Goal: Task Accomplishment & Management: Manage account settings

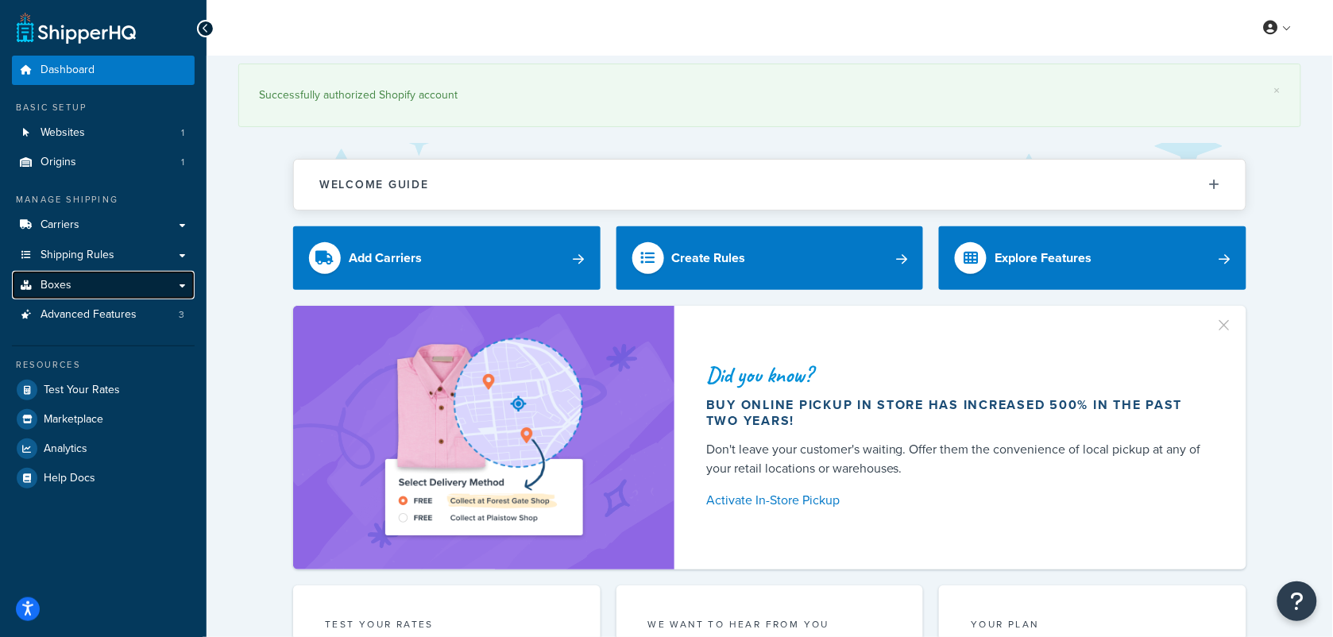
click at [183, 287] on link "Boxes" at bounding box center [103, 285] width 183 height 29
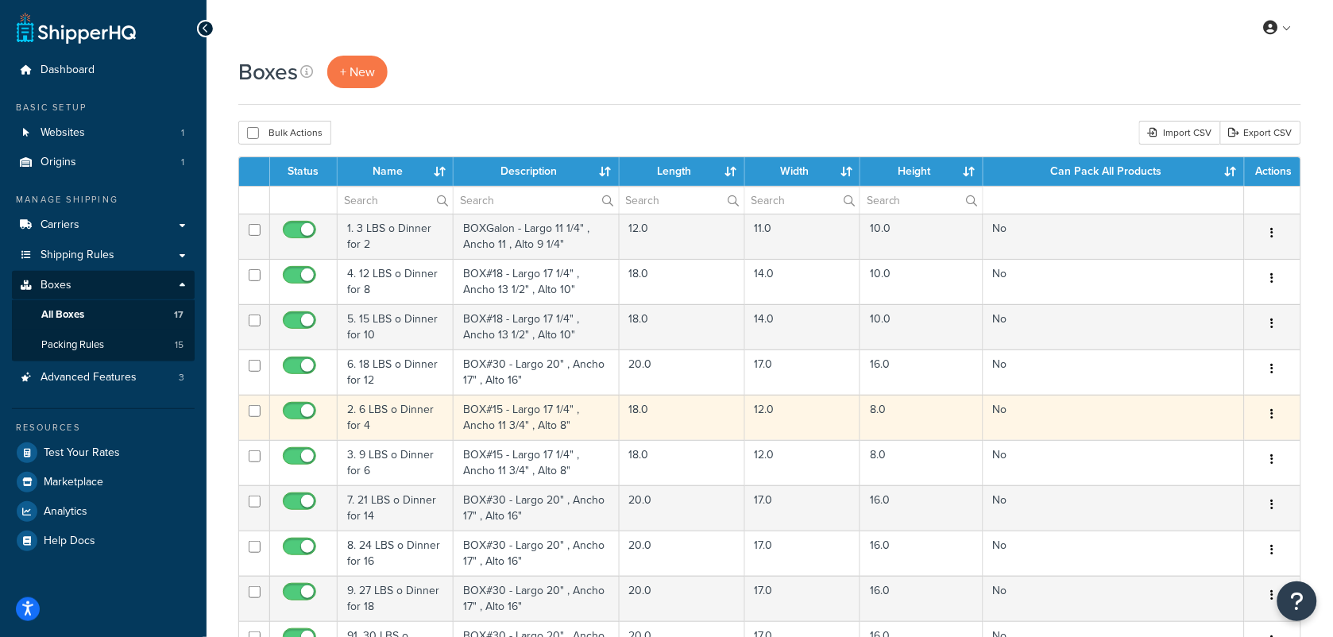
click at [396, 423] on td "2. 6 LBS o Dinner for 4" at bounding box center [396, 417] width 116 height 45
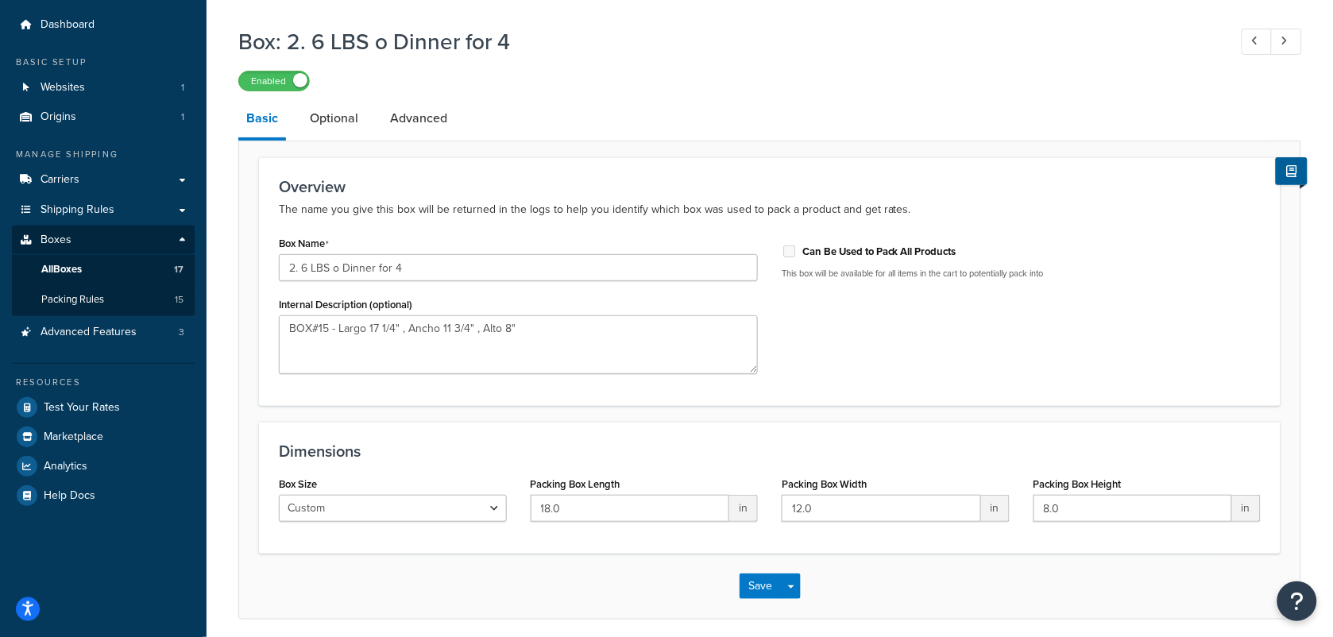
scroll to position [10, 0]
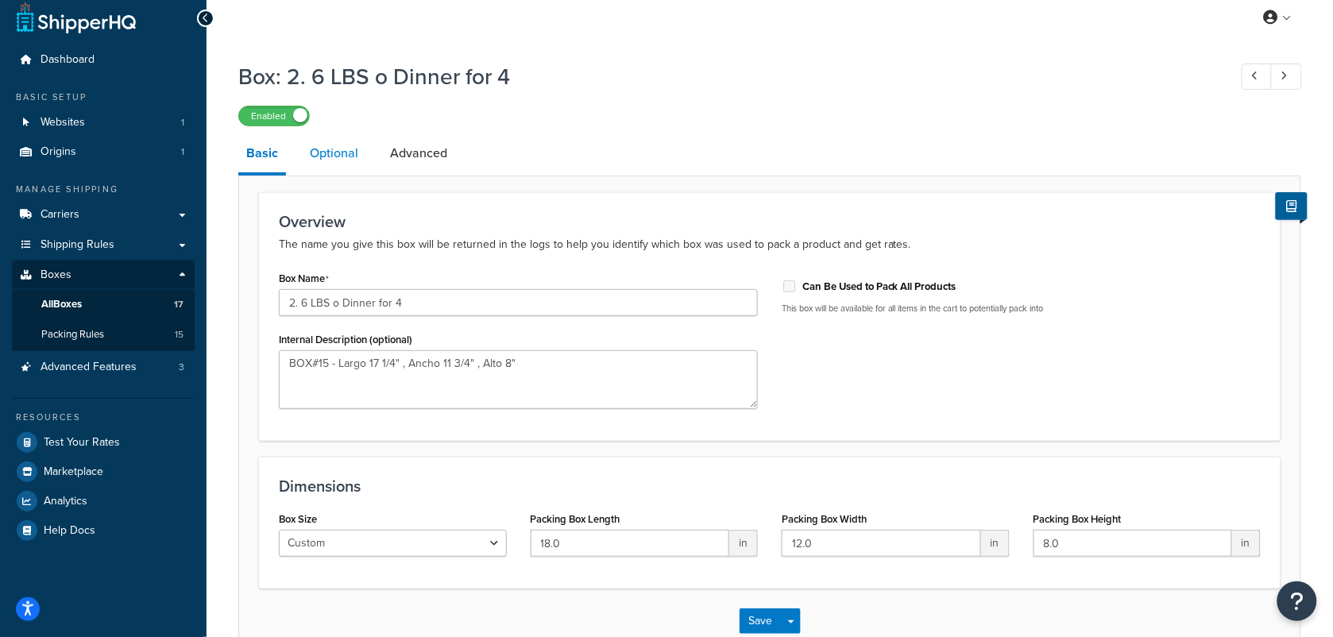
click at [318, 153] on link "Optional" at bounding box center [334, 153] width 64 height 38
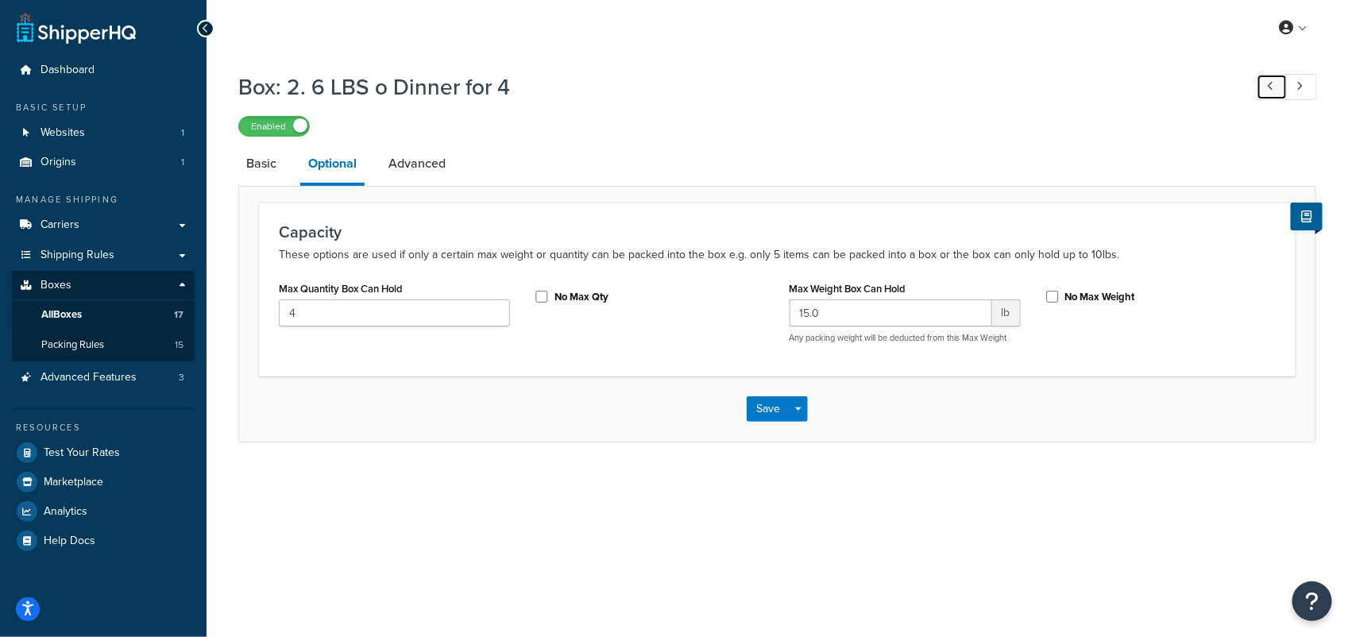
click at [1276, 93] on link at bounding box center [1271, 87] width 31 height 26
click at [1272, 88] on icon at bounding box center [1270, 86] width 6 height 10
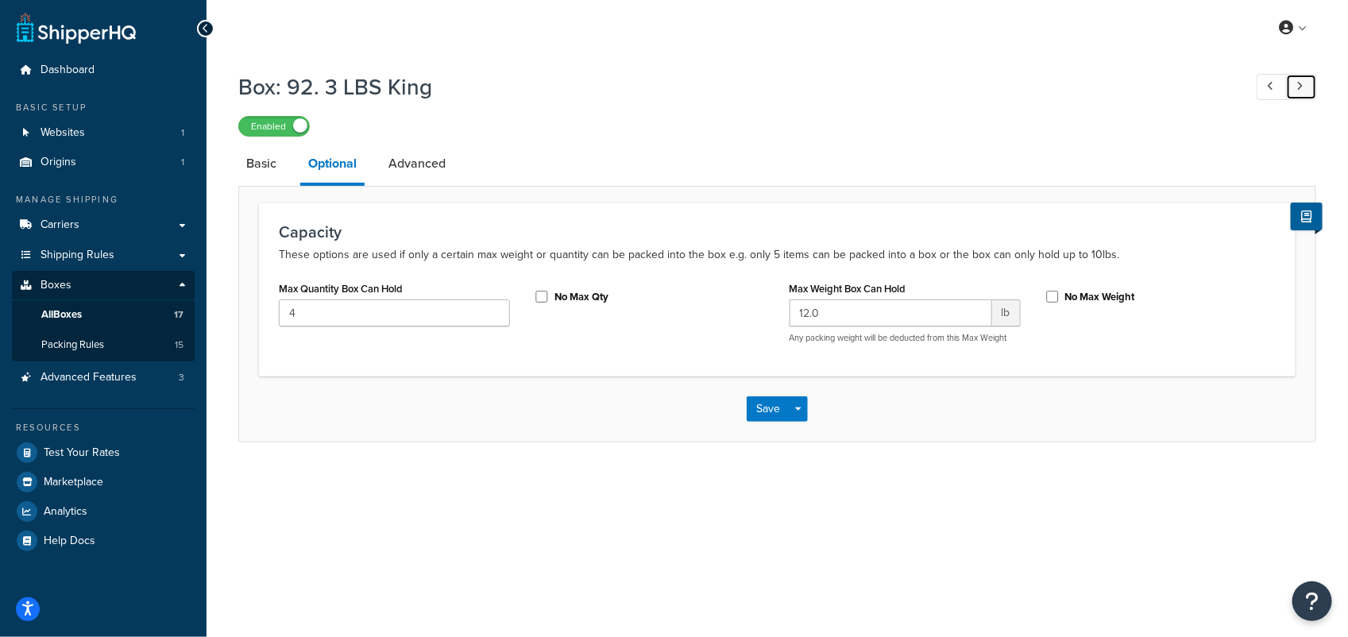
click at [1295, 80] on link at bounding box center [1301, 87] width 31 height 26
click at [1296, 82] on icon at bounding box center [1299, 86] width 6 height 10
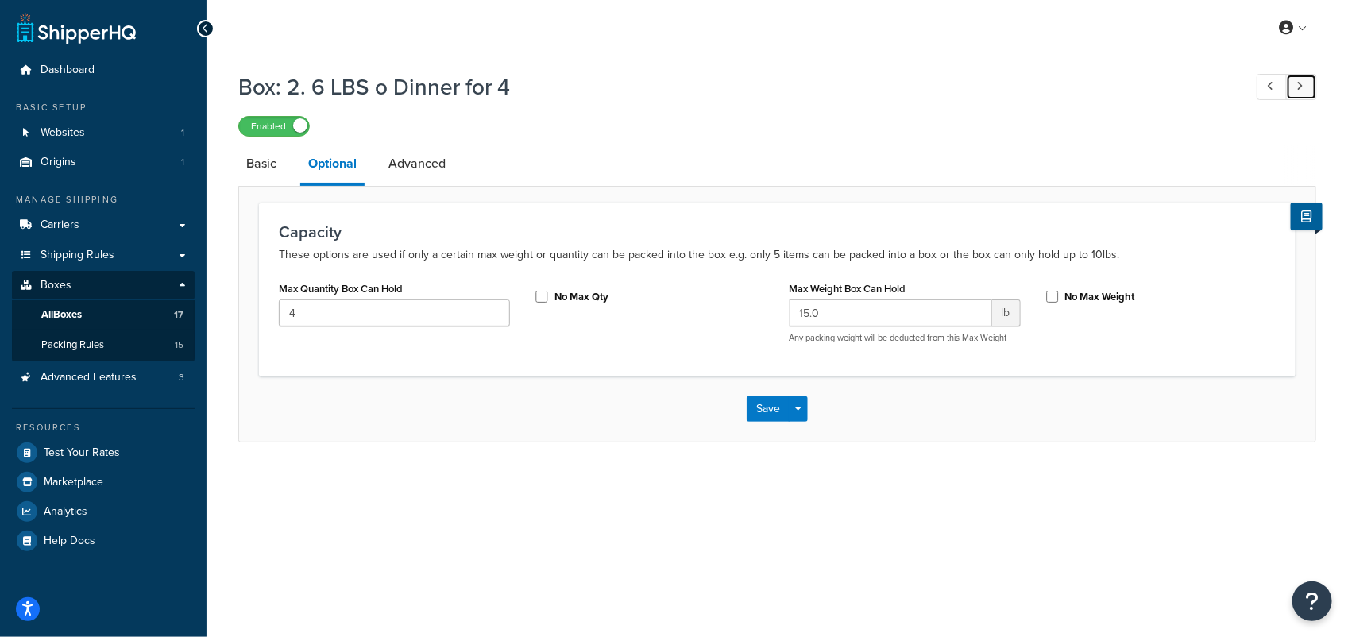
click at [1296, 82] on icon at bounding box center [1299, 86] width 6 height 10
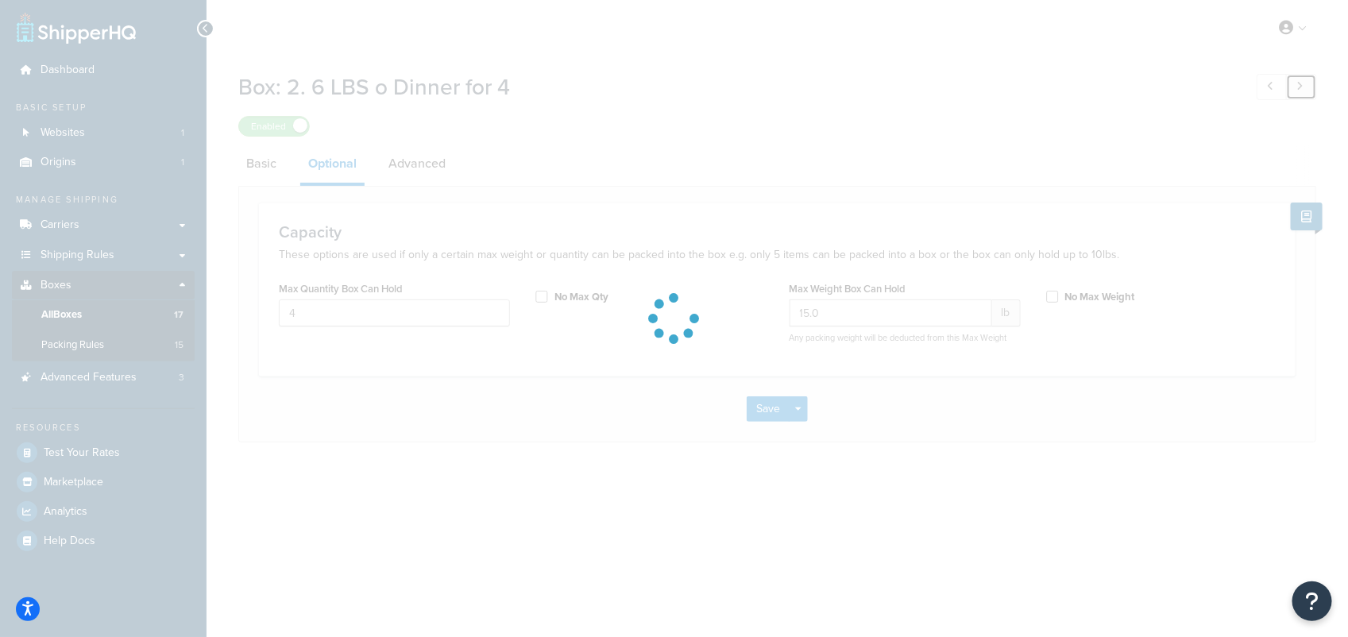
type input "20.0"
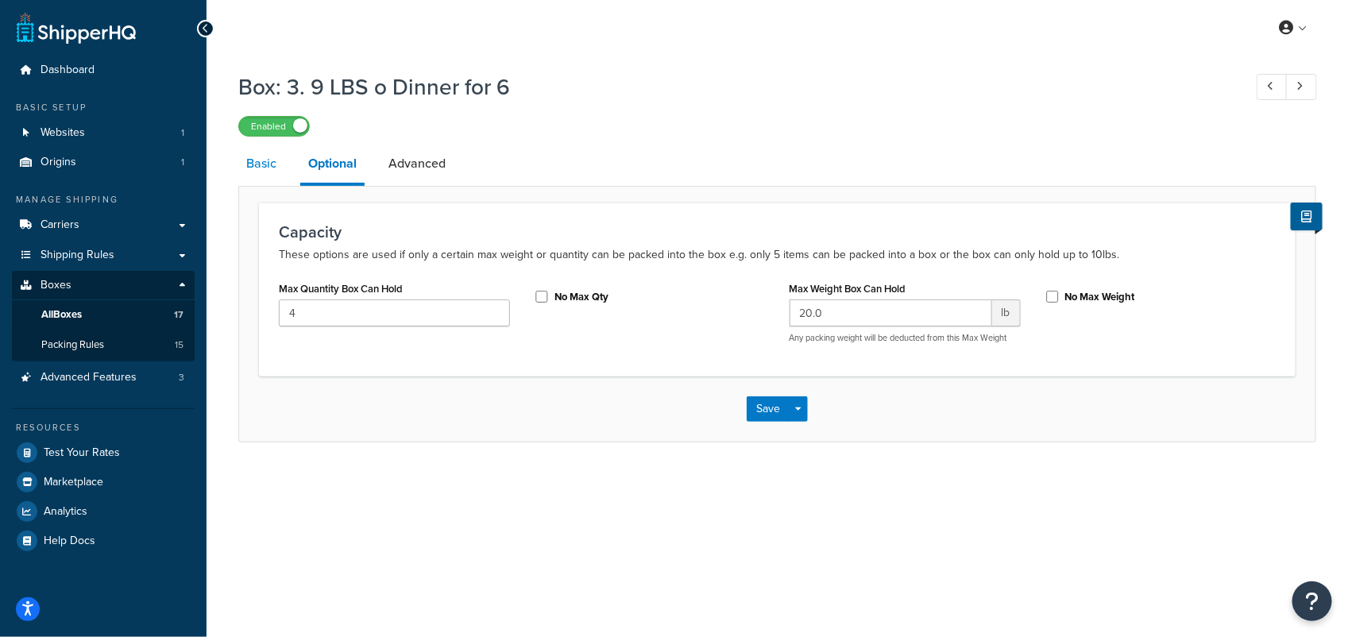
click at [267, 167] on link "Basic" at bounding box center [261, 164] width 46 height 38
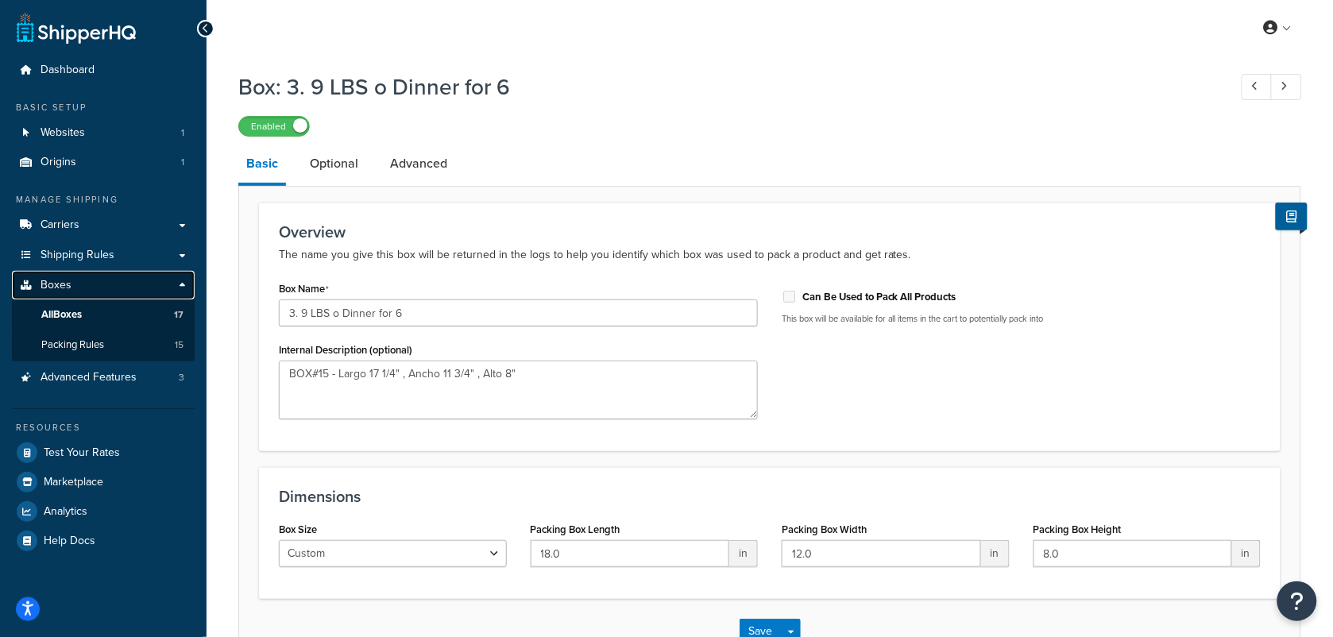
click at [64, 283] on span "Boxes" at bounding box center [56, 286] width 31 height 14
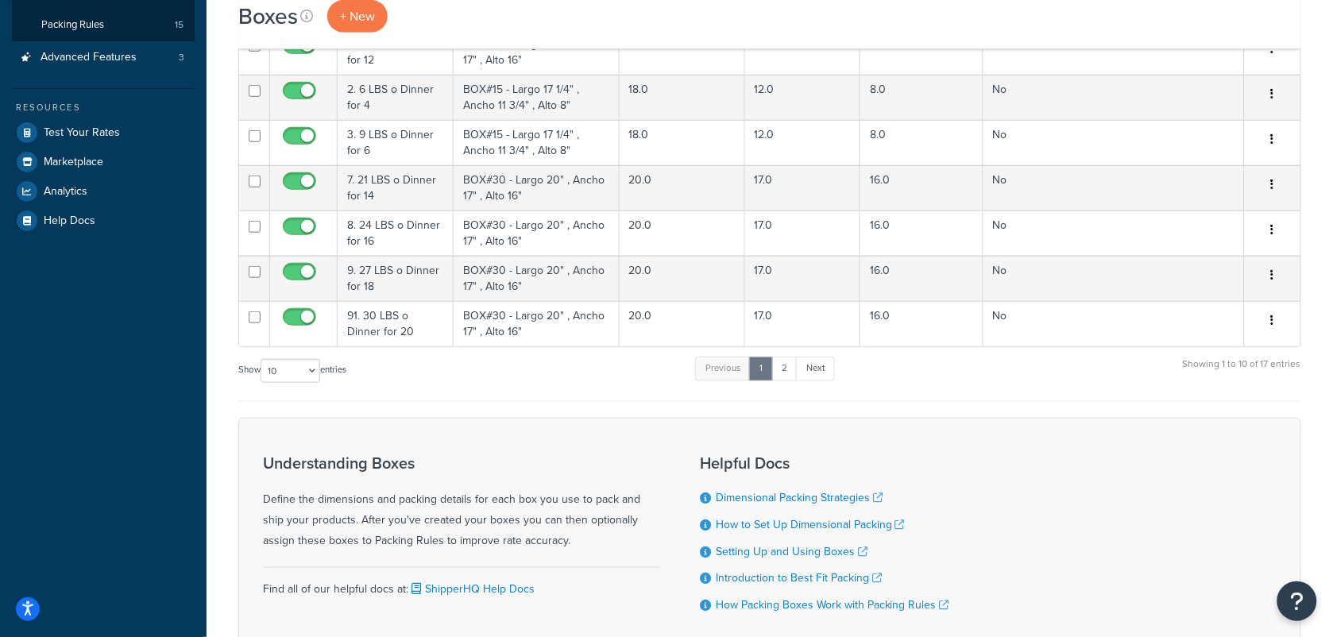
scroll to position [133, 0]
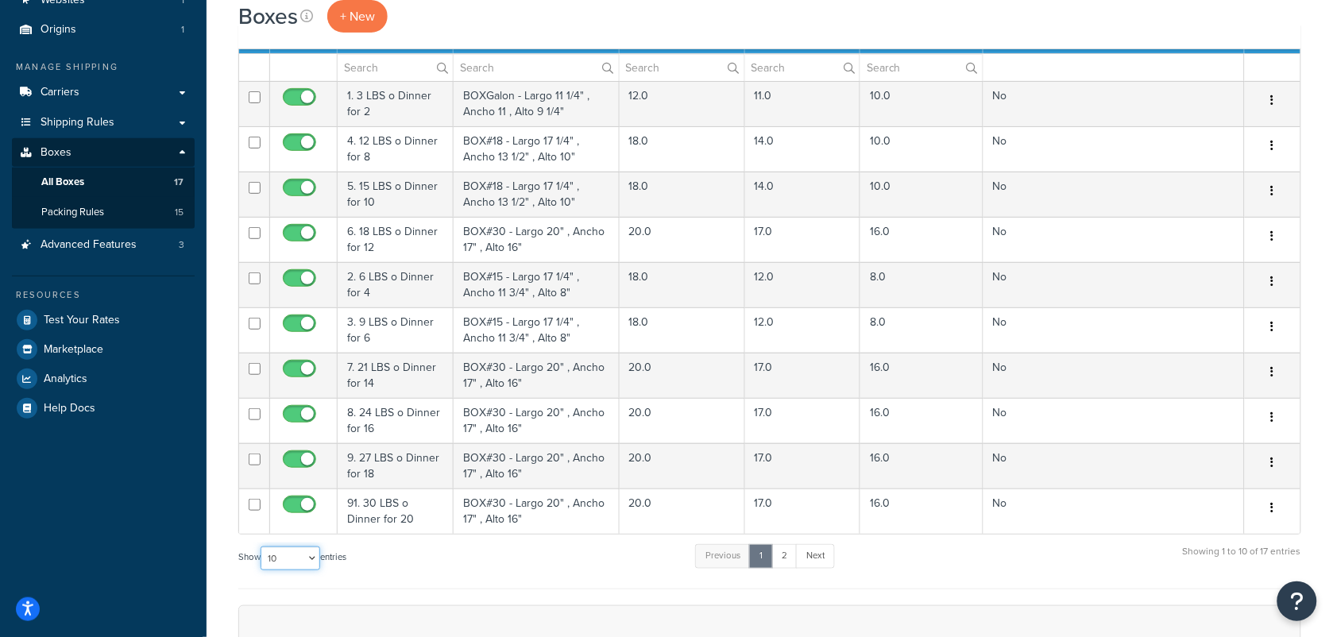
click at [311, 560] on select "10 15 25 50 100 1000" at bounding box center [291, 558] width 60 height 24
select select "50"
click at [262, 550] on select "10 15 25 50 100 1000" at bounding box center [291, 558] width 60 height 24
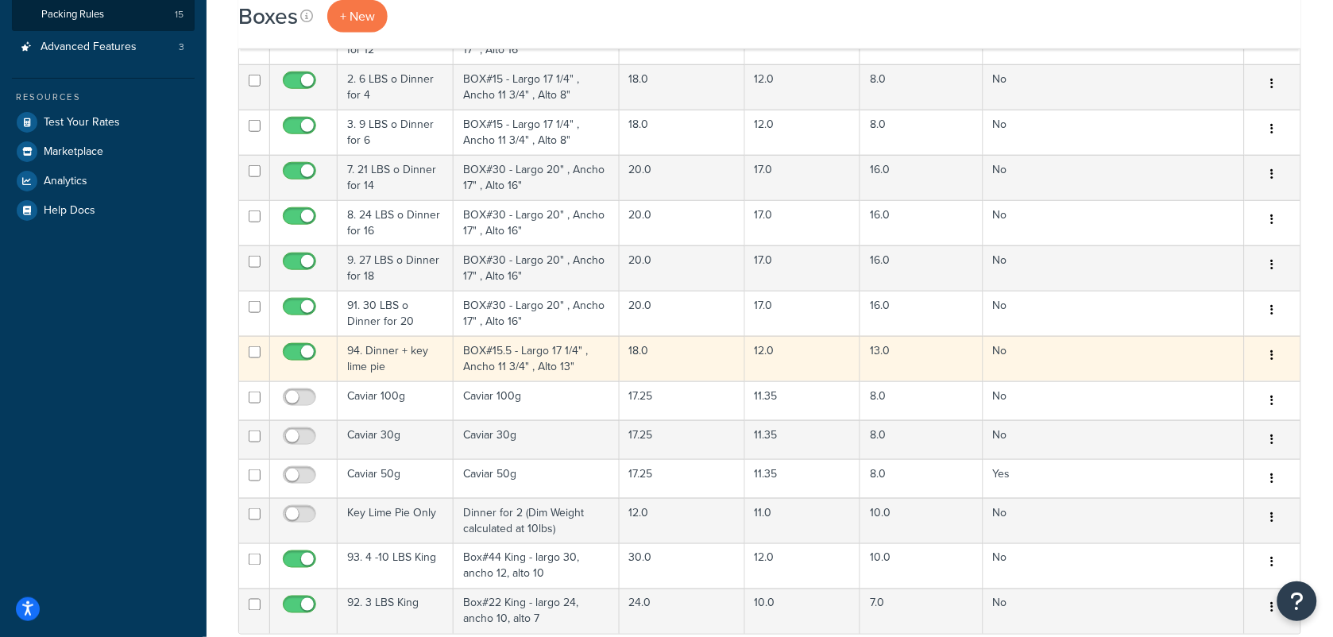
scroll to position [331, 0]
click at [407, 362] on td "94. Dinner + key lime pie" at bounding box center [396, 357] width 116 height 45
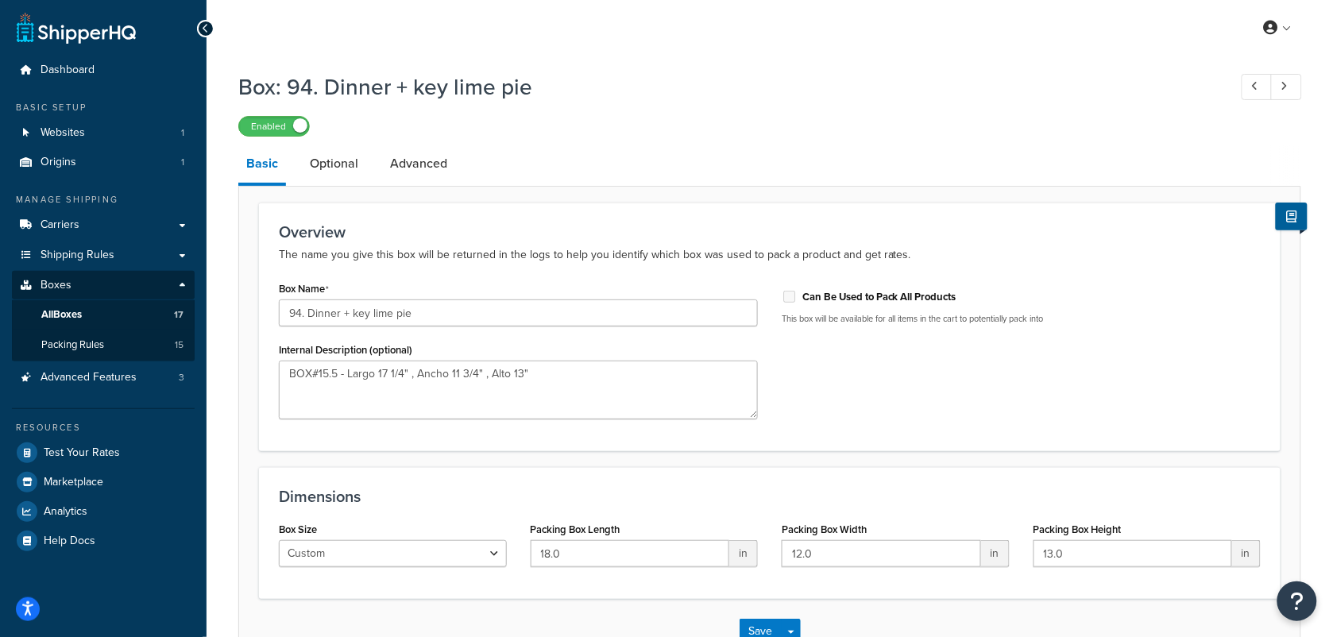
click at [749, 473] on div "Dimensions Box Size Custom USPS Small Flat Box USPS Medium Flat Box USPS Large …" at bounding box center [769, 533] width 1021 height 132
click at [334, 157] on link "Optional" at bounding box center [334, 164] width 64 height 38
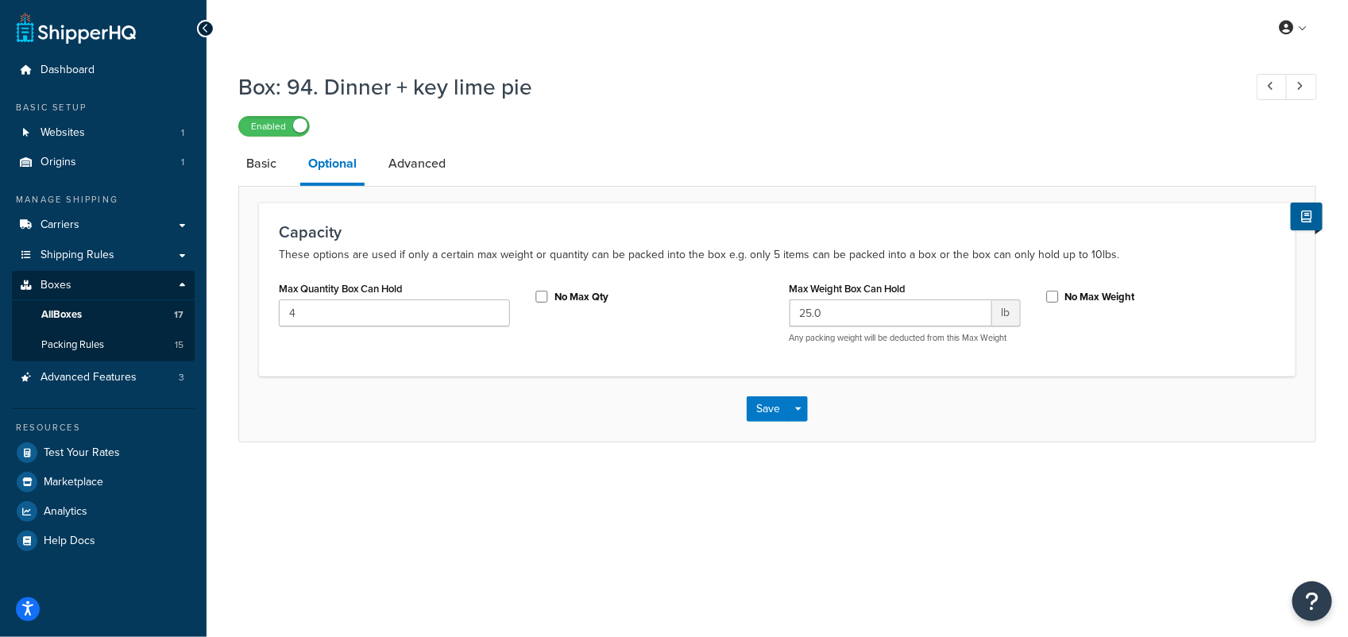
drag, startPoint x: 560, startPoint y: 403, endPoint x: 550, endPoint y: 401, distance: 9.8
click at [560, 403] on div "Save Save Dropdown Save and Edit Save and Duplicate Save and Create New" at bounding box center [777, 408] width 1076 height 65
click at [71, 450] on span "Test Your Rates" at bounding box center [82, 453] width 76 height 14
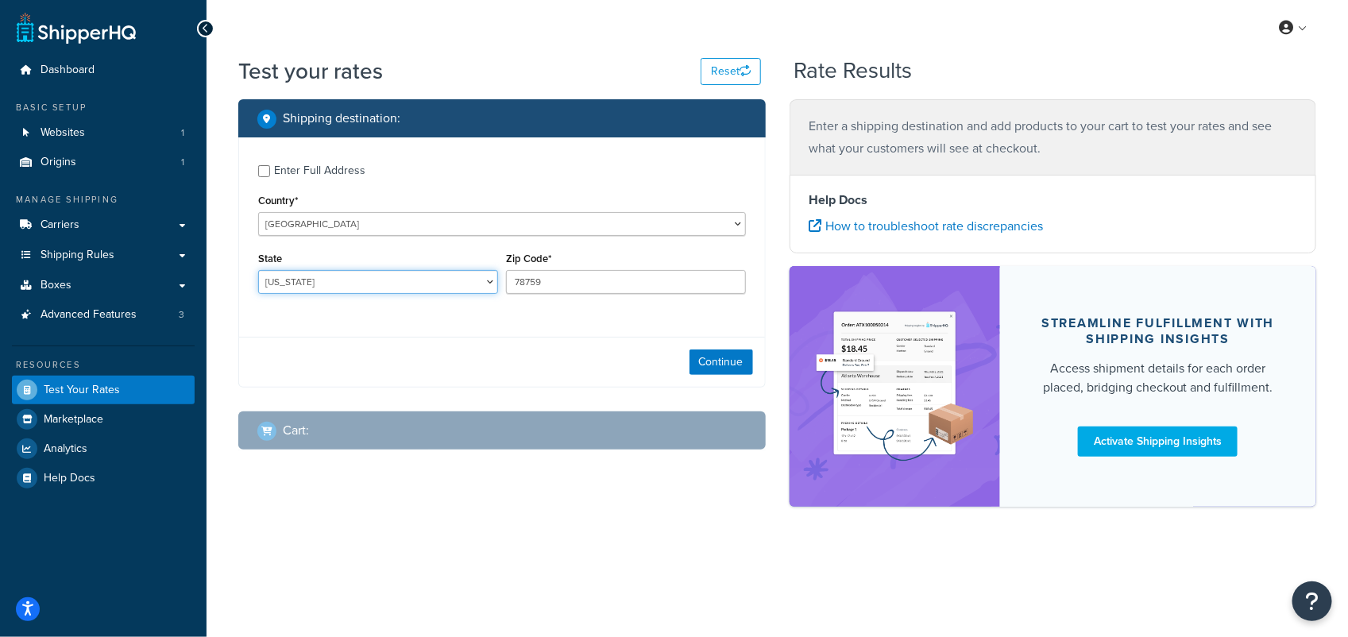
click at [491, 278] on select "Alabama Alaska American Samoa Arizona Arkansas Armed Forces Americas Armed Forc…" at bounding box center [378, 282] width 240 height 24
click at [382, 283] on select "Alabama Alaska American Samoa Arizona Arkansas Armed Forces Americas Armed Forc…" at bounding box center [378, 282] width 240 height 24
drag, startPoint x: 382, startPoint y: 282, endPoint x: 364, endPoint y: 282, distance: 18.3
click at [382, 282] on select "Alabama Alaska American Samoa Arizona Arkansas Armed Forces Americas Armed Forc…" at bounding box center [378, 282] width 240 height 24
select select "CO"
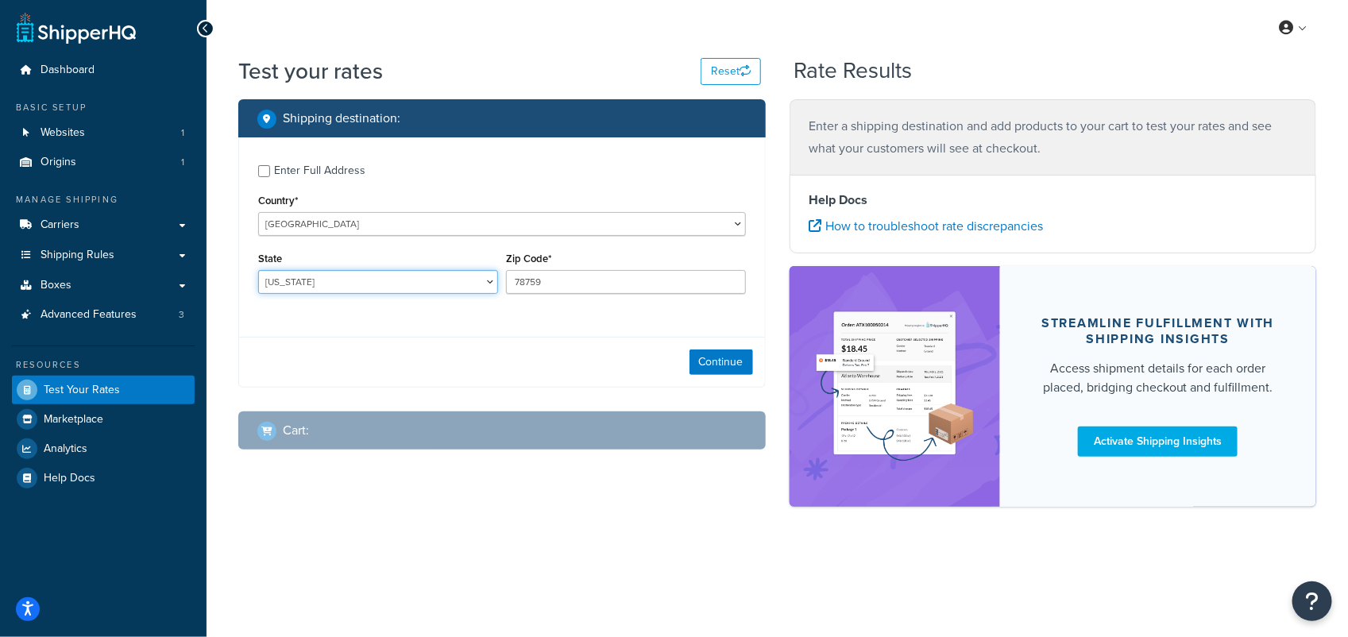
click at [258, 270] on select "Alabama Alaska American Samoa Arizona Arkansas Armed Forces Americas Armed Forc…" at bounding box center [378, 282] width 240 height 24
click at [596, 283] on input "78759" at bounding box center [626, 282] width 240 height 24
drag, startPoint x: 596, startPoint y: 283, endPoint x: 492, endPoint y: 276, distance: 103.4
click at [492, 276] on div "State Alabama Alaska American Samoa Arizona Arkansas Armed Forces Americas Arme…" at bounding box center [502, 277] width 496 height 58
type input "81615"
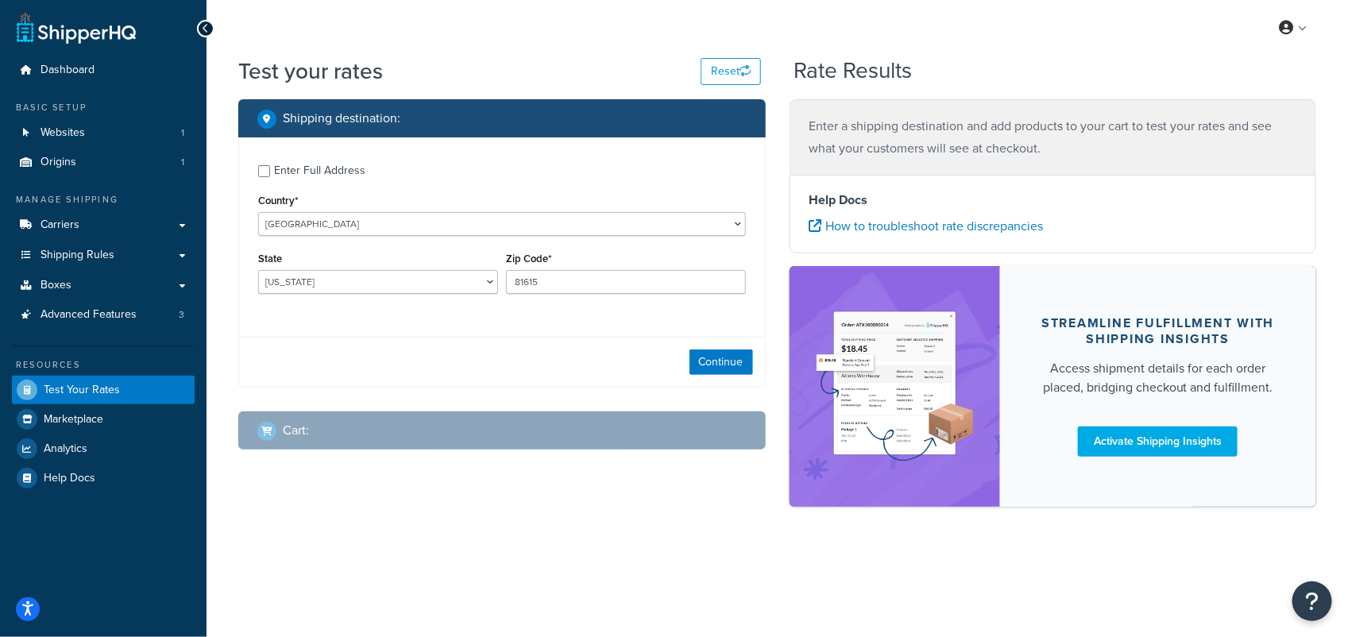
click at [489, 337] on div "Continue" at bounding box center [502, 362] width 526 height 50
click at [723, 362] on button "Continue" at bounding box center [721, 361] width 64 height 25
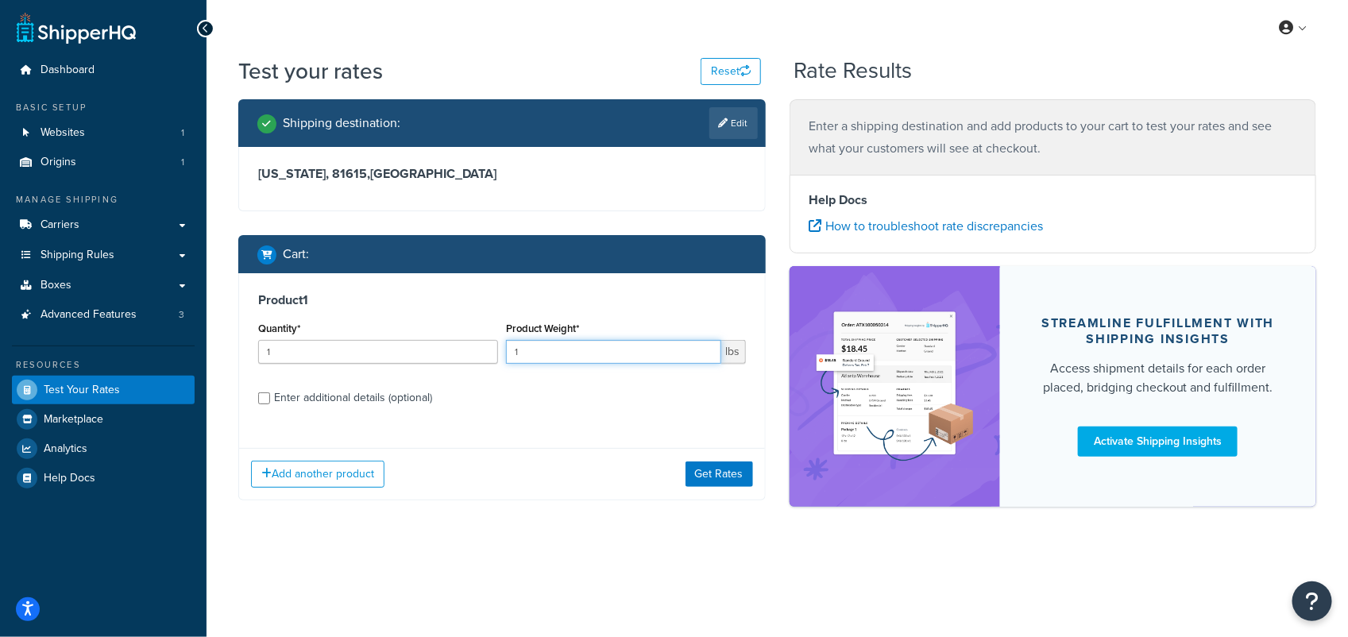
click at [531, 345] on input "1" at bounding box center [613, 352] width 215 height 24
type input "12"
click at [263, 399] on input "Enter additional details (optional)" at bounding box center [264, 398] width 12 height 12
checkbox input "true"
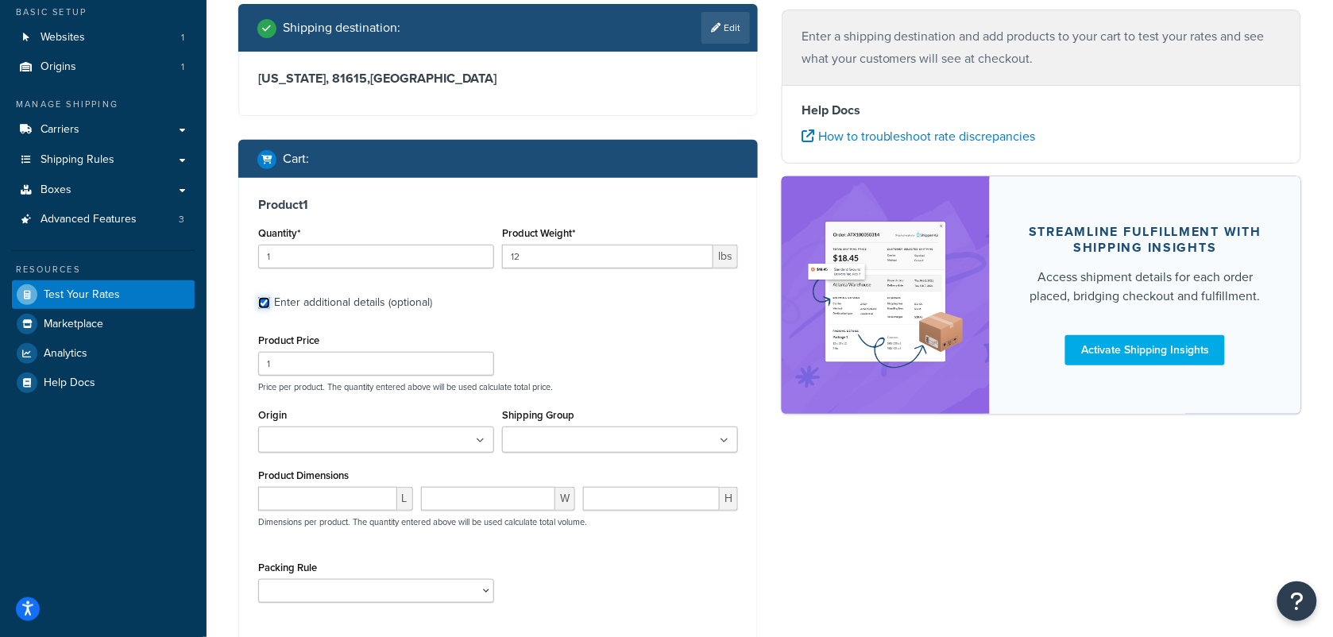
scroll to position [99, 0]
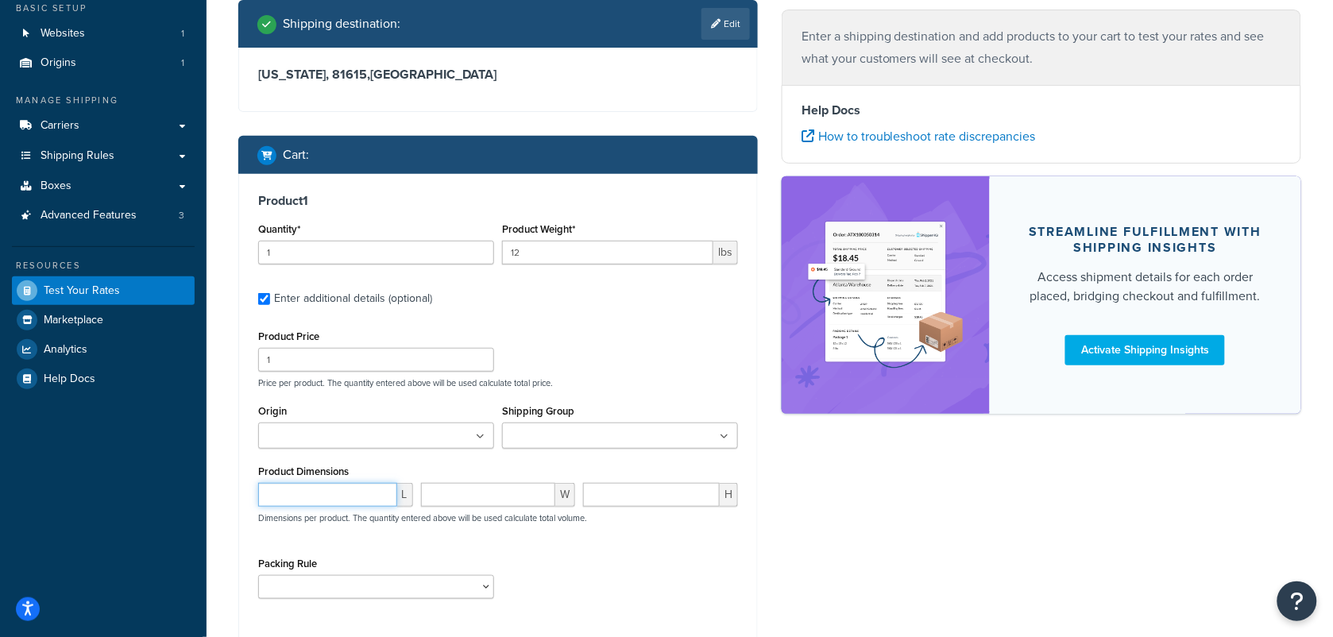
click at [327, 496] on input "number" at bounding box center [327, 495] width 139 height 24
type input "17"
click at [450, 503] on input "number" at bounding box center [488, 495] width 135 height 24
type input "12"
click at [600, 495] on input "number" at bounding box center [651, 495] width 137 height 24
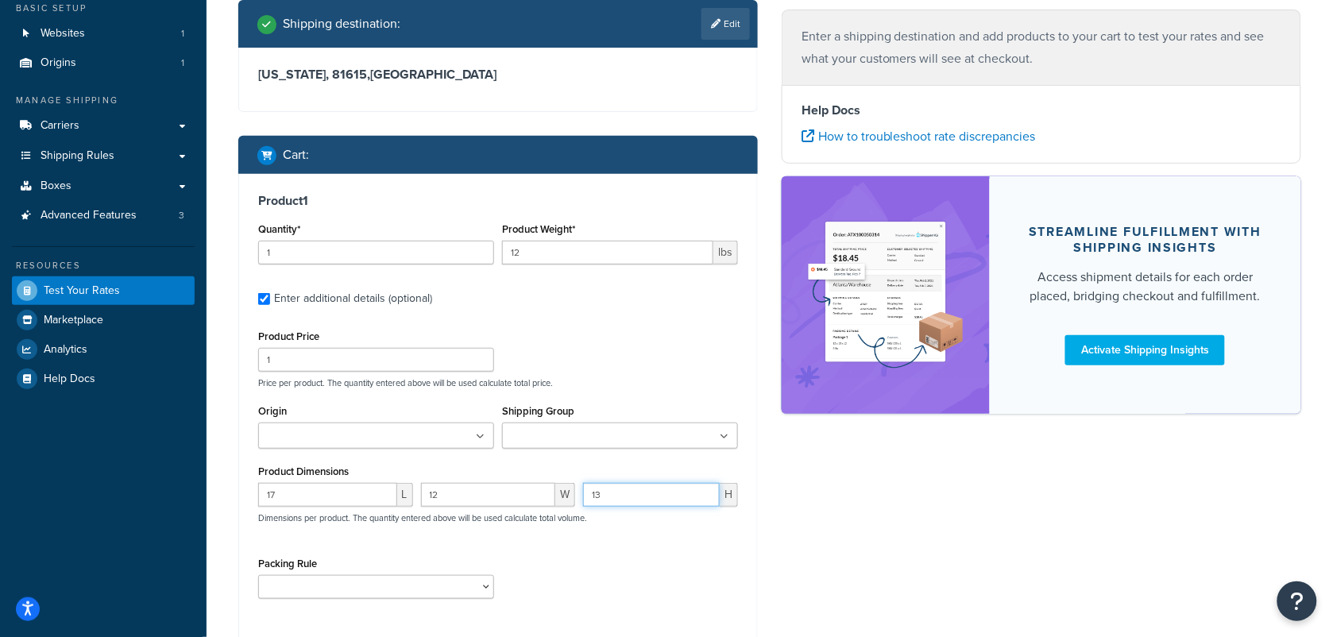
scroll to position [199, 0]
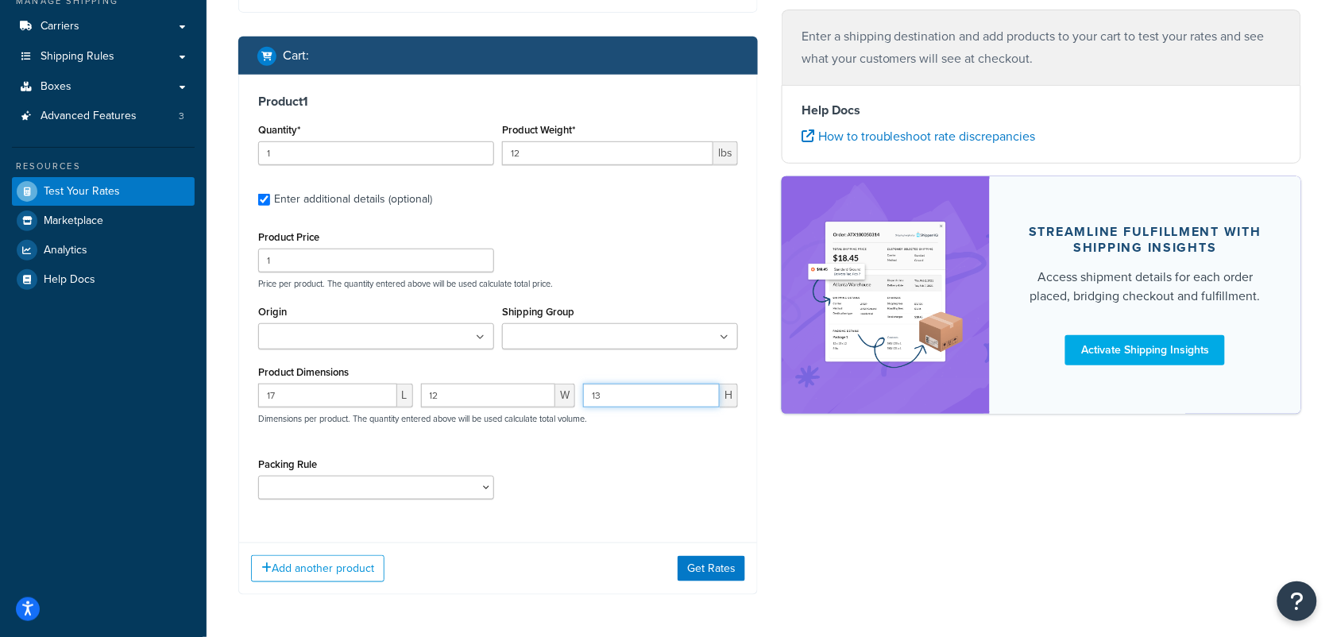
type input "13"
click at [499, 483] on div "Packing Rule 1. 3 LBS o Dinner for 2 2. 6 LBS o Dinner for 4 3. 9 LBS o Dinner …" at bounding box center [498, 483] width 488 height 58
click at [483, 488] on select "1. 3 LBS o Dinner for 2 2. 6 LBS o Dinner for 4 3. 9 LBS o Dinner for 6 4. 12 L…" at bounding box center [376, 488] width 236 height 24
select select "64965"
click at [258, 477] on select "1. 3 LBS o Dinner for 2 2. 6 LBS o Dinner for 4 3. 9 LBS o Dinner for 6 4. 12 L…" at bounding box center [376, 488] width 236 height 24
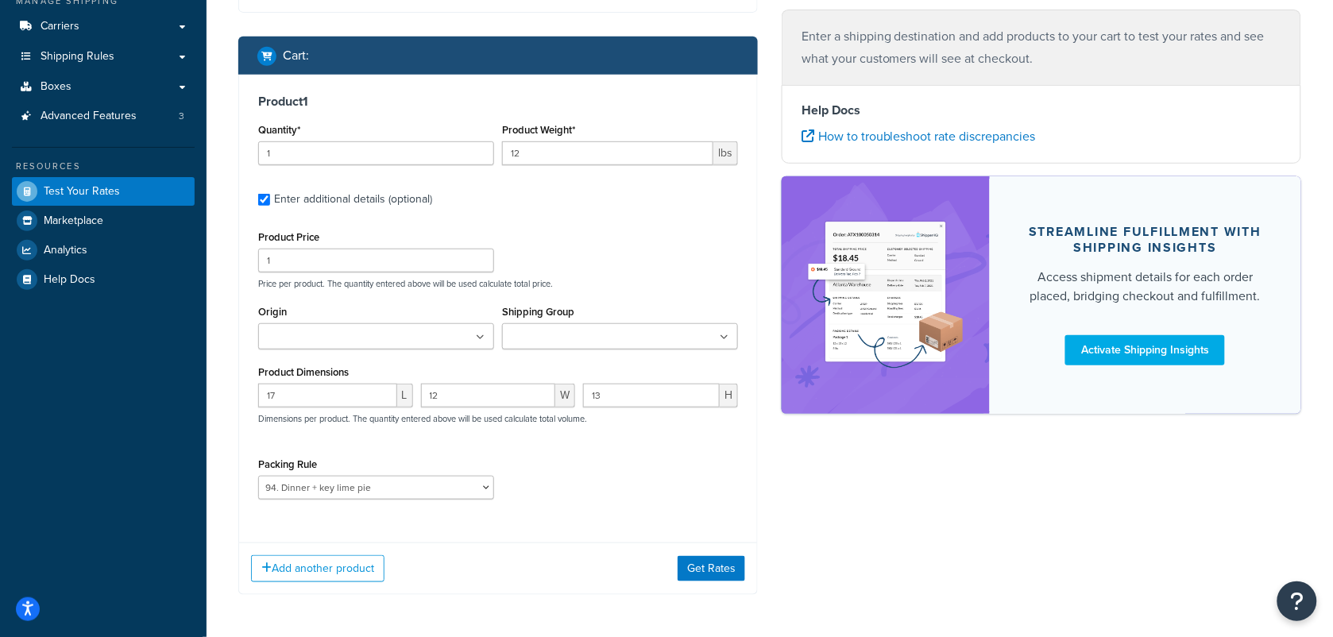
click at [566, 469] on div "Packing Rule 1. 3 LBS o Dinner for 2 2. 6 LBS o Dinner for 4 3. 9 LBS o Dinner …" at bounding box center [498, 483] width 488 height 58
click at [307, 398] on input "17" at bounding box center [327, 396] width 139 height 24
click at [318, 394] on input "17" at bounding box center [327, 396] width 139 height 24
type input "18"
click at [488, 399] on input "12" at bounding box center [488, 396] width 135 height 24
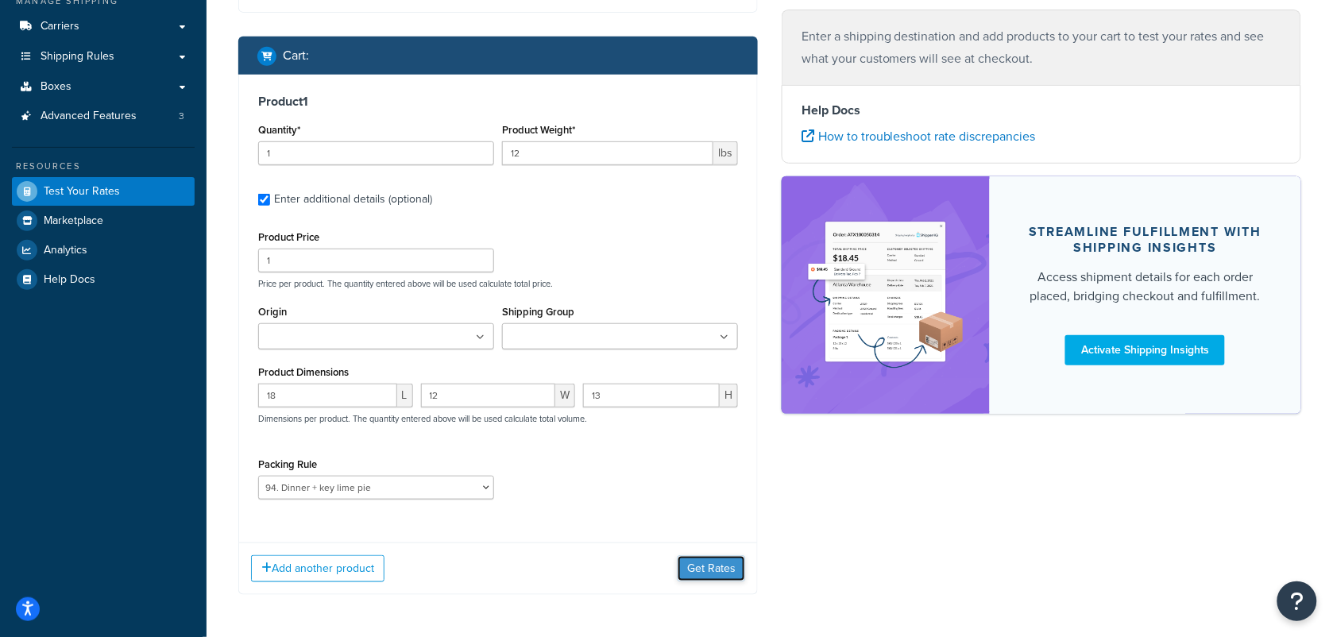
click at [712, 566] on button "Get Rates" at bounding box center [711, 568] width 68 height 25
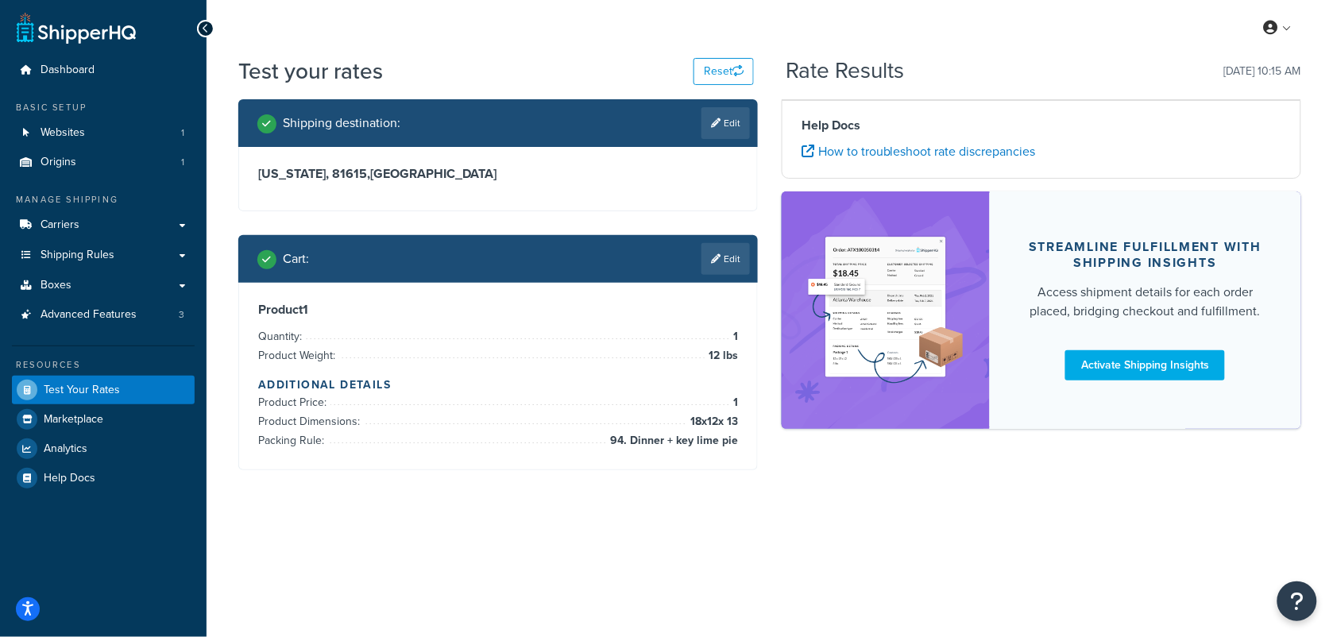
scroll to position [0, 0]
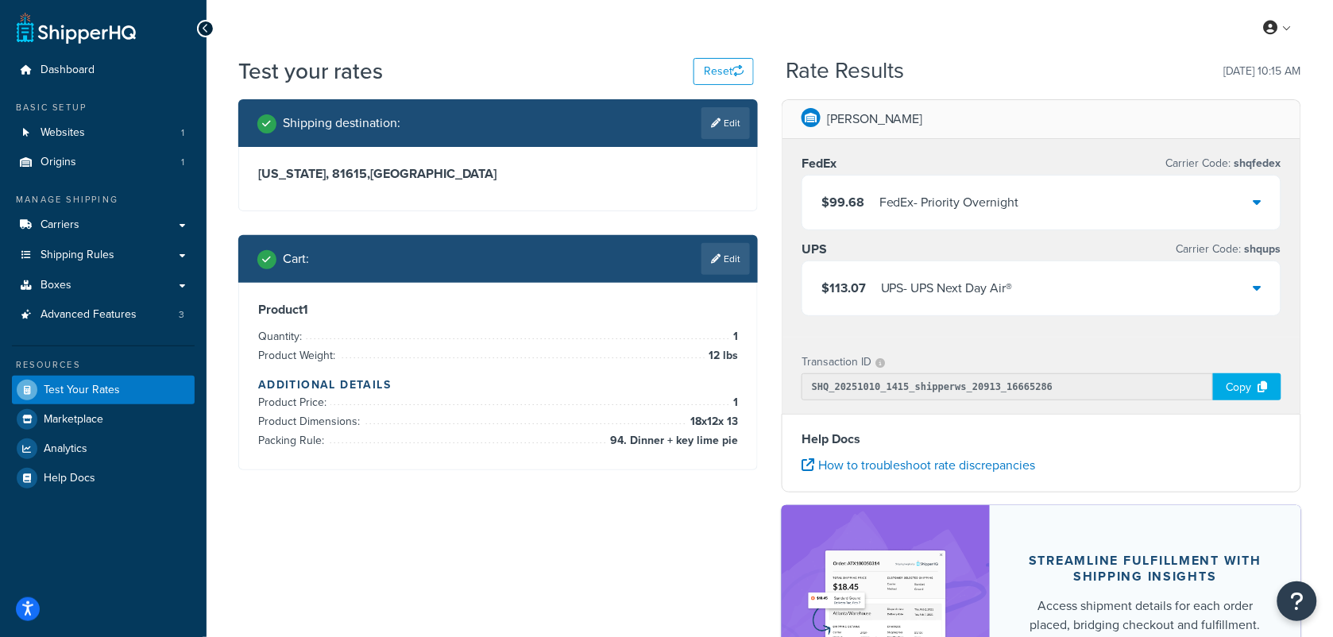
click at [1256, 286] on icon at bounding box center [1257, 287] width 8 height 13
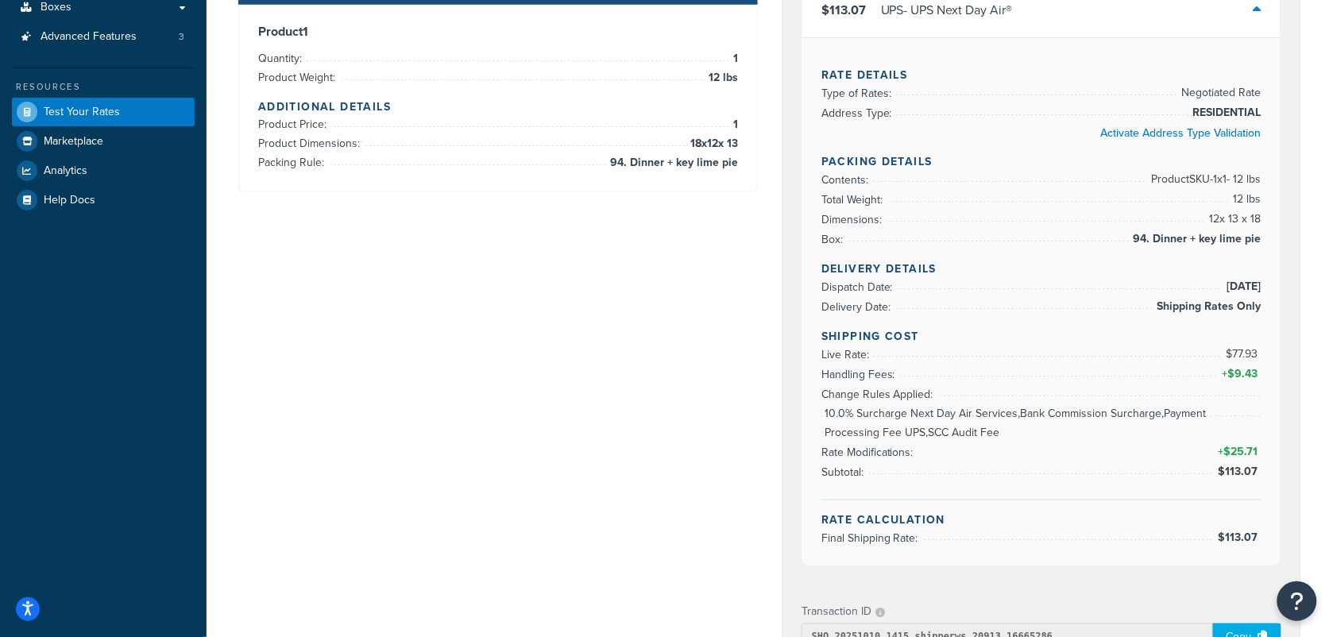
scroll to position [298, 0]
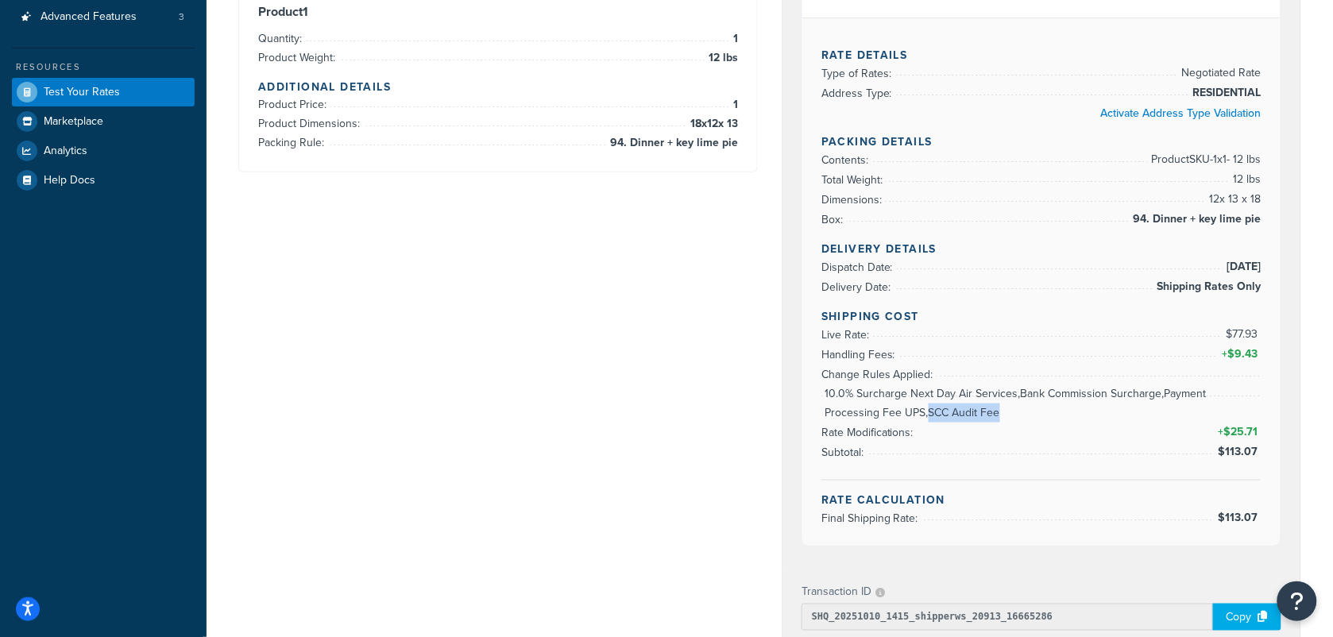
drag, startPoint x: 874, startPoint y: 417, endPoint x: 946, endPoint y: 415, distance: 72.3
click at [946, 415] on span "10.0% Surcharge Next Day Air Services,Bank Commission Surcharge,Payment Process…" at bounding box center [1041, 403] width 440 height 38
drag, startPoint x: 1213, startPoint y: 201, endPoint x: 1261, endPoint y: 204, distance: 48.6
click at [1261, 204] on div "Rate Details Type of Rates: Negotiated Rate Address Type: RESIDENTIAL Activate …" at bounding box center [1041, 281] width 478 height 528
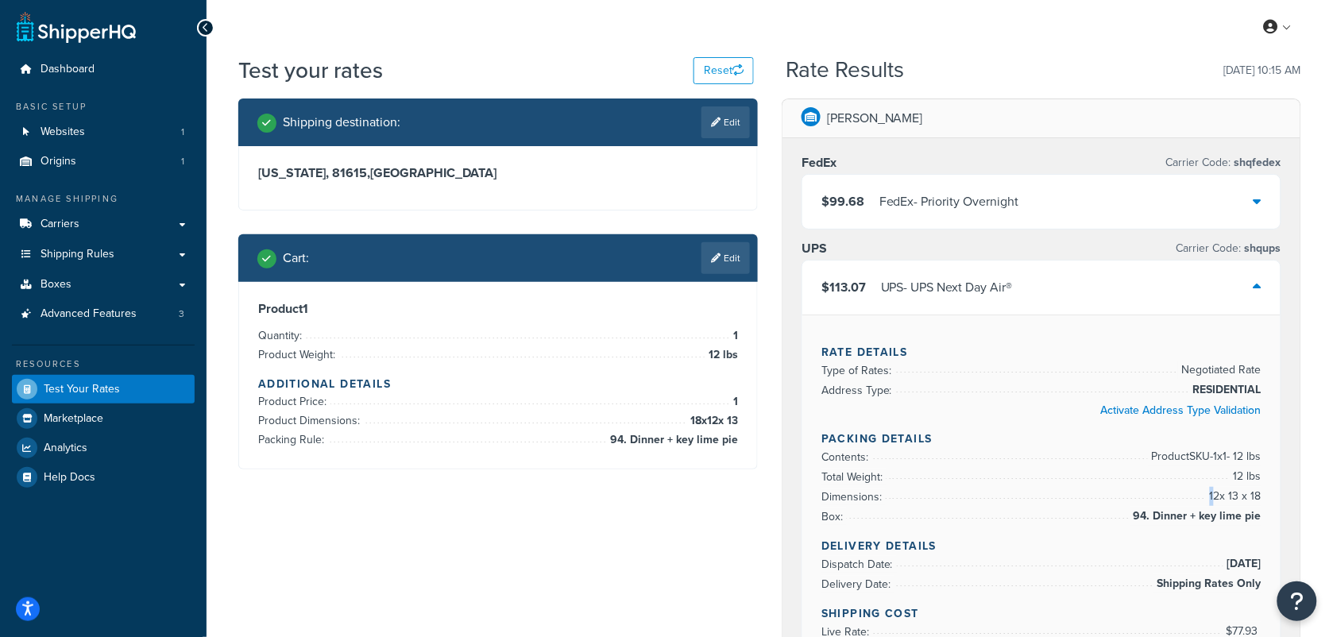
scroll to position [0, 0]
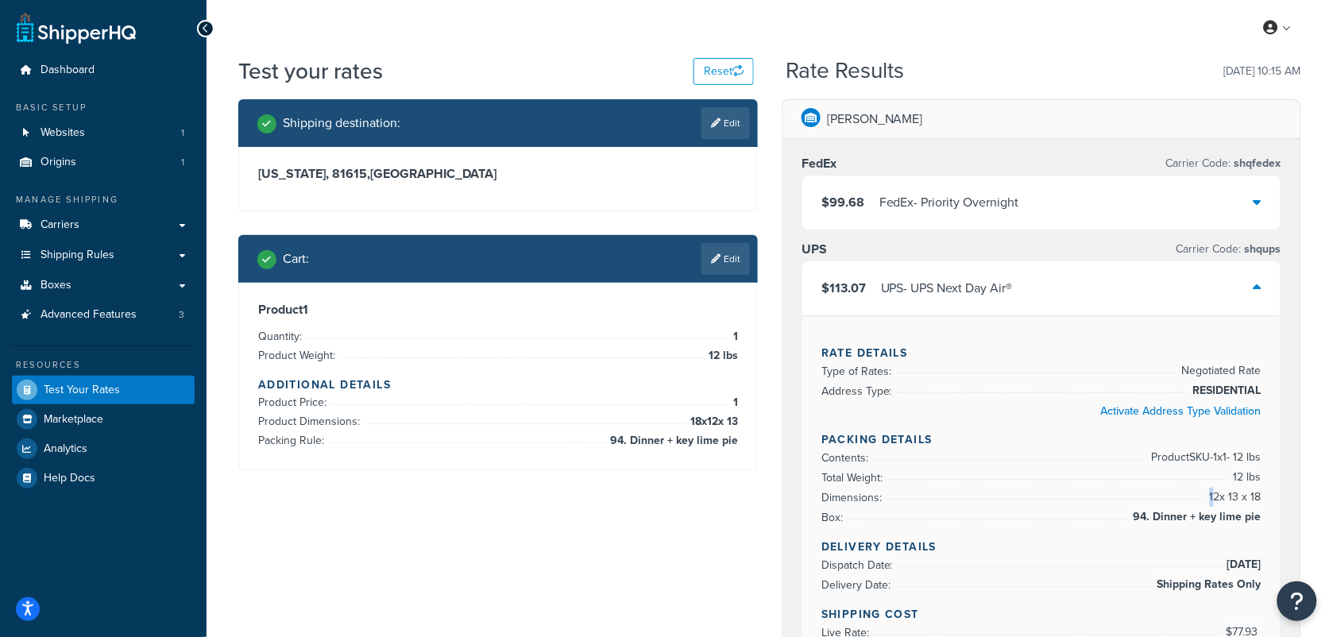
click at [1209, 498] on span "12 x 13 x 18" at bounding box center [1234, 497] width 56 height 19
drag, startPoint x: 824, startPoint y: 500, endPoint x: 1207, endPoint y: 503, distance: 382.8
click at [1207, 503] on li "Dimensions: 12 x 13 x 18" at bounding box center [1041, 498] width 440 height 20
click at [1256, 203] on icon at bounding box center [1257, 201] width 8 height 13
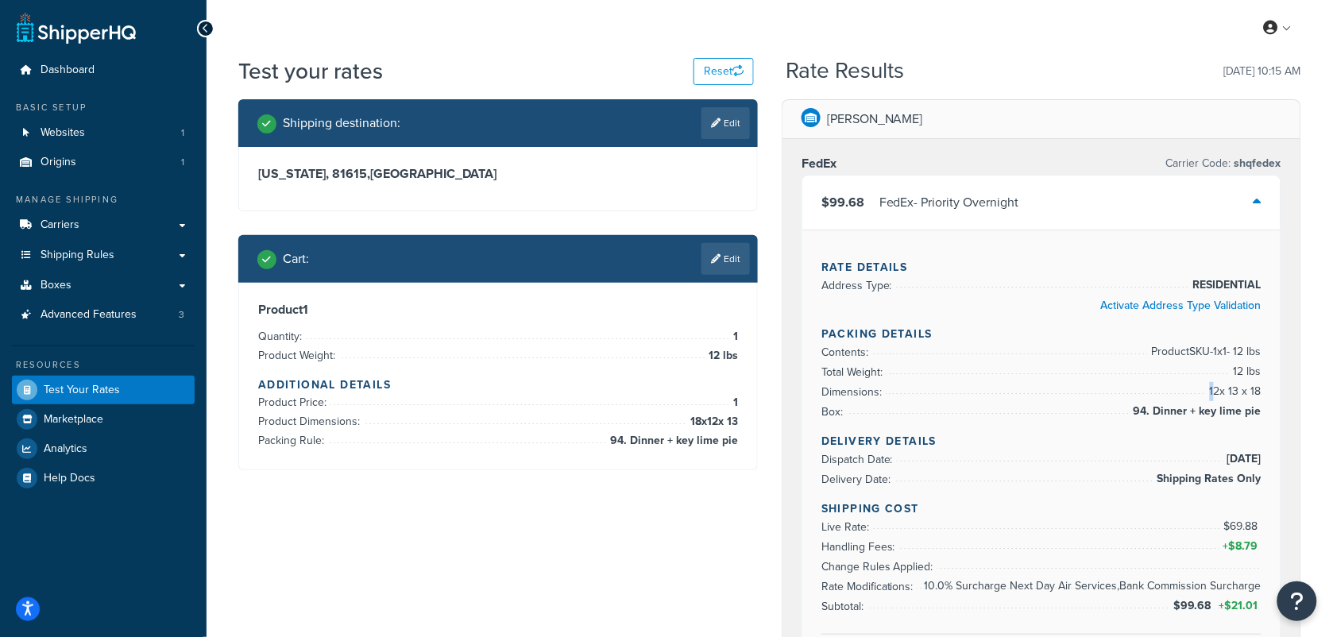
drag, startPoint x: 1211, startPoint y: 385, endPoint x: 1261, endPoint y: 397, distance: 51.4
click at [1261, 397] on div "Rate Details Address Type: RESIDENTIAL Activate Address Type Validation Packing…" at bounding box center [1041, 465] width 478 height 470
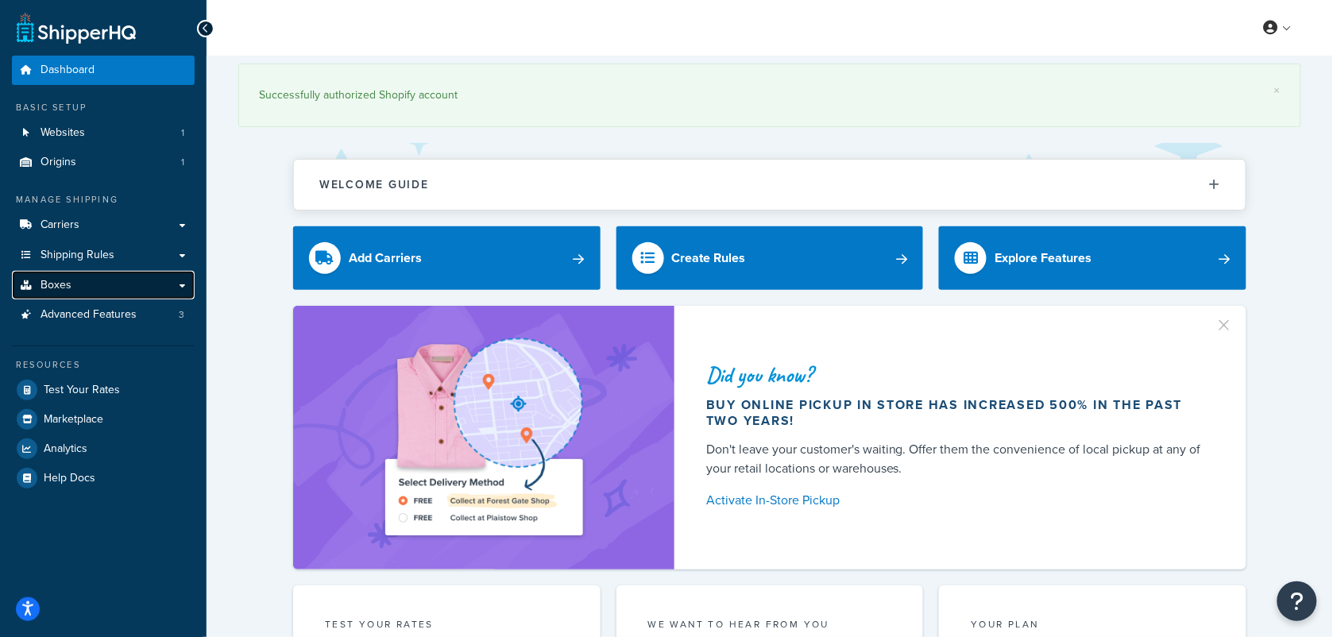
click at [87, 284] on link "Boxes" at bounding box center [103, 285] width 183 height 29
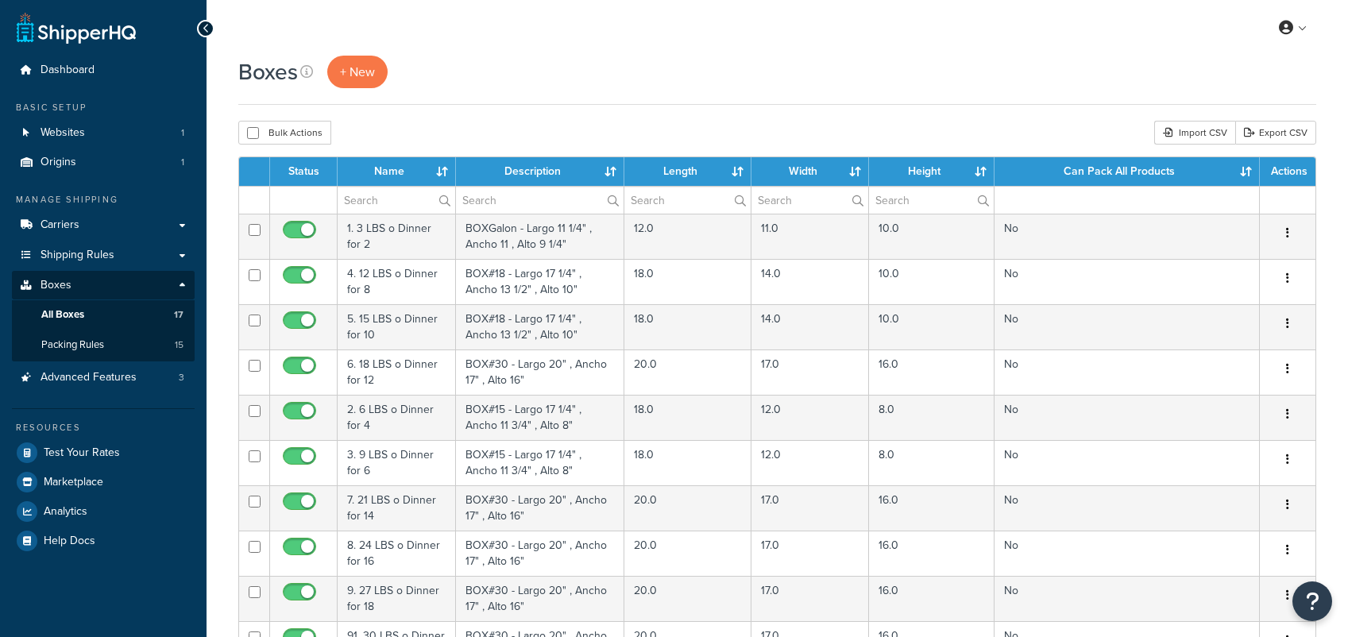
select select "50"
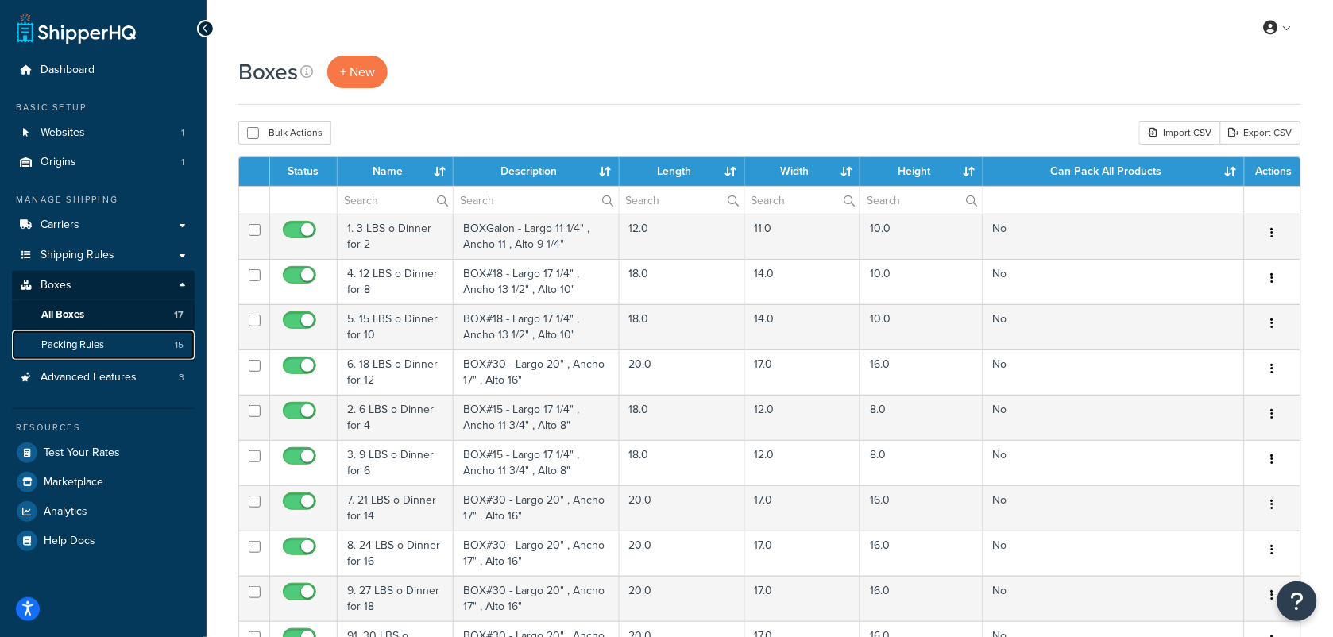
click at [85, 342] on span "Packing Rules" at bounding box center [72, 345] width 63 height 14
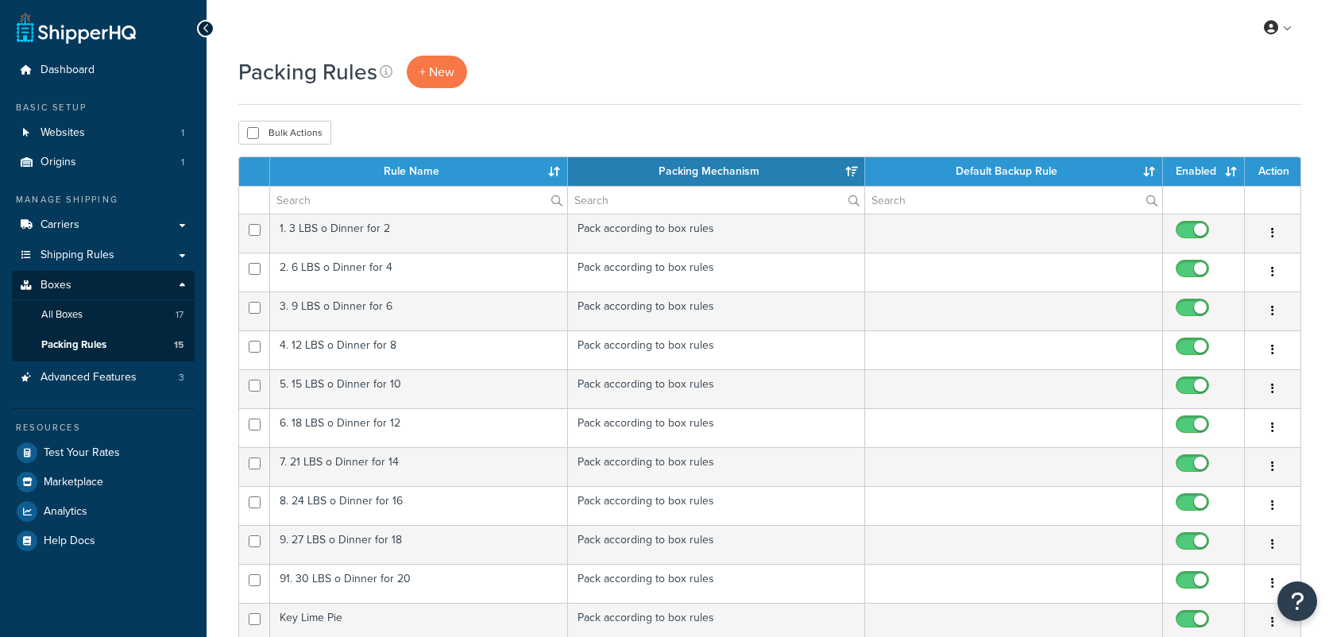
select select "15"
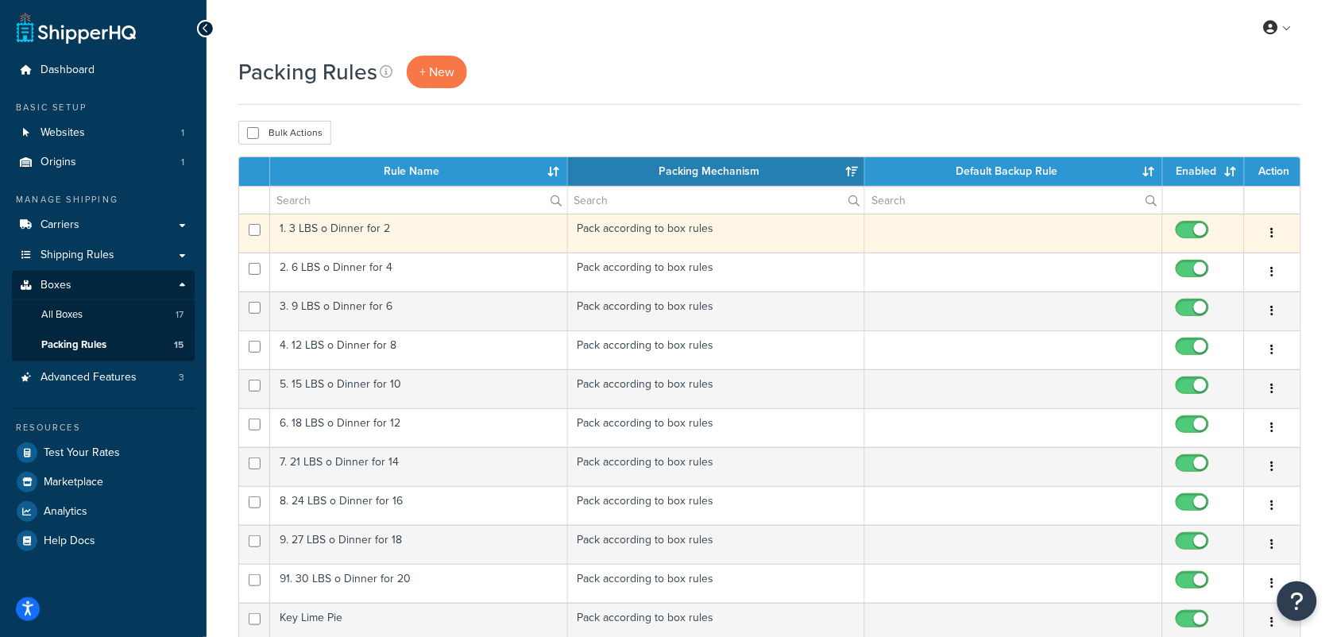
click at [1276, 234] on button "button" at bounding box center [1272, 233] width 22 height 25
click at [669, 236] on td "Pack according to box rules" at bounding box center [717, 233] width 298 height 39
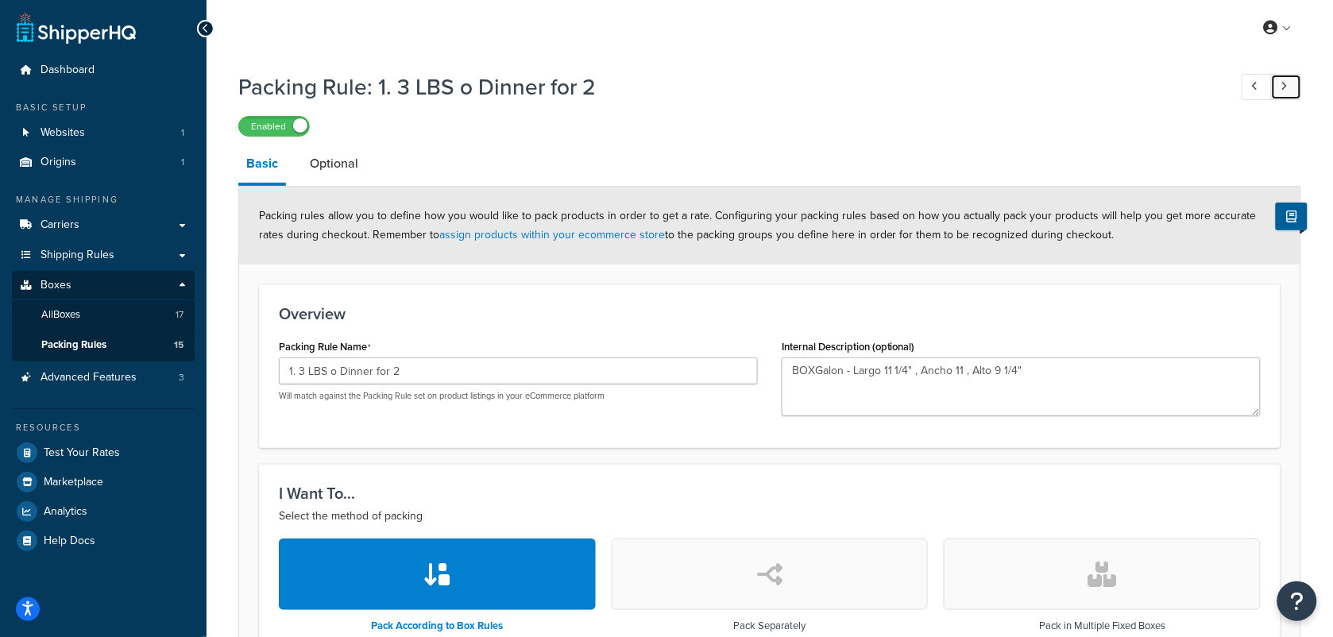
click at [1287, 83] on icon at bounding box center [1284, 86] width 6 height 10
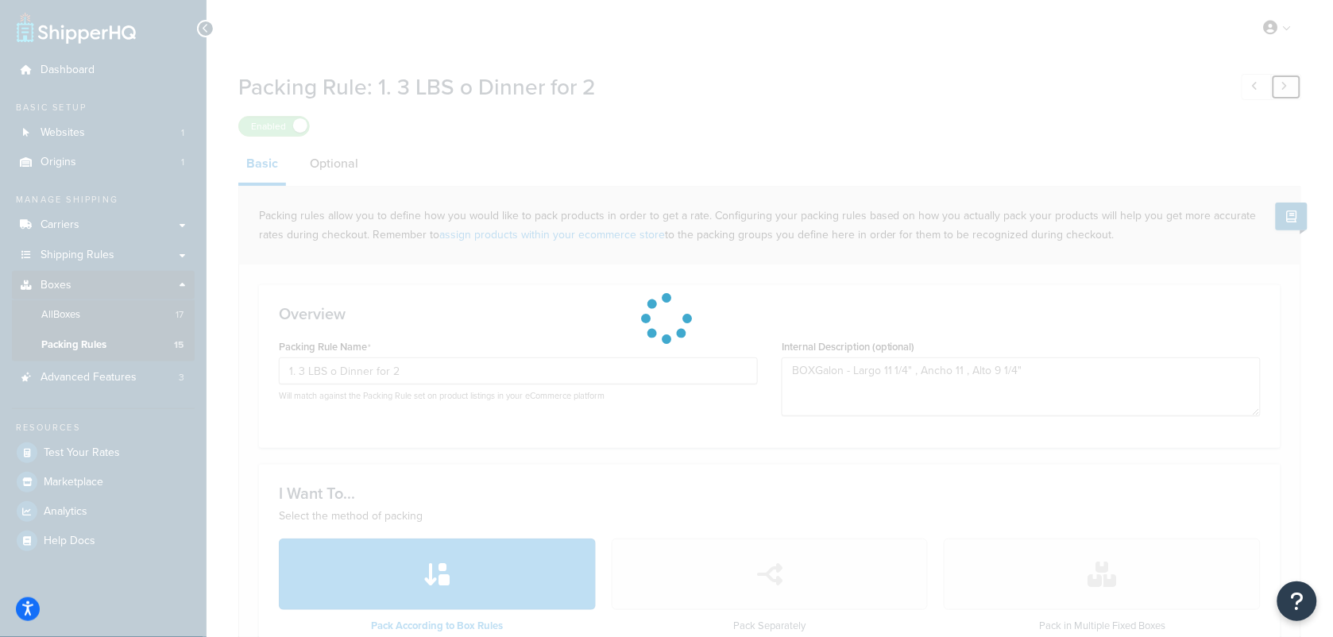
type input "2. 6 LBS o Dinner for 4"
type input "18.0"
type input "12.0"
type input "8.0"
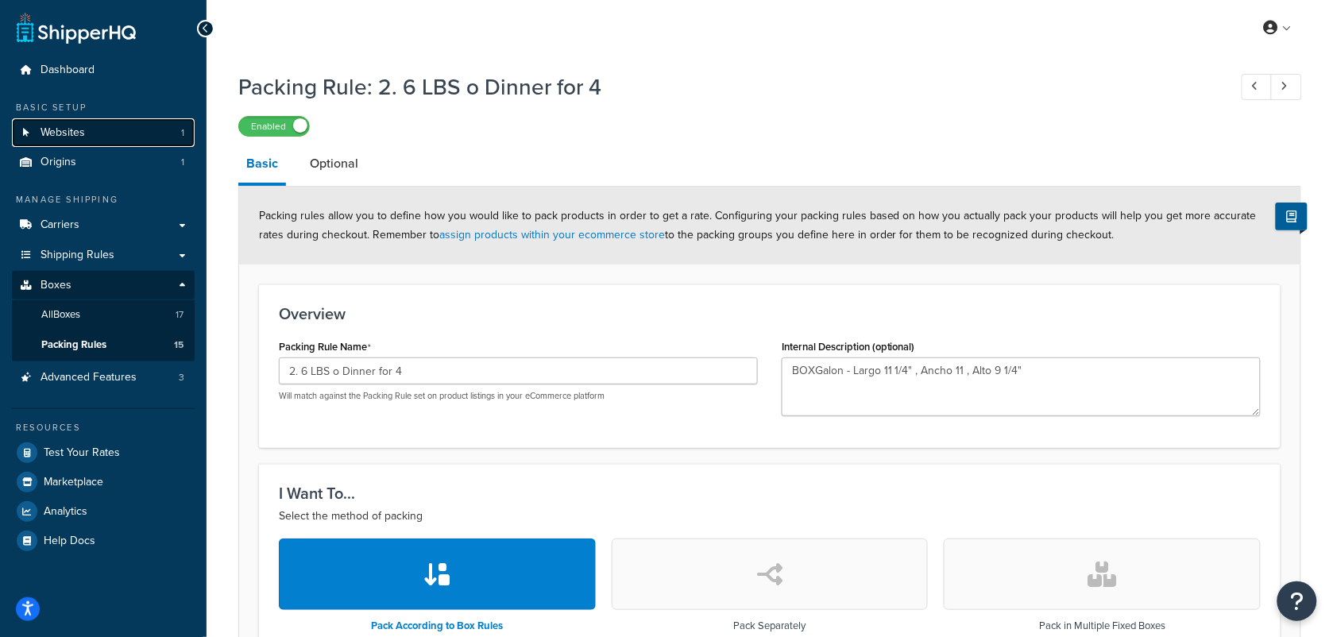
click at [69, 132] on span "Websites" at bounding box center [63, 133] width 44 height 14
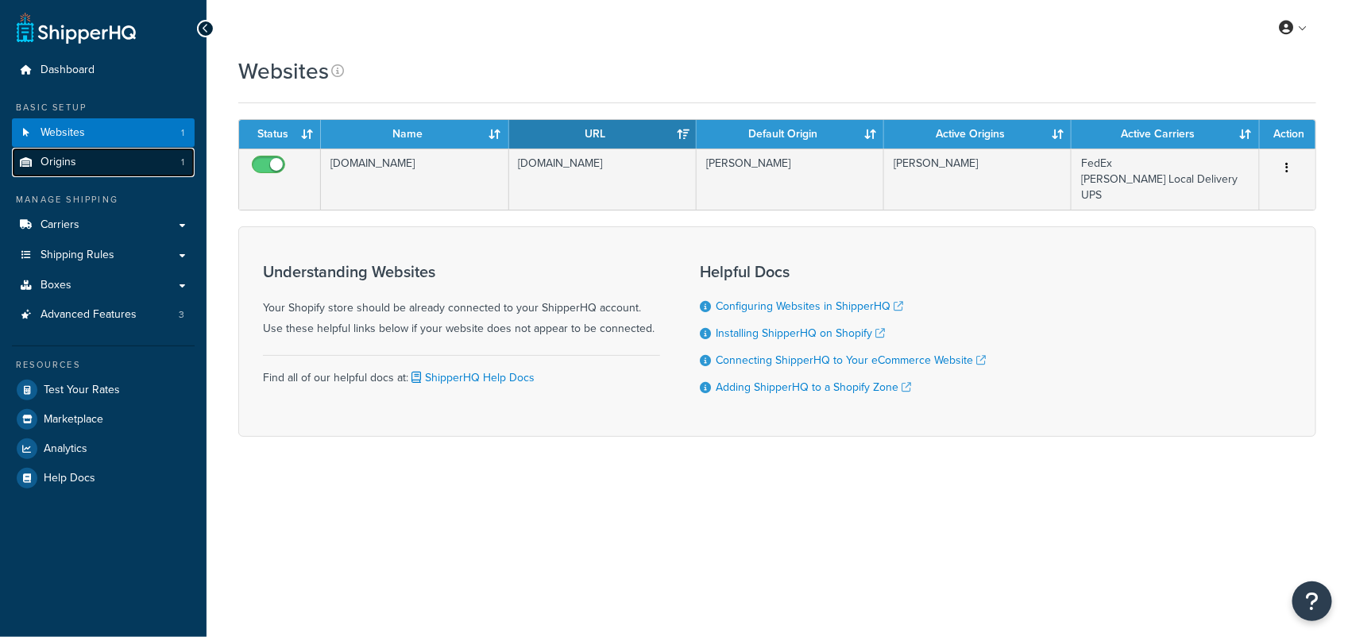
click at [64, 159] on span "Origins" at bounding box center [59, 163] width 36 height 14
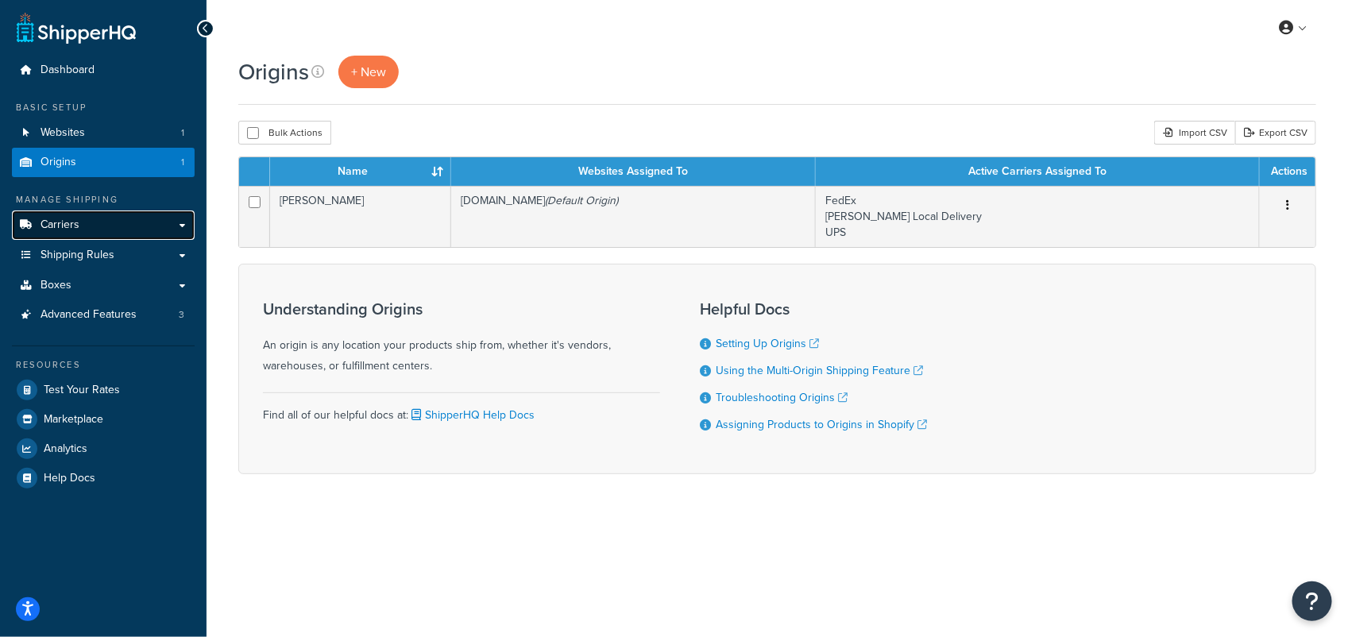
click at [78, 226] on span "Carriers" at bounding box center [60, 225] width 39 height 14
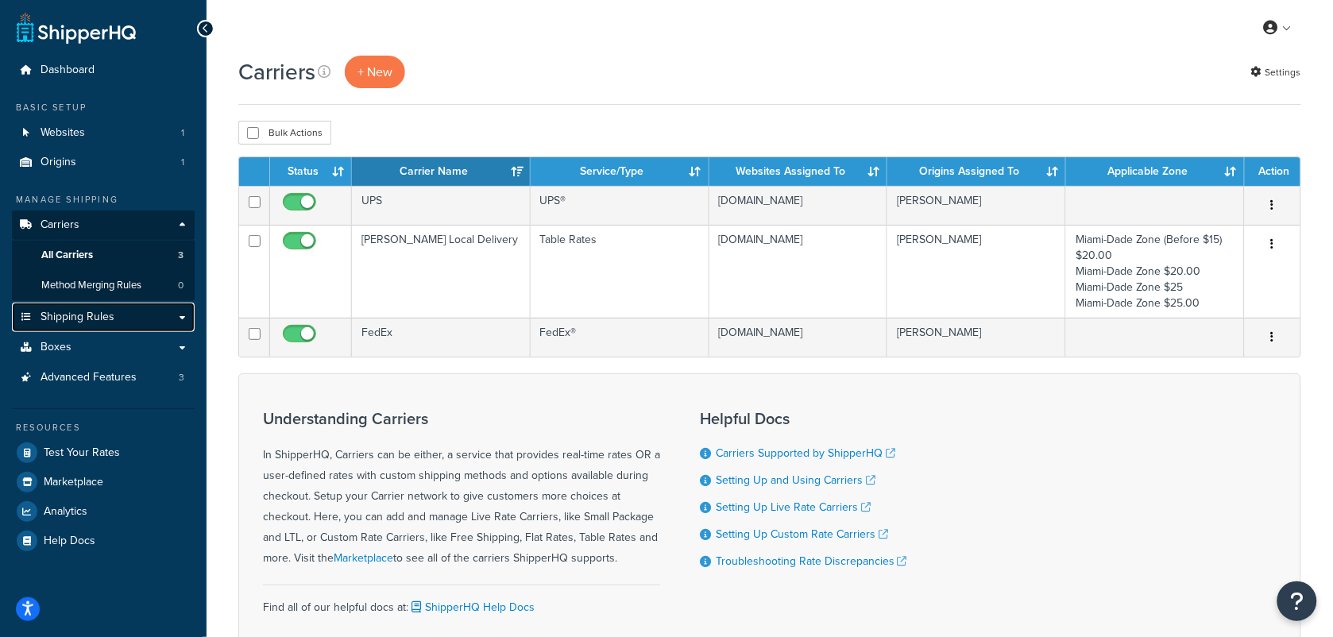
click at [107, 315] on span "Shipping Rules" at bounding box center [78, 318] width 74 height 14
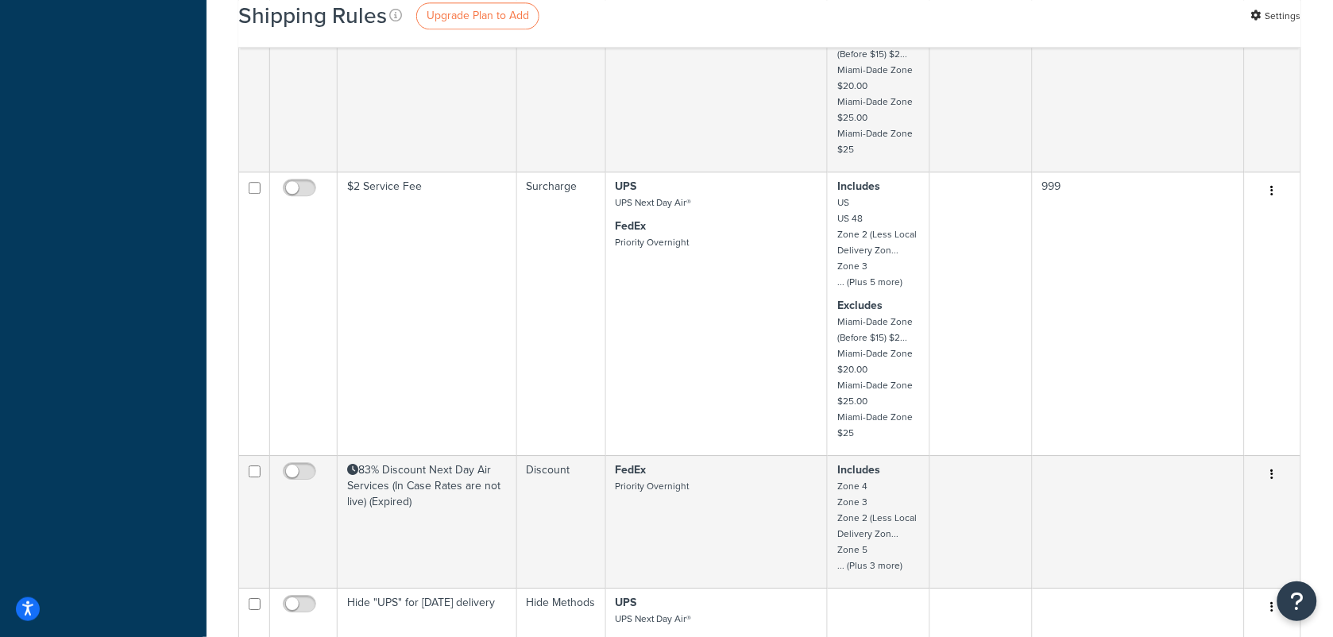
scroll to position [1390, 0]
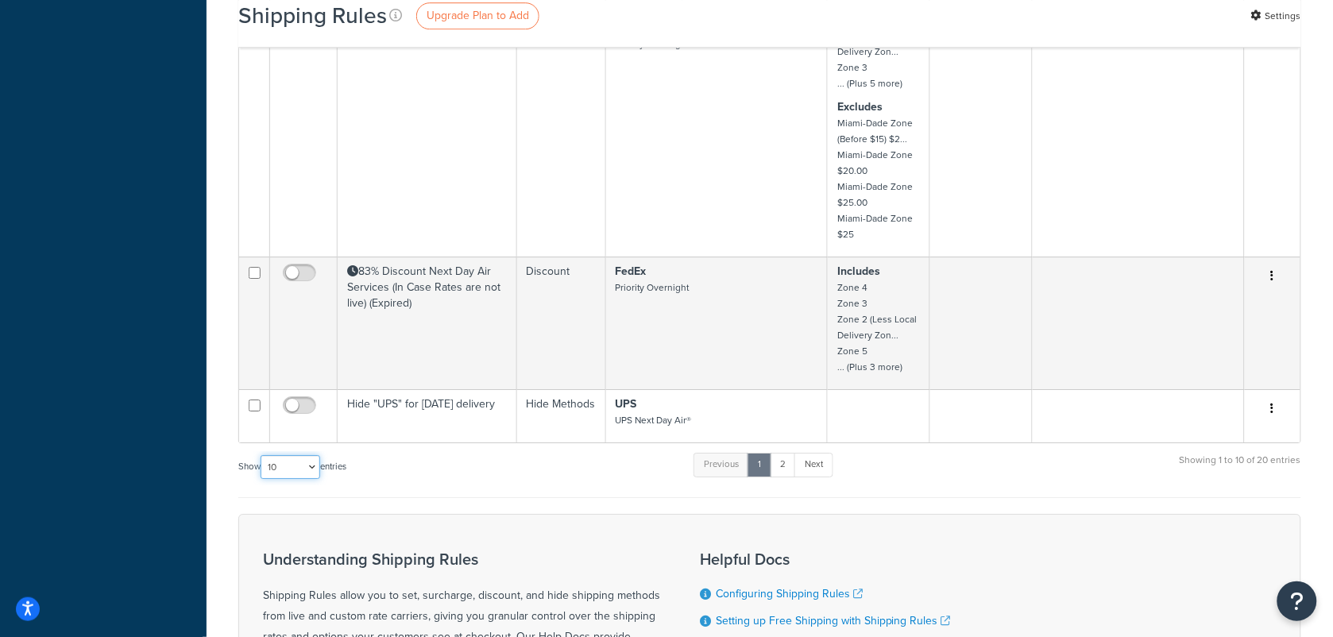
click at [314, 458] on select "10 15 25 50 100 1000" at bounding box center [291, 467] width 60 height 24
select select "100"
click at [262, 455] on select "10 15 25 50 100 1000" at bounding box center [291, 467] width 60 height 24
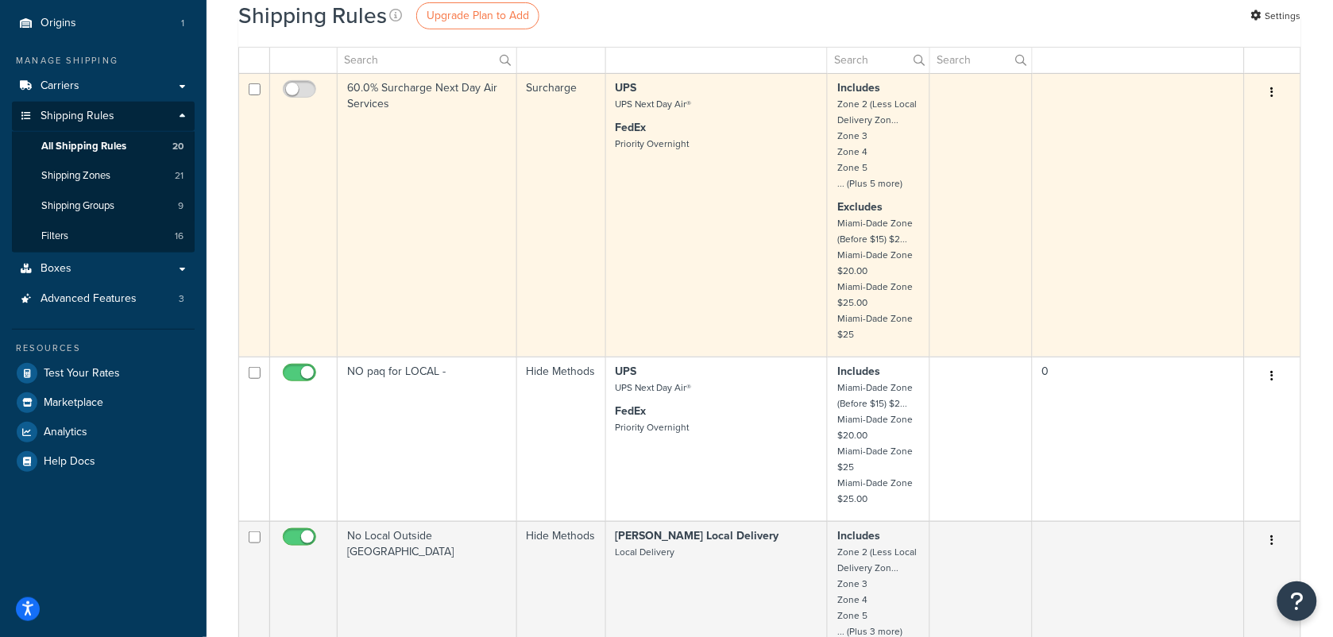
scroll to position [0, 0]
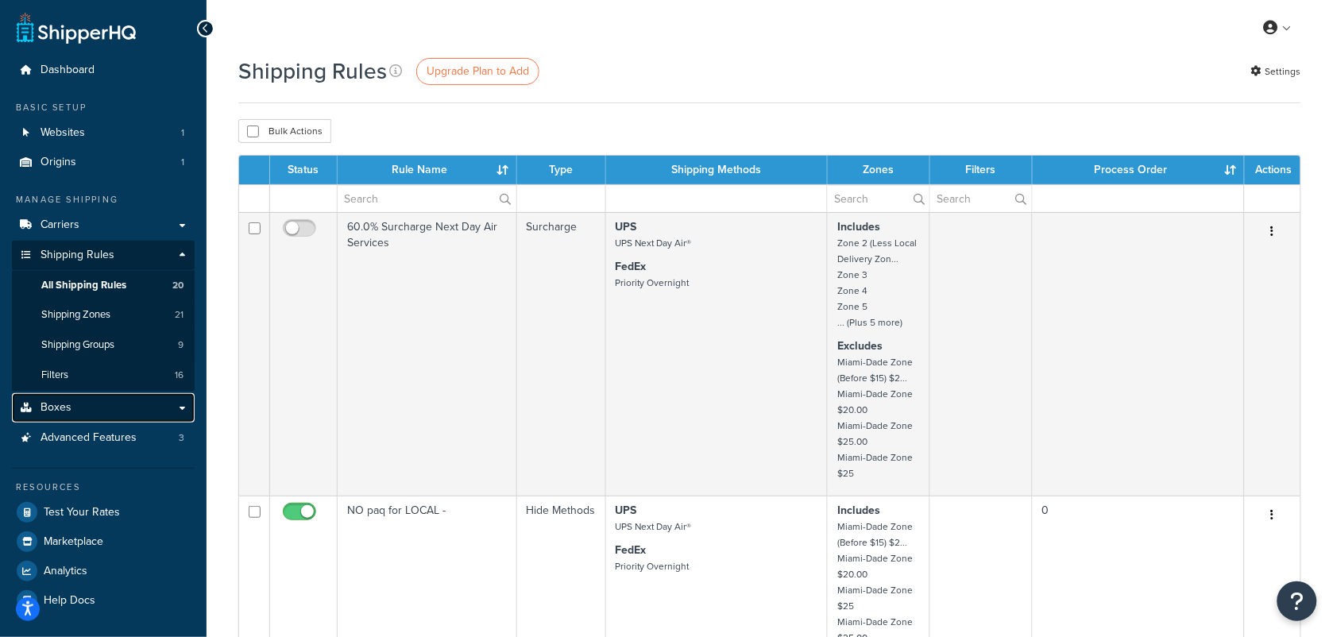
click at [57, 403] on span "Boxes" at bounding box center [56, 408] width 31 height 14
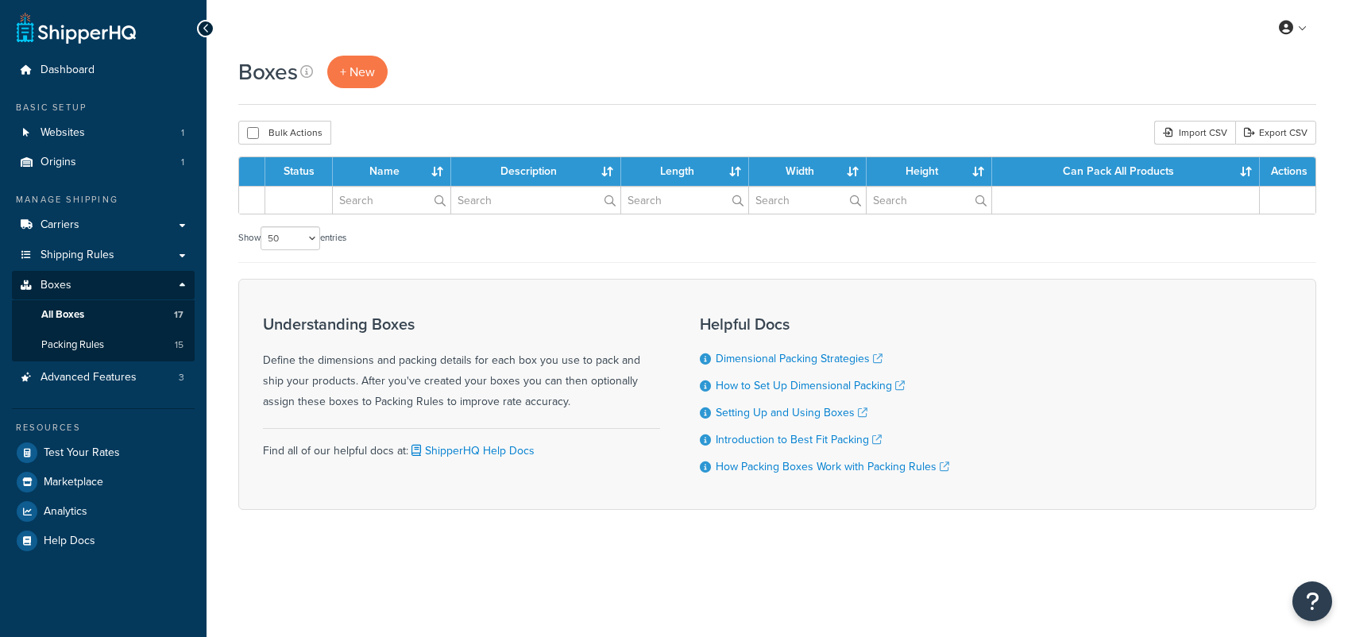
select select "50"
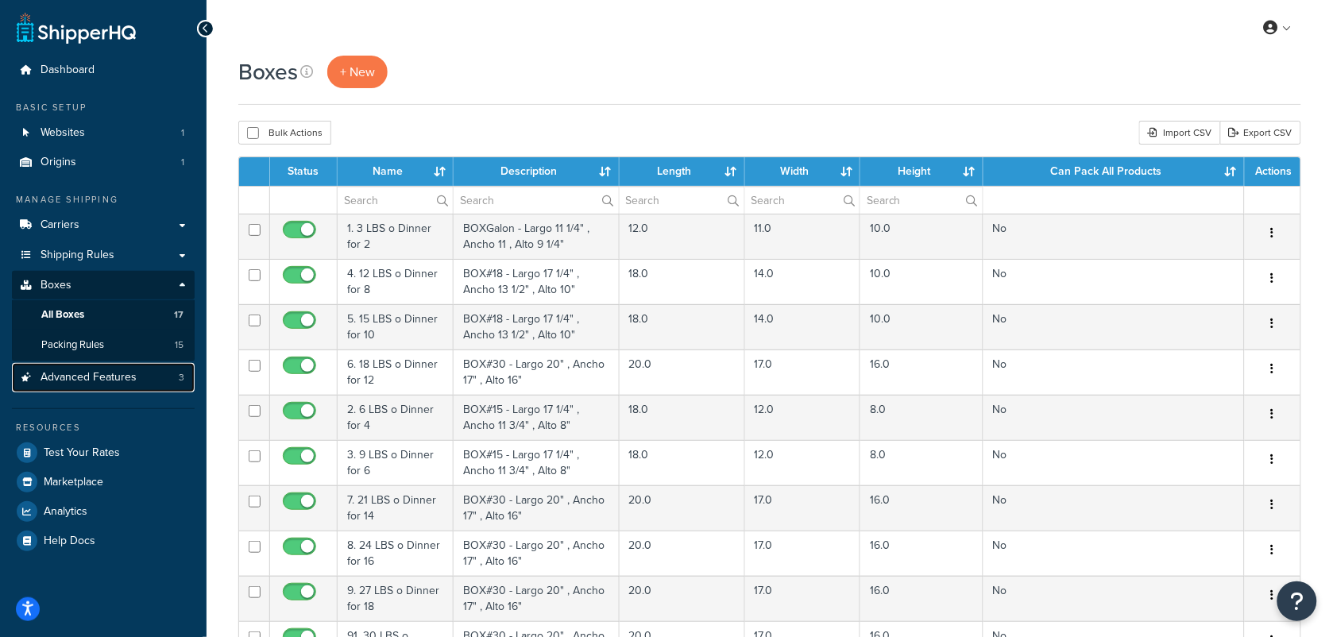
click at [89, 373] on span "Advanced Features" at bounding box center [89, 378] width 96 height 14
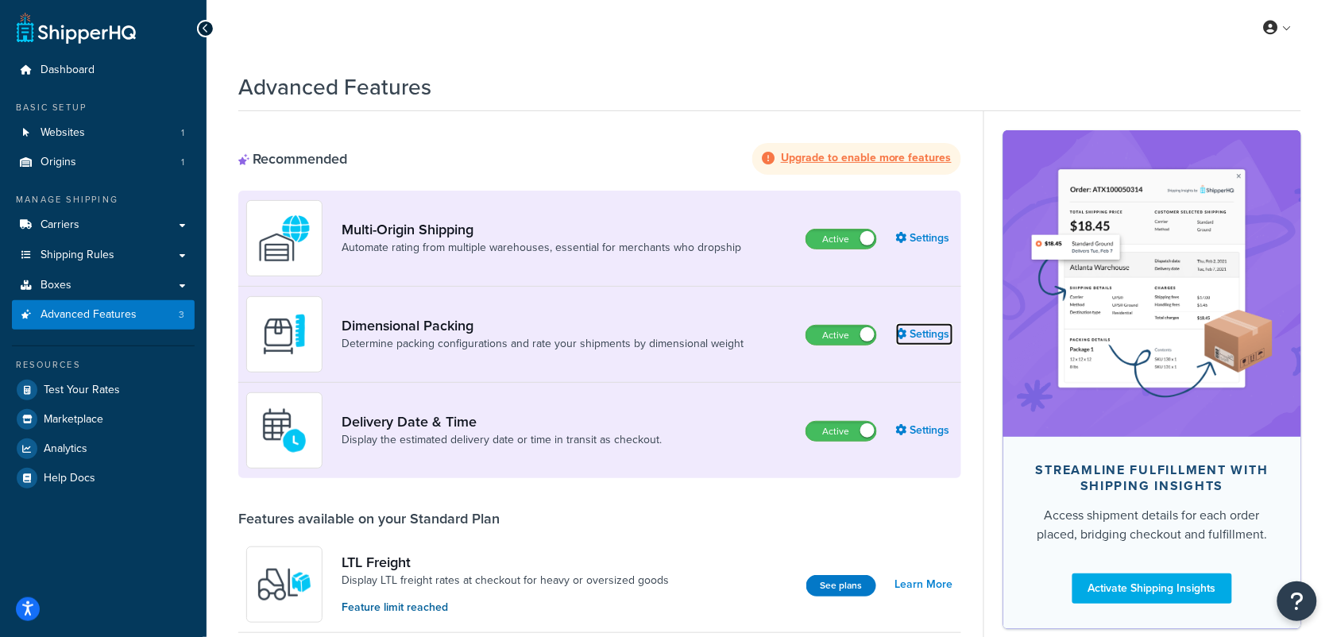
click at [931, 330] on link "Settings" at bounding box center [924, 334] width 57 height 22
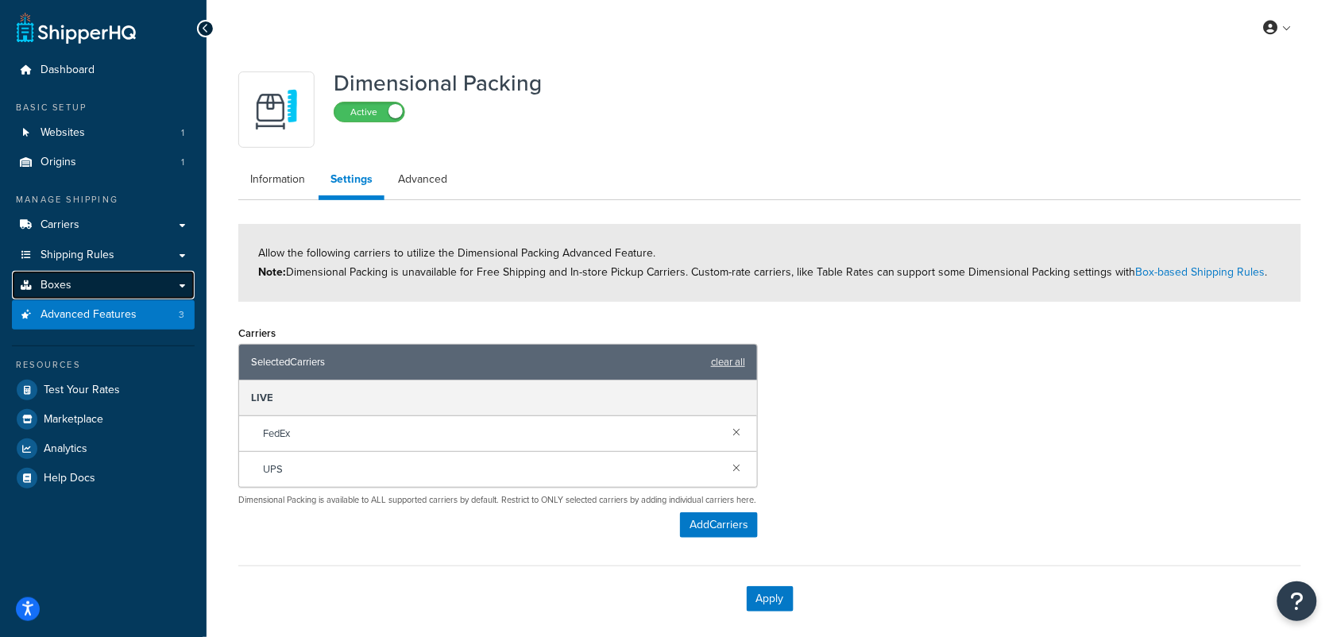
click at [64, 284] on span "Boxes" at bounding box center [56, 286] width 31 height 14
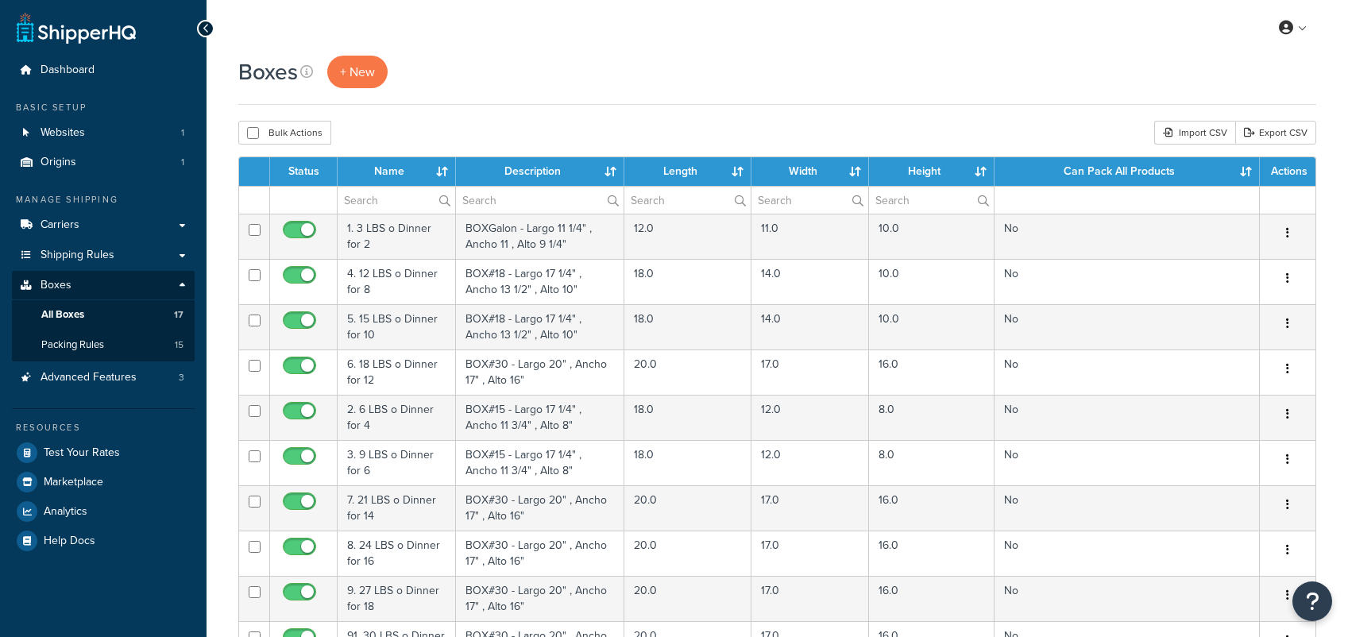
select select "50"
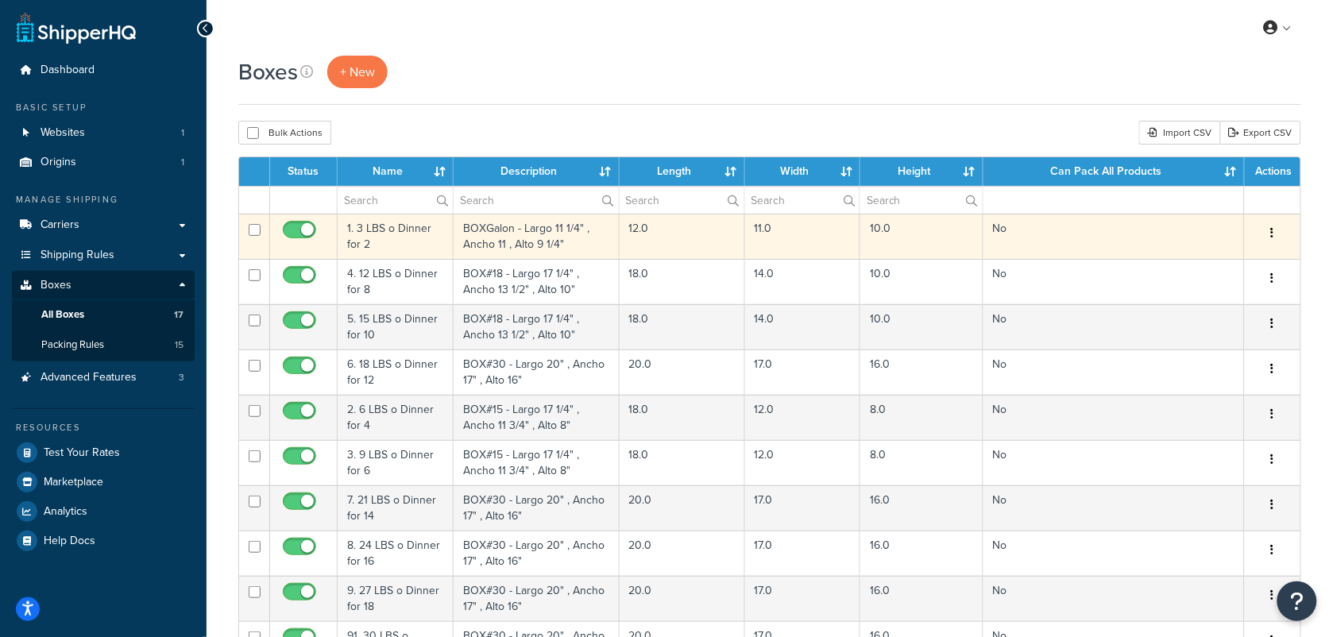
click at [410, 233] on td "1. 3 LBS o Dinner for 2" at bounding box center [396, 236] width 116 height 45
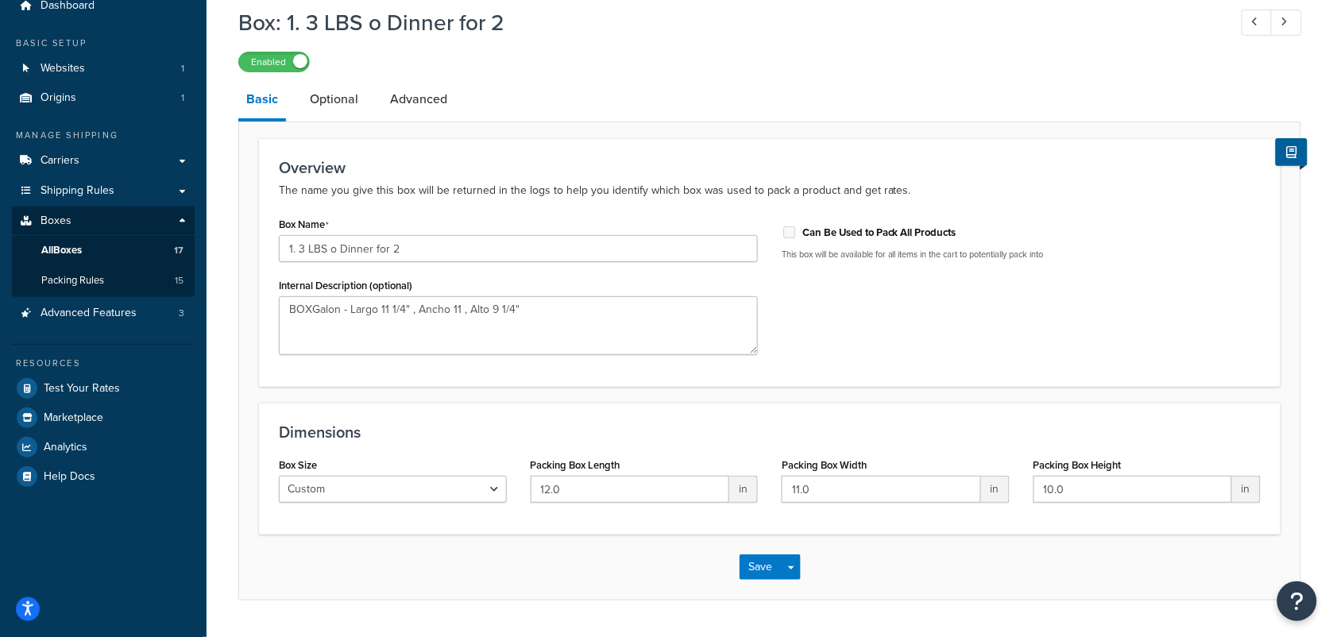
scroll to position [99, 0]
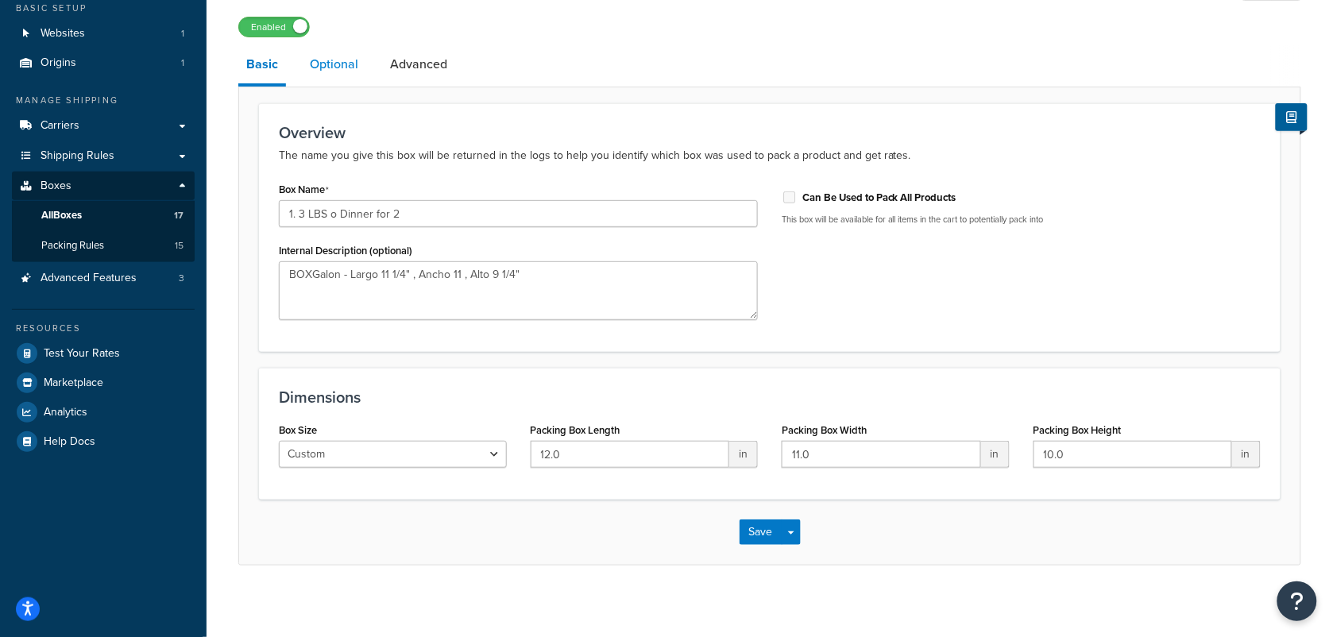
click at [328, 64] on link "Optional" at bounding box center [334, 64] width 64 height 38
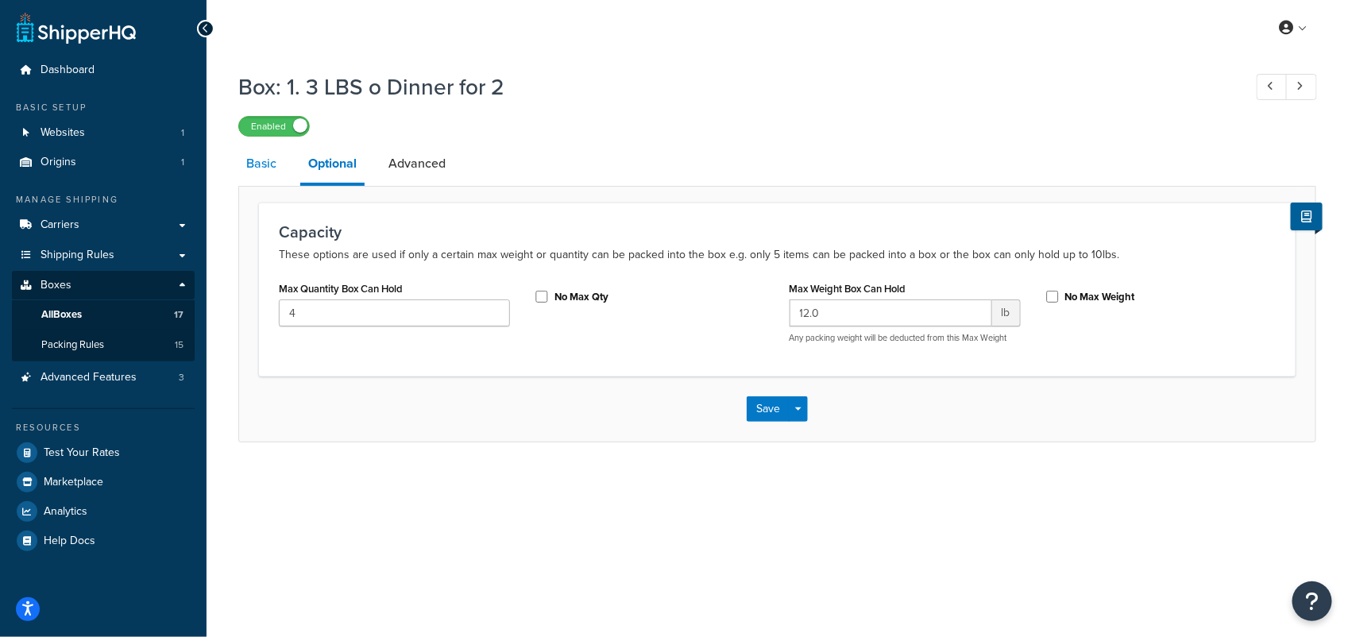
click at [261, 163] on link "Basic" at bounding box center [261, 164] width 46 height 38
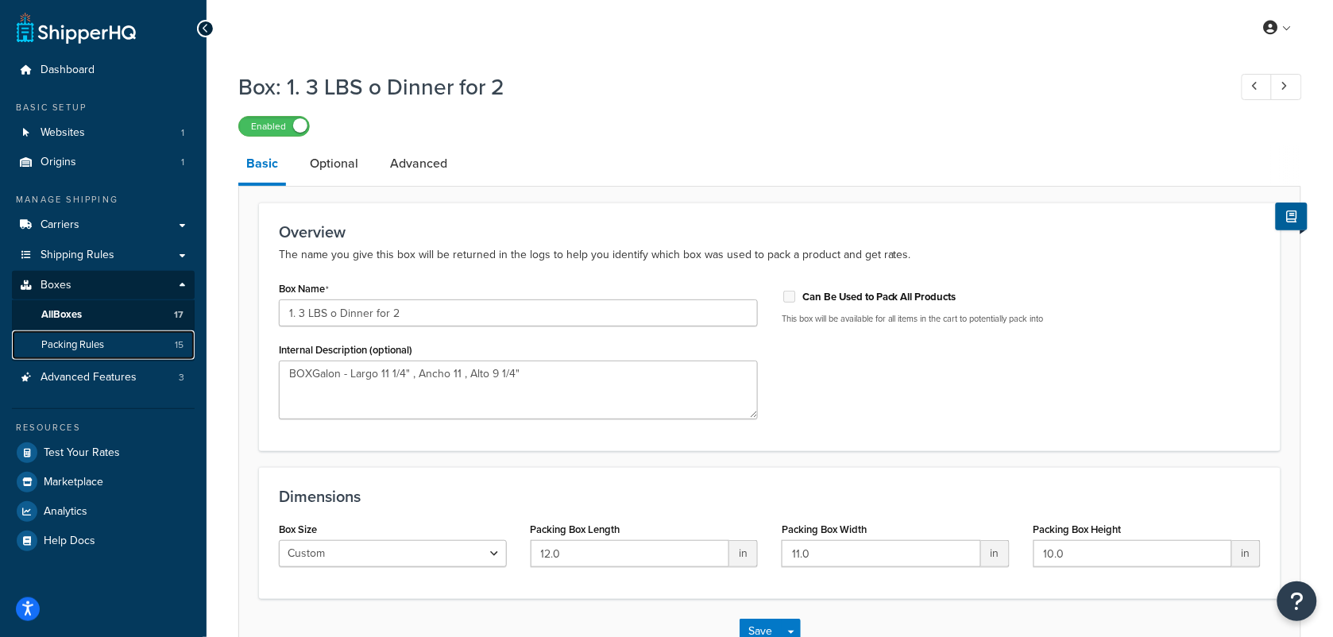
click at [90, 345] on span "Packing Rules" at bounding box center [72, 345] width 63 height 14
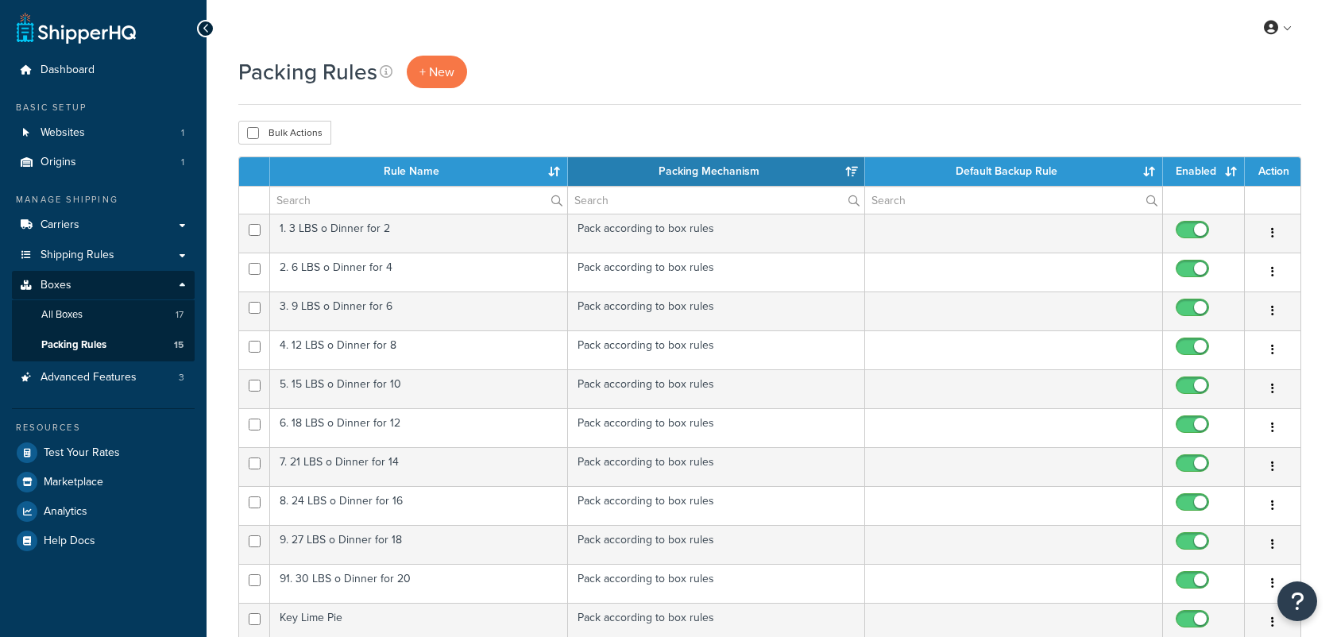
select select "15"
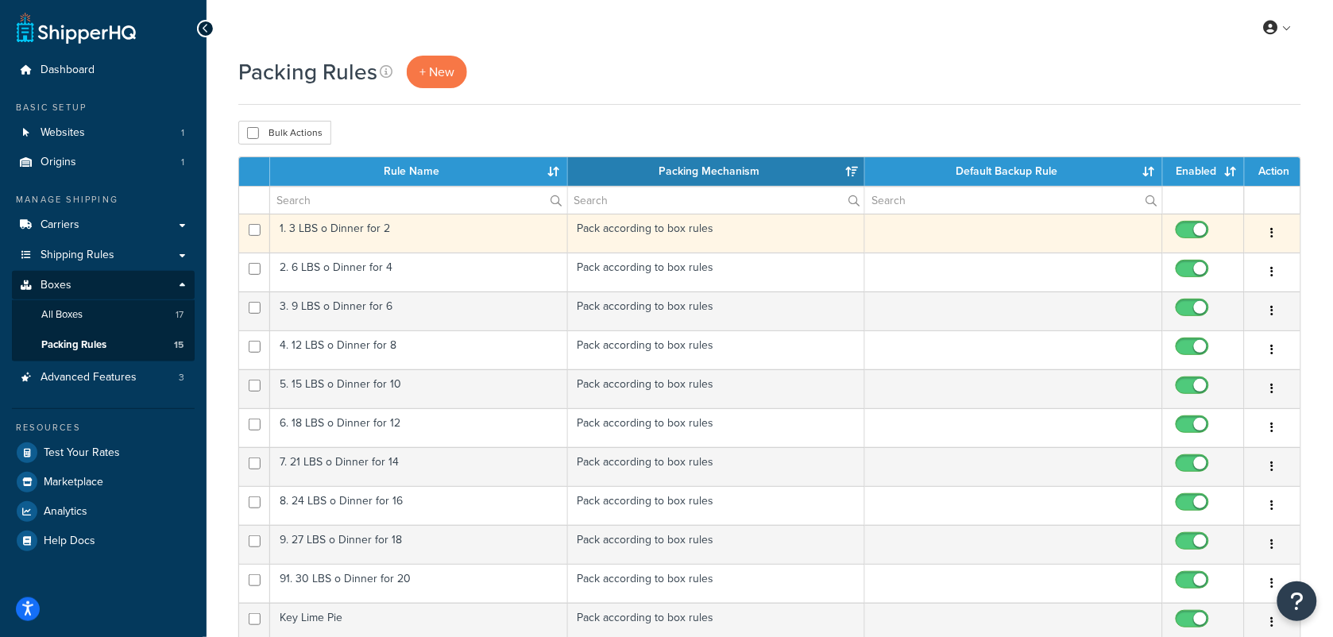
click at [679, 230] on td "Pack according to box rules" at bounding box center [717, 233] width 298 height 39
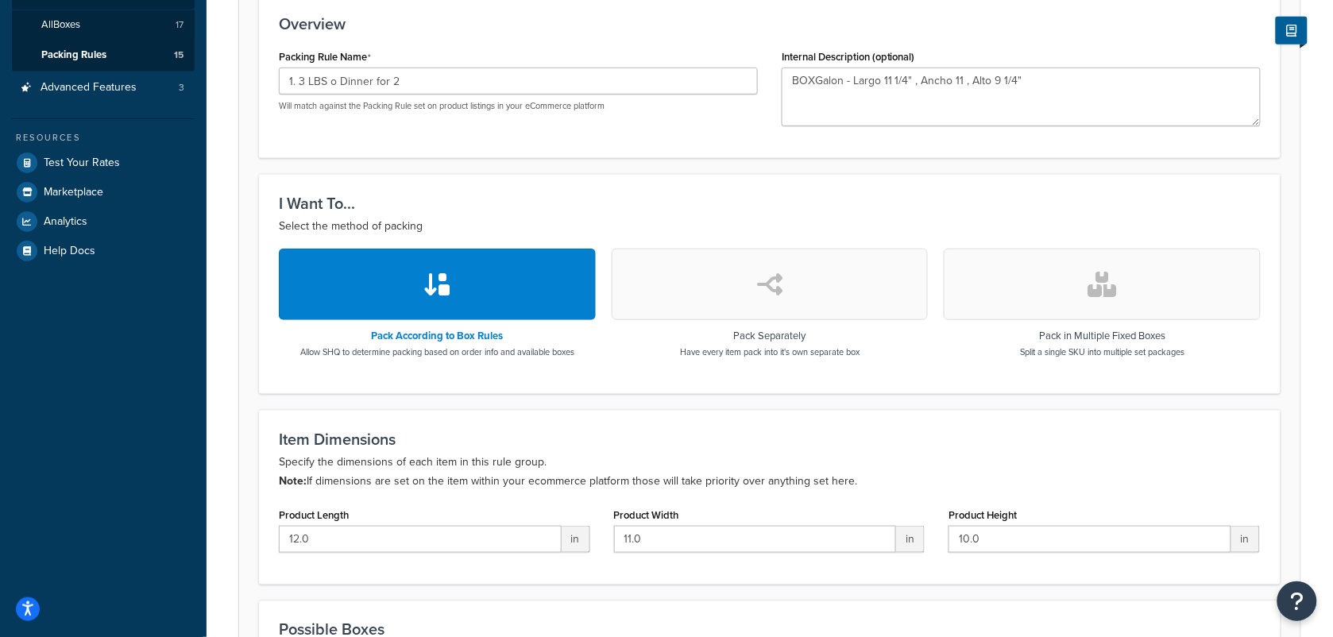
scroll to position [298, 0]
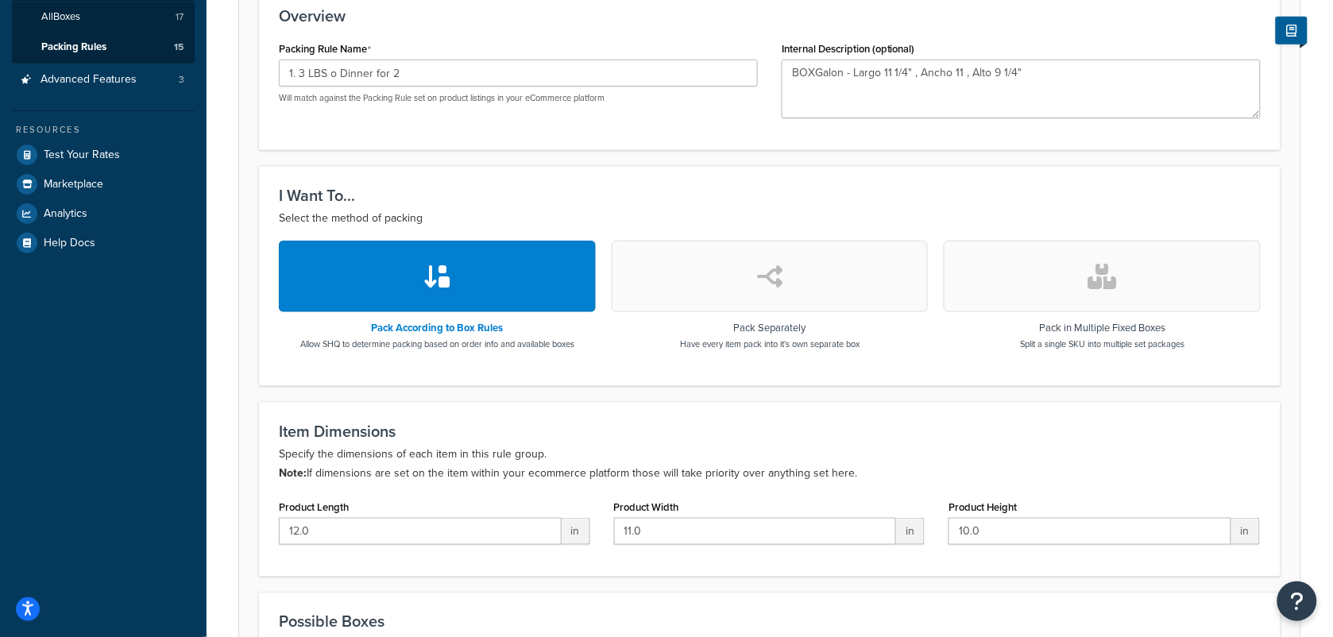
click at [438, 274] on icon "button" at bounding box center [437, 276] width 29 height 25
click at [366, 276] on button "button" at bounding box center [437, 276] width 317 height 71
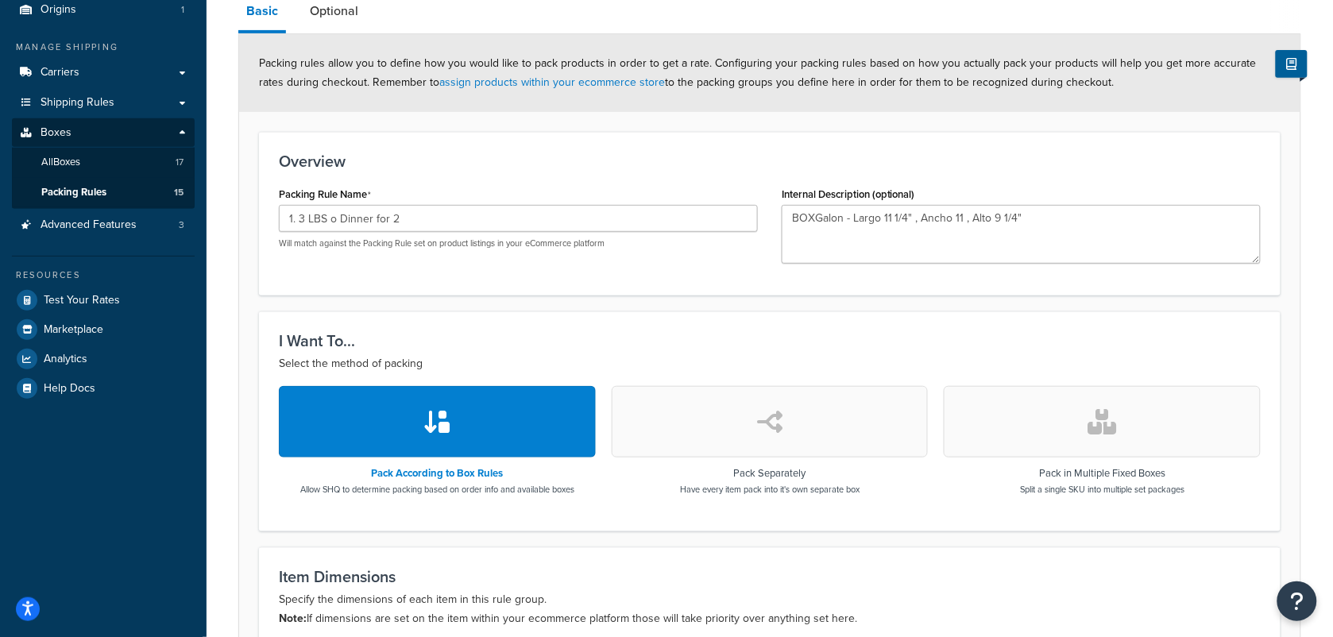
scroll to position [99, 0]
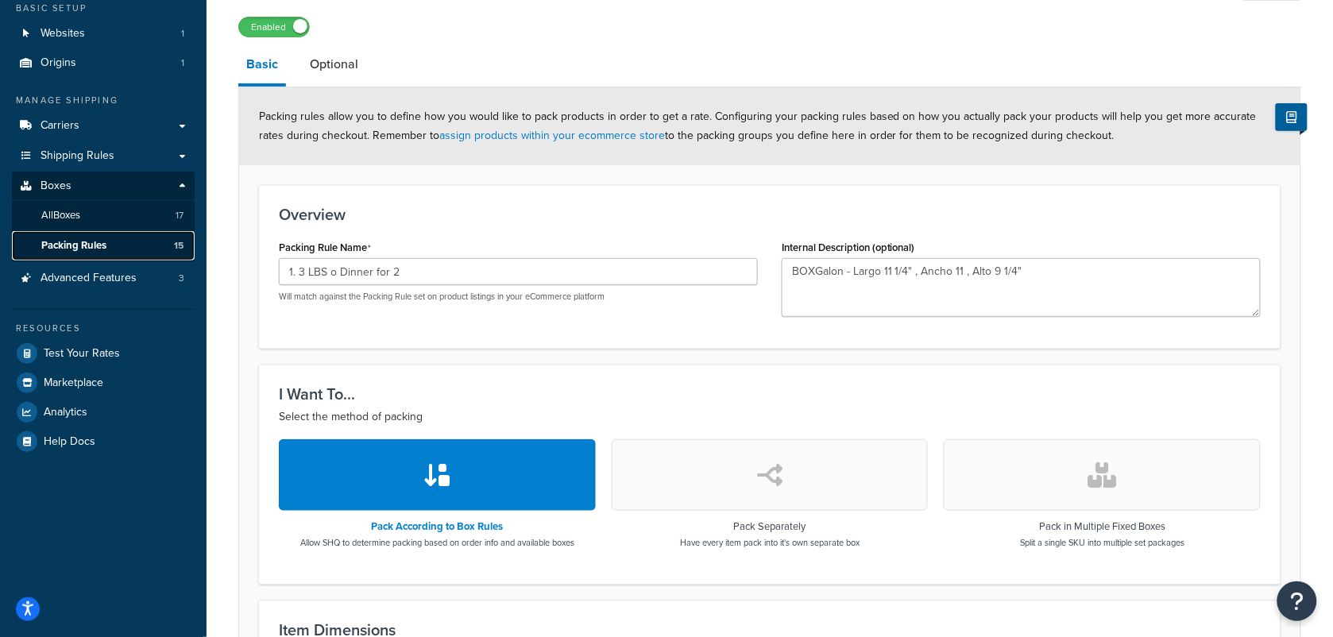
click at [89, 244] on span "Packing Rules" at bounding box center [73, 246] width 65 height 14
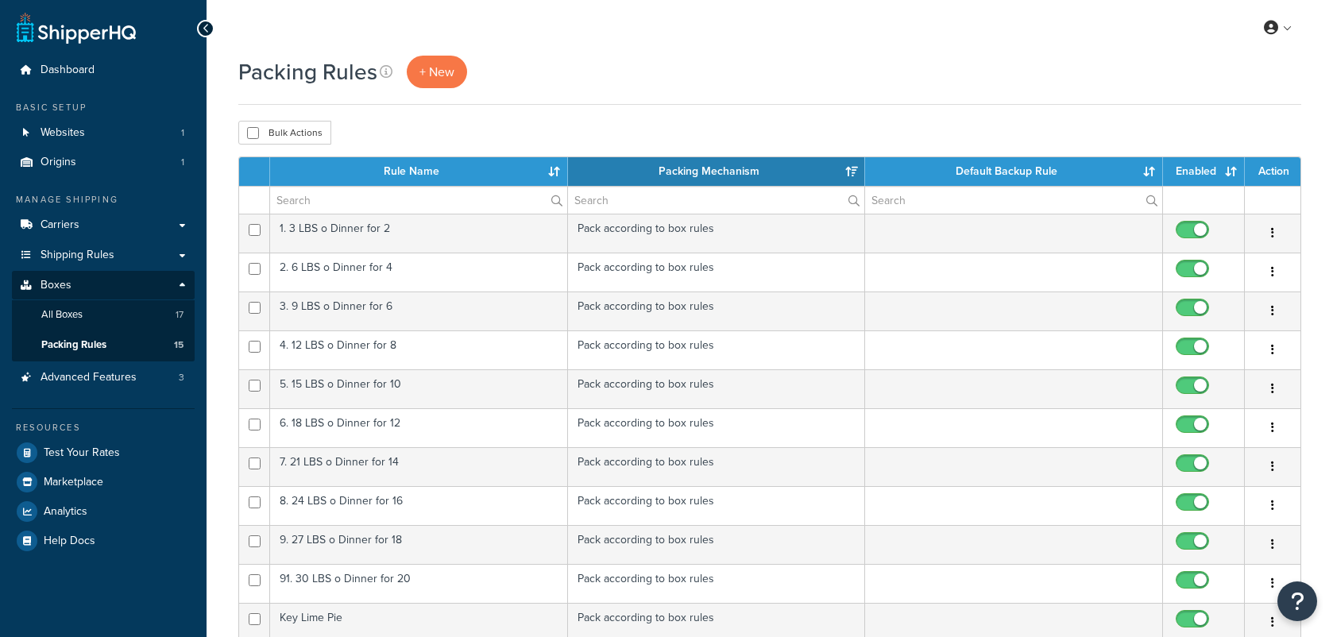
select select "15"
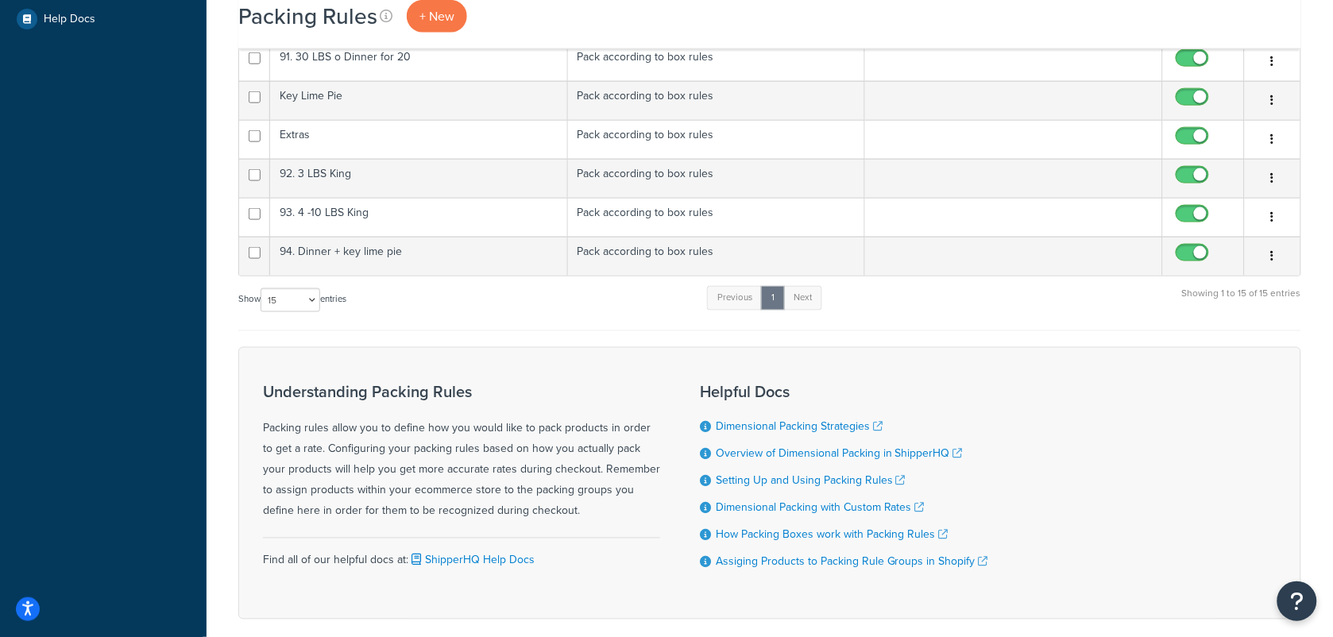
scroll to position [405, 0]
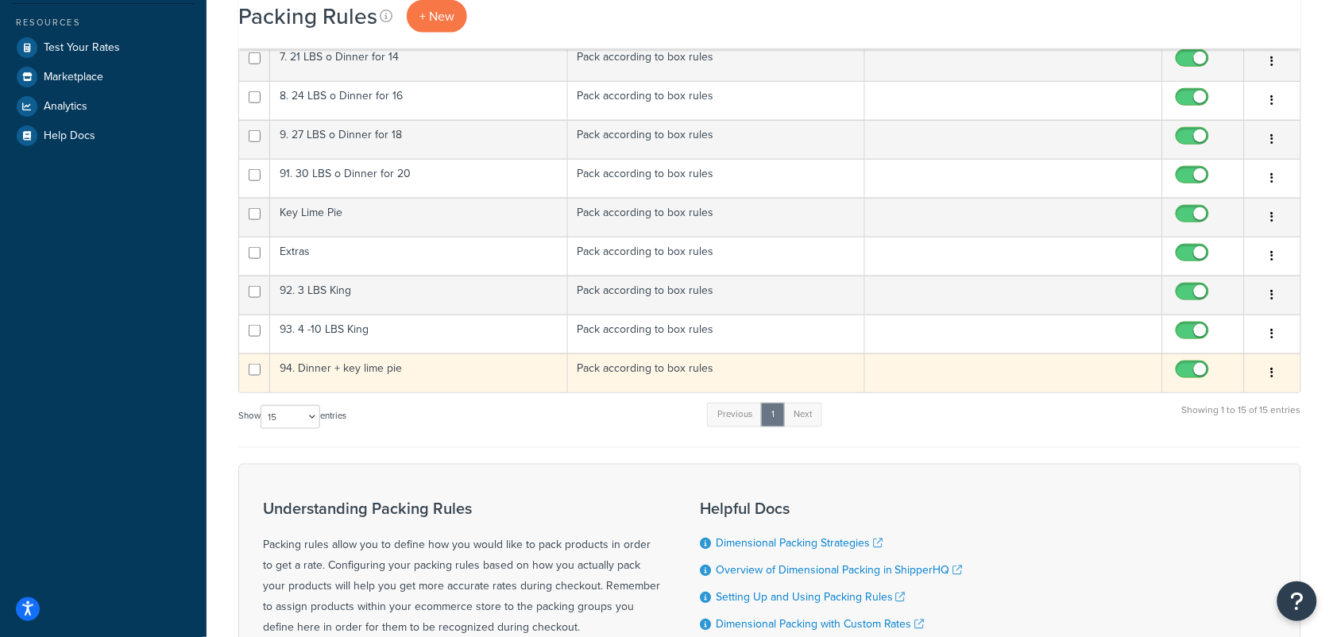
click at [356, 374] on td "94. Dinner + key lime pie" at bounding box center [419, 372] width 298 height 39
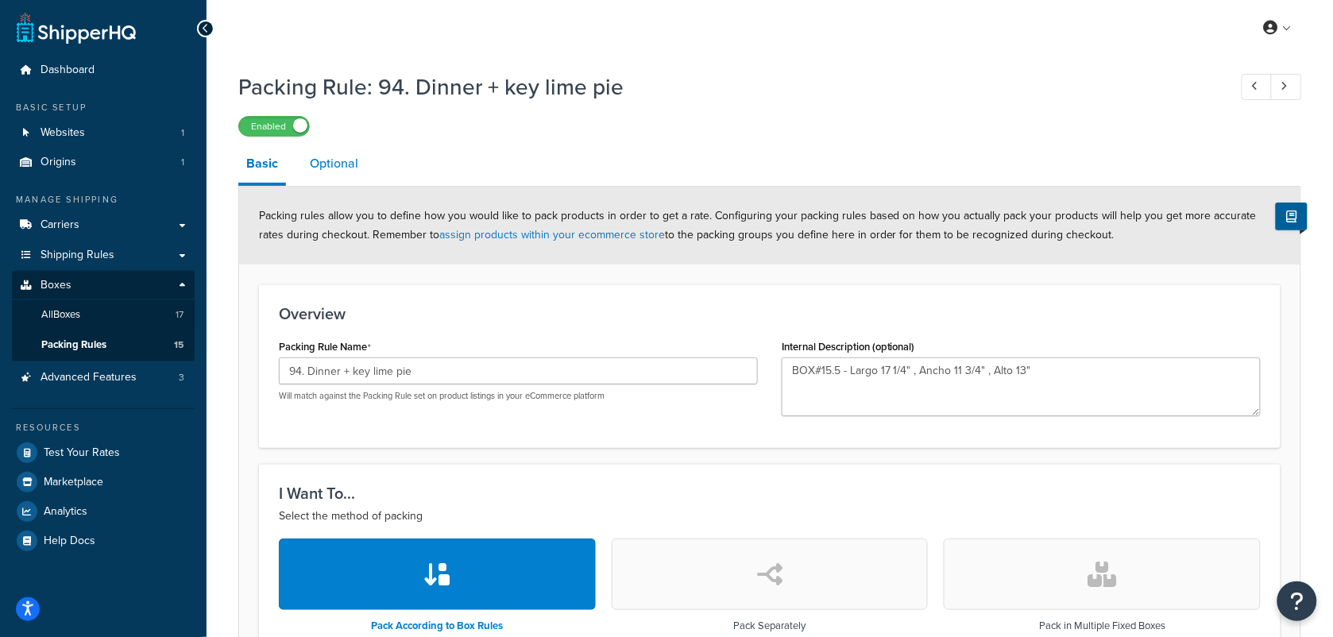
click at [338, 160] on link "Optional" at bounding box center [334, 164] width 64 height 38
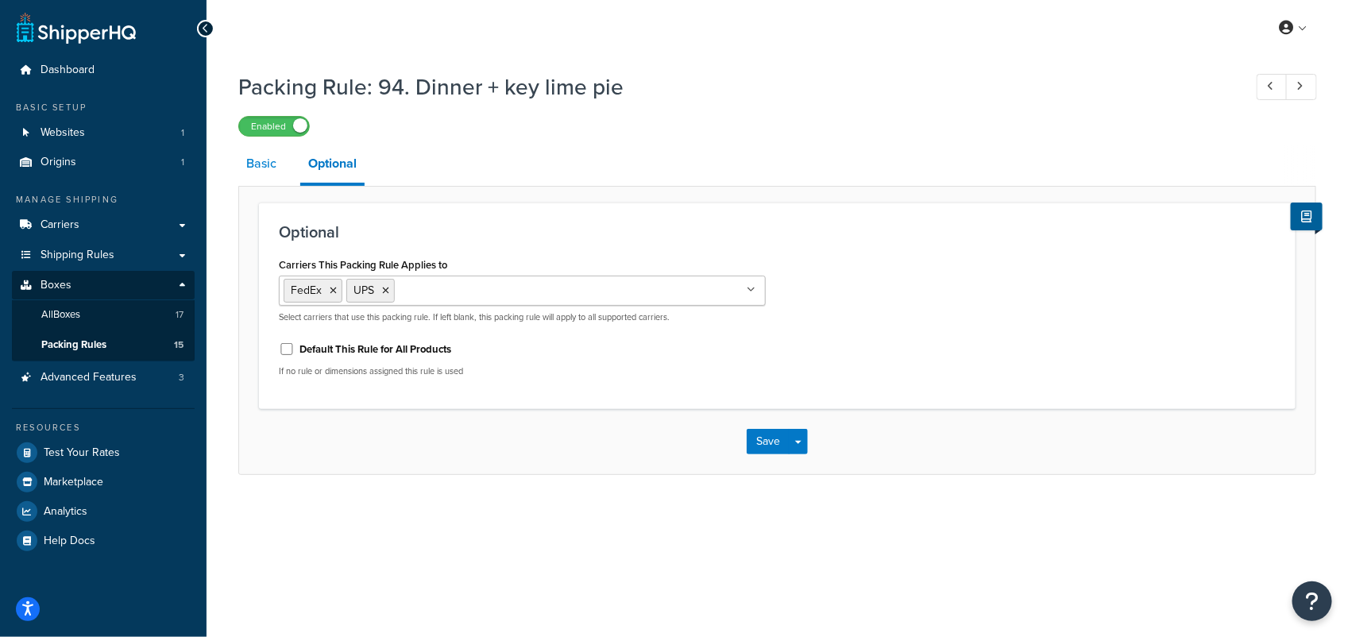
click at [262, 160] on link "Basic" at bounding box center [261, 164] width 46 height 38
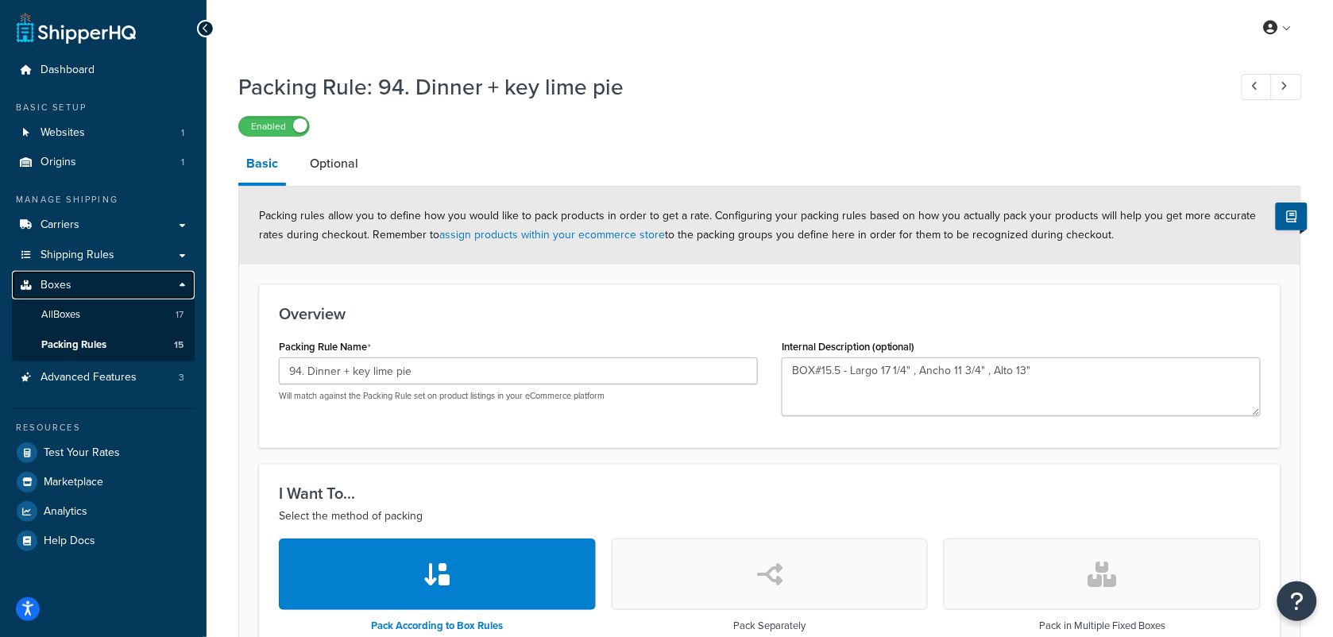
click at [54, 279] on span "Boxes" at bounding box center [56, 286] width 31 height 14
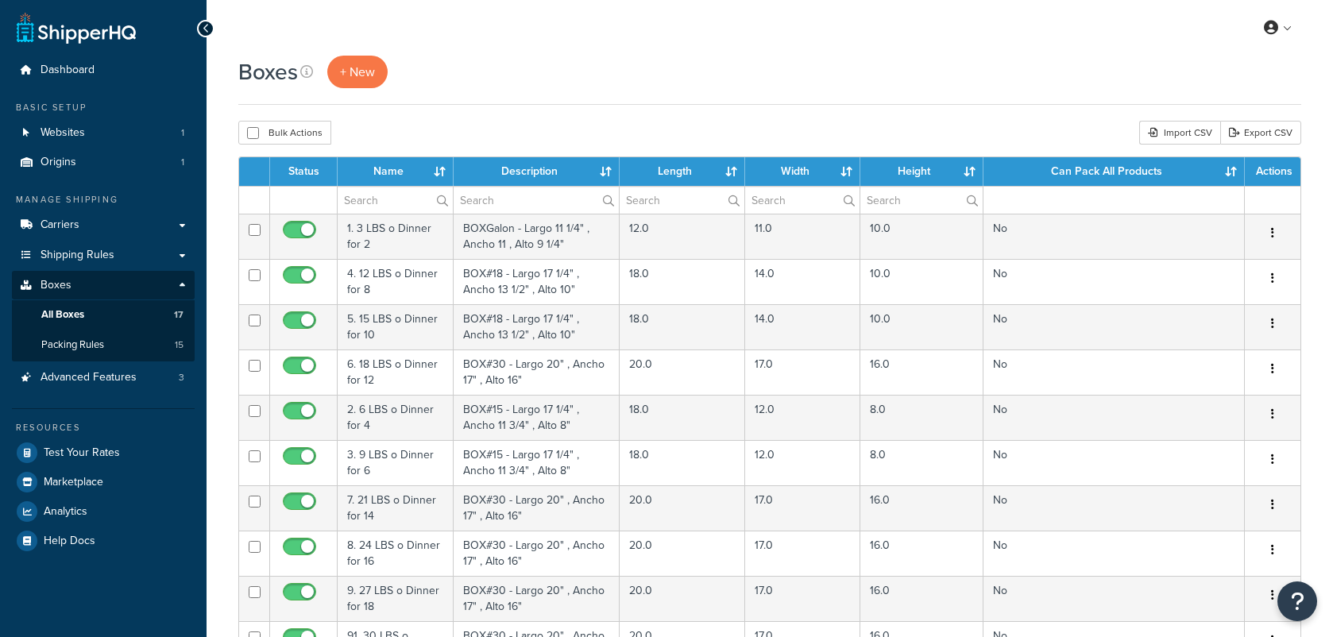
select select "50"
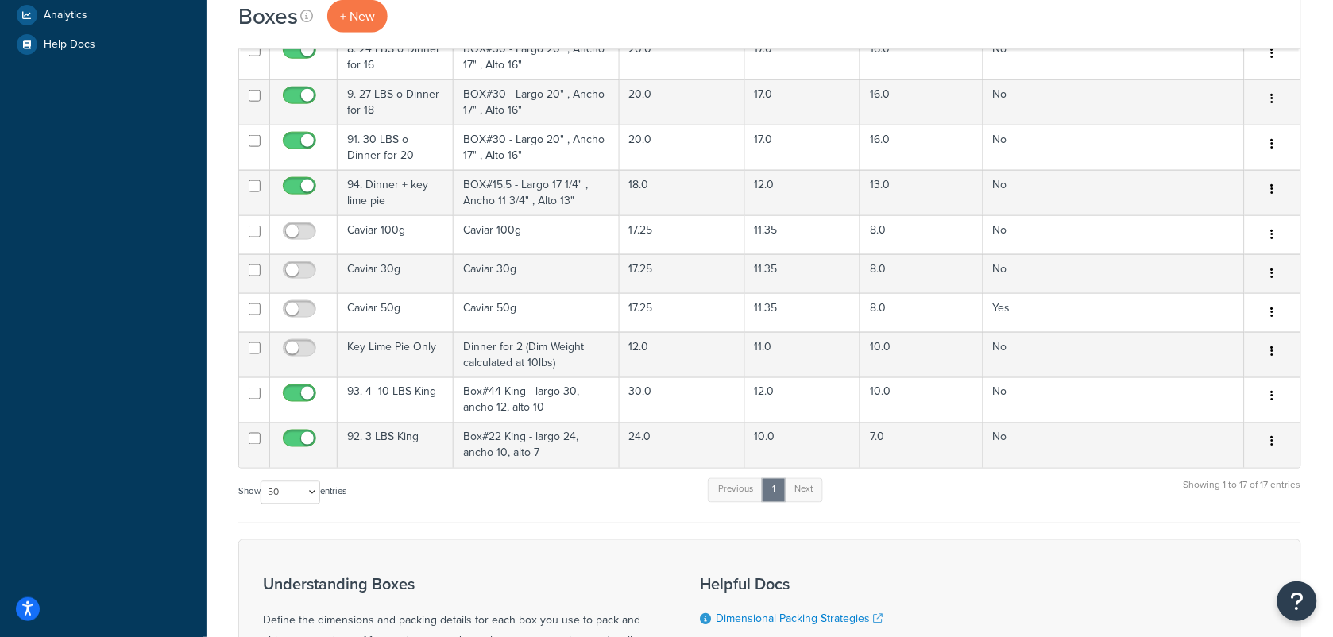
scroll to position [596, 0]
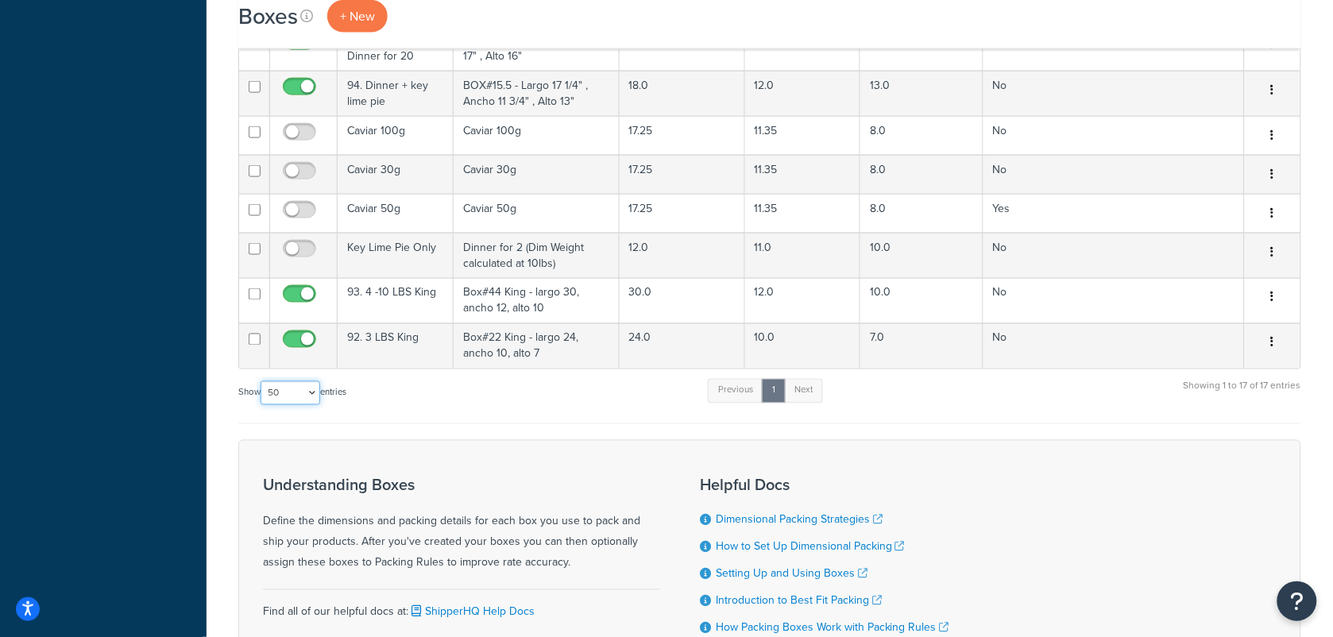
click at [315, 397] on select "10 15 25 50 100 1000" at bounding box center [291, 393] width 60 height 24
select select "100"
click at [262, 386] on select "10 15 25 50 100 1000" at bounding box center [291, 393] width 60 height 24
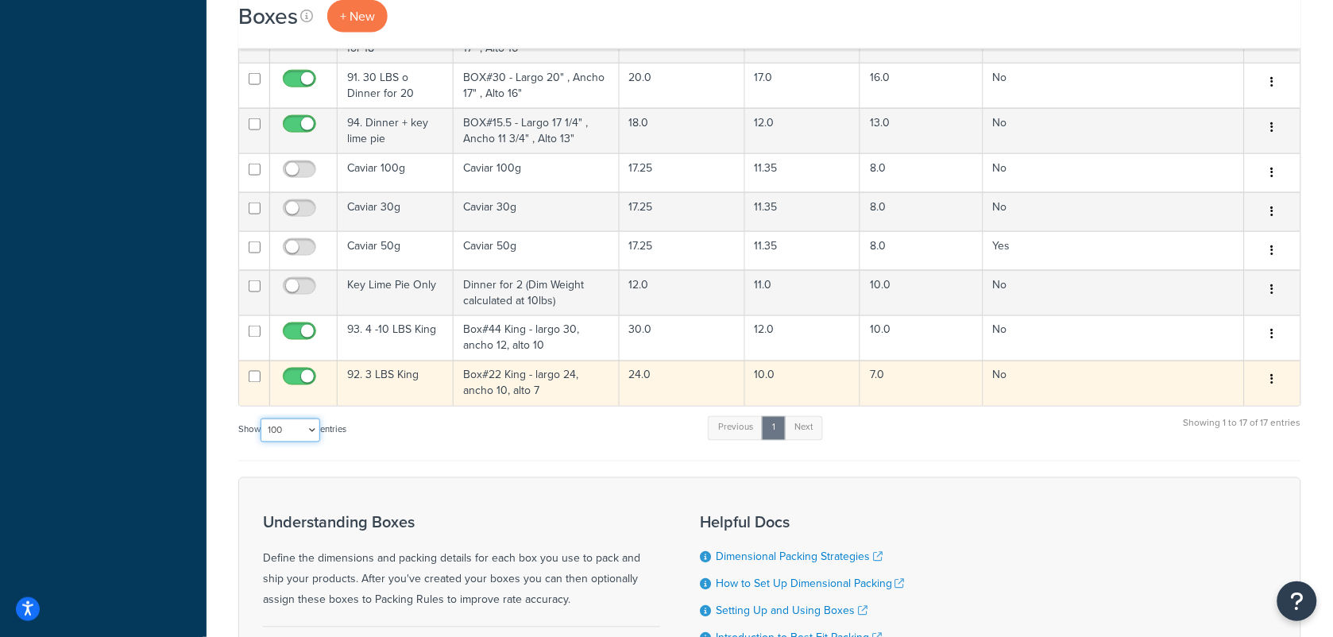
scroll to position [496, 0]
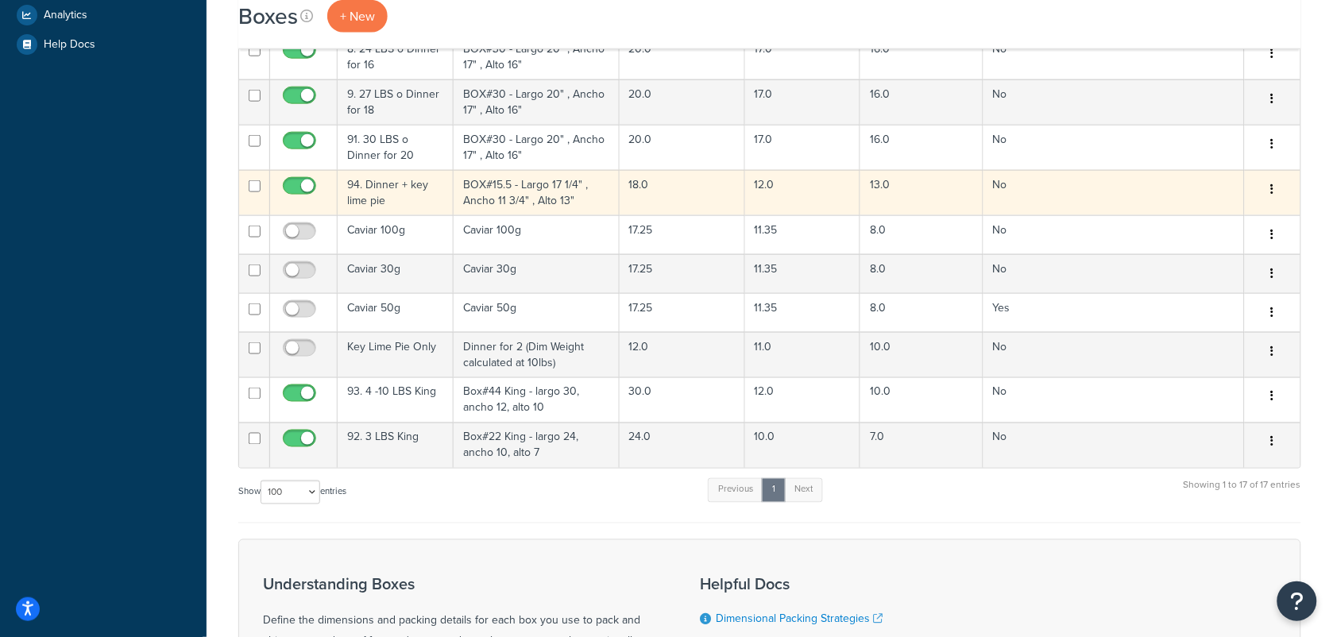
click at [400, 200] on td "94. Dinner + key lime pie" at bounding box center [396, 192] width 116 height 45
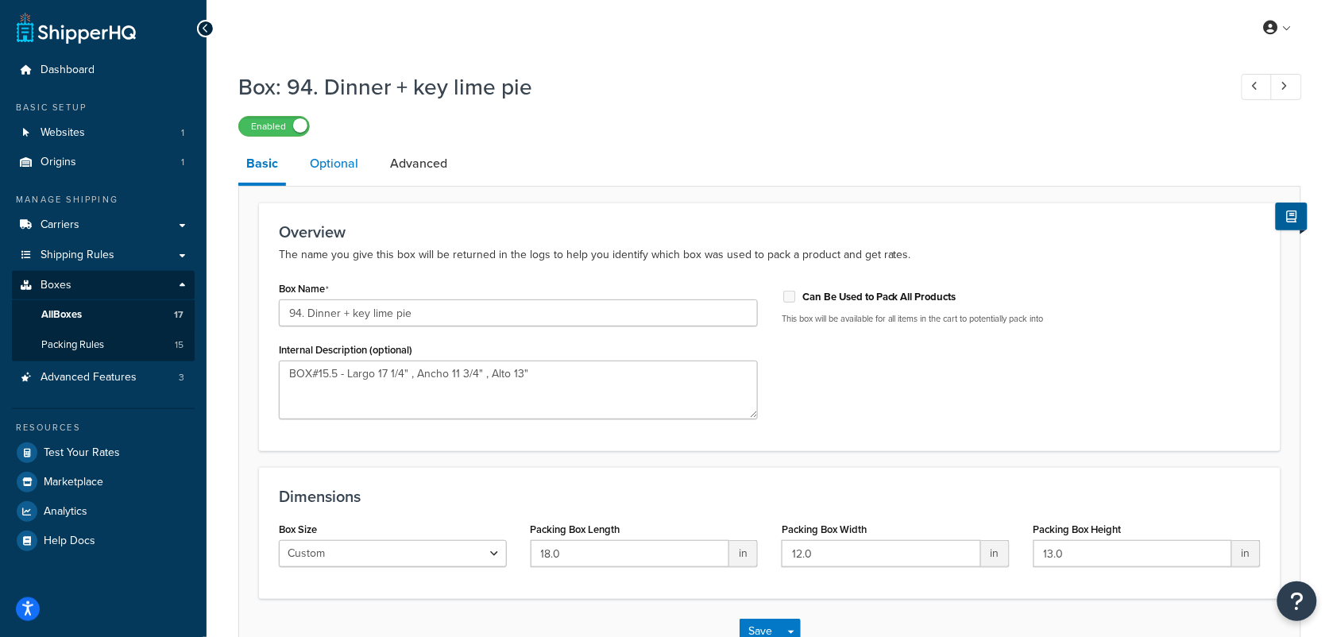
click at [340, 160] on link "Optional" at bounding box center [334, 164] width 64 height 38
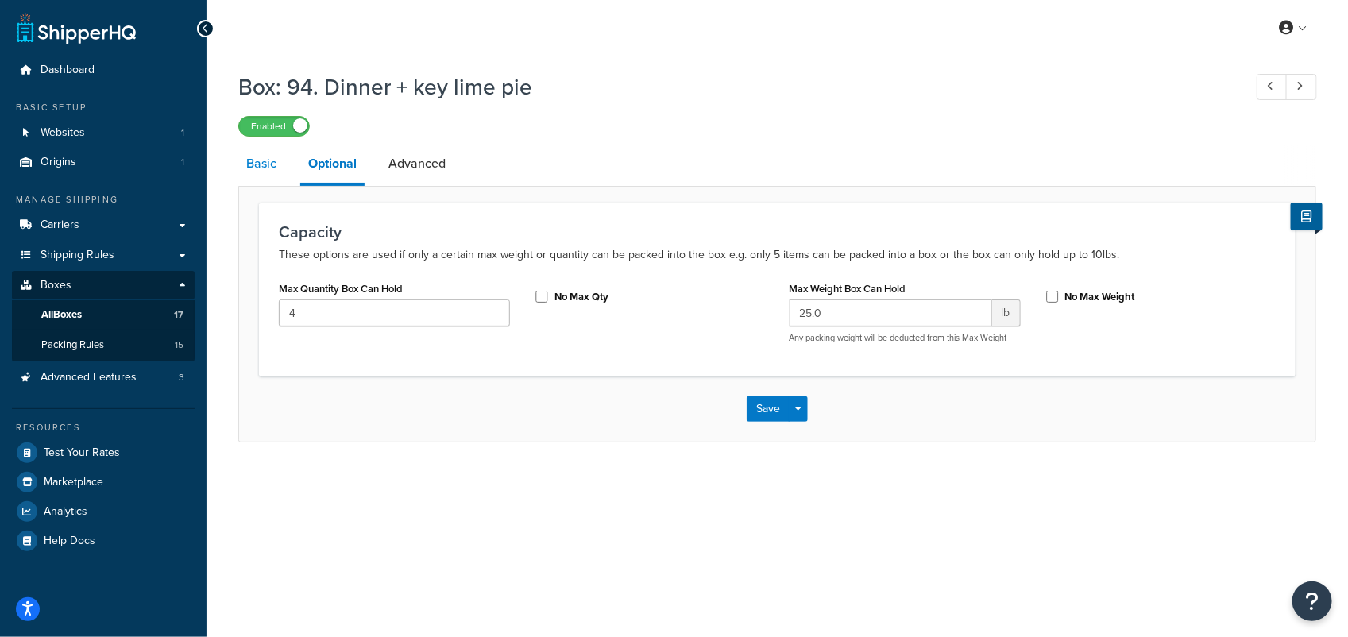
click at [252, 165] on link "Basic" at bounding box center [261, 164] width 46 height 38
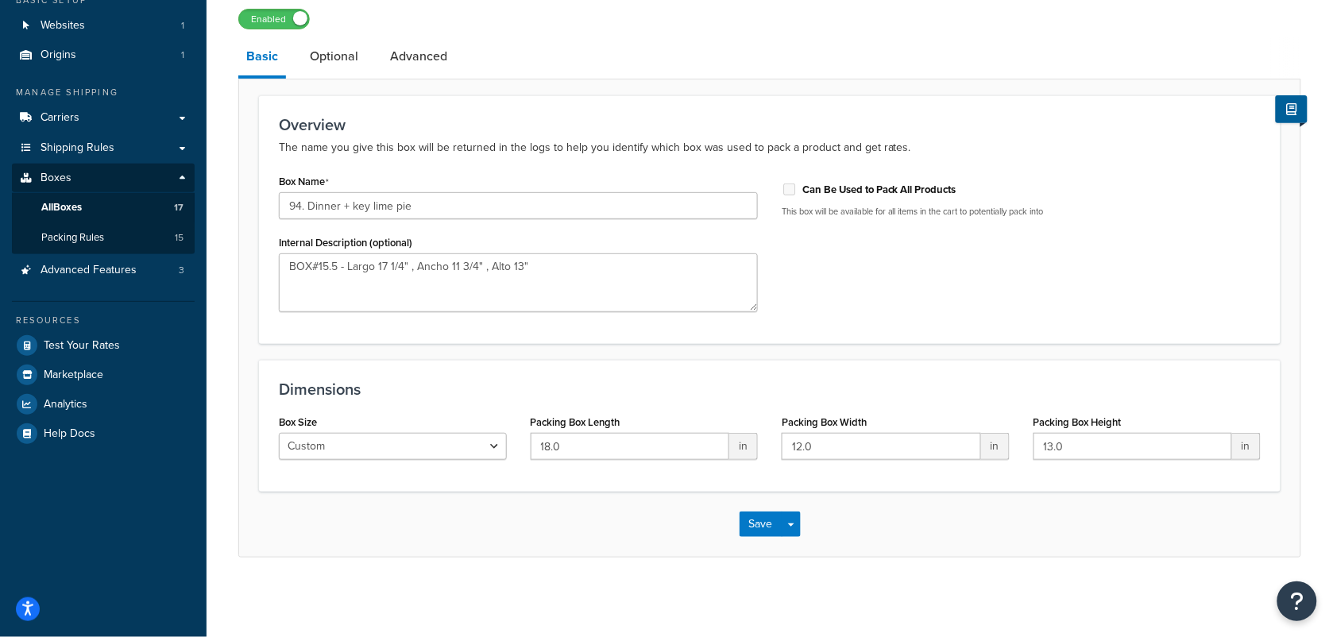
scroll to position [110, 0]
click at [79, 272] on span "Advanced Features" at bounding box center [89, 271] width 96 height 14
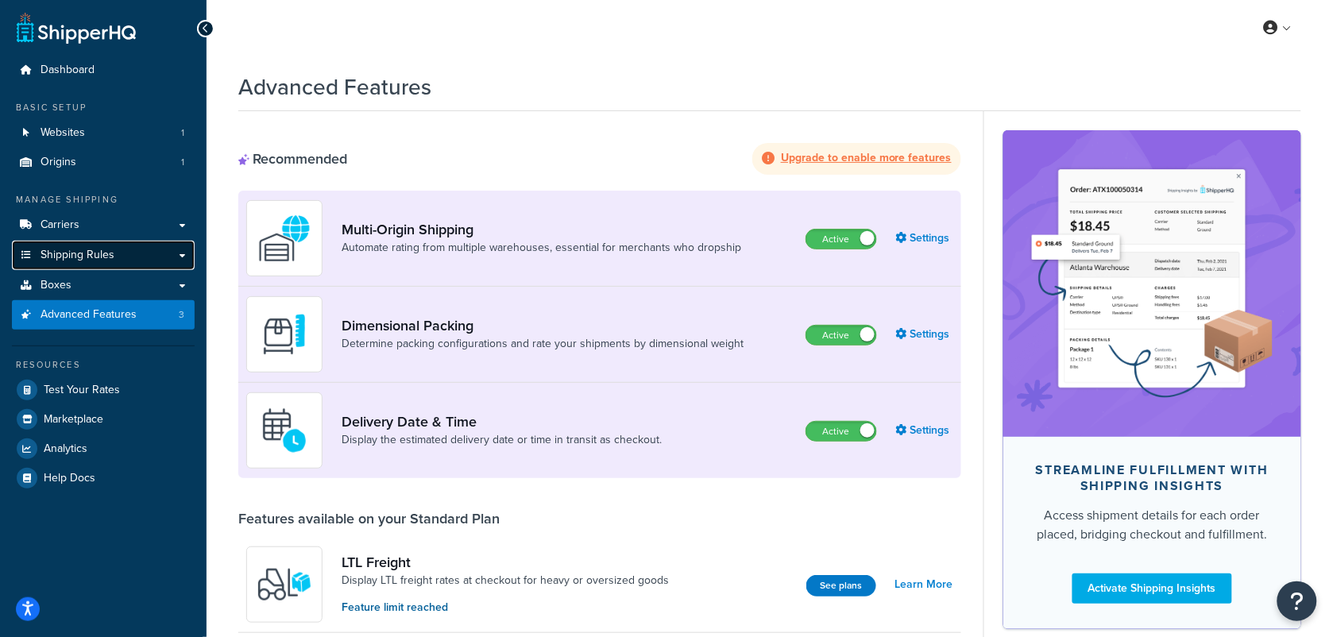
click at [73, 249] on span "Shipping Rules" at bounding box center [78, 256] width 74 height 14
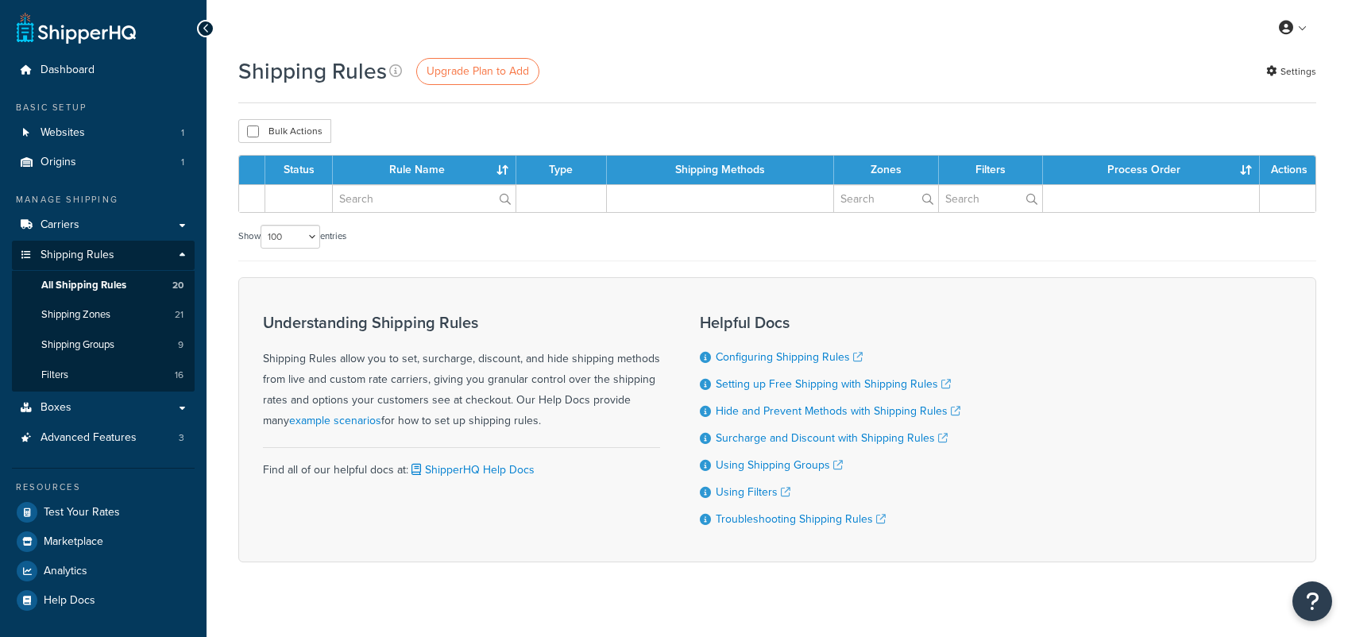
select select "100"
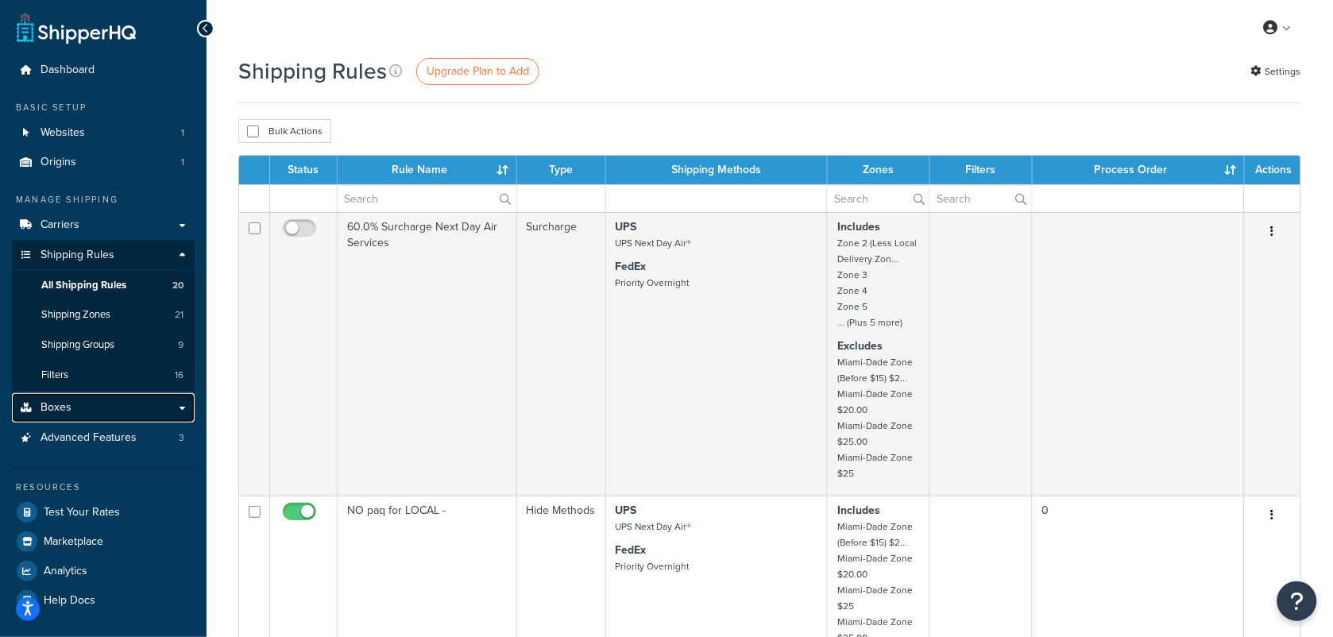
click at [65, 407] on span "Boxes" at bounding box center [56, 408] width 31 height 14
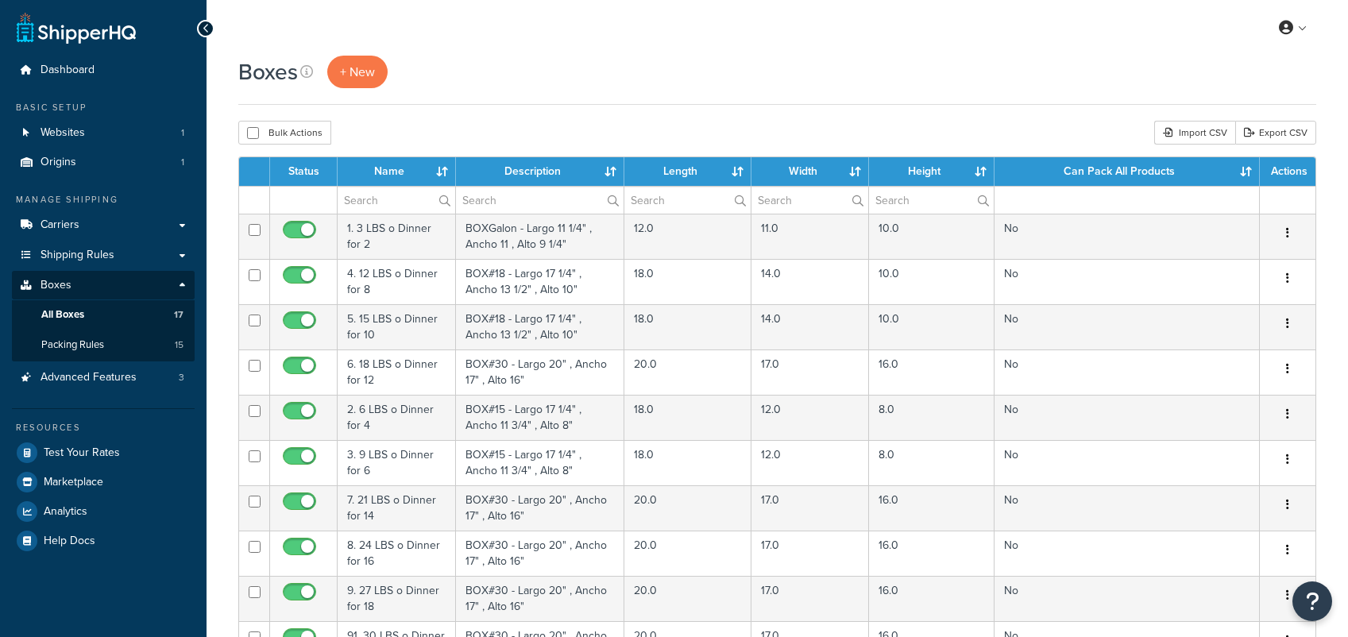
select select "100"
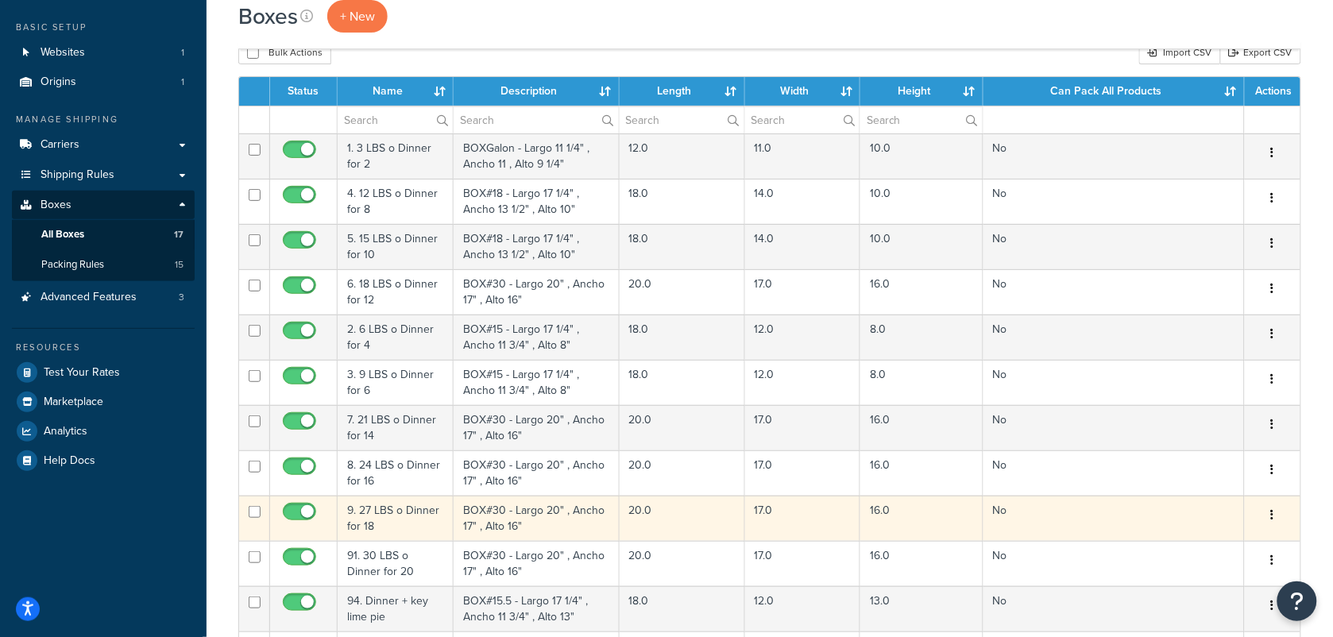
scroll to position [199, 0]
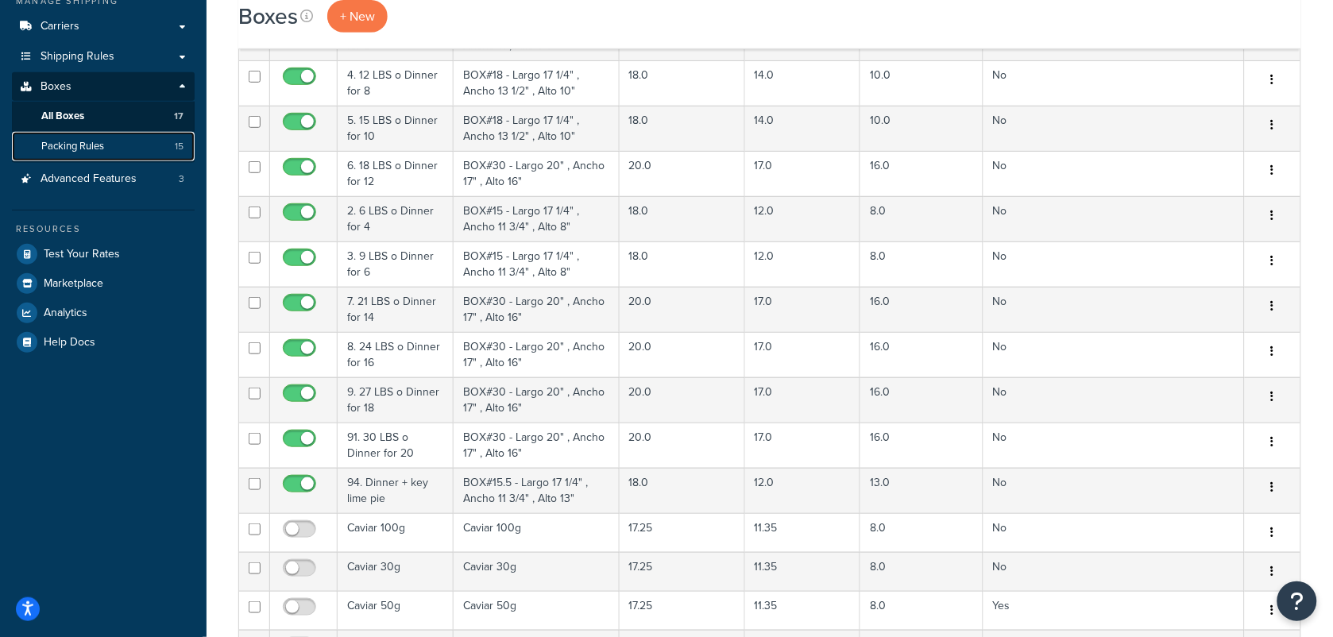
click at [78, 145] on span "Packing Rules" at bounding box center [72, 147] width 63 height 14
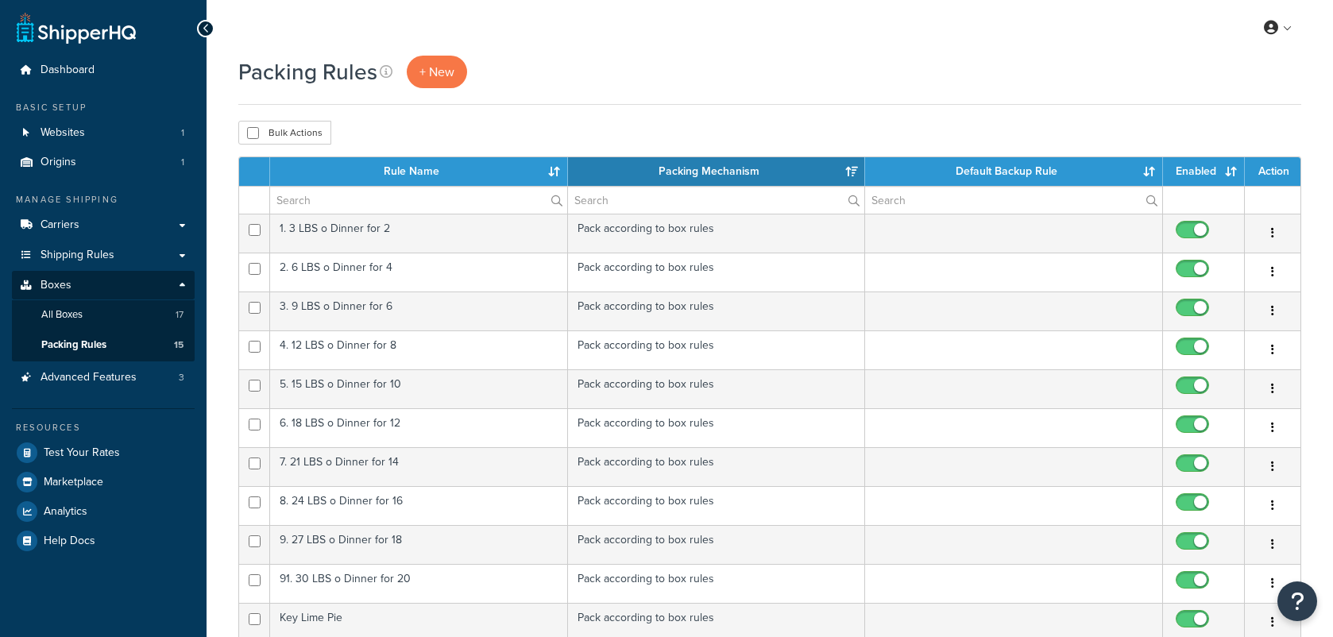
select select "15"
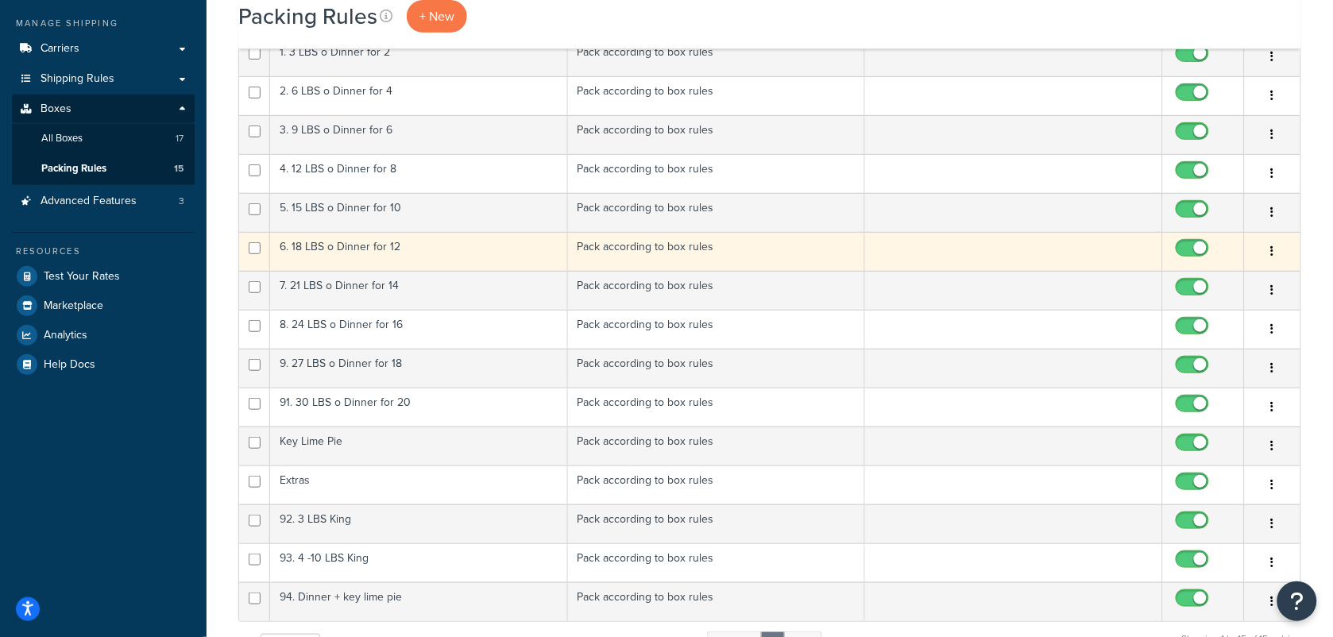
scroll to position [298, 0]
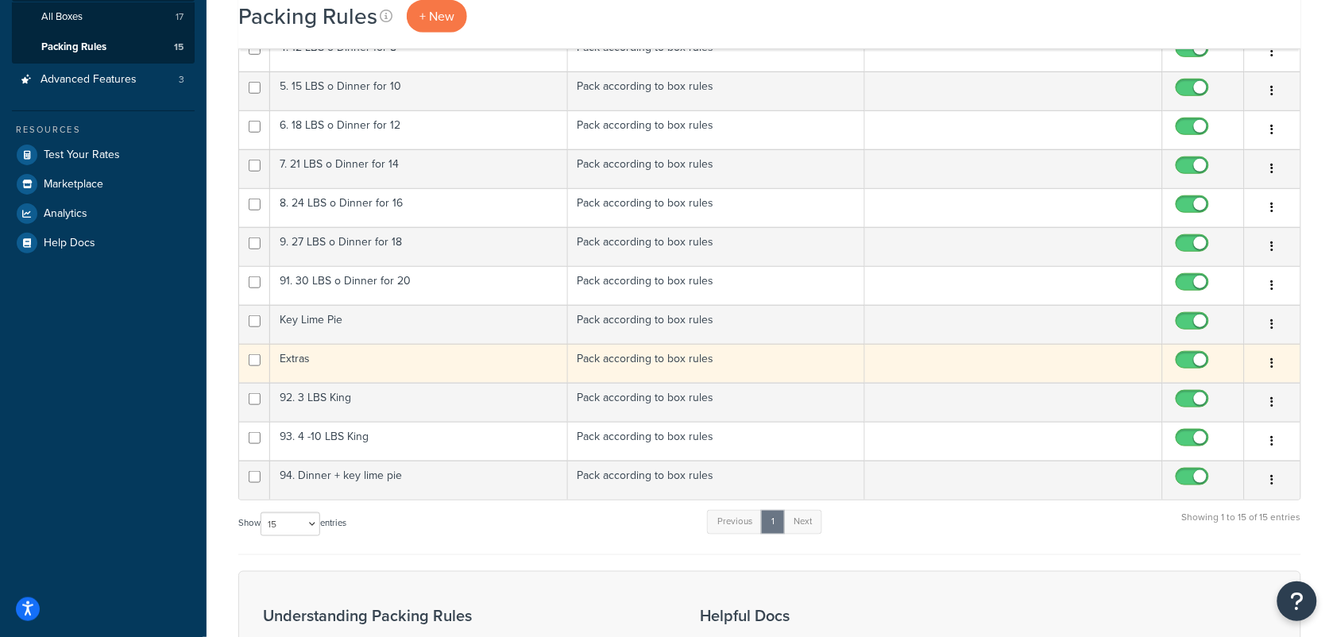
click at [324, 366] on td "Extras" at bounding box center [419, 363] width 298 height 39
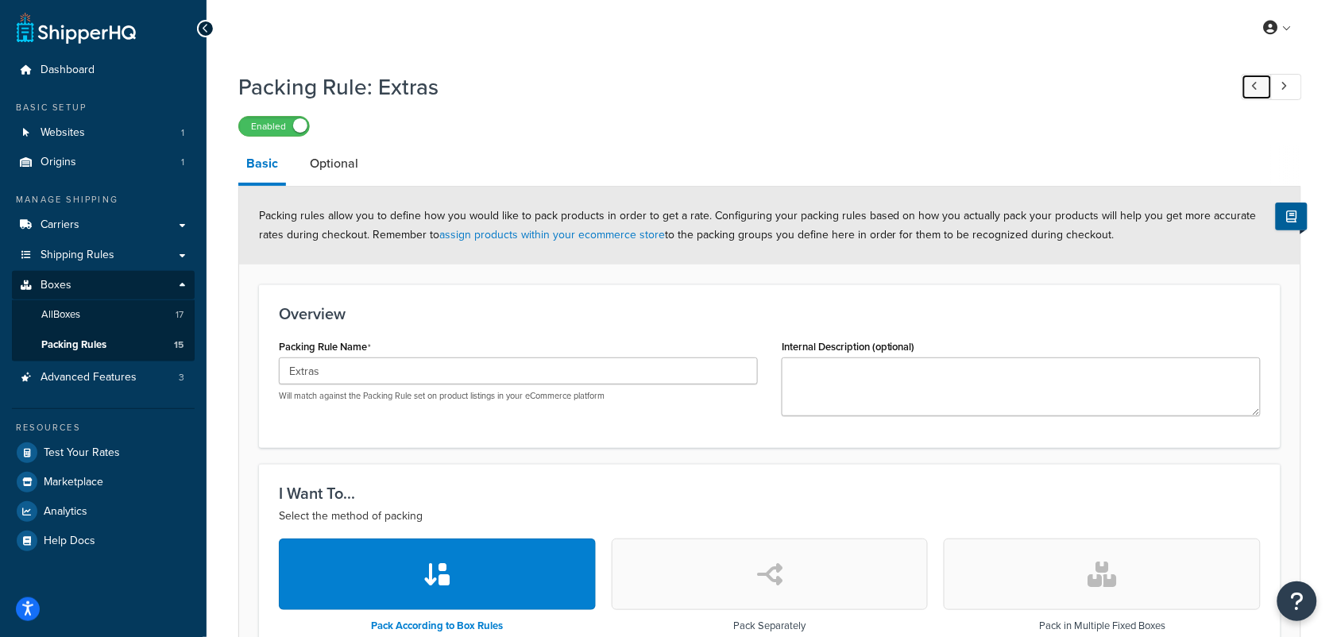
click at [1253, 87] on icon at bounding box center [1255, 86] width 6 height 10
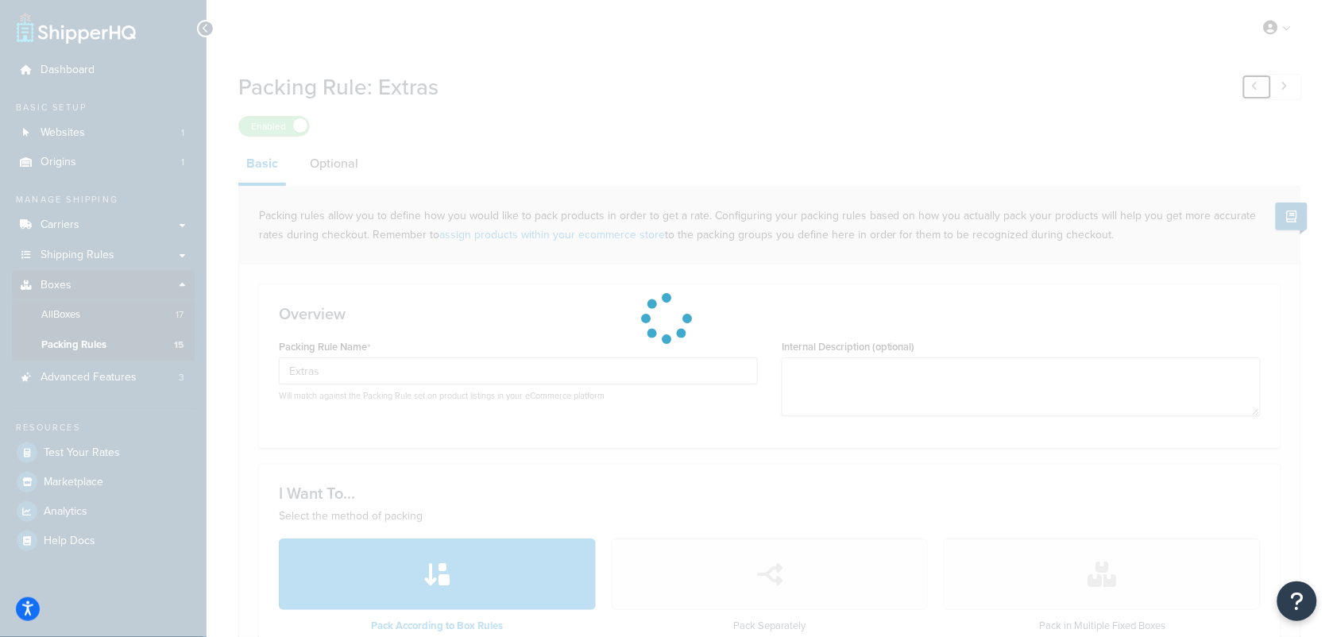
type input "Key Lime Pie"
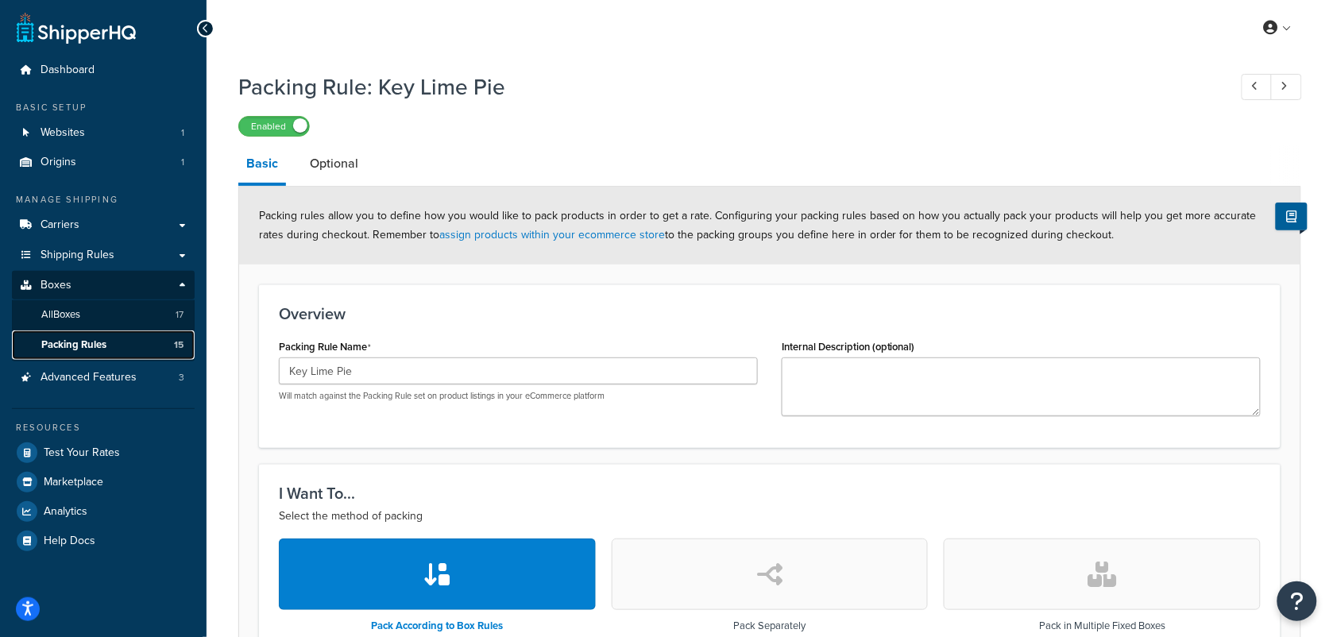
click at [56, 340] on span "Packing Rules" at bounding box center [73, 345] width 65 height 14
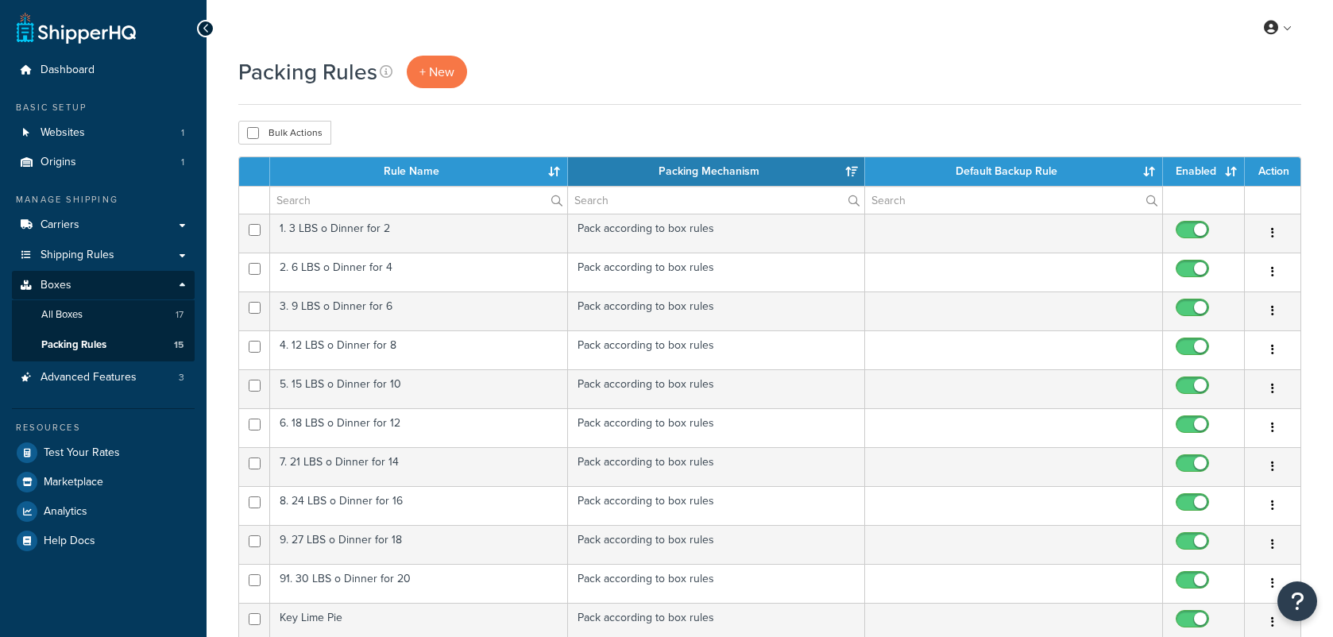
select select "15"
click at [82, 451] on span "Test Your Rates" at bounding box center [82, 453] width 76 height 14
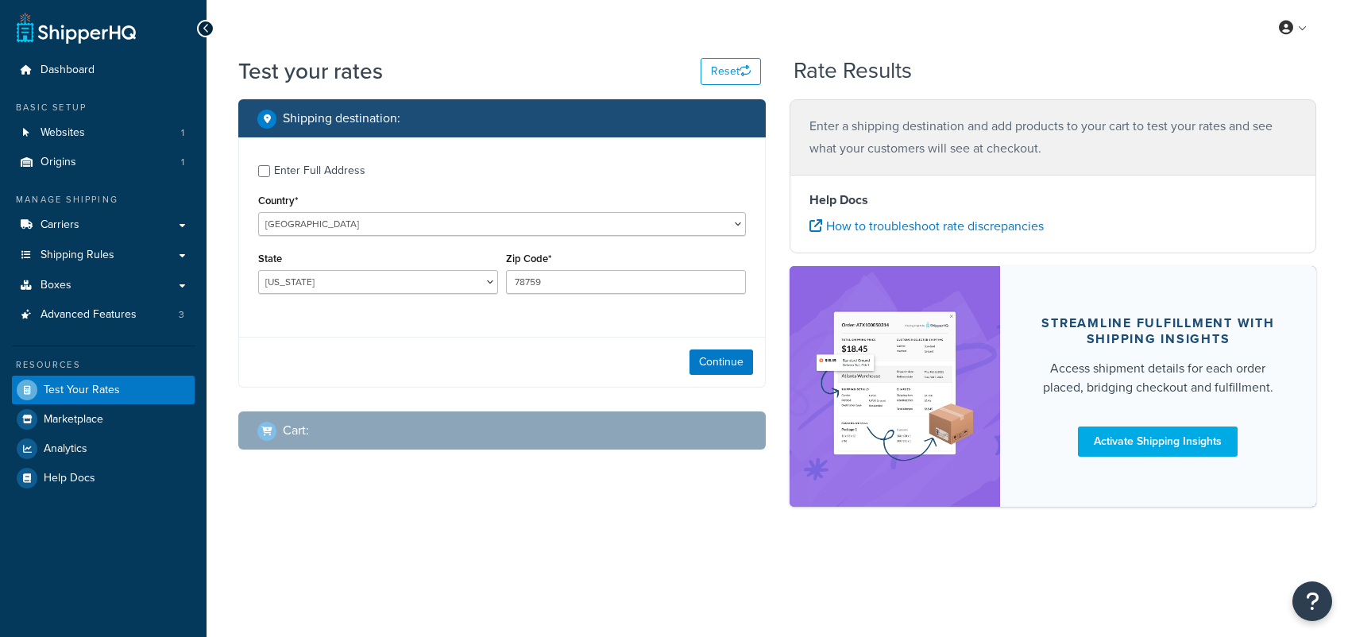
select select "[GEOGRAPHIC_DATA]"
click at [266, 168] on input "Enter Full Address" at bounding box center [264, 171] width 12 height 12
checkbox input "true"
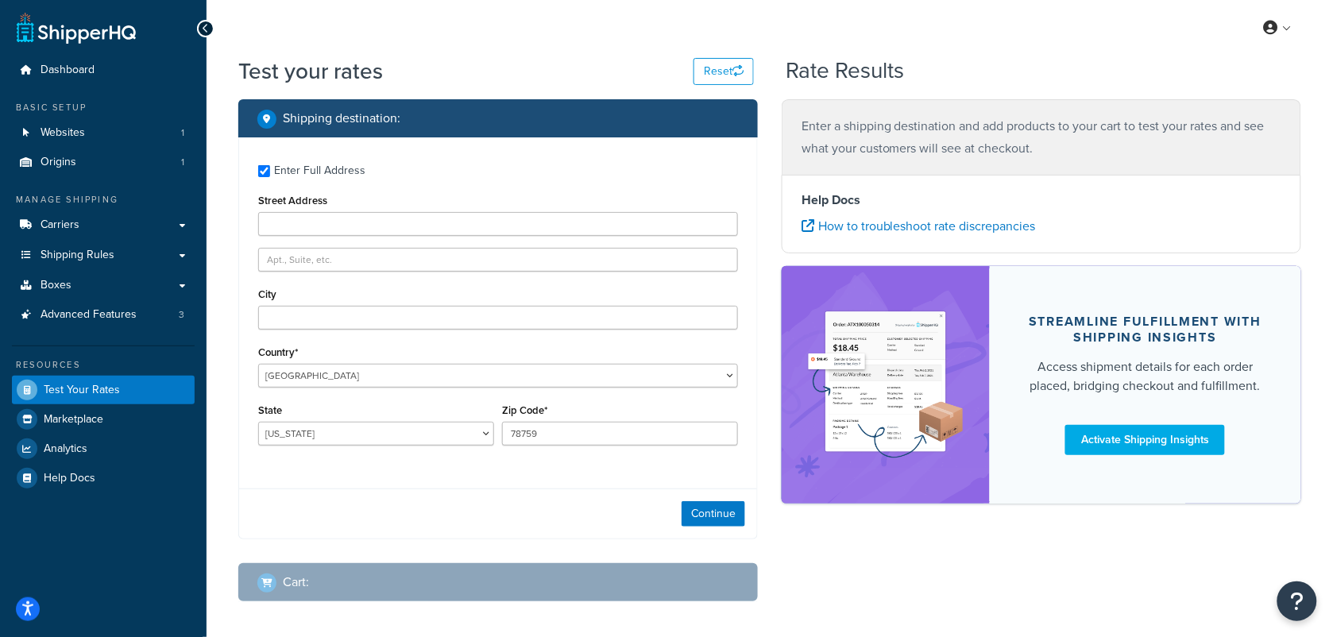
click at [466, 237] on div "Enter Full Address Street Address City Country* [GEOGRAPHIC_DATA] [GEOGRAPHIC_D…" at bounding box center [498, 306] width 518 height 339
click at [466, 226] on input "Street Address" at bounding box center [498, 224] width 480 height 24
paste input "440 ROCHAMBEAU AVE"
type input "440 ROCHAMBEAU AVE"
click at [334, 307] on input "City" at bounding box center [498, 318] width 480 height 24
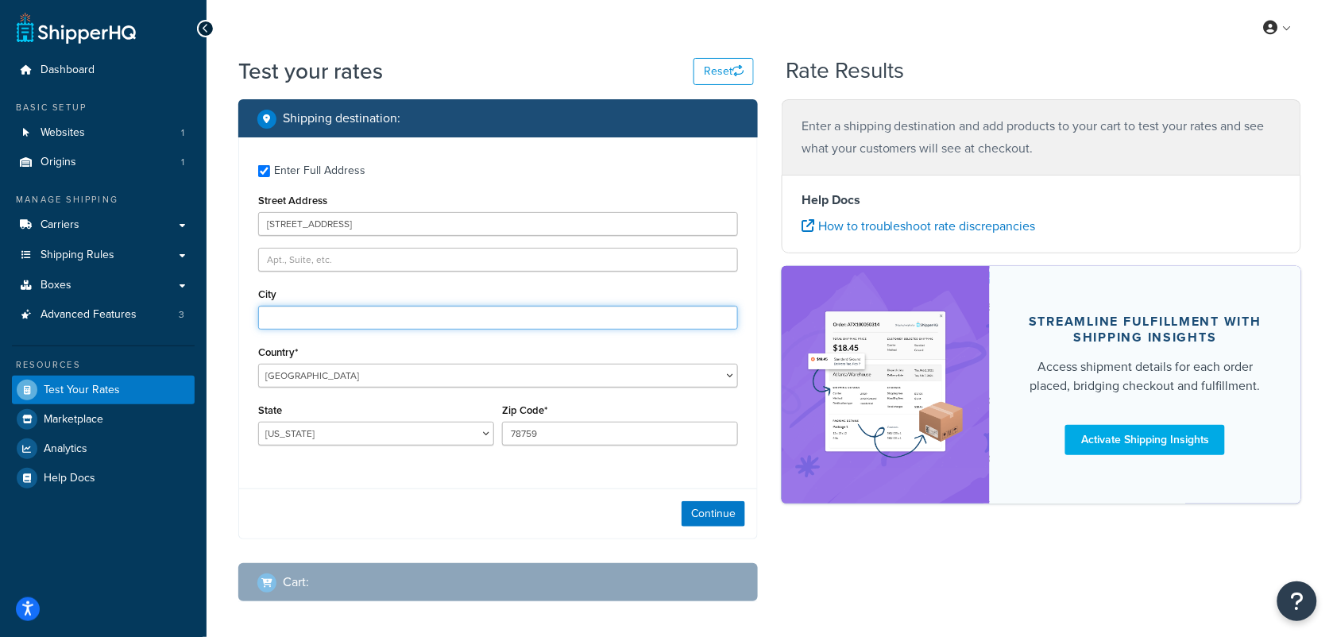
paste input "PROVIDENCE"
type input "PROVIDENCE"
click at [231, 355] on div "Shipping destination : Enter Full Address Street Address 440 ROCHAMBEAU AVE Cit…" at bounding box center [497, 362] width 543 height 527
click at [589, 442] on input "78759" at bounding box center [620, 434] width 236 height 24
drag, startPoint x: 589, startPoint y: 434, endPoint x: 477, endPoint y: 433, distance: 112.8
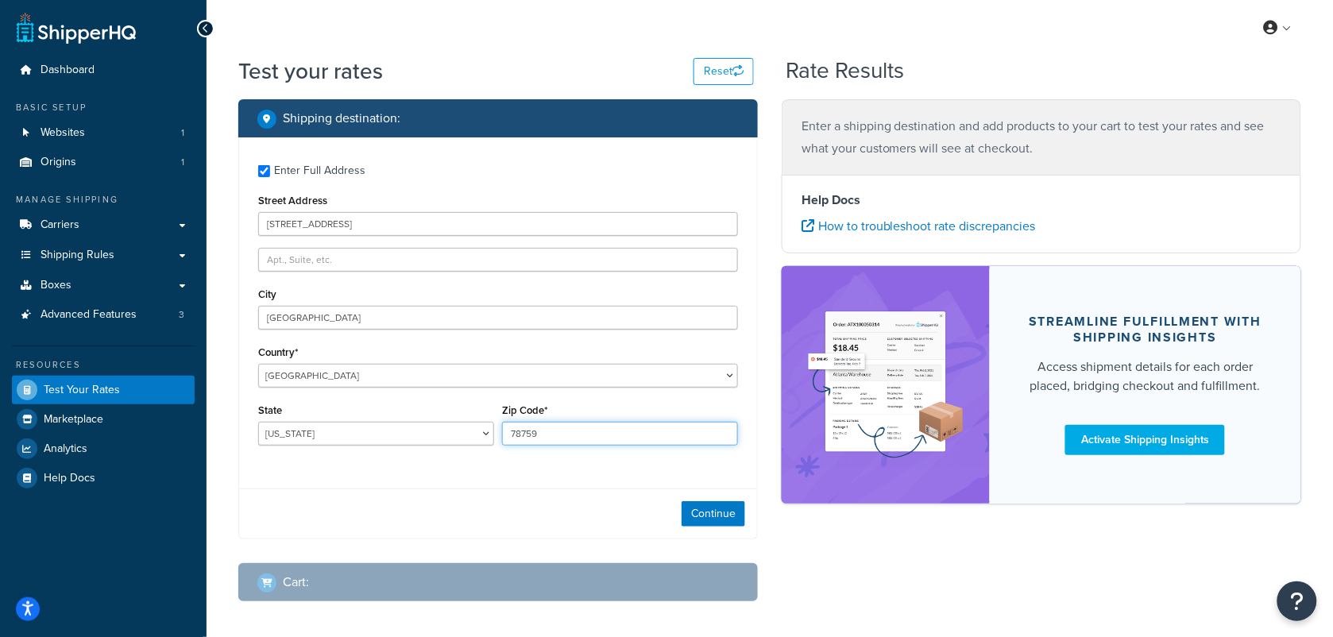
click at [477, 433] on div "State Alabama Alaska American Samoa Arizona Arkansas Armed Forces Americas Arme…" at bounding box center [498, 429] width 488 height 58
paste input "02906"
type input "02906"
click at [405, 459] on div "Enter Full Address Street Address 440 ROCHAMBEAU AVE City PROVIDENCE Country* U…" at bounding box center [498, 306] width 518 height 339
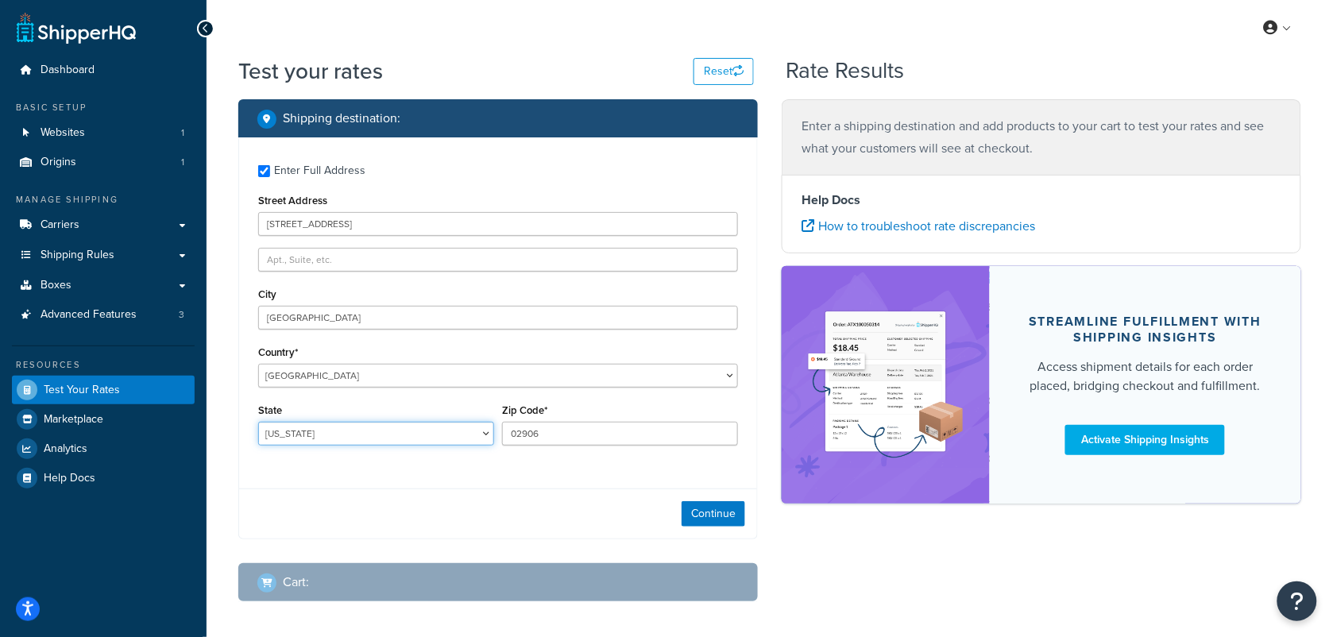
click at [338, 438] on select "Alabama Alaska American Samoa Arizona Arkansas Armed Forces Americas Armed Forc…" at bounding box center [376, 434] width 236 height 24
click at [488, 433] on select "Alabama Alaska American Samoa Arizona Arkansas Armed Forces Americas Armed Forc…" at bounding box center [376, 434] width 236 height 24
select select "RI"
click at [258, 422] on select "Alabama Alaska American Samoa Arizona Arkansas Armed Forces Americas Armed Forc…" at bounding box center [376, 434] width 236 height 24
click at [484, 455] on div "State Alabama Alaska American Samoa Arizona Arkansas Armed Forces Americas Arme…" at bounding box center [376, 429] width 244 height 58
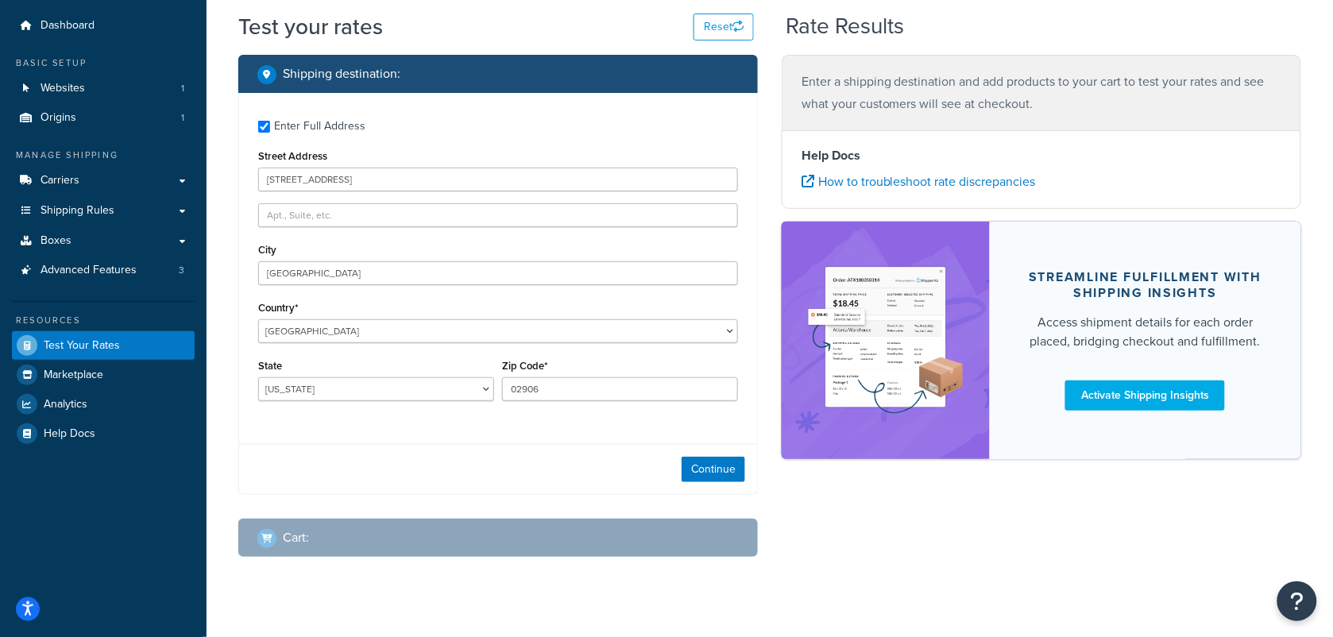
scroll to position [69, 0]
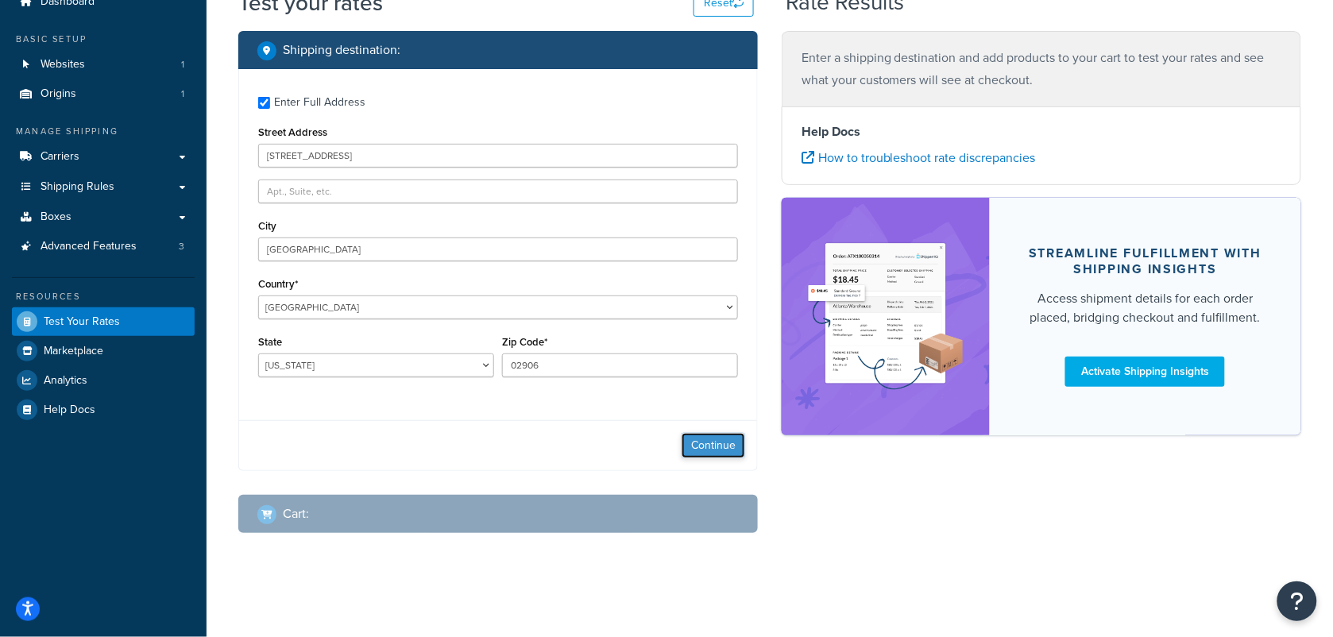
click at [712, 450] on button "Continue" at bounding box center [713, 445] width 64 height 25
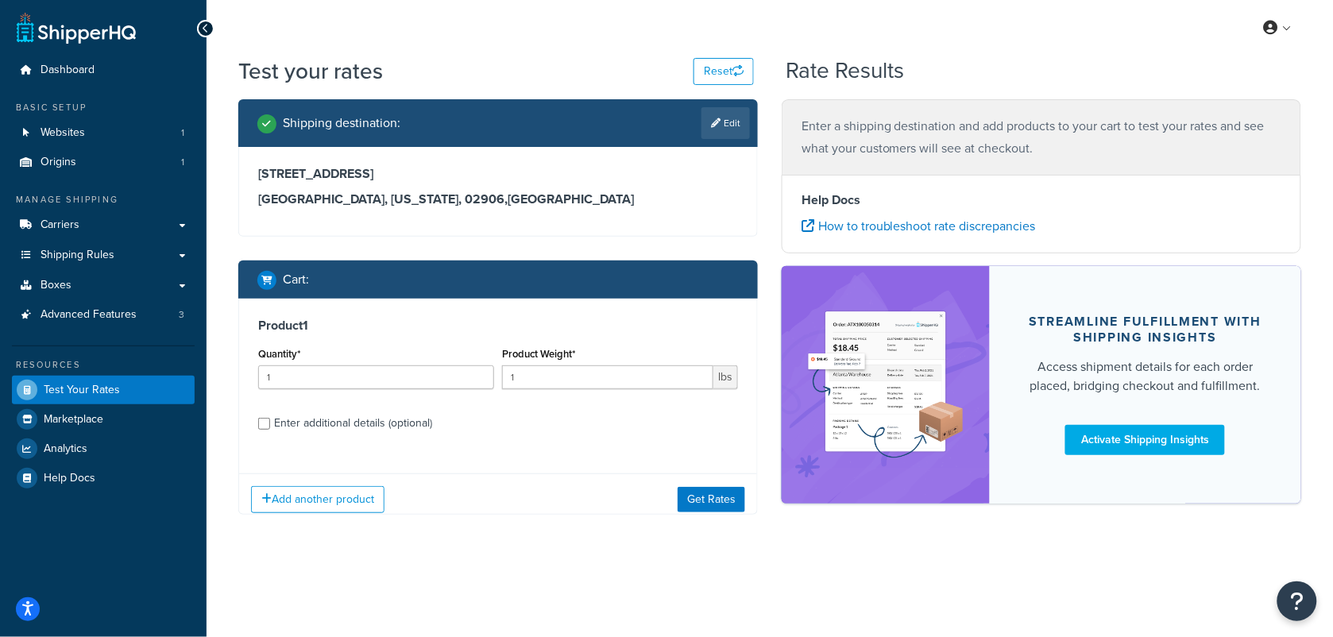
scroll to position [0, 0]
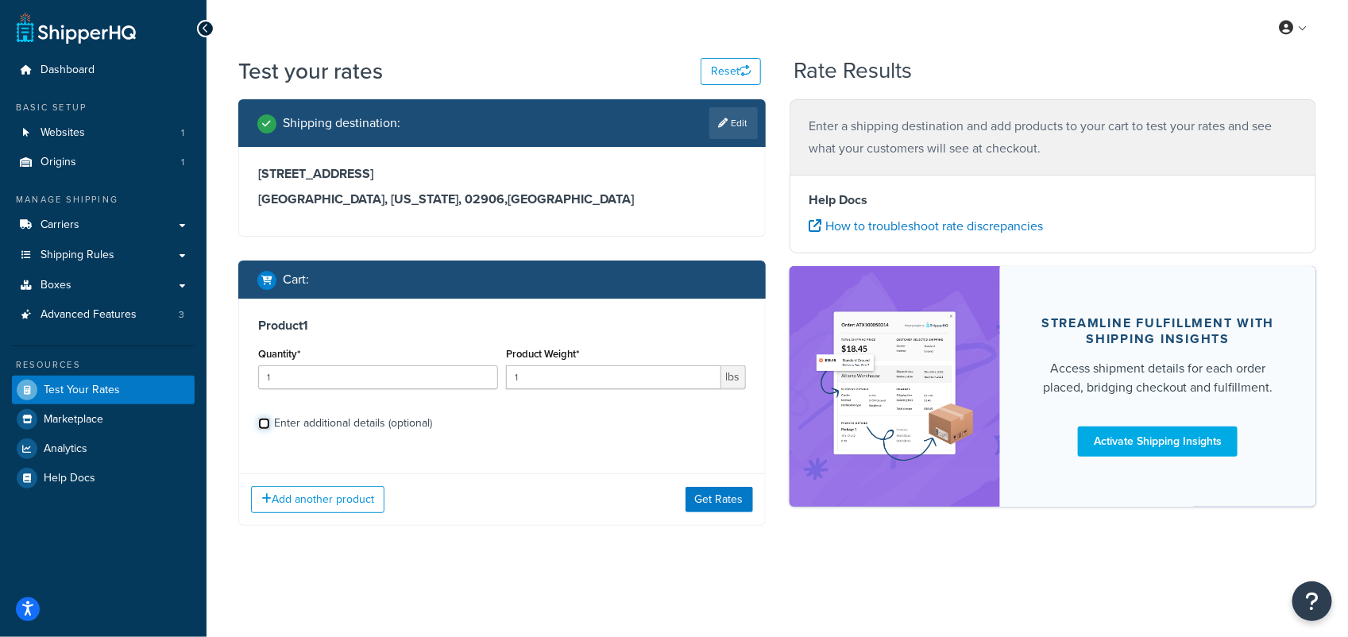
click at [264, 426] on input "Enter additional details (optional)" at bounding box center [264, 424] width 12 height 12
checkbox input "true"
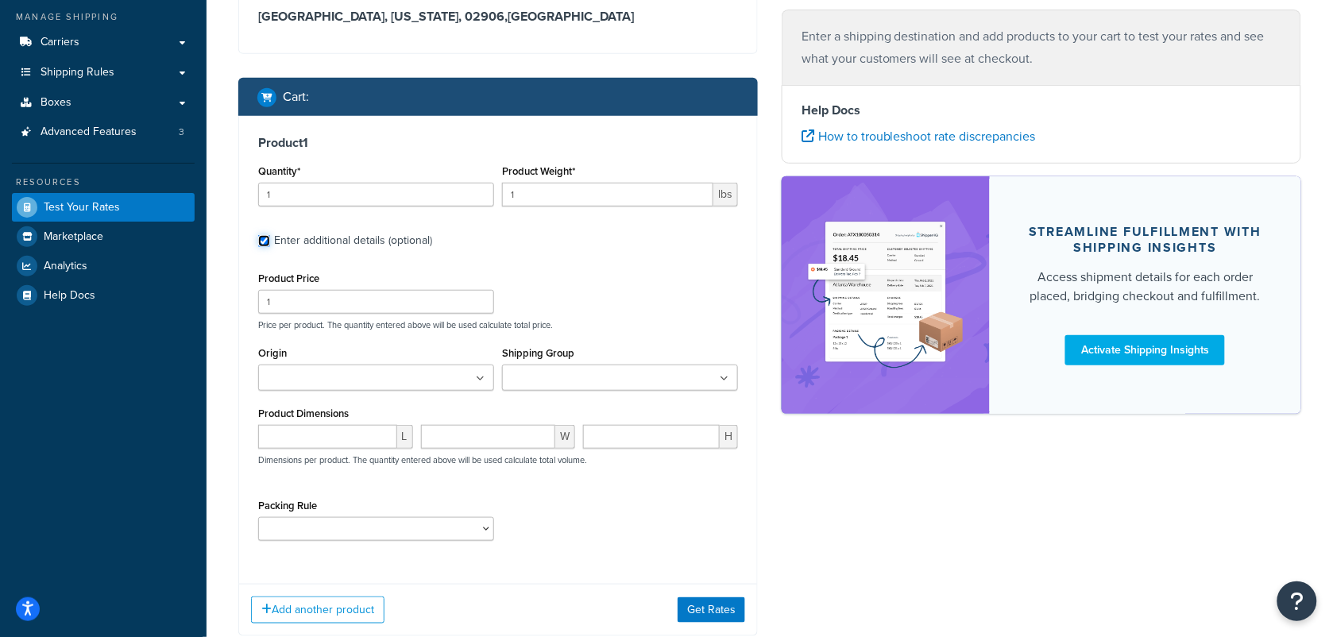
scroll to position [199, 0]
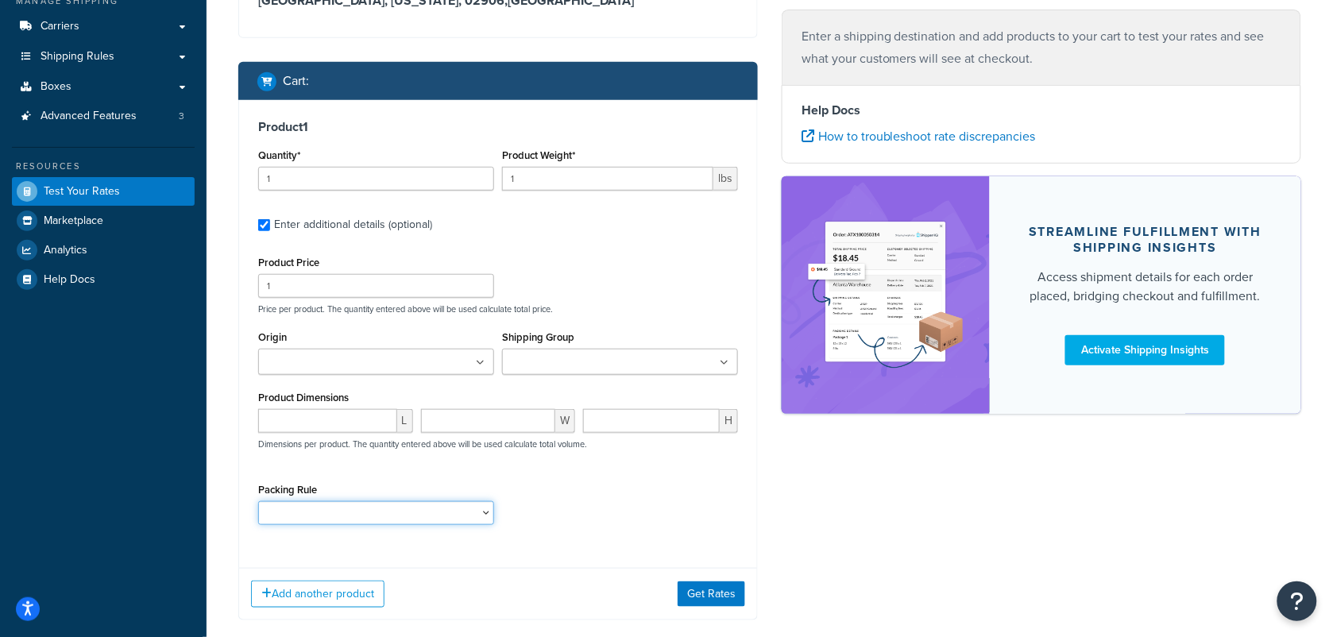
click at [486, 517] on select "1. 3 LBS o Dinner for 2 2. 6 LBS o Dinner for 4 3. 9 LBS o Dinner for 6 4. 12 L…" at bounding box center [376, 513] width 236 height 24
select select "59330"
click at [258, 503] on select "1. 3 LBS o Dinner for 2 2. 6 LBS o Dinner for 4 3. 9 LBS o Dinner for 6 4. 12 L…" at bounding box center [376, 513] width 236 height 24
click at [623, 510] on div "Packing Rule 1. 3 LBS o Dinner for 2 2. 6 LBS o Dinner for 4 3. 9 LBS o Dinner …" at bounding box center [498, 508] width 488 height 58
click at [590, 179] on input "1" at bounding box center [607, 179] width 211 height 24
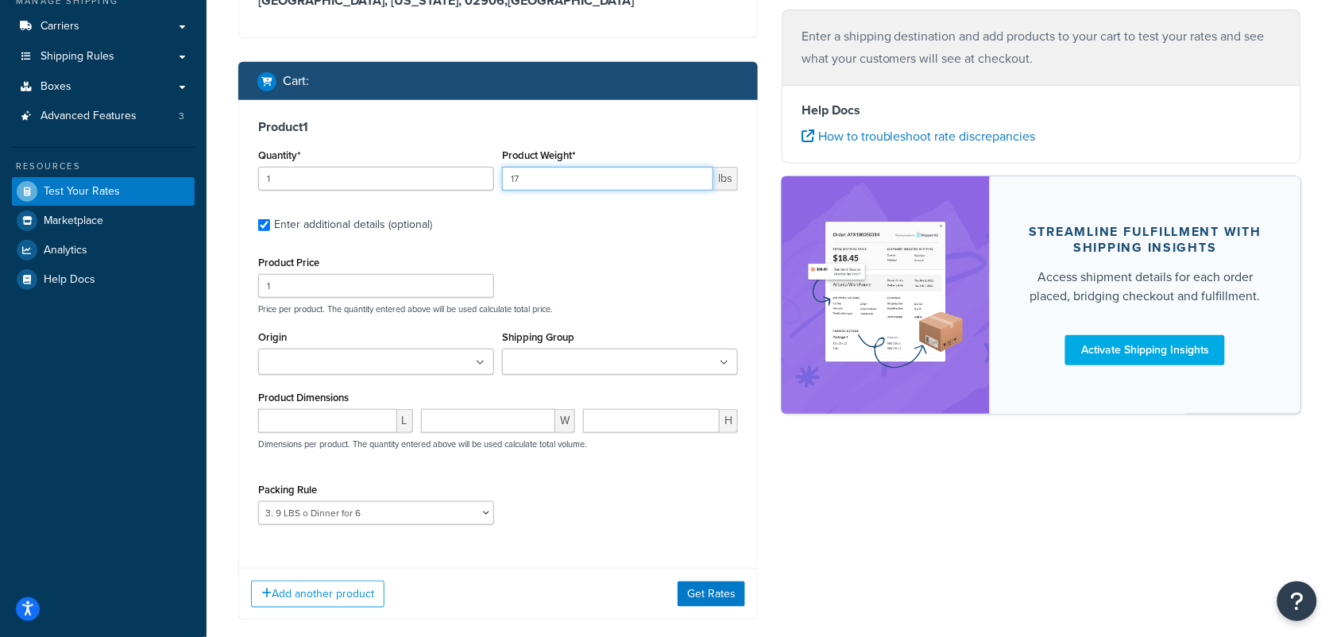
type input "17"
click at [592, 242] on div "Product 1 Quantity* 1 Product Weight* 17 lbs Enter additional details (optional…" at bounding box center [498, 328] width 518 height 456
click at [303, 419] on input "number" at bounding box center [327, 421] width 139 height 24
type input "18"
click at [481, 425] on input "number" at bounding box center [488, 421] width 135 height 24
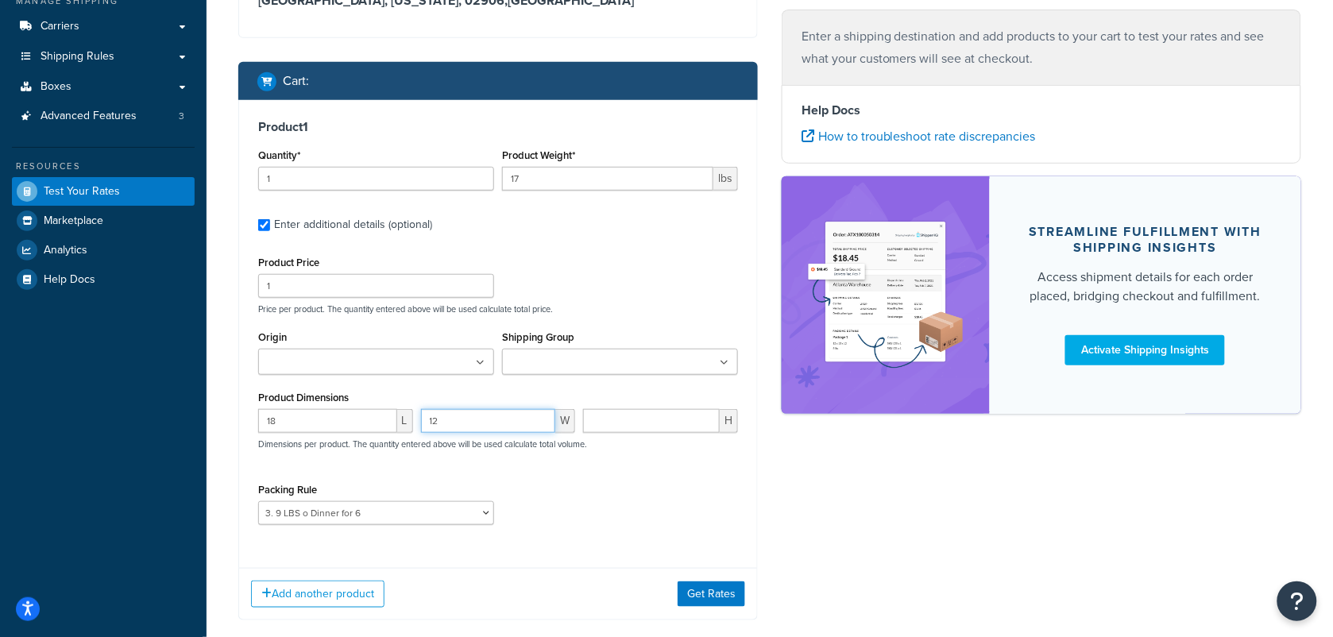
type input "12"
click at [609, 429] on input "number" at bounding box center [651, 421] width 137 height 24
type input "8"
click at [906, 517] on div "Shipping destination : Edit 440 ROCHAMBEAU AVE PROVIDENCE, Rhode Island, 02906 …" at bounding box center [769, 272] width 1087 height 743
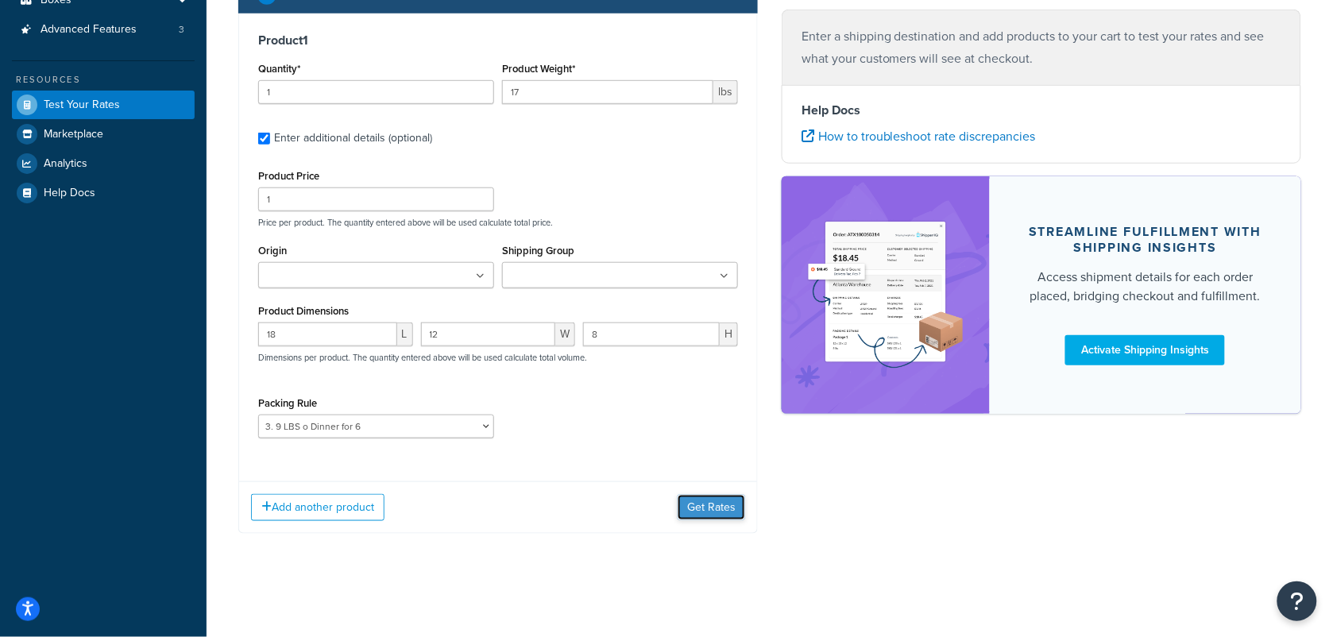
click at [708, 502] on button "Get Rates" at bounding box center [711, 507] width 68 height 25
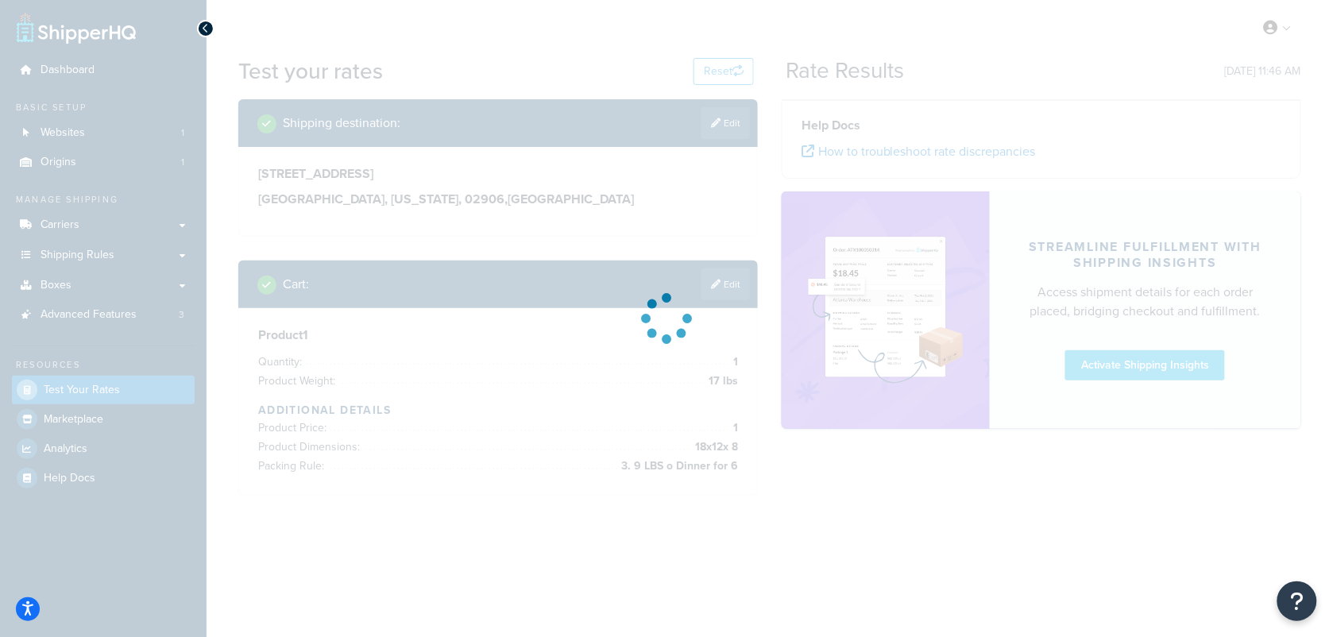
scroll to position [0, 0]
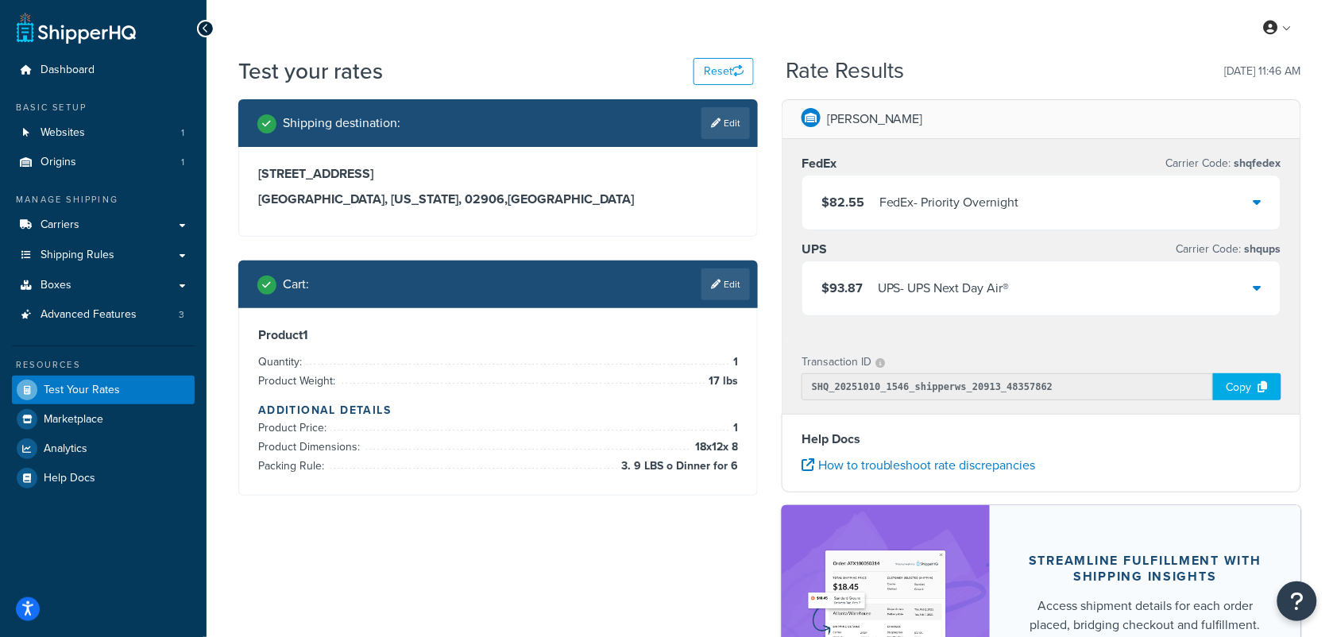
click at [1256, 287] on icon at bounding box center [1257, 287] width 8 height 13
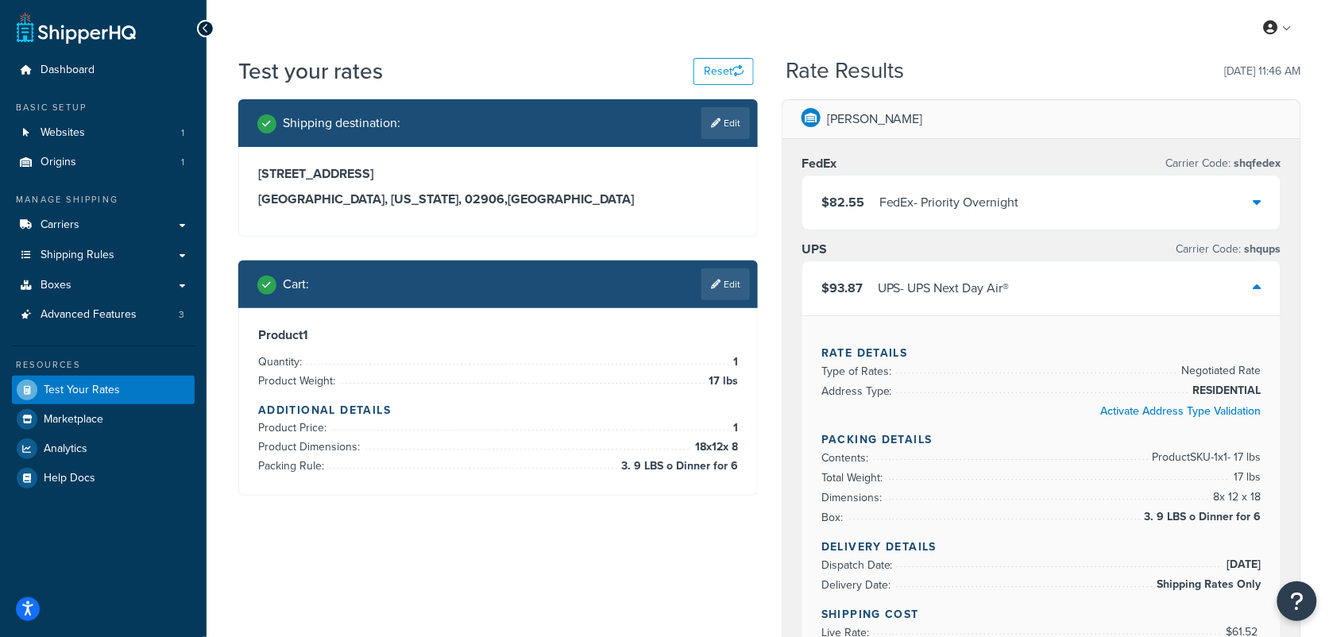
scroll to position [99, 0]
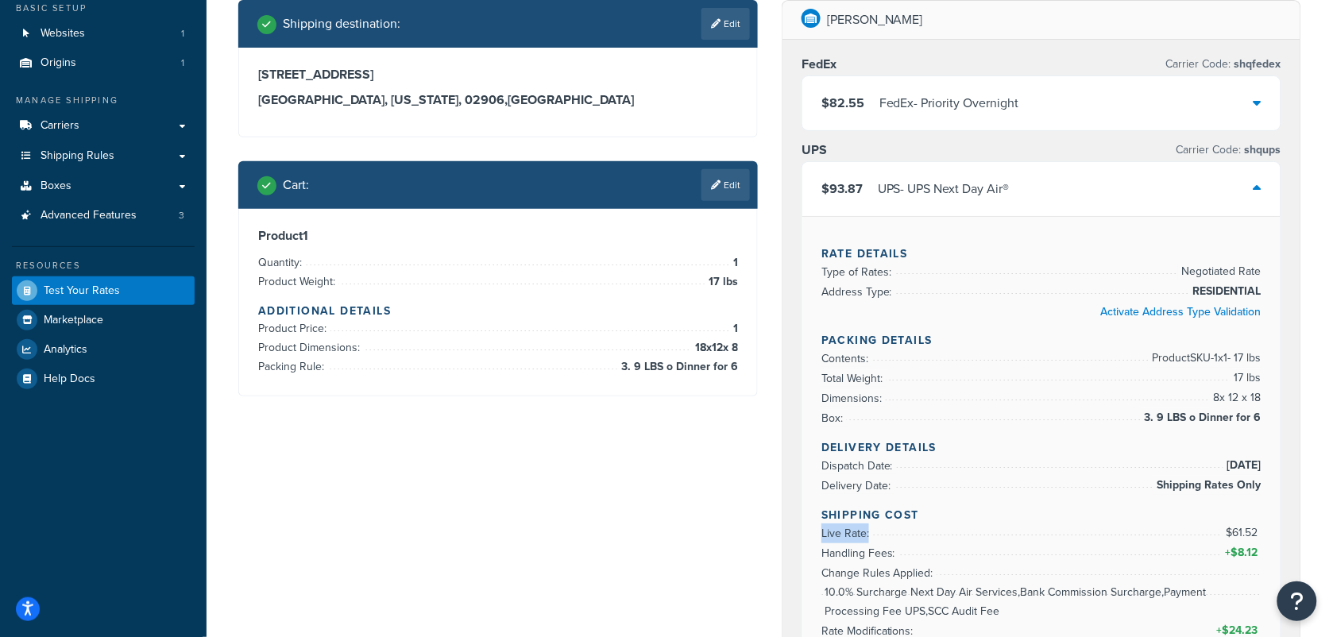
drag, startPoint x: 824, startPoint y: 538, endPoint x: 1264, endPoint y: 538, distance: 440.0
click at [1264, 538] on div "Rate Details Type of Rates: Negotiated Rate Address Type: RESIDENTIAL Activate …" at bounding box center [1041, 480] width 478 height 528
click at [736, 179] on link "Edit" at bounding box center [725, 185] width 48 height 32
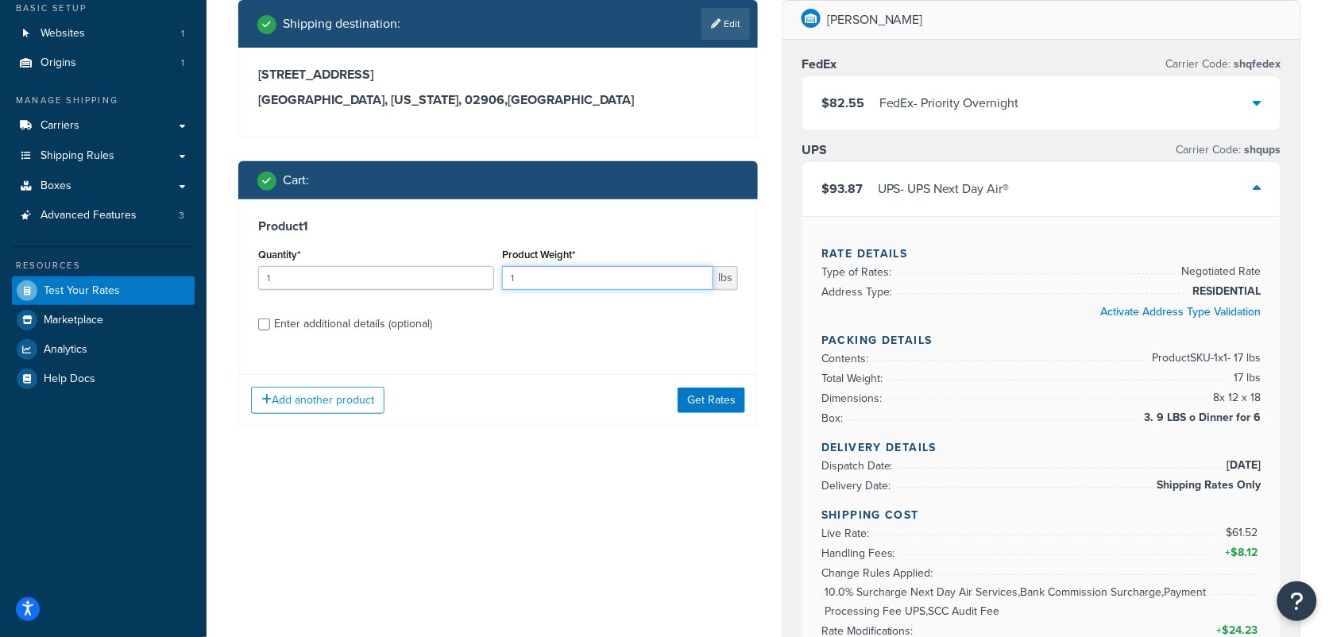
click at [574, 280] on input "1" at bounding box center [607, 278] width 211 height 24
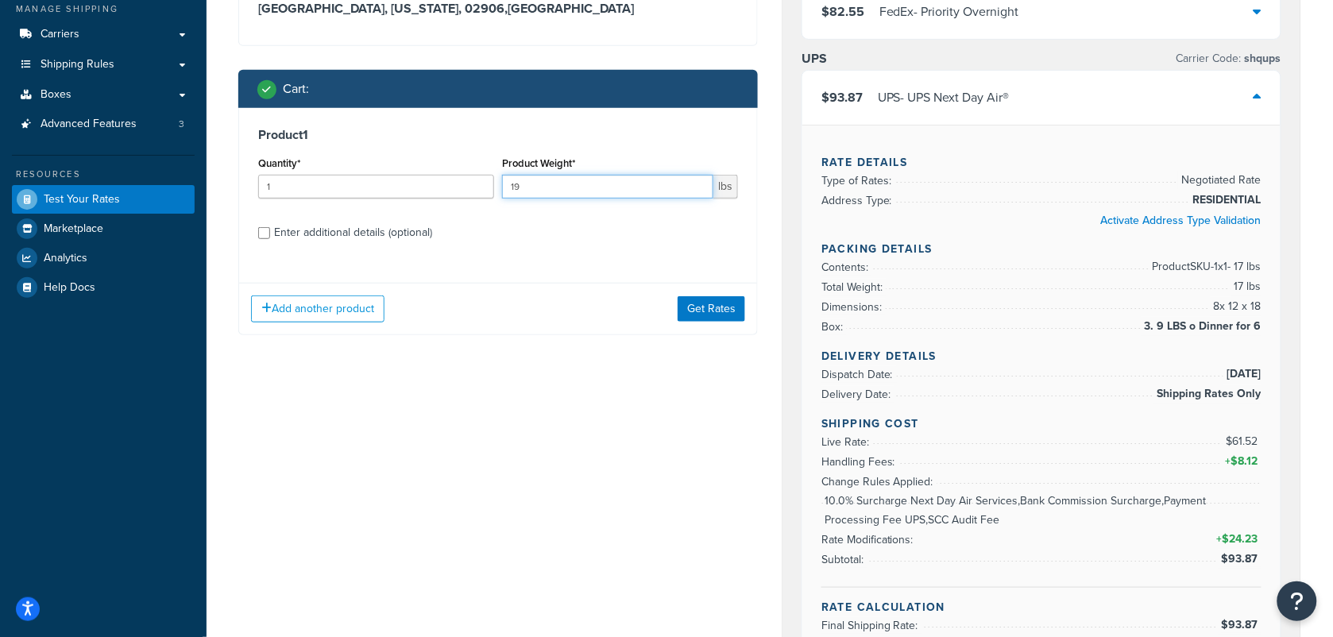
scroll to position [199, 0]
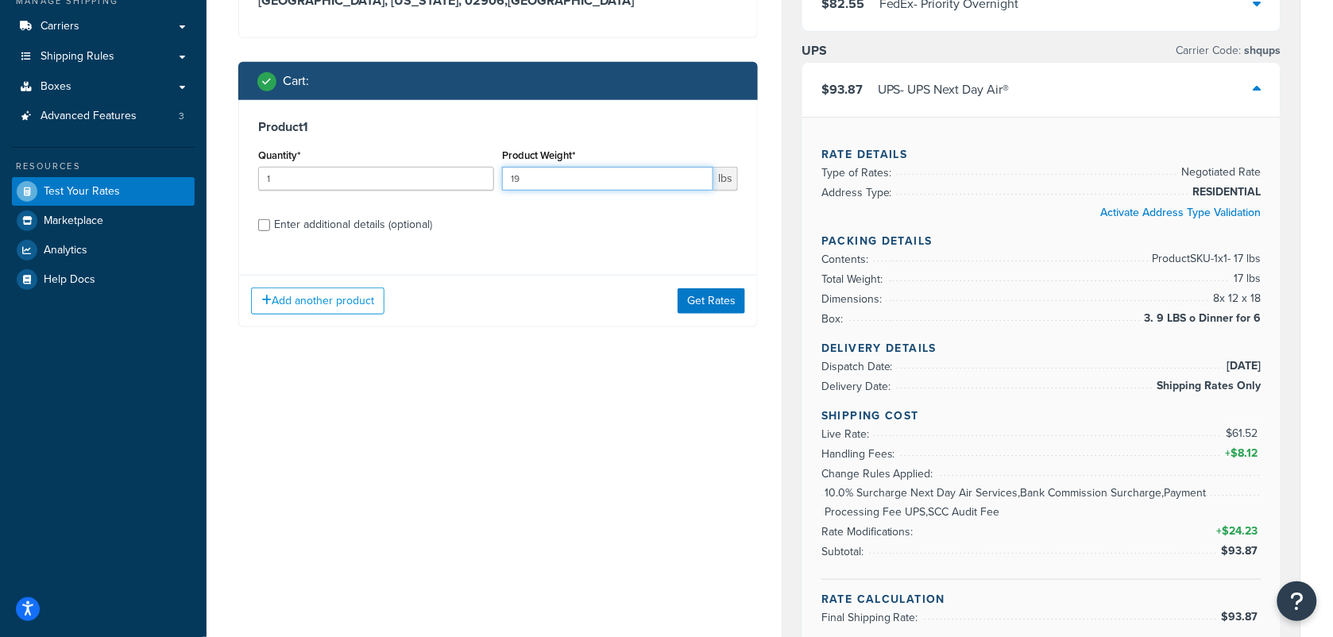
type input "19"
click at [260, 223] on input "Enter additional details (optional)" at bounding box center [264, 225] width 12 height 12
checkbox input "true"
select select "59330"
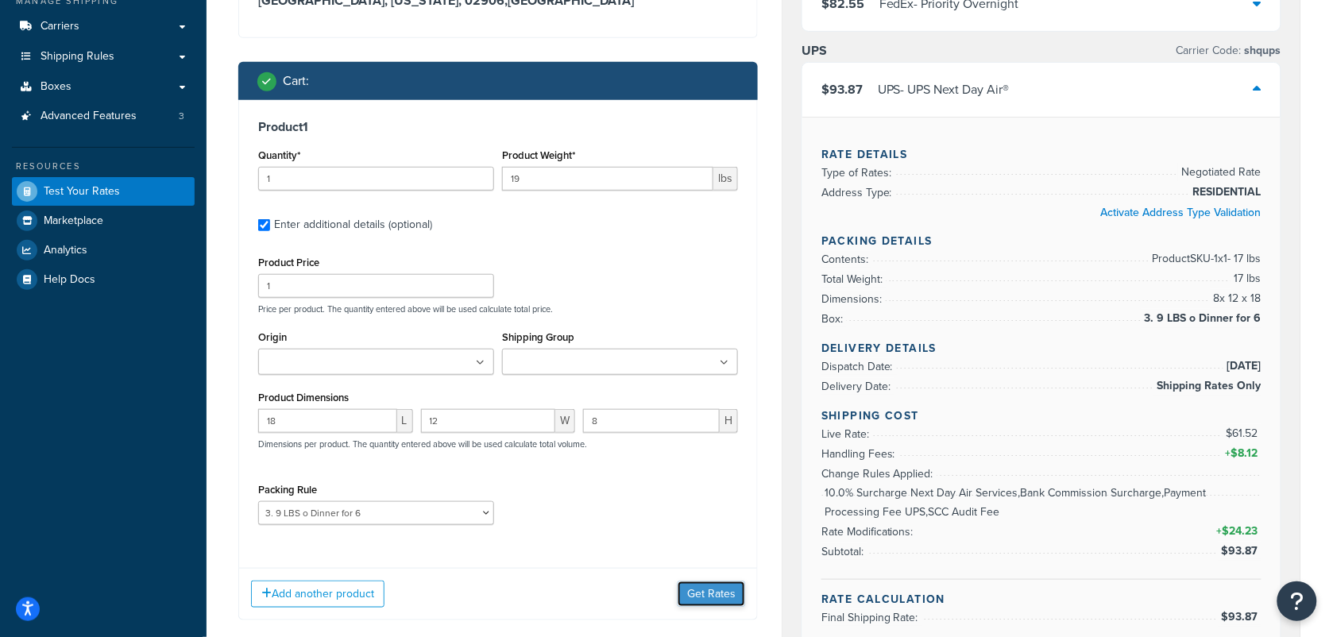
click at [707, 590] on button "Get Rates" at bounding box center [711, 593] width 68 height 25
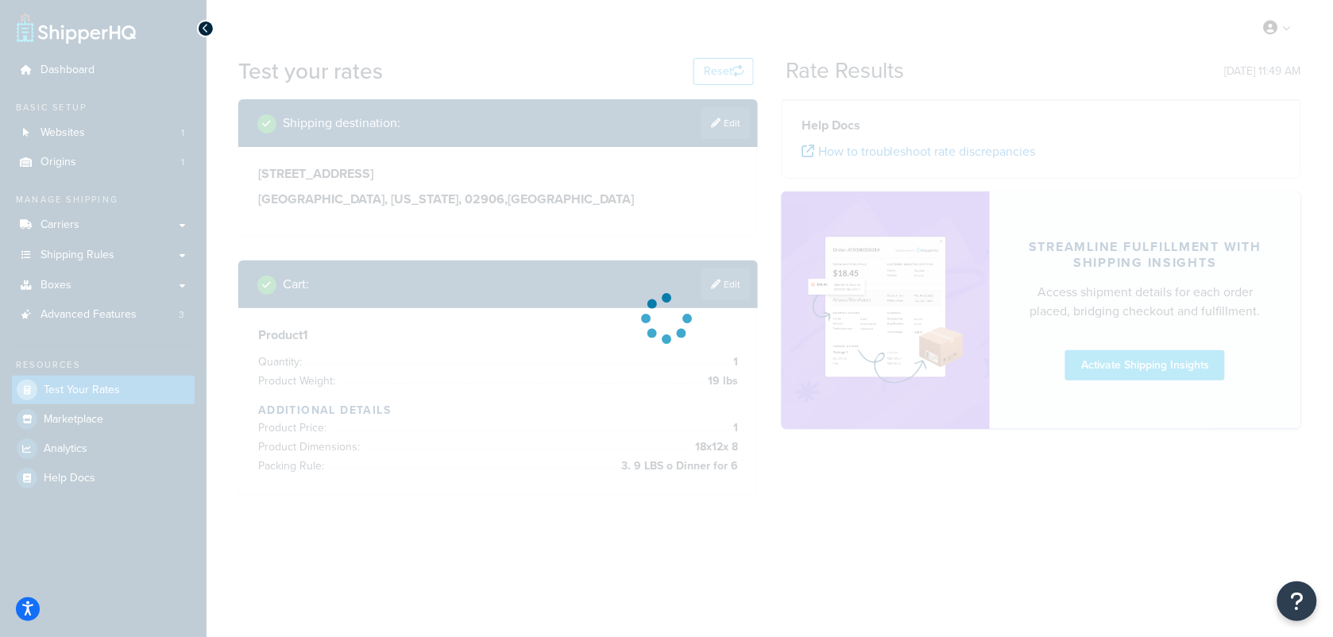
scroll to position [0, 0]
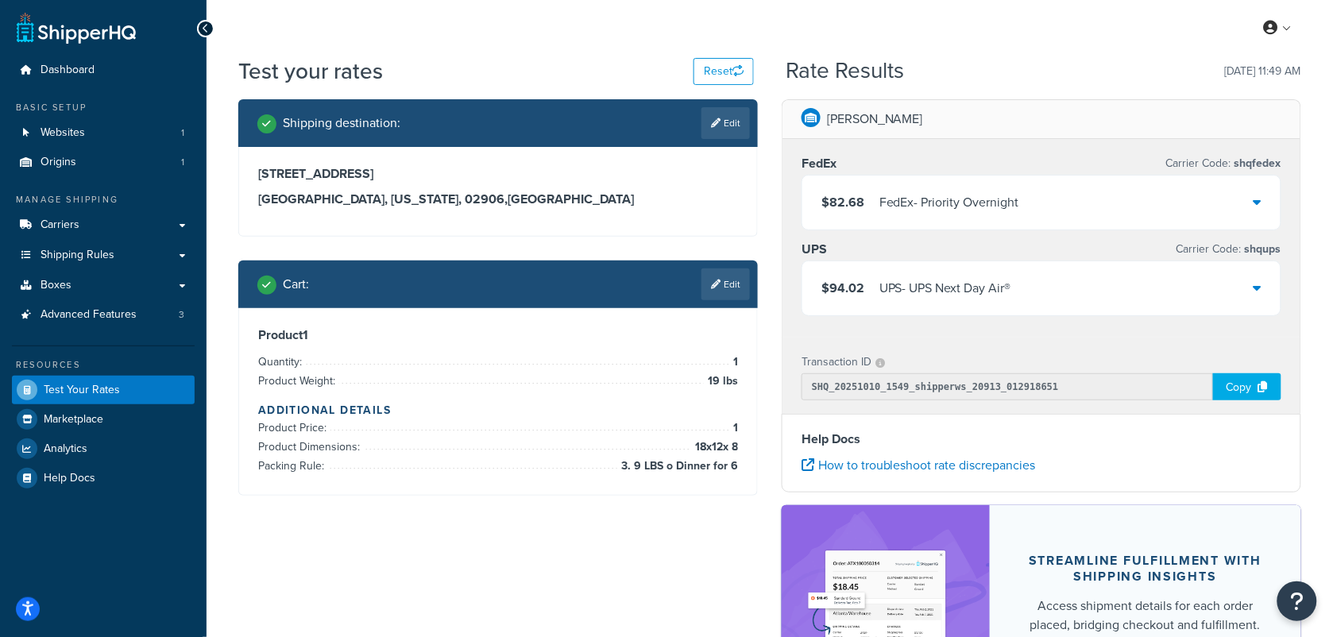
click at [1256, 290] on icon at bounding box center [1257, 287] width 8 height 13
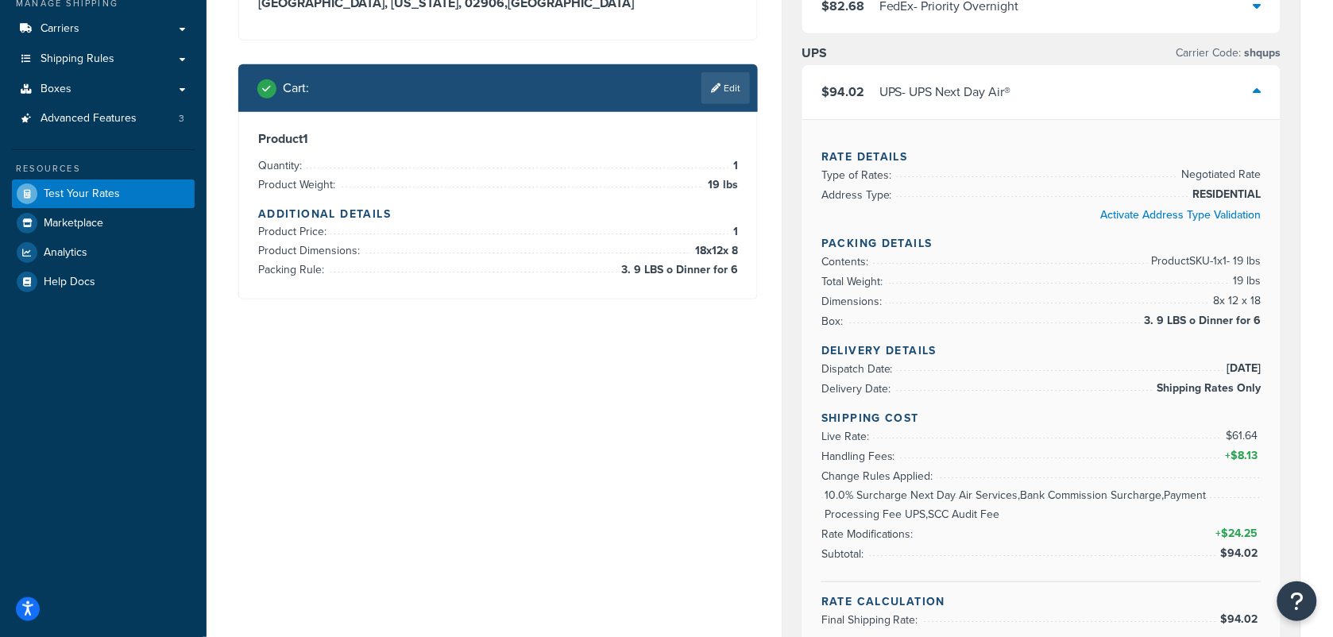
scroll to position [199, 0]
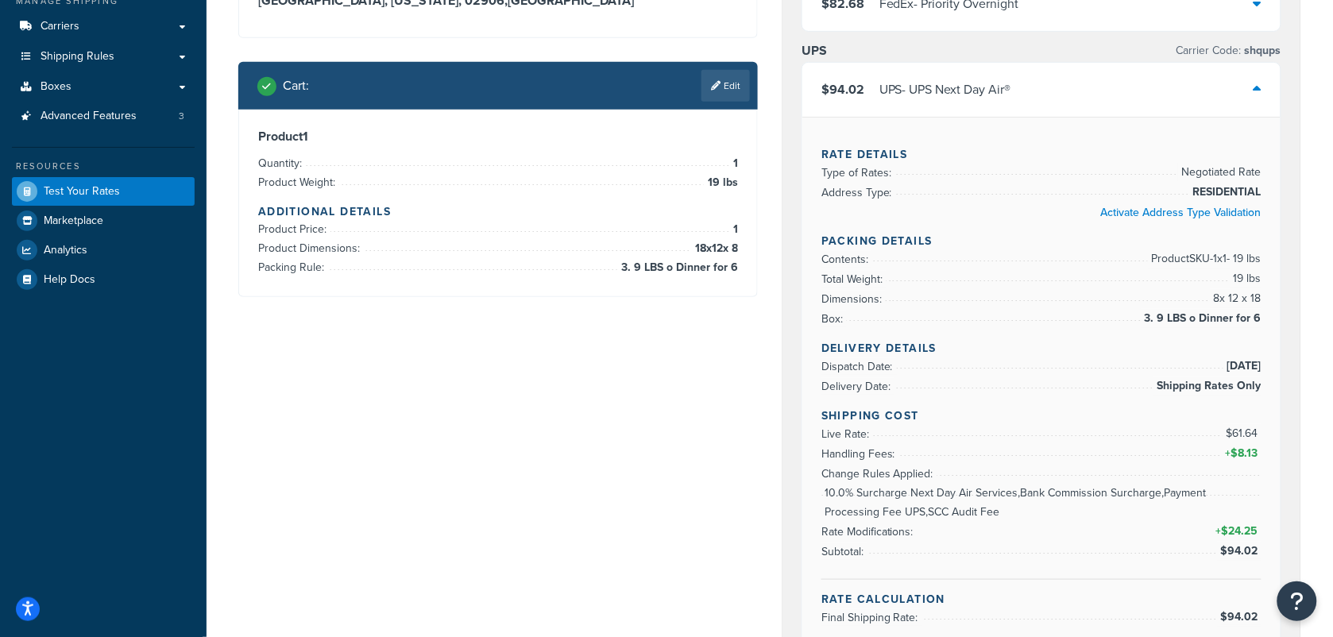
click at [1233, 457] on span "$8.13" at bounding box center [1245, 453] width 31 height 17
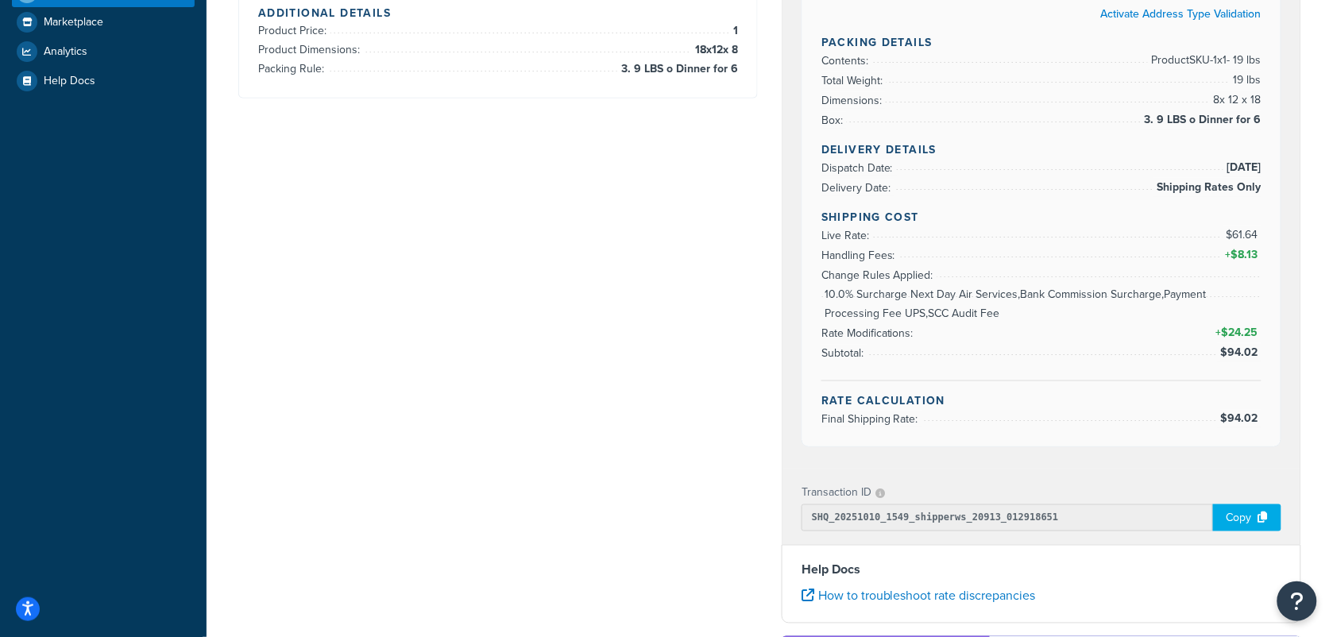
scroll to position [496, 0]
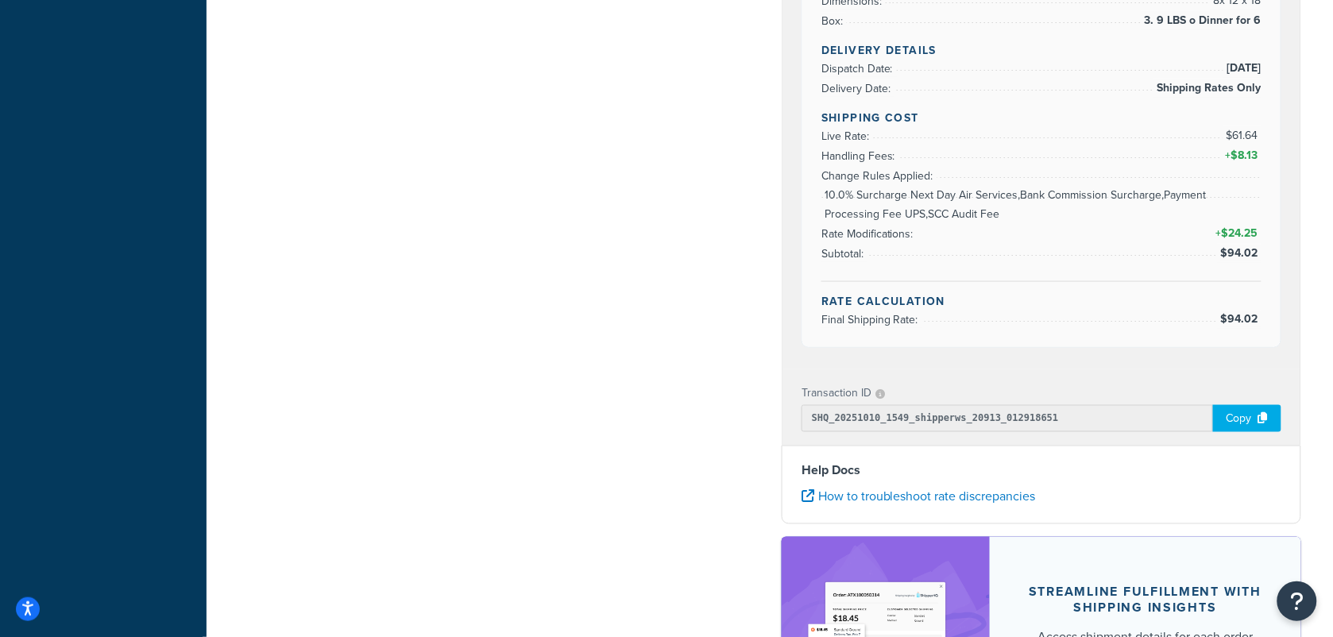
click at [565, 360] on div "Shipping destination : Edit 440 ROCHAMBEAU AVE PROVIDENCE, Rhode Island, 02906 …" at bounding box center [769, 196] width 1087 height 1187
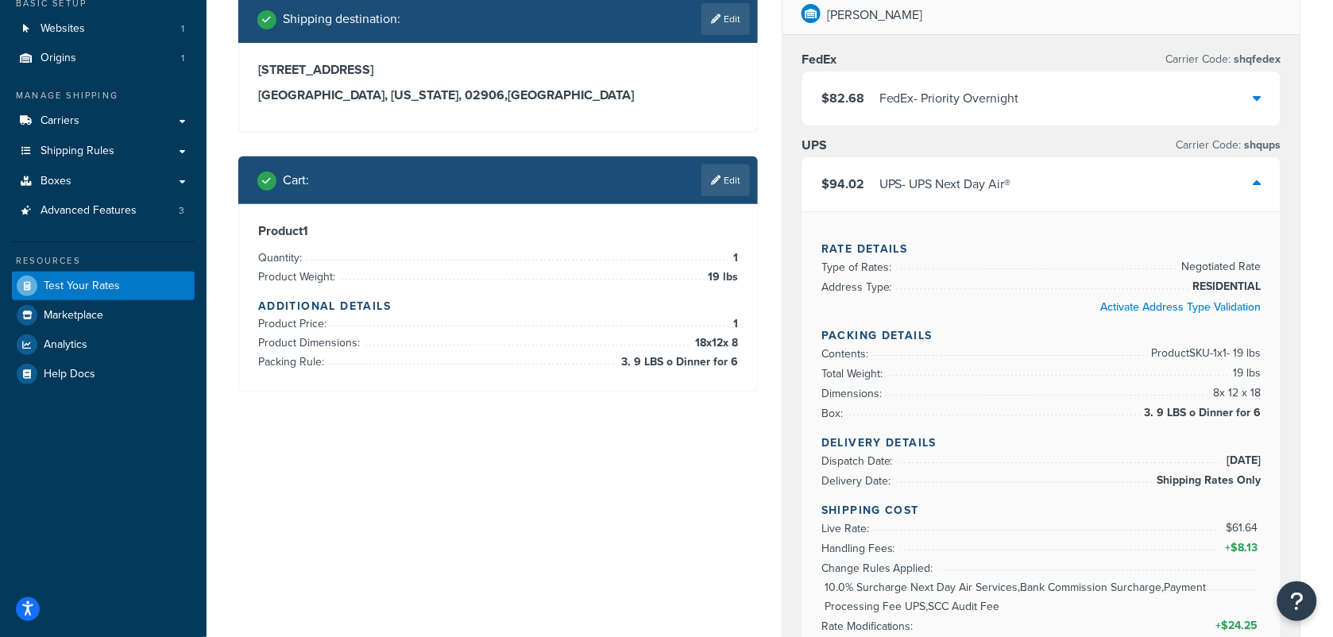
scroll to position [0, 0]
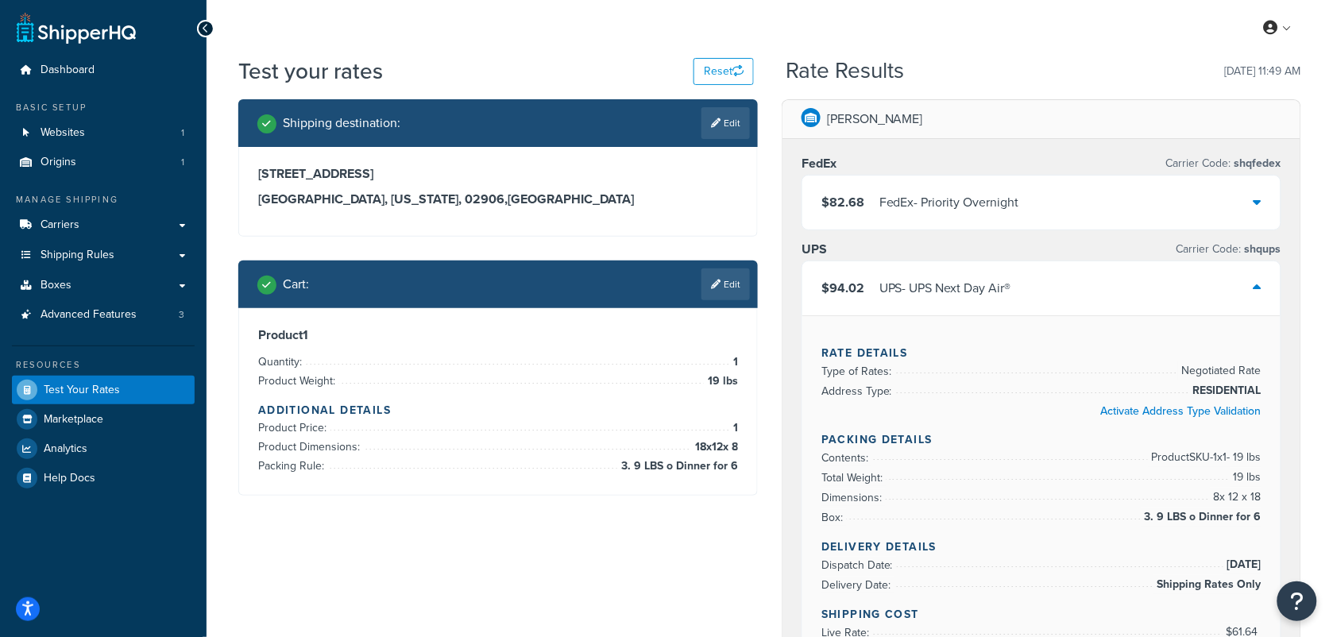
click at [1247, 196] on div "$82.68 FedEx - Priority Overnight" at bounding box center [1041, 203] width 478 height 54
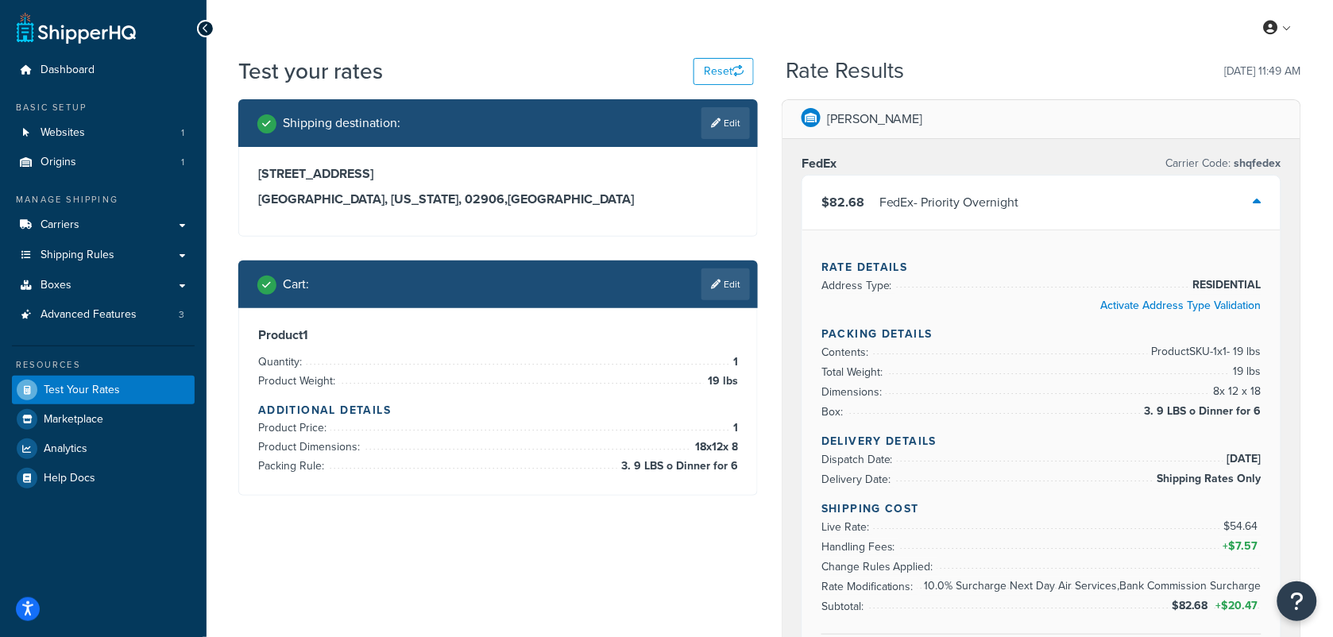
click at [78, 76] on span "Dashboard" at bounding box center [68, 71] width 54 height 14
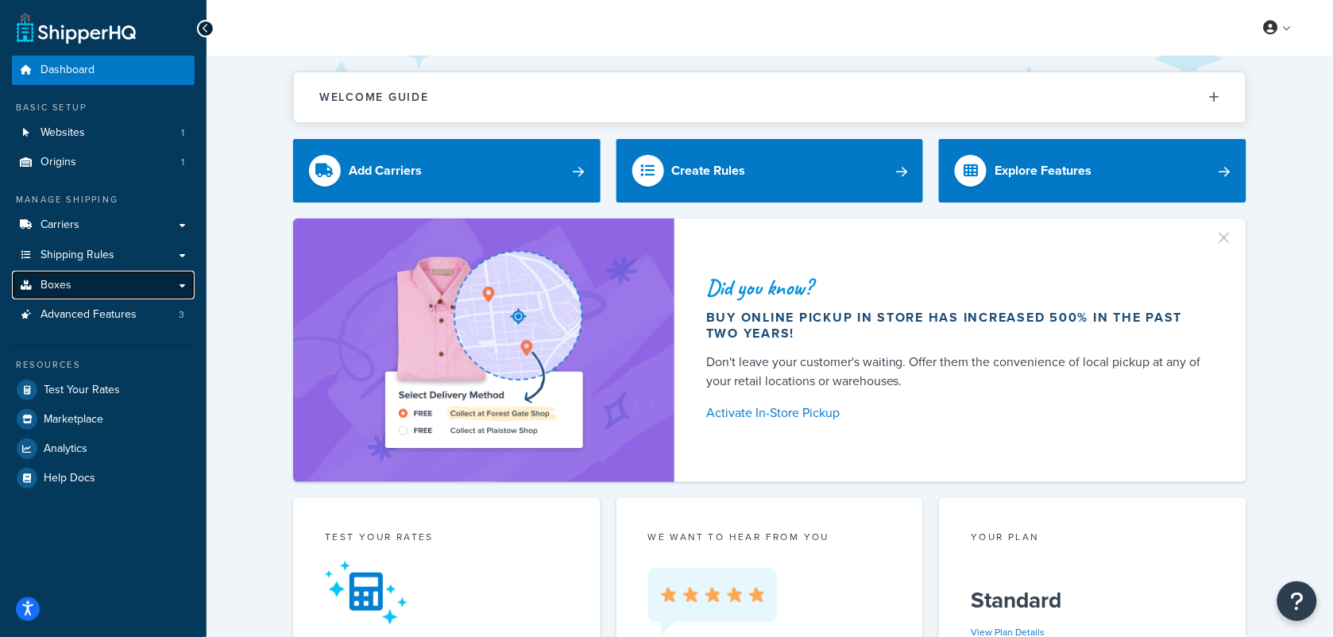
click at [60, 284] on span "Boxes" at bounding box center [56, 286] width 31 height 14
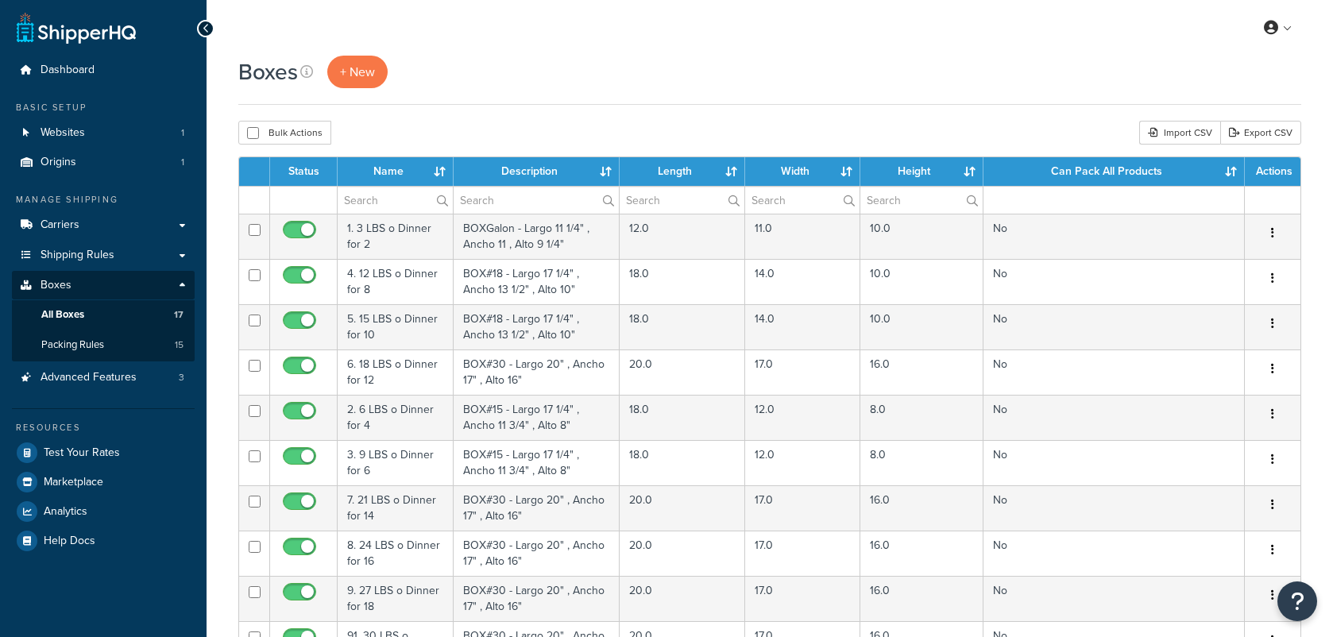
select select "100"
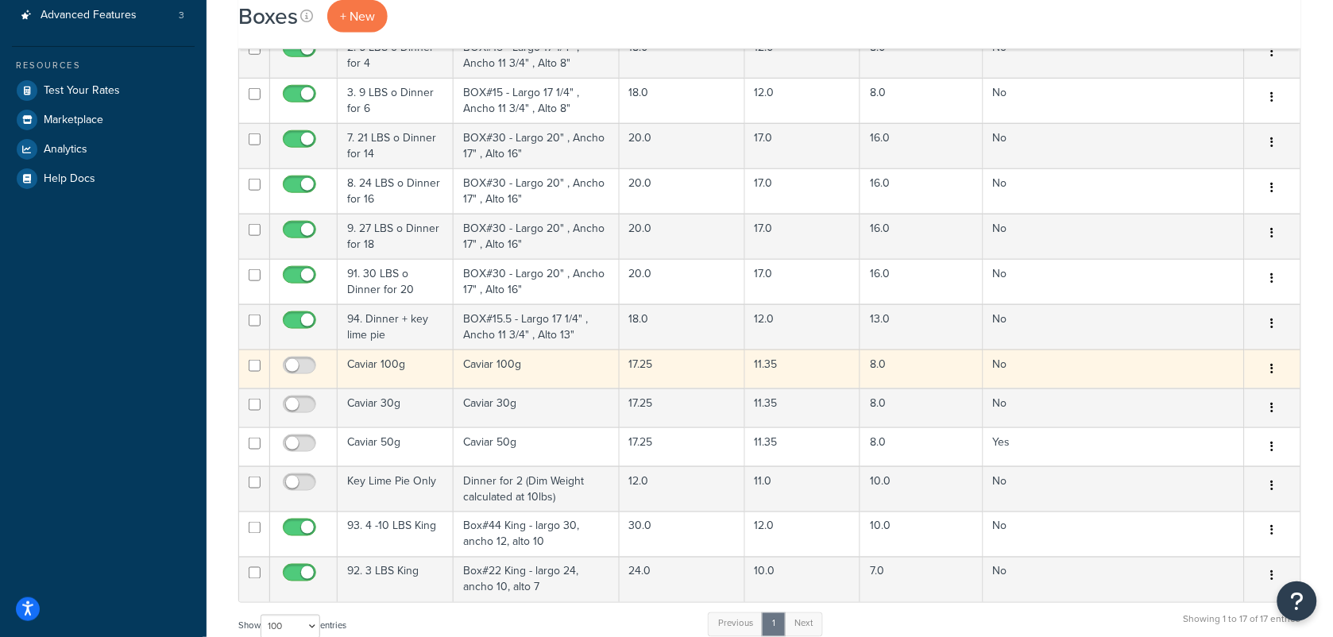
scroll to position [397, 0]
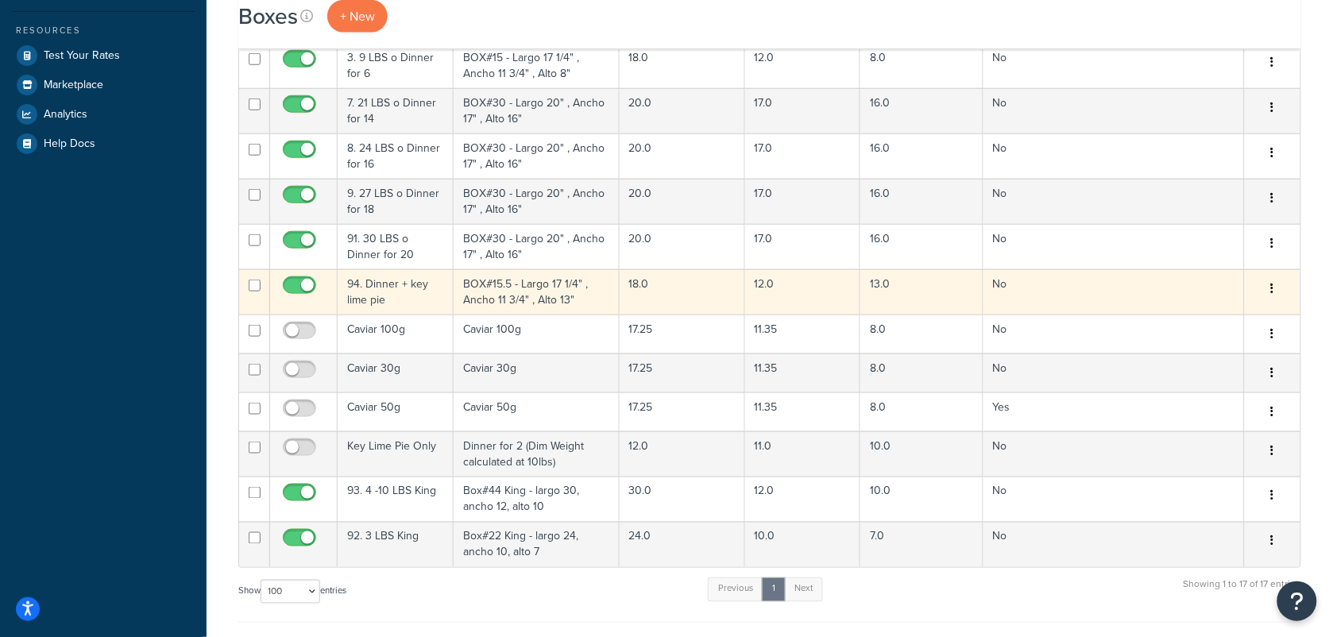
click at [494, 295] on td "BOX#15.5 - Largo 17 1/4" , Ancho 11 3/4" , Alto 13"" at bounding box center [536, 291] width 165 height 45
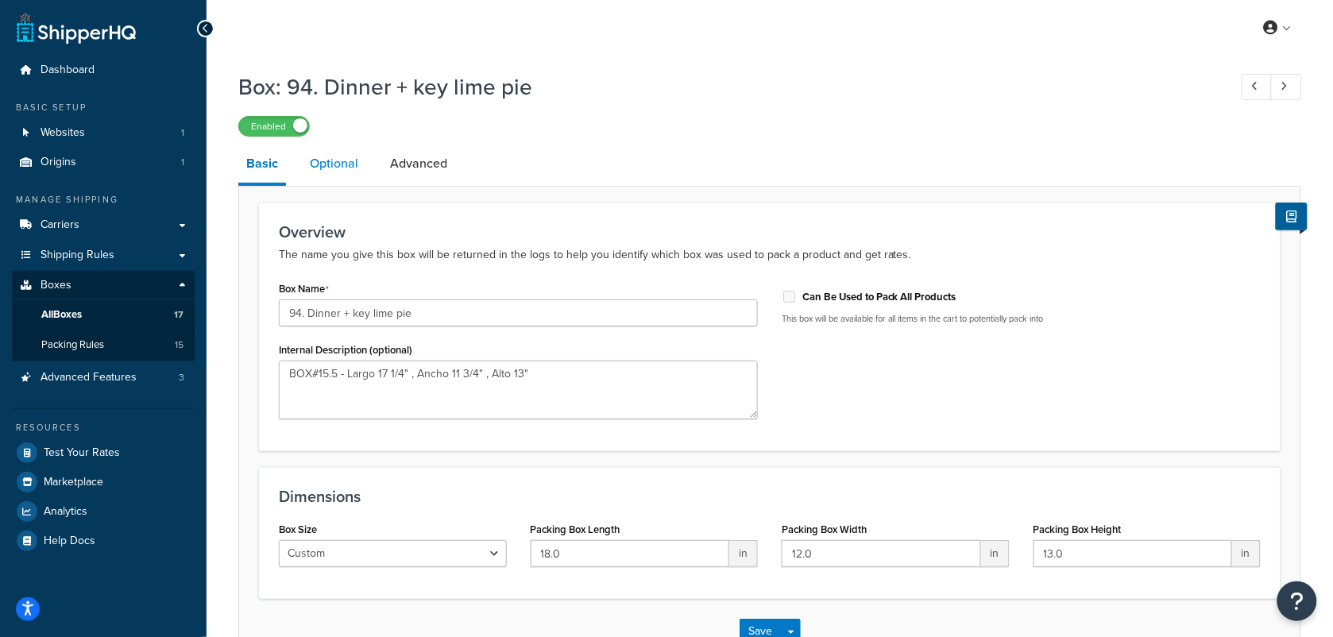
click at [326, 175] on link "Optional" at bounding box center [334, 164] width 64 height 38
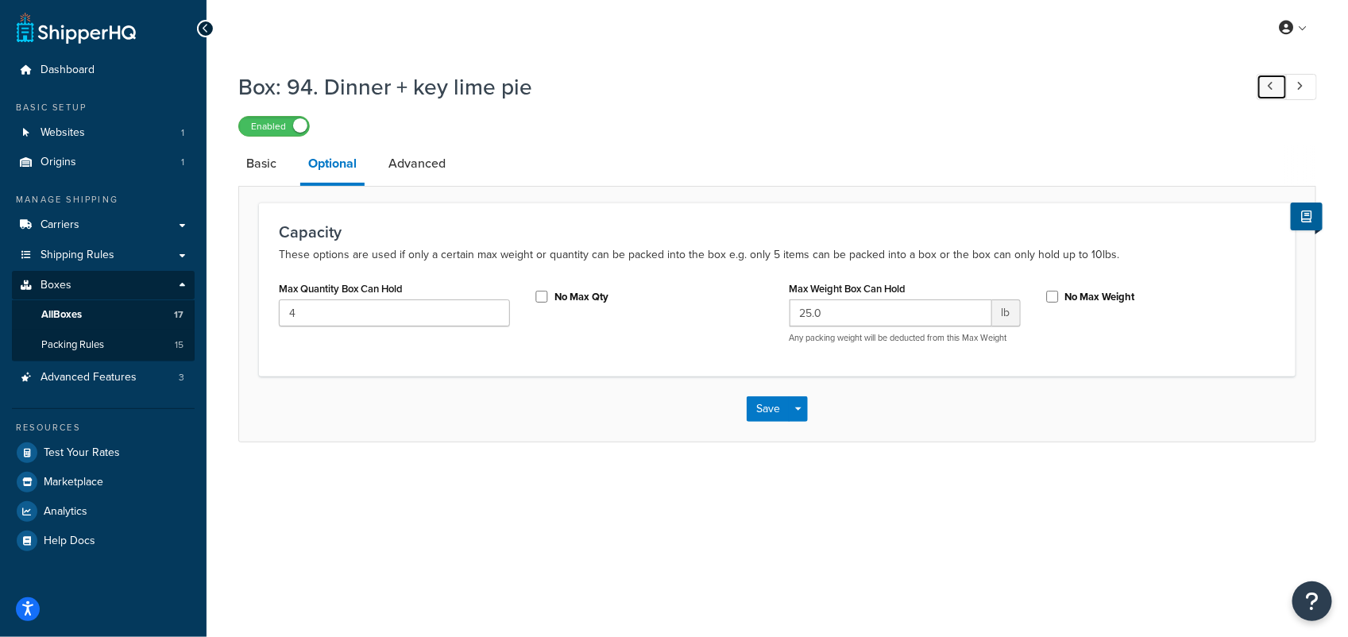
click at [1264, 81] on link at bounding box center [1271, 87] width 31 height 26
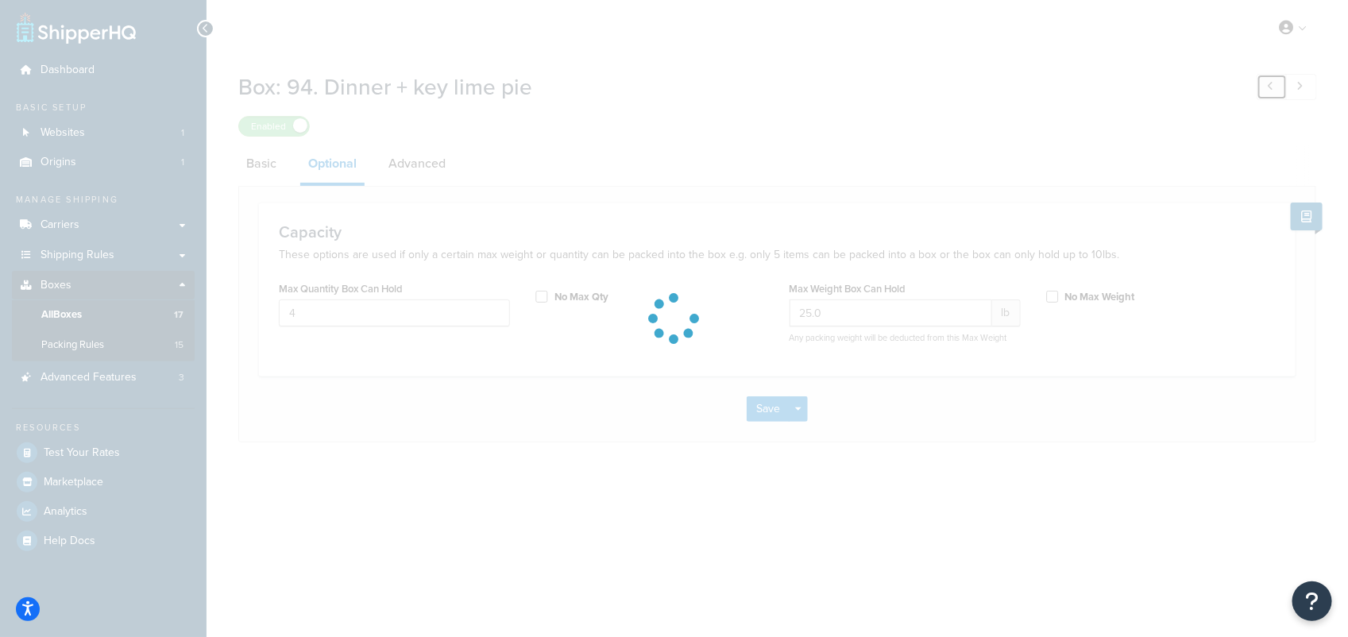
type input "51.0"
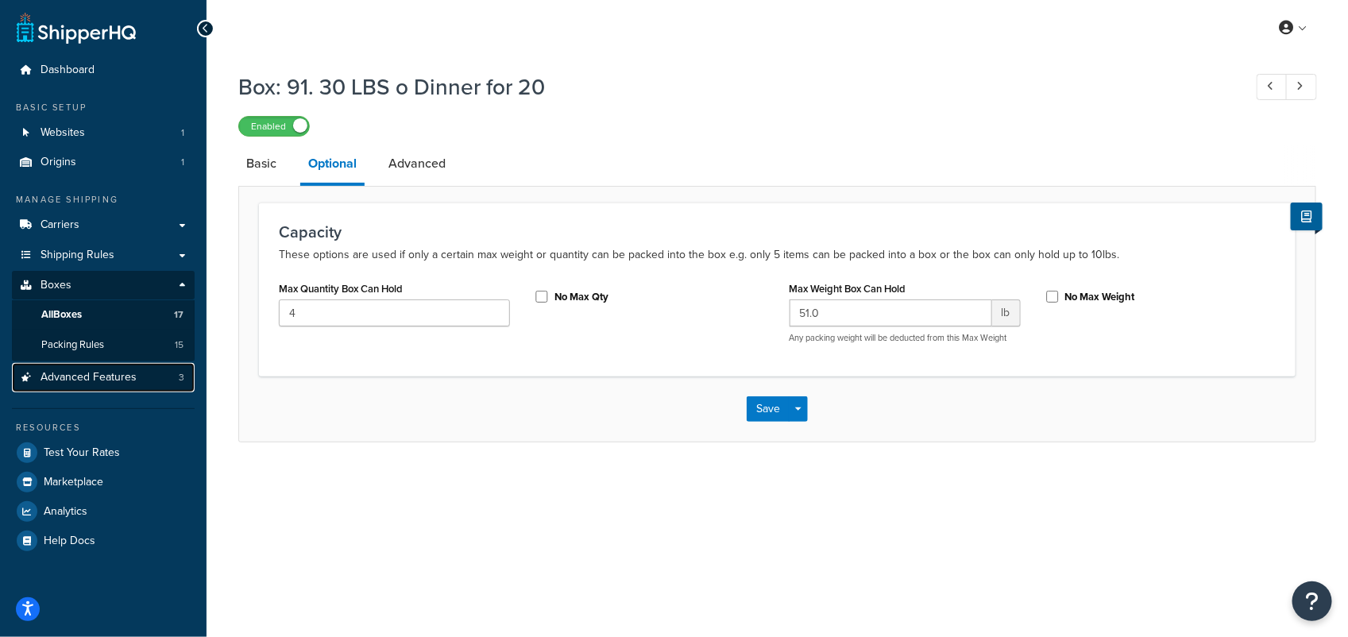
click at [91, 377] on span "Advanced Features" at bounding box center [89, 378] width 96 height 14
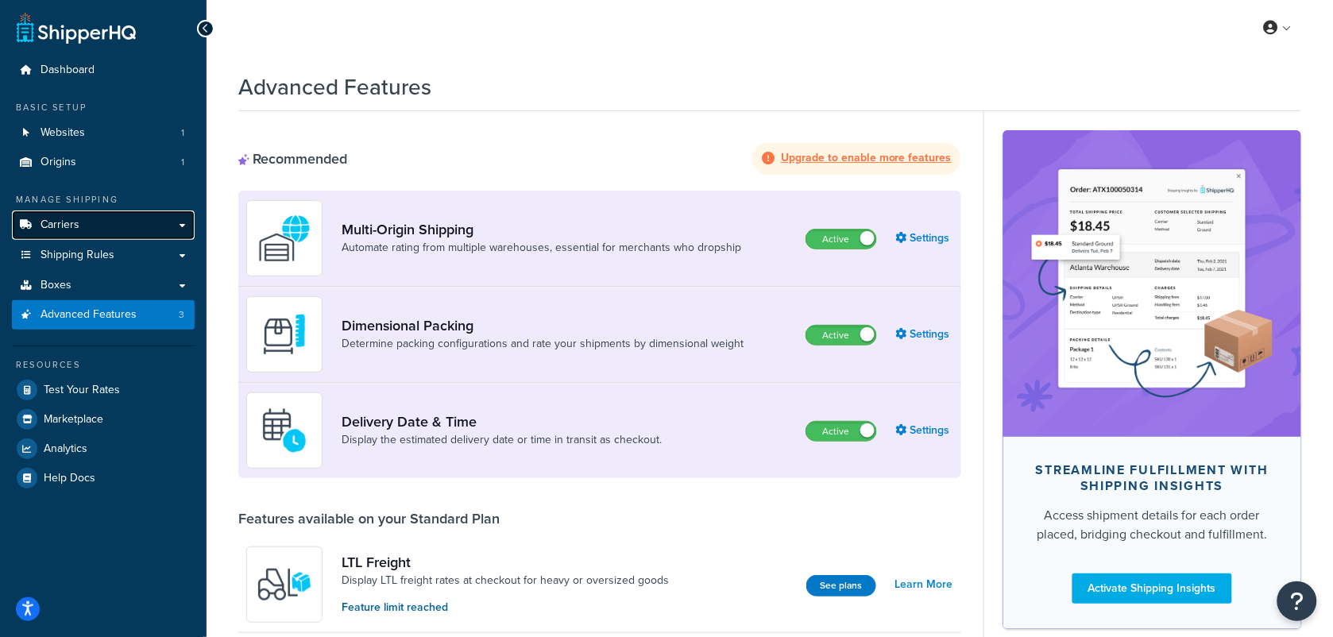
click at [61, 215] on link "Carriers" at bounding box center [103, 224] width 183 height 29
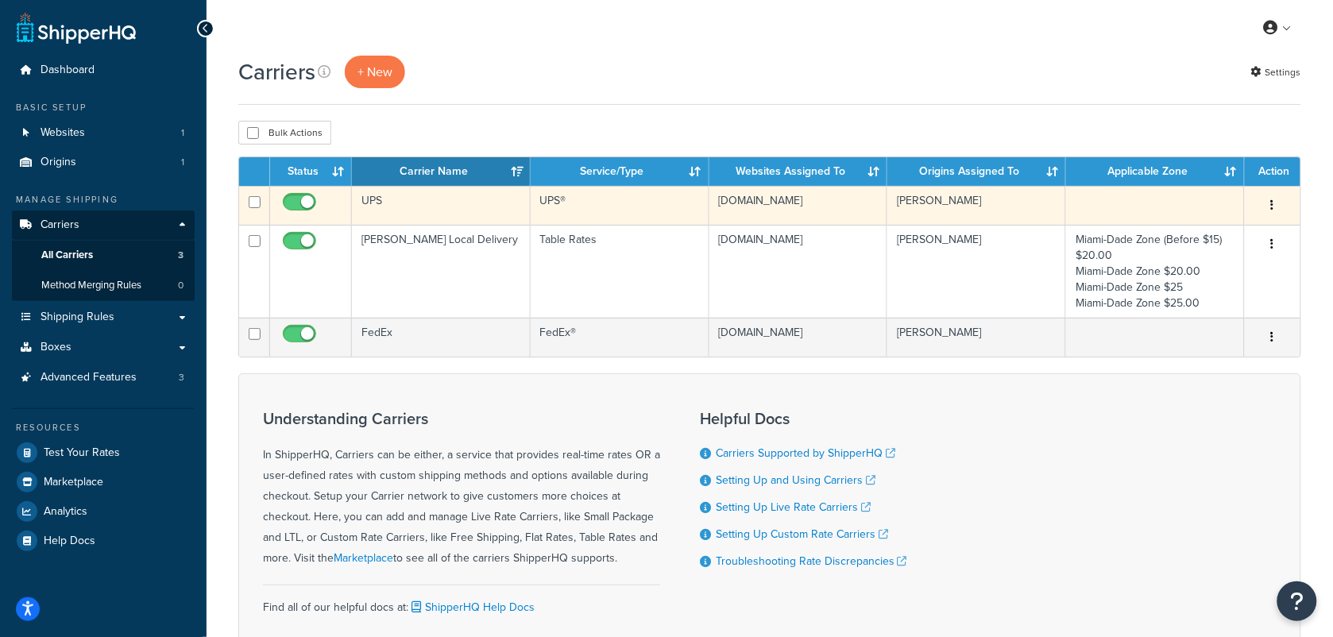
click at [411, 204] on td "UPS" at bounding box center [441, 205] width 179 height 39
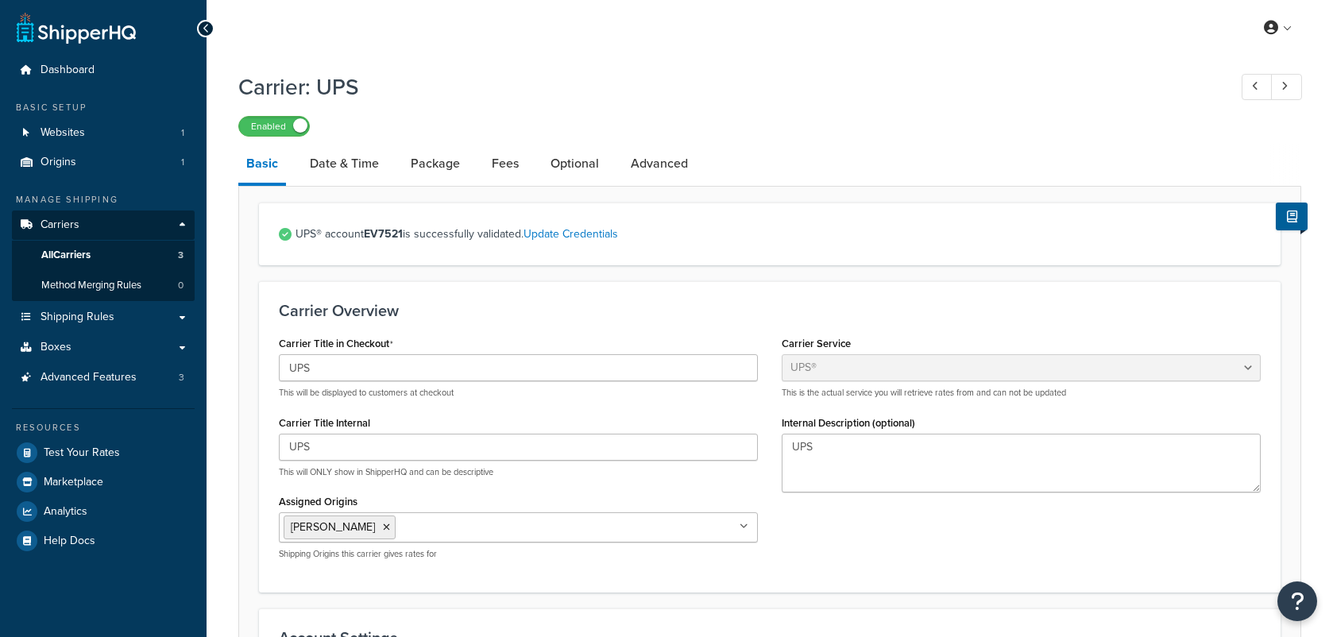
select select "ups"
click at [503, 157] on link "Fees" at bounding box center [505, 164] width 43 height 38
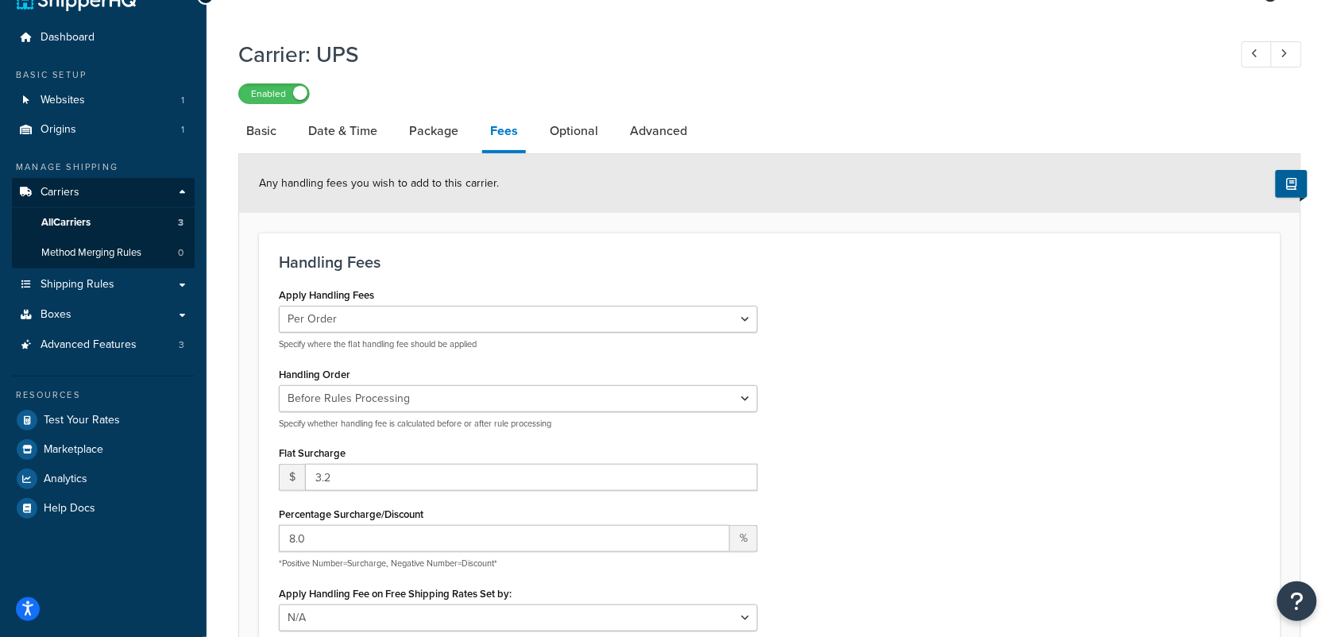
scroll to position [30, 0]
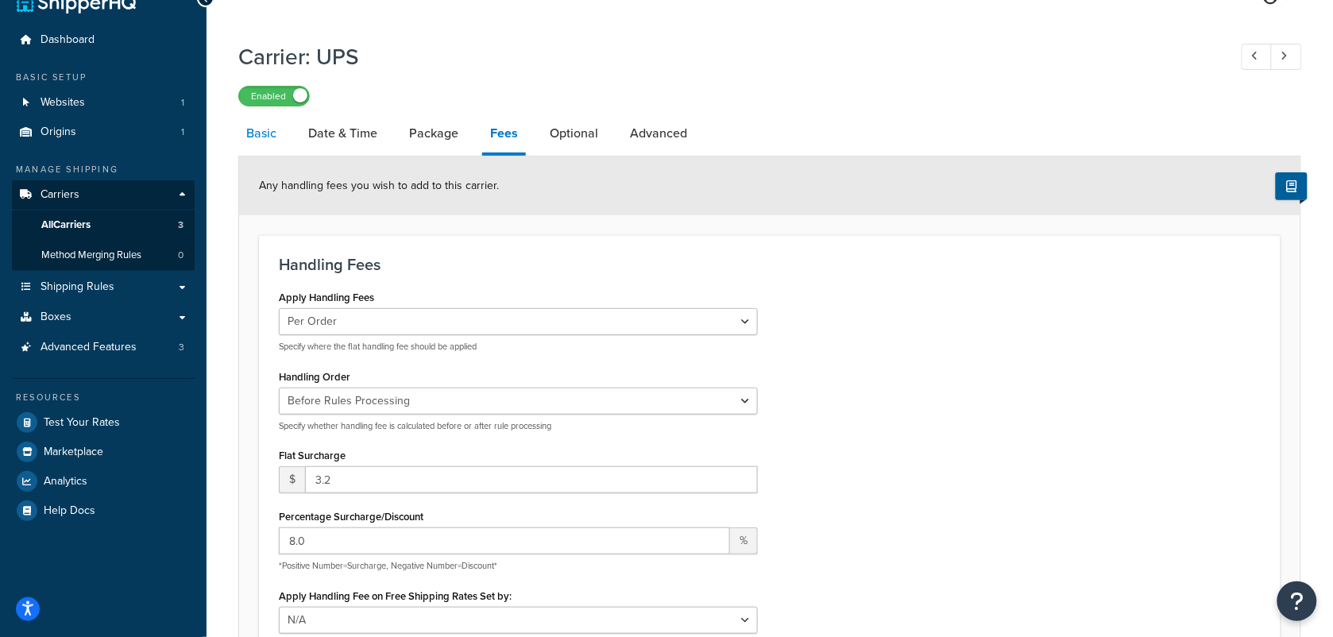
click at [261, 139] on link "Basic" at bounding box center [261, 133] width 46 height 38
select select "ups"
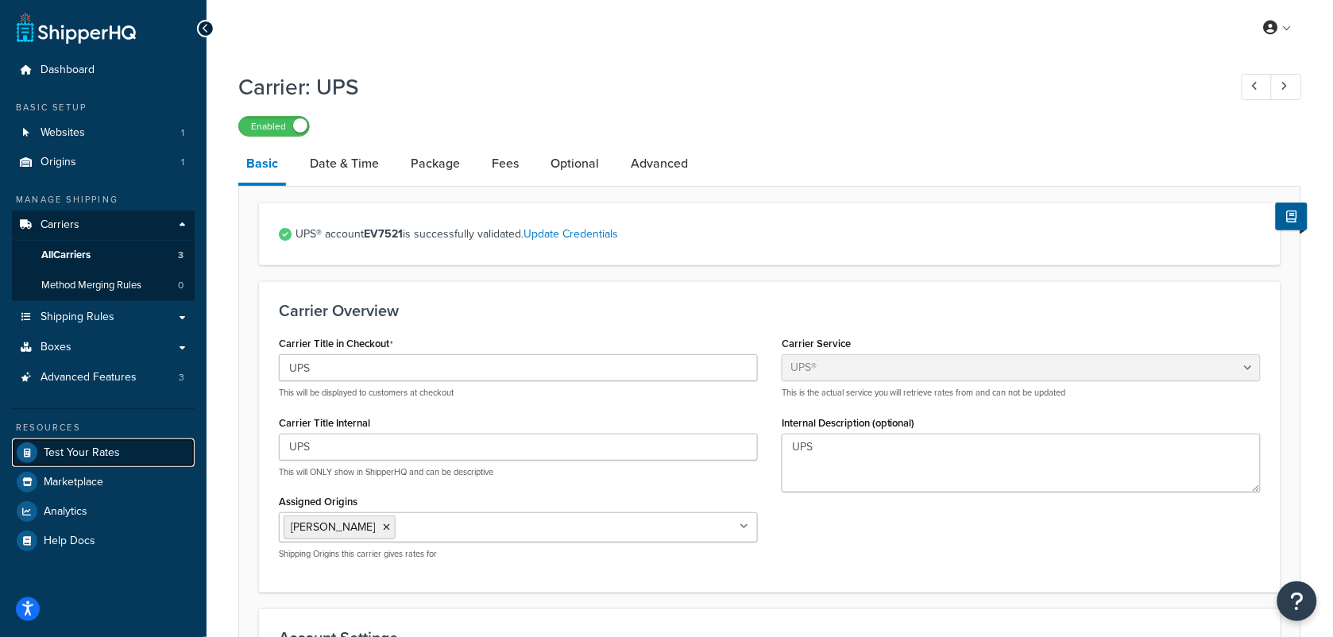
click at [131, 453] on link "Test Your Rates" at bounding box center [103, 452] width 183 height 29
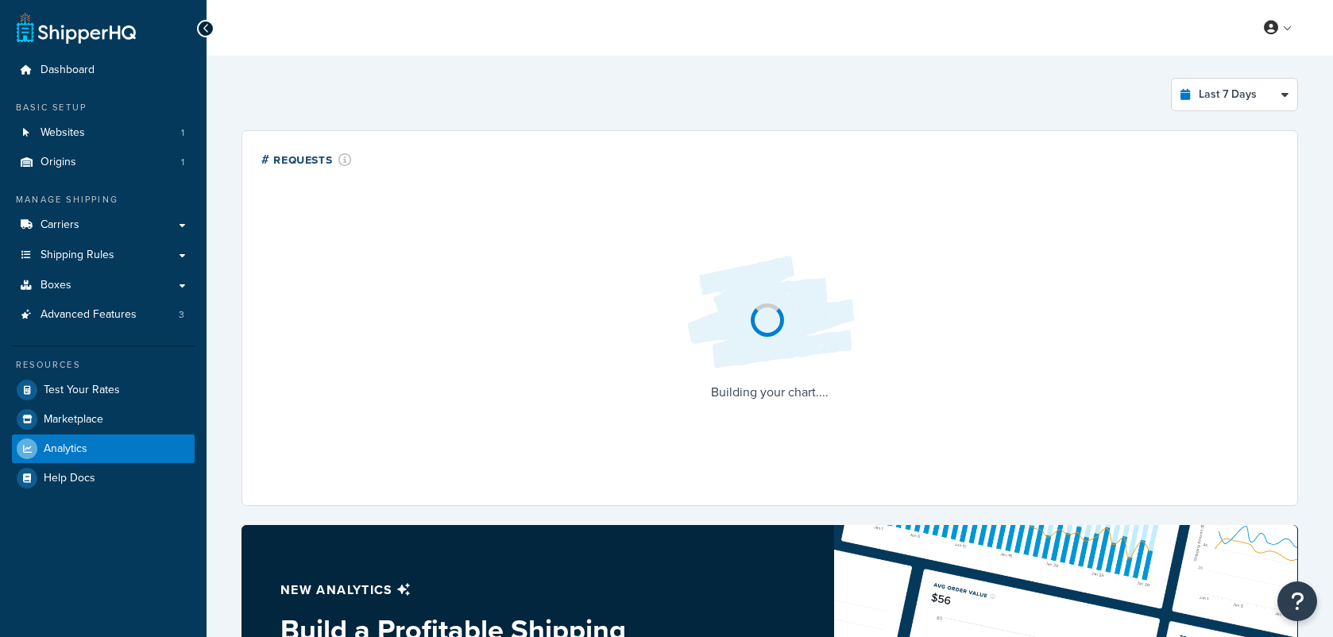
select select "last_7_days"
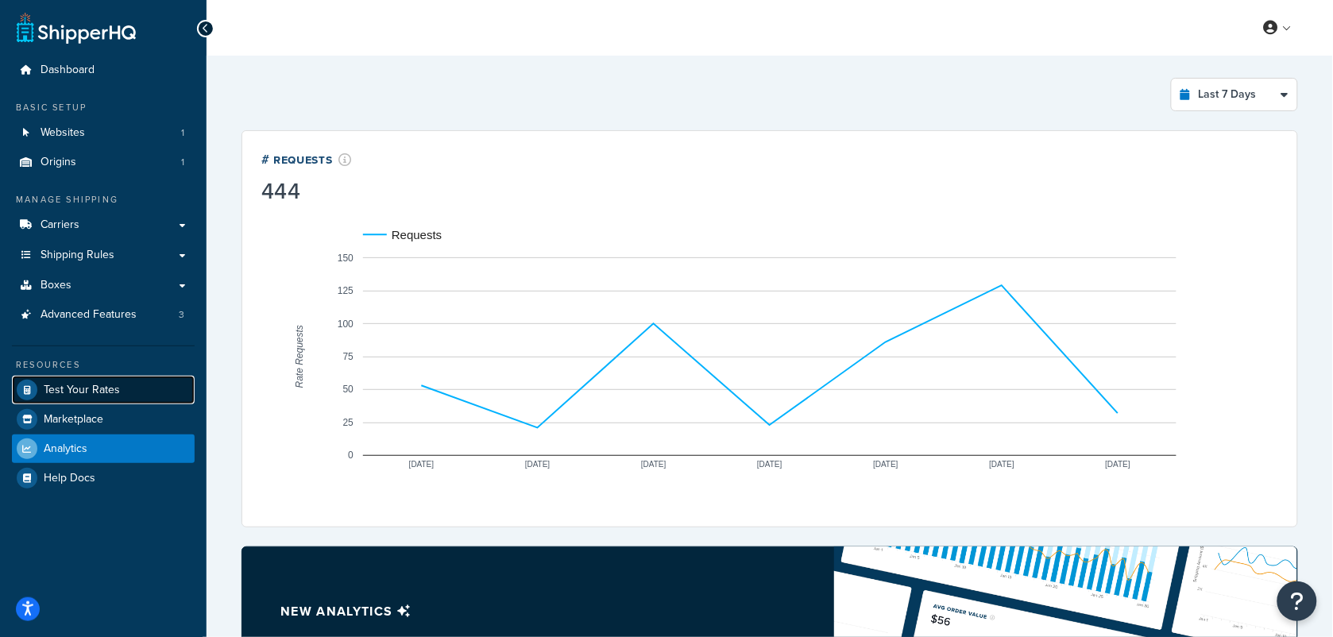
click at [81, 384] on span "Test Your Rates" at bounding box center [82, 391] width 76 height 14
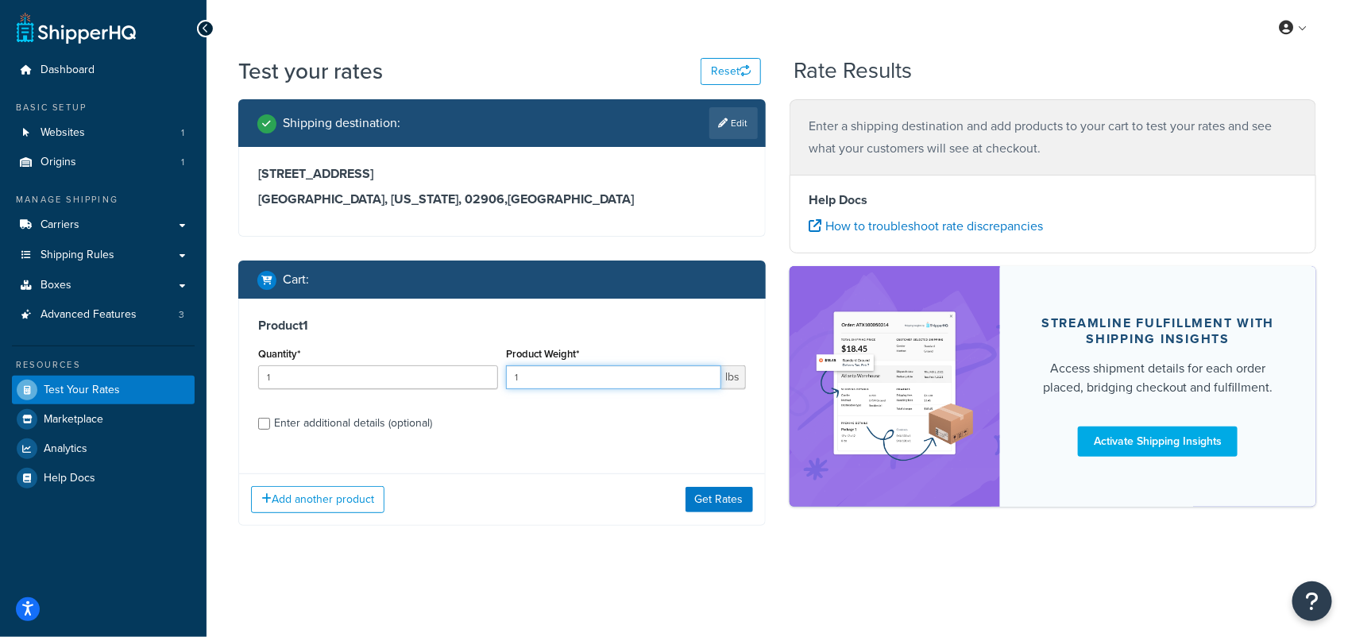
click at [554, 375] on input "1" at bounding box center [613, 377] width 215 height 24
click at [264, 423] on input "Enter additional details (optional)" at bounding box center [264, 424] width 12 height 12
checkbox input "true"
select select "59330"
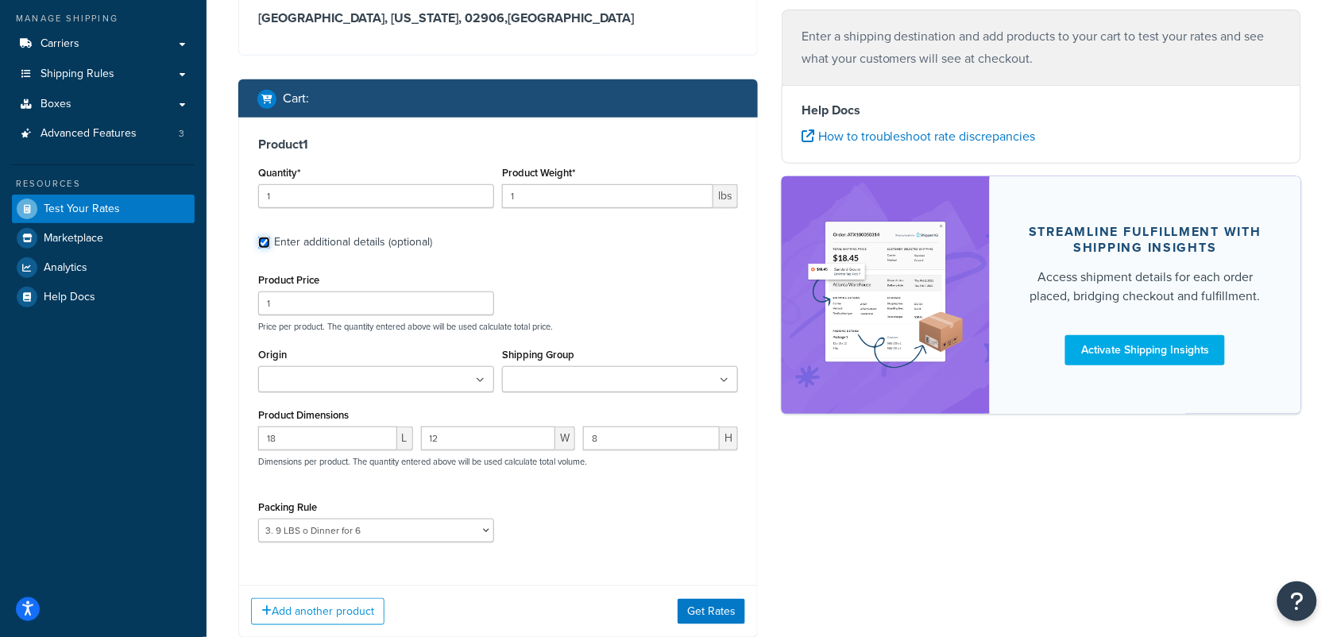
scroll to position [199, 0]
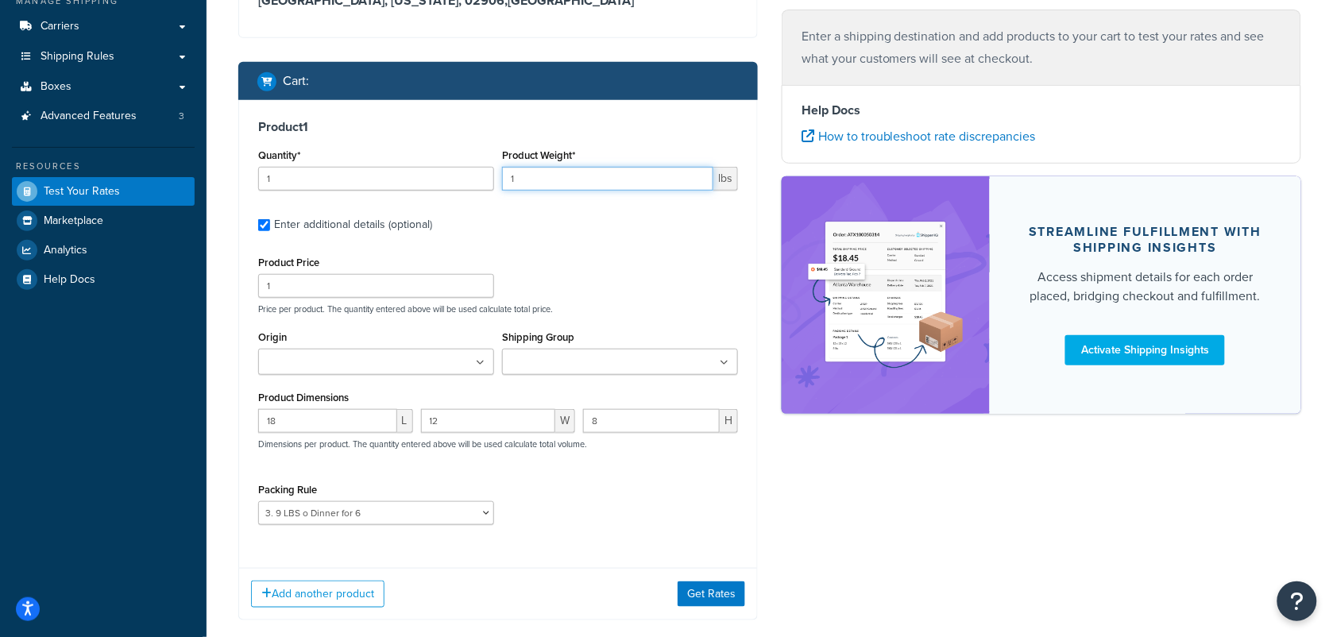
click at [546, 176] on input "1" at bounding box center [607, 179] width 211 height 24
type input "17"
click at [565, 239] on div "Product 1 Quantity* 1 Product Weight* 17 lbs Enter additional details (optional…" at bounding box center [498, 328] width 518 height 456
click at [703, 593] on button "Get Rates" at bounding box center [711, 593] width 68 height 25
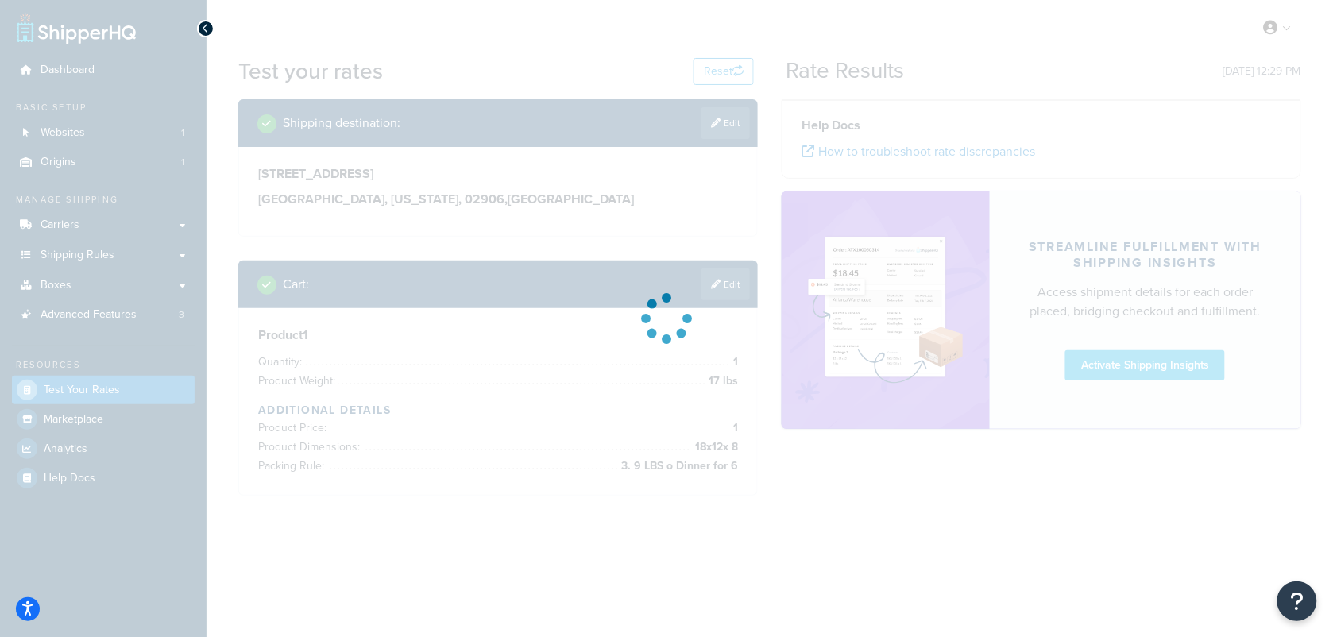
scroll to position [0, 0]
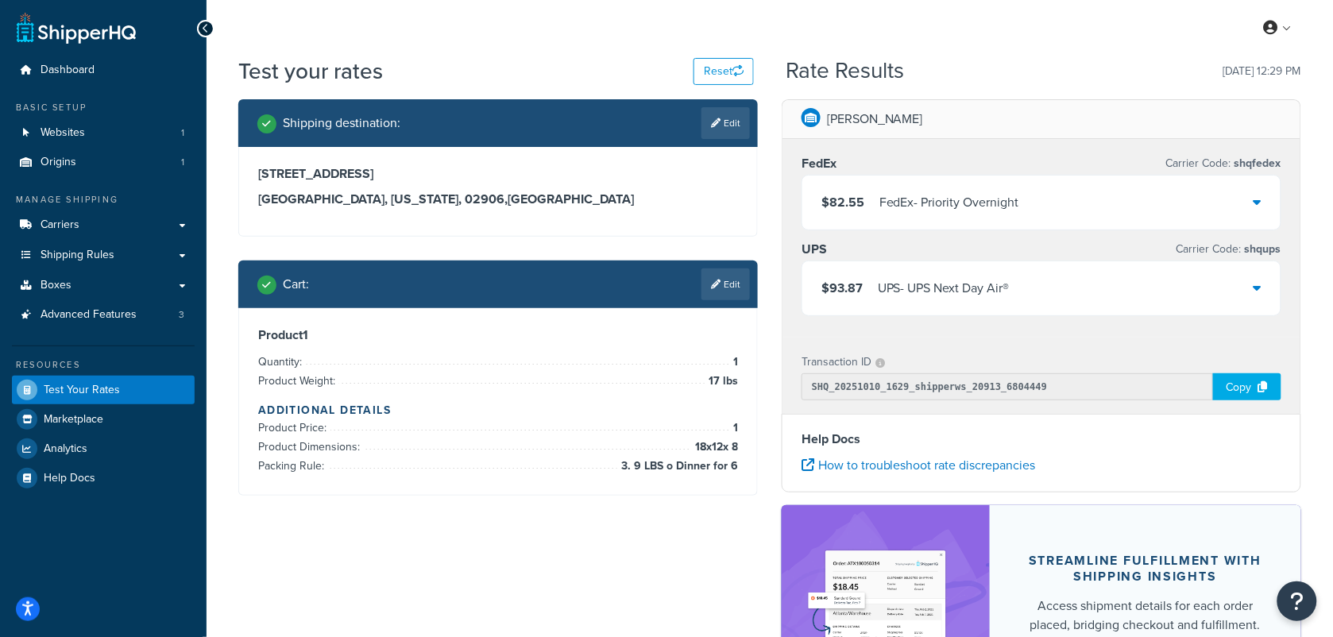
click at [1260, 283] on icon at bounding box center [1257, 287] width 8 height 13
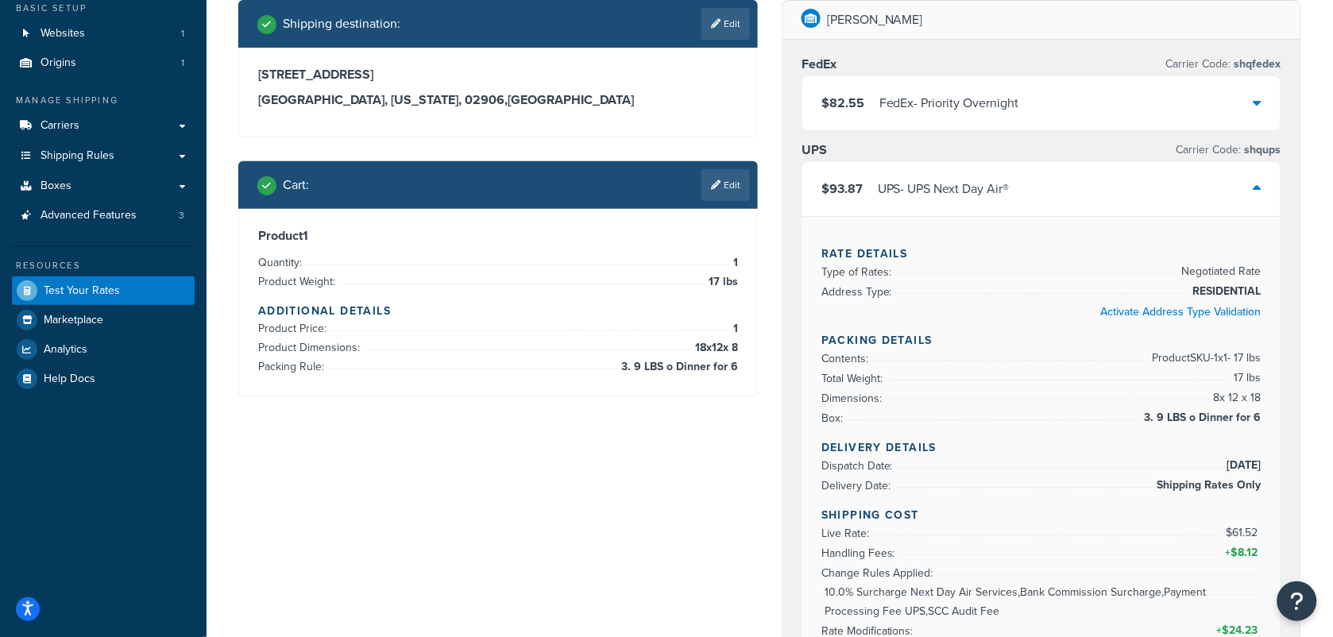
scroll to position [199, 0]
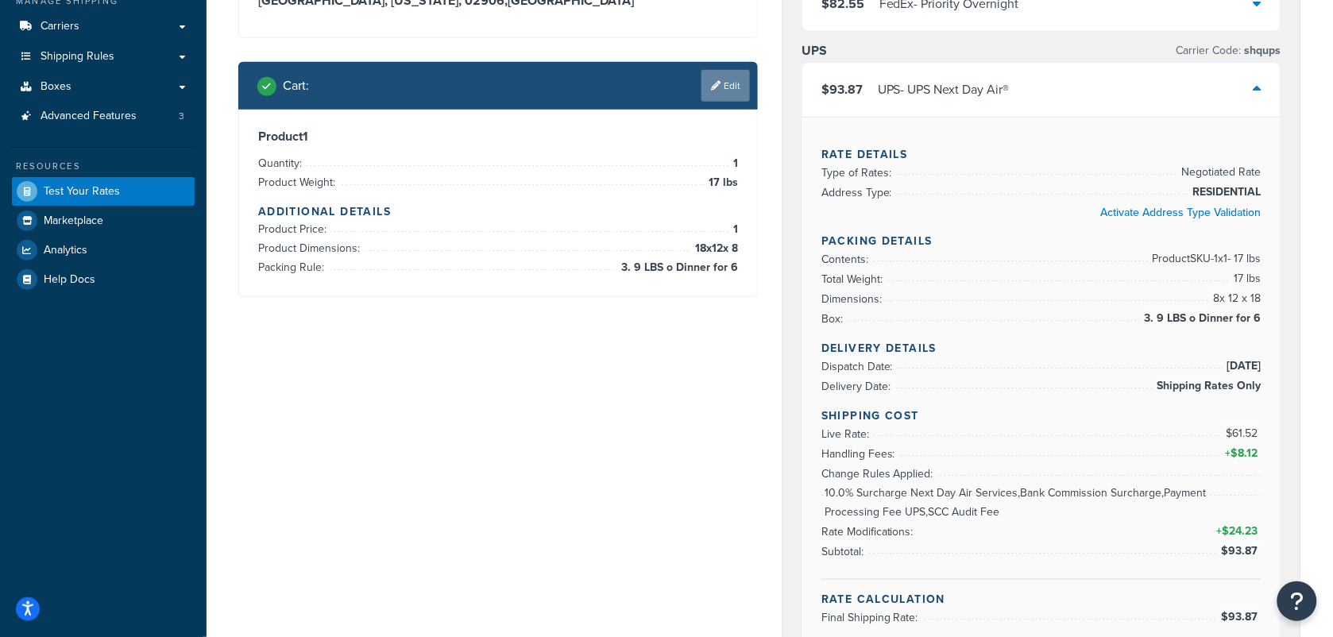
click at [731, 91] on link "Edit" at bounding box center [725, 86] width 48 height 32
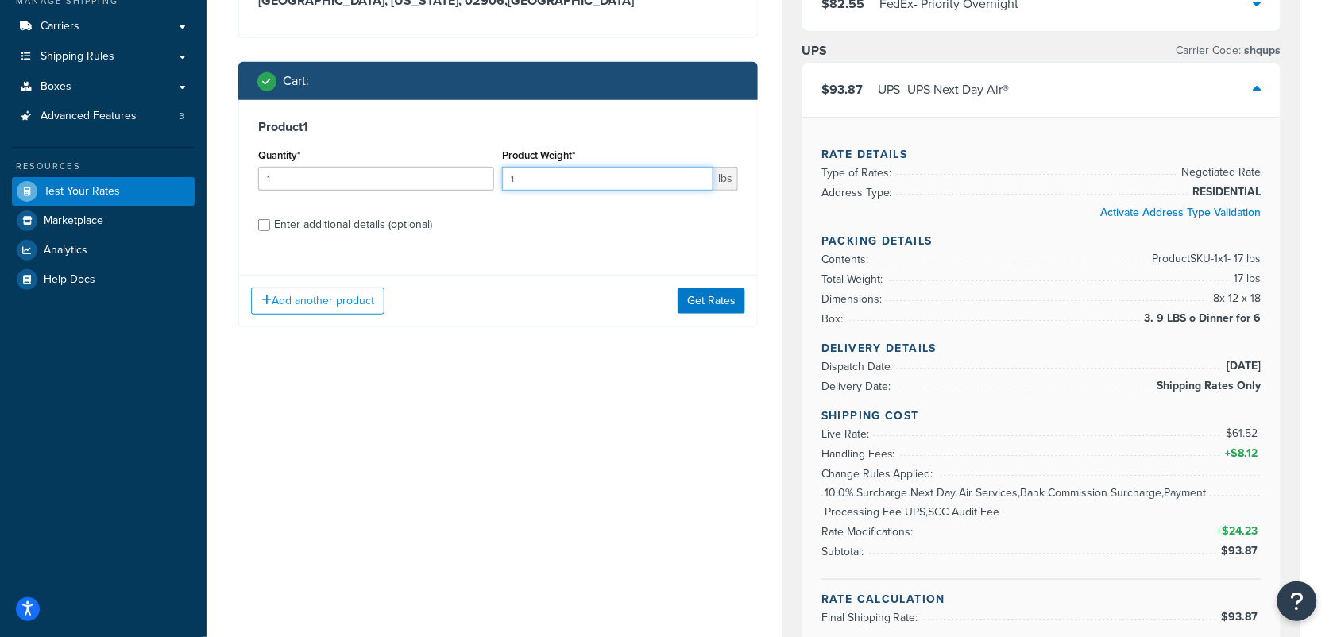
click at [549, 181] on input "1" at bounding box center [607, 179] width 211 height 24
type input "17"
click at [554, 219] on label "Enter additional details (optional)" at bounding box center [506, 222] width 464 height 25
click at [270, 219] on input "Enter additional details (optional)" at bounding box center [264, 225] width 12 height 12
checkbox input "true"
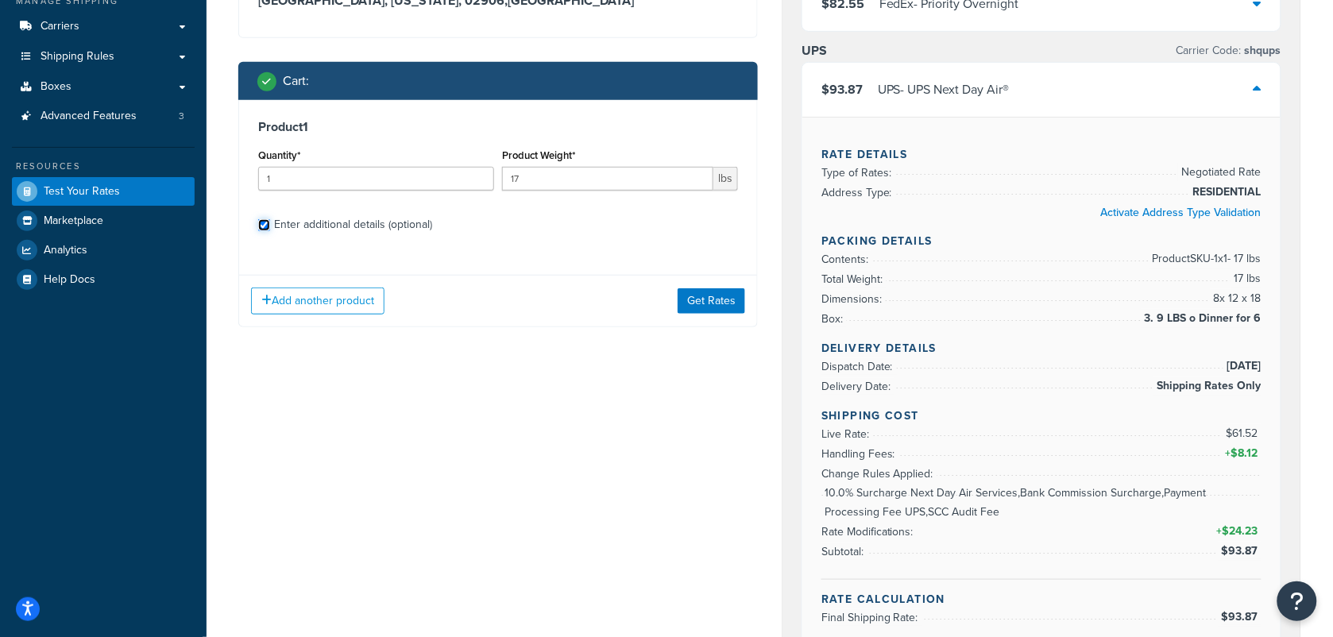
select select "59330"
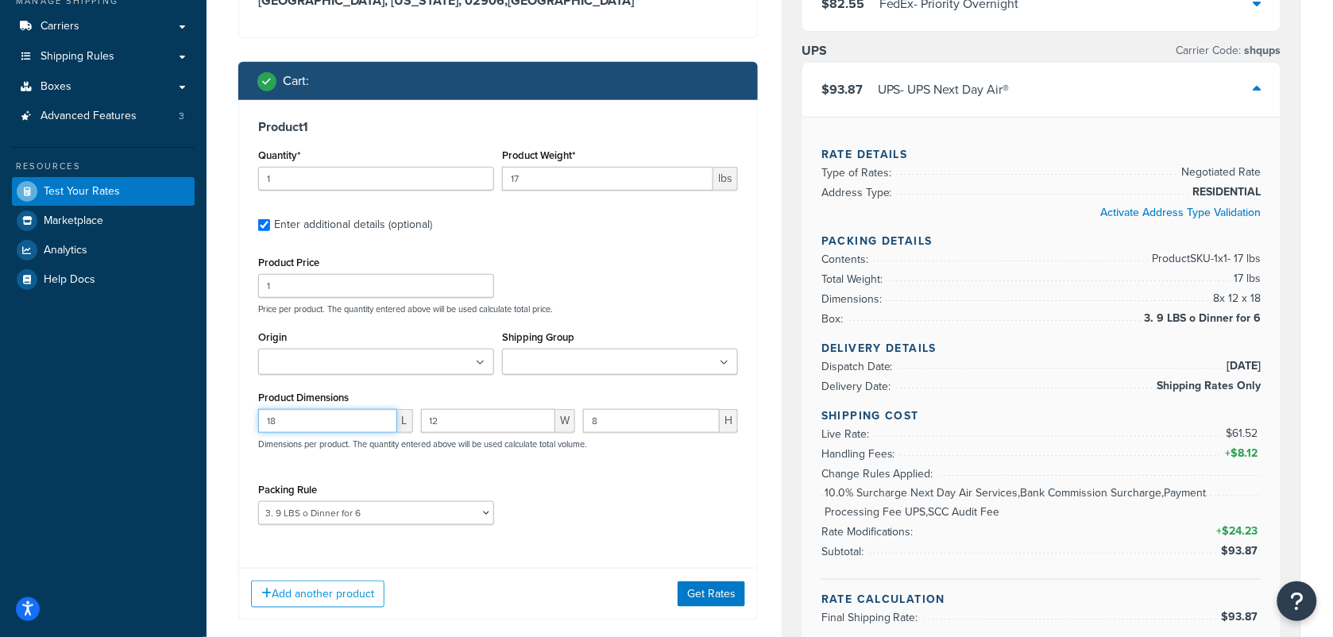
drag, startPoint x: 299, startPoint y: 429, endPoint x: 249, endPoint y: 422, distance: 51.3
click at [260, 425] on input "18" at bounding box center [327, 421] width 139 height 24
click at [498, 430] on input "12" at bounding box center [488, 421] width 135 height 24
drag, startPoint x: 510, startPoint y: 426, endPoint x: 402, endPoint y: 425, distance: 108.0
click at [402, 425] on div "L 12 W 8 H Dimensions per product. The quantity entered above will be used calc…" at bounding box center [498, 438] width 488 height 58
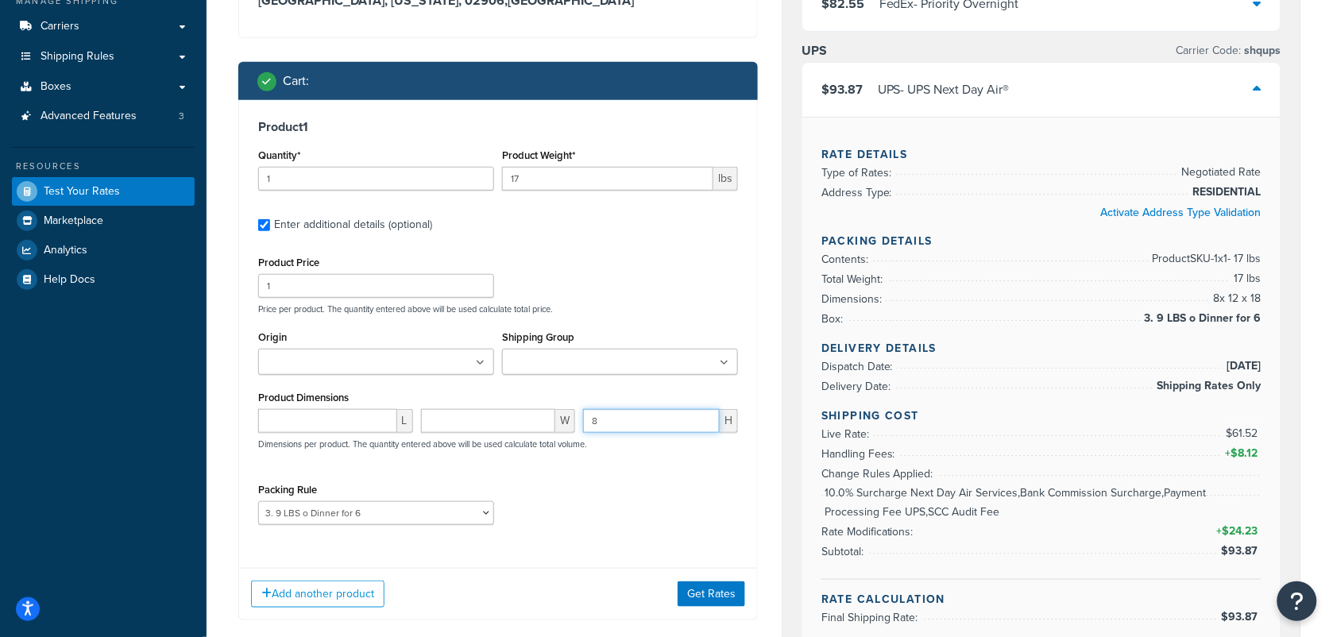
click at [672, 411] on input "8" at bounding box center [651, 421] width 137 height 24
drag, startPoint x: 672, startPoint y: 411, endPoint x: 585, endPoint y: 418, distance: 86.8
click at [585, 418] on input "8" at bounding box center [651, 421] width 137 height 24
click at [668, 467] on div "L W H Dimensions per product. The quantity entered above will be used calculate…" at bounding box center [498, 438] width 488 height 58
drag, startPoint x: 469, startPoint y: 514, endPoint x: 477, endPoint y: 513, distance: 8.0
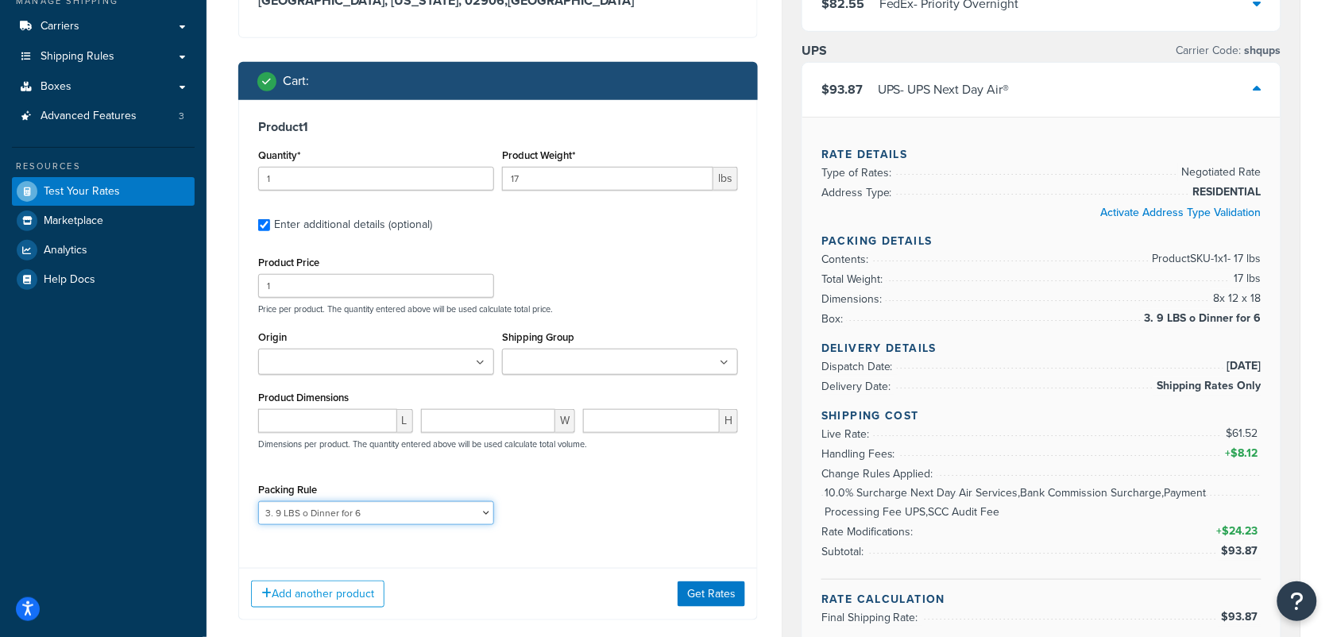
click at [470, 514] on select "1. 3 LBS o Dinner for 2 2. 6 LBS o Dinner for 4 3. 9 LBS o Dinner for 6 4. 12 L…" at bounding box center [376, 513] width 236 height 24
click at [612, 244] on div "Product 1 Quantity* 1 Product Weight* 17 lbs Enter additional details (optional…" at bounding box center [498, 328] width 518 height 456
drag, startPoint x: 423, startPoint y: 514, endPoint x: 229, endPoint y: 510, distance: 193.8
click at [229, 510] on div "Shipping destination : Edit 440 ROCHAMBEAU AVE PROVIDENCE, Rhode Island, 02906 …" at bounding box center [497, 272] width 543 height 743
click at [613, 262] on div "Product Price 1 Price per product. The quantity entered above will be used calc…" at bounding box center [498, 283] width 488 height 63
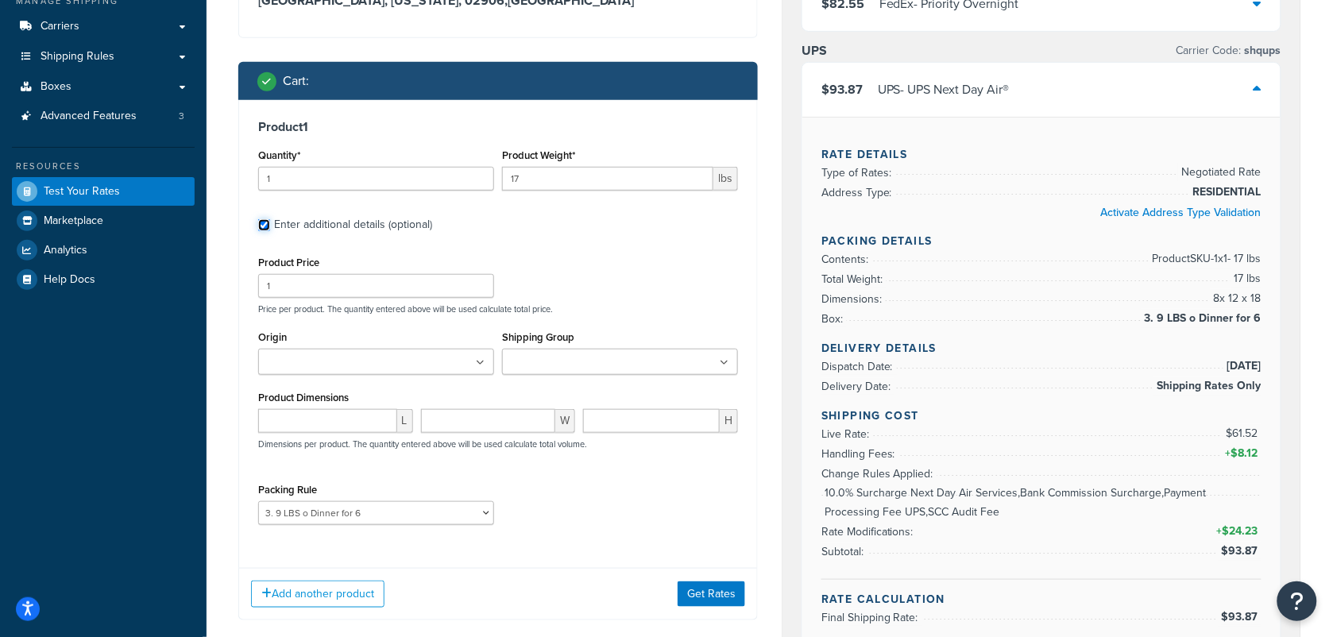
click at [270, 219] on input "Enter additional details (optional)" at bounding box center [264, 225] width 12 height 12
checkbox input "false"
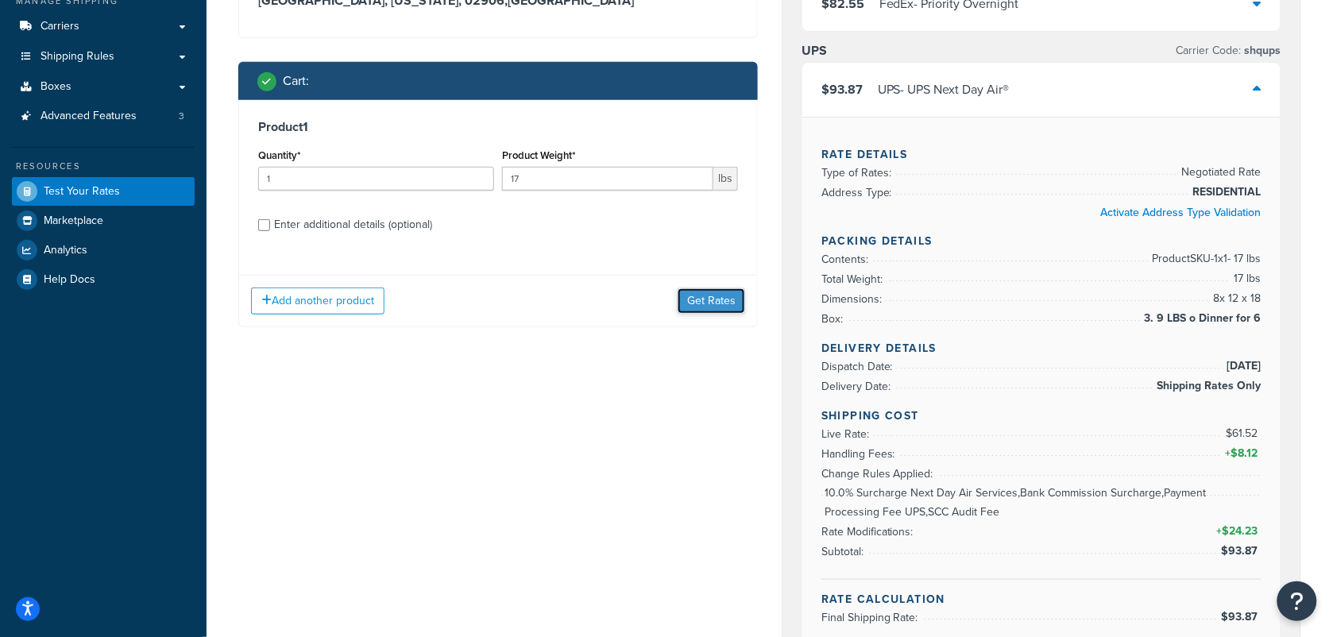
click at [708, 295] on button "Get Rates" at bounding box center [711, 300] width 68 height 25
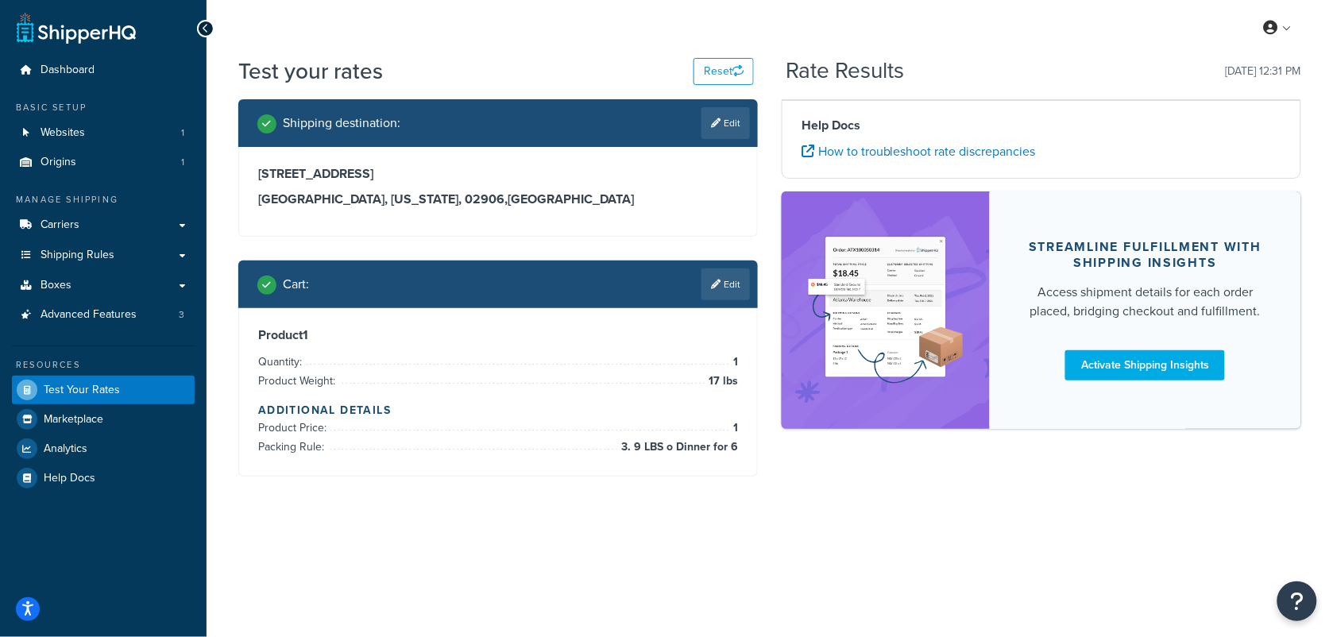
scroll to position [0, 0]
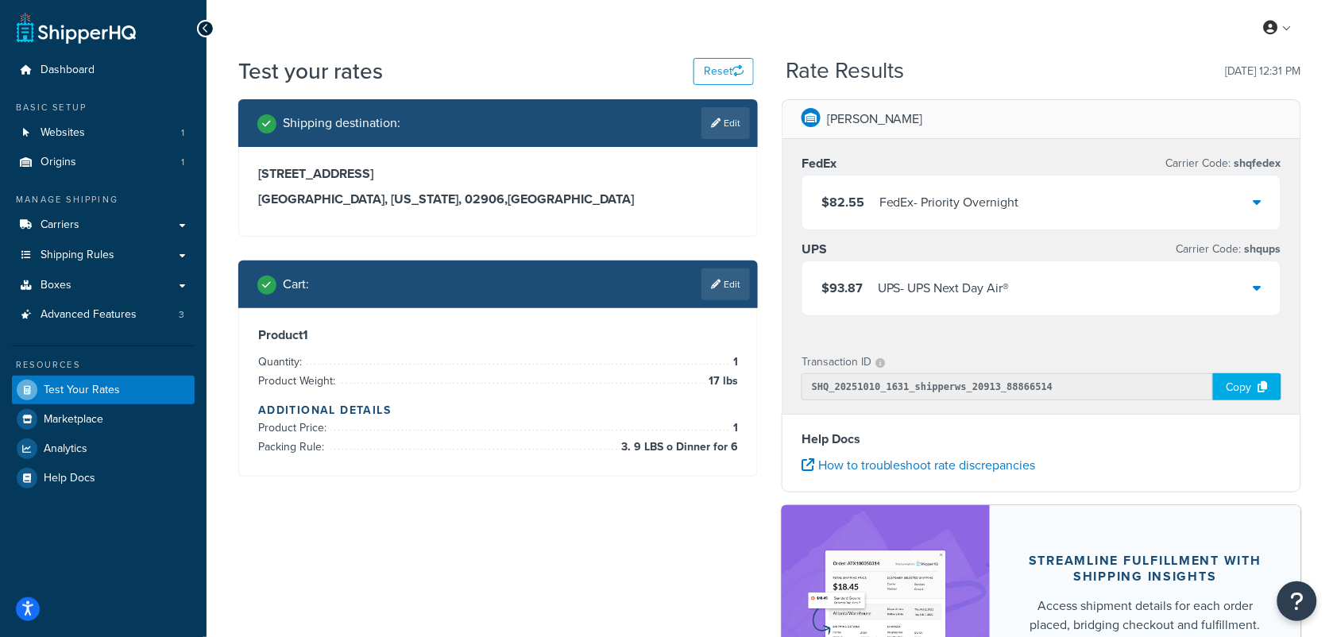
click at [1261, 292] on div "$93.87 UPS - UPS Next Day Air®" at bounding box center [1041, 288] width 478 height 54
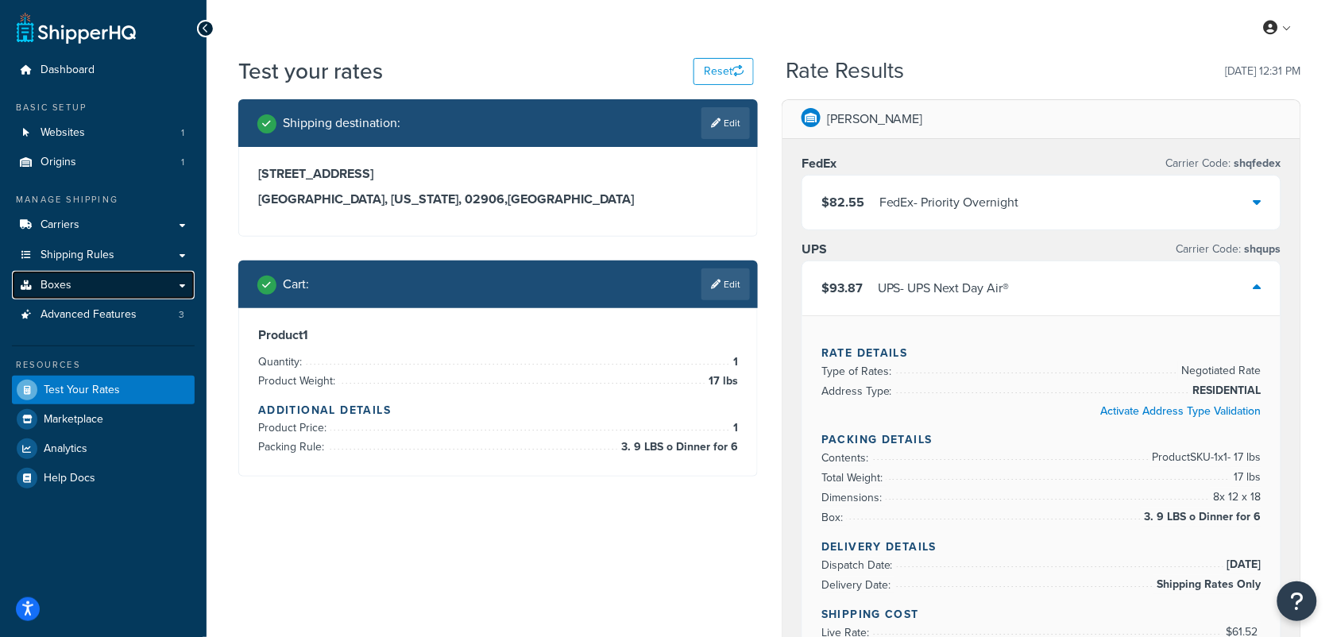
click at [56, 282] on span "Boxes" at bounding box center [56, 286] width 31 height 14
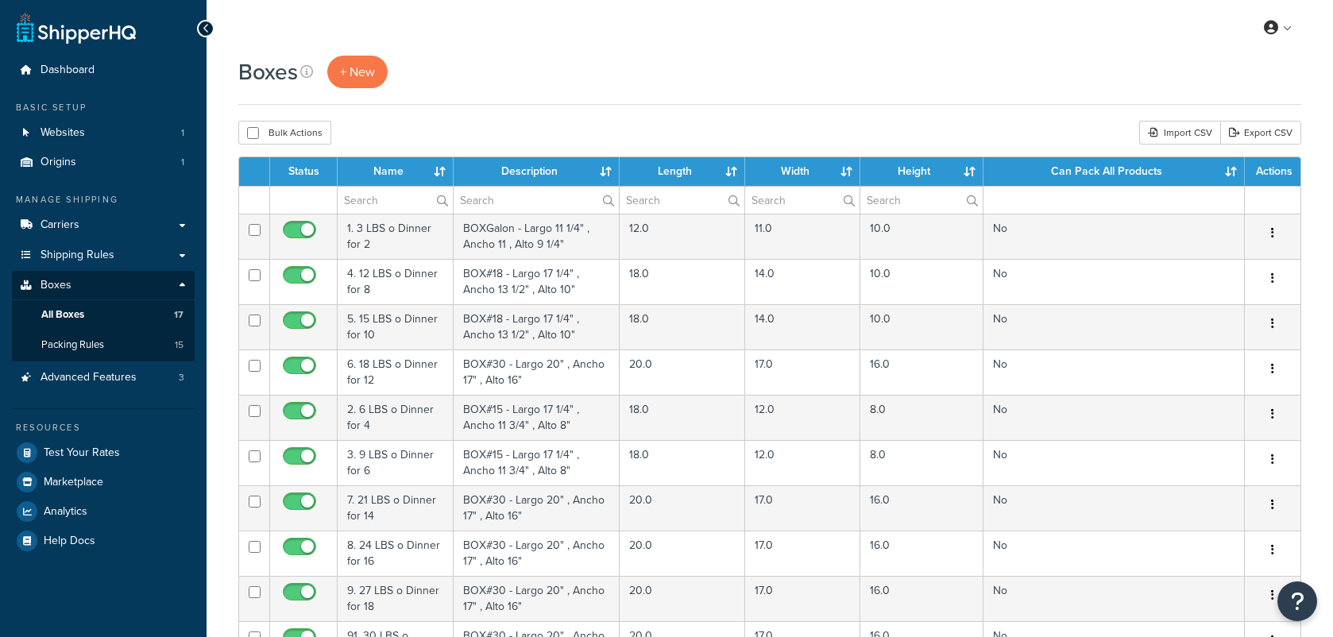
select select "100"
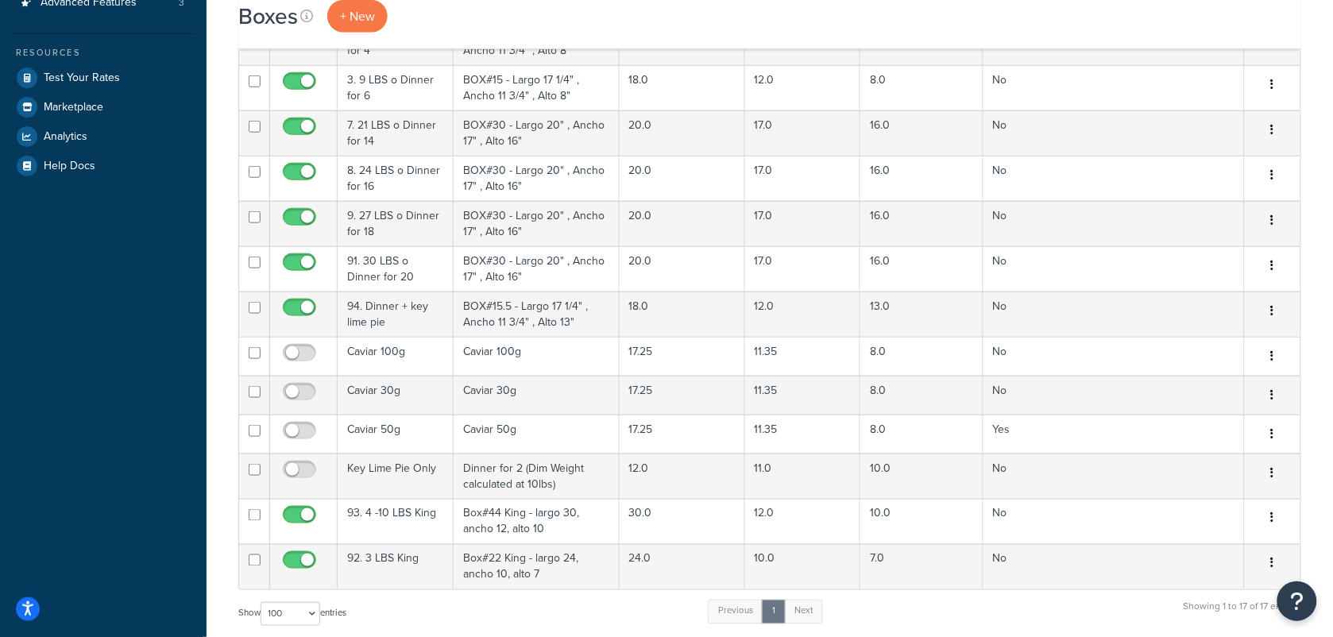
scroll to position [557, 0]
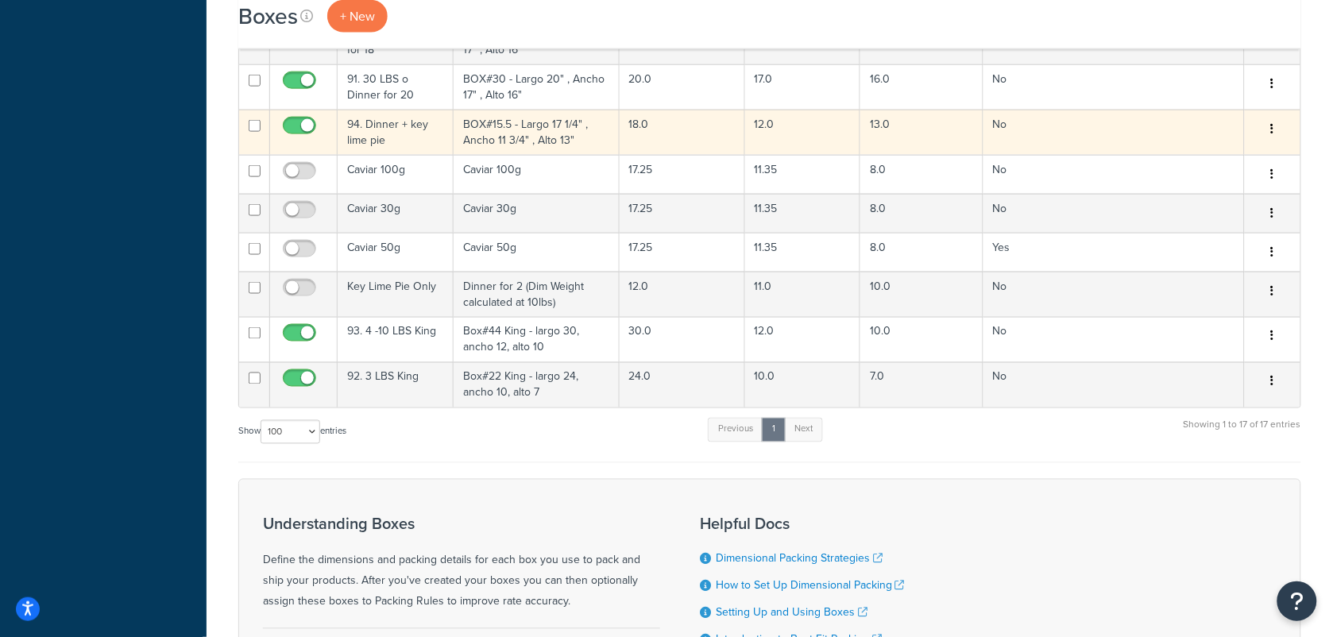
click at [371, 136] on td "94. Dinner + key lime pie" at bounding box center [396, 132] width 116 height 45
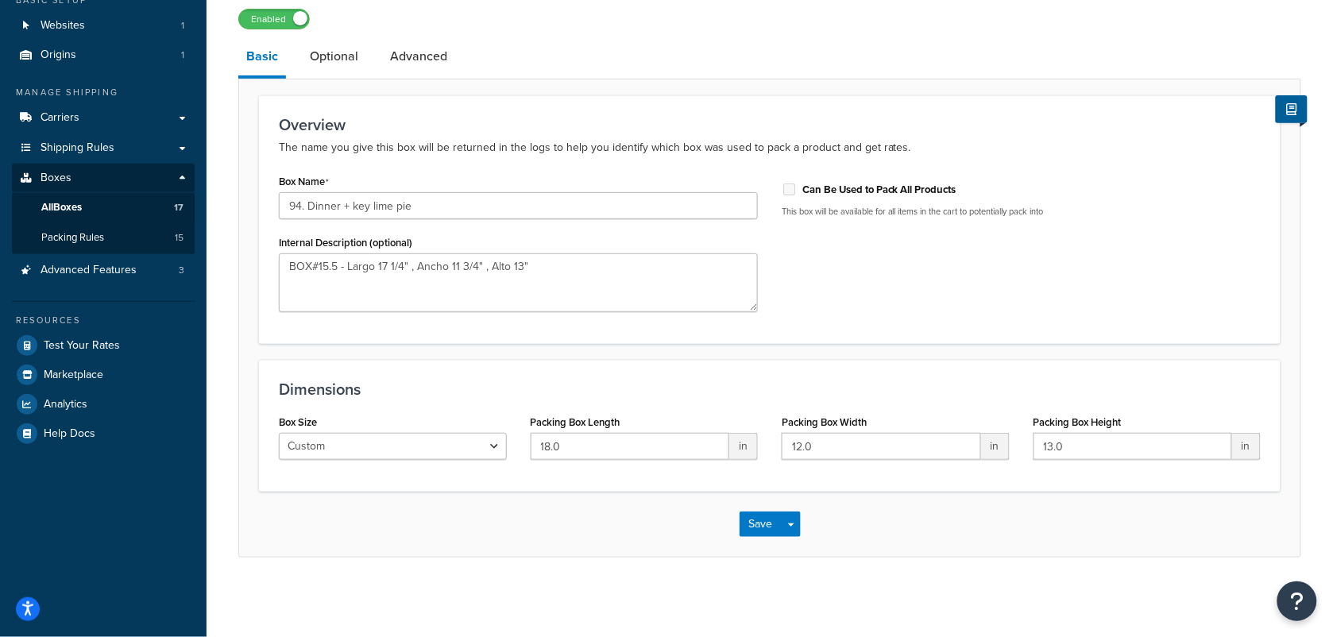
scroll to position [110, 0]
click at [342, 54] on link "Optional" at bounding box center [334, 56] width 64 height 38
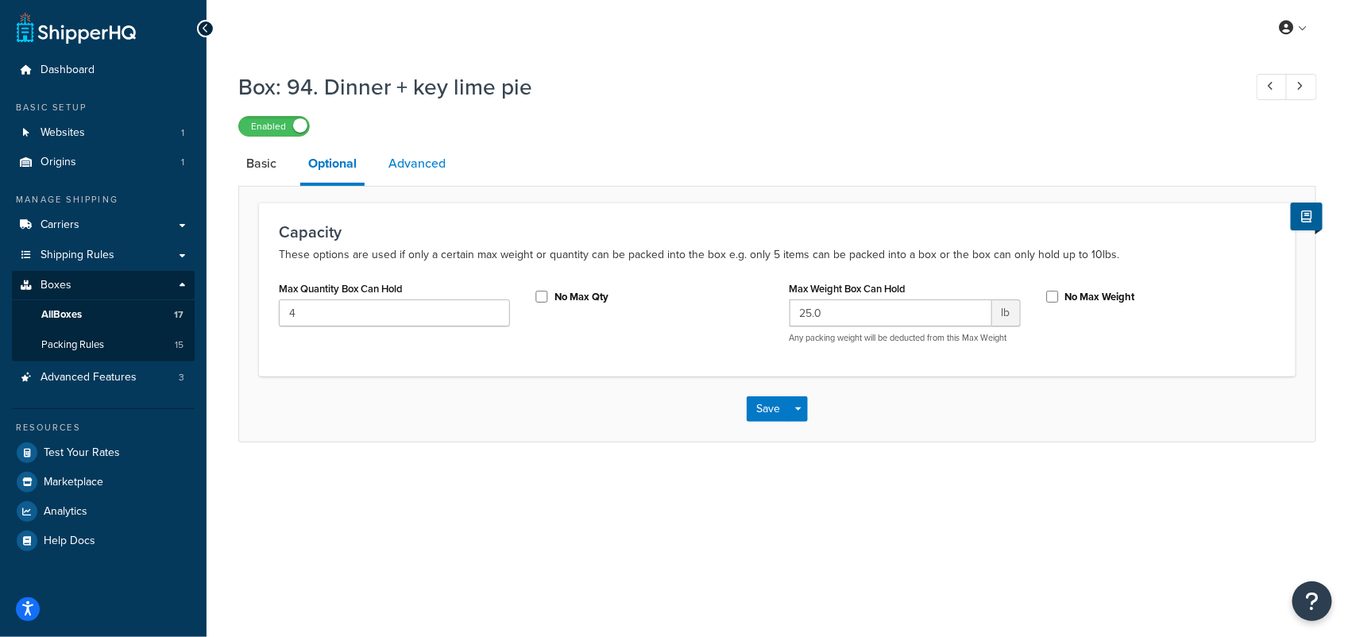
click at [433, 157] on link "Advanced" at bounding box center [416, 164] width 73 height 38
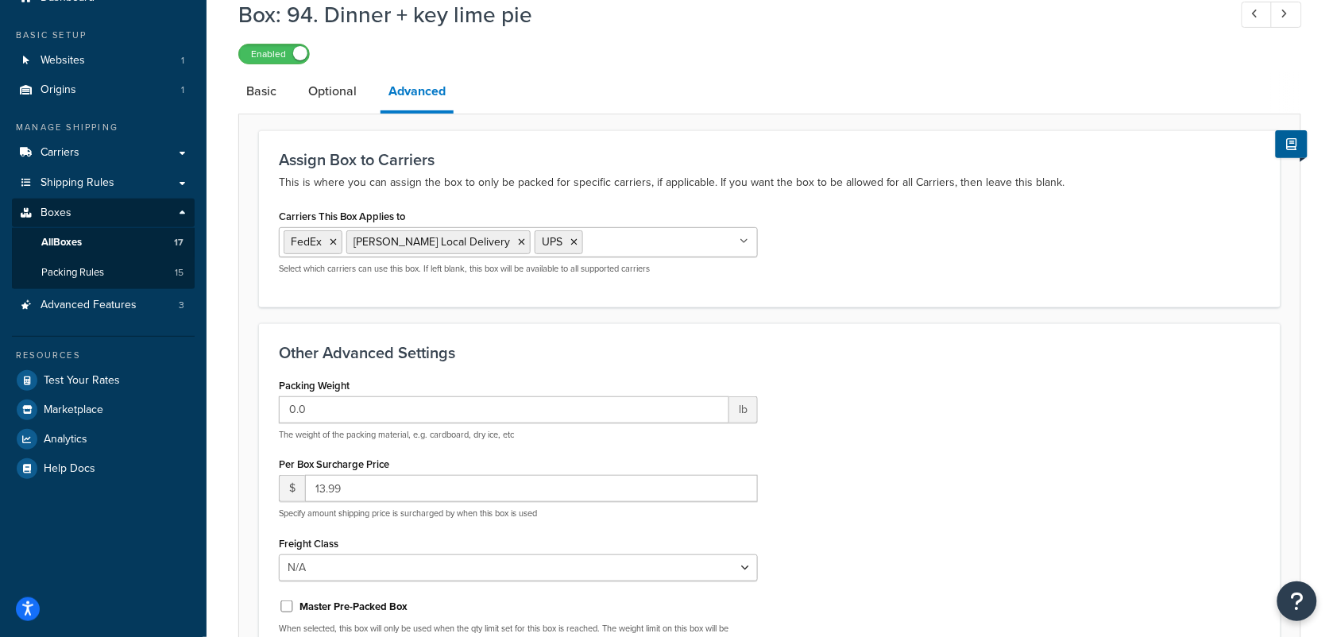
scroll to position [17, 0]
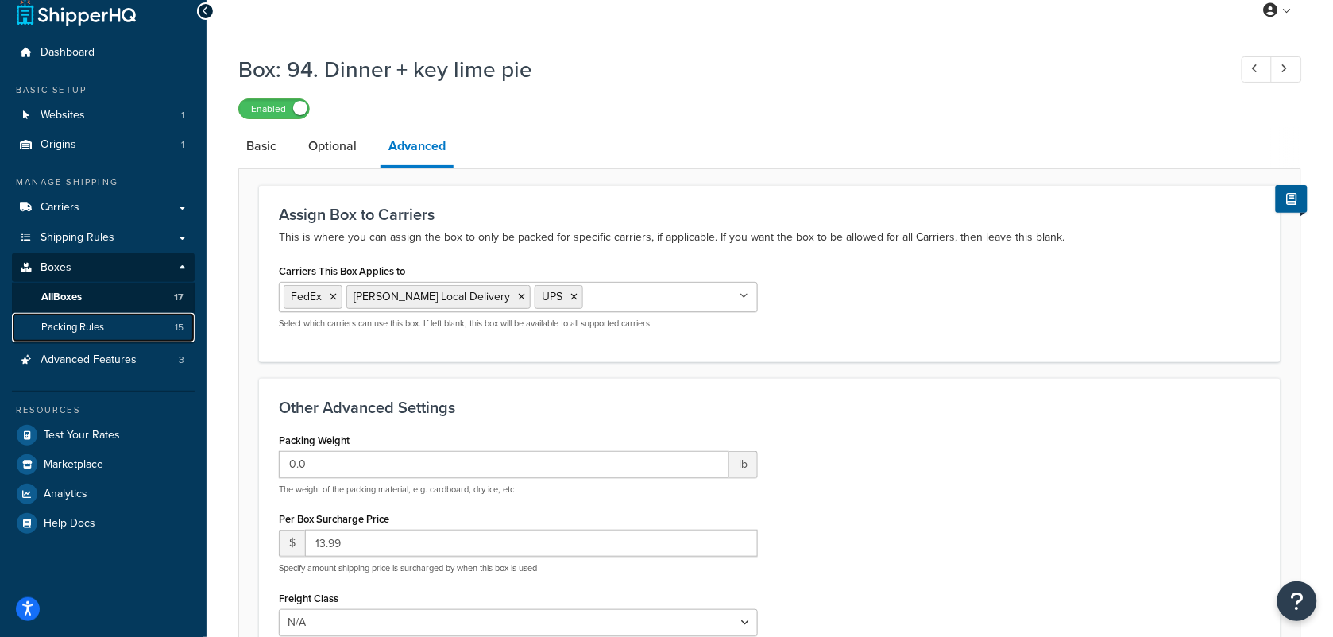
click at [64, 322] on span "Packing Rules" at bounding box center [72, 328] width 63 height 14
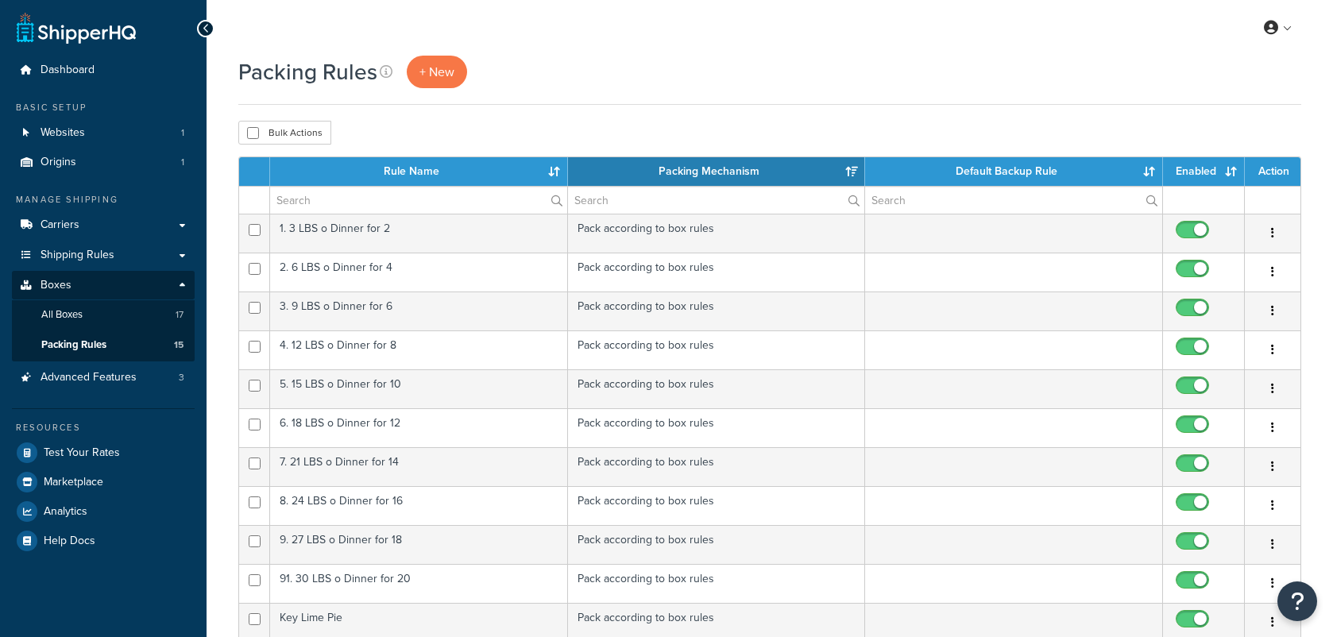
select select "15"
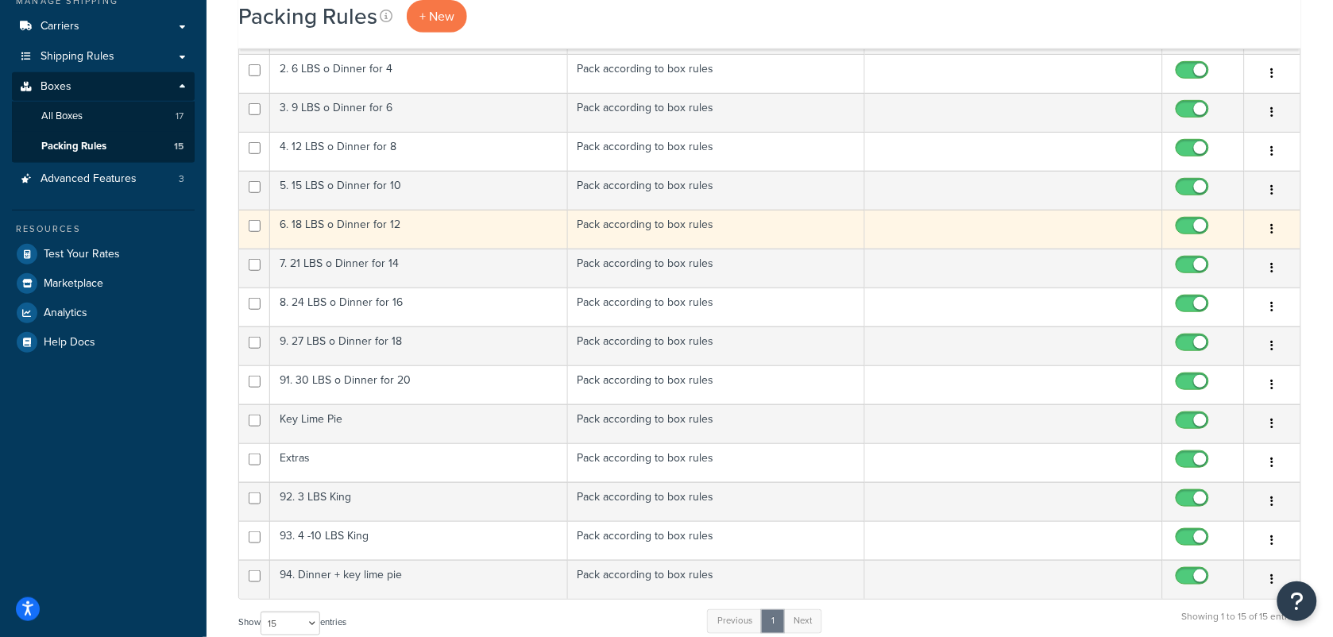
scroll to position [298, 0]
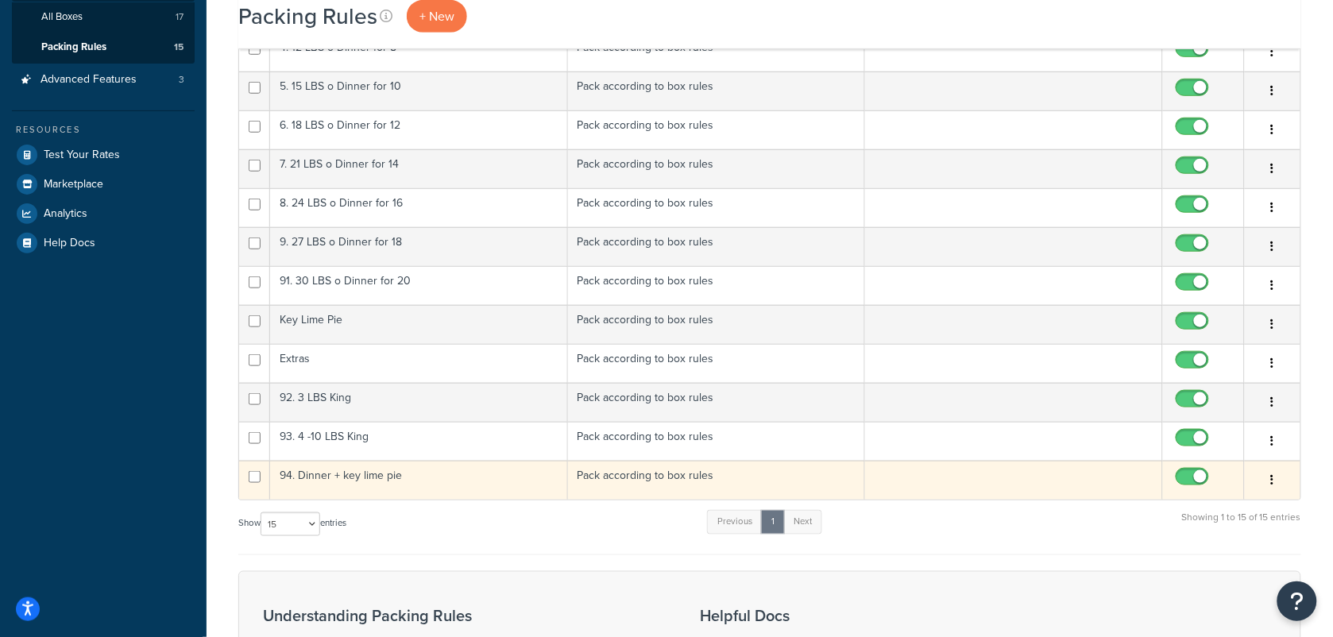
click at [350, 482] on td "94. Dinner + key lime pie" at bounding box center [419, 480] width 298 height 39
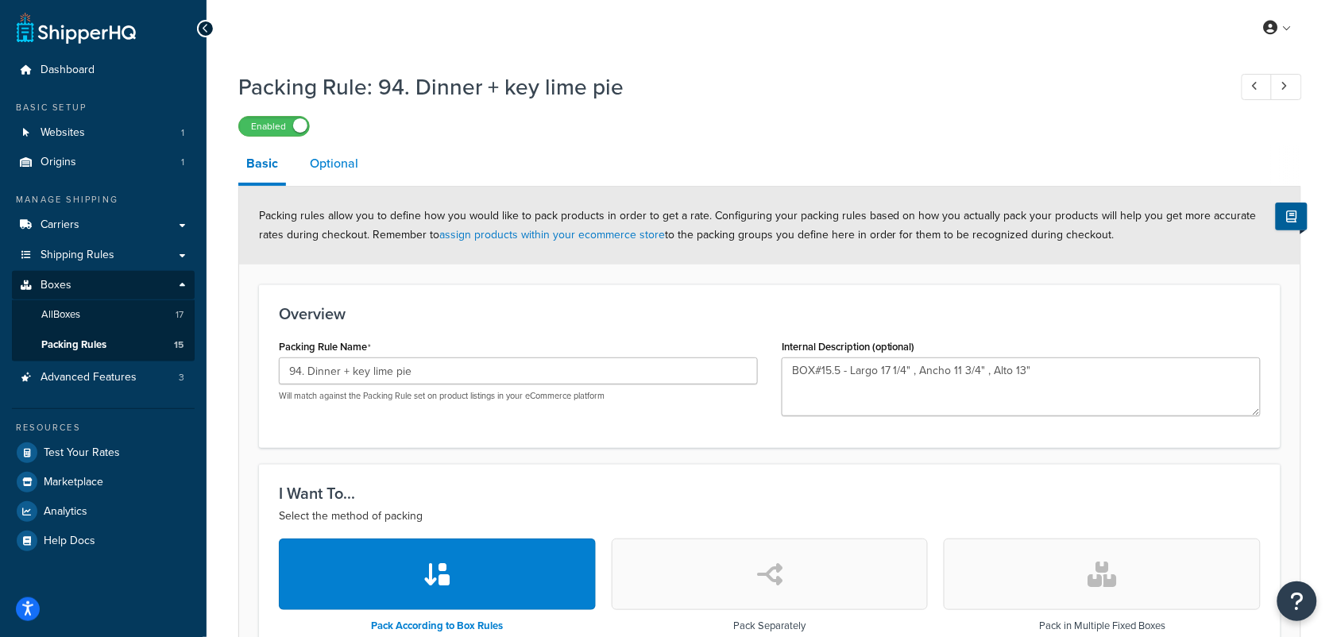
click at [349, 159] on link "Optional" at bounding box center [334, 164] width 64 height 38
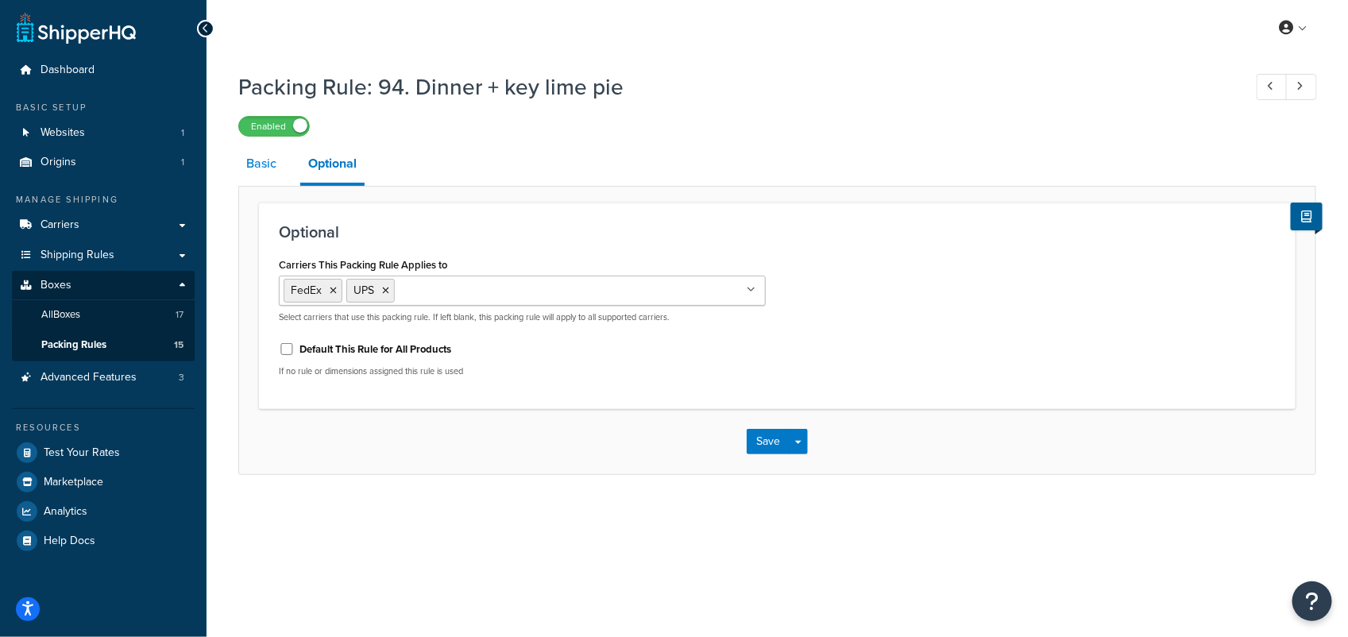
click at [258, 164] on link "Basic" at bounding box center [261, 164] width 46 height 38
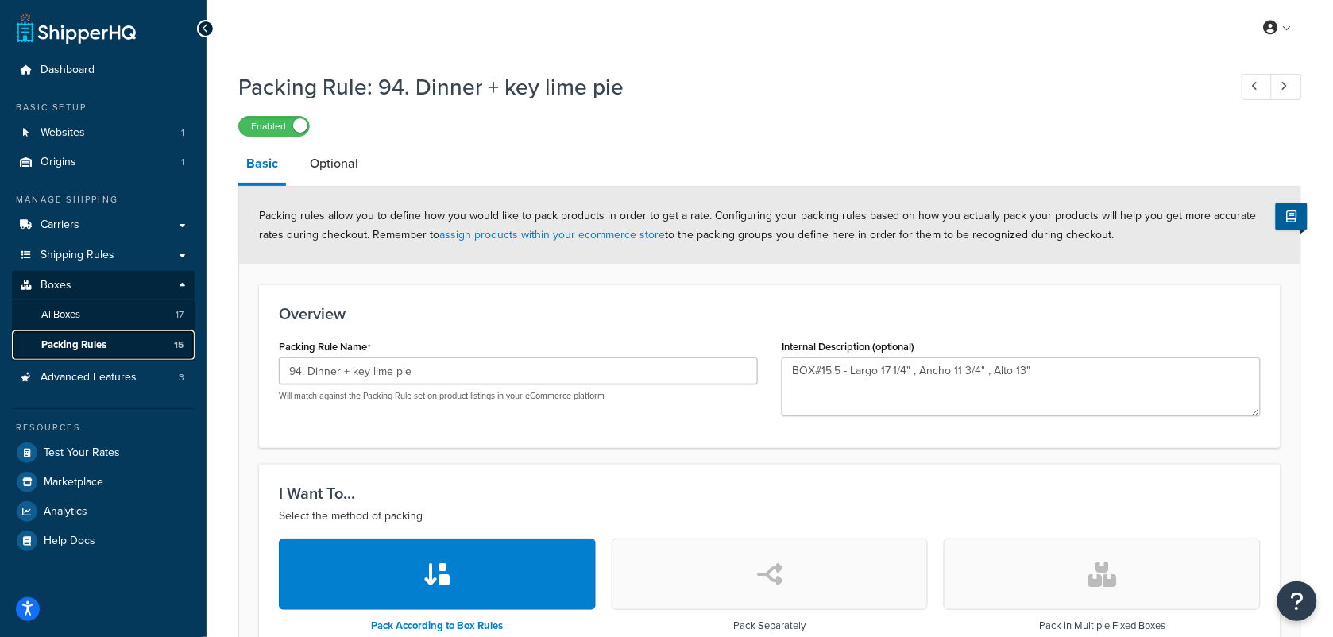
click at [101, 344] on span "Packing Rules" at bounding box center [73, 345] width 65 height 14
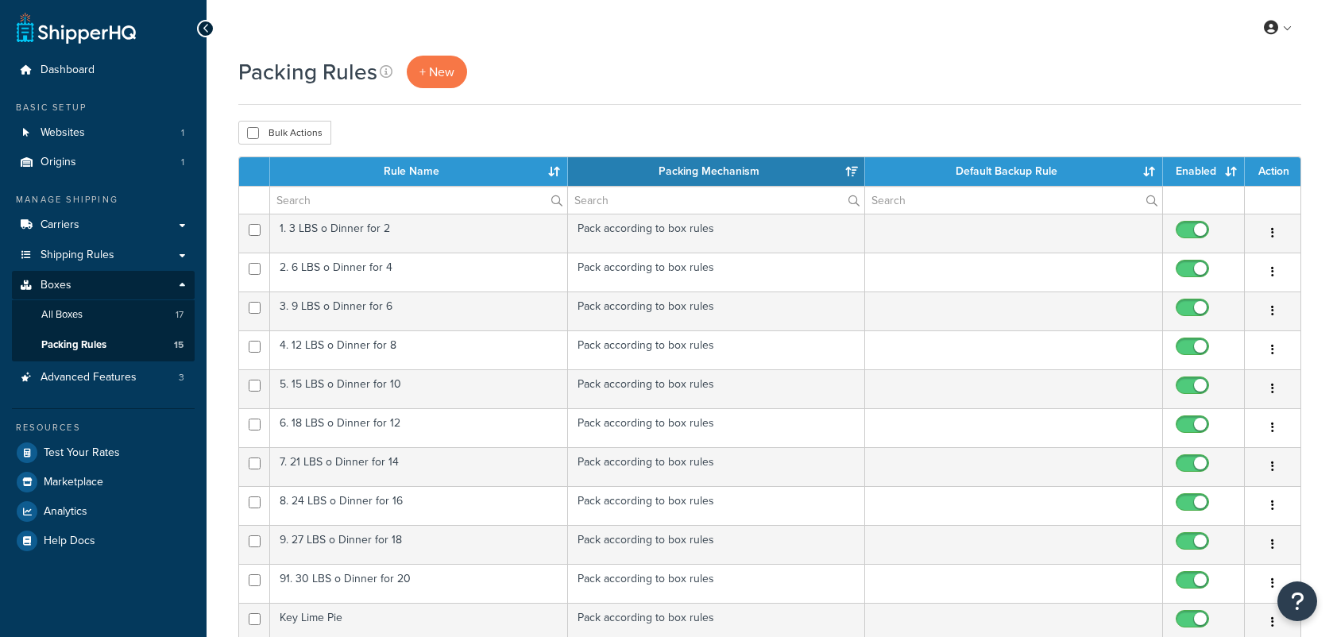
select select "15"
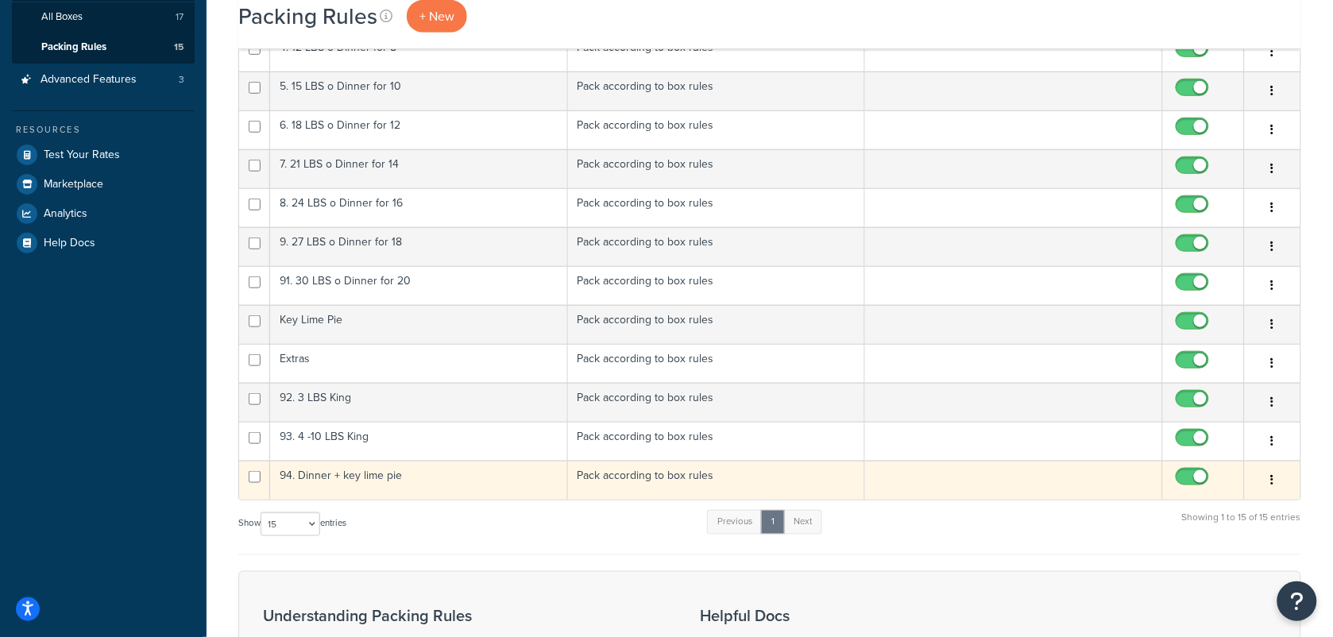
click at [353, 481] on td "94. Dinner + key lime pie" at bounding box center [419, 480] width 298 height 39
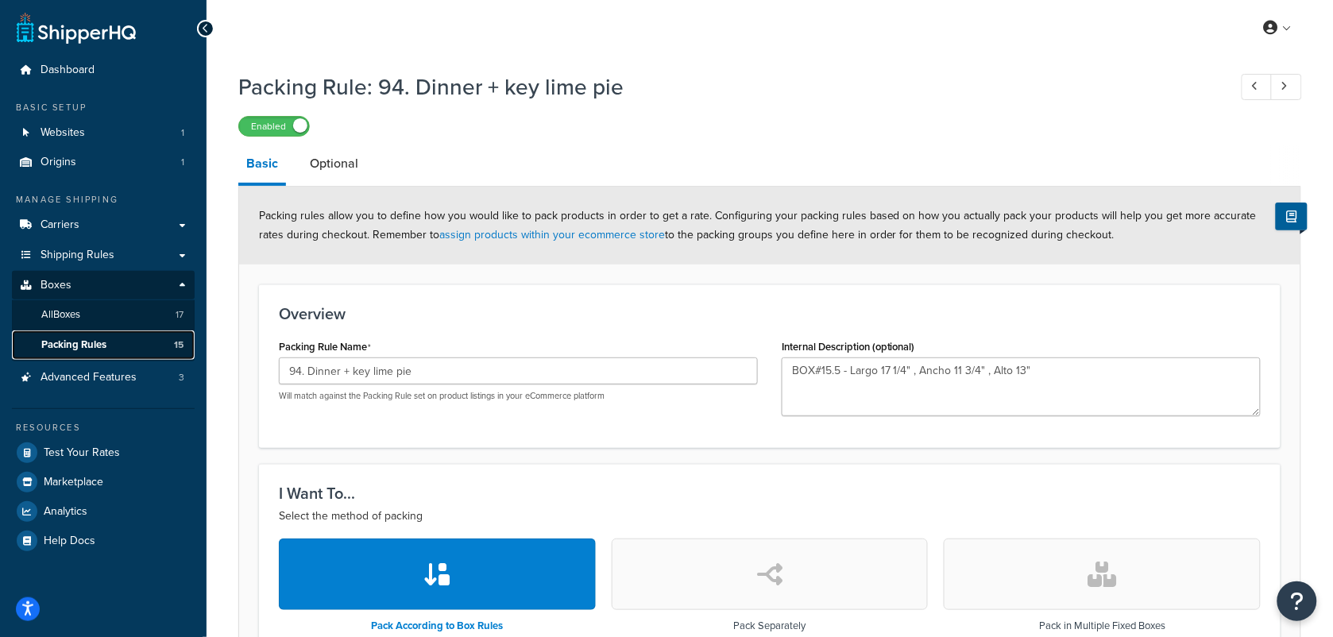
click at [94, 338] on span "Packing Rules" at bounding box center [73, 345] width 65 height 14
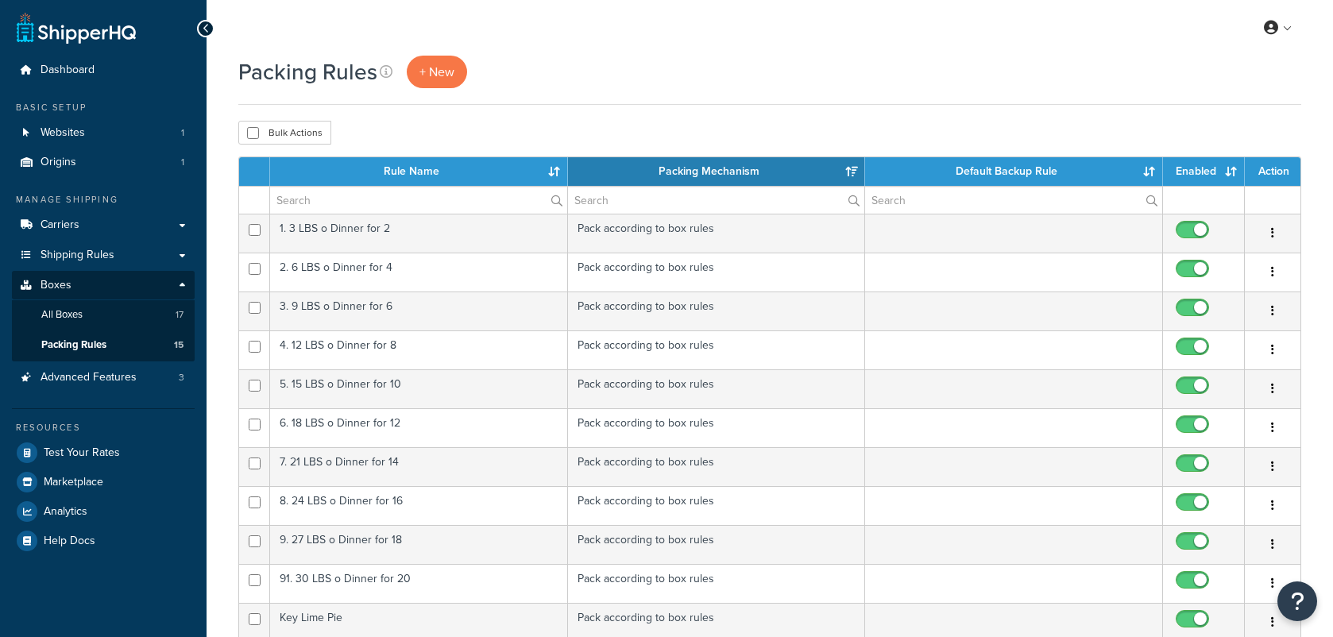
select select "15"
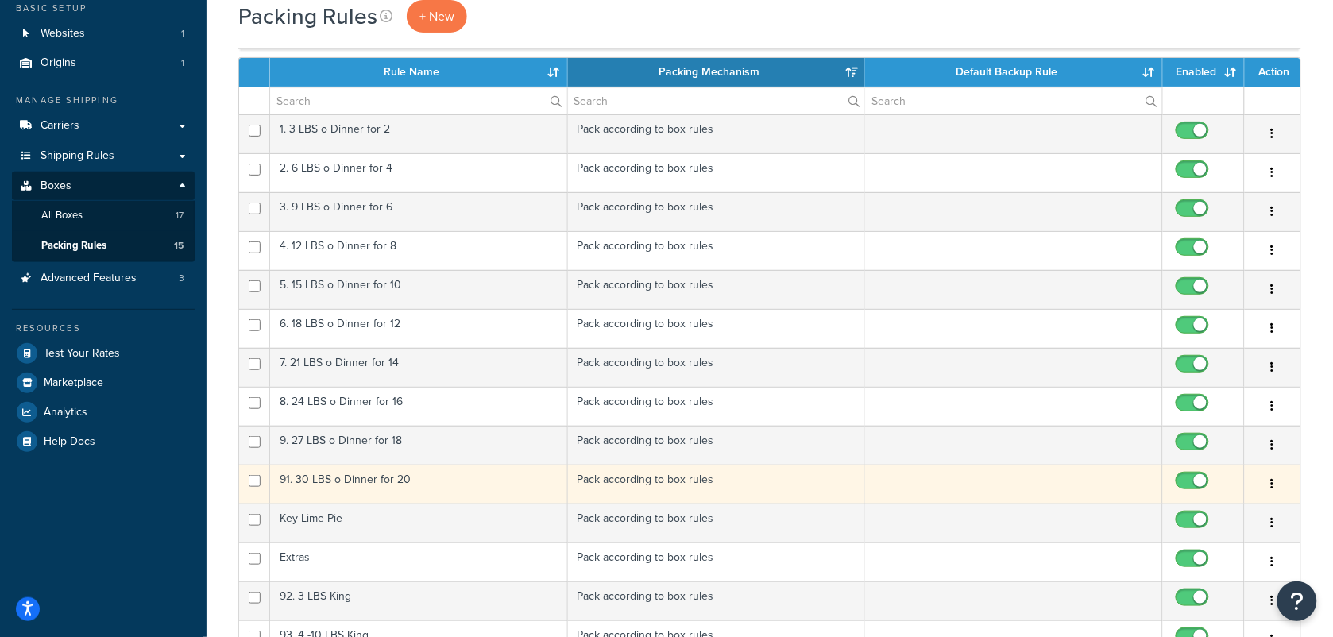
scroll to position [199, 0]
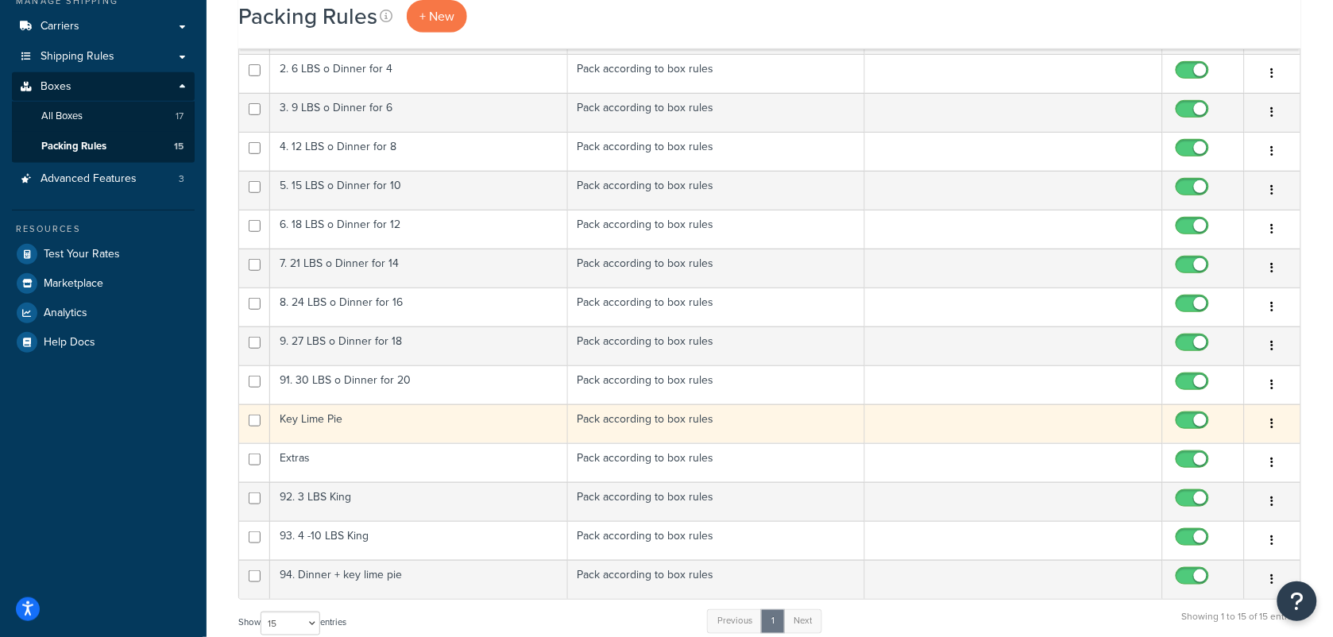
click at [407, 419] on td "Key Lime Pie" at bounding box center [419, 423] width 298 height 39
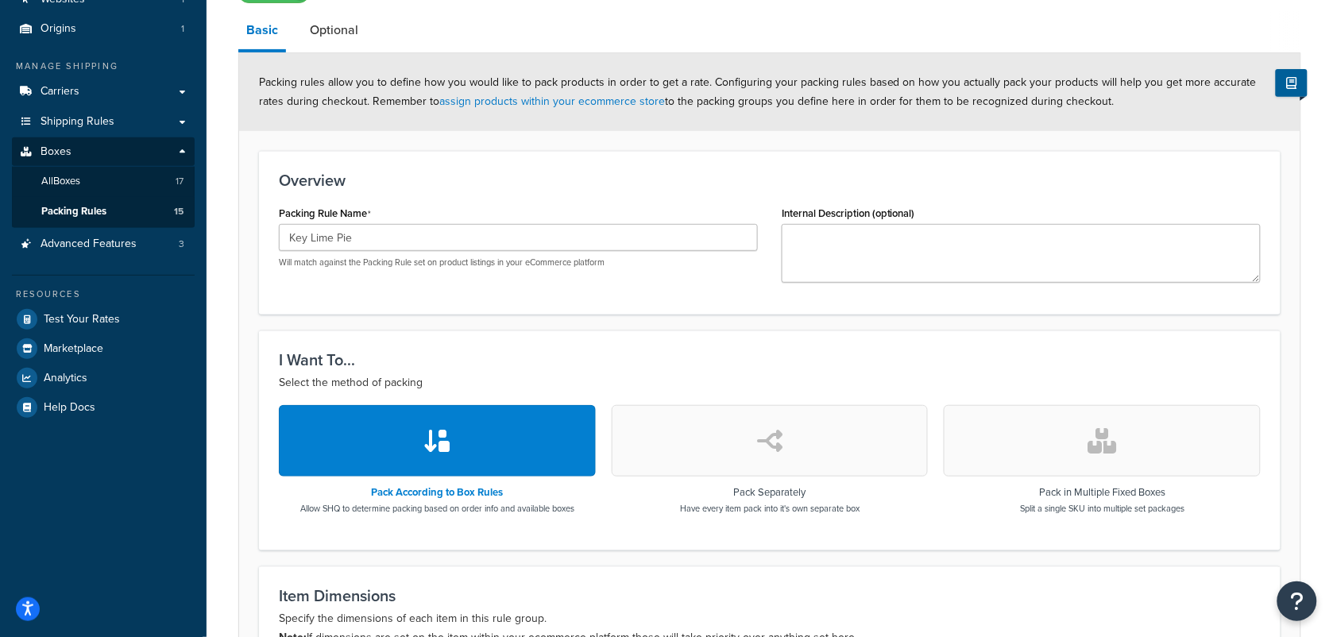
scroll to position [99, 0]
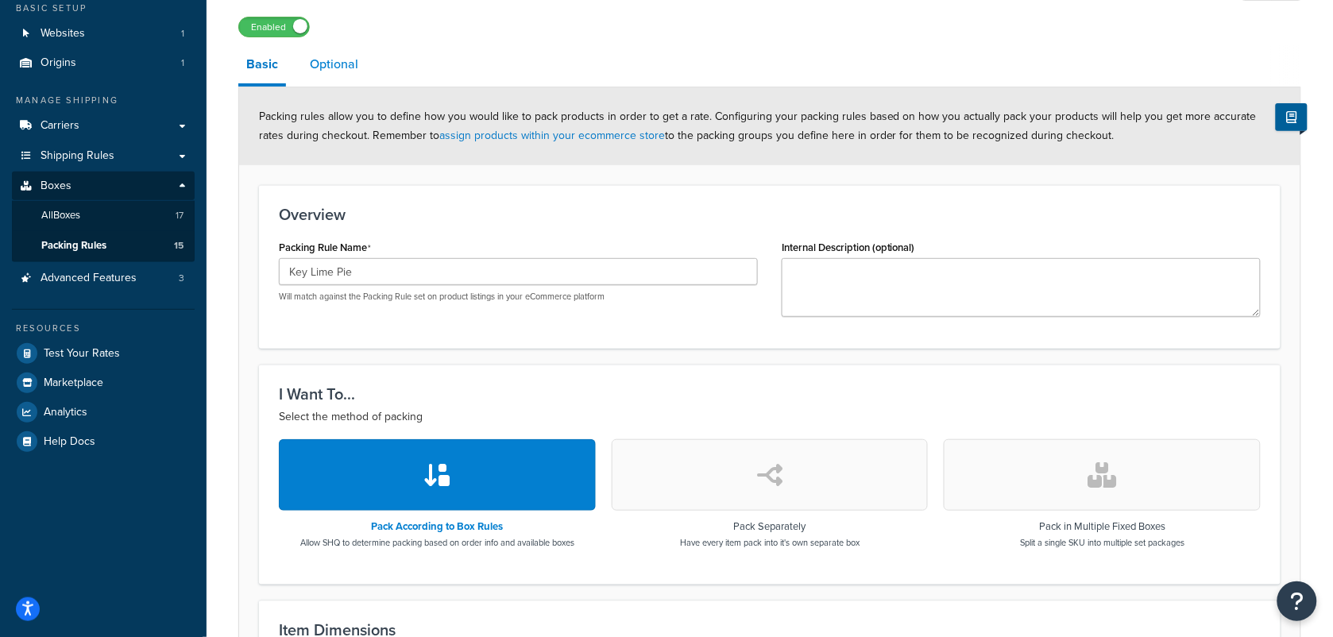
click at [361, 71] on link "Optional" at bounding box center [334, 64] width 64 height 38
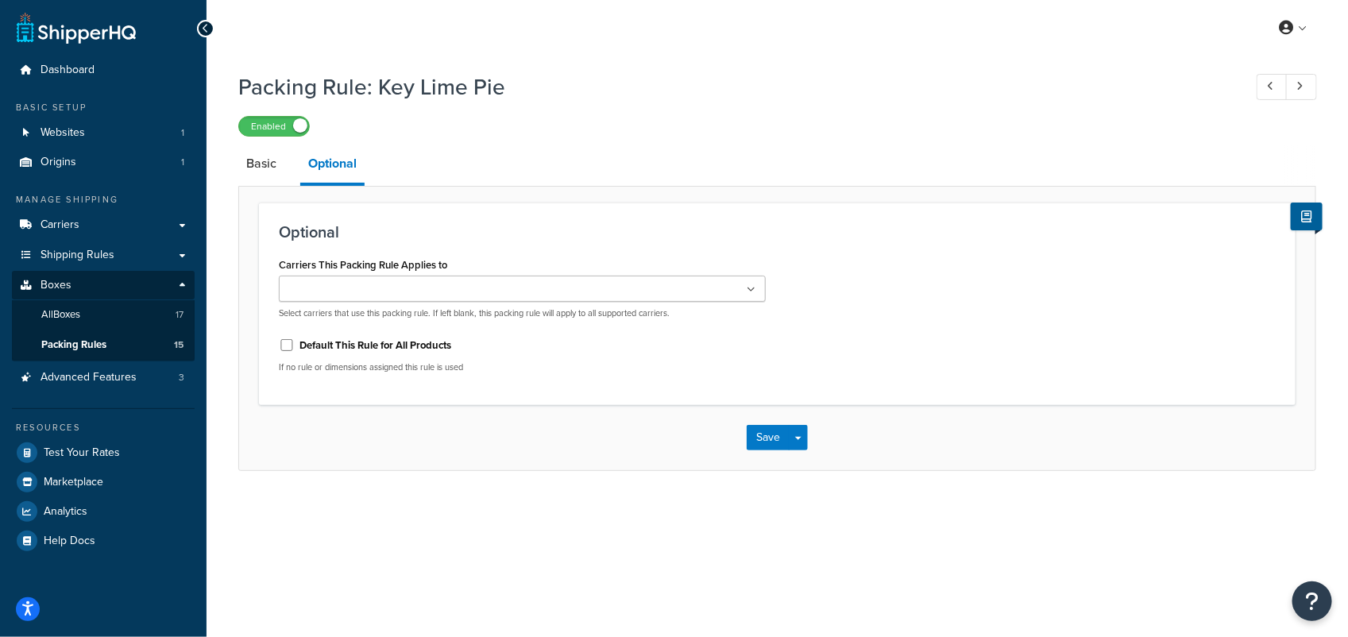
click at [753, 291] on icon at bounding box center [751, 290] width 9 height 10
click at [753, 291] on icon at bounding box center [752, 290] width 7 height 10
click at [855, 276] on div "Carriers This Packing Rule Applies to FedEx George Local Delivery UPS Select ca…" at bounding box center [777, 319] width 1021 height 132
click at [78, 342] on span "Packing Rules" at bounding box center [73, 345] width 65 height 14
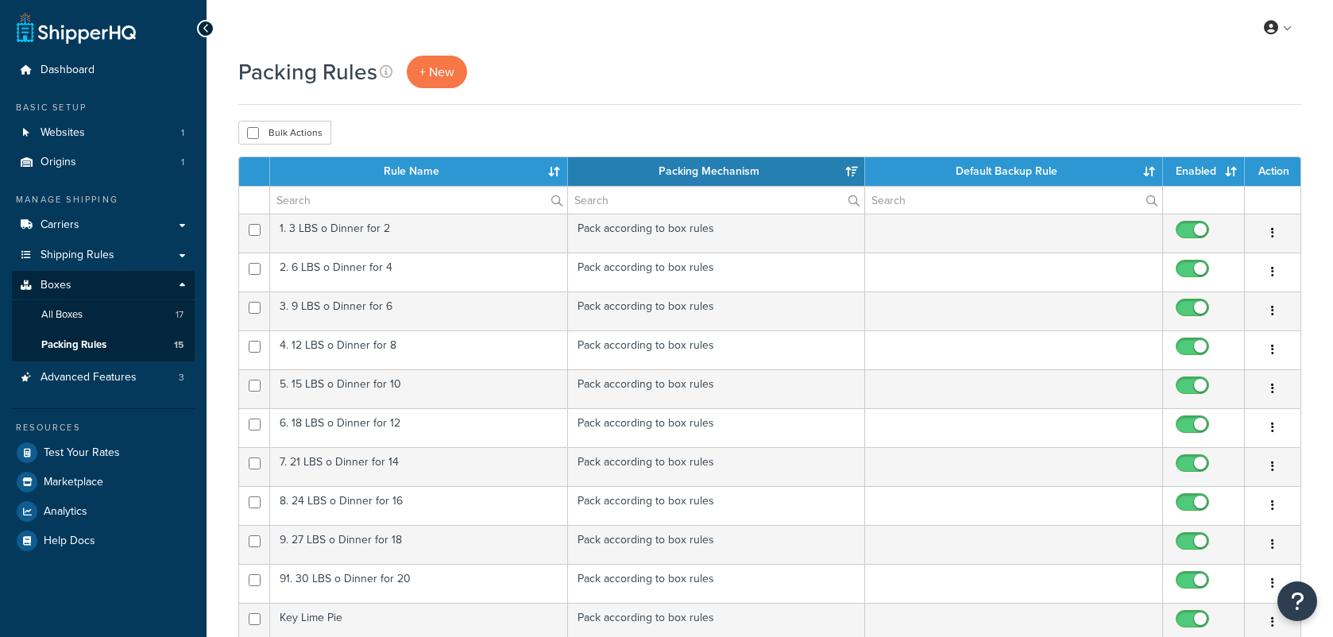
select select "15"
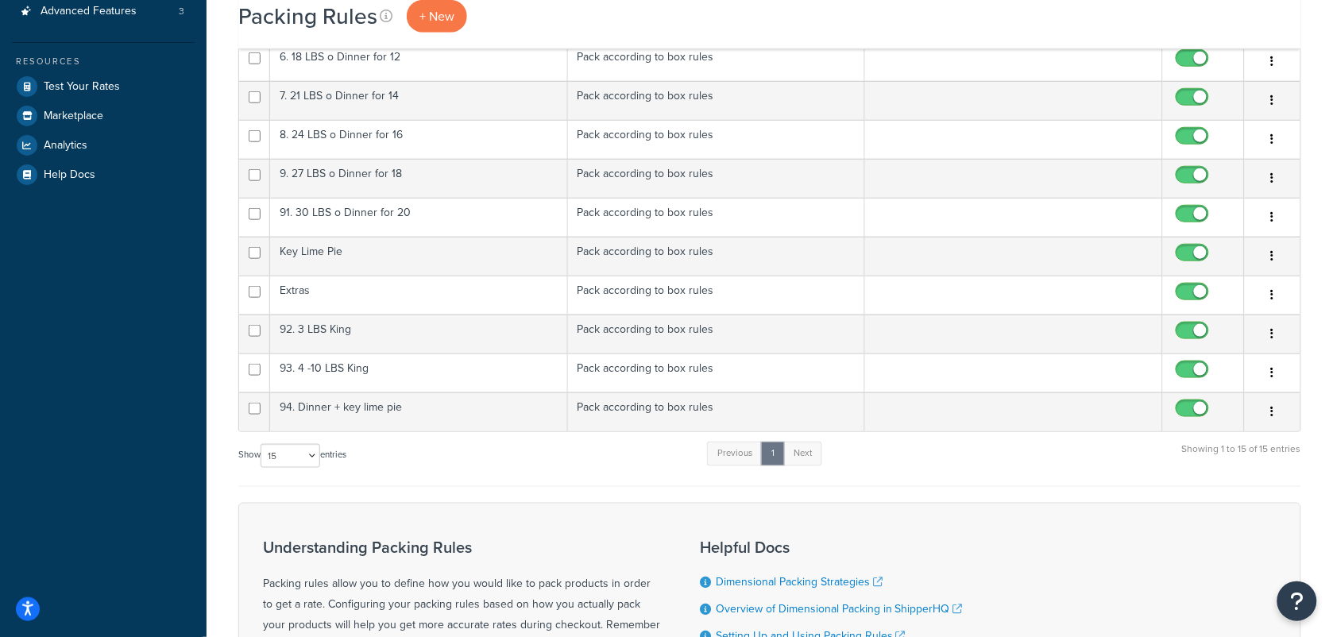
scroll to position [397, 0]
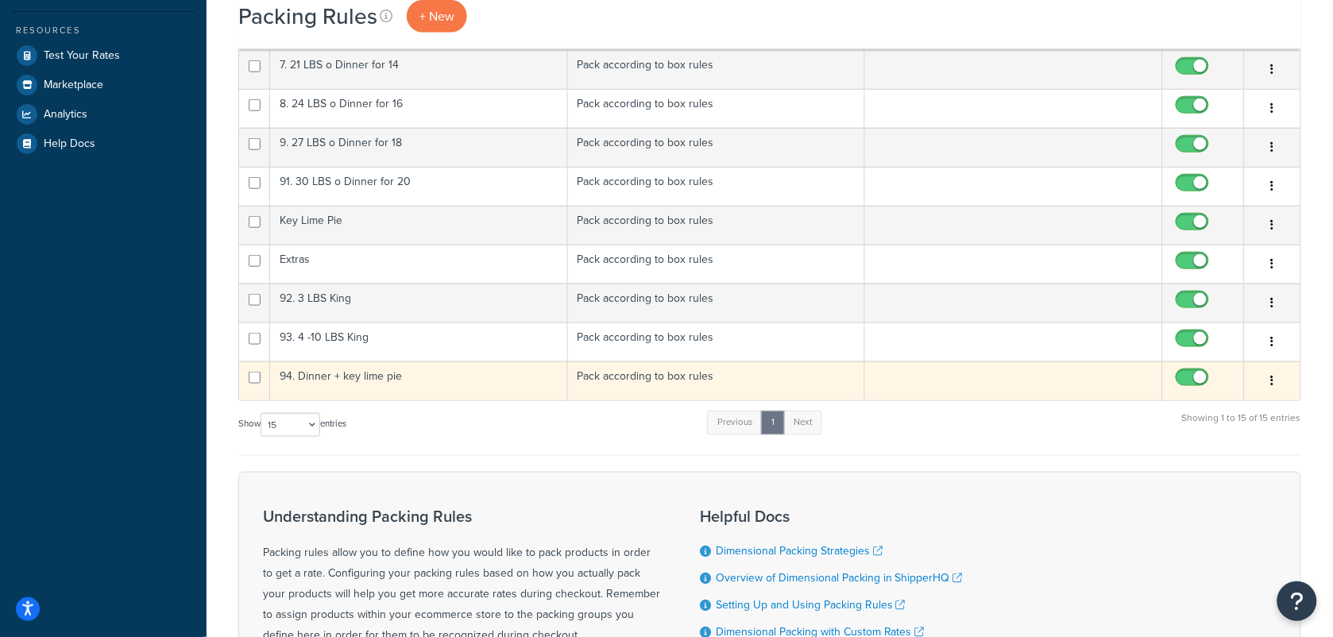
click at [351, 371] on td "94. Dinner + key lime pie" at bounding box center [419, 380] width 298 height 39
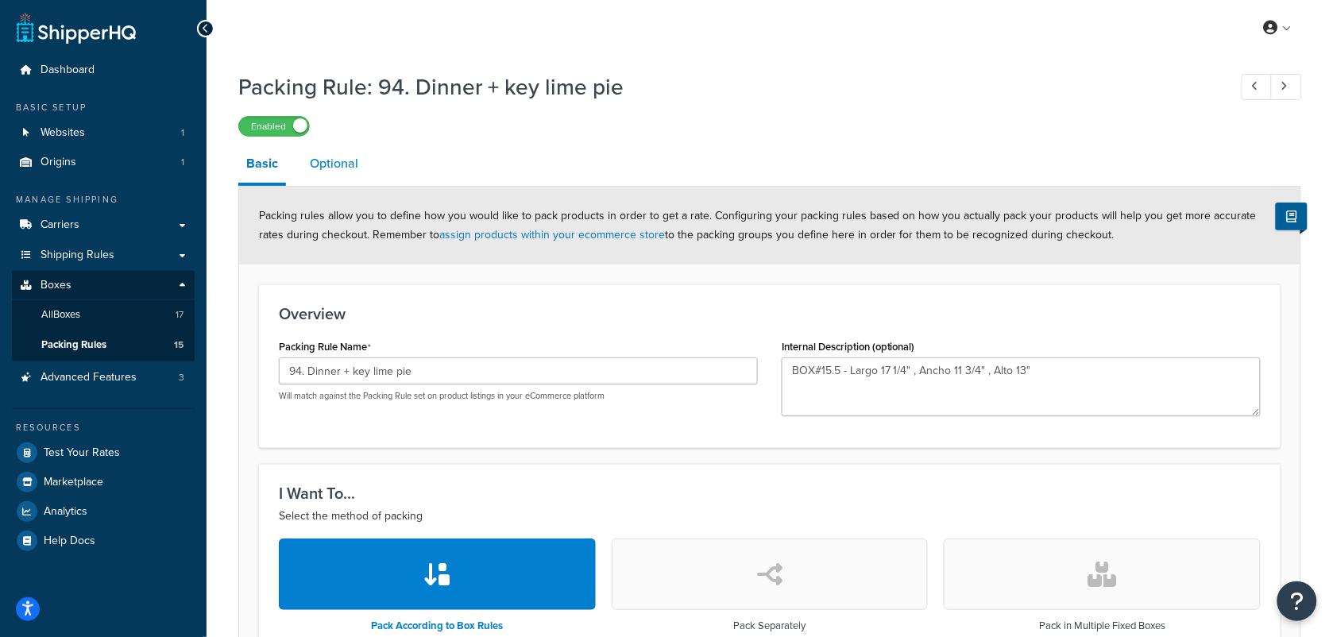
click at [328, 163] on link "Optional" at bounding box center [334, 164] width 64 height 38
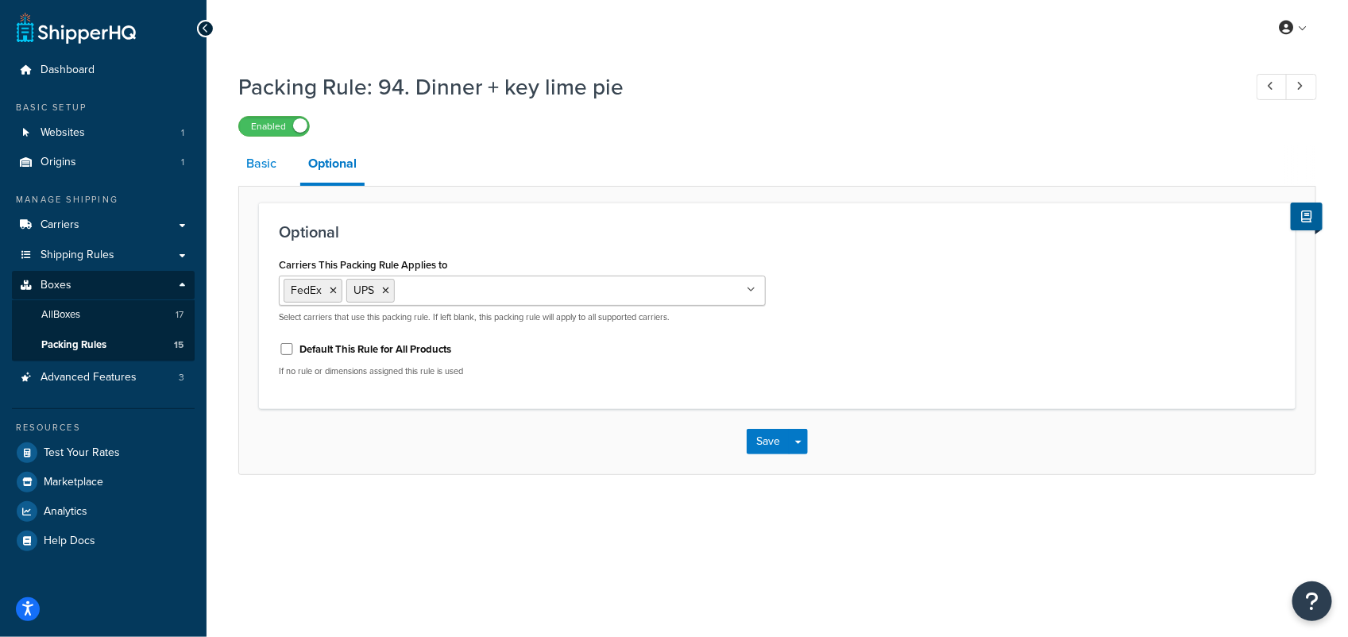
click at [254, 159] on link "Basic" at bounding box center [261, 164] width 46 height 38
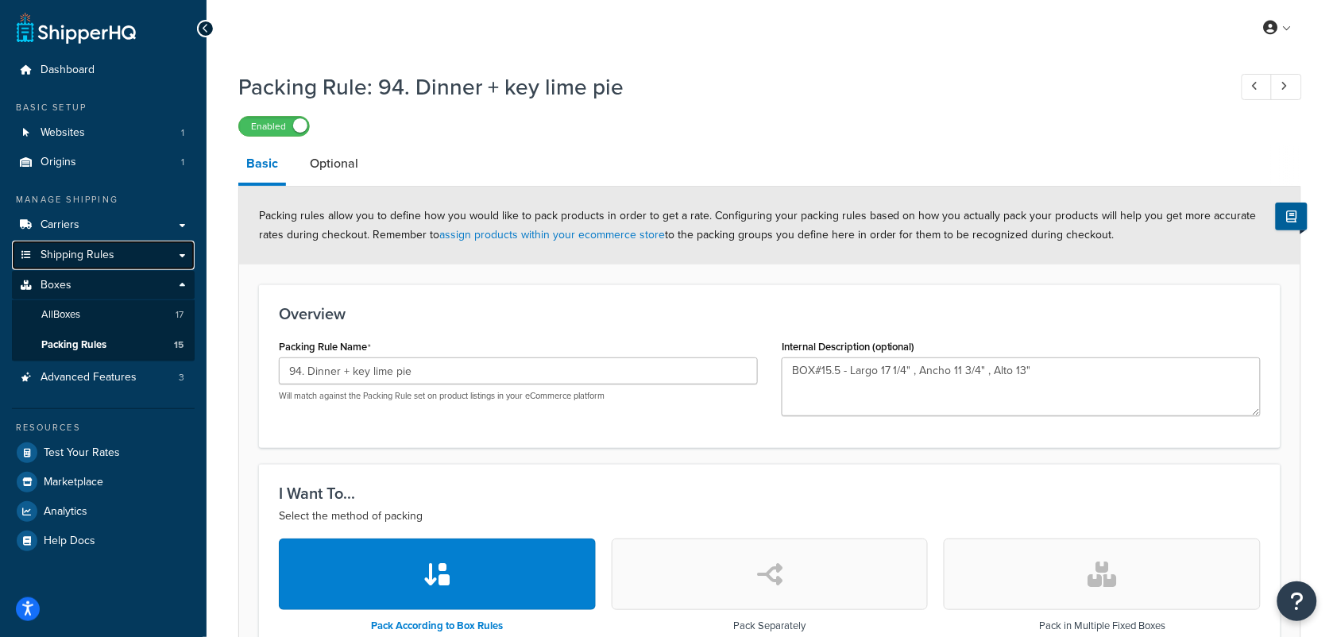
click at [68, 249] on span "Shipping Rules" at bounding box center [78, 256] width 74 height 14
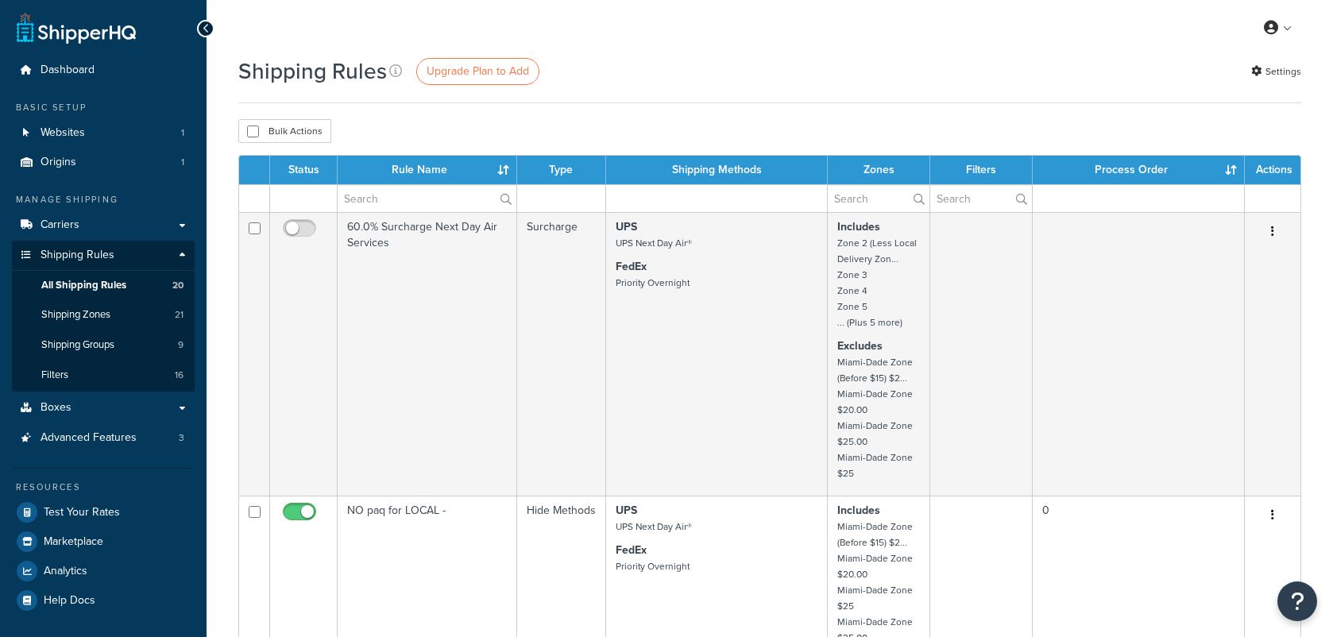
select select "100"
click at [1281, 75] on link "Settings" at bounding box center [1276, 71] width 50 height 22
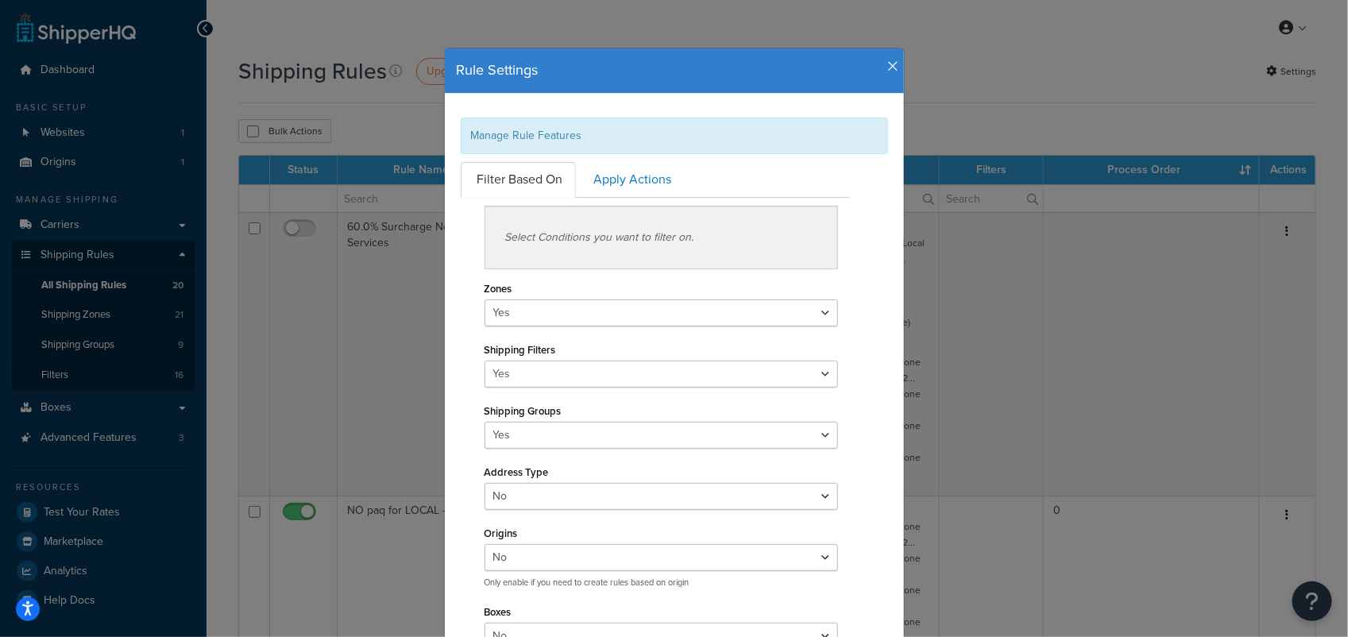
scroll to position [99, 0]
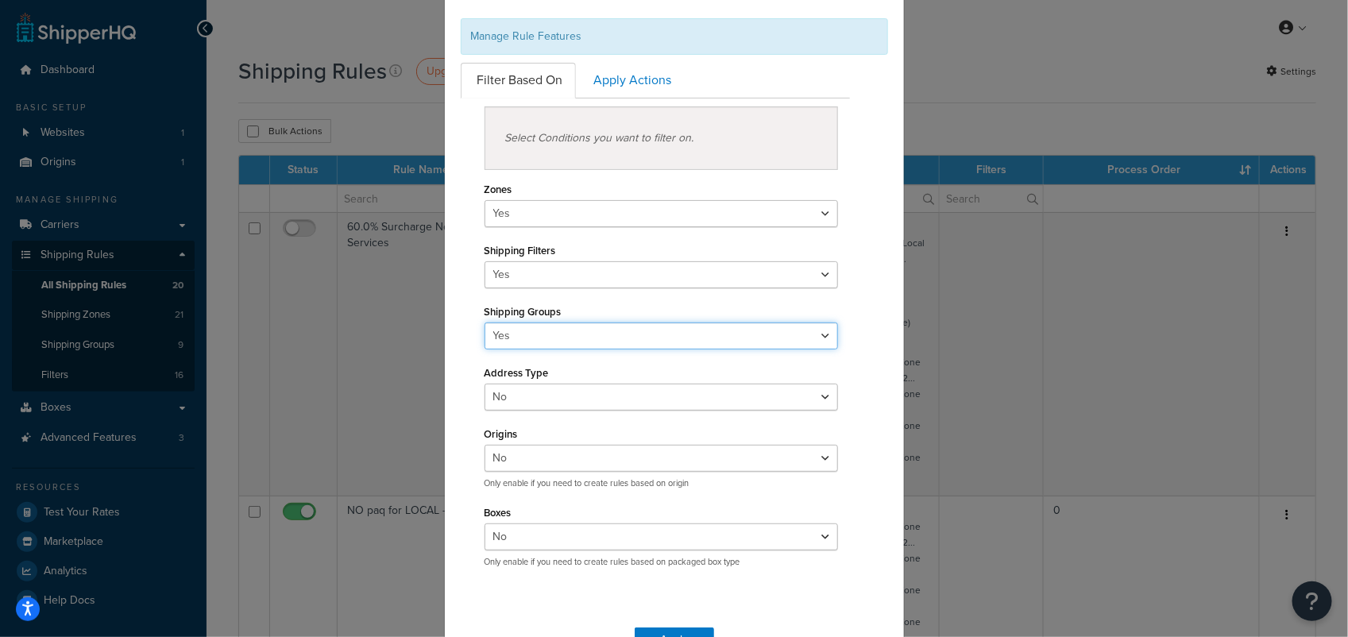
click at [823, 332] on select "Yes No" at bounding box center [661, 335] width 354 height 27
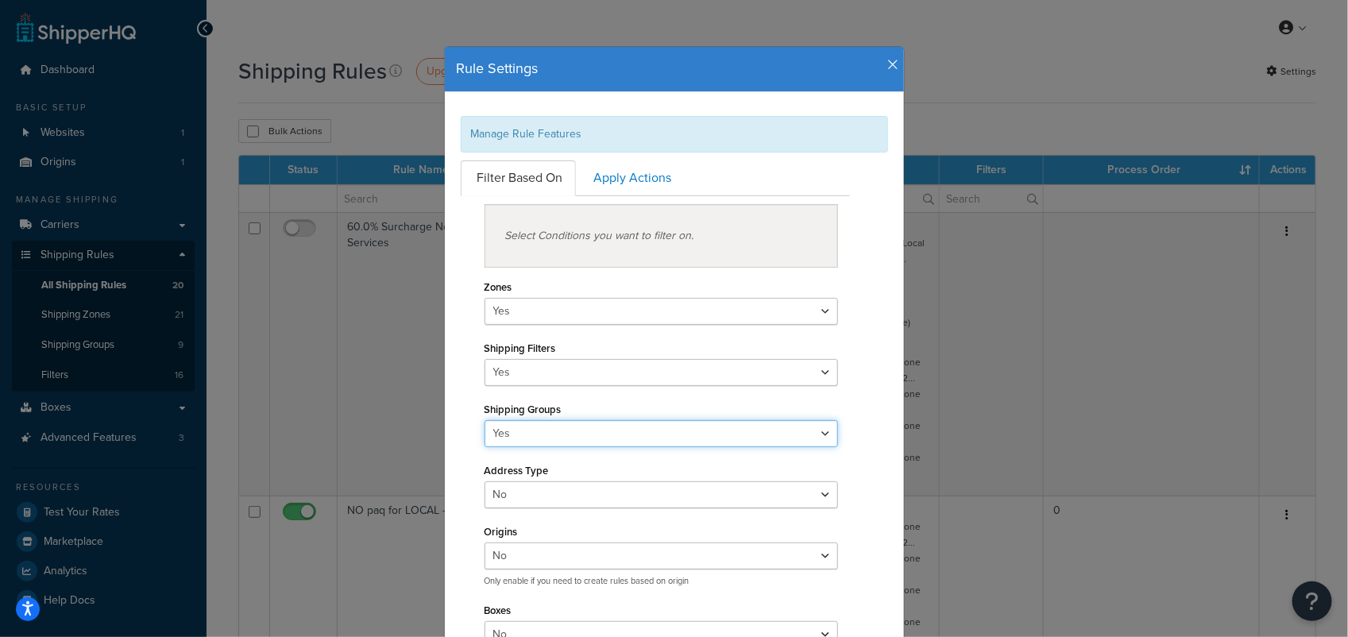
scroll to position [0, 0]
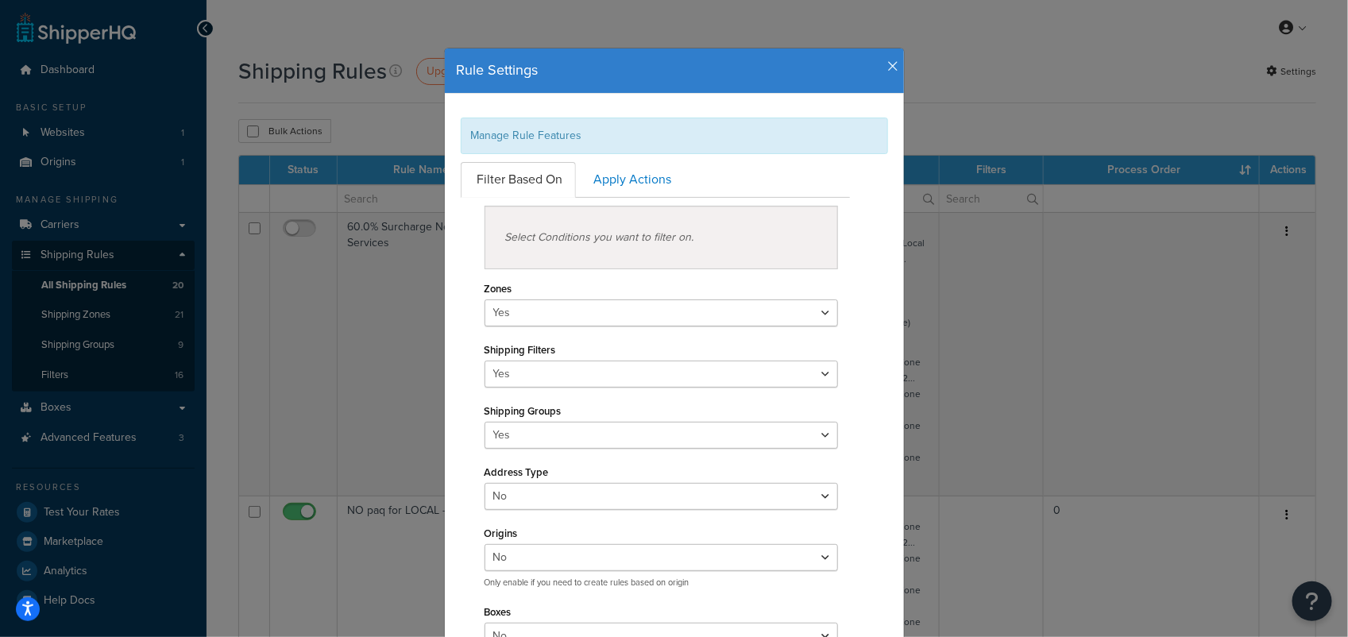
click at [888, 64] on icon "button" at bounding box center [893, 67] width 11 height 14
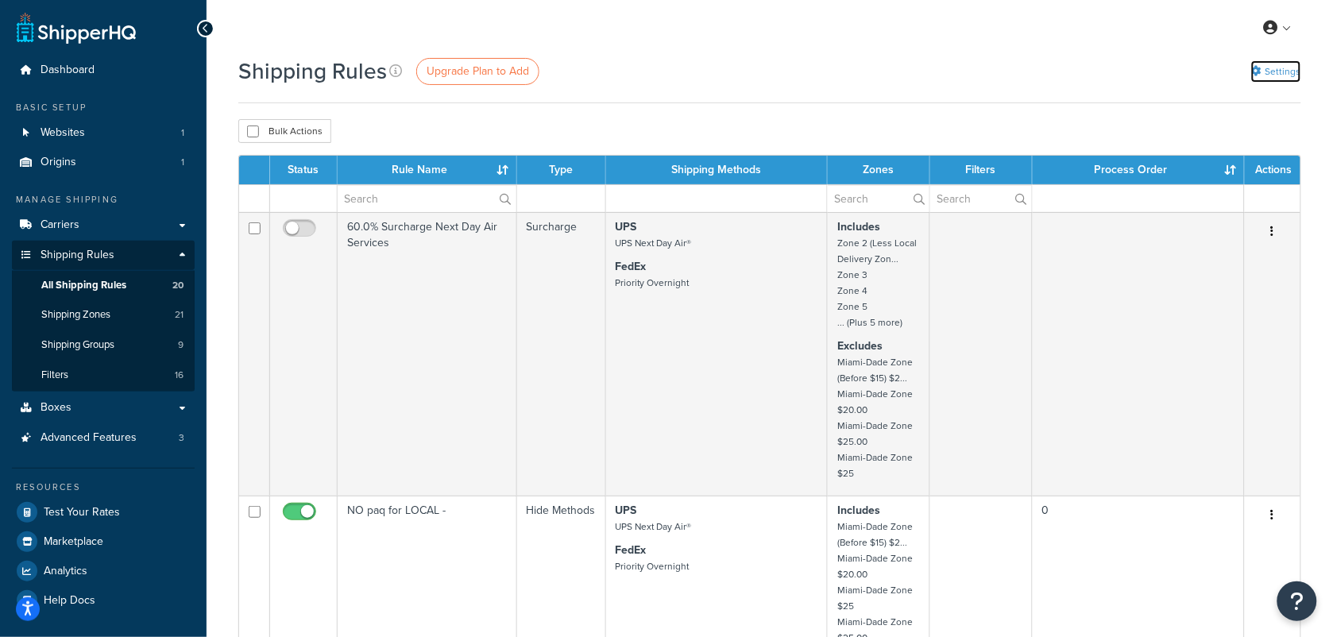
click at [1284, 74] on link "Settings" at bounding box center [1276, 71] width 50 height 22
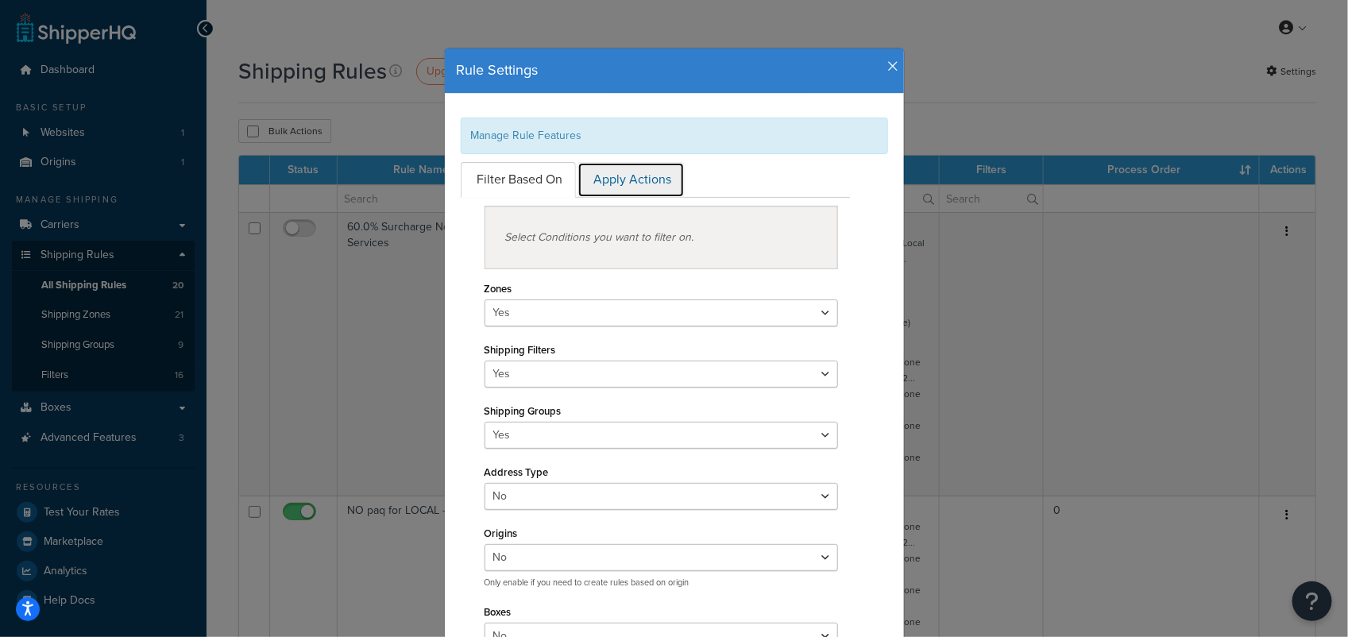
click at [620, 171] on link "Apply Actions" at bounding box center [630, 180] width 107 height 36
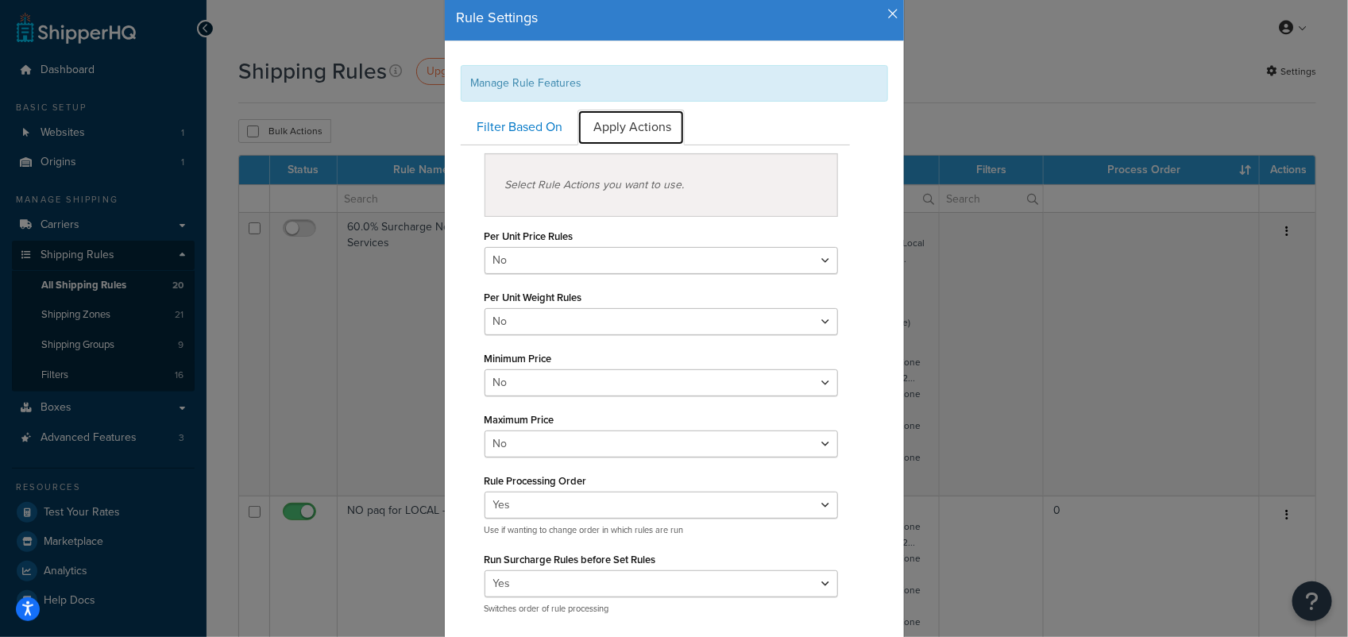
scroll to position [99, 0]
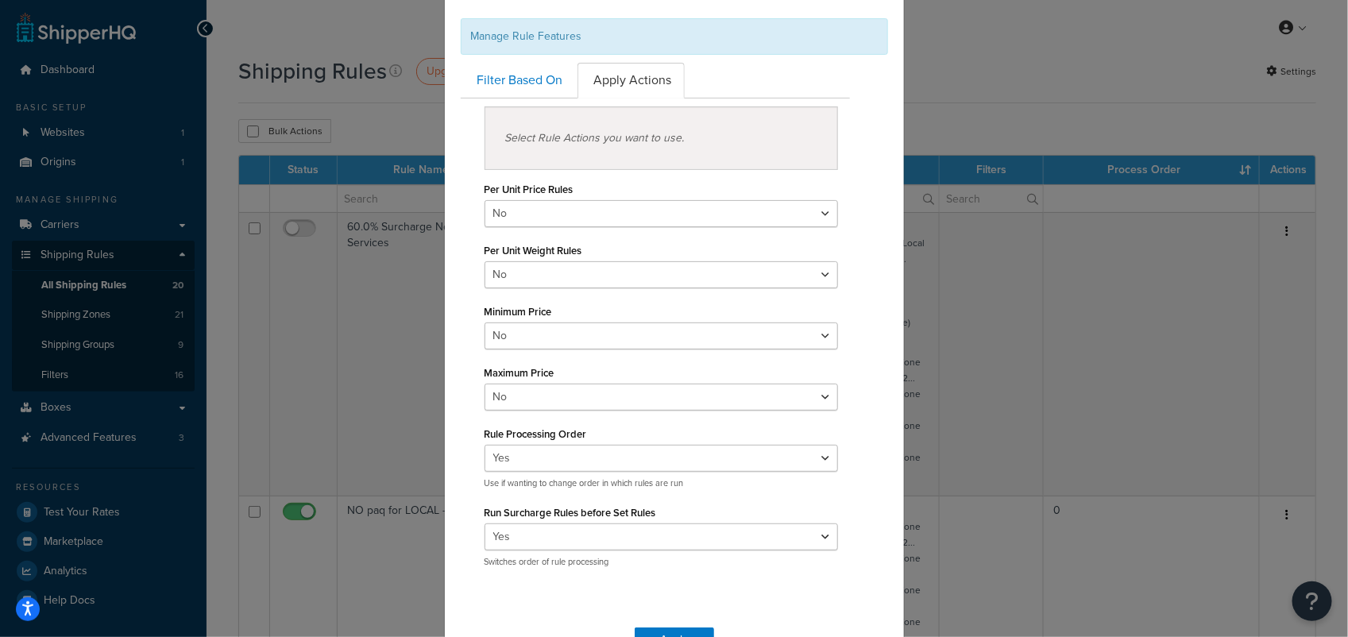
click at [462, 288] on div "Select Conditions you want to filter on. Zones Yes No Shipping Filters Yes No S…" at bounding box center [656, 339] width 414 height 482
click at [814, 276] on select "Yes No" at bounding box center [661, 274] width 354 height 27
click at [822, 216] on select "Yes No" at bounding box center [661, 213] width 354 height 27
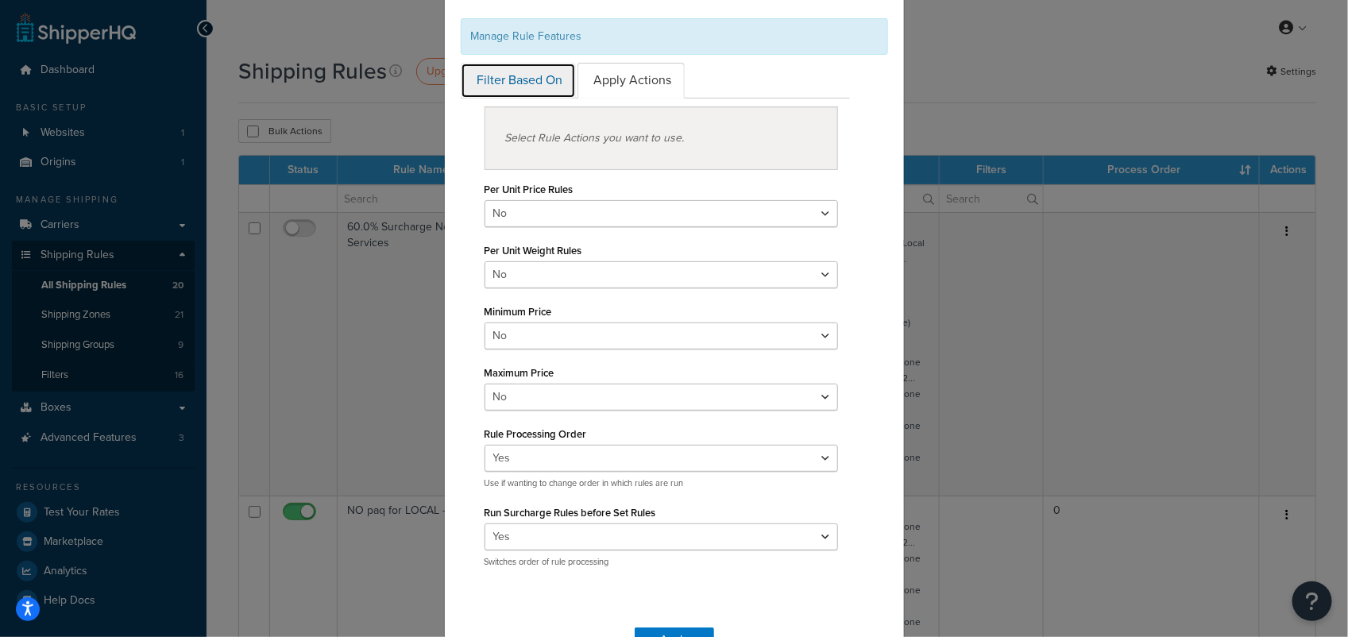
click at [513, 76] on link "Filter Based On" at bounding box center [518, 81] width 115 height 36
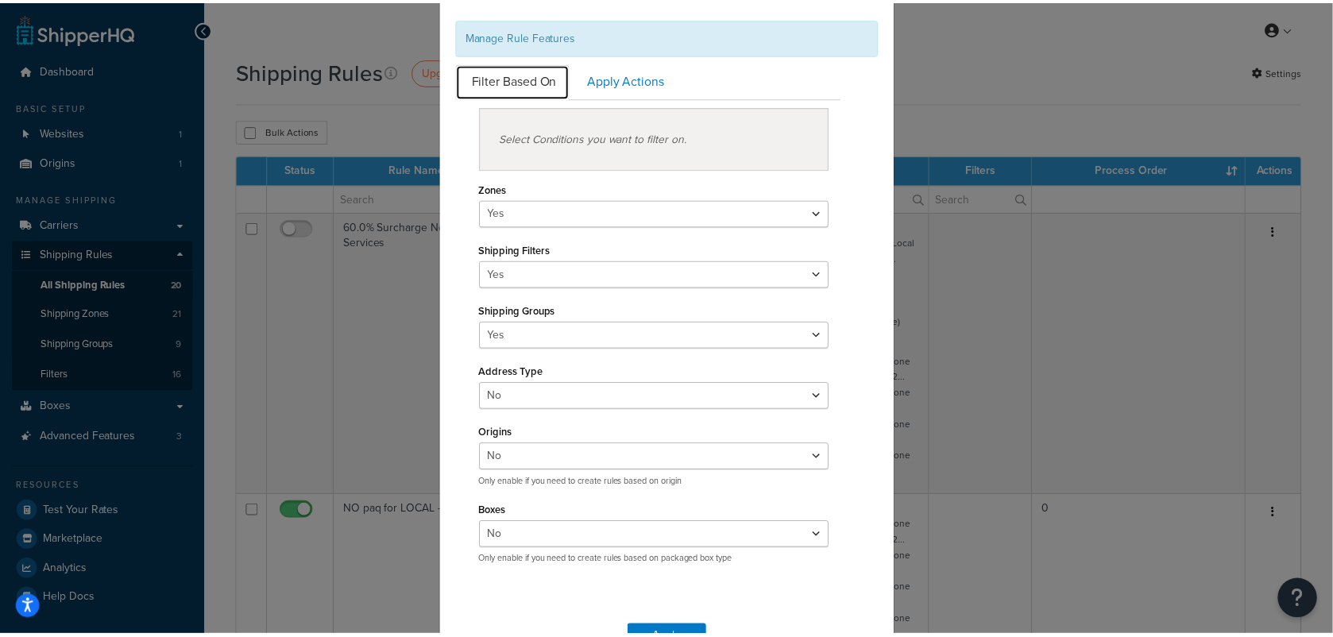
scroll to position [0, 0]
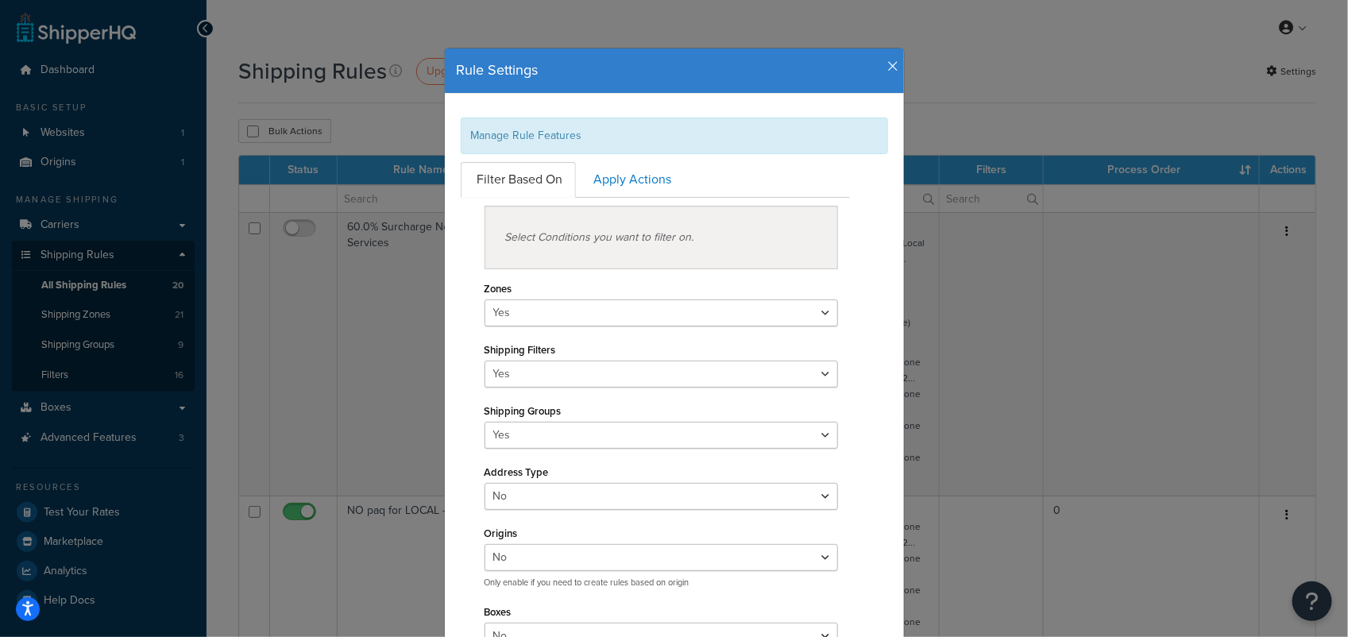
click at [888, 68] on icon "button" at bounding box center [893, 67] width 11 height 14
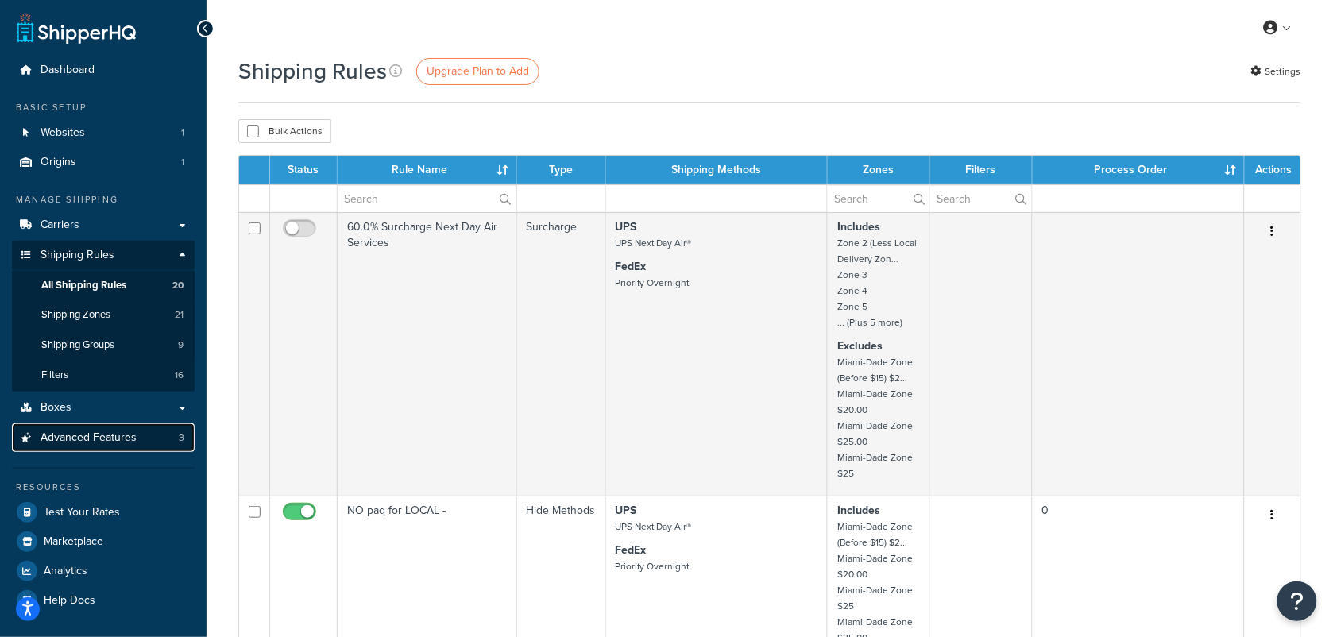
click at [81, 438] on span "Advanced Features" at bounding box center [89, 438] width 96 height 14
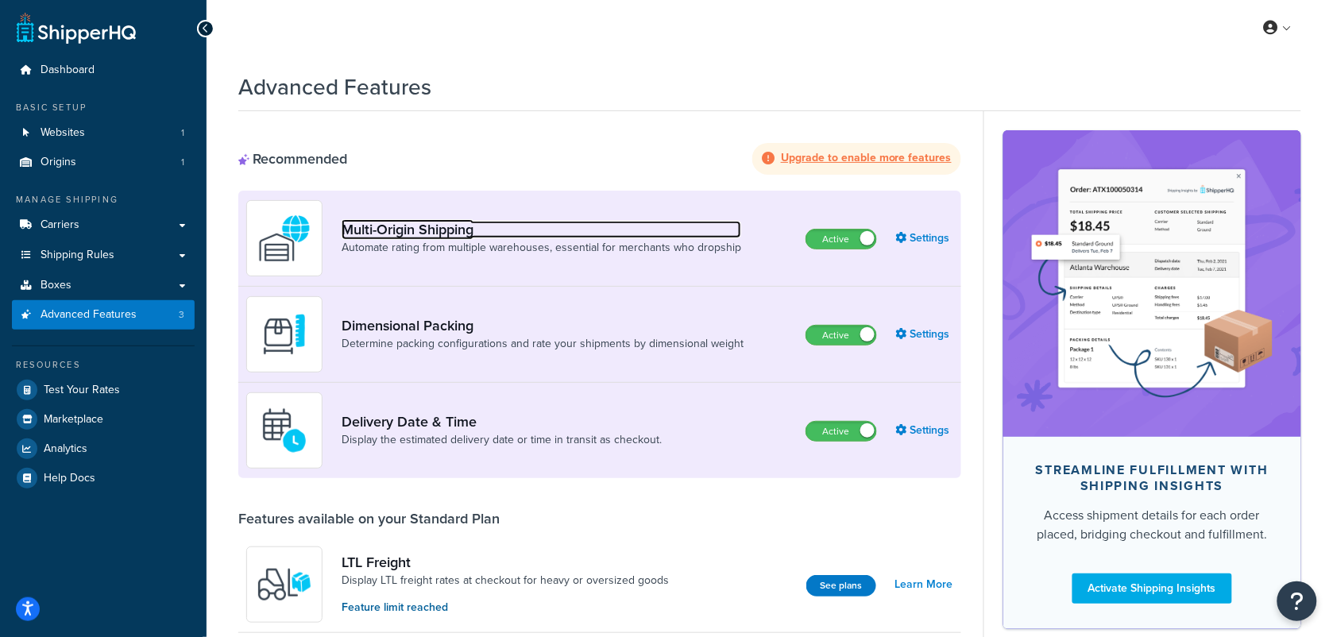
click at [510, 230] on link "Multi-Origin Shipping" at bounding box center [542, 229] width 400 height 17
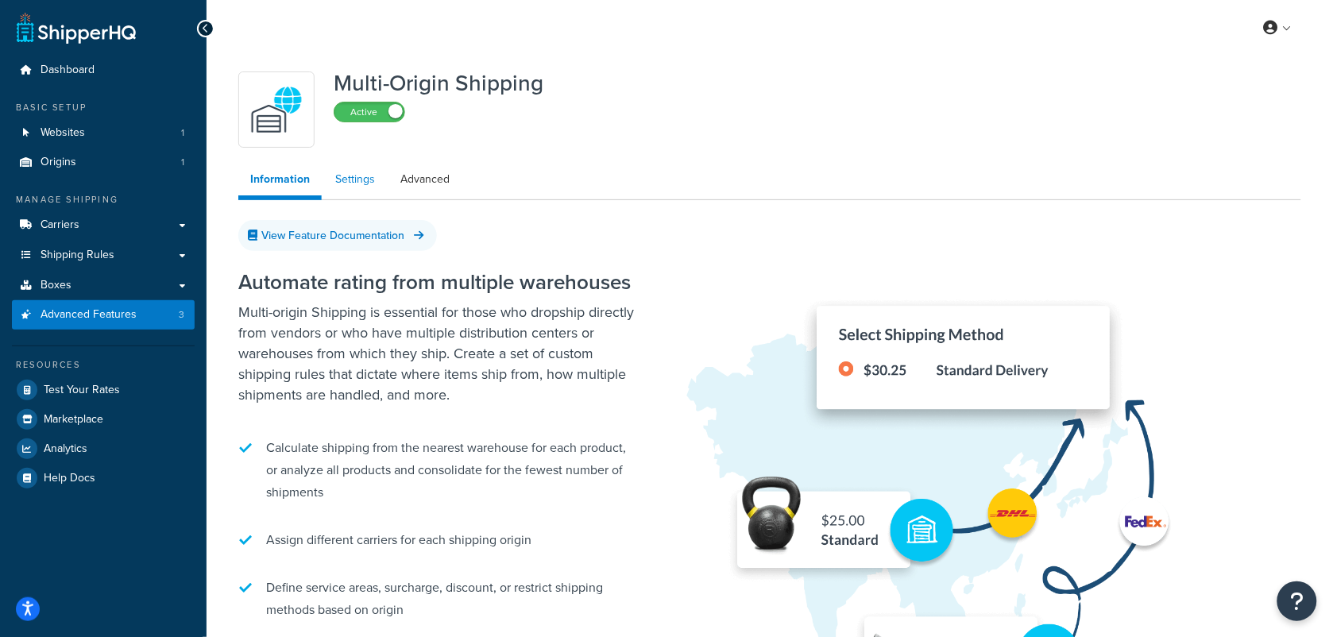
click at [339, 173] on link "Settings" at bounding box center [355, 180] width 64 height 32
select select "false"
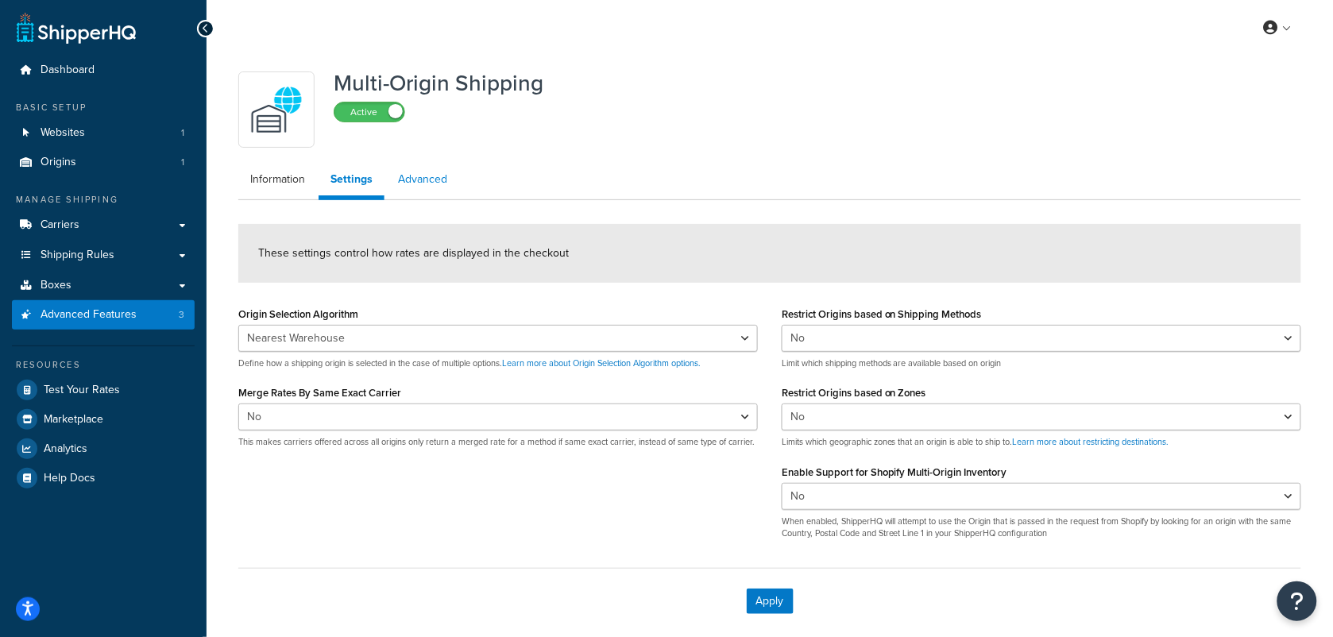
click at [426, 173] on link "Advanced" at bounding box center [422, 180] width 73 height 32
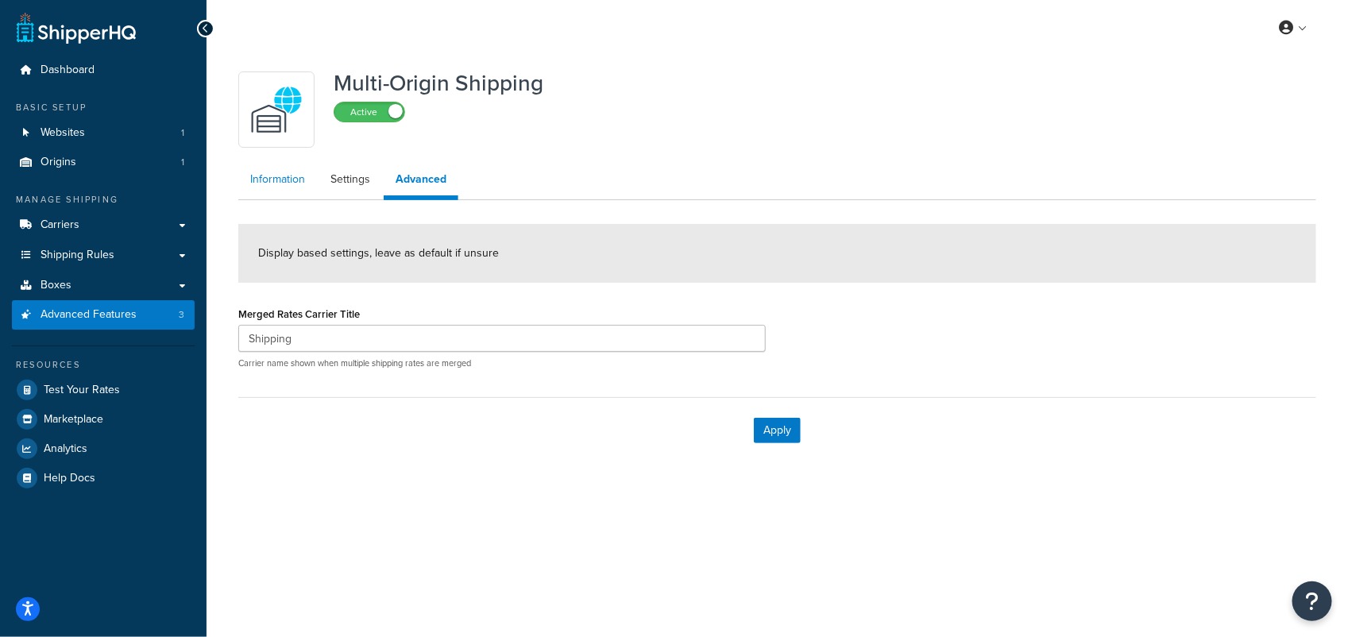
click at [272, 179] on link "Information" at bounding box center [277, 180] width 79 height 32
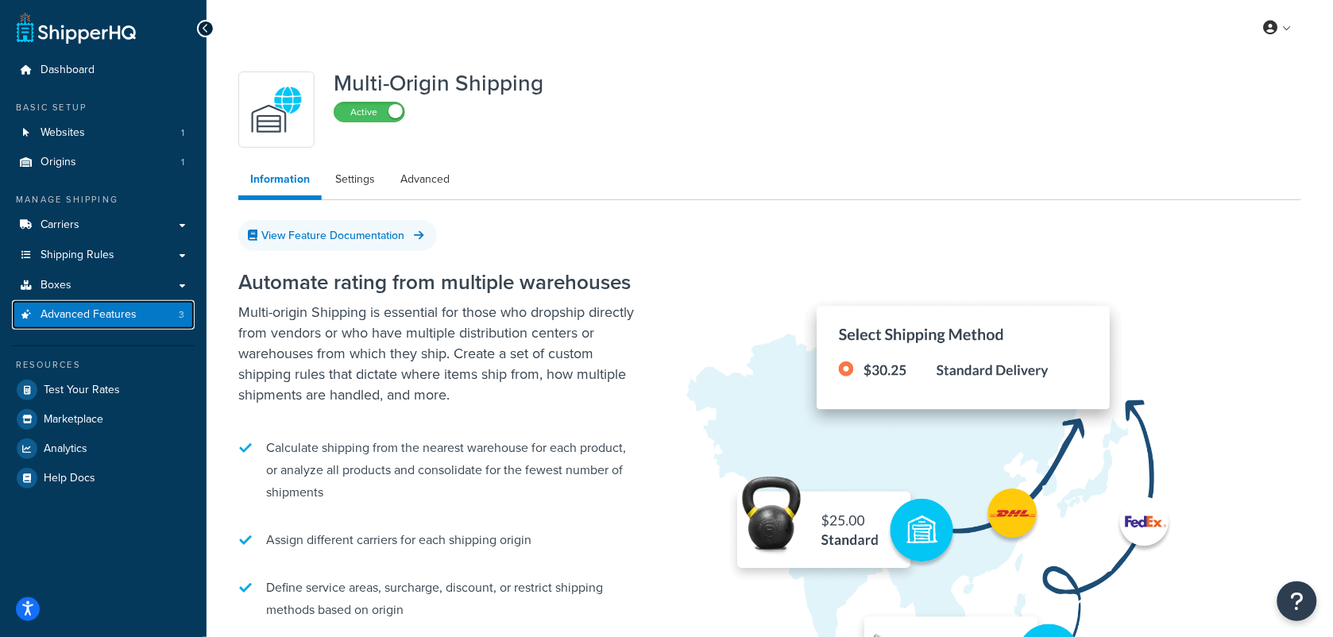
click at [88, 312] on span "Advanced Features" at bounding box center [89, 315] width 96 height 14
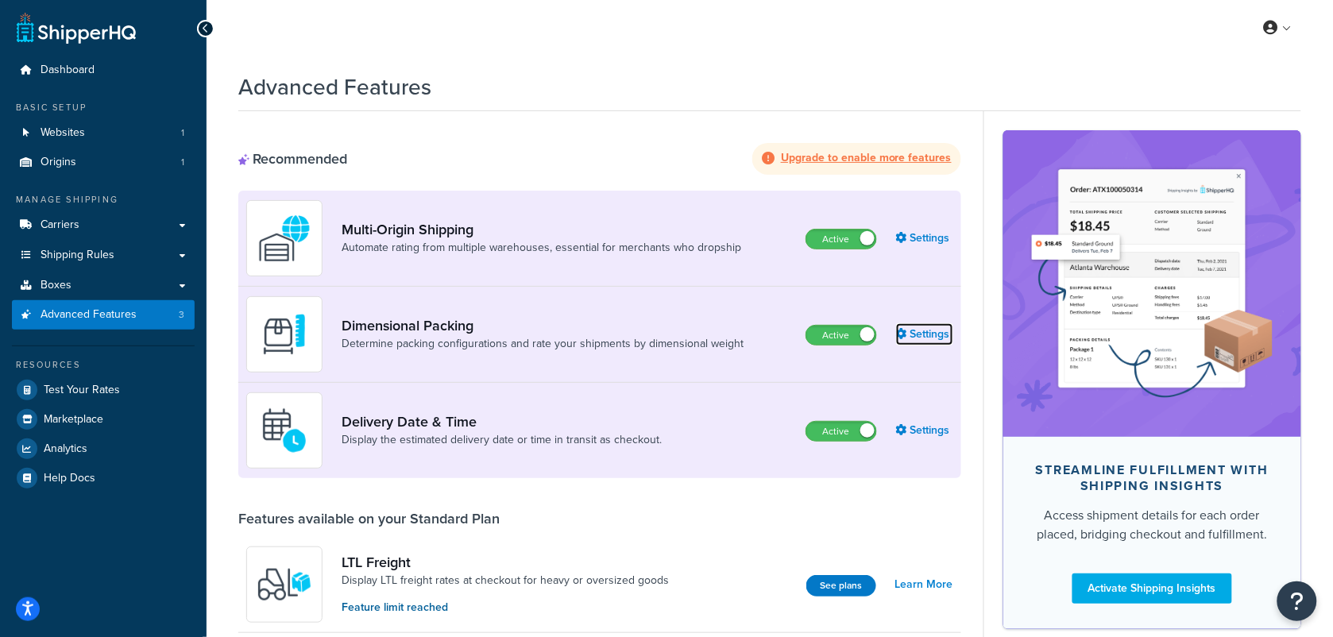
click at [922, 339] on link "Settings" at bounding box center [924, 334] width 57 height 22
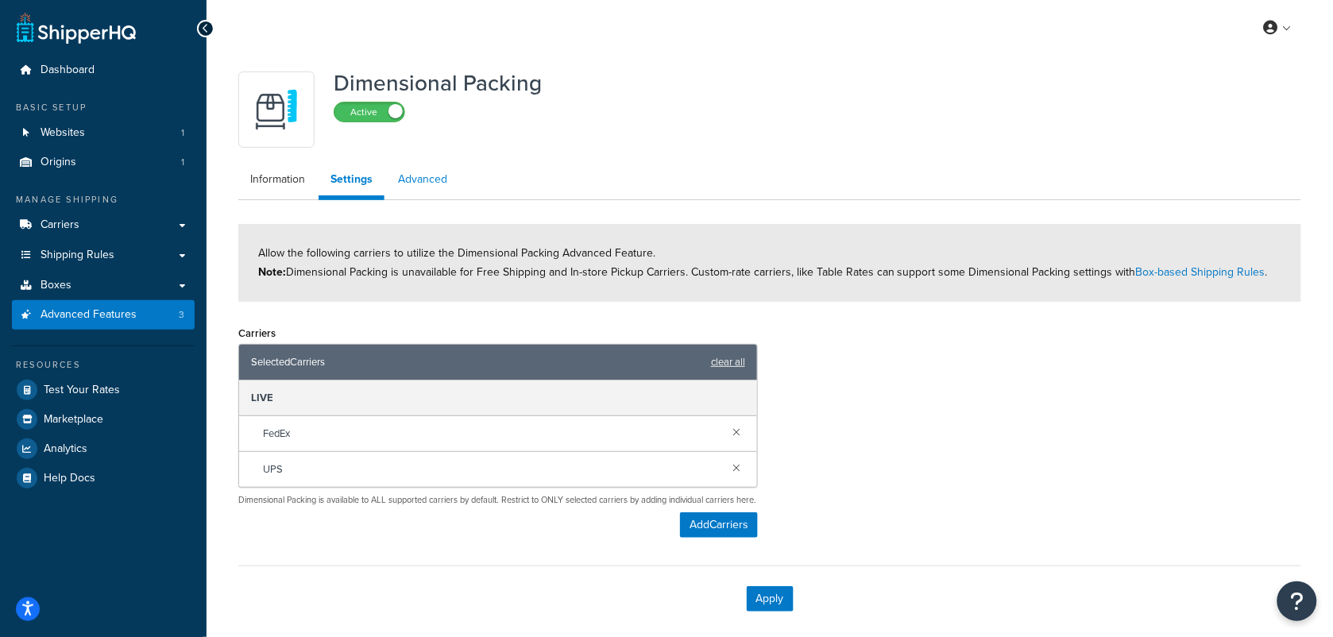
click at [427, 175] on link "Advanced" at bounding box center [422, 180] width 73 height 32
select select "false"
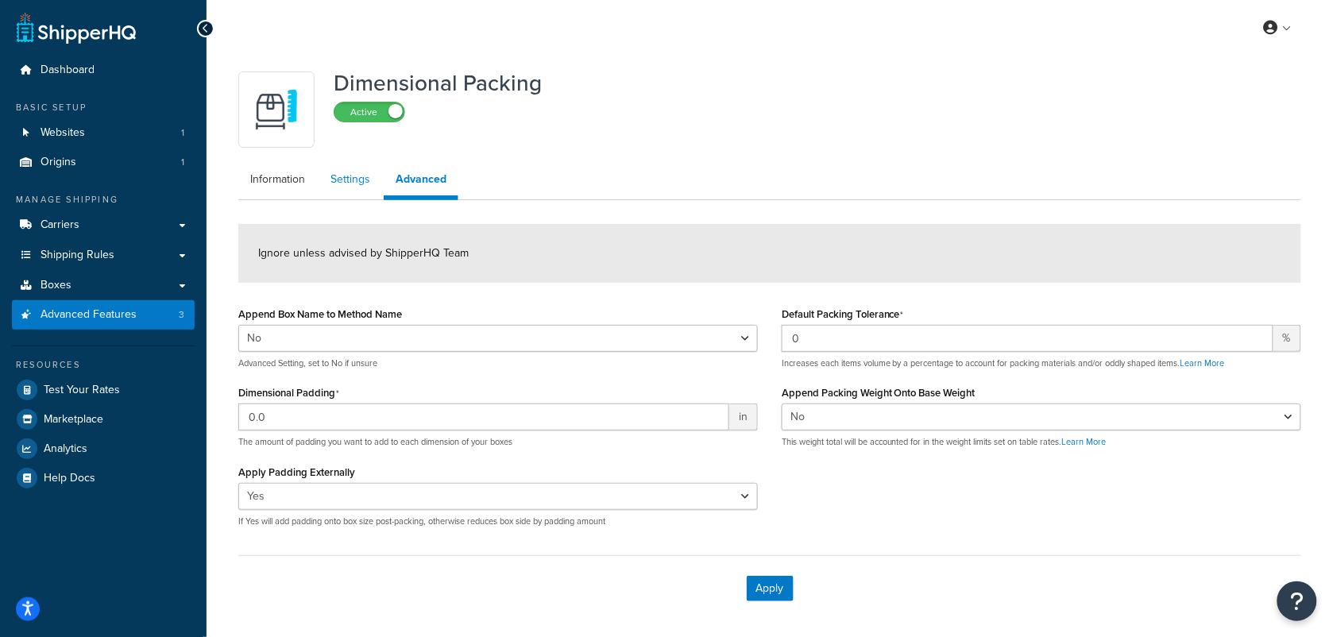
click at [352, 179] on link "Settings" at bounding box center [350, 180] width 64 height 32
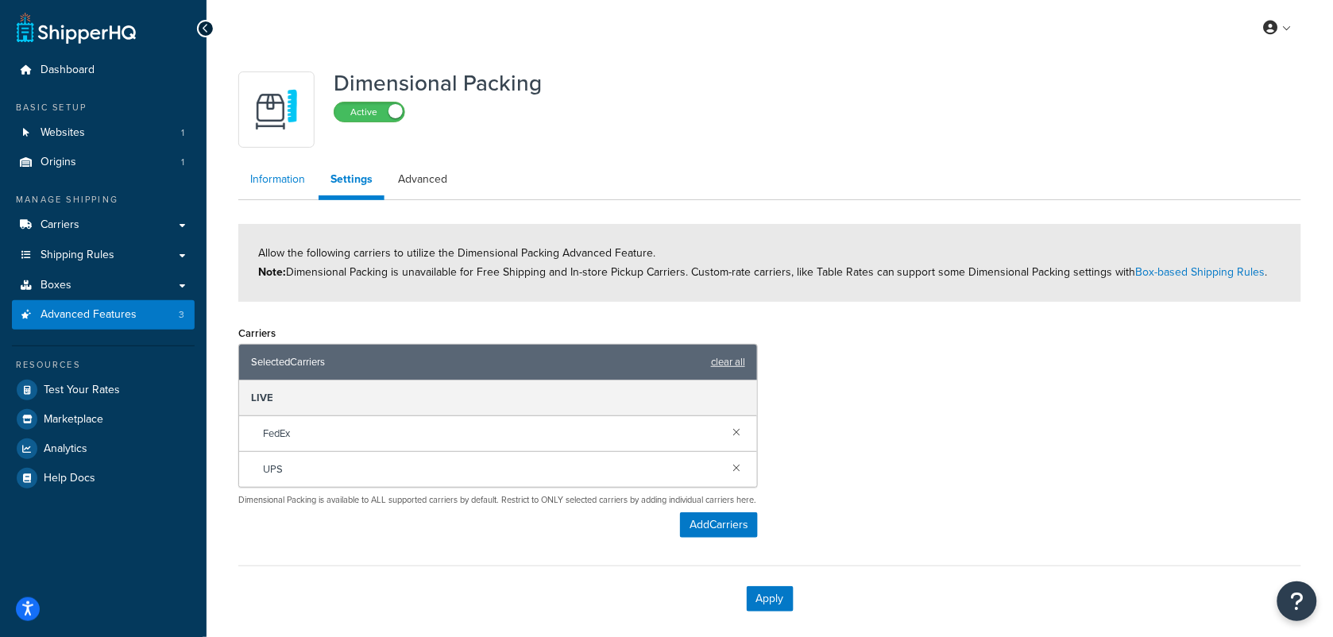
click at [274, 180] on link "Information" at bounding box center [277, 180] width 79 height 32
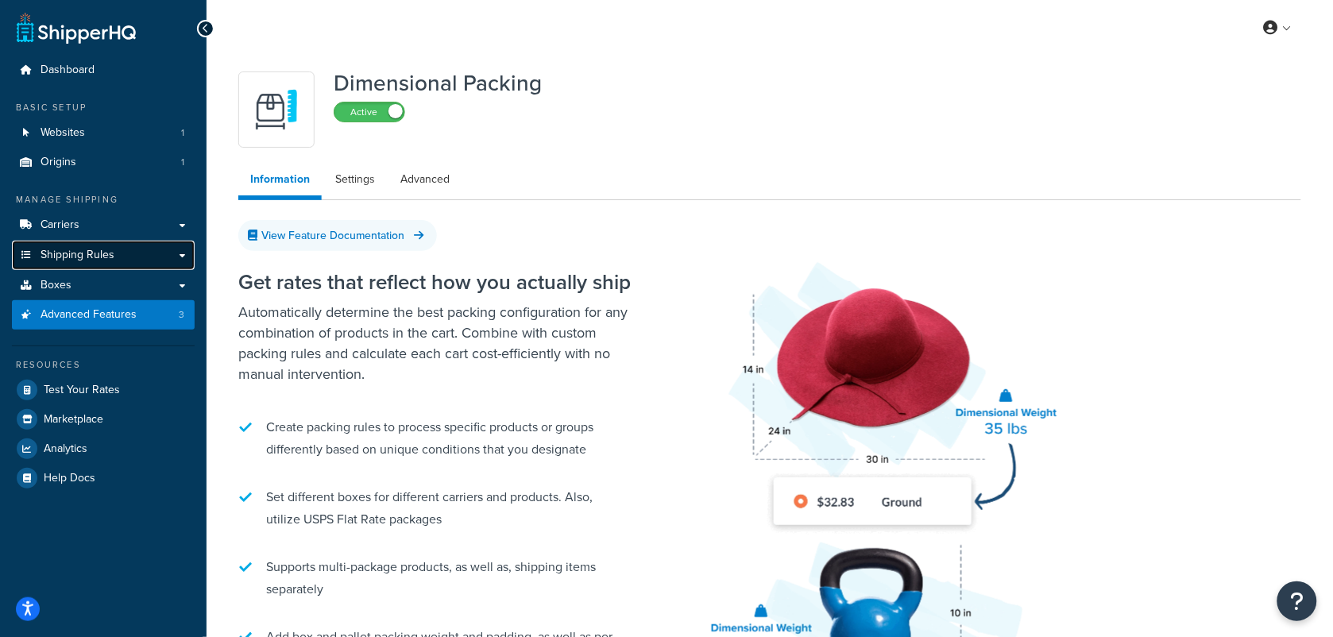
click at [66, 249] on span "Shipping Rules" at bounding box center [78, 256] width 74 height 14
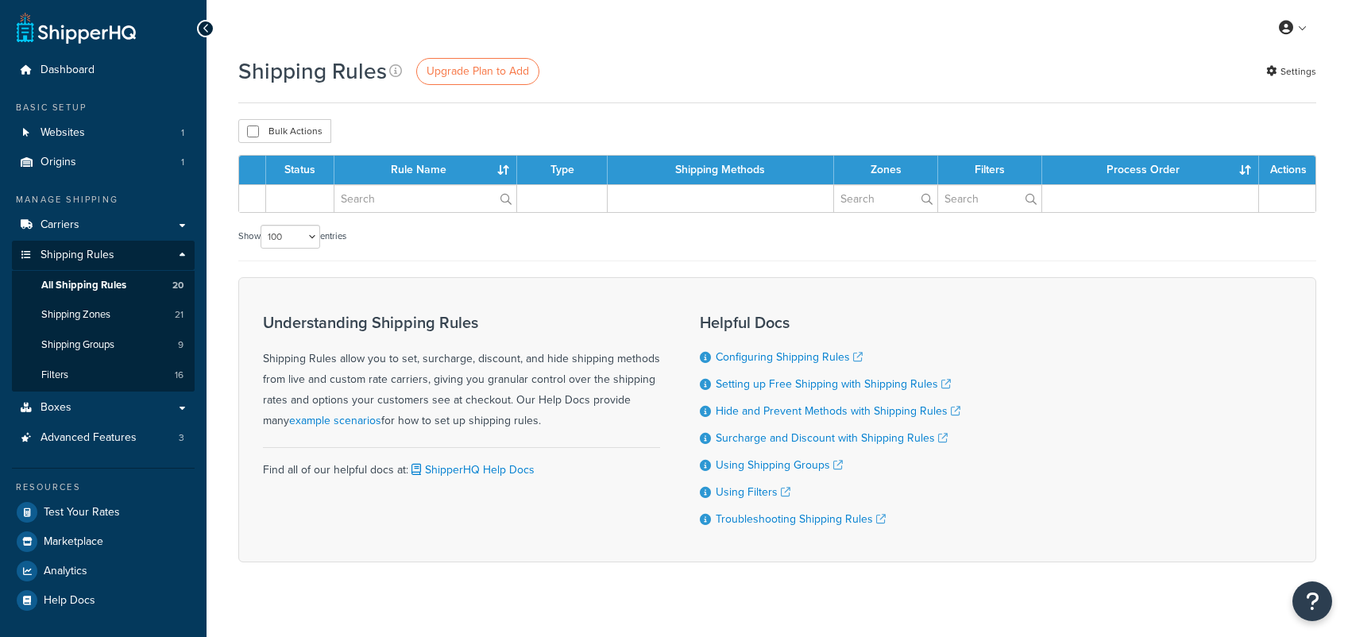
select select "100"
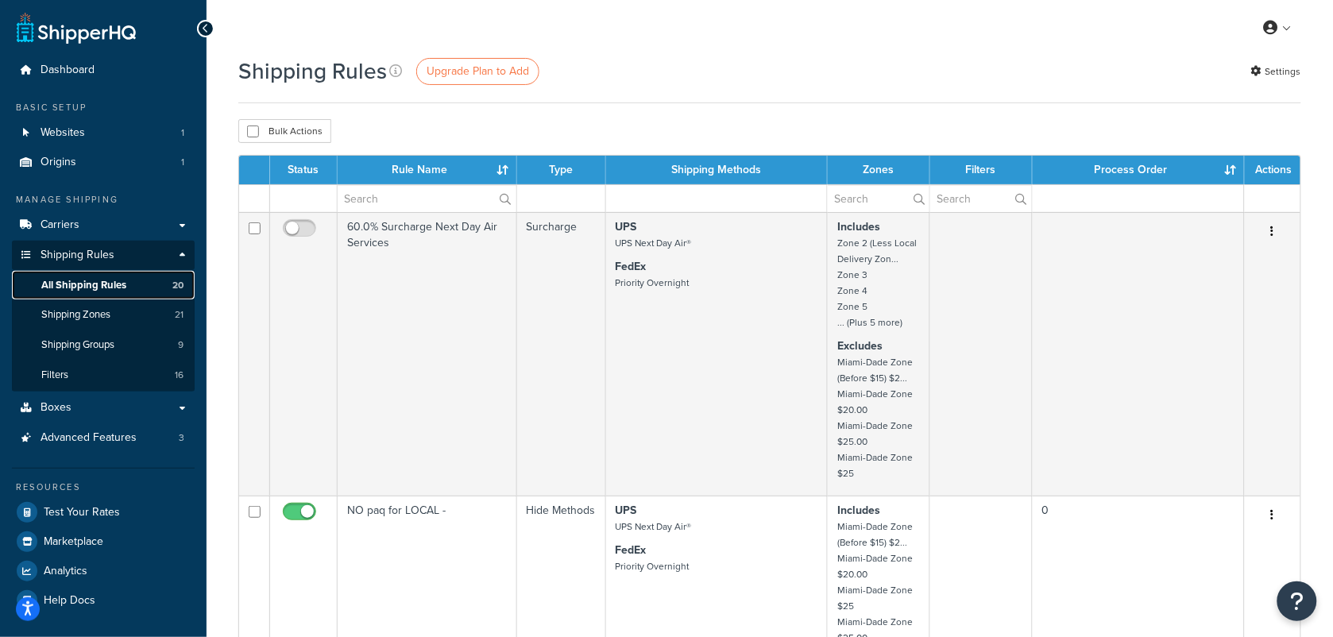
click at [104, 286] on span "All Shipping Rules" at bounding box center [83, 286] width 85 height 14
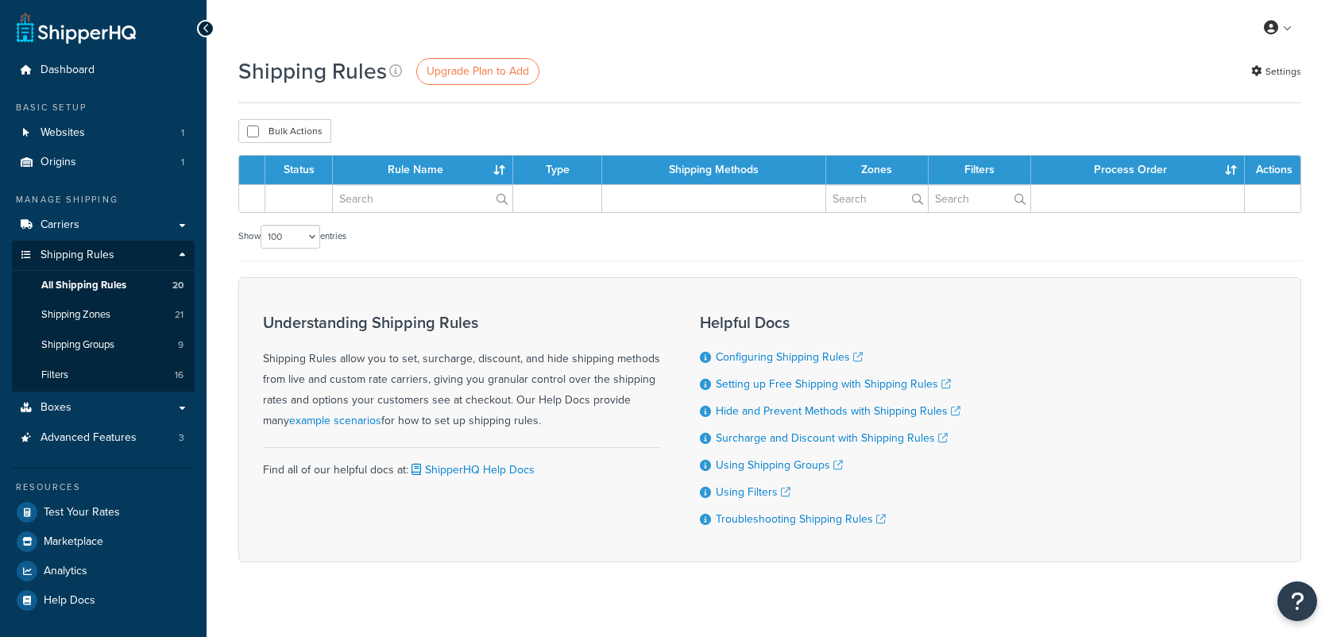
select select "100"
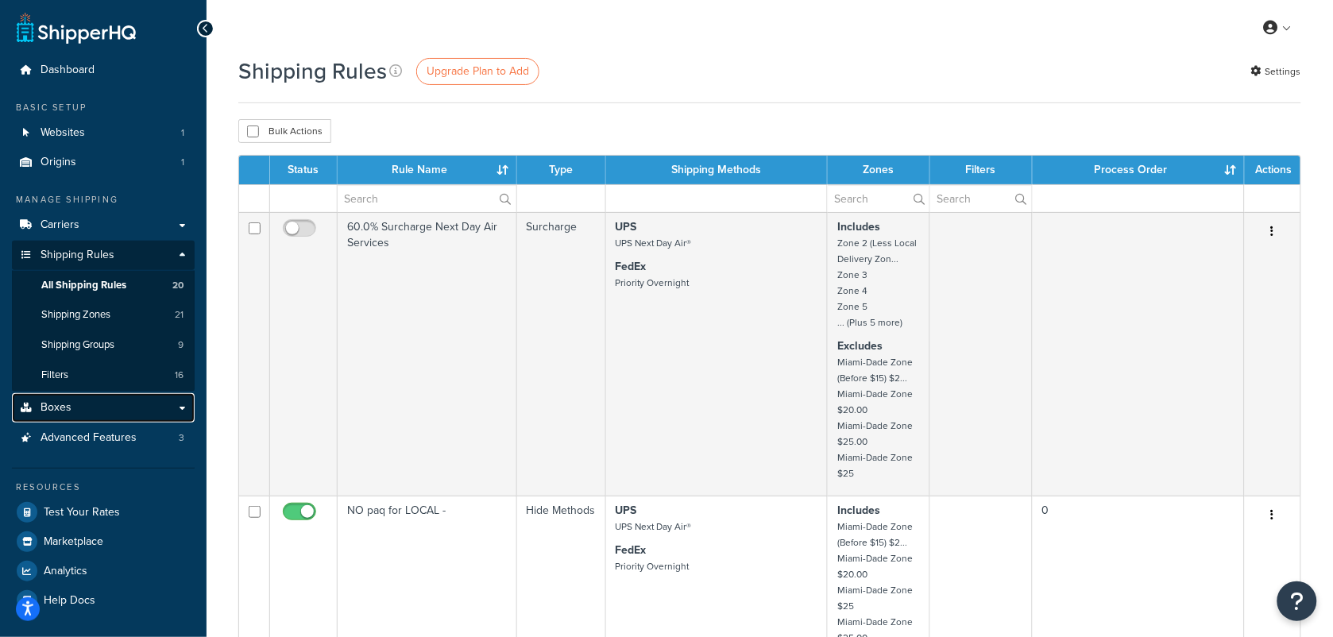
click at [64, 407] on span "Boxes" at bounding box center [56, 408] width 31 height 14
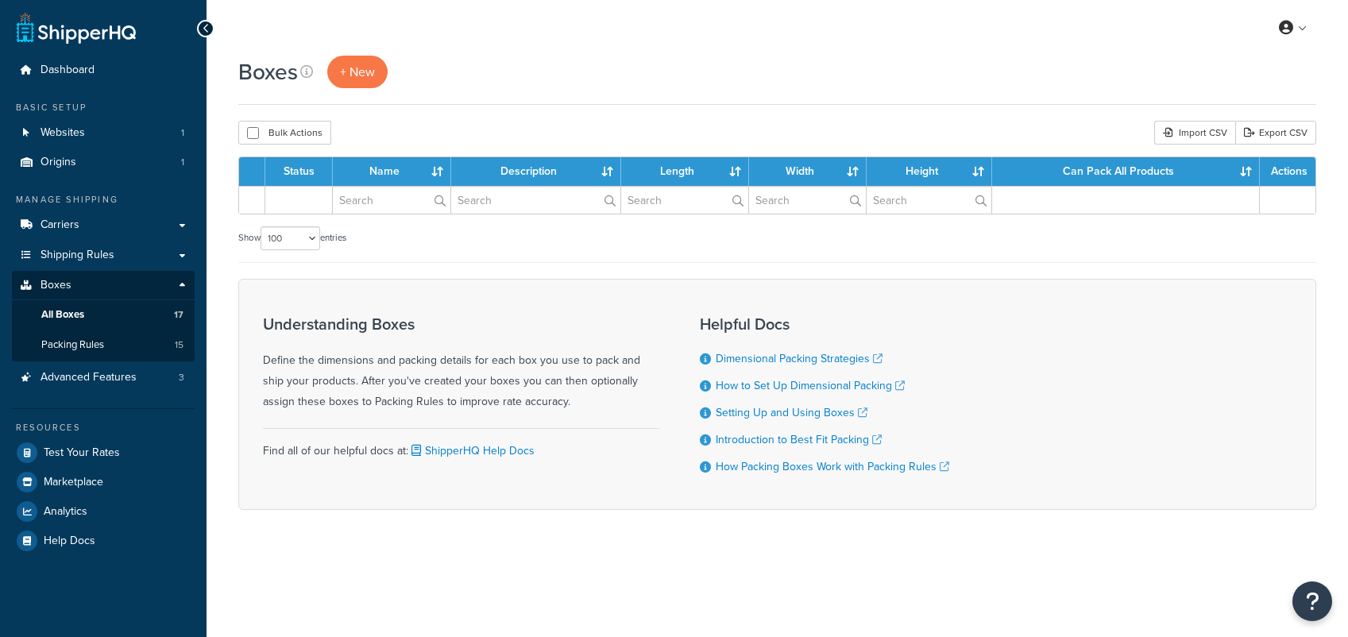
select select "100"
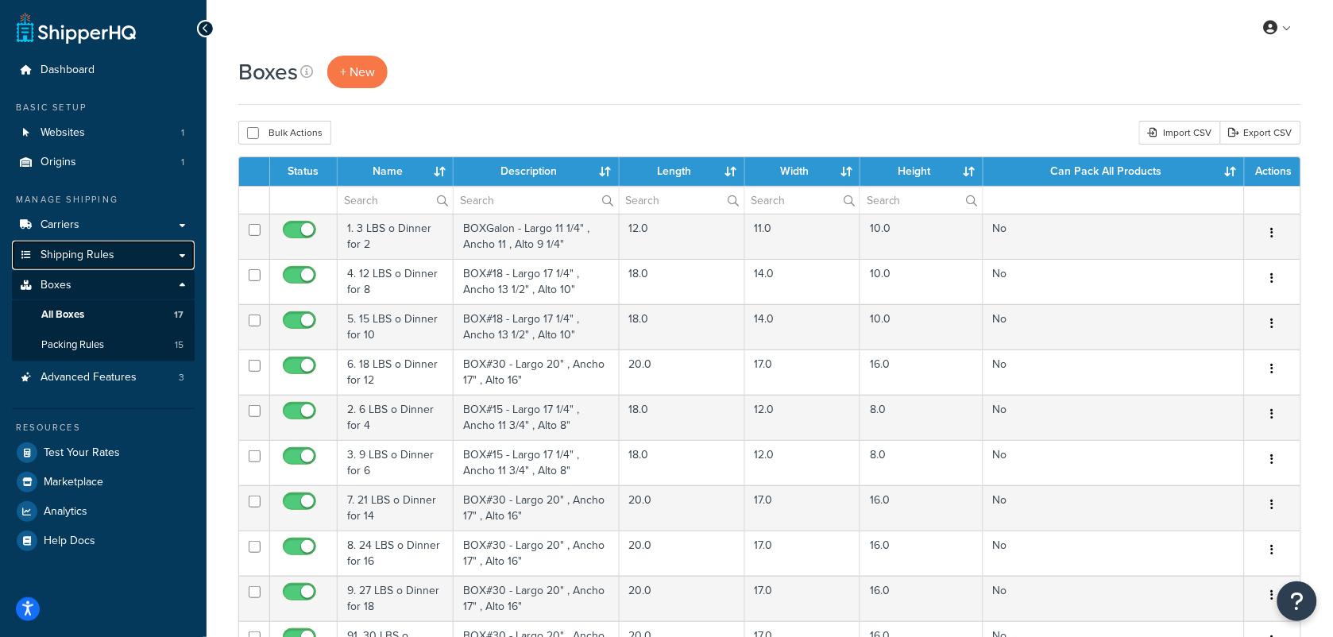
click at [73, 253] on span "Shipping Rules" at bounding box center [78, 256] width 74 height 14
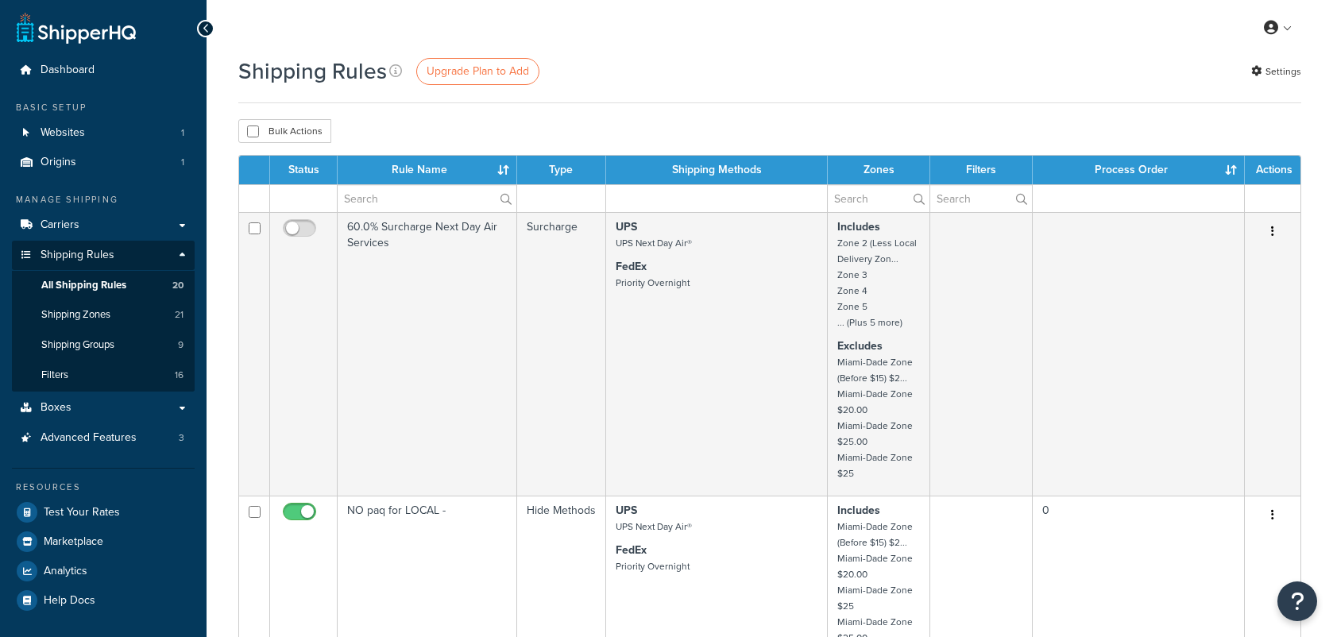
select select "100"
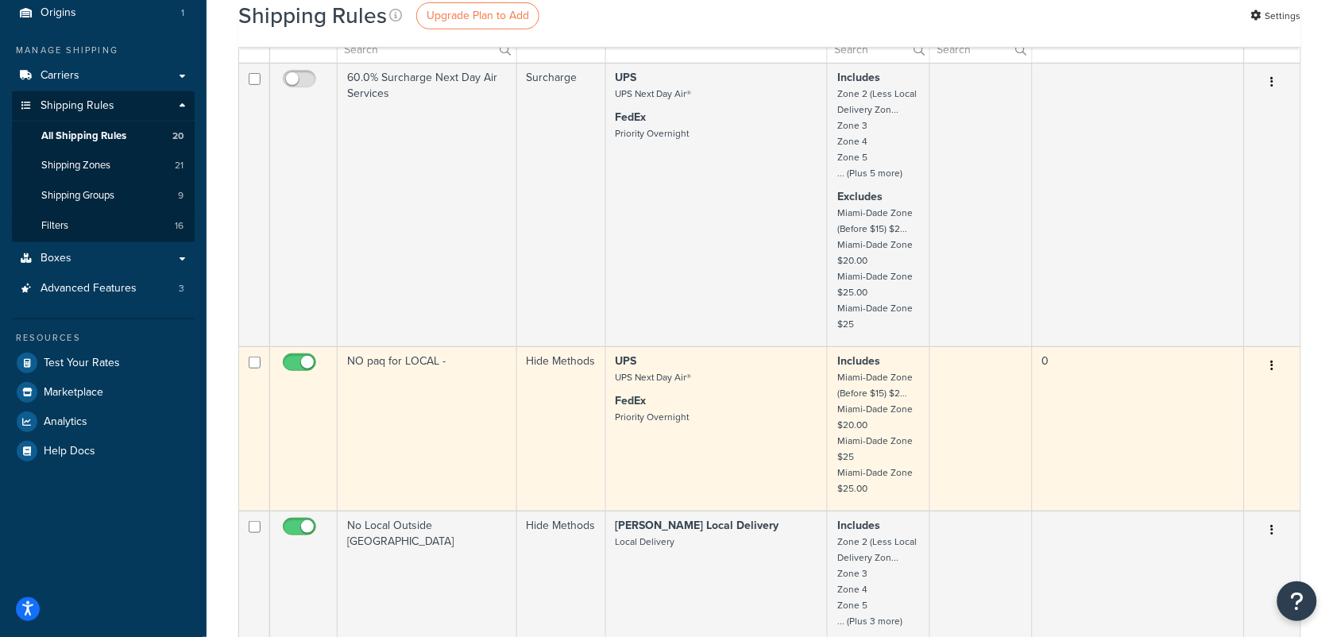
scroll to position [199, 0]
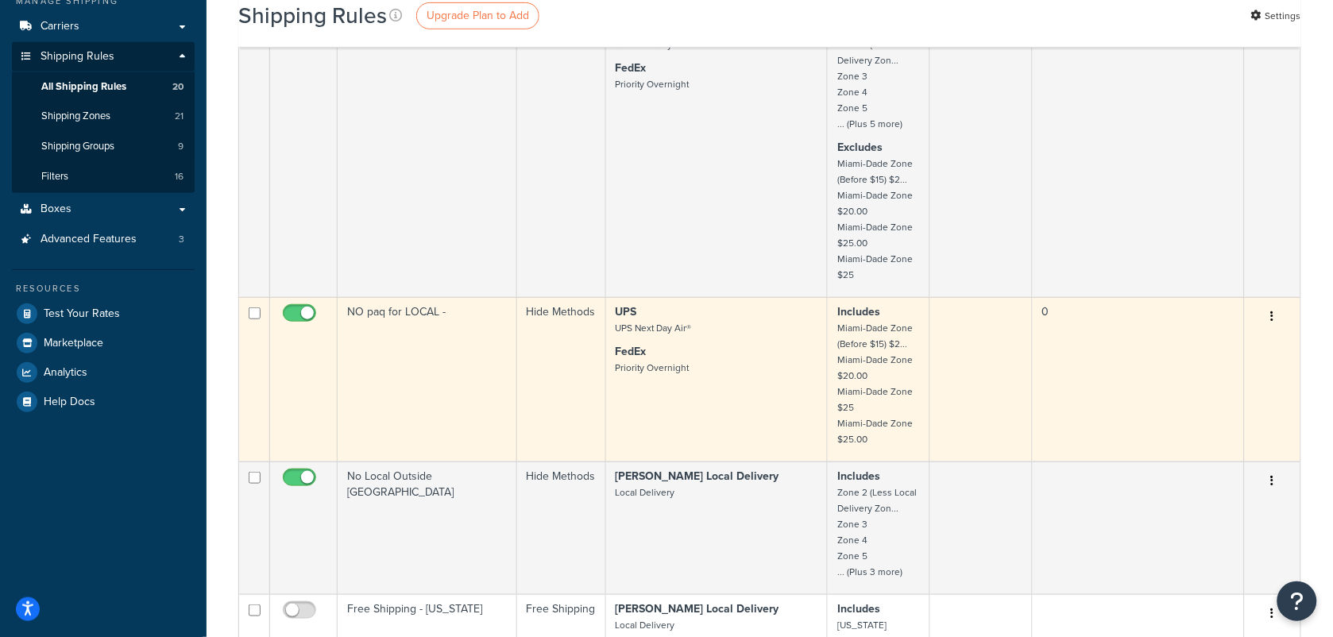
click at [454, 384] on td "NO paq for LOCAL -" at bounding box center [427, 379] width 179 height 164
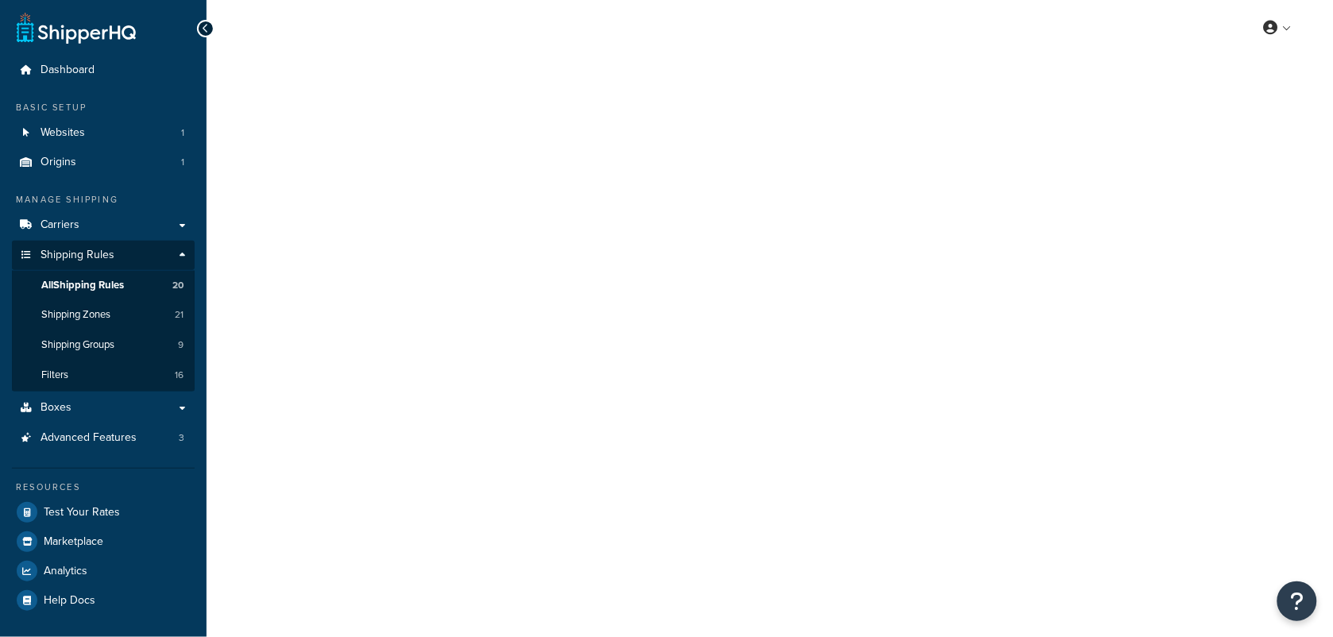
select select "HIDE"
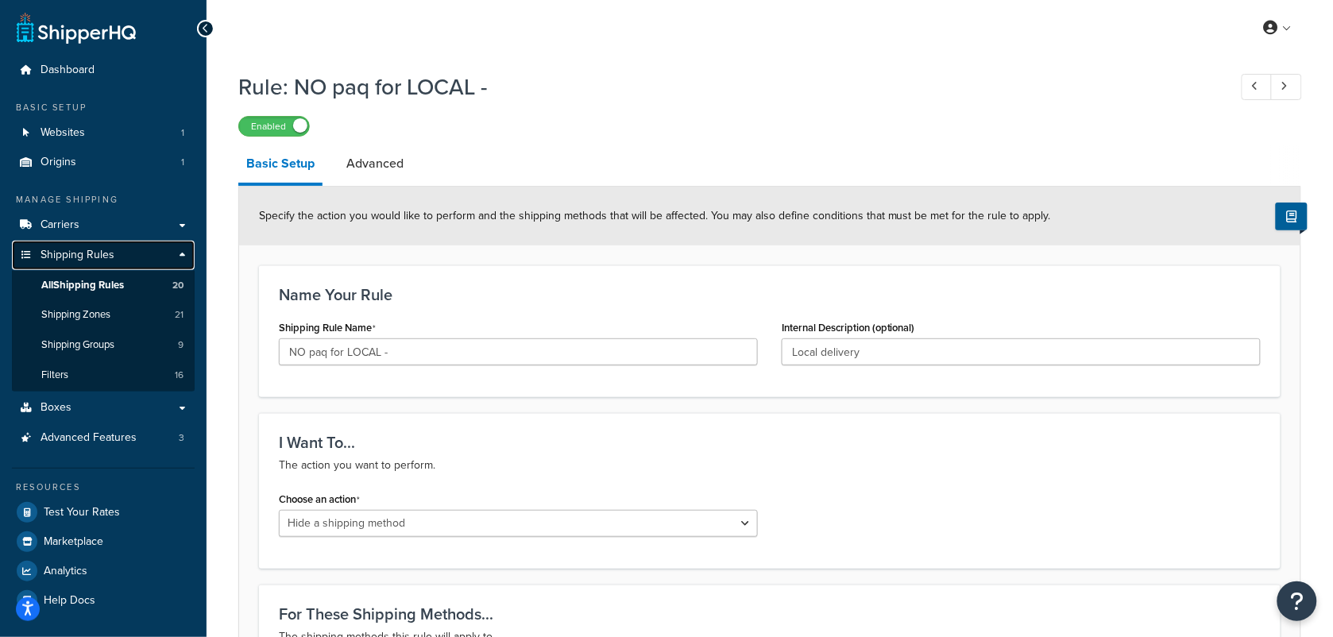
click at [80, 252] on span "Shipping Rules" at bounding box center [78, 256] width 74 height 14
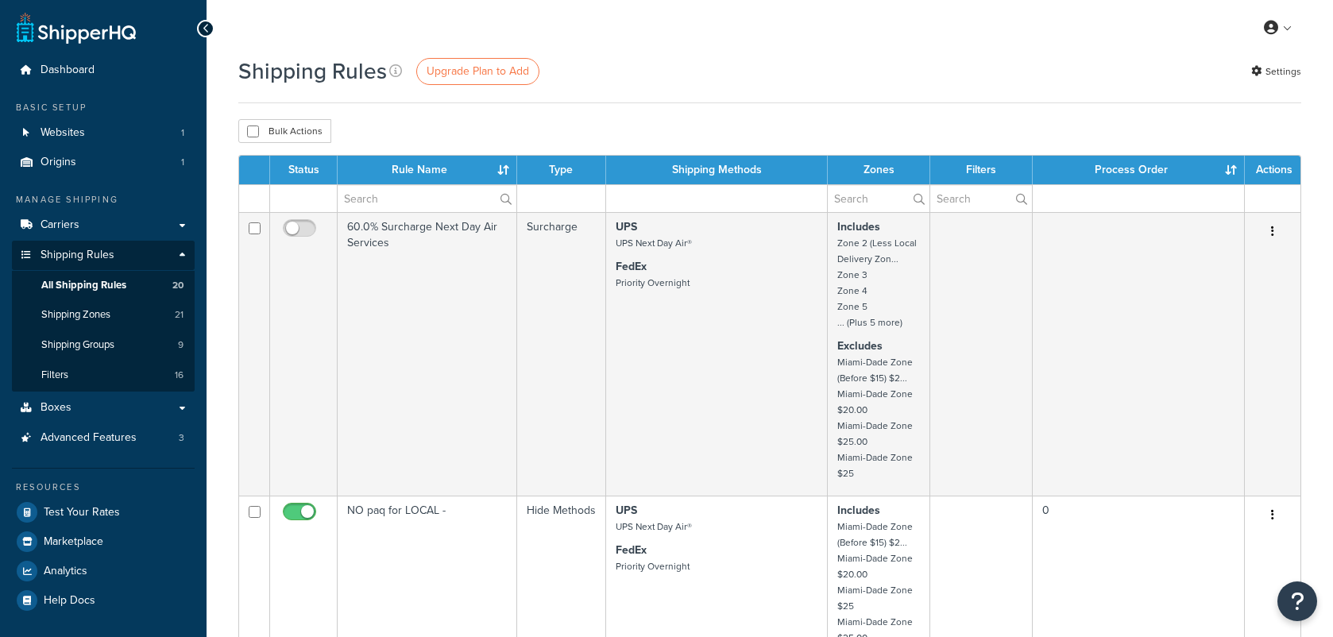
select select "100"
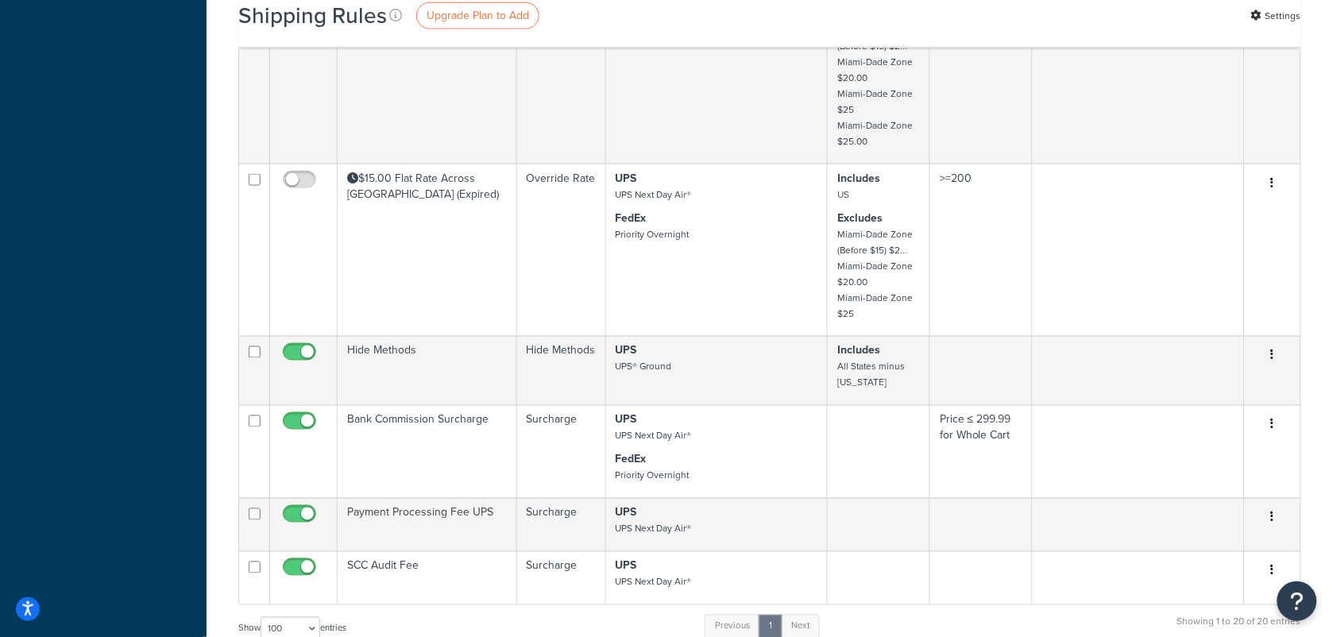
scroll to position [2383, 0]
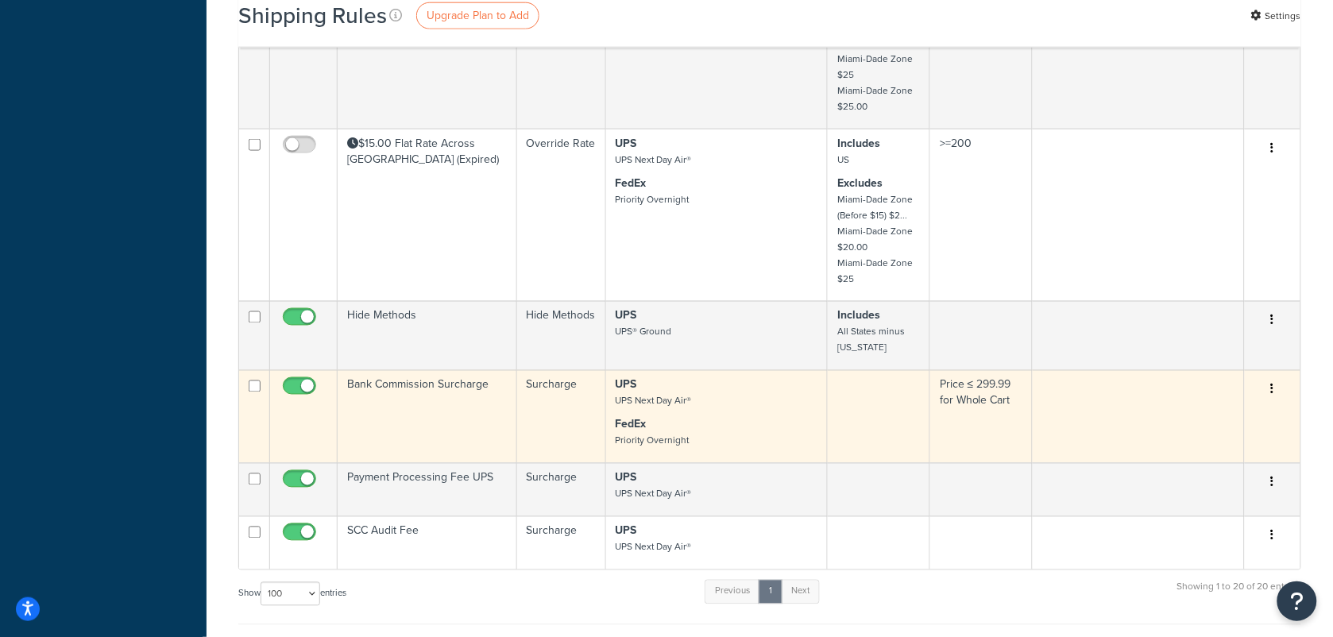
click at [415, 392] on td "Bank Commission Surcharge" at bounding box center [427, 416] width 179 height 93
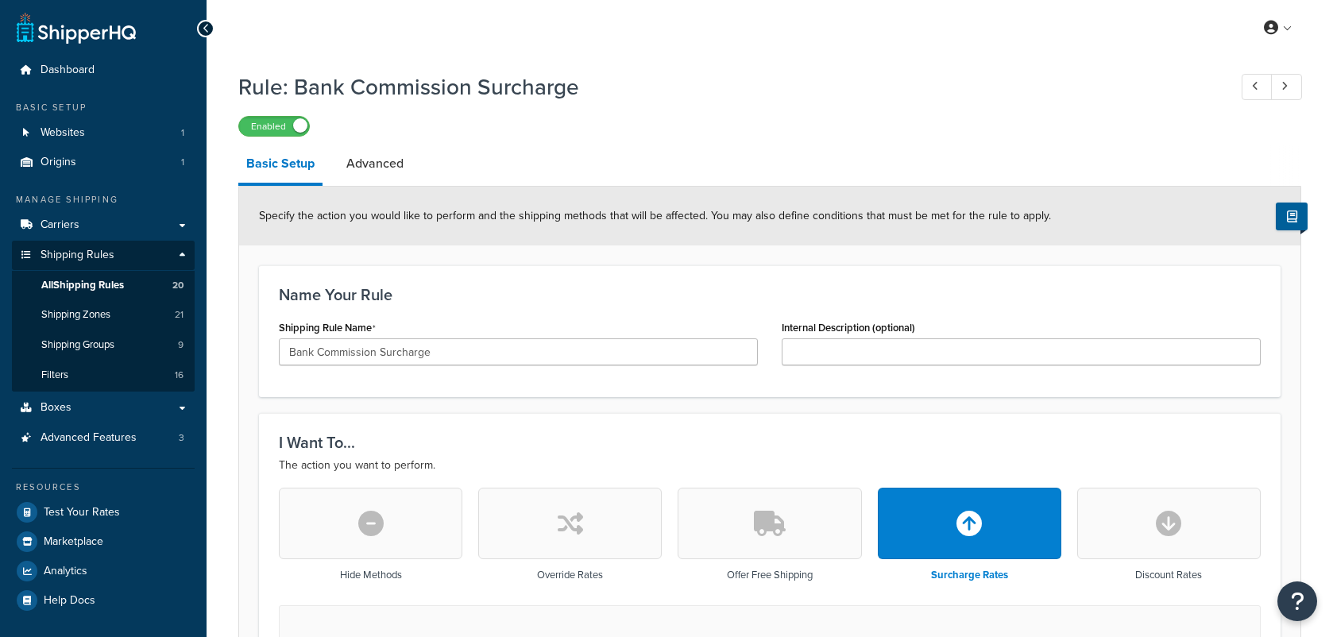
select select "PERCENTAGE"
select select "ORDER"
select select "CART"
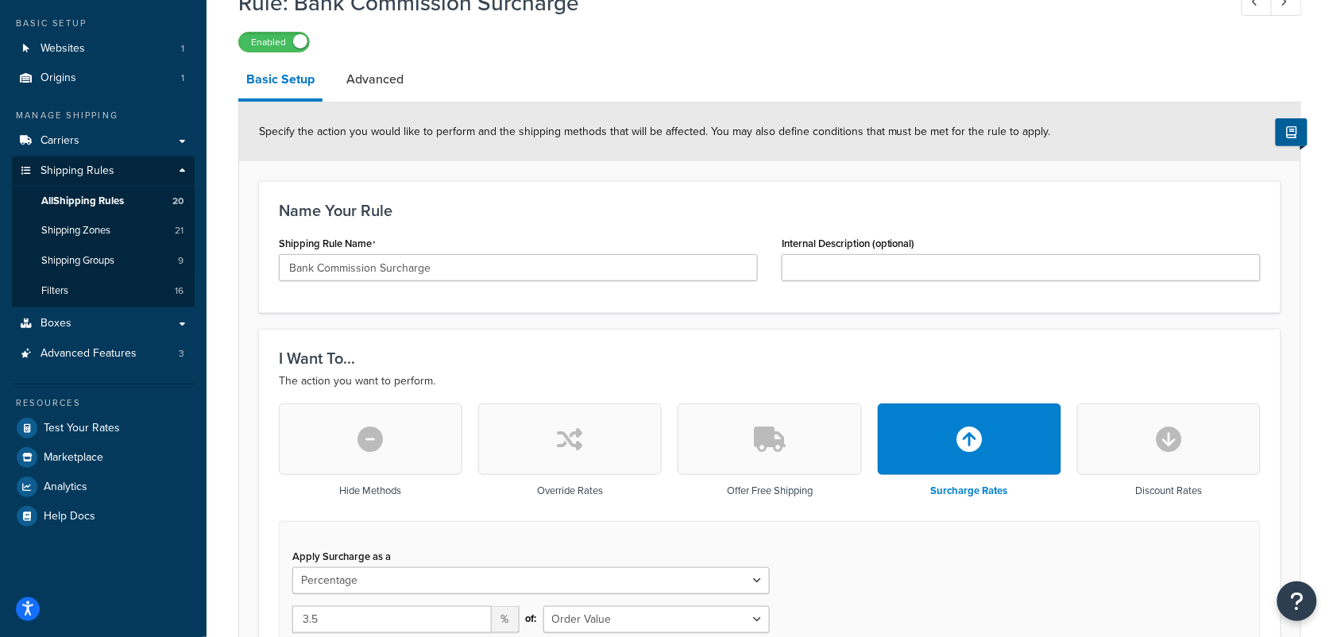
scroll to position [199, 0]
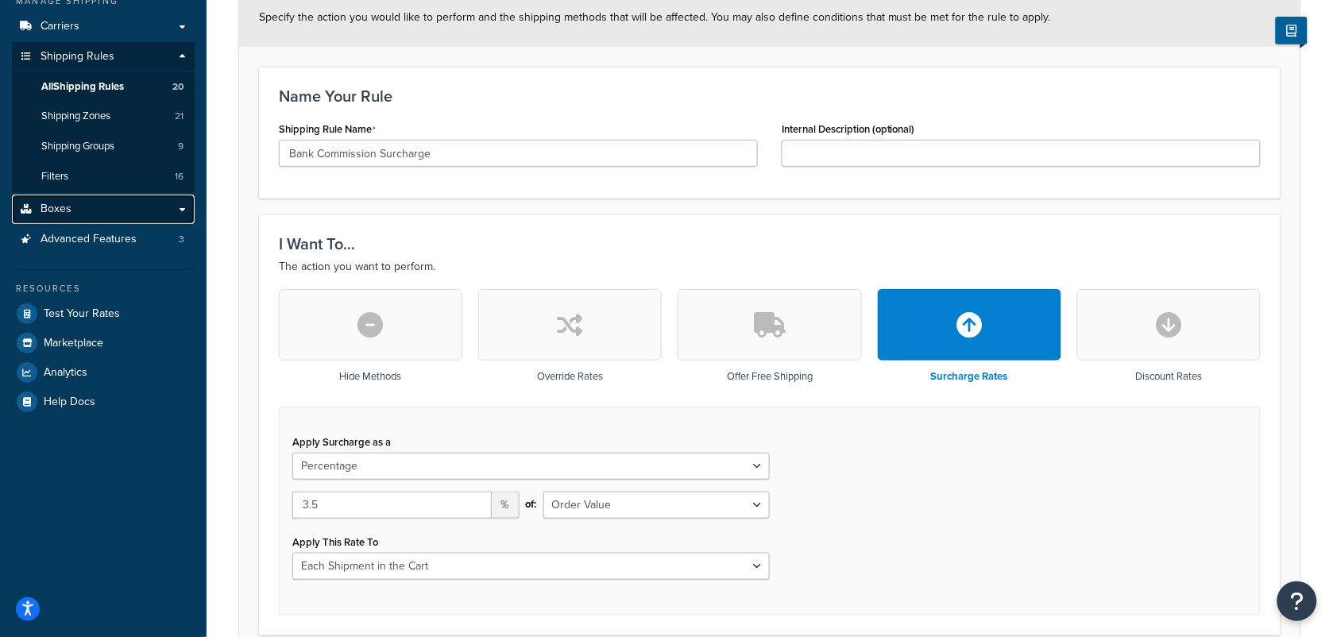
click at [71, 209] on link "Boxes" at bounding box center [103, 209] width 183 height 29
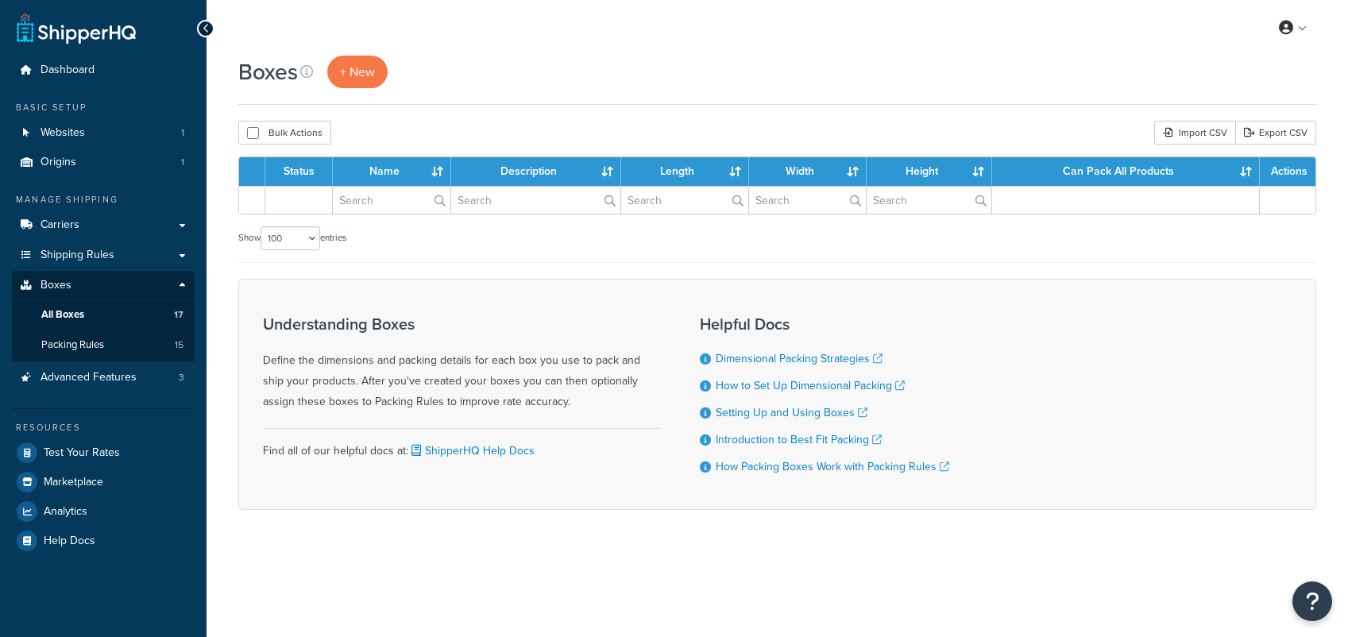
select select "100"
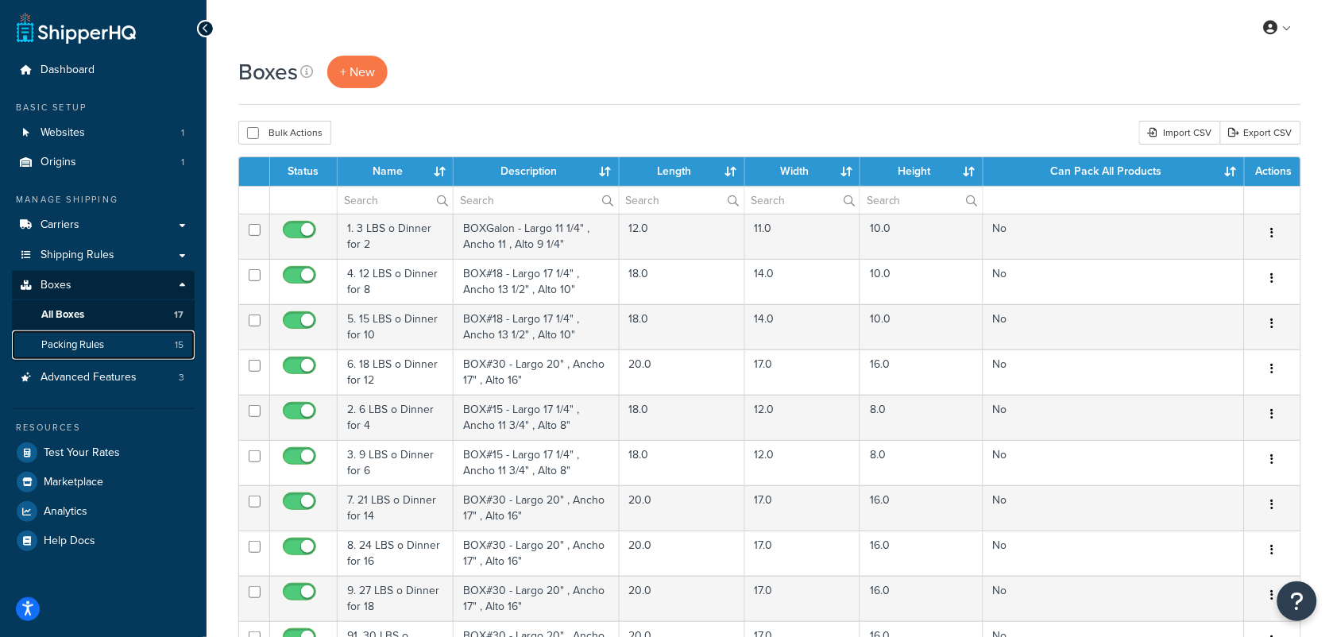
click at [83, 346] on span "Packing Rules" at bounding box center [72, 345] width 63 height 14
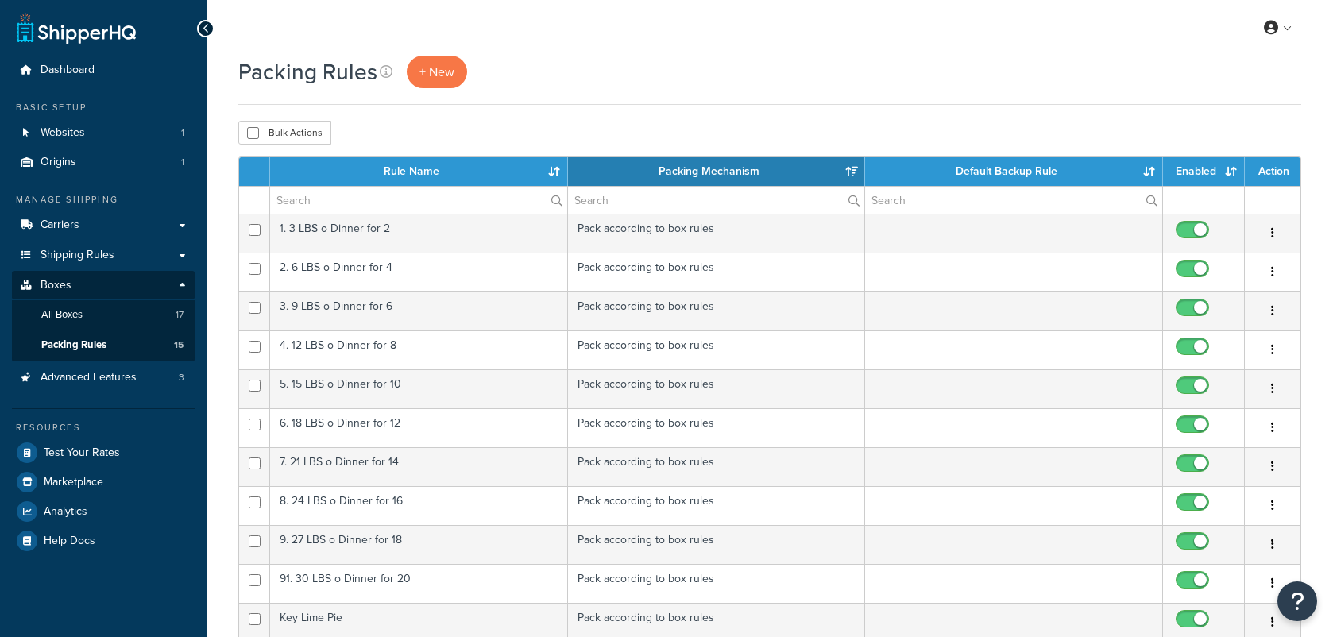
select select "15"
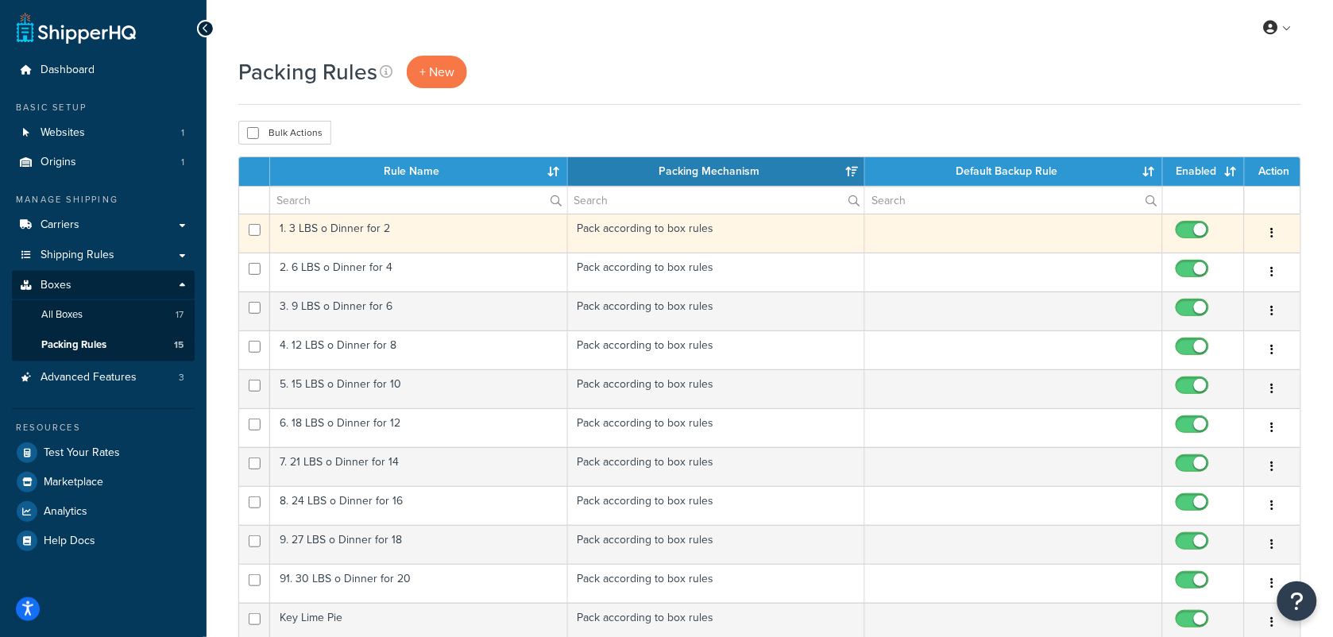
click at [931, 232] on td at bounding box center [1014, 233] width 298 height 39
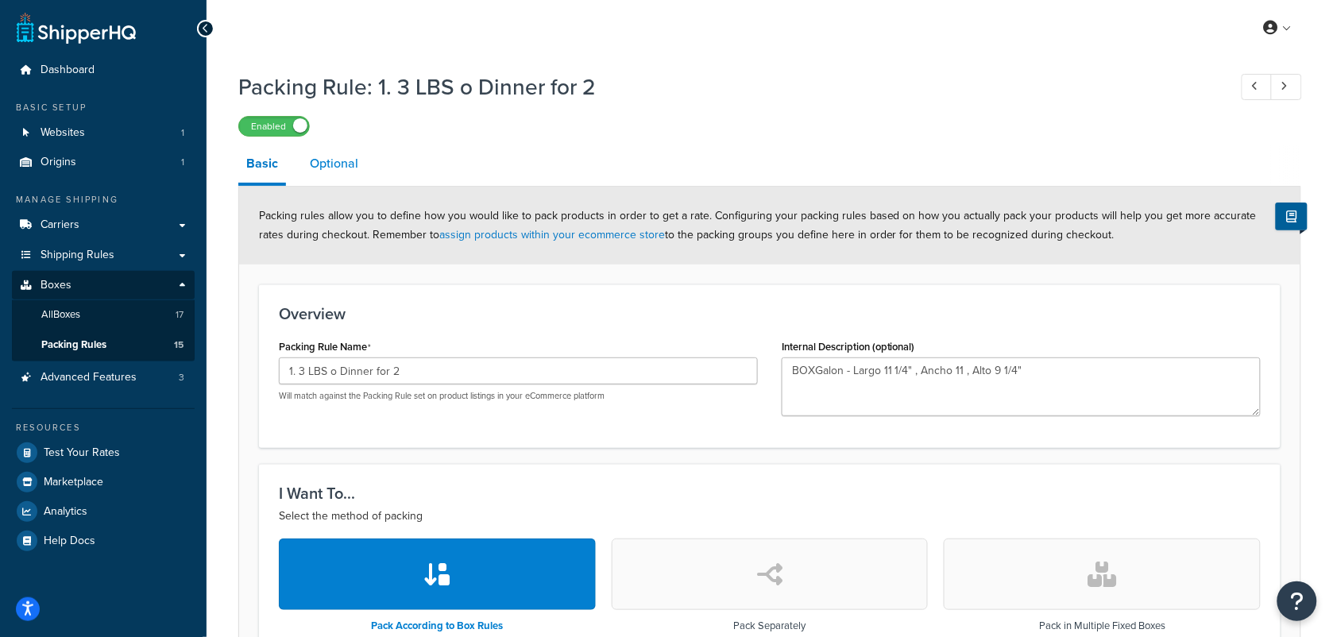
click at [331, 167] on link "Optional" at bounding box center [334, 164] width 64 height 38
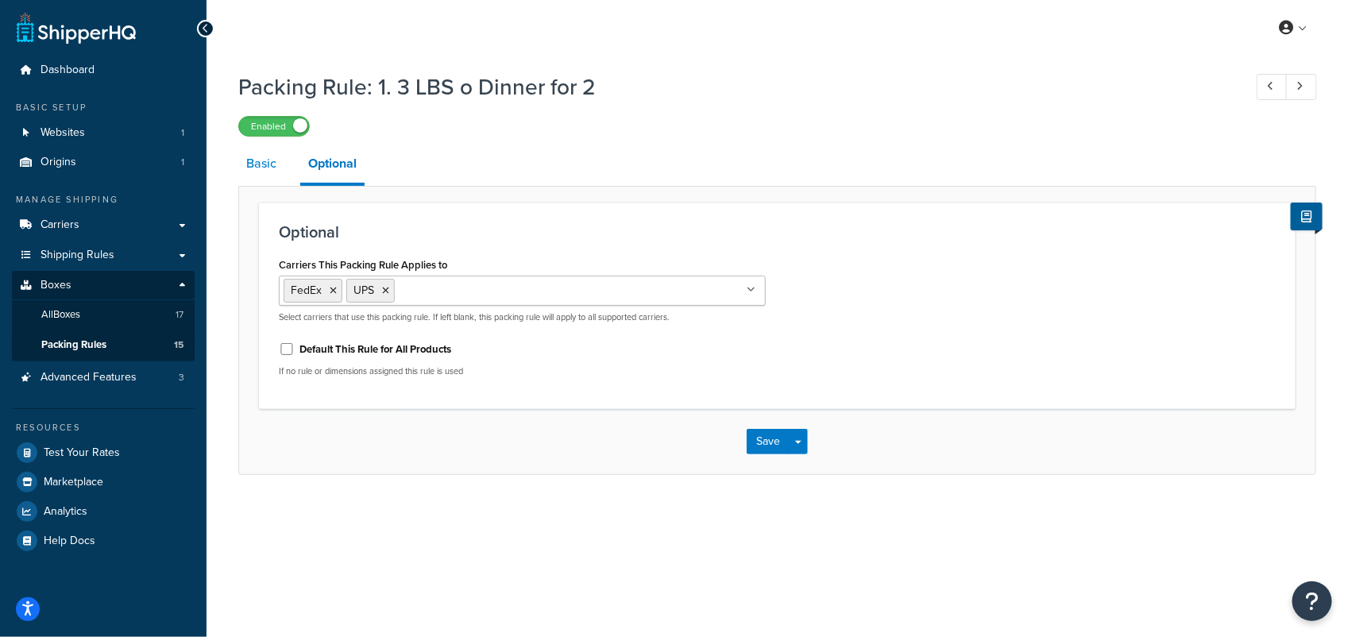
click at [260, 168] on link "Basic" at bounding box center [261, 164] width 46 height 38
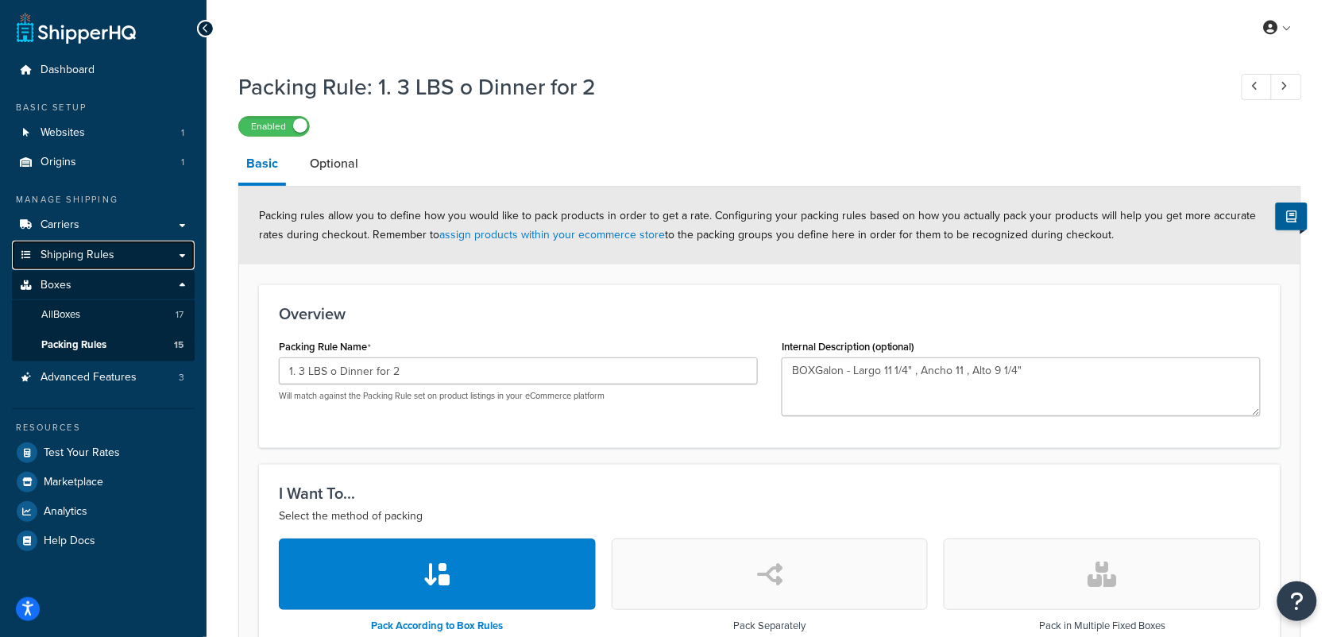
click at [83, 249] on span "Shipping Rules" at bounding box center [78, 256] width 74 height 14
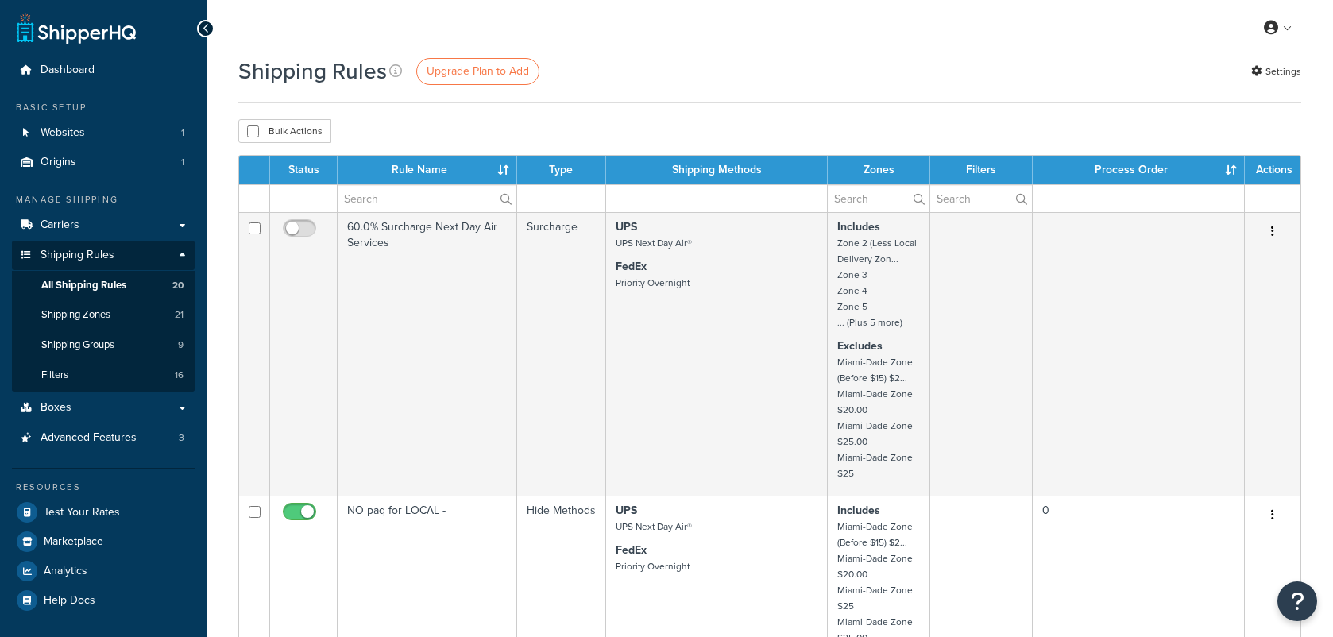
select select "100"
click at [1295, 71] on link "Settings" at bounding box center [1276, 71] width 50 height 22
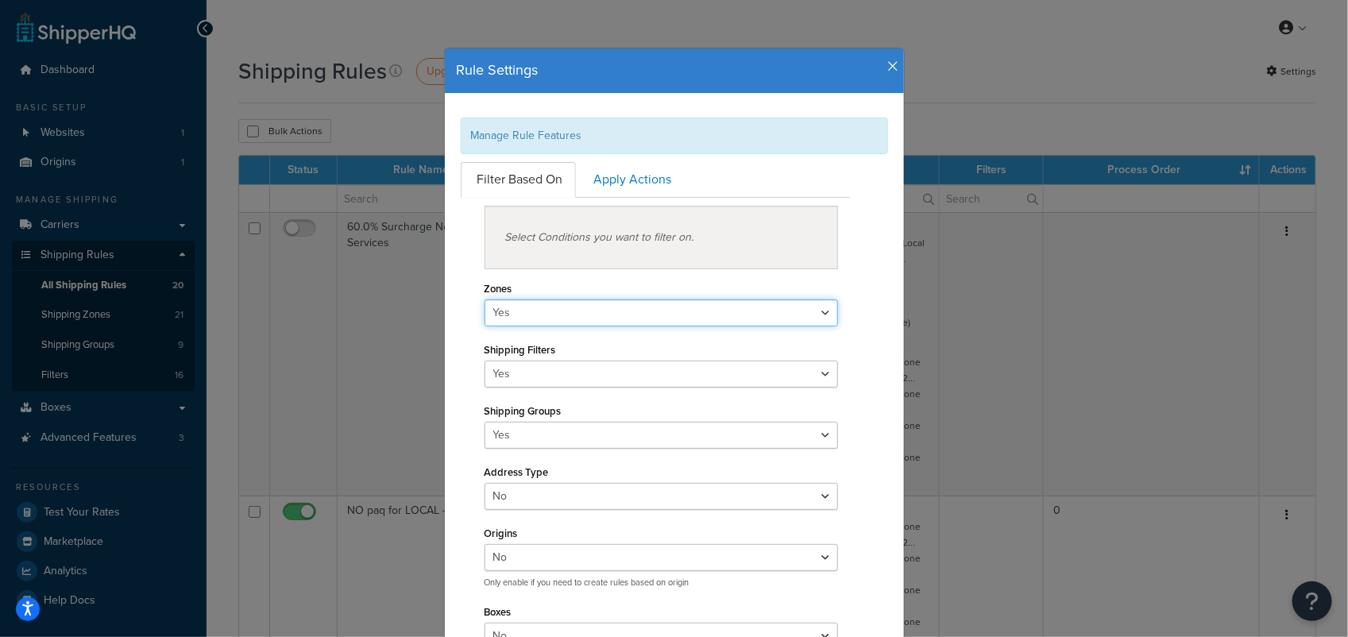
click at [819, 315] on select "Yes No" at bounding box center [661, 312] width 354 height 27
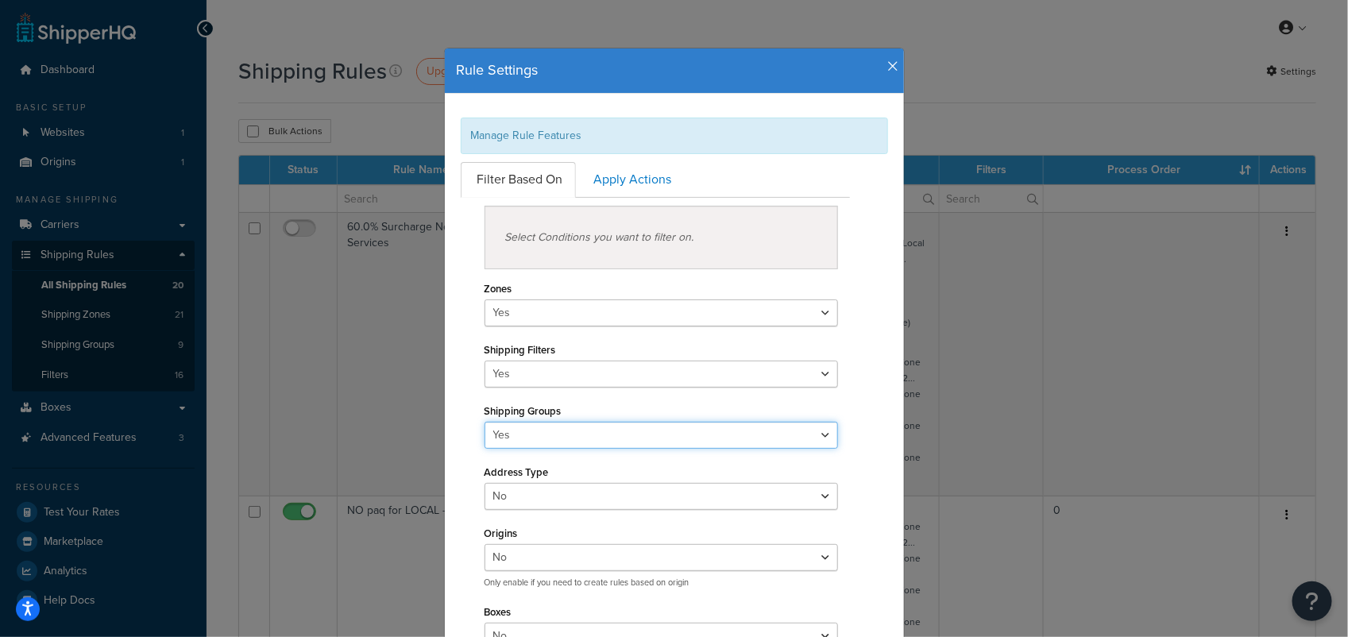
click at [820, 426] on select "Yes No" at bounding box center [661, 435] width 354 height 27
click at [888, 60] on icon "button" at bounding box center [893, 67] width 11 height 14
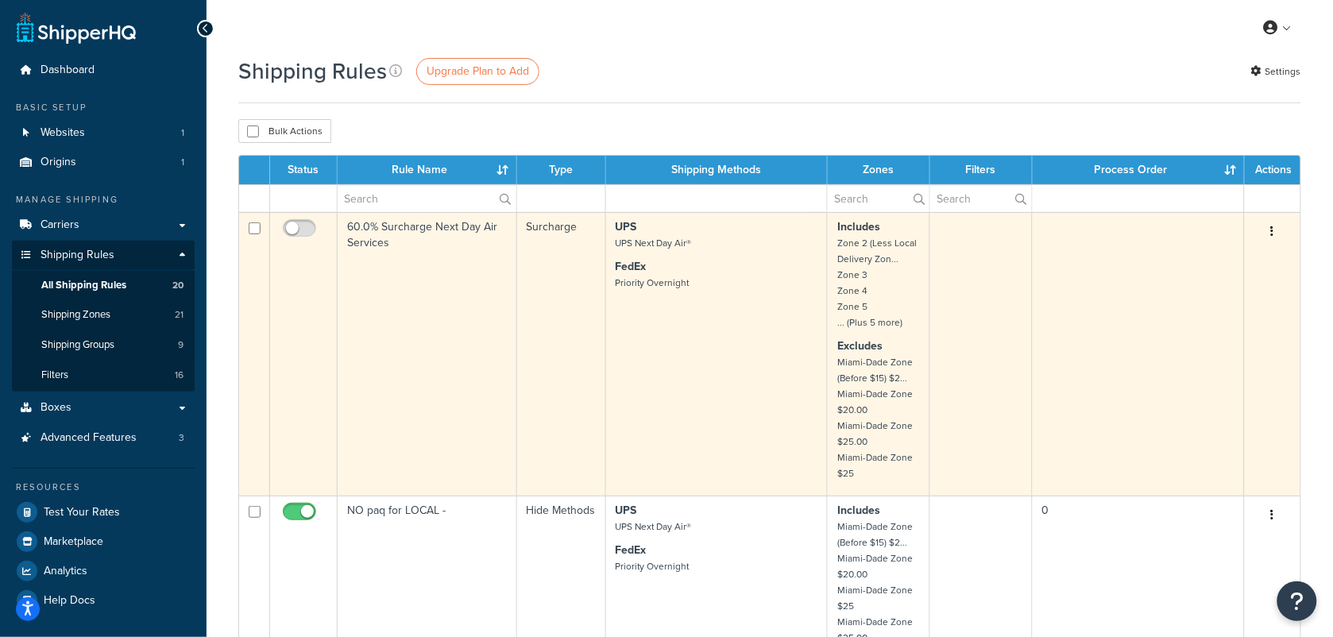
drag, startPoint x: 423, startPoint y: 328, endPoint x: 417, endPoint y: 319, distance: 10.4
click at [423, 328] on td "60.0% Surcharge Next Day Air Services" at bounding box center [427, 354] width 179 height 284
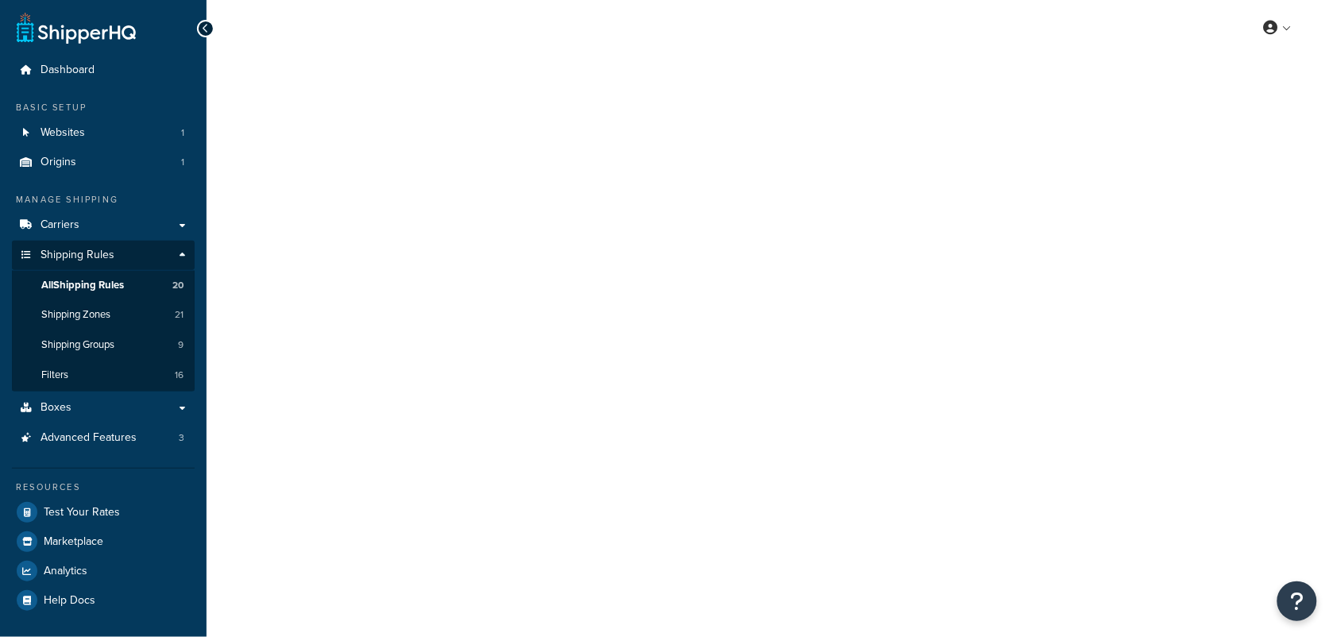
select select "SURCHARGE"
select select "LOCATION"
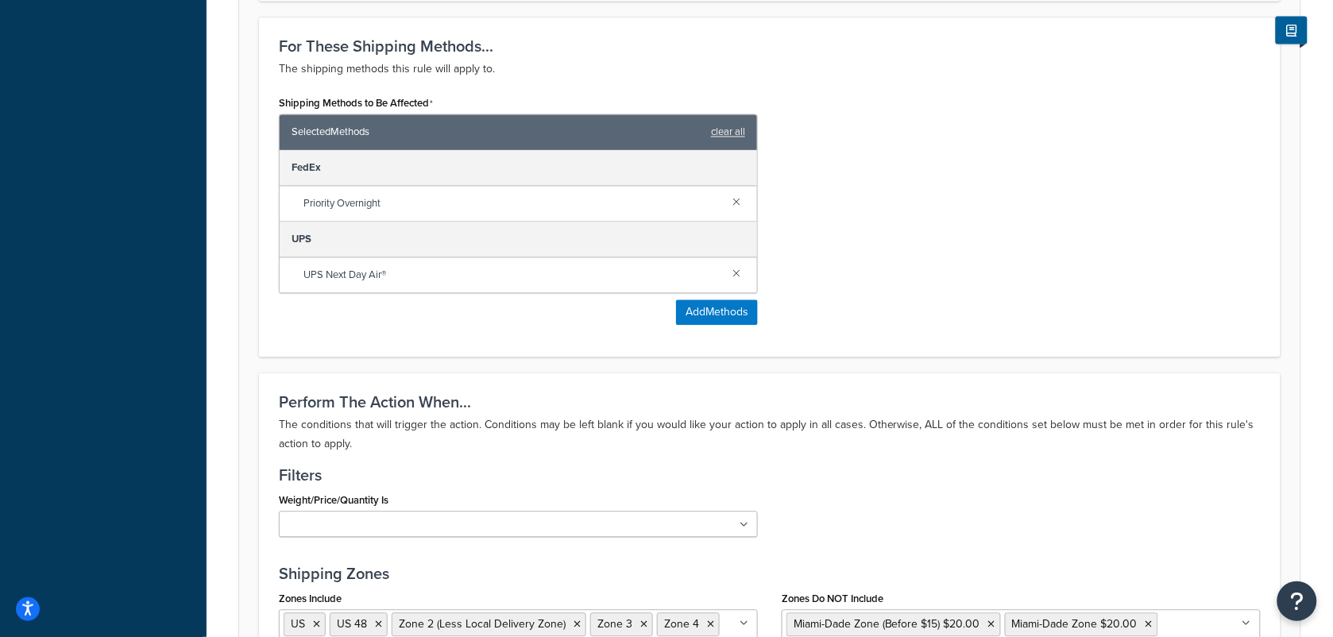
scroll to position [894, 0]
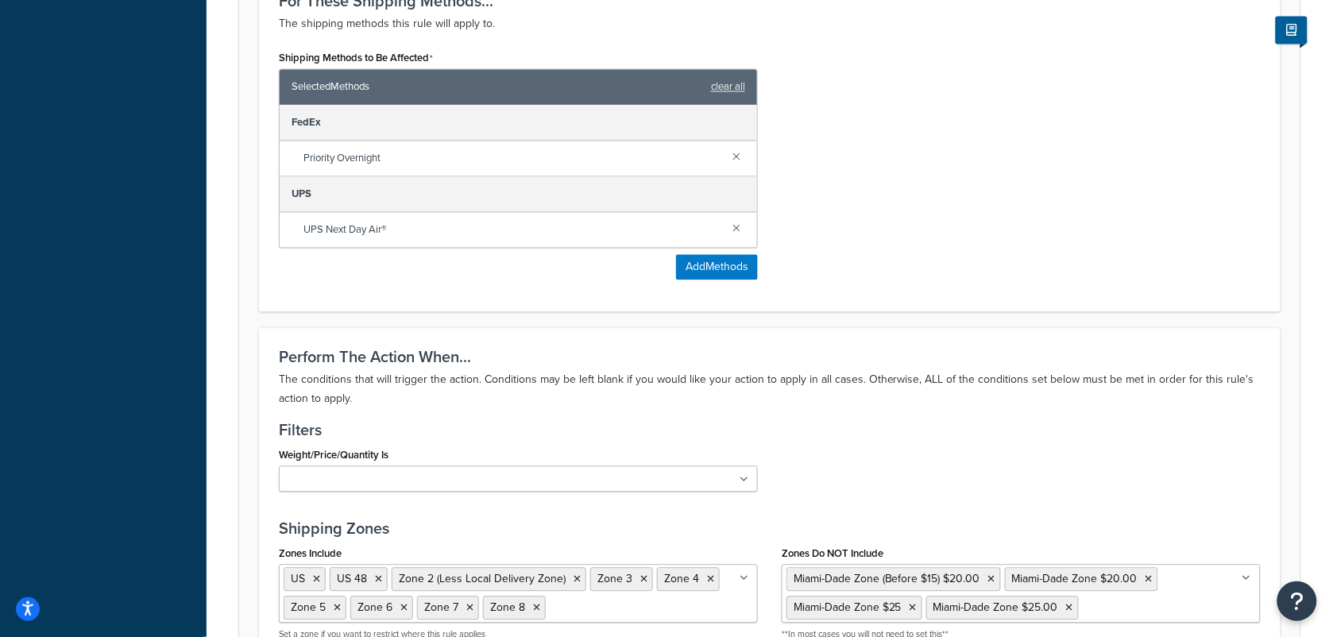
click at [739, 477] on ul at bounding box center [518, 478] width 479 height 26
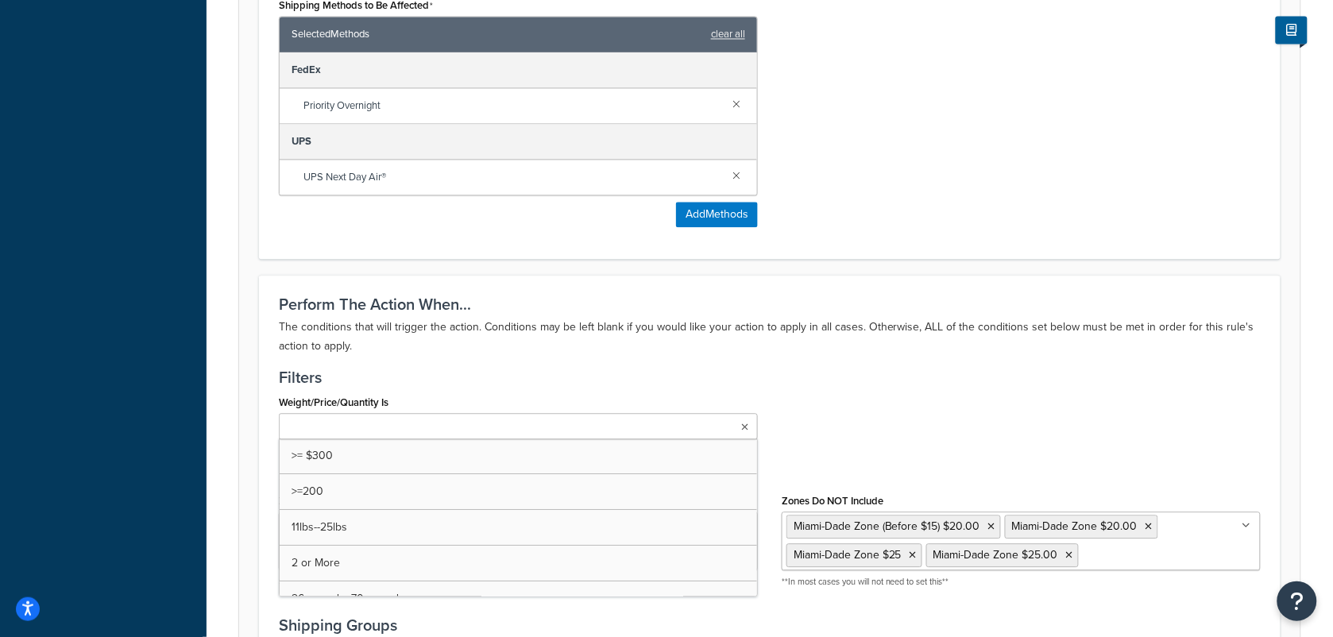
scroll to position [993, 0]
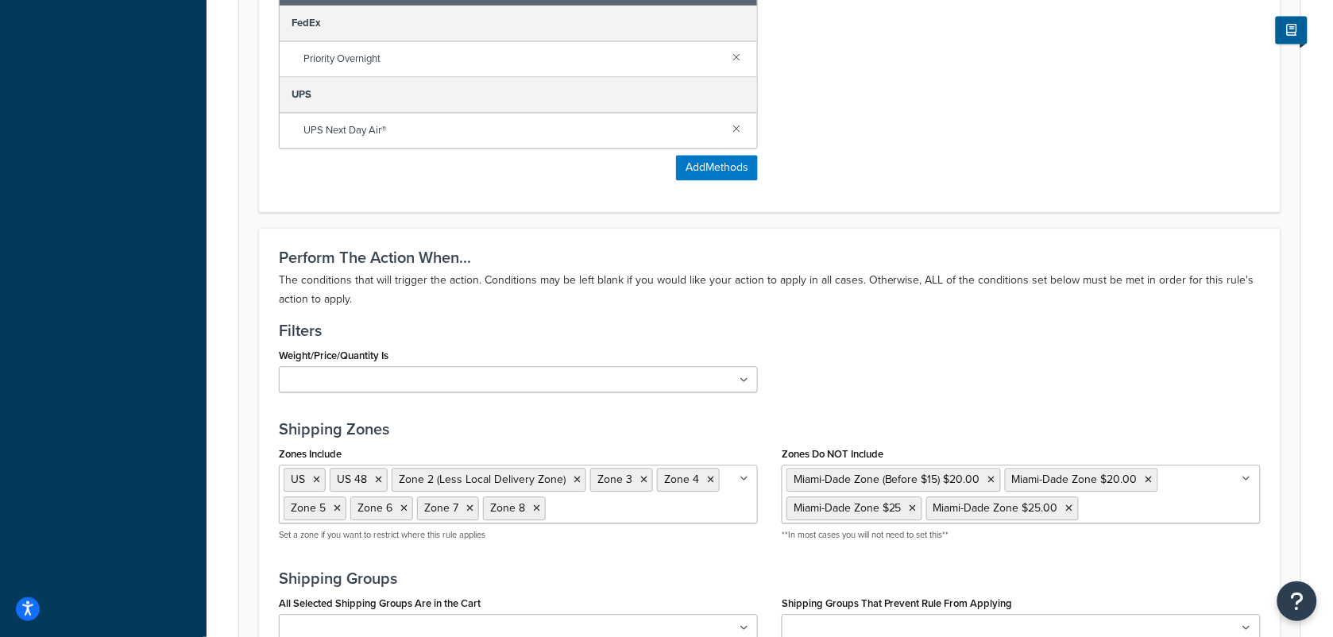
click at [927, 353] on div "Weight/Price/Quantity Is >= $300 >=200 11lbs--25lbs 2 or More 26 pounds--70 pou…" at bounding box center [770, 374] width 1006 height 60
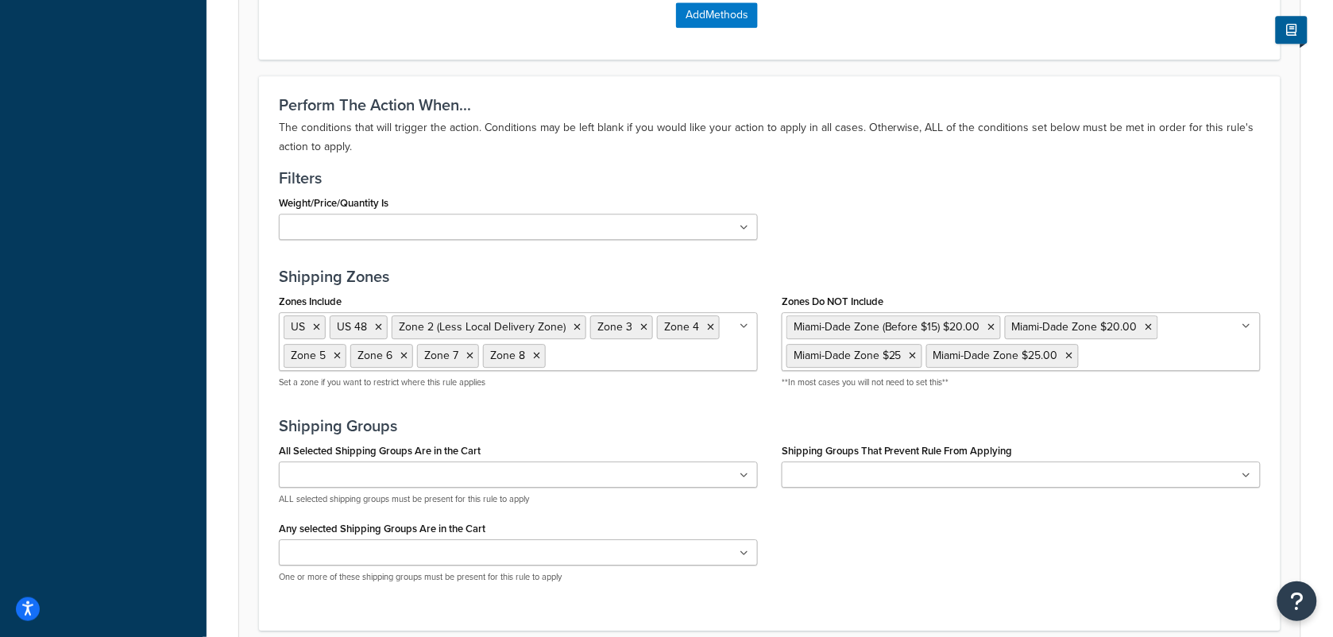
scroll to position [1191, 0]
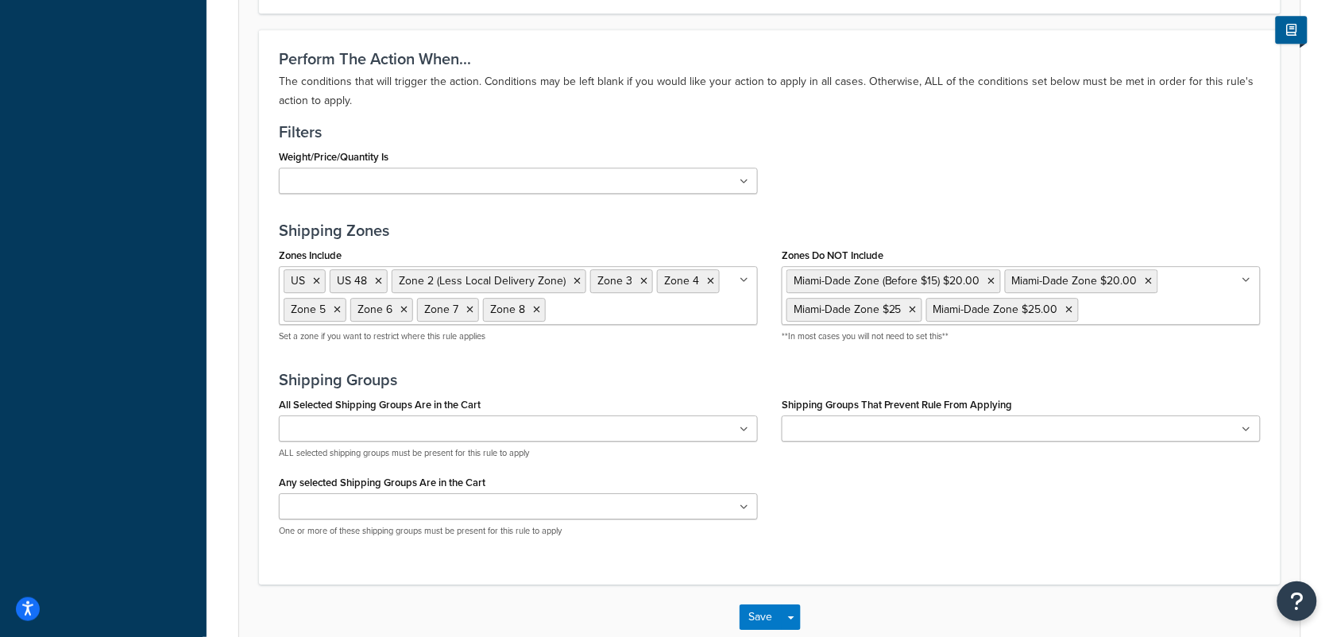
click at [1009, 193] on div "Weight/Price/Quantity Is >= $300 >=200 11lbs--25lbs 2 or More 26 pounds--70 pou…" at bounding box center [770, 175] width 1006 height 60
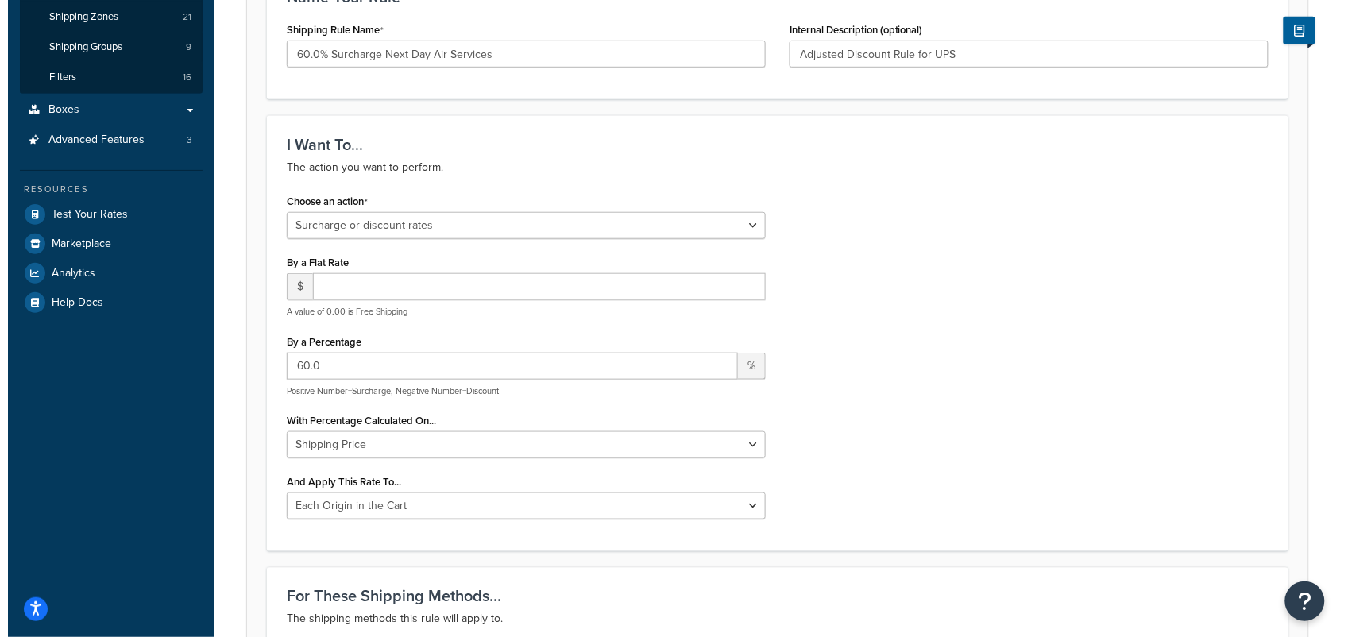
scroll to position [0, 0]
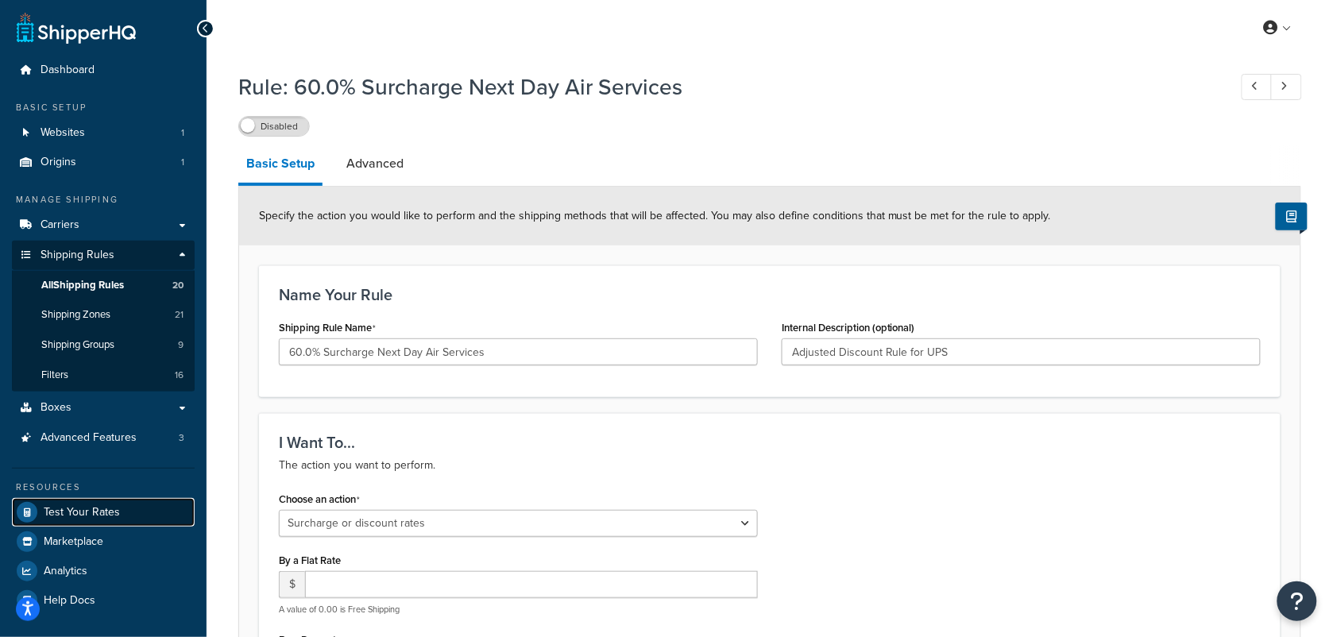
click at [84, 506] on span "Test Your Rates" at bounding box center [82, 513] width 76 height 14
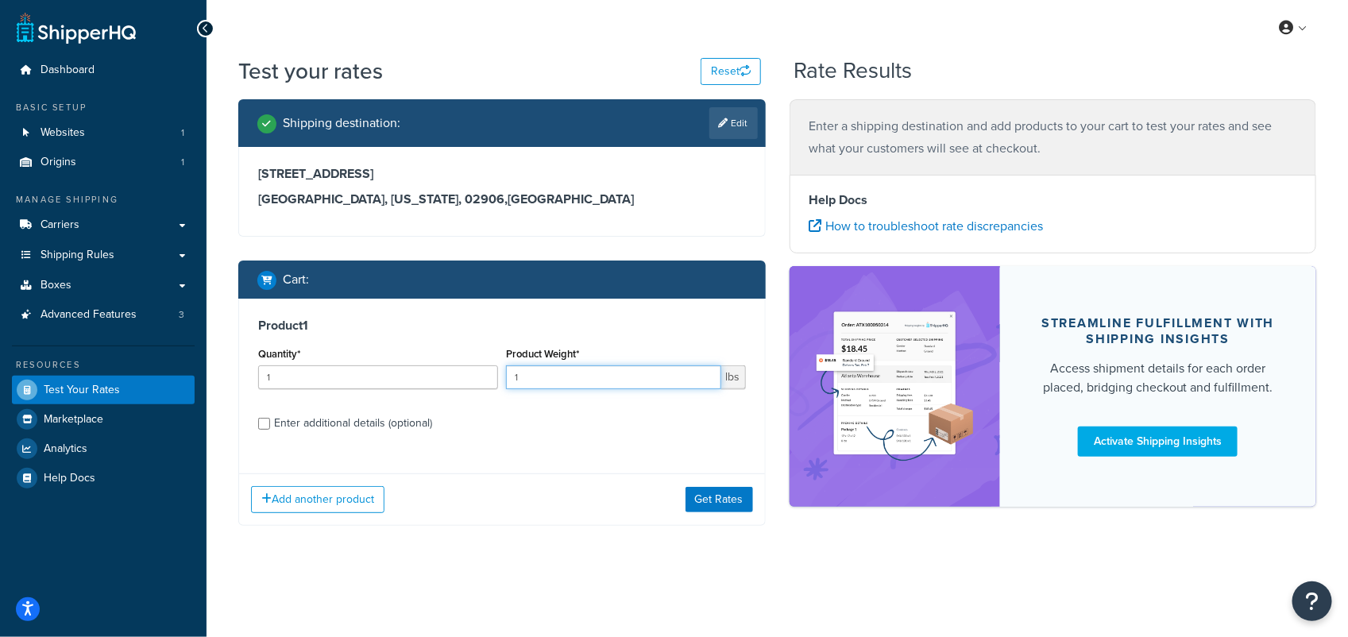
click at [584, 380] on input "1" at bounding box center [613, 377] width 215 height 24
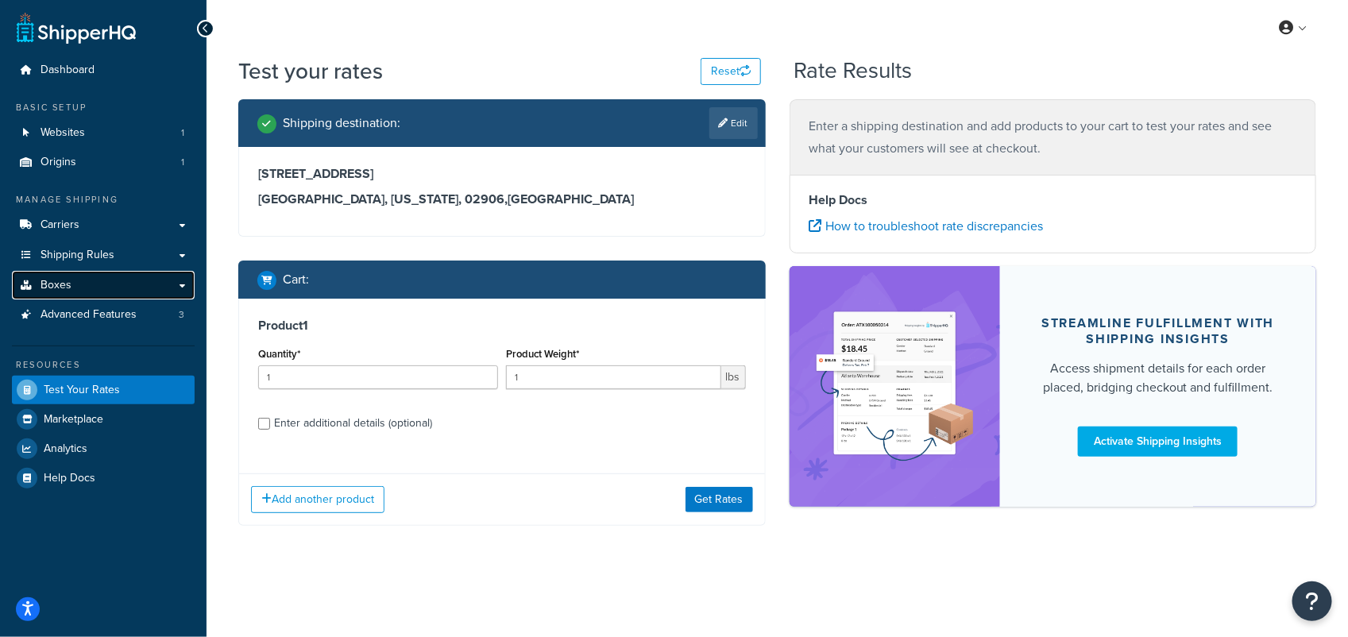
click at [71, 287] on link "Boxes" at bounding box center [103, 285] width 183 height 29
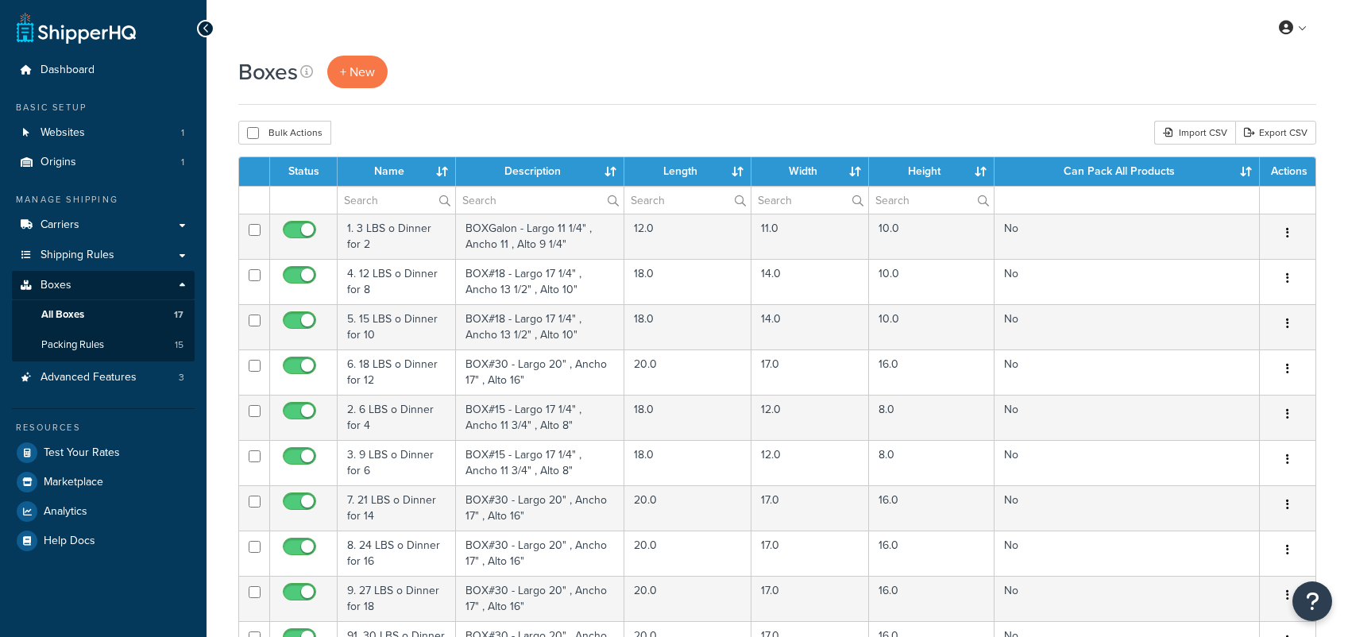
select select "100"
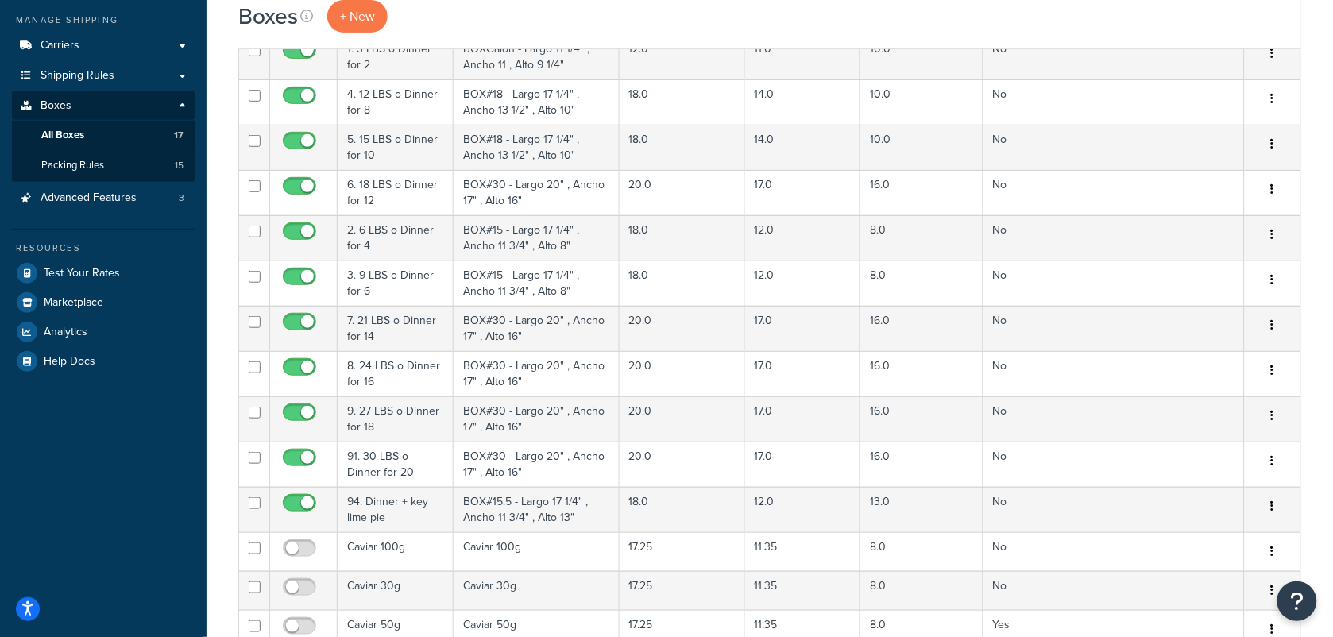
scroll to position [397, 0]
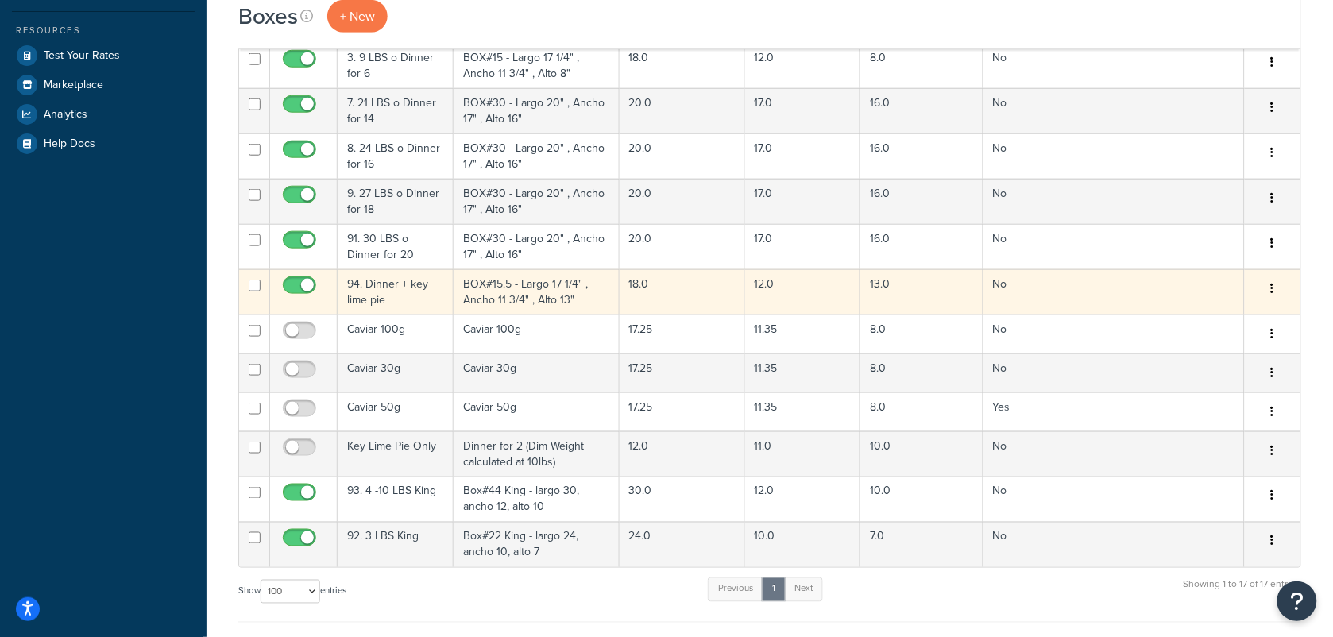
click at [405, 306] on td "94. Dinner + key lime pie" at bounding box center [396, 291] width 116 height 45
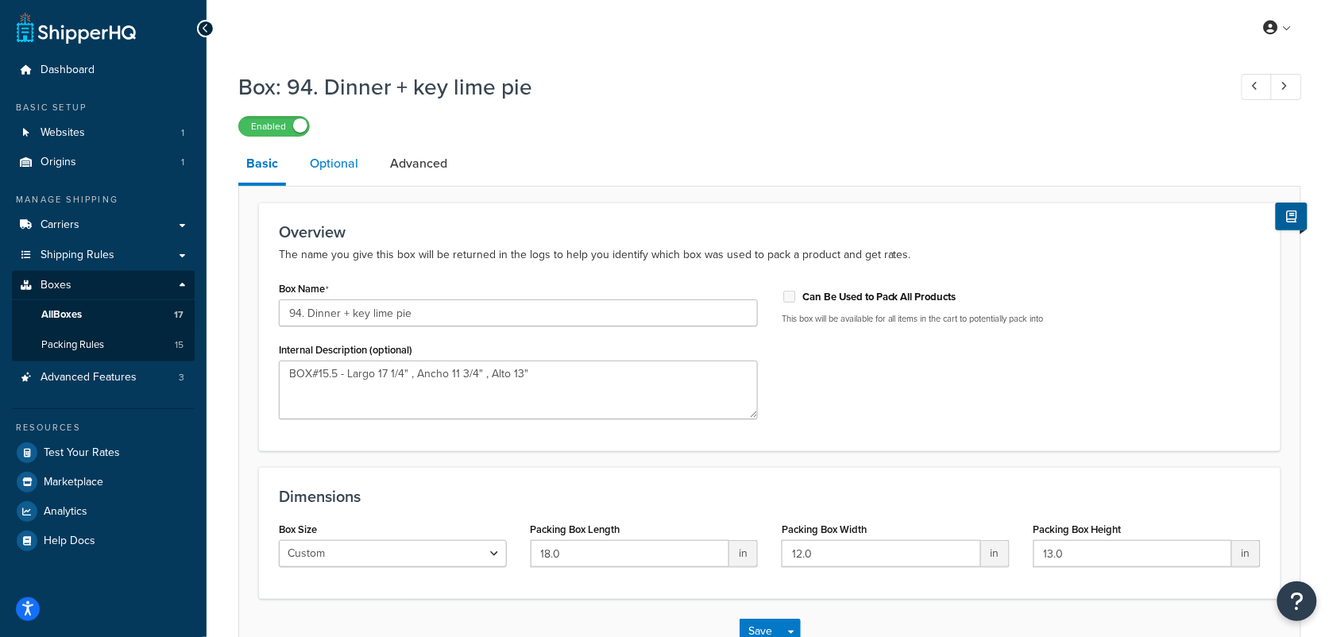
click at [340, 165] on link "Optional" at bounding box center [334, 164] width 64 height 38
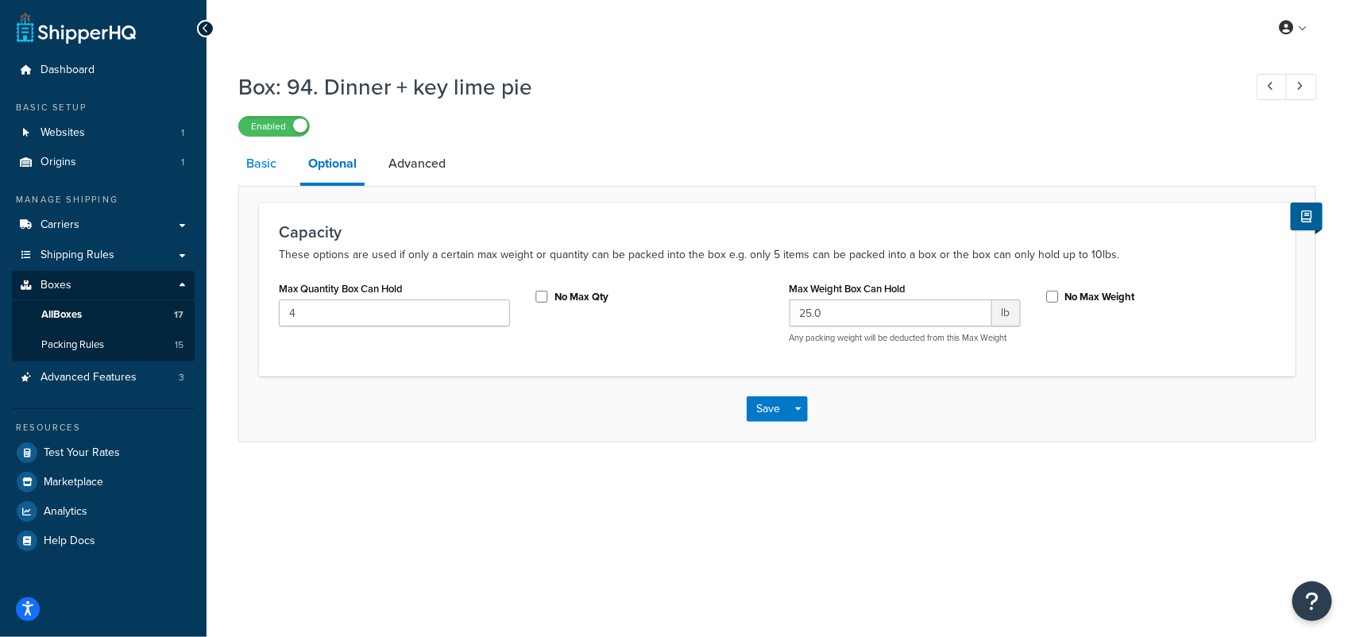
click at [271, 165] on link "Basic" at bounding box center [261, 164] width 46 height 38
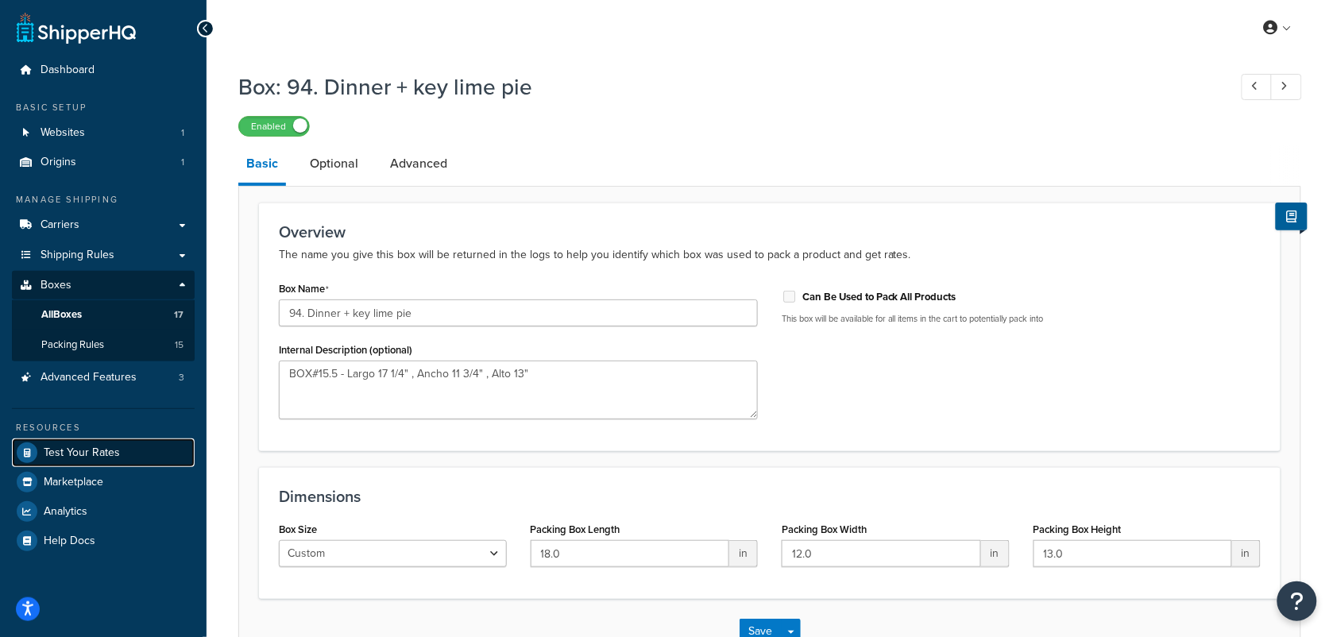
click at [86, 450] on span "Test Your Rates" at bounding box center [82, 453] width 76 height 14
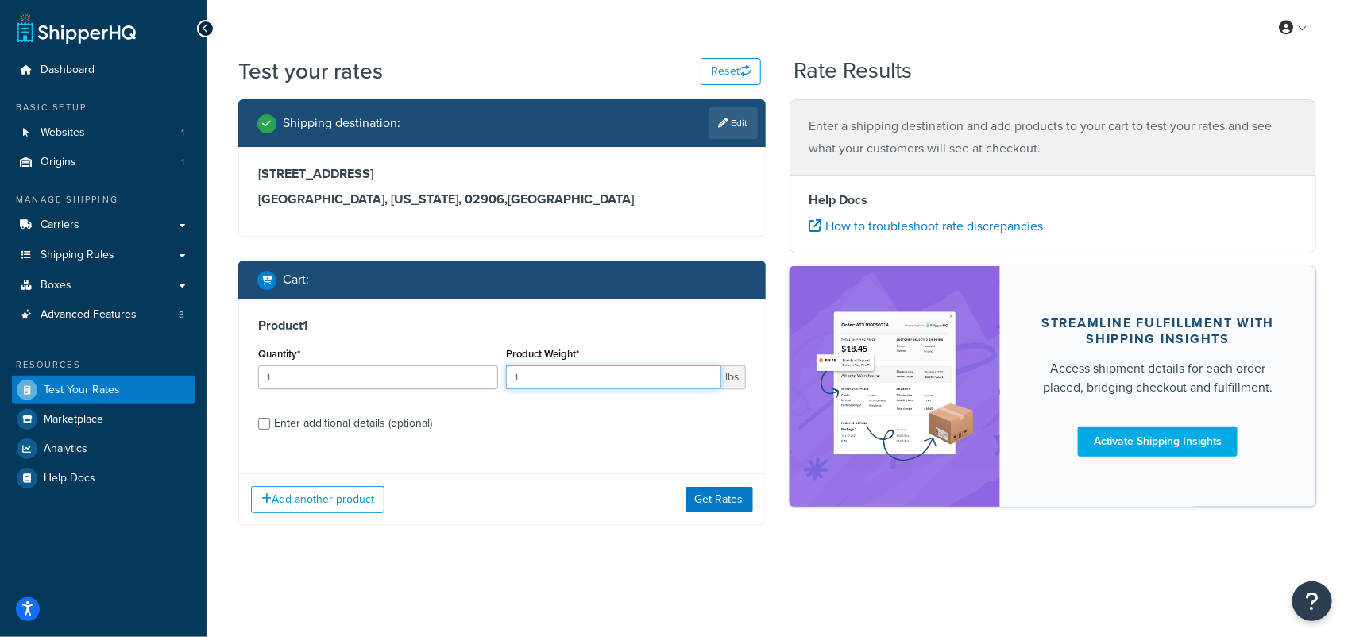
drag, startPoint x: 560, startPoint y: 383, endPoint x: 473, endPoint y: 374, distance: 87.8
click at [473, 374] on div "Quantity* 1 Product Weight* 1 lbs" at bounding box center [502, 372] width 496 height 58
click at [261, 419] on div "Product 1 Quantity* 1 Product Weight* lbs Enter additional details (optional)" at bounding box center [502, 380] width 526 height 163
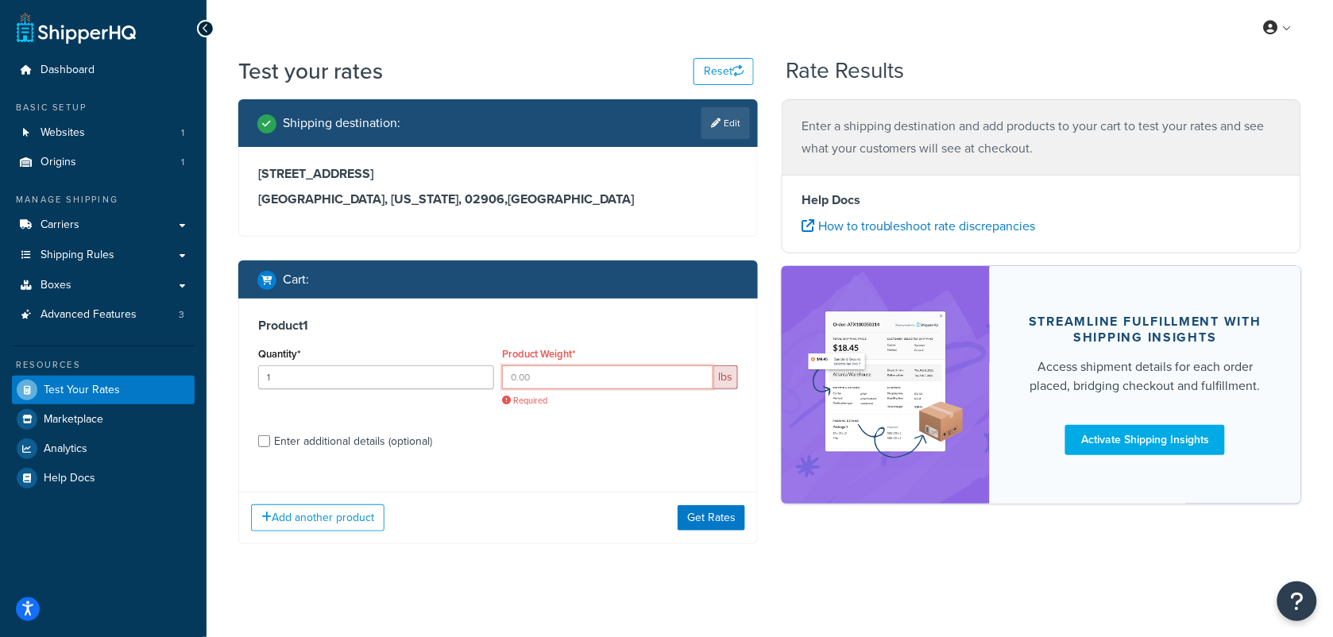
click at [552, 377] on input "Product Weight*" at bounding box center [607, 377] width 211 height 24
click at [550, 381] on input "Product Weight*" at bounding box center [607, 377] width 211 height 24
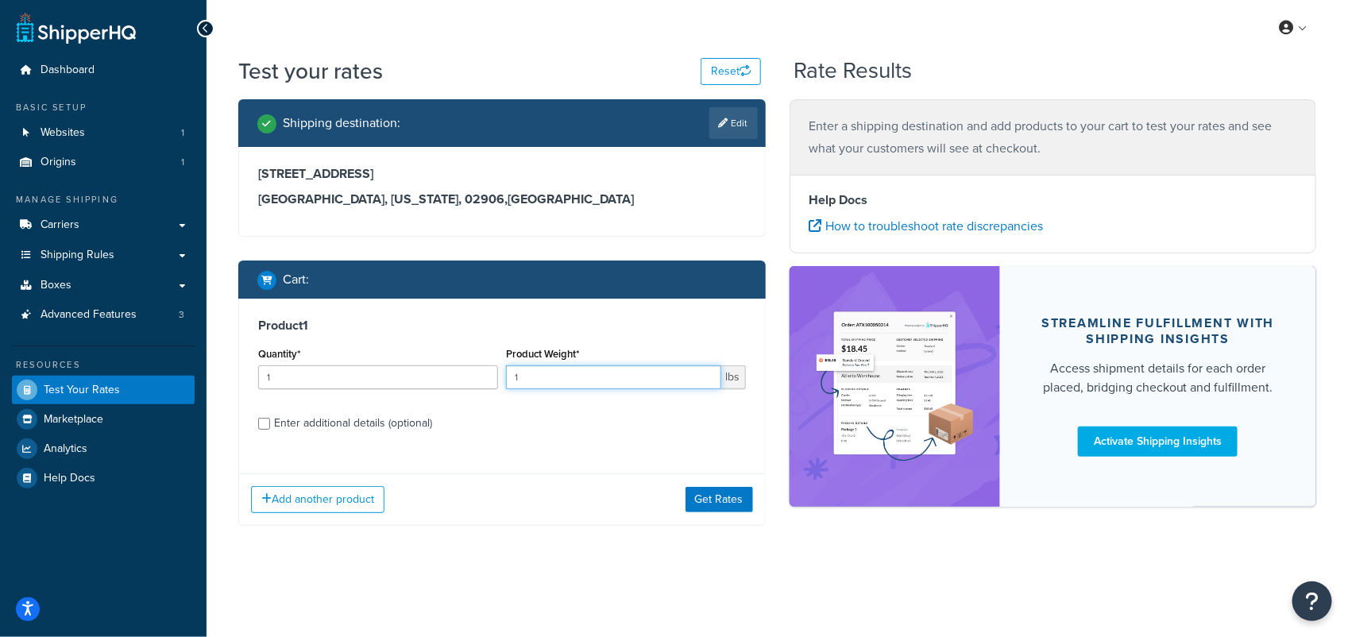
type input "1"
click at [554, 406] on div "Product 1 Quantity* 1 Product Weight* 1 lbs Enter additional details (optional)" at bounding box center [502, 380] width 526 height 163
click at [262, 422] on input "Enter additional details (optional)" at bounding box center [264, 424] width 12 height 12
checkbox input "true"
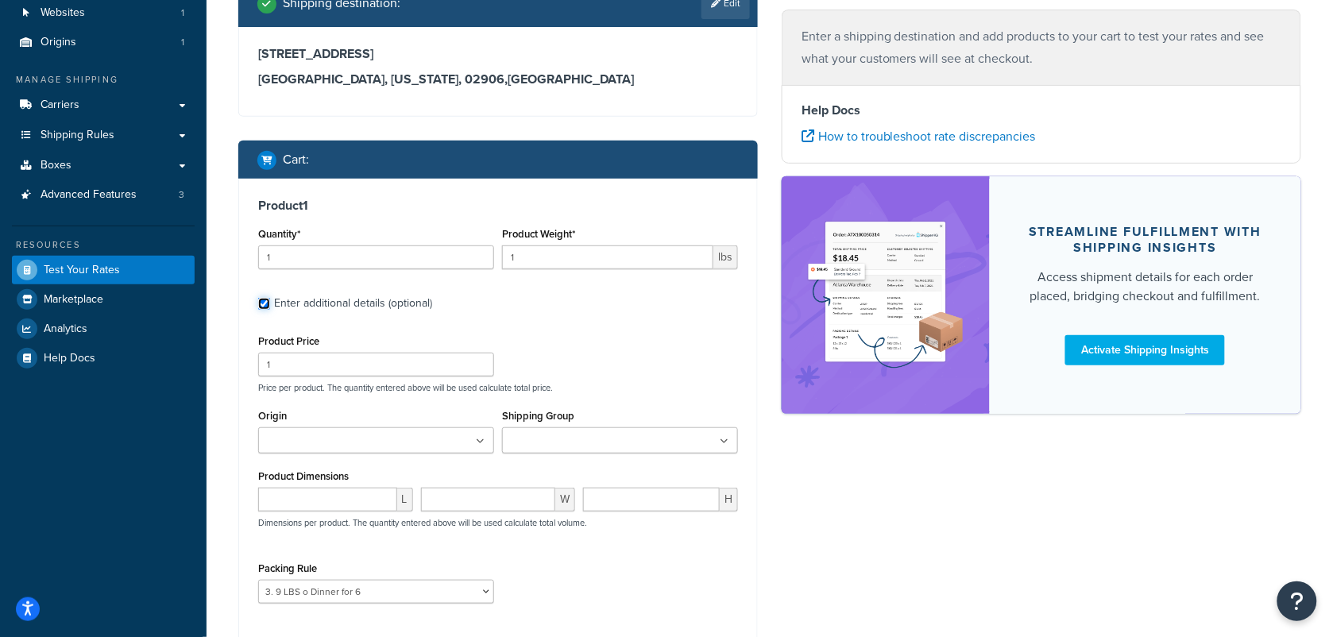
scroll to position [287, 0]
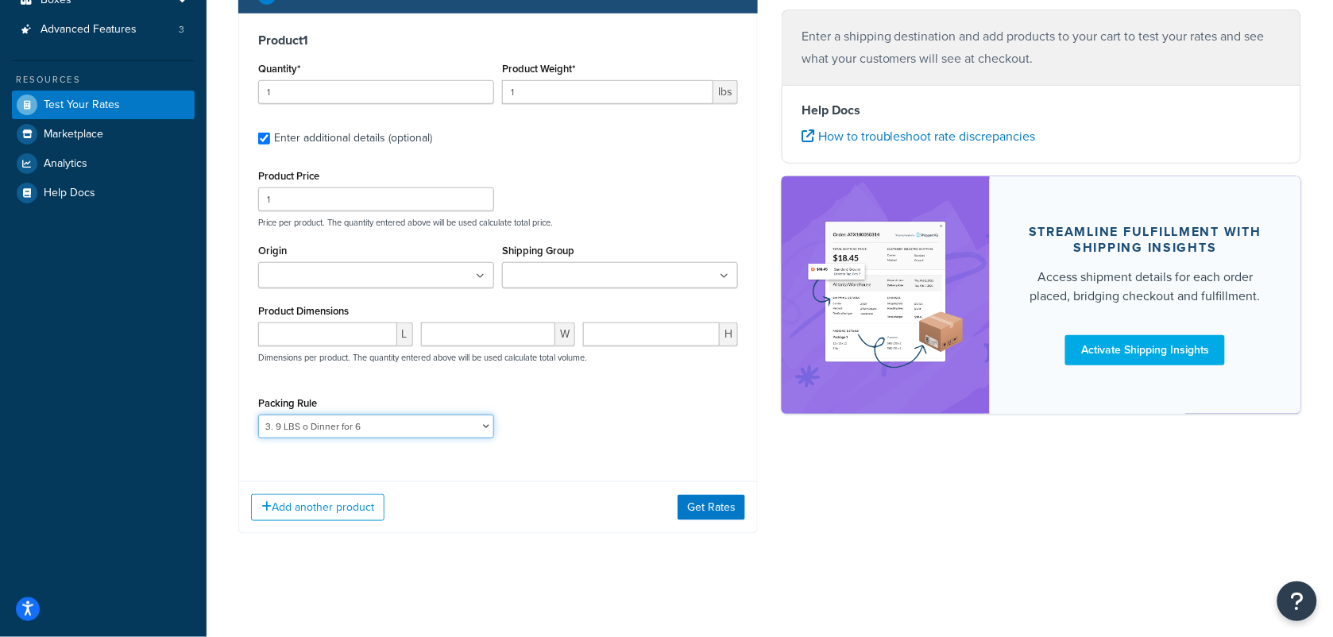
click at [484, 426] on select "1. 3 LBS o Dinner for 2 2. 6 LBS o Dinner for 4 3. 9 LBS o Dinner for 6 4. 12 L…" at bounding box center [376, 427] width 236 height 24
select select "59338"
click at [258, 415] on select "1. 3 LBS o Dinner for 2 2. 6 LBS o Dinner for 4 3. 9 LBS o Dinner for 6 4. 12 L…" at bounding box center [376, 427] width 236 height 24
click at [658, 443] on div "Packing Rule 1. 3 LBS o Dinner for 2 2. 6 LBS o Dinner for 4 3. 9 LBS o Dinner …" at bounding box center [498, 421] width 488 height 58
click at [715, 504] on button "Get Rates" at bounding box center [711, 507] width 68 height 25
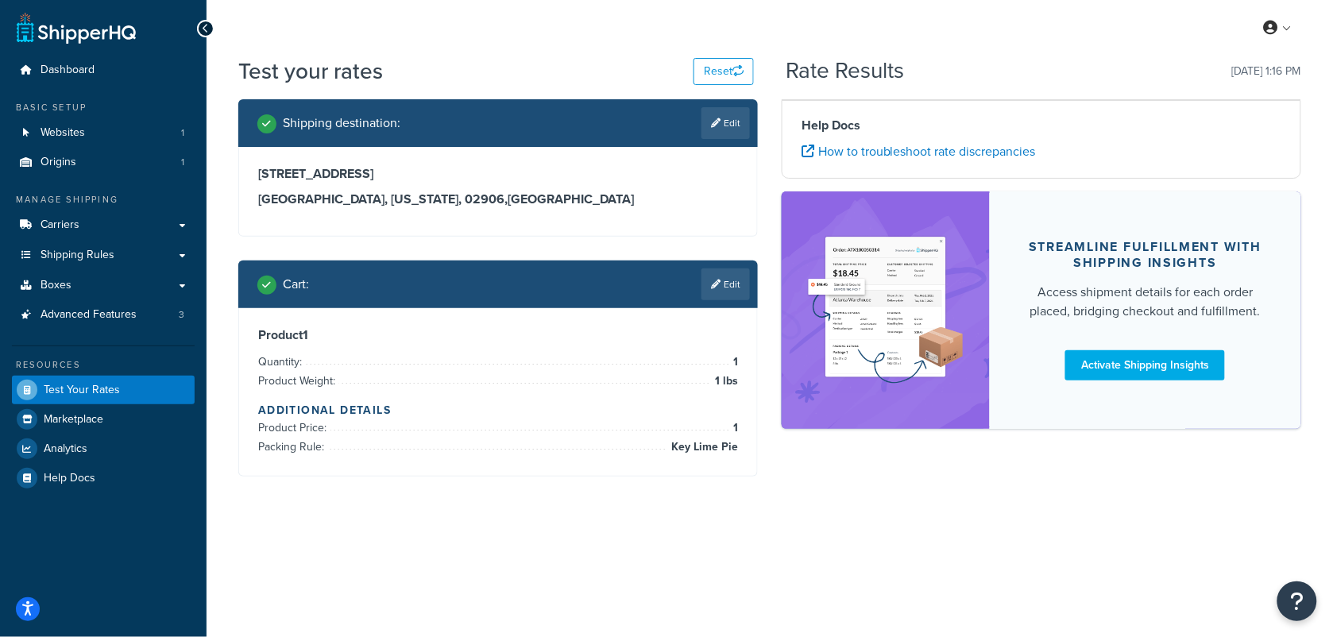
scroll to position [0, 0]
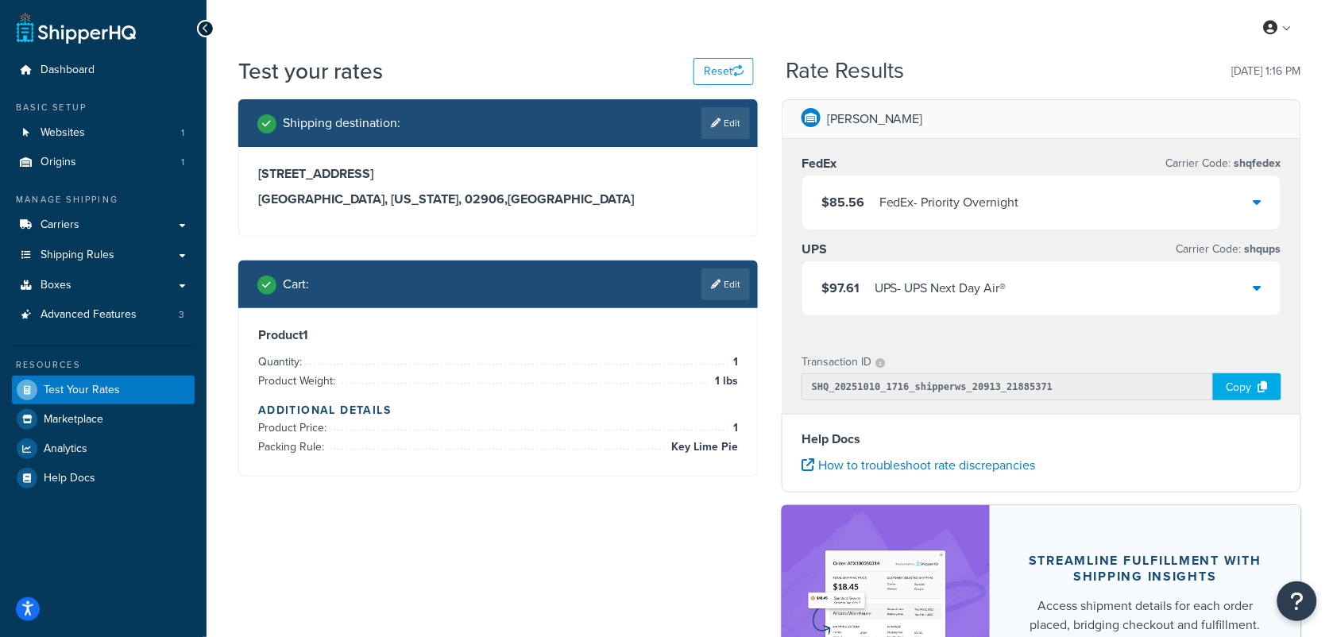
click at [1267, 286] on div "$97.61 UPS - UPS Next Day Air®" at bounding box center [1041, 288] width 478 height 54
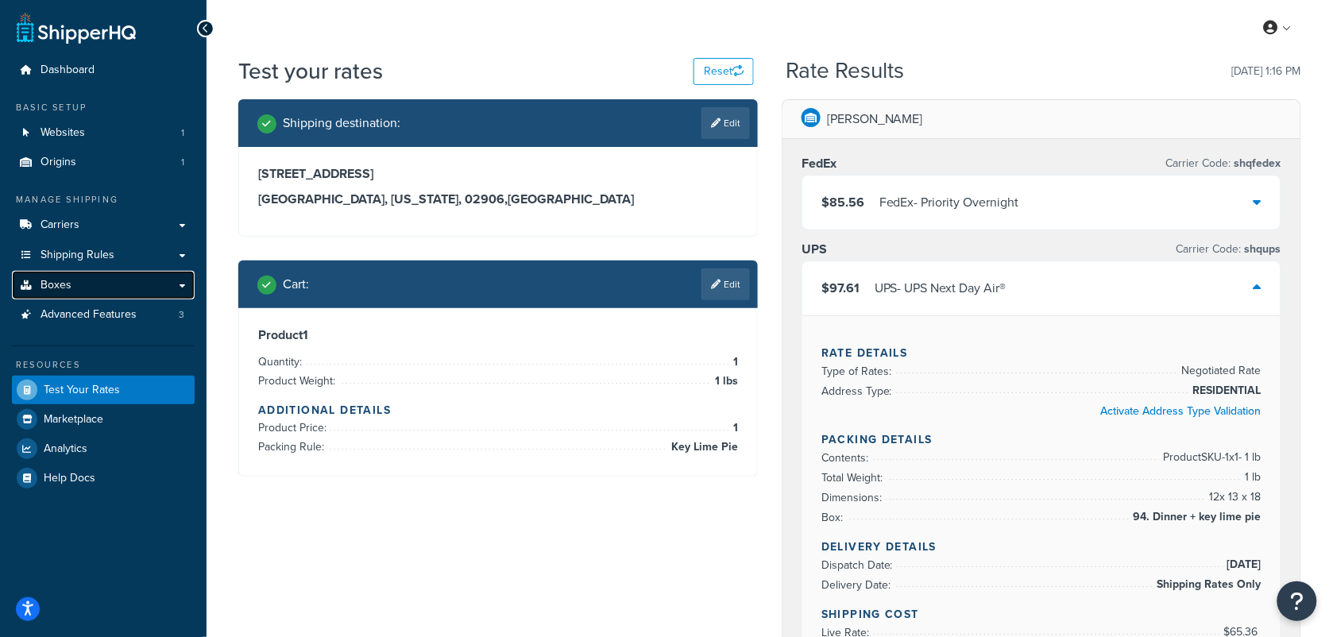
click at [70, 284] on link "Boxes" at bounding box center [103, 285] width 183 height 29
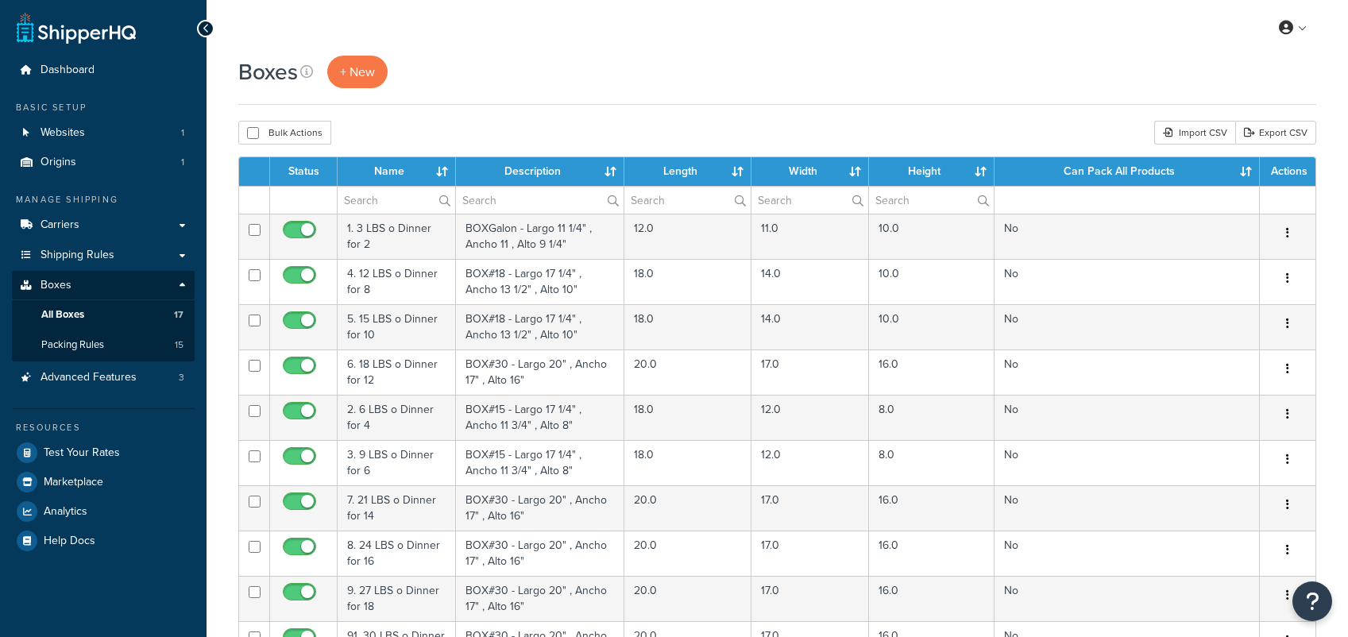
select select "100"
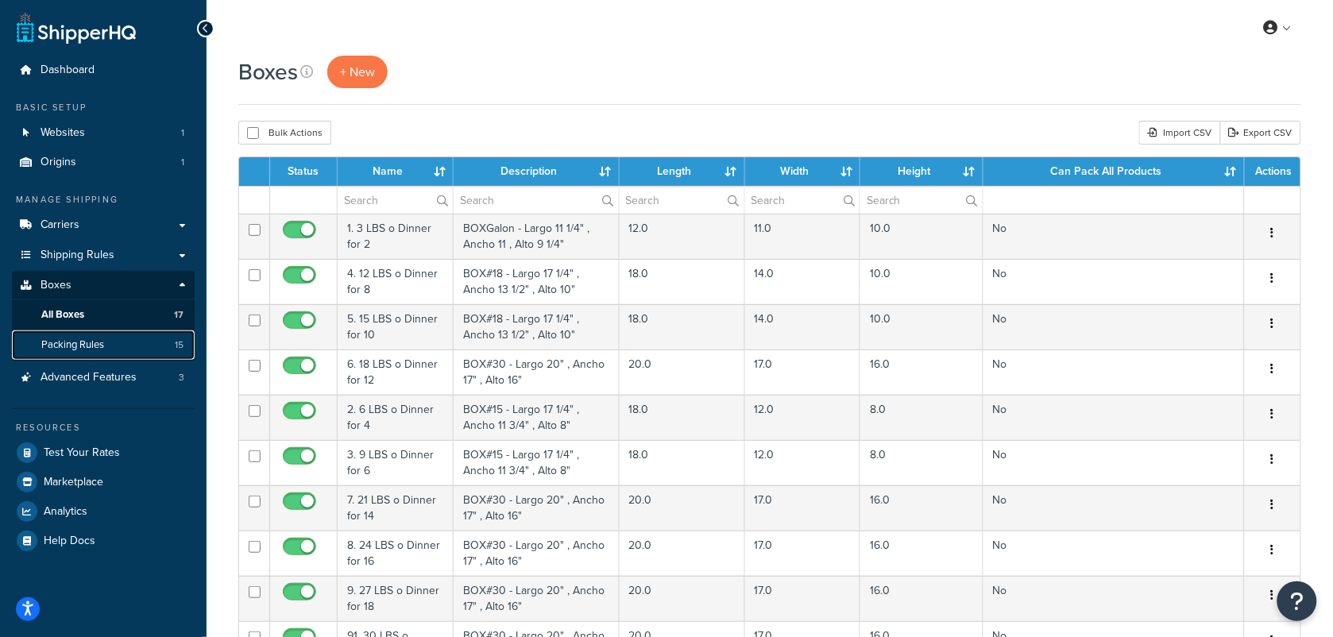
click at [79, 340] on span "Packing Rules" at bounding box center [72, 345] width 63 height 14
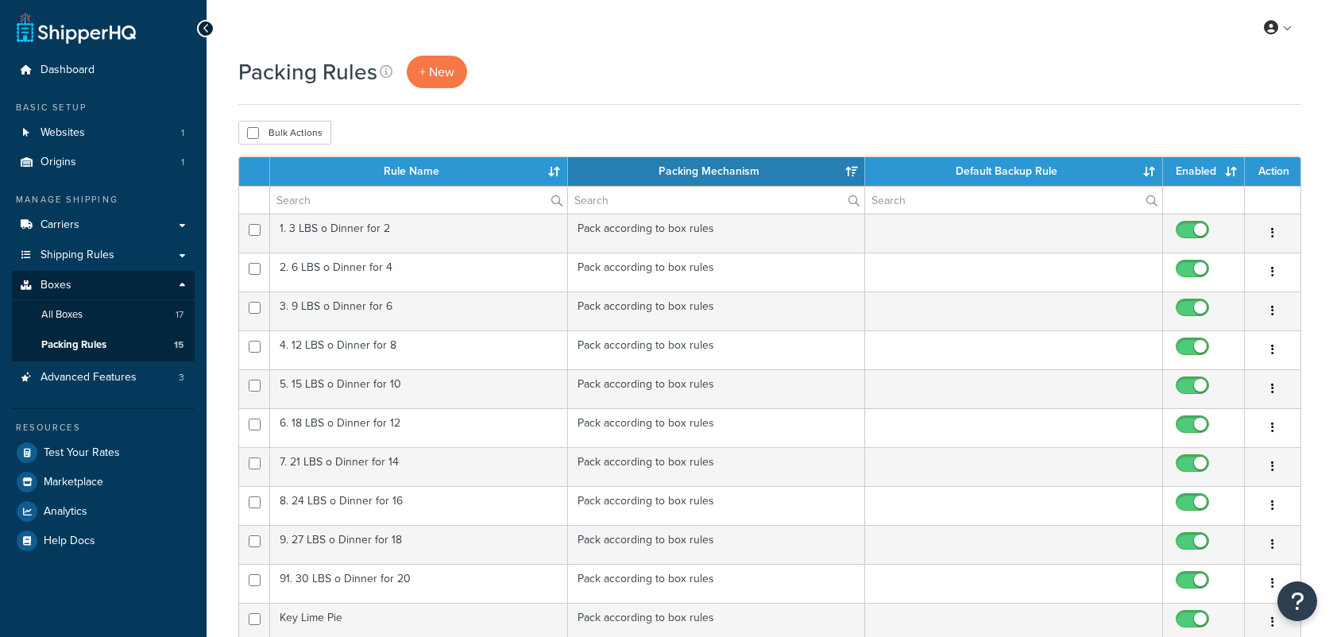
select select "15"
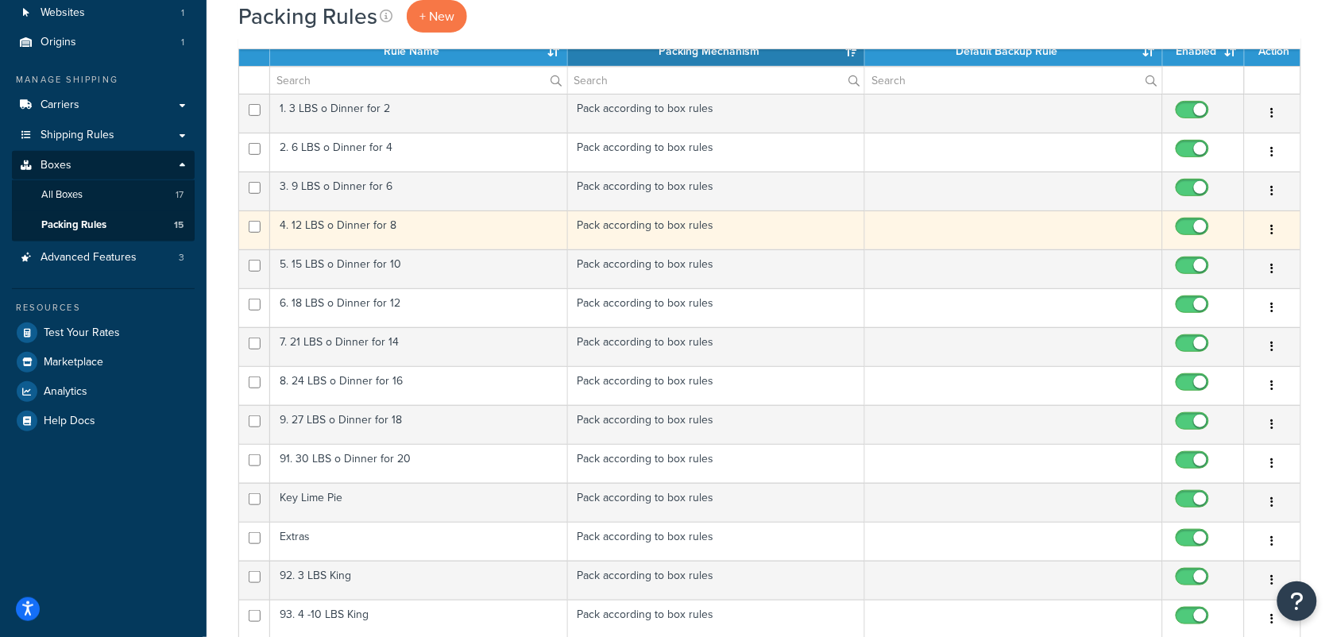
scroll to position [298, 0]
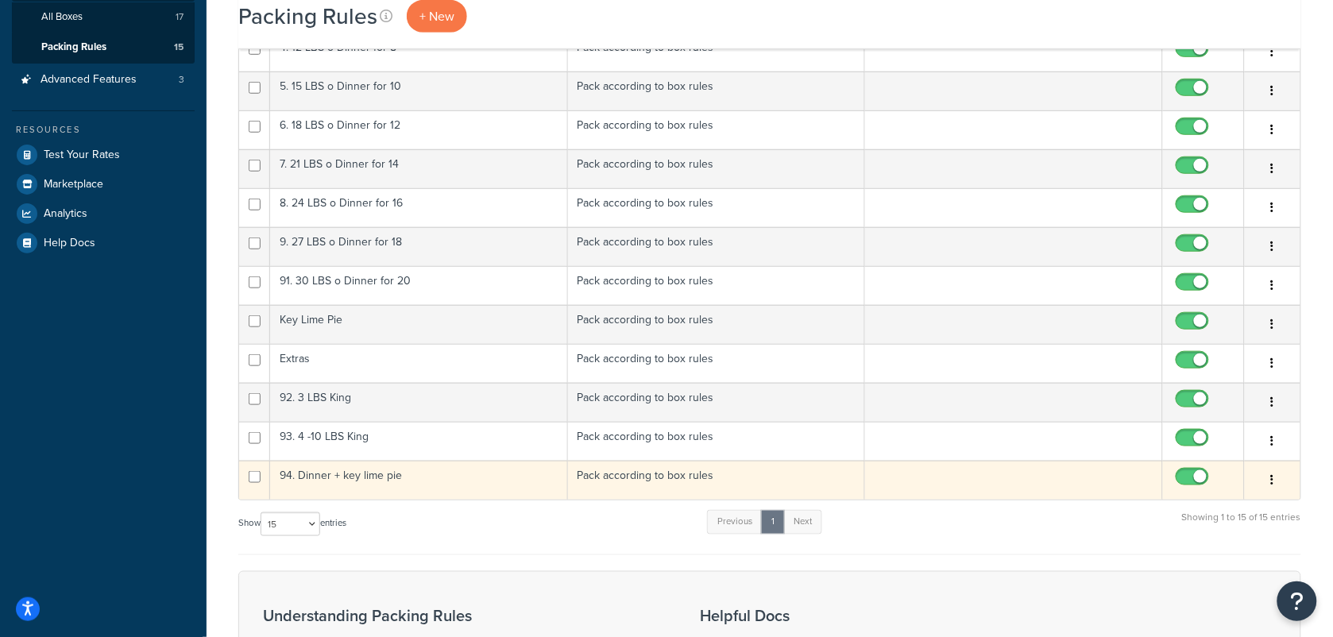
click at [355, 477] on td "94. Dinner + key lime pie" at bounding box center [419, 480] width 298 height 39
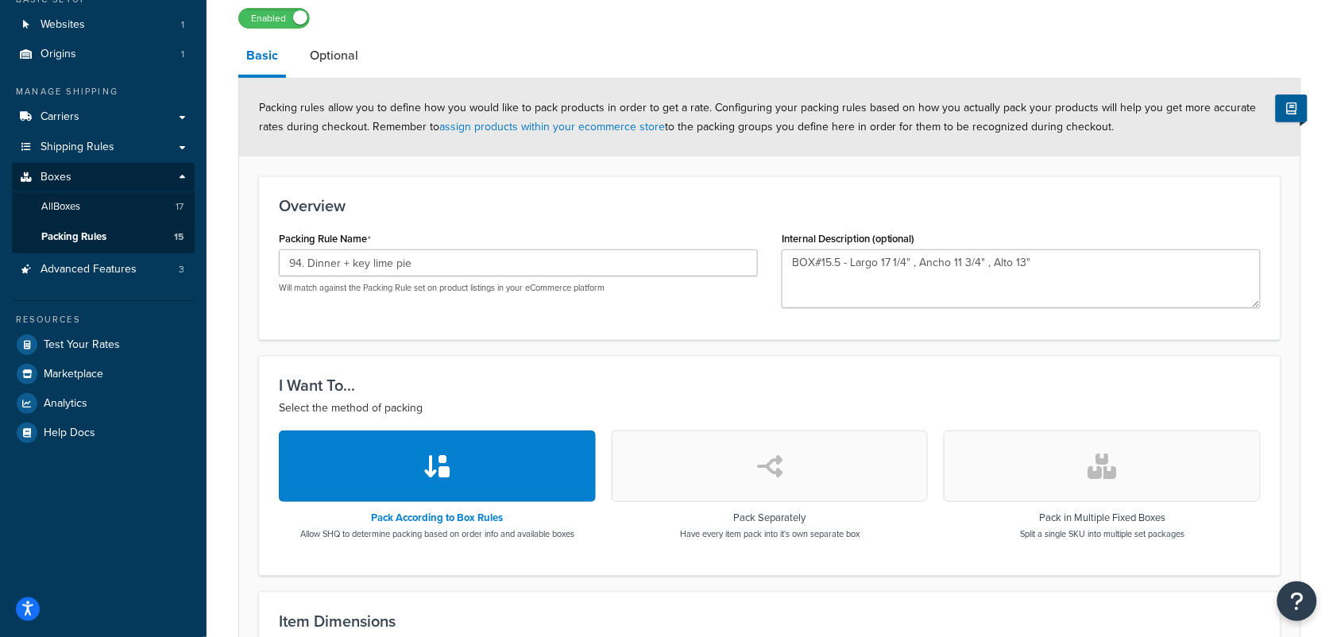
scroll to position [99, 0]
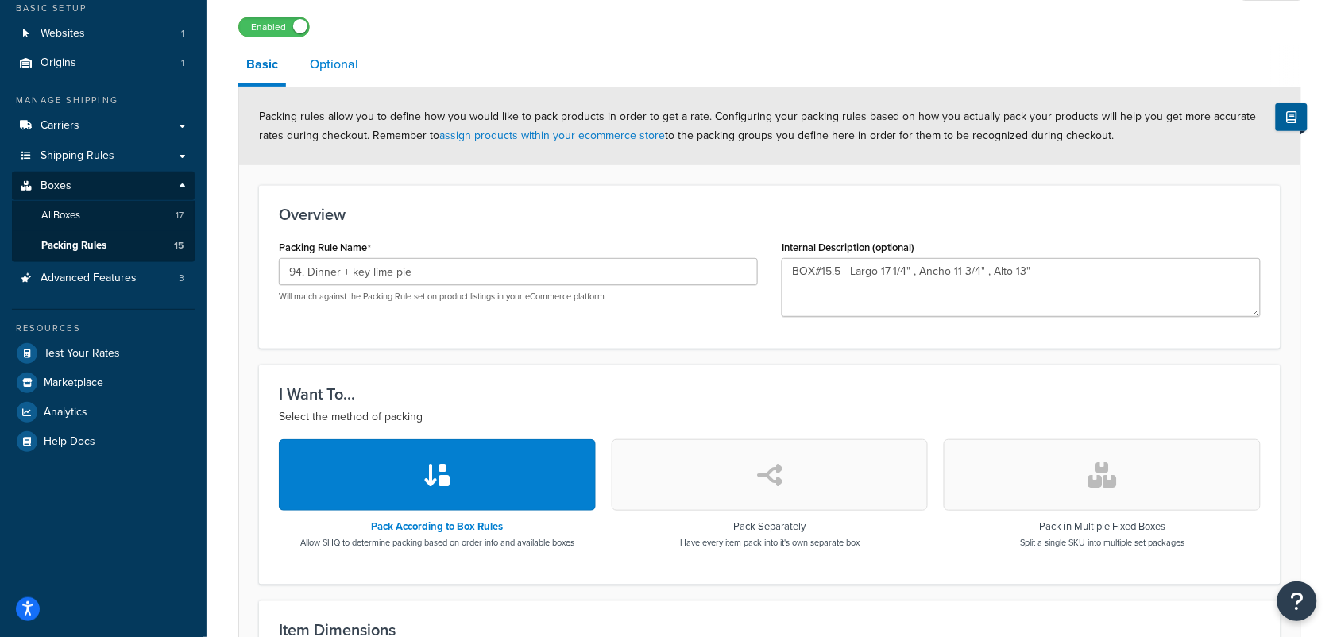
click at [334, 68] on link "Optional" at bounding box center [334, 64] width 64 height 38
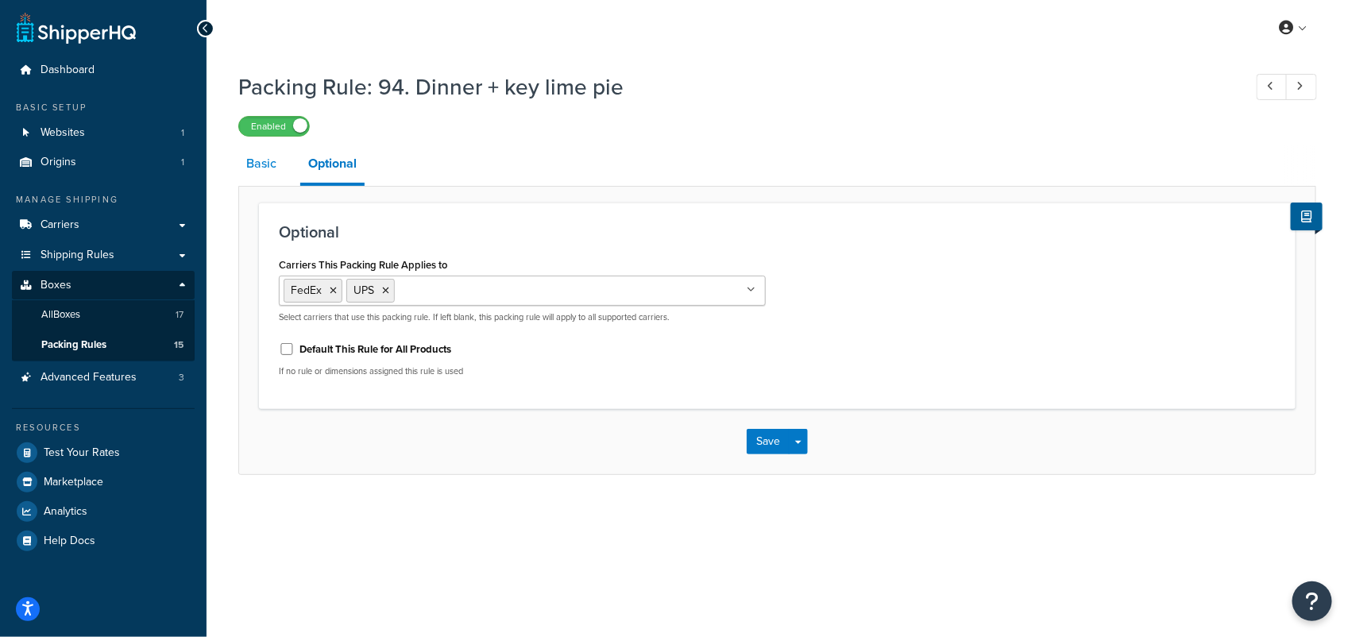
click at [257, 171] on link "Basic" at bounding box center [261, 164] width 46 height 38
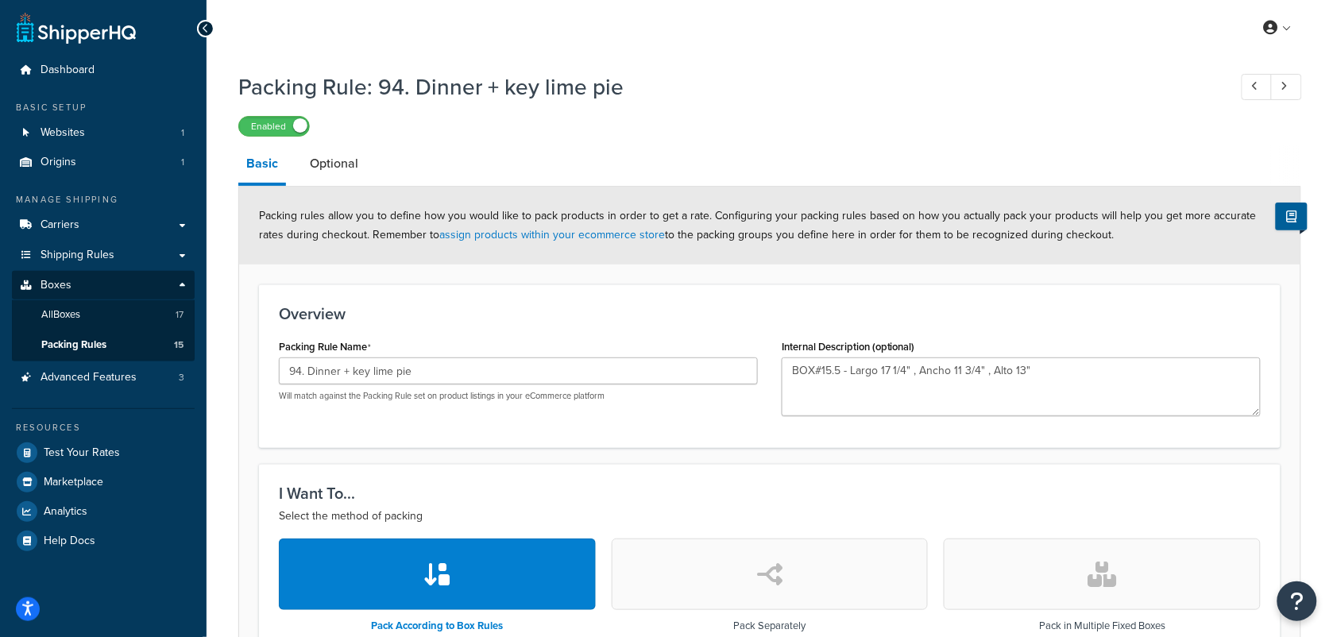
drag, startPoint x: 327, startPoint y: 164, endPoint x: 434, endPoint y: 195, distance: 111.6
click at [327, 164] on link "Optional" at bounding box center [334, 164] width 64 height 38
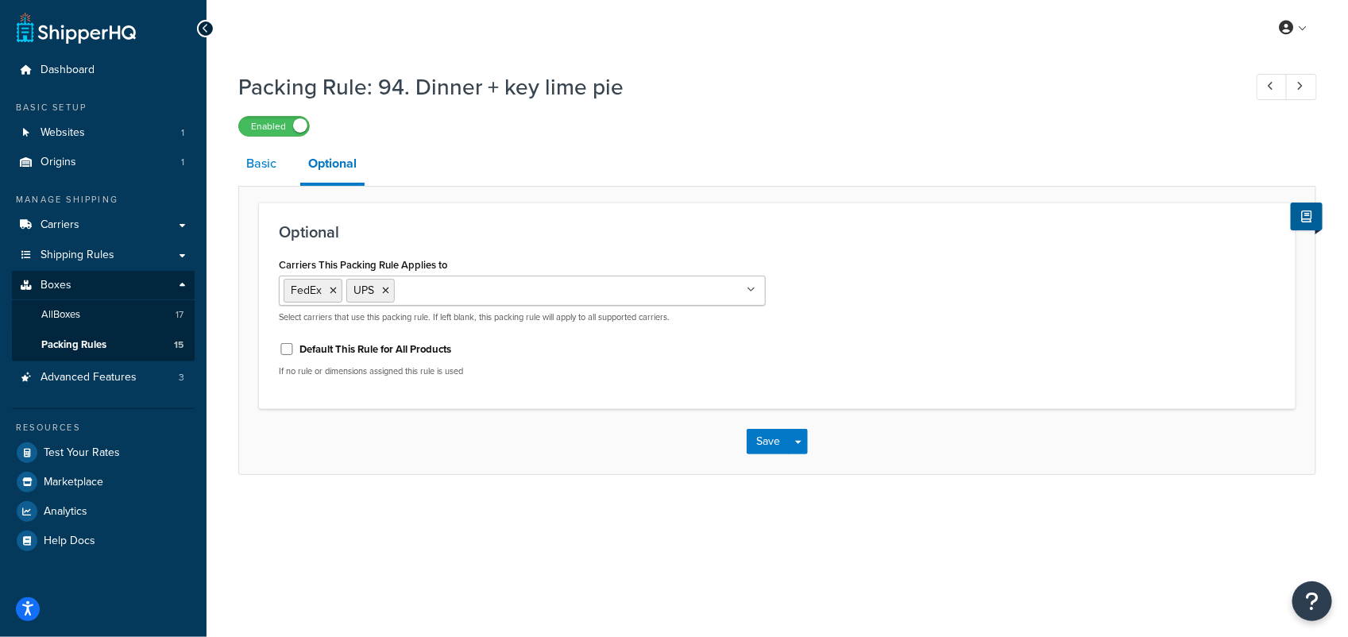
click at [261, 164] on link "Basic" at bounding box center [261, 164] width 46 height 38
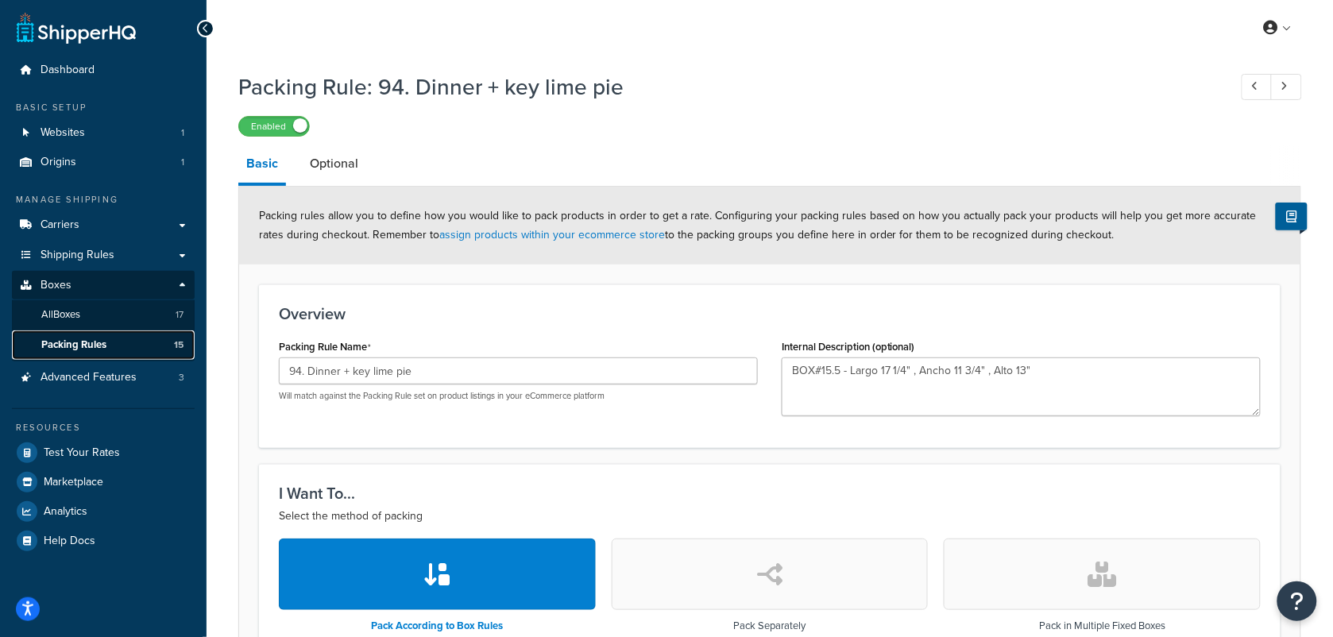
click at [64, 343] on span "Packing Rules" at bounding box center [73, 345] width 65 height 14
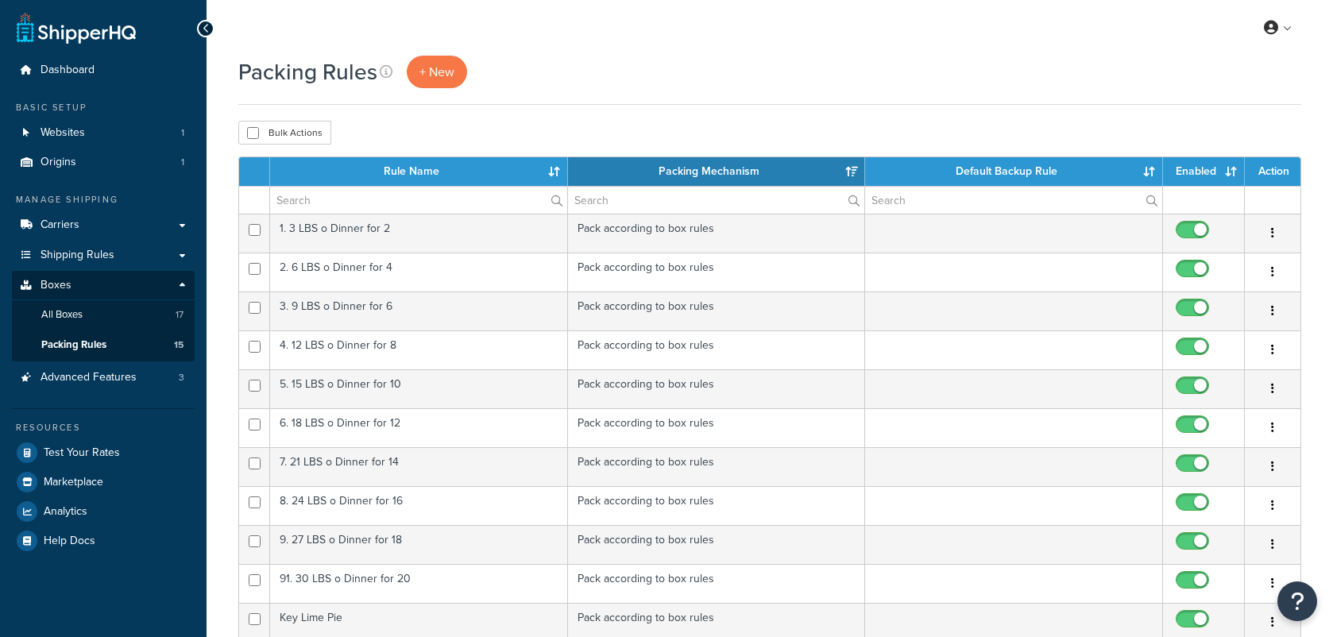
select select "15"
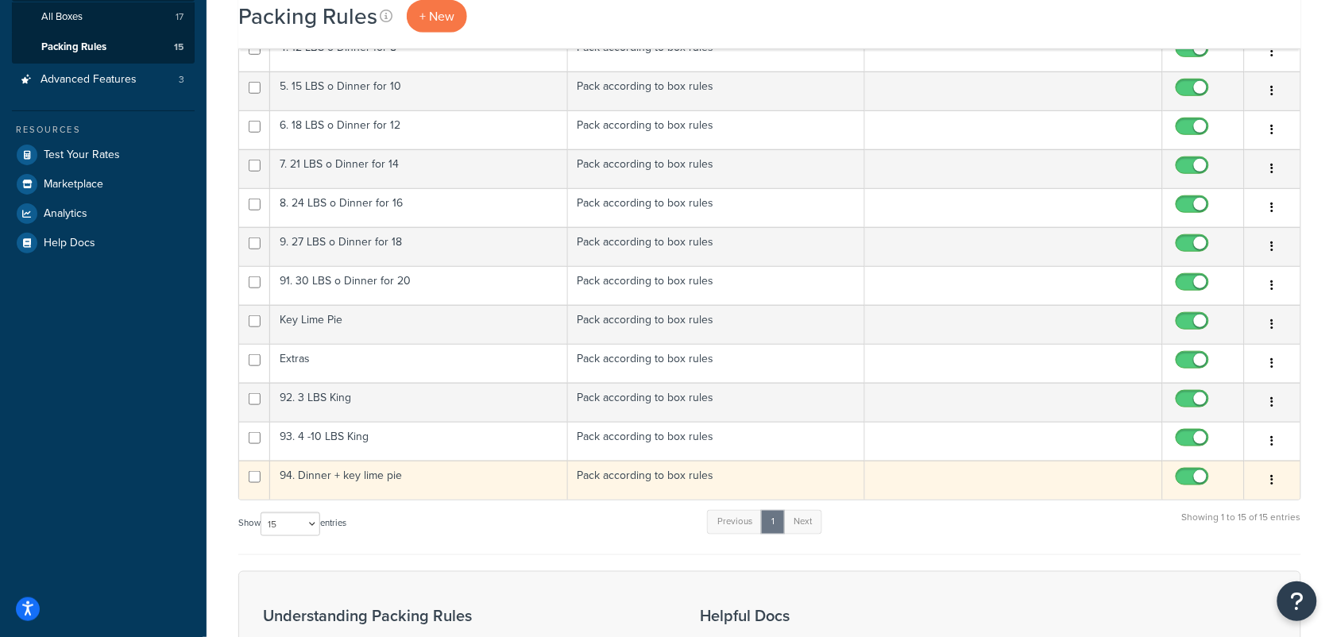
click at [1276, 486] on button "button" at bounding box center [1272, 480] width 22 height 25
click at [1191, 509] on link "Edit" at bounding box center [1208, 516] width 125 height 33
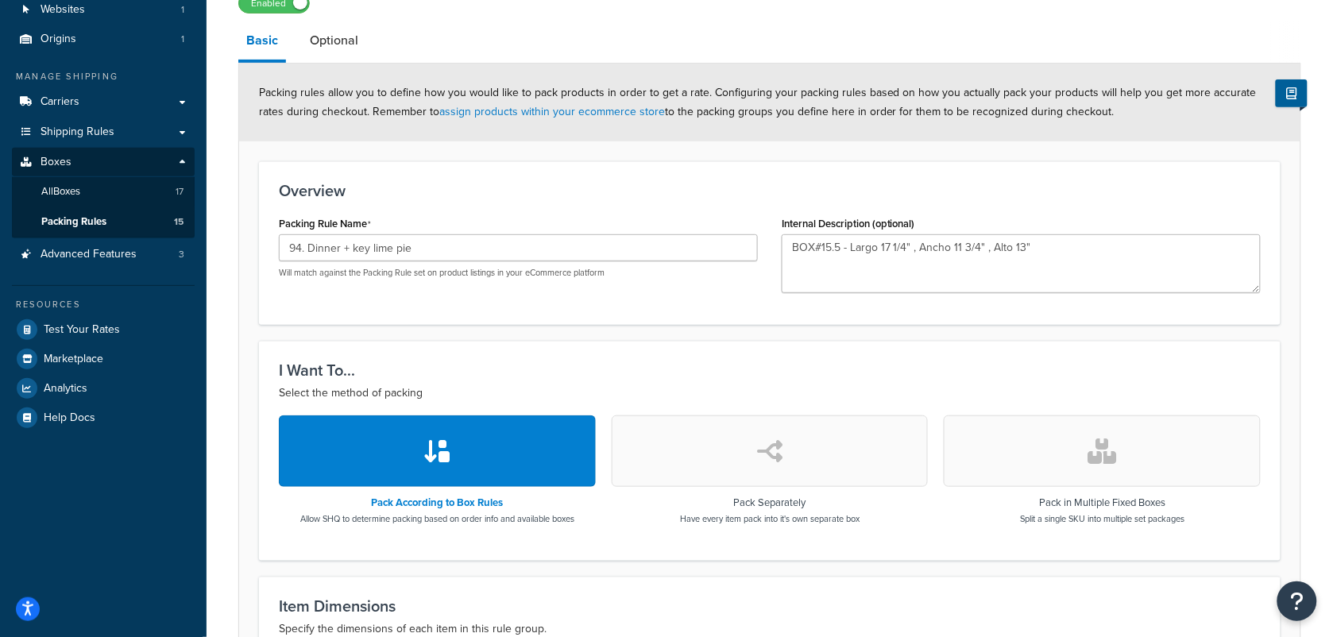
scroll to position [99, 0]
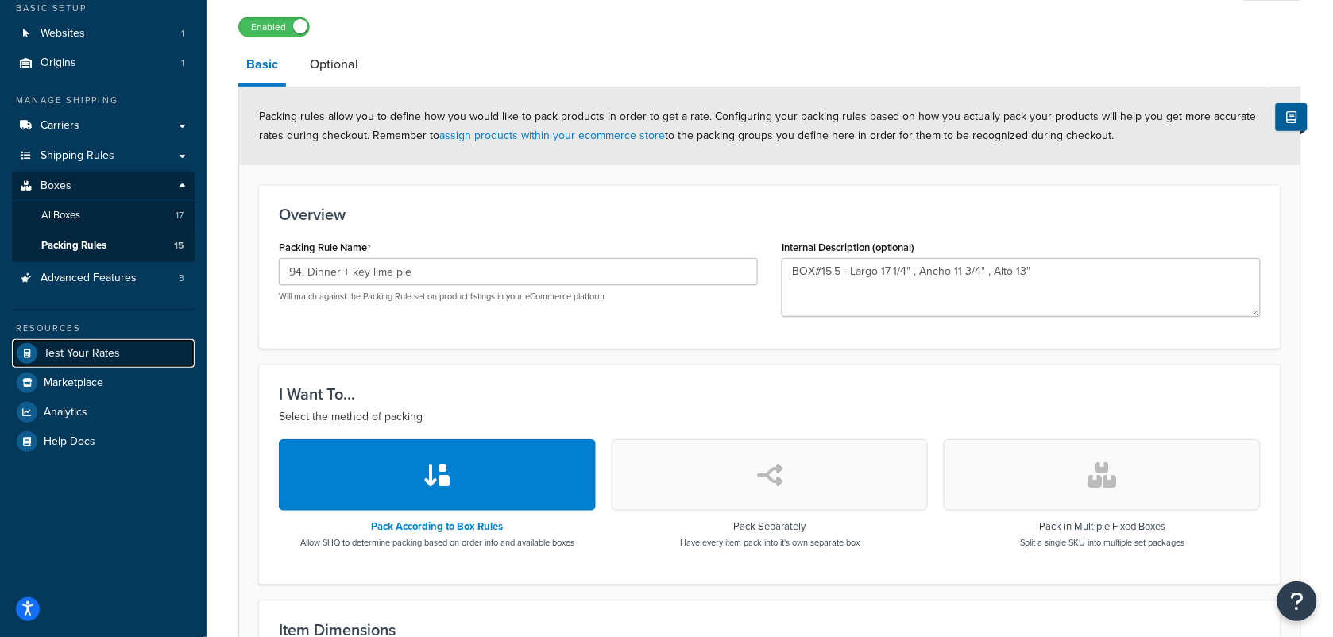
click at [69, 349] on span "Test Your Rates" at bounding box center [82, 354] width 76 height 14
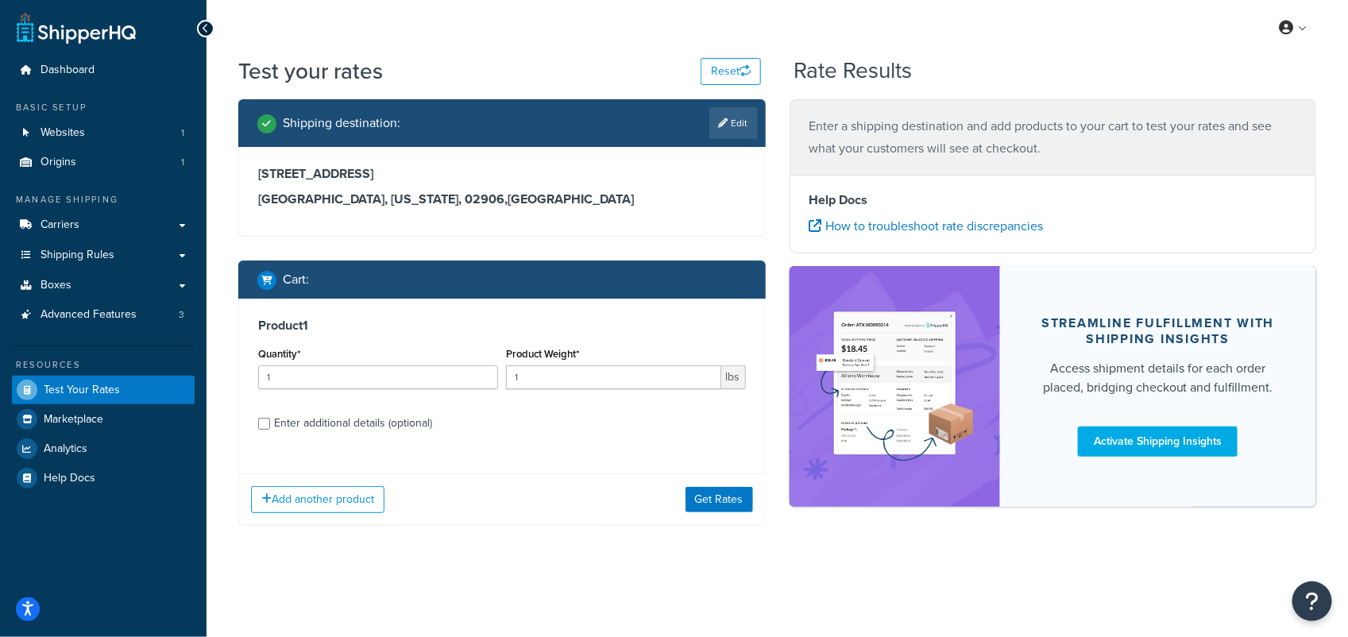
click at [352, 423] on div "Enter additional details (optional)" at bounding box center [353, 423] width 158 height 22
click at [270, 423] on input "Enter additional details (optional)" at bounding box center [264, 424] width 12 height 12
checkbox input "true"
select select "59338"
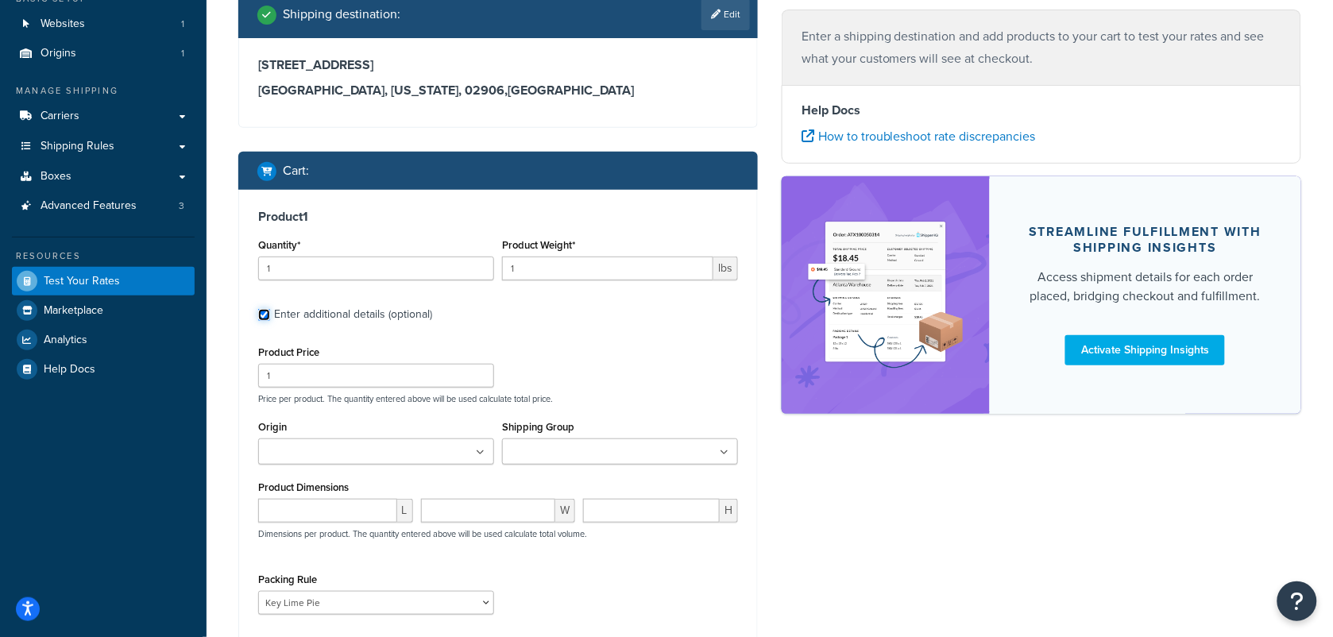
scroll to position [199, 0]
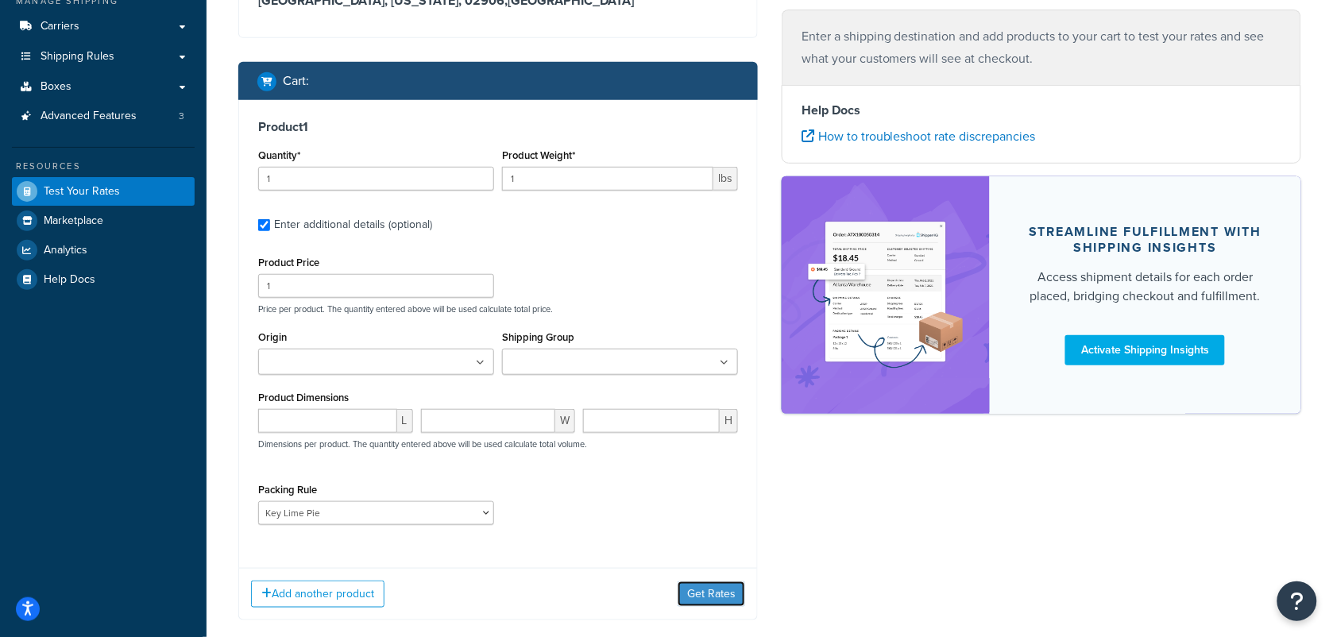
drag, startPoint x: 713, startPoint y: 596, endPoint x: 739, endPoint y: 594, distance: 26.3
click at [715, 594] on button "Get Rates" at bounding box center [711, 593] width 68 height 25
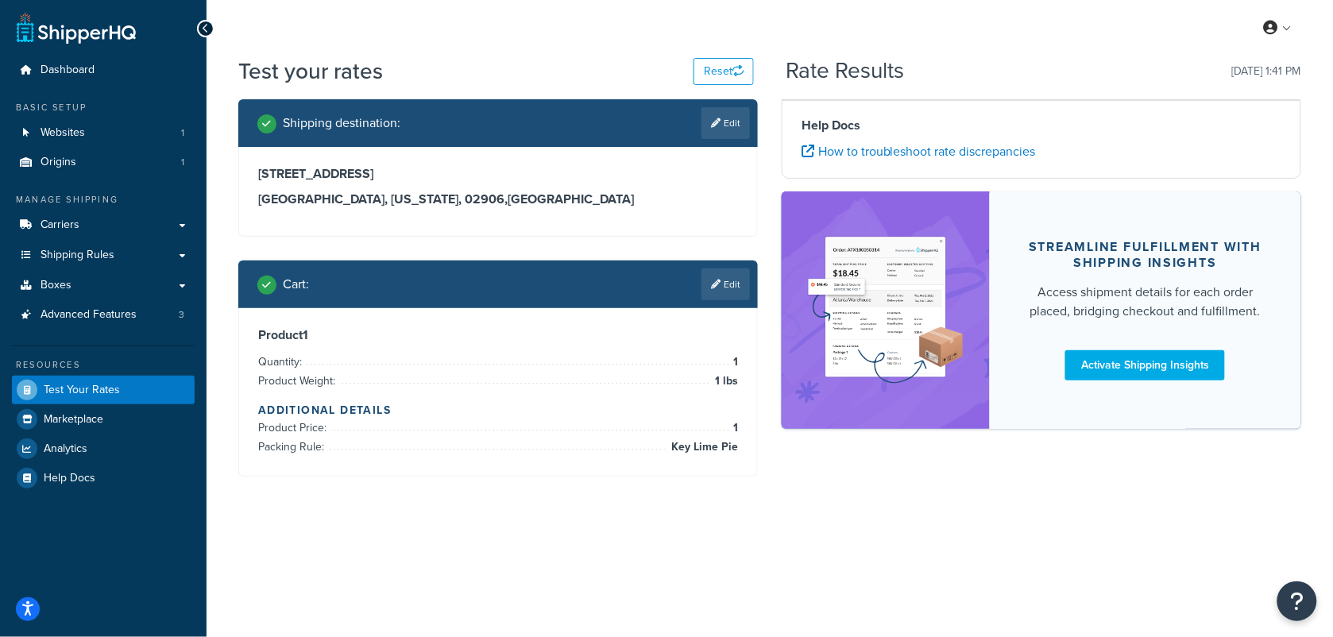
scroll to position [0, 0]
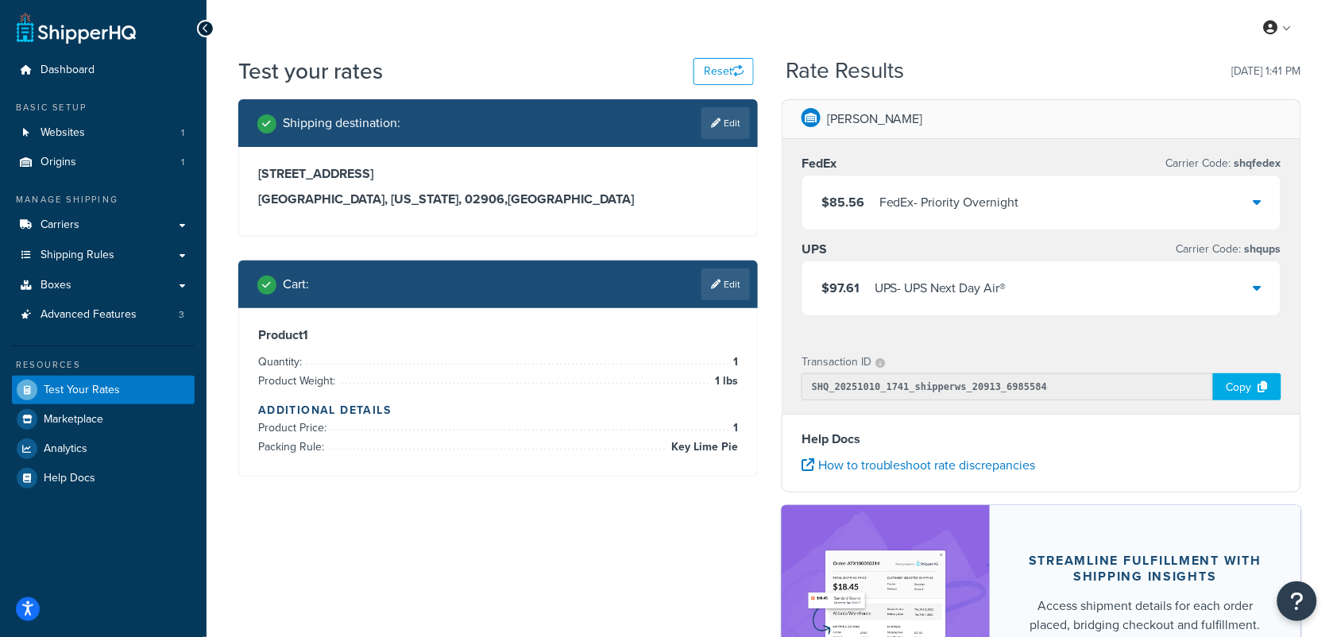
click at [1260, 286] on icon at bounding box center [1257, 287] width 8 height 13
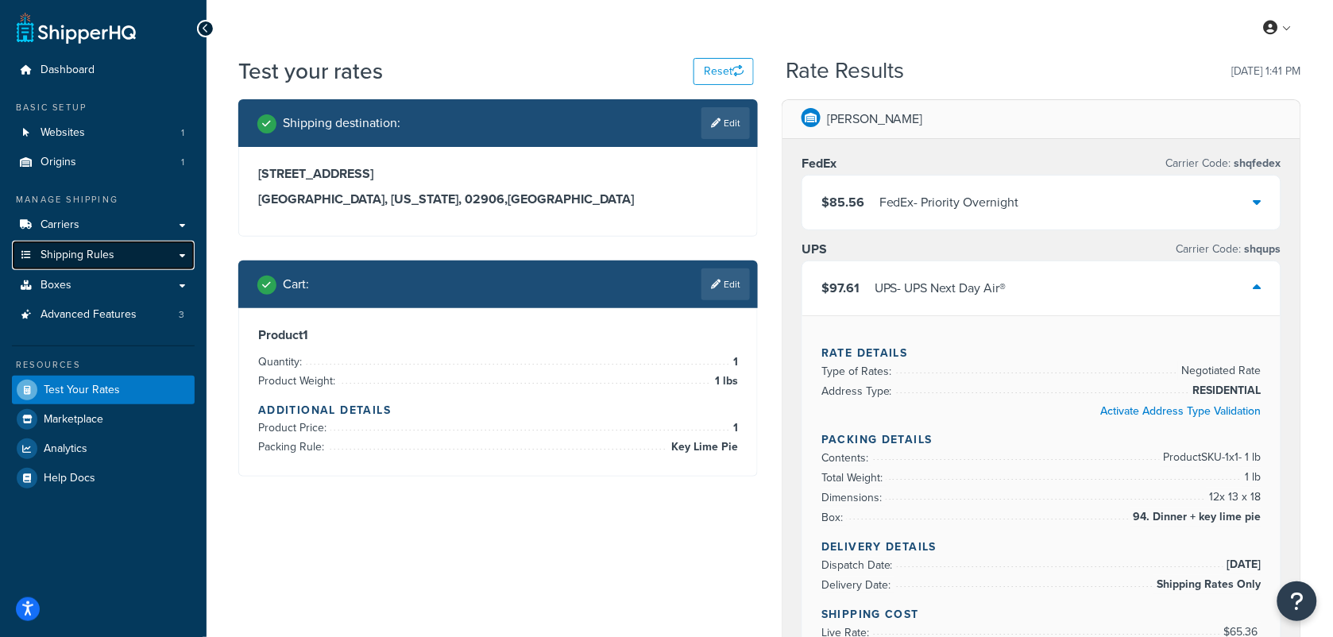
click at [98, 256] on span "Shipping Rules" at bounding box center [78, 256] width 74 height 14
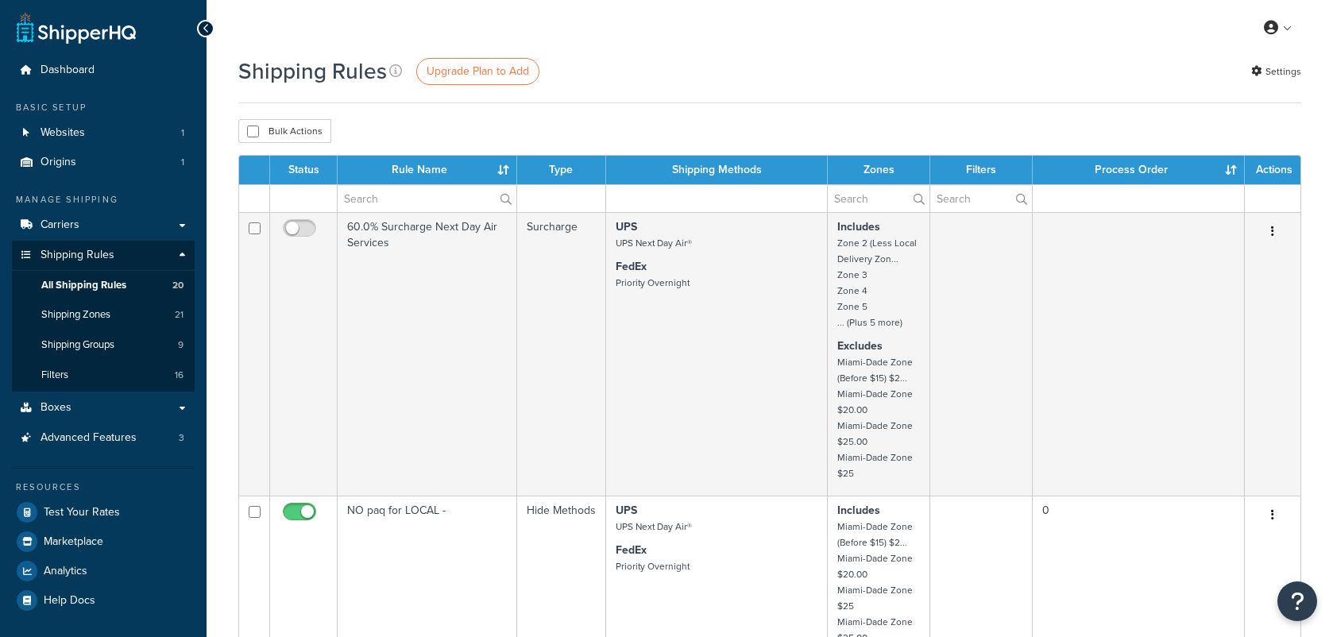
select select "100"
click at [83, 338] on span "Shipping Groups" at bounding box center [77, 345] width 73 height 14
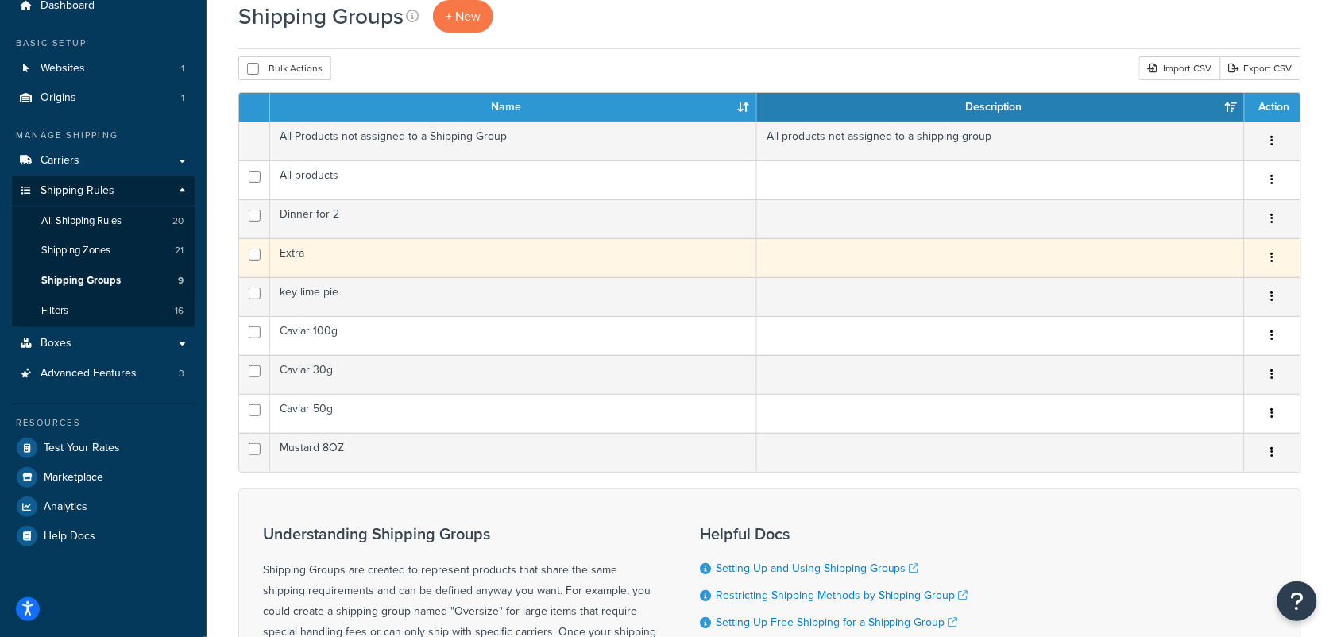
scroll to position [99, 0]
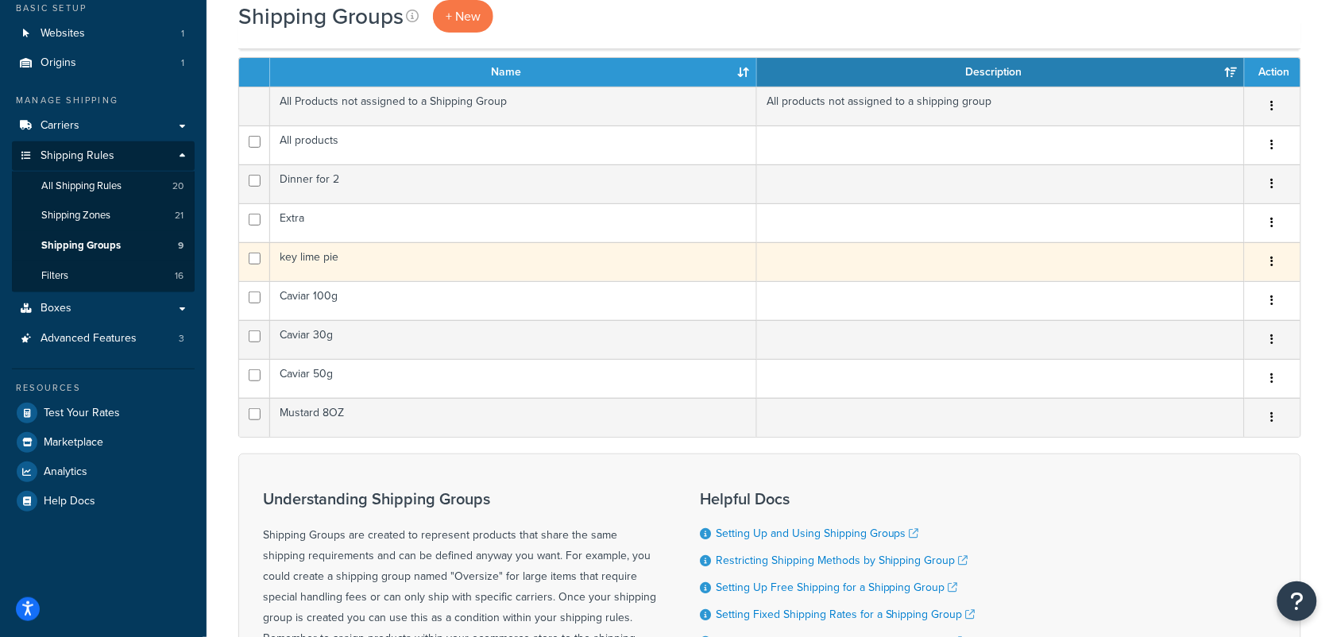
click at [312, 260] on td "key lime pie" at bounding box center [513, 261] width 487 height 39
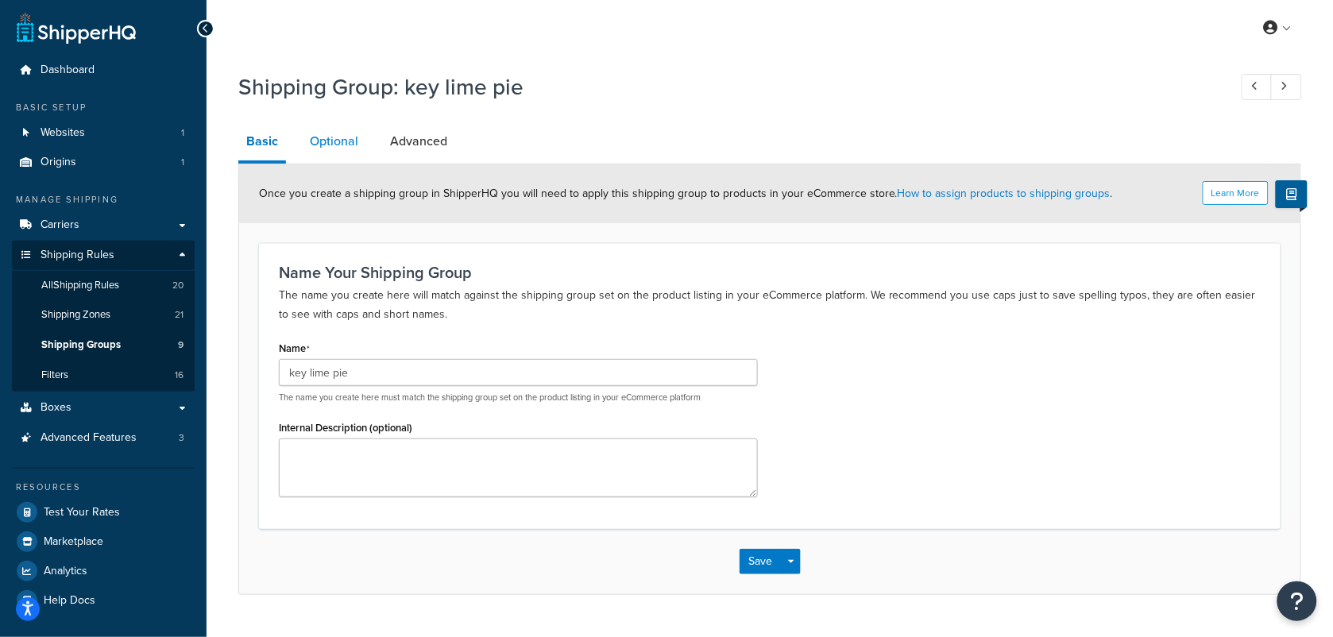
click at [336, 143] on link "Optional" at bounding box center [334, 141] width 64 height 38
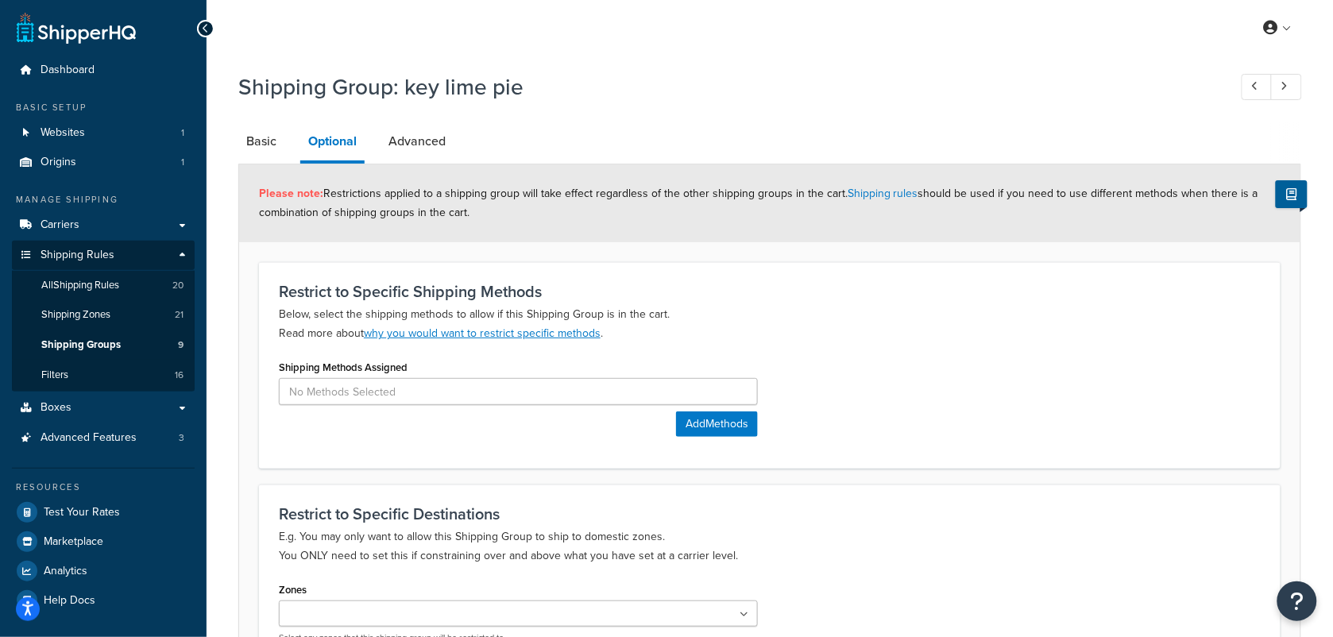
drag, startPoint x: 336, startPoint y: 193, endPoint x: 596, endPoint y: 210, distance: 260.3
click at [596, 210] on div "Please note: Restrictions applied to a shipping group will take effect regardle…" at bounding box center [769, 203] width 1061 height 78
click at [917, 276] on div "Restrict to Specific Shipping Methods Below, select the shipping methods to all…" at bounding box center [769, 365] width 1021 height 207
click at [257, 145] on link "Basic" at bounding box center [261, 141] width 46 height 38
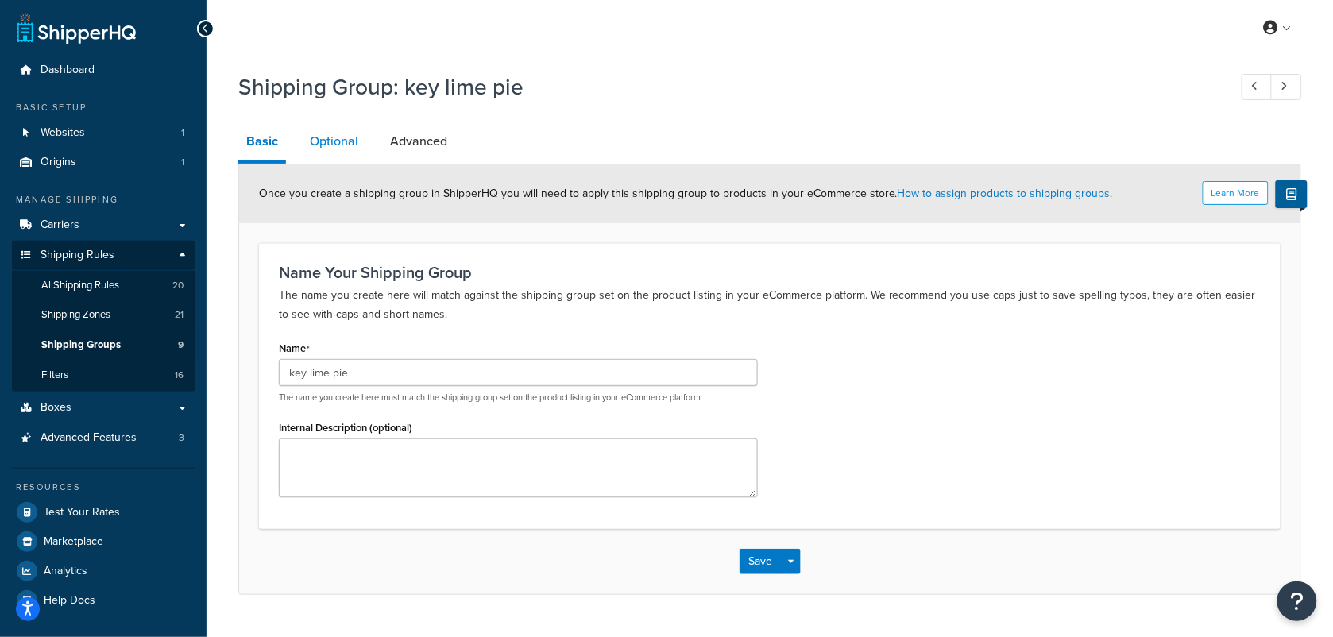
click at [314, 148] on link "Optional" at bounding box center [334, 141] width 64 height 38
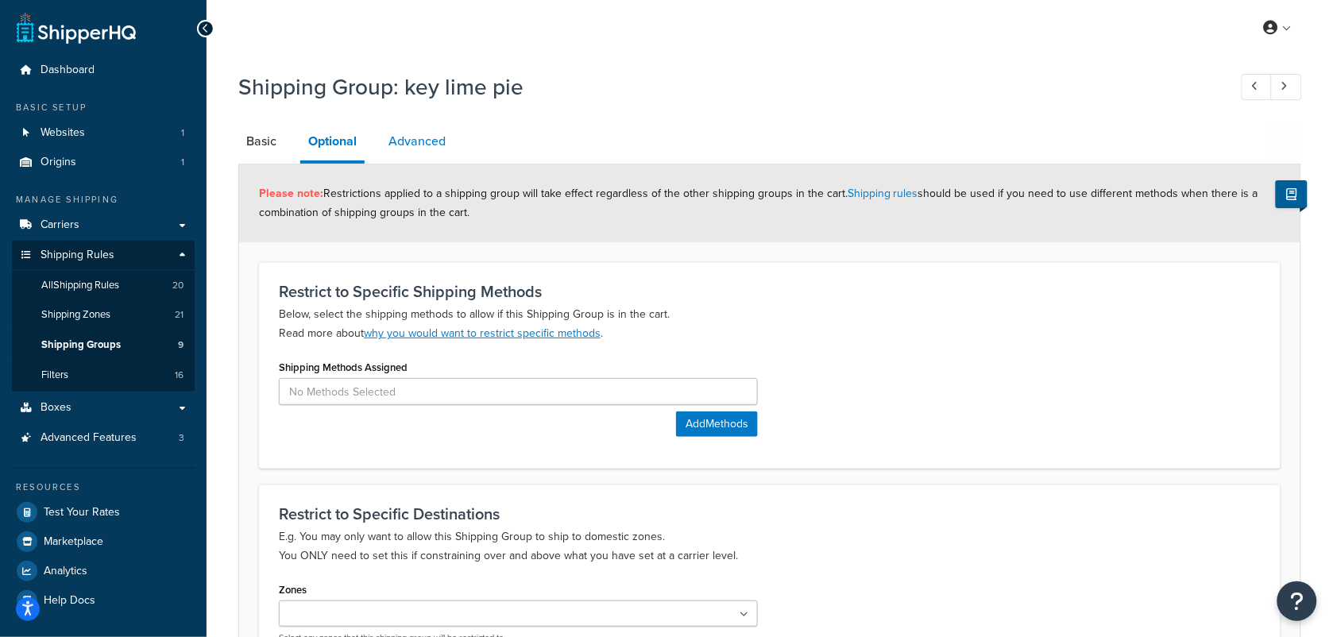
click at [446, 141] on link "Advanced" at bounding box center [416, 141] width 73 height 38
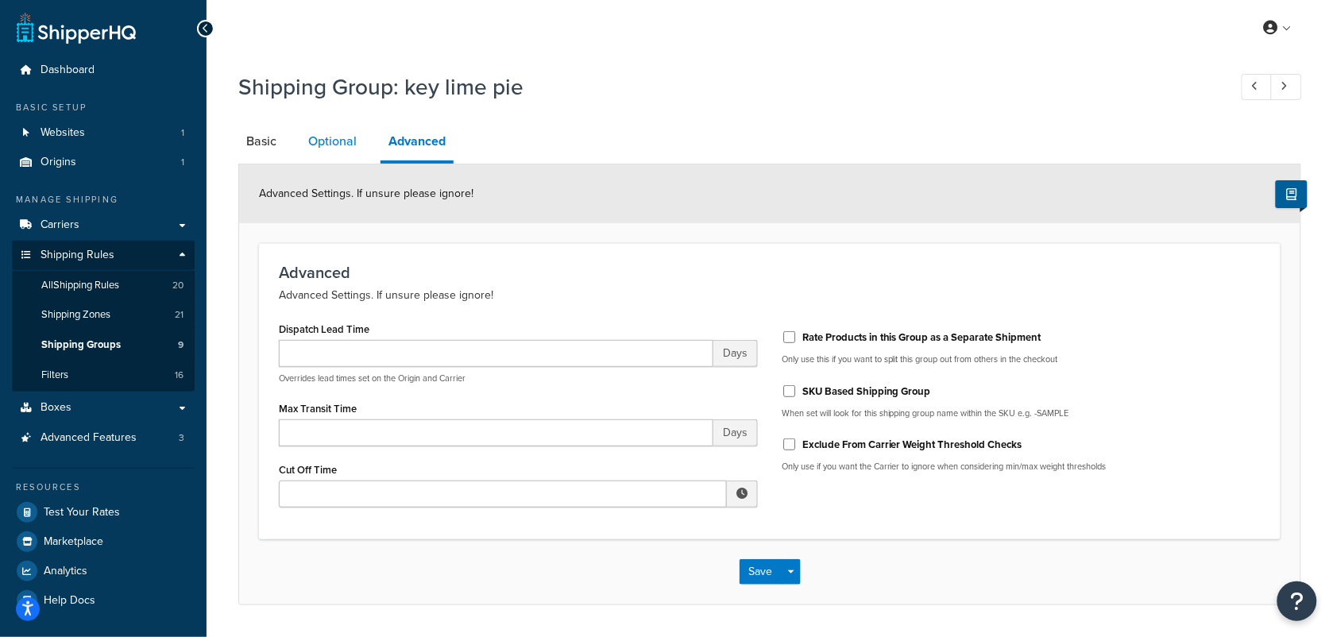
click at [326, 135] on link "Optional" at bounding box center [332, 141] width 64 height 38
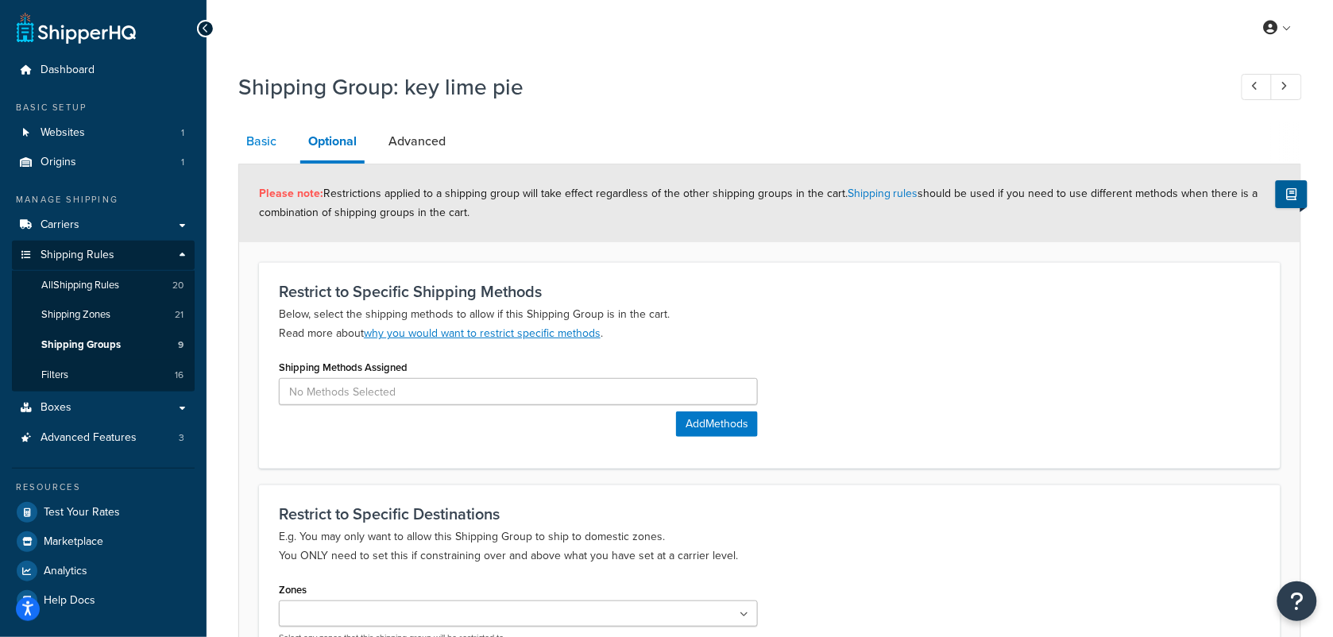
click at [263, 144] on link "Basic" at bounding box center [261, 141] width 46 height 38
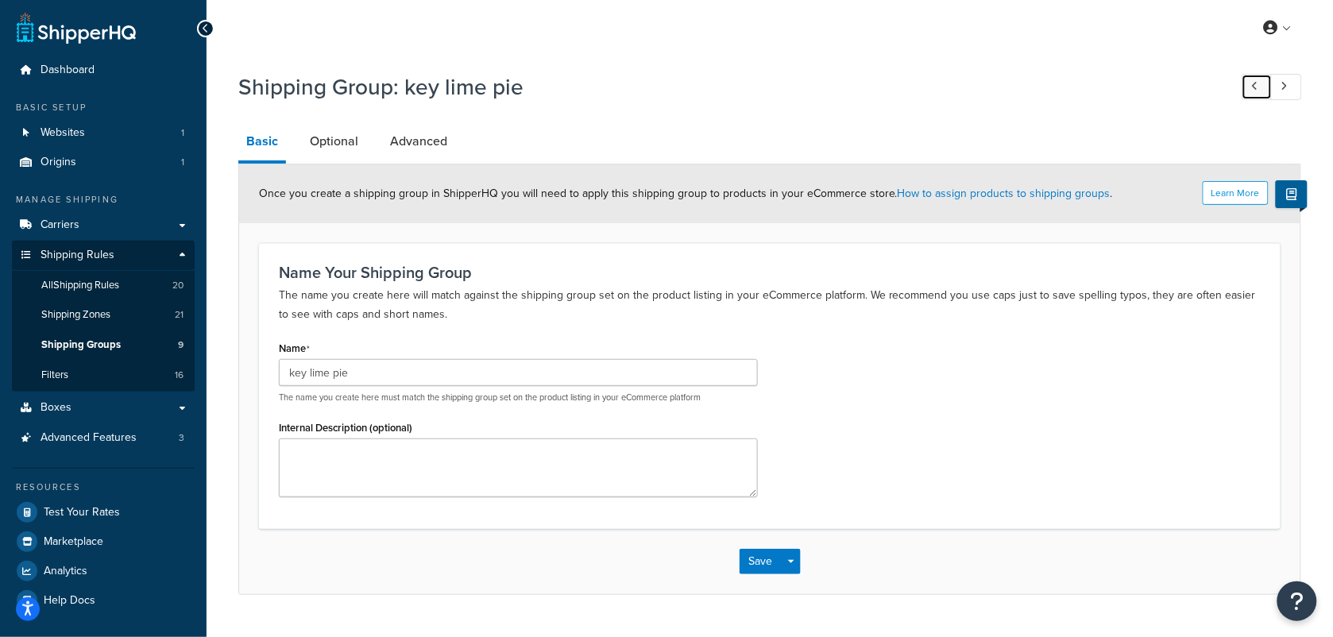
click at [1256, 91] on icon at bounding box center [1255, 86] width 6 height 10
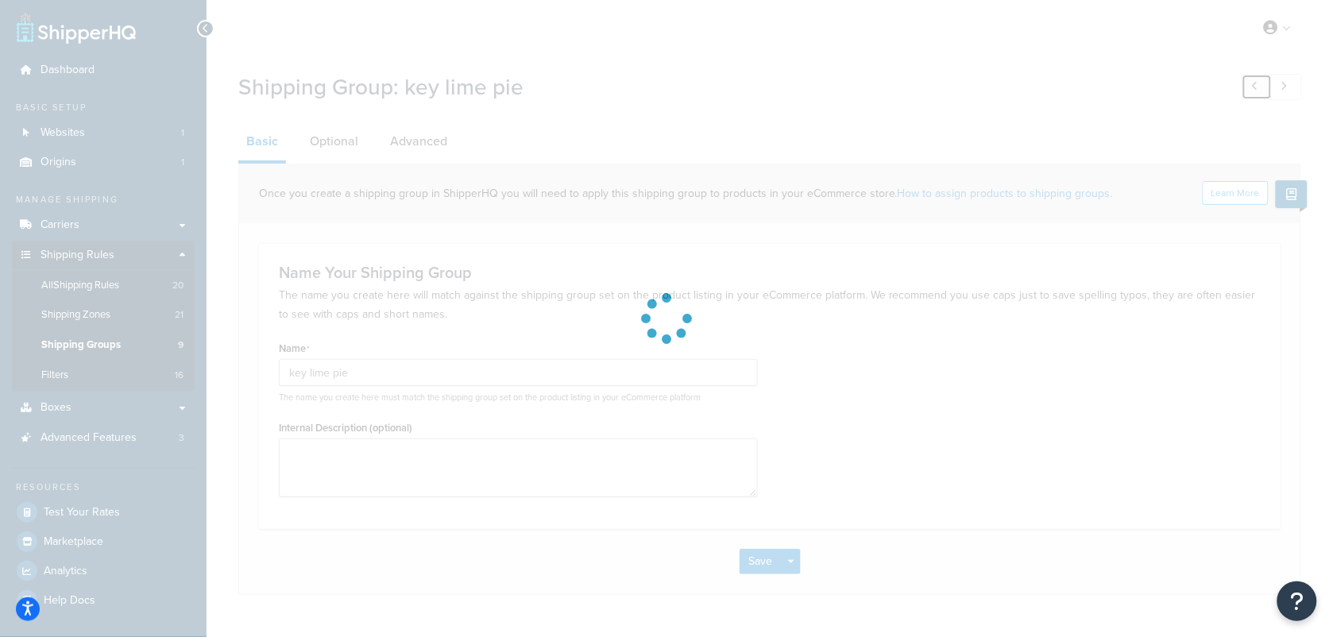
type input "Extra"
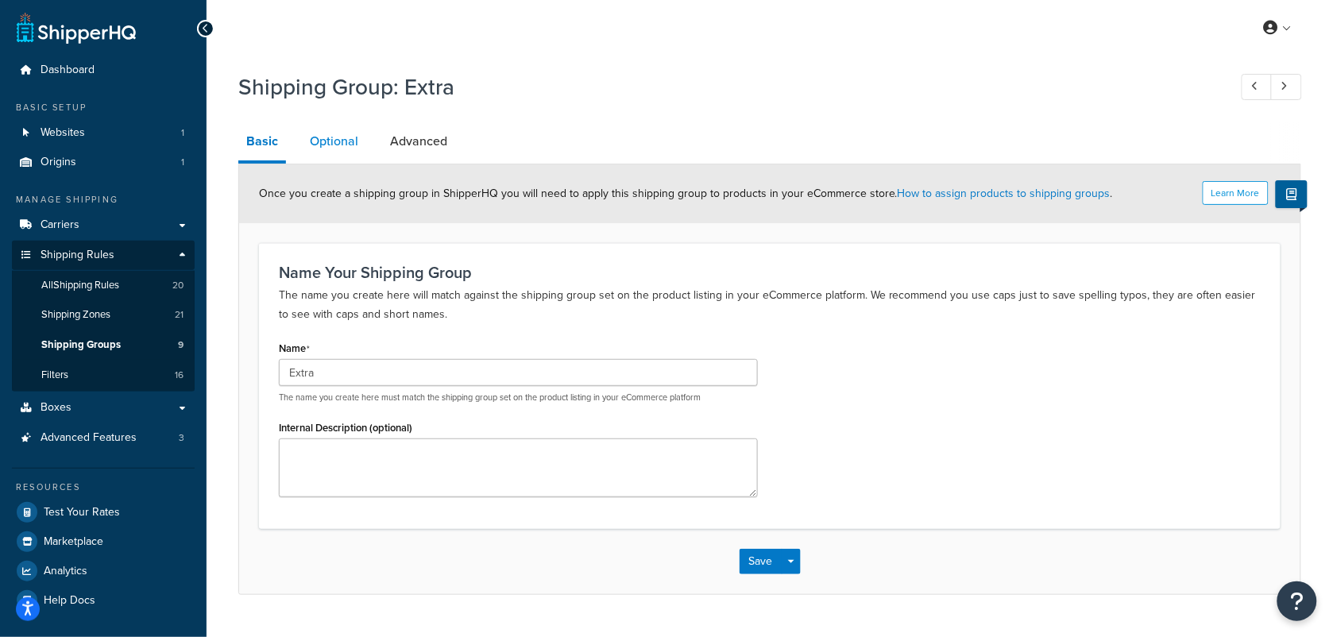
click at [330, 133] on link "Optional" at bounding box center [334, 141] width 64 height 38
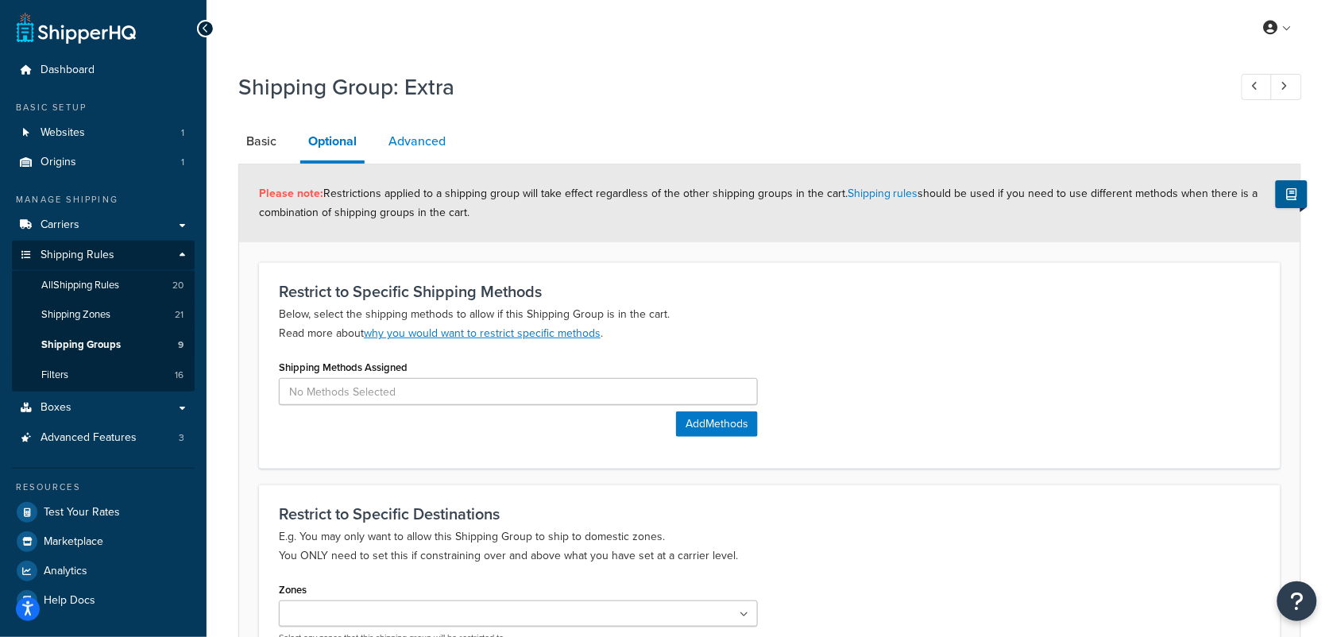
click at [410, 133] on link "Advanced" at bounding box center [416, 141] width 73 height 38
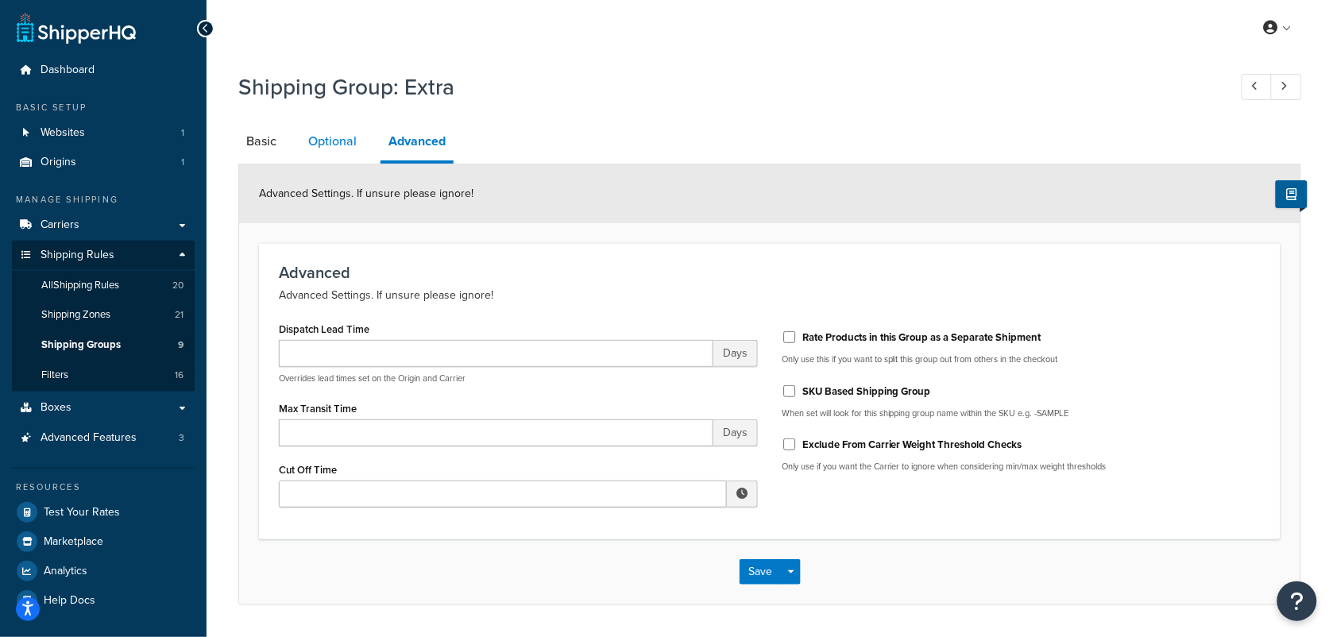
click at [314, 139] on link "Optional" at bounding box center [332, 141] width 64 height 38
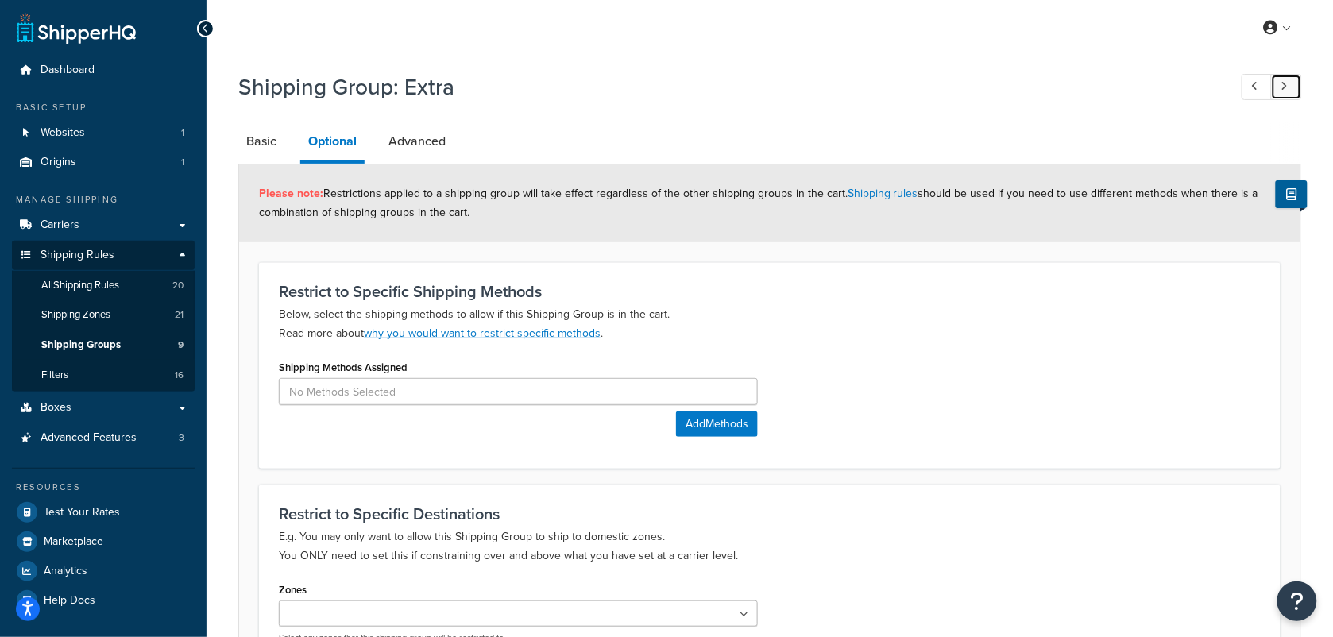
click at [1283, 83] on icon at bounding box center [1284, 86] width 6 height 10
click at [1277, 84] on link at bounding box center [1286, 87] width 31 height 26
click at [98, 351] on span "Shipping Groups" at bounding box center [80, 345] width 79 height 14
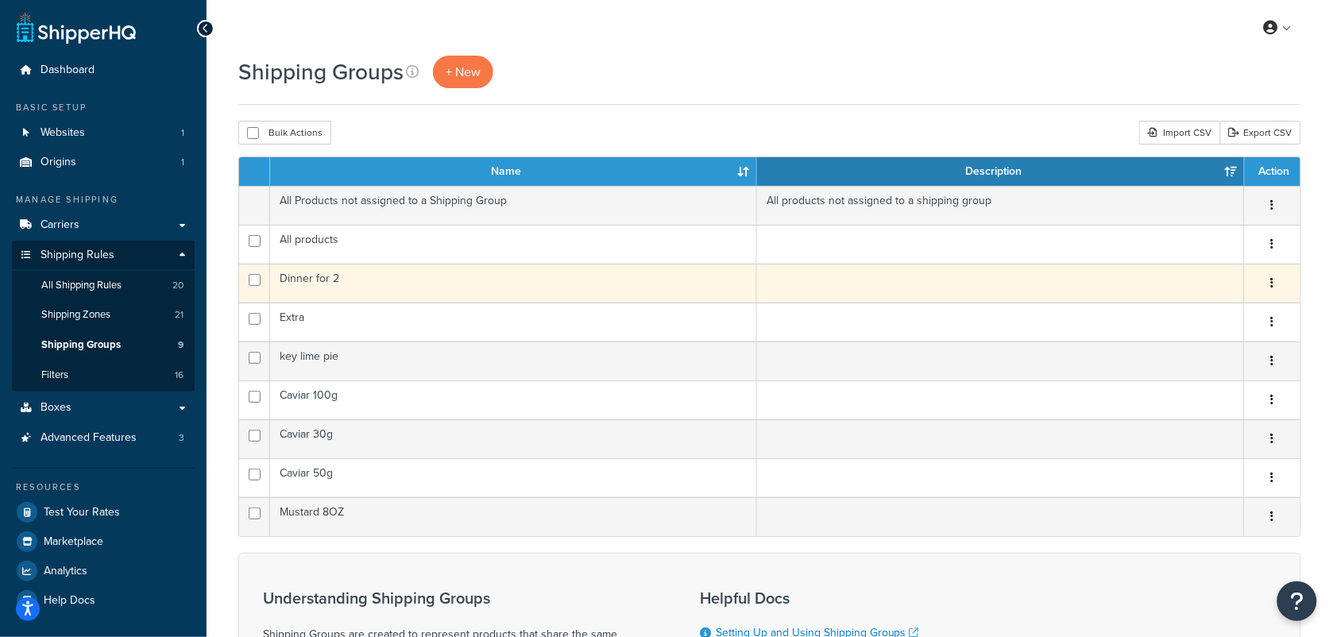
click at [315, 275] on td "Dinner for 2" at bounding box center [513, 283] width 487 height 39
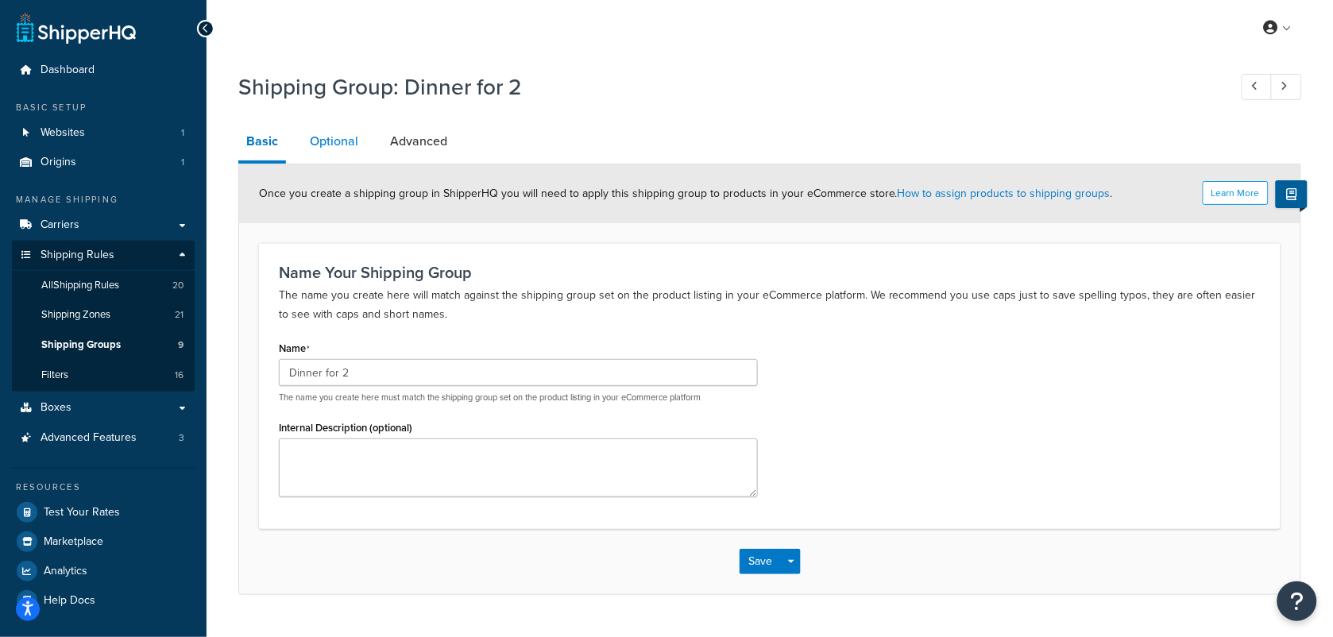
click at [345, 145] on link "Optional" at bounding box center [334, 141] width 64 height 38
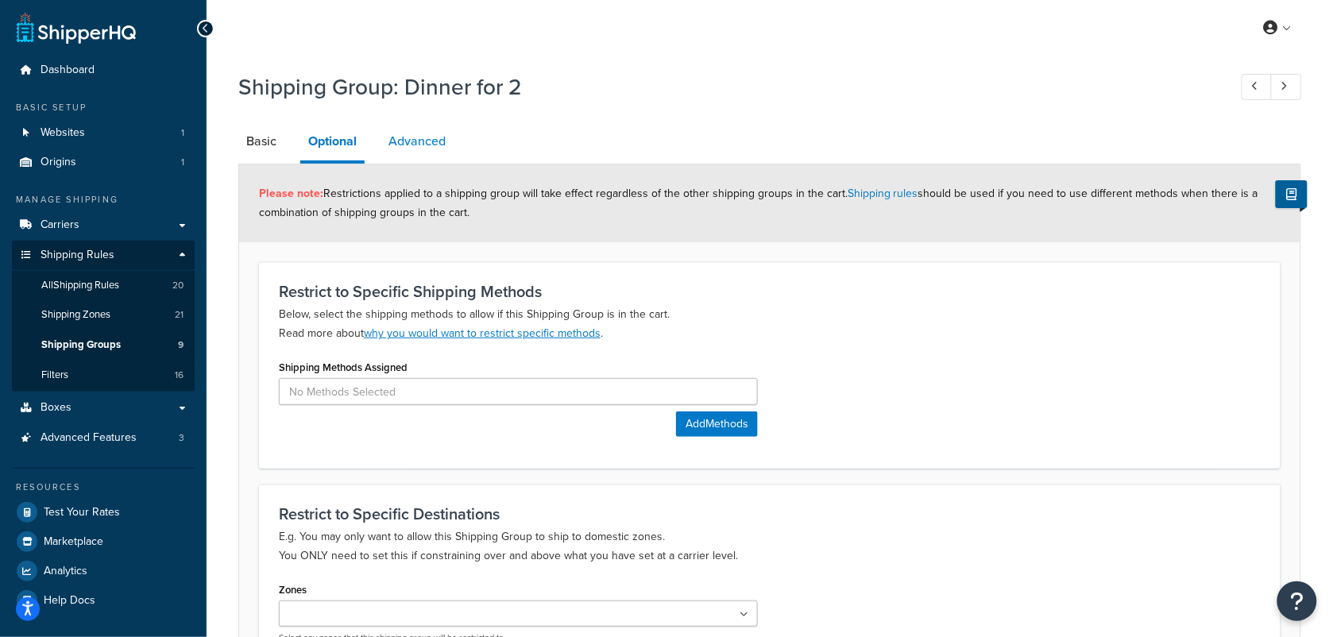
click at [415, 143] on link "Advanced" at bounding box center [416, 141] width 73 height 38
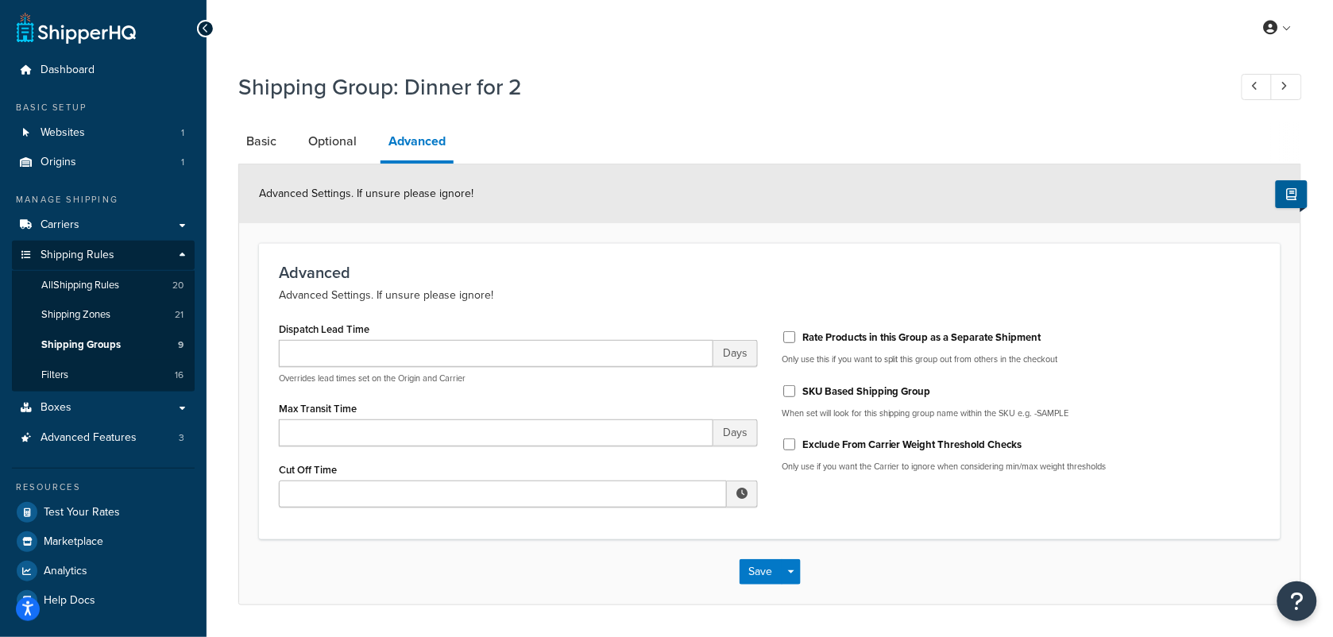
click at [844, 173] on div "Advanced Settings. If unsure please ignore!" at bounding box center [769, 193] width 1061 height 59
click at [68, 372] on span "Filters" at bounding box center [54, 376] width 27 height 14
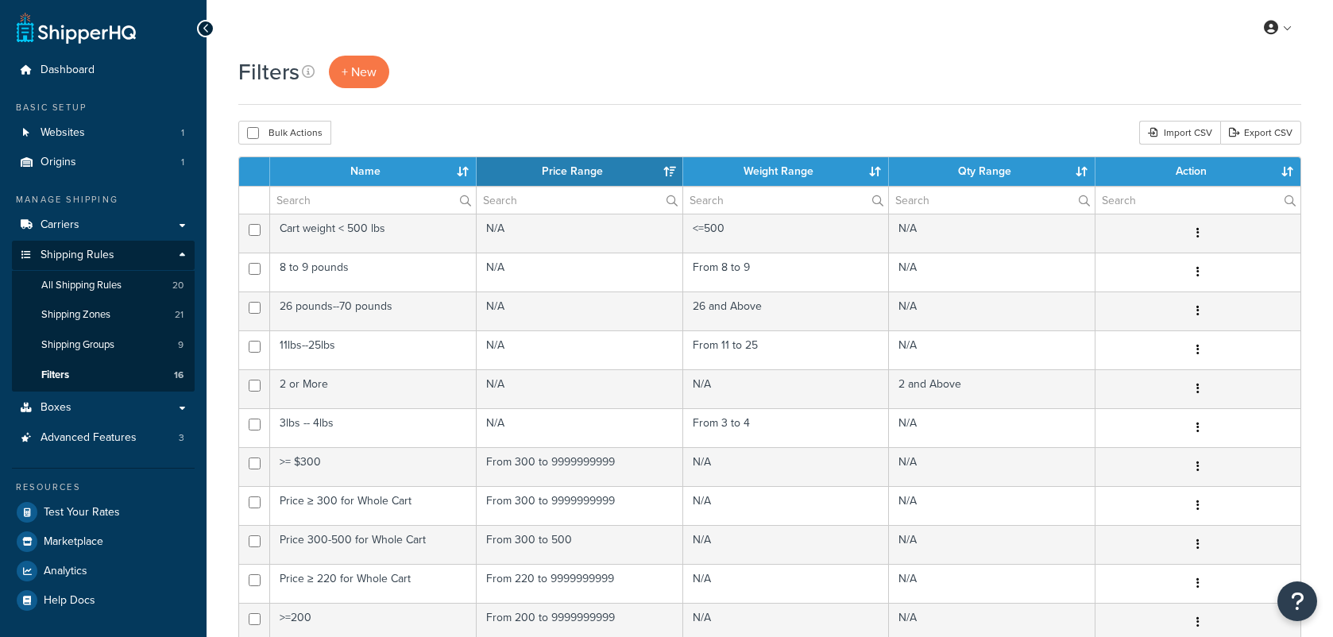
select select "15"
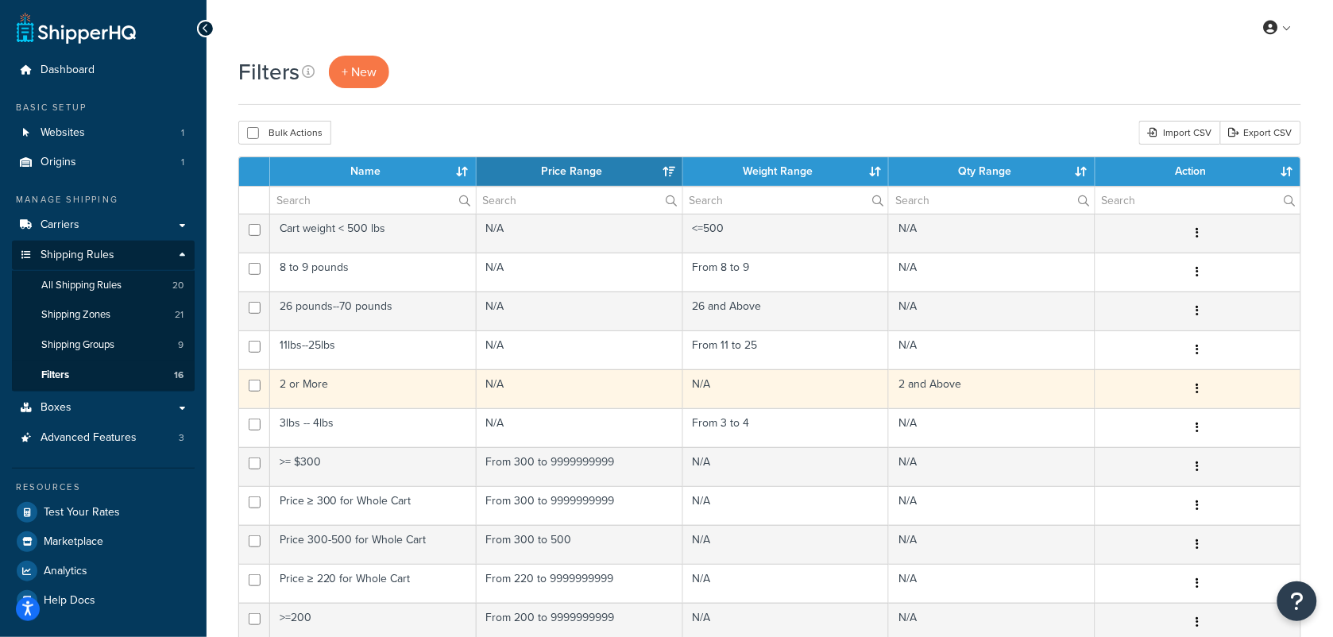
click at [338, 388] on td "2 or More" at bounding box center [373, 388] width 207 height 39
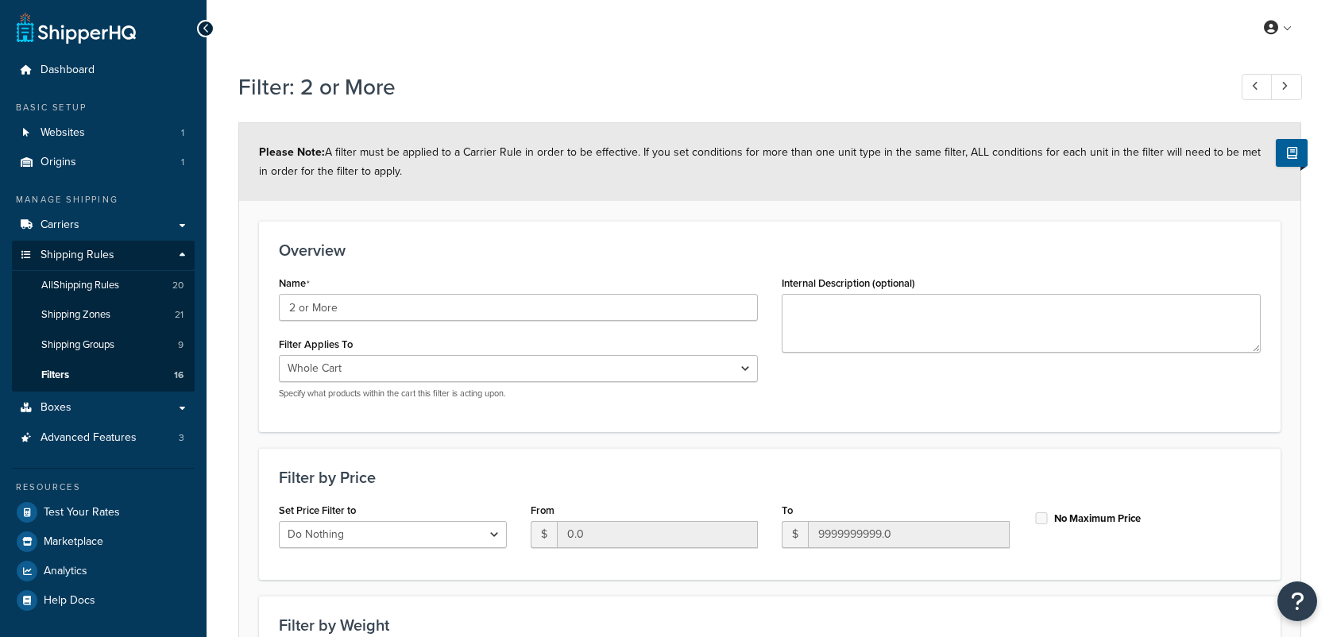
select select "range"
click at [62, 402] on span "Boxes" at bounding box center [56, 408] width 31 height 14
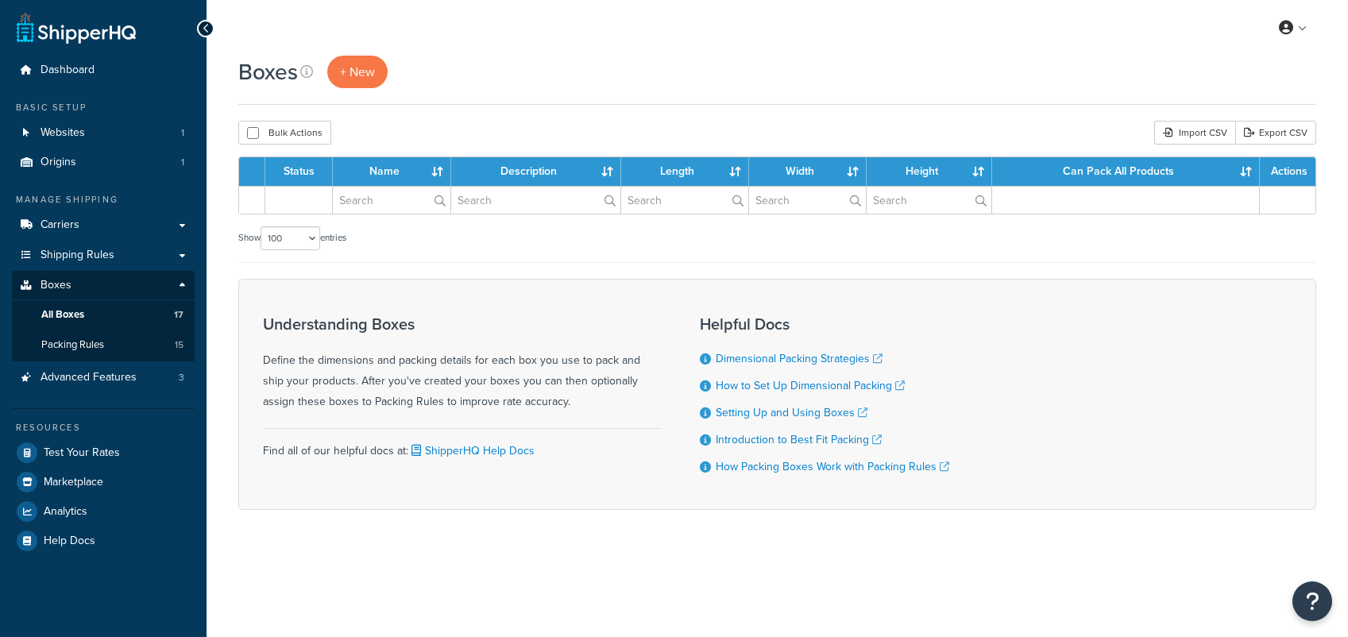
select select "100"
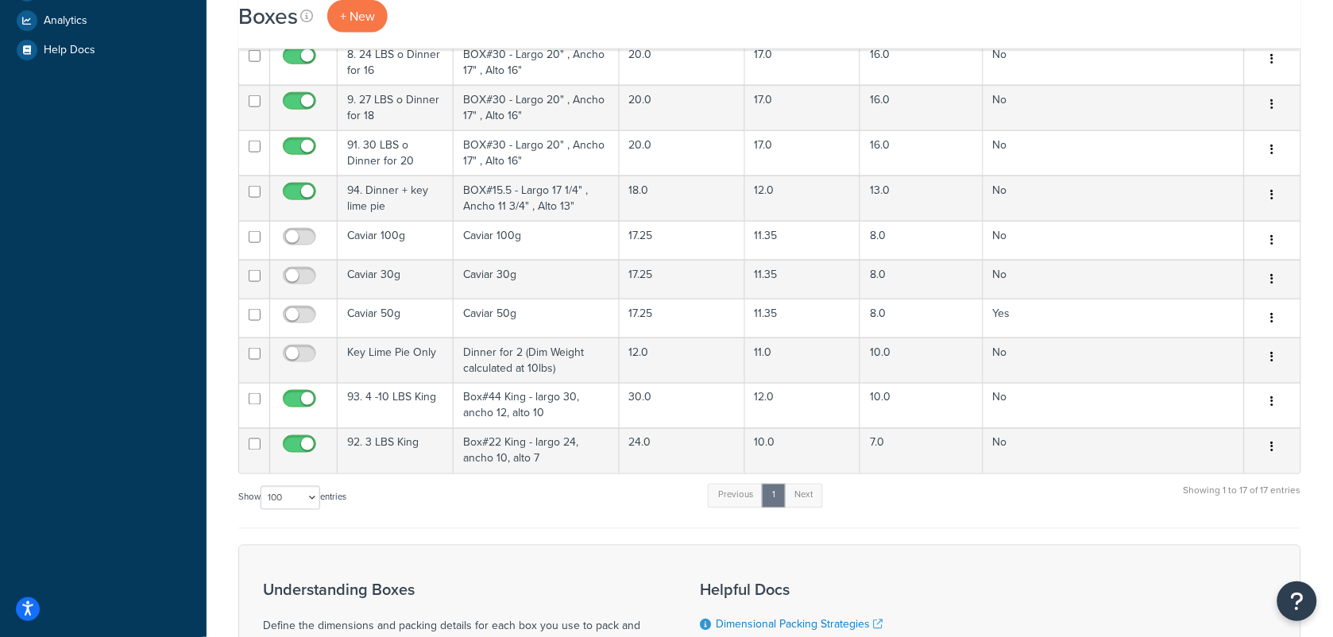
scroll to position [496, 0]
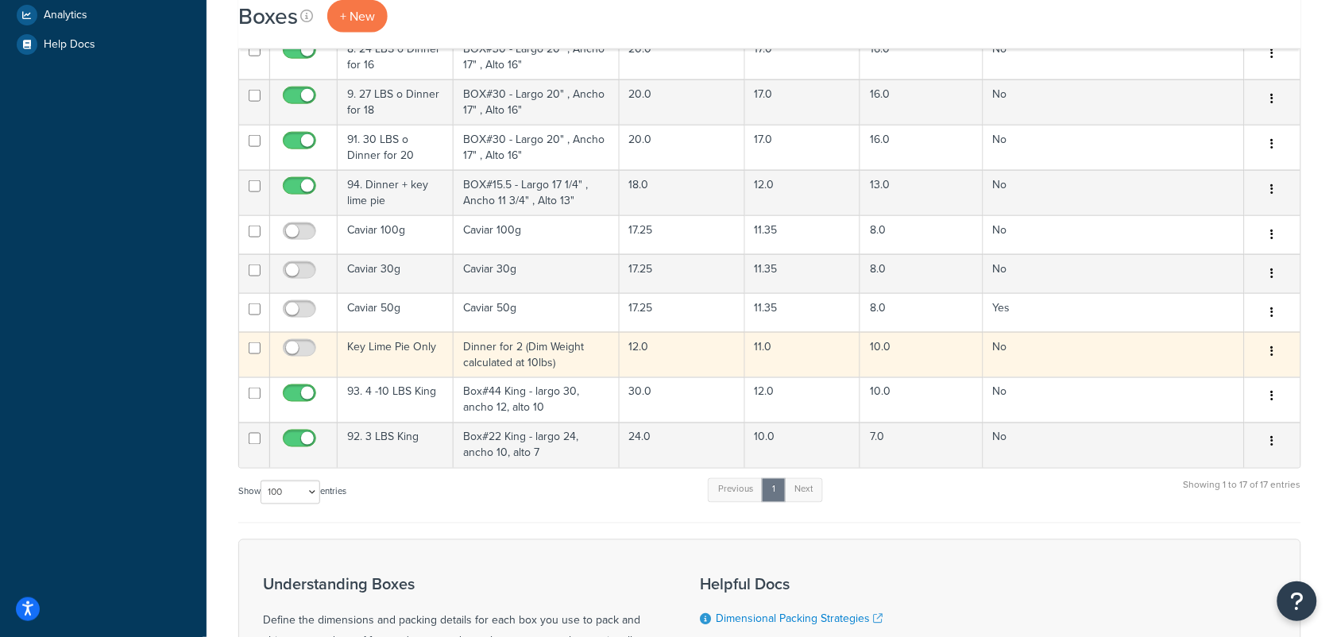
click at [395, 356] on td "Key Lime Pie Only" at bounding box center [396, 354] width 116 height 45
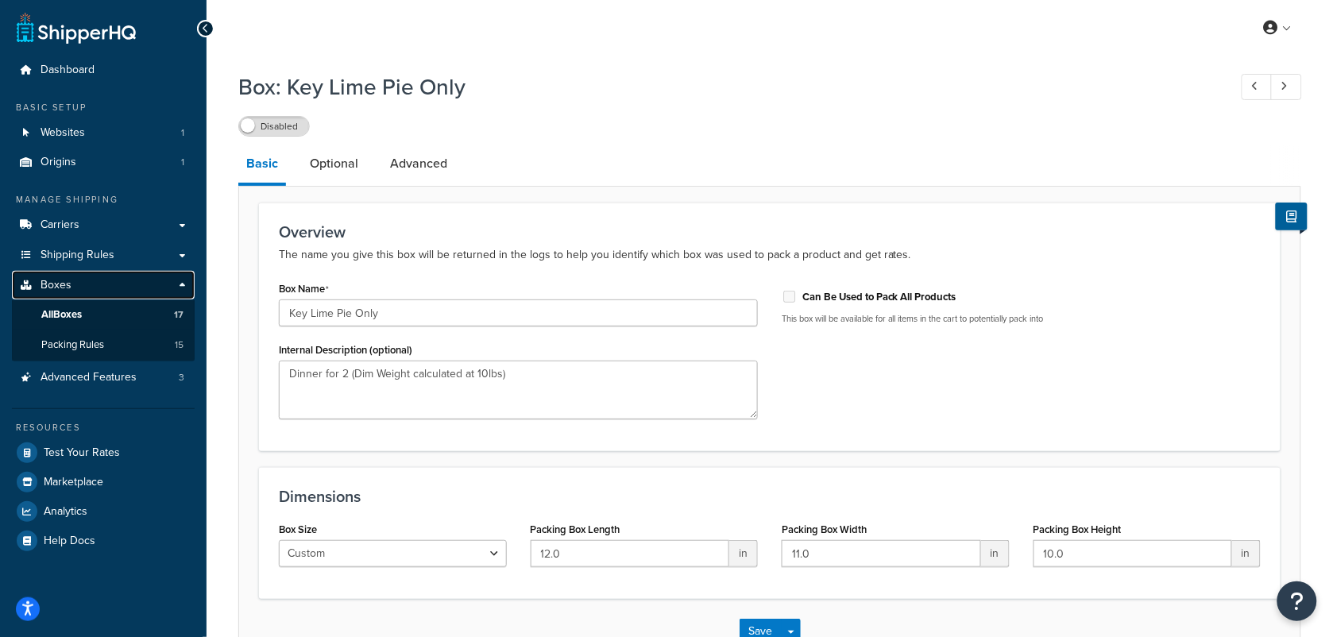
click at [53, 280] on span "Boxes" at bounding box center [56, 286] width 31 height 14
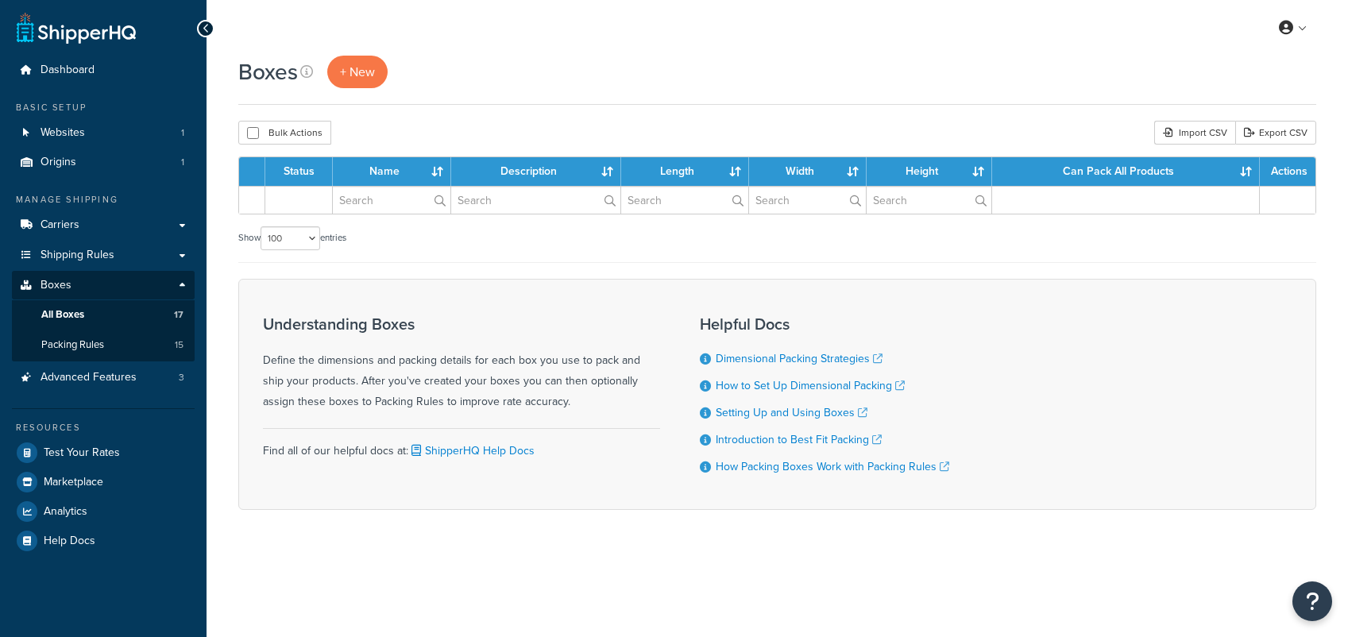
select select "100"
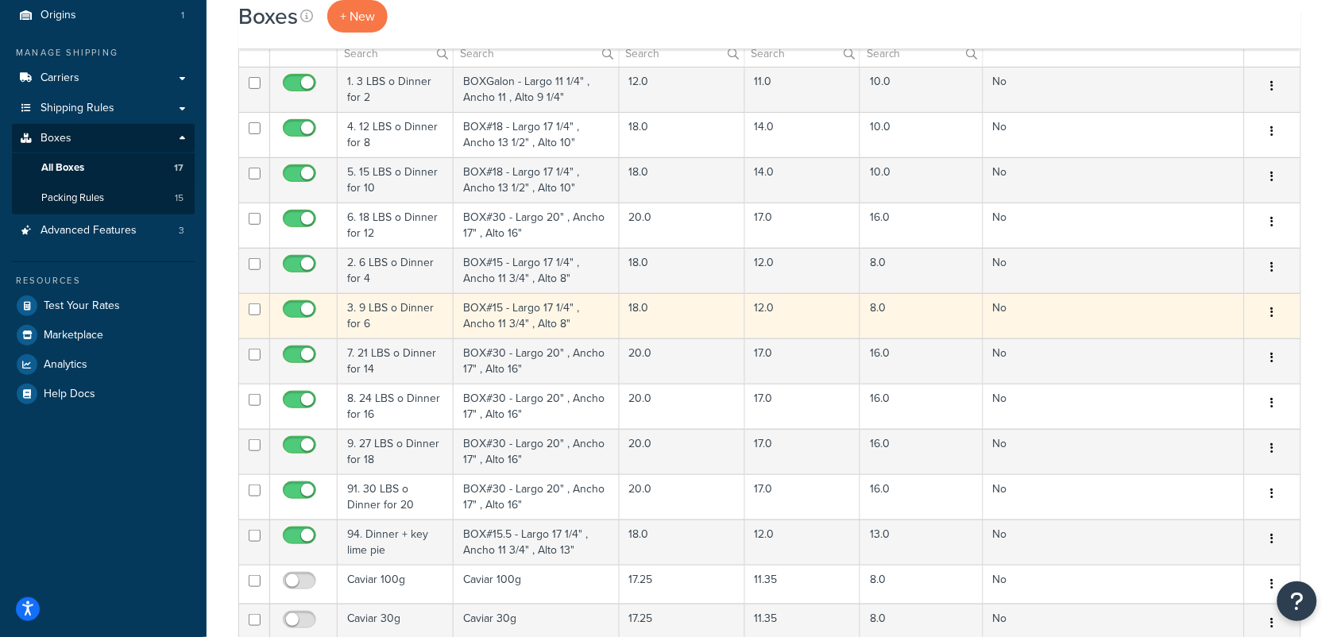
scroll to position [397, 0]
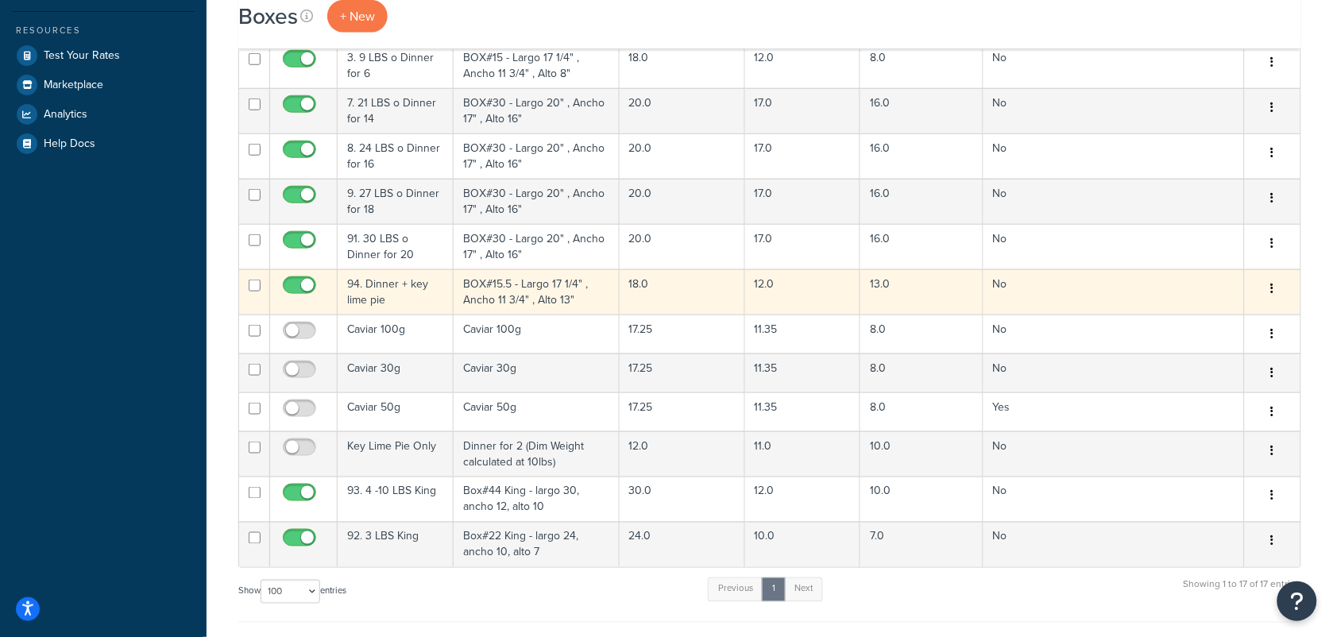
click at [398, 295] on td "94. Dinner + key lime pie" at bounding box center [396, 291] width 116 height 45
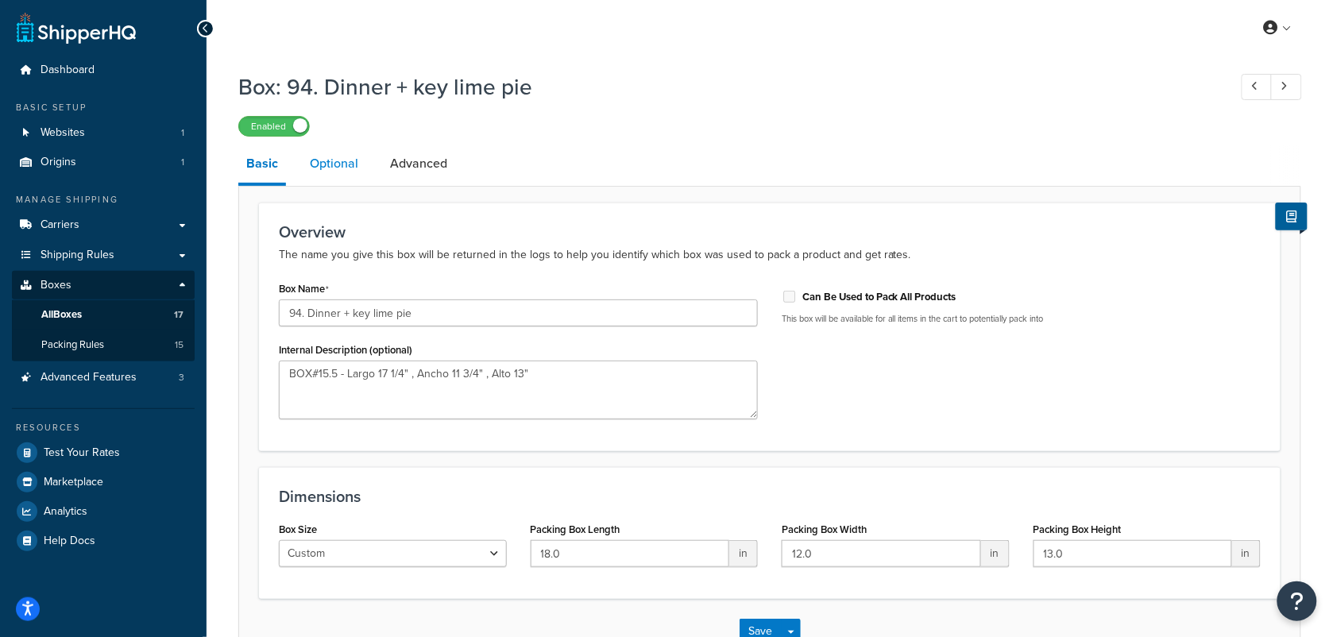
click at [322, 168] on link "Optional" at bounding box center [334, 164] width 64 height 38
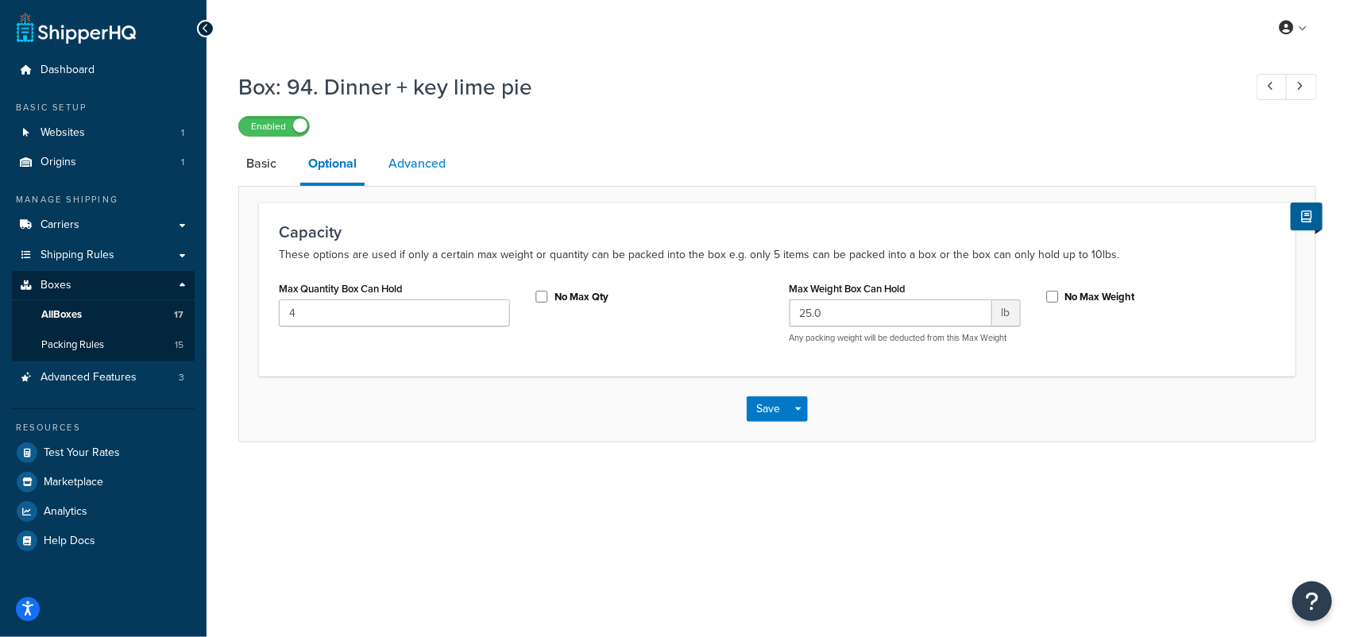
click at [419, 169] on link "Advanced" at bounding box center [416, 164] width 73 height 38
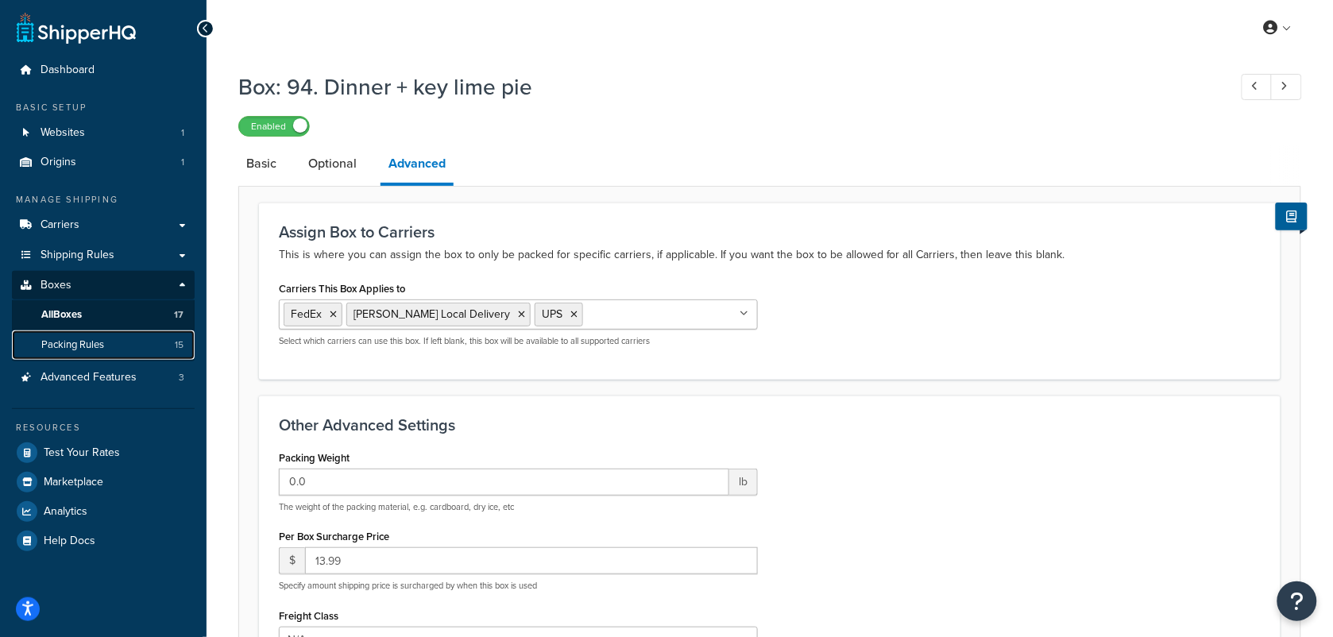
click at [92, 345] on span "Packing Rules" at bounding box center [72, 345] width 63 height 14
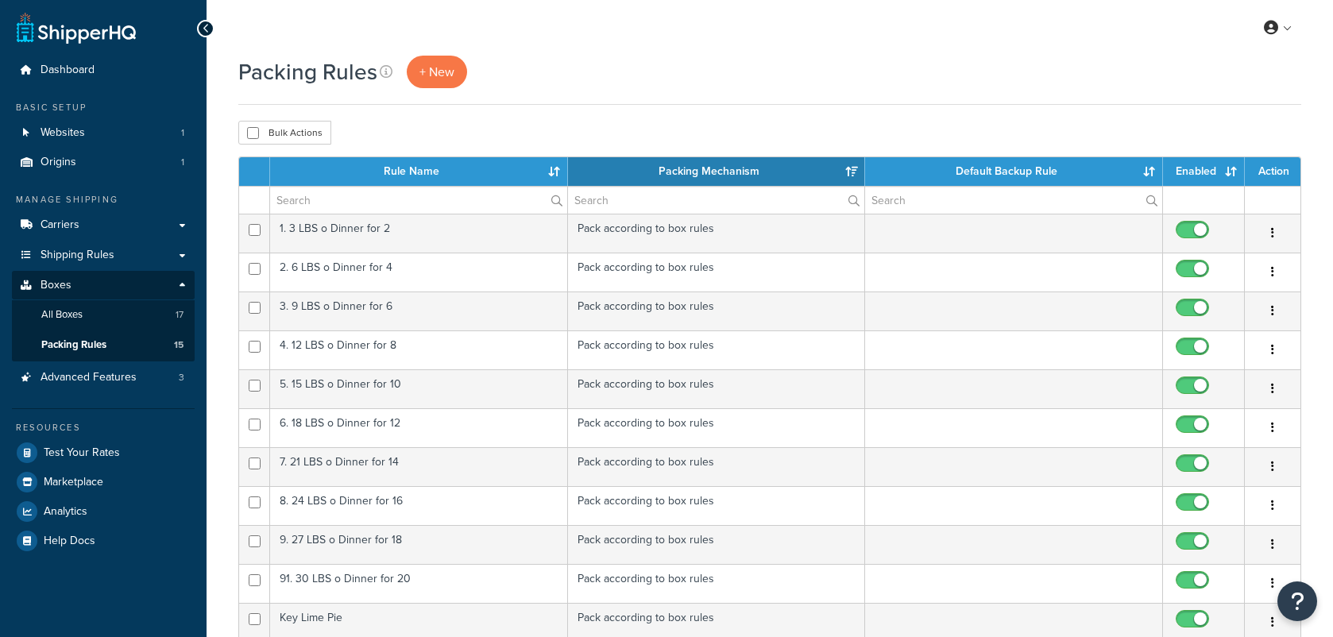
select select "15"
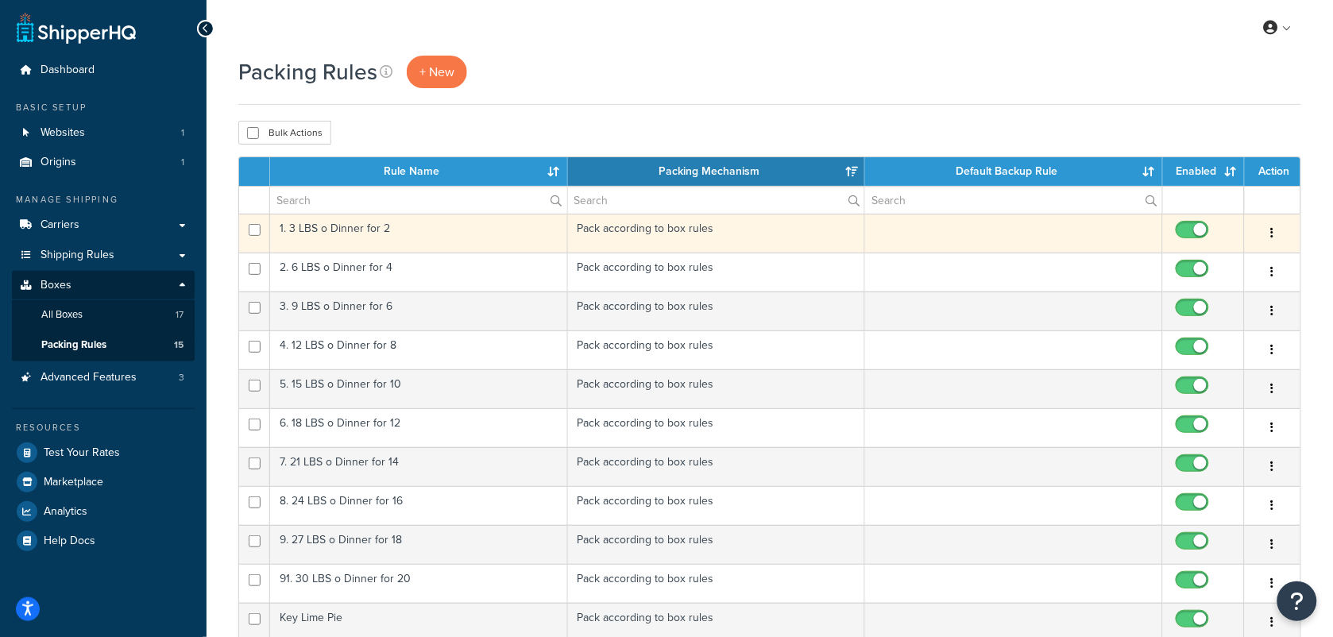
click at [349, 228] on td "1. 3 LBS o Dinner for 2" at bounding box center [419, 233] width 298 height 39
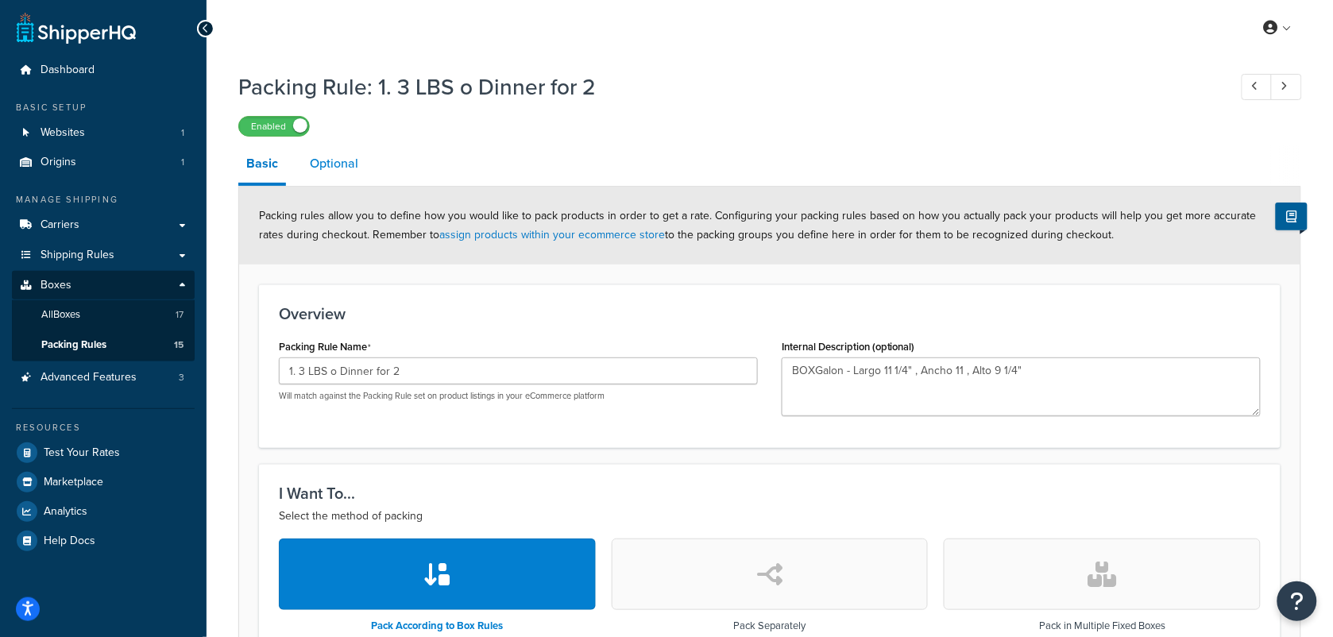
click at [326, 167] on link "Optional" at bounding box center [334, 164] width 64 height 38
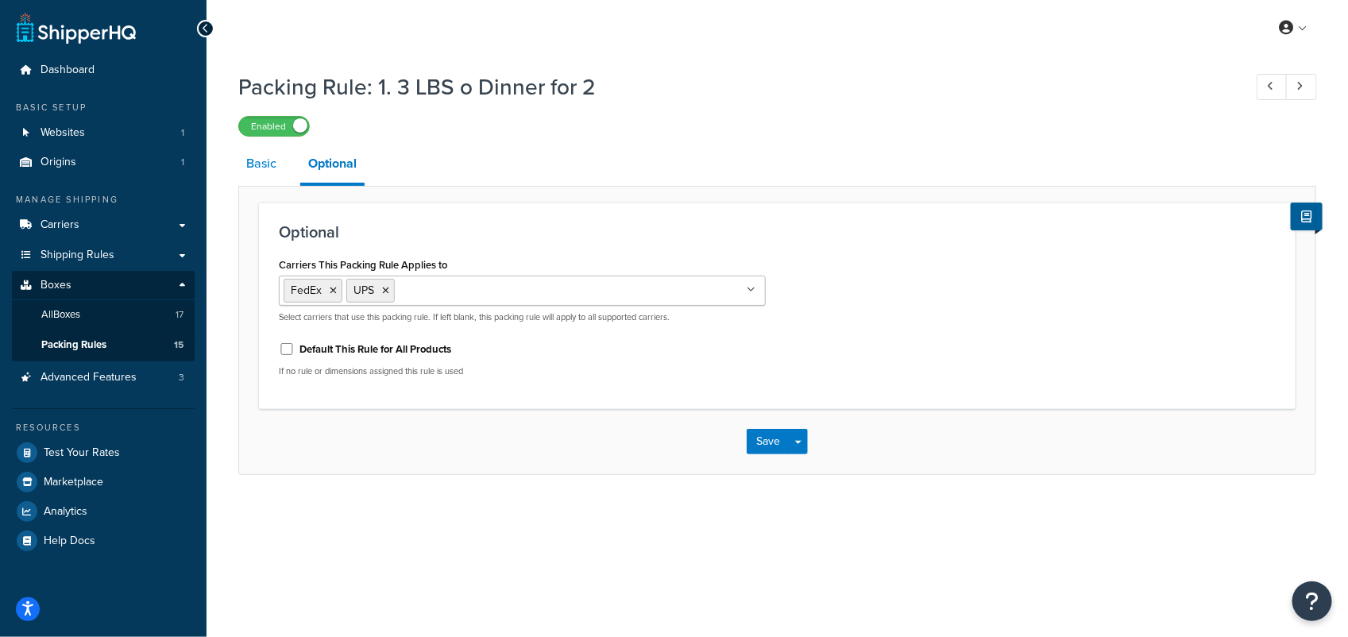
drag, startPoint x: 257, startPoint y: 161, endPoint x: 276, endPoint y: 156, distance: 19.6
click at [256, 161] on link "Basic" at bounding box center [261, 164] width 46 height 38
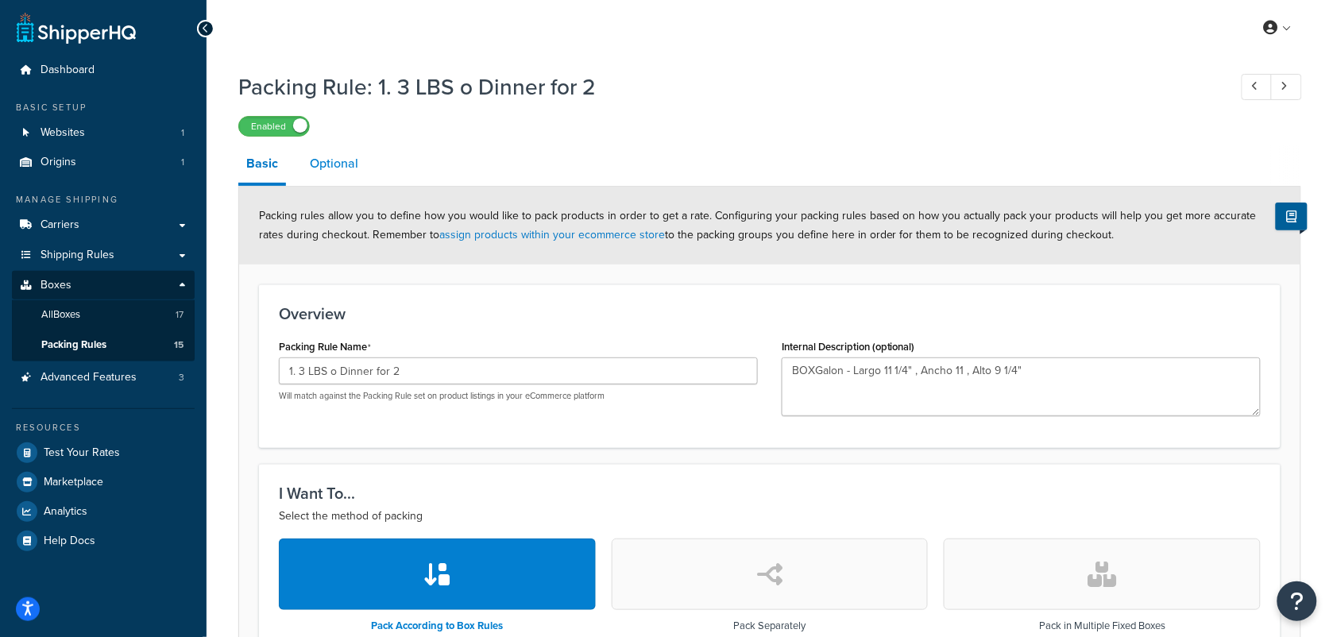
click at [354, 160] on link "Optional" at bounding box center [334, 164] width 64 height 38
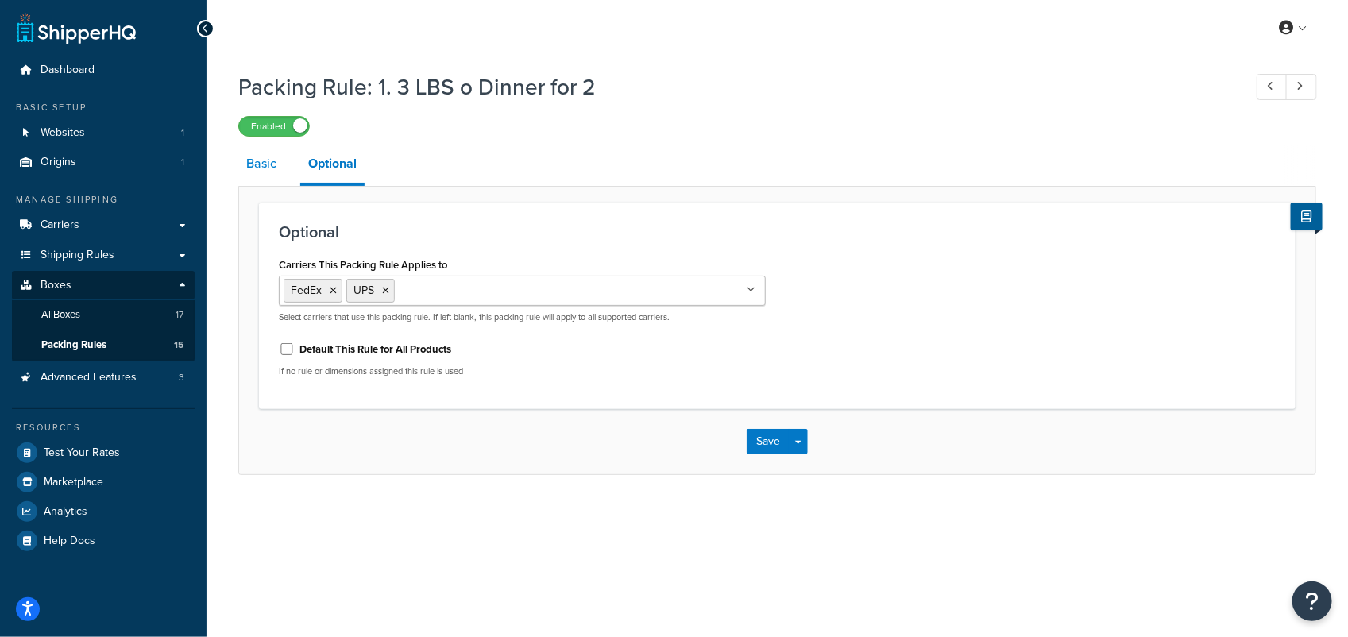
click at [247, 163] on link "Basic" at bounding box center [261, 164] width 46 height 38
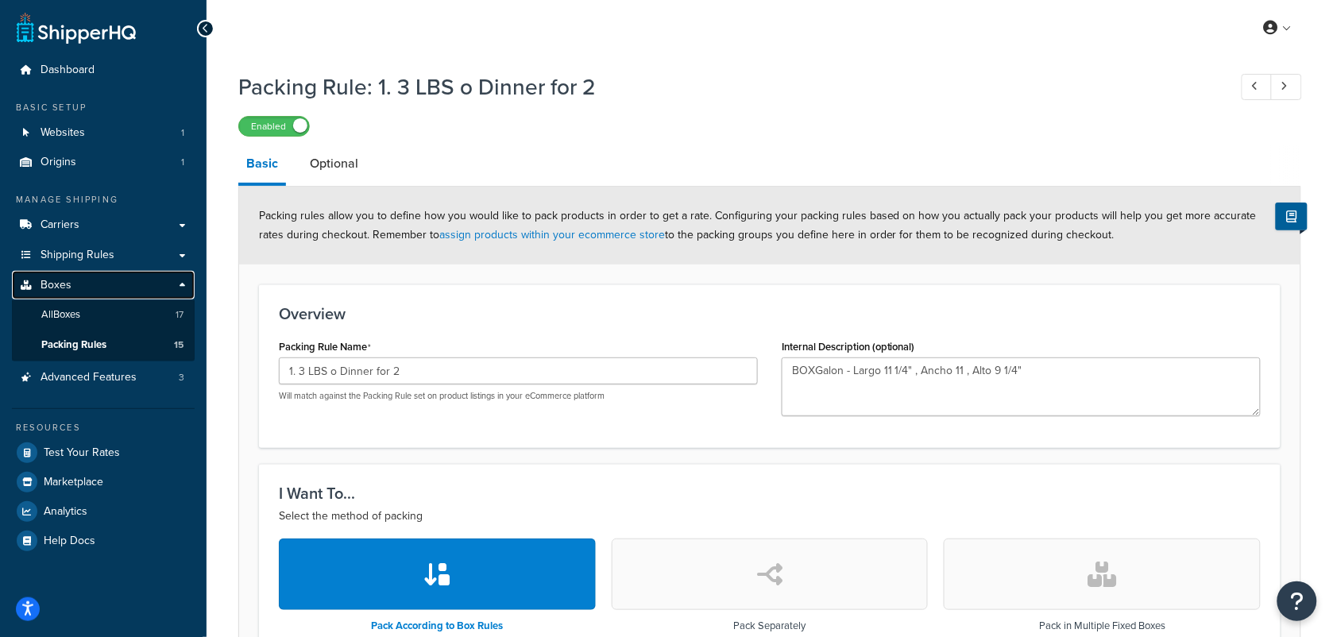
click at [52, 279] on span "Boxes" at bounding box center [56, 286] width 31 height 14
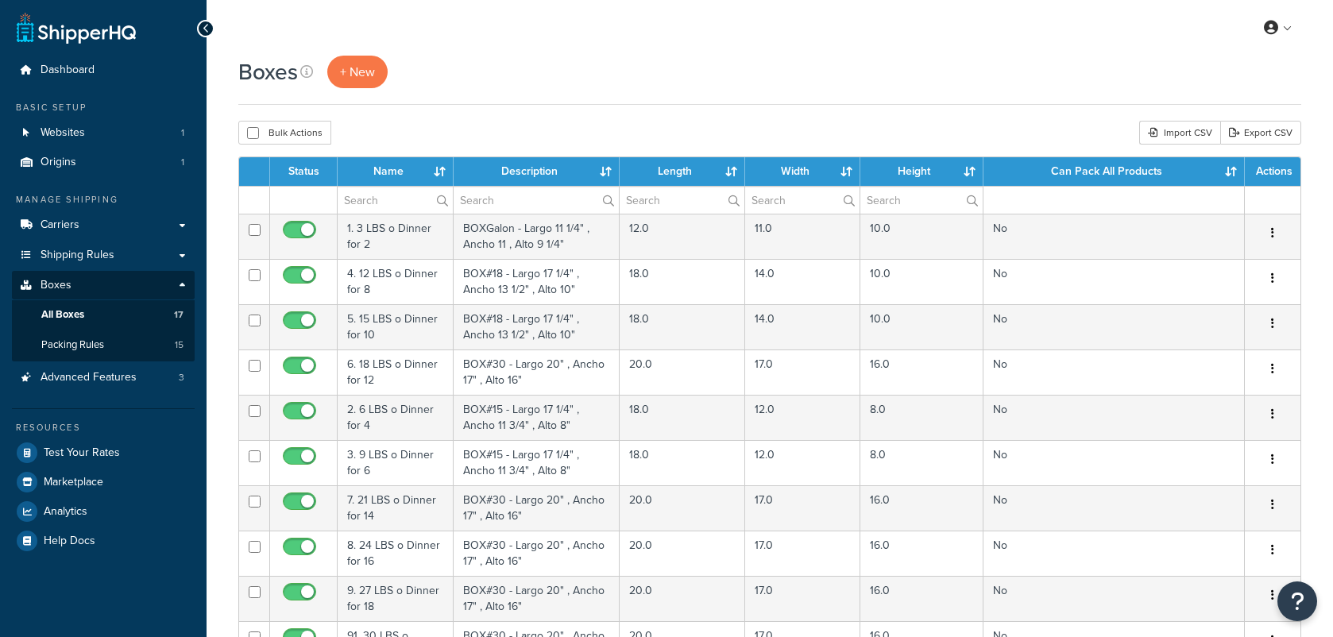
select select "100"
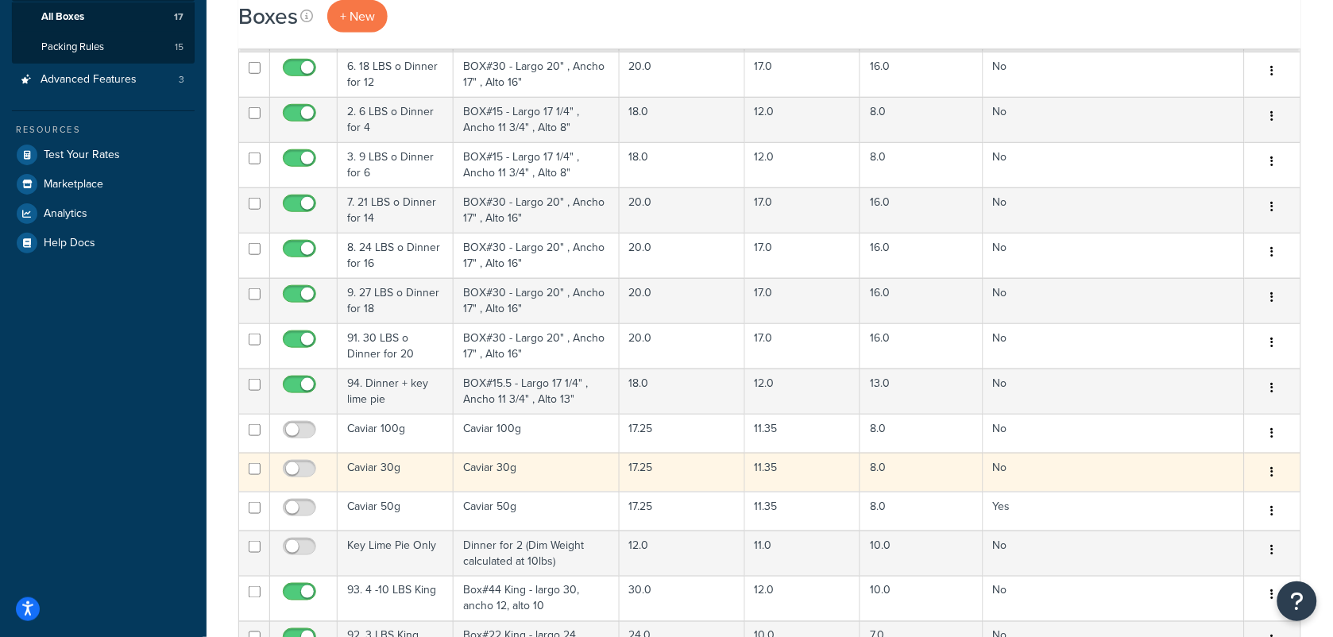
scroll to position [99, 0]
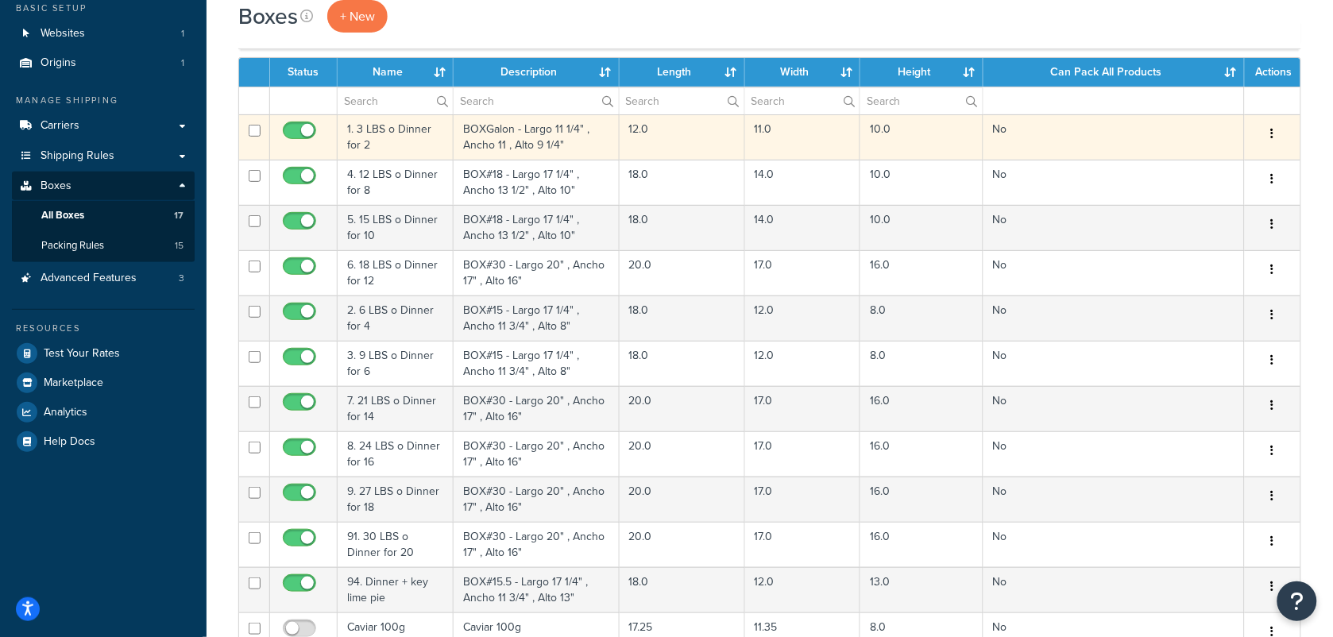
click at [388, 141] on td "1. 3 LBS o Dinner for 2" at bounding box center [396, 136] width 116 height 45
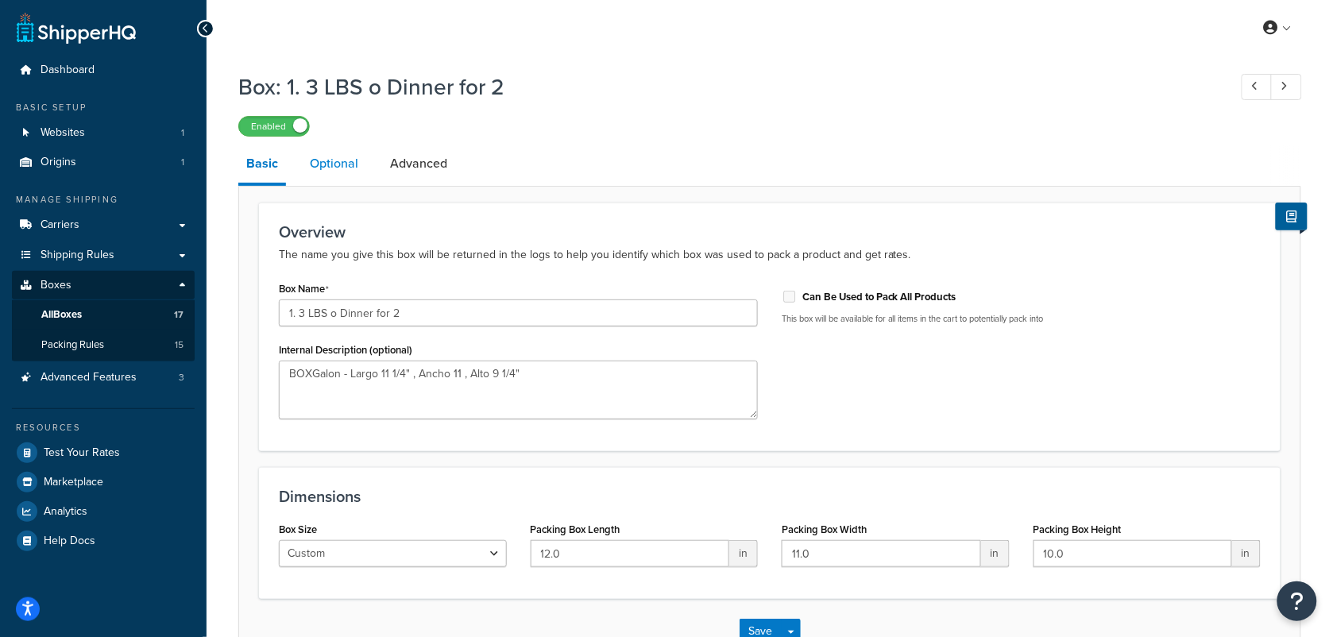
click at [360, 167] on link "Optional" at bounding box center [334, 164] width 64 height 38
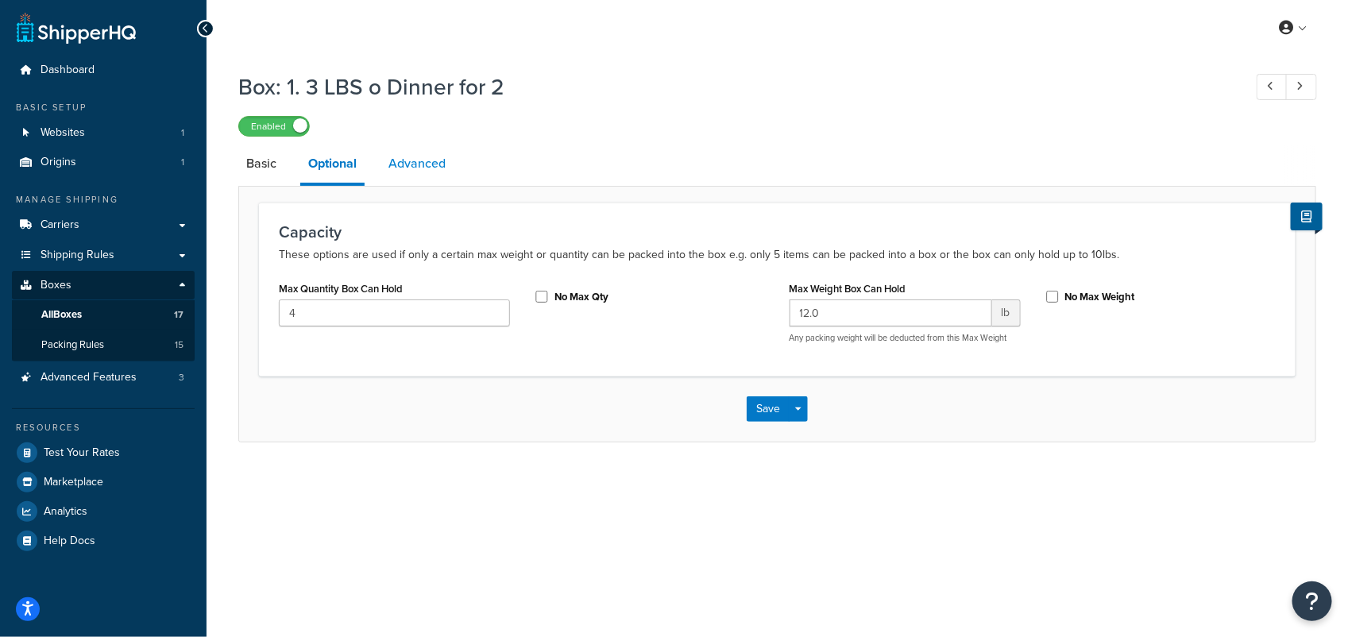
click at [421, 163] on link "Advanced" at bounding box center [416, 164] width 73 height 38
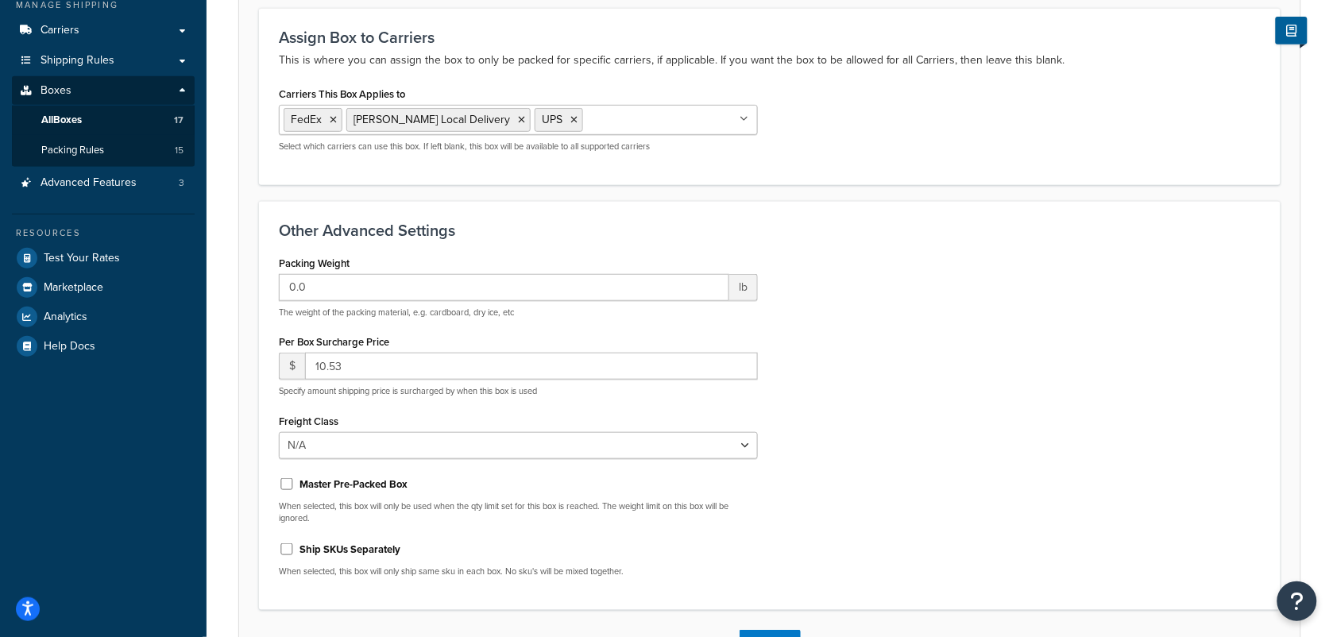
scroll to position [17, 0]
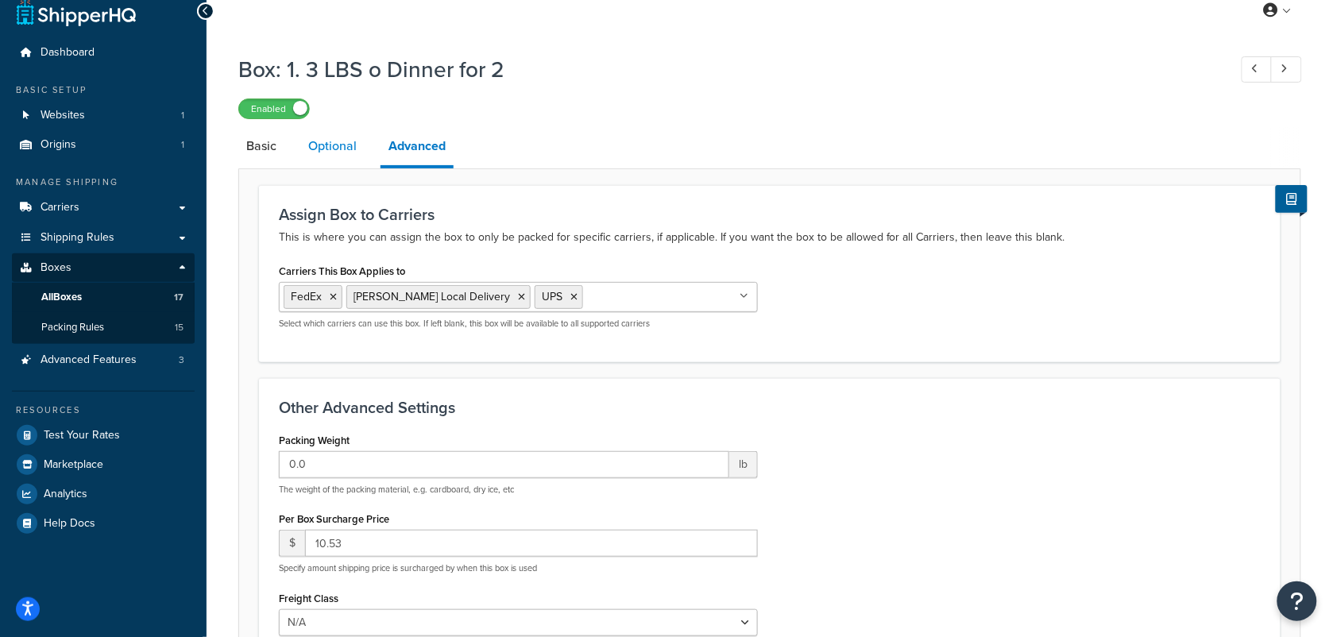
click at [335, 152] on link "Optional" at bounding box center [332, 146] width 64 height 38
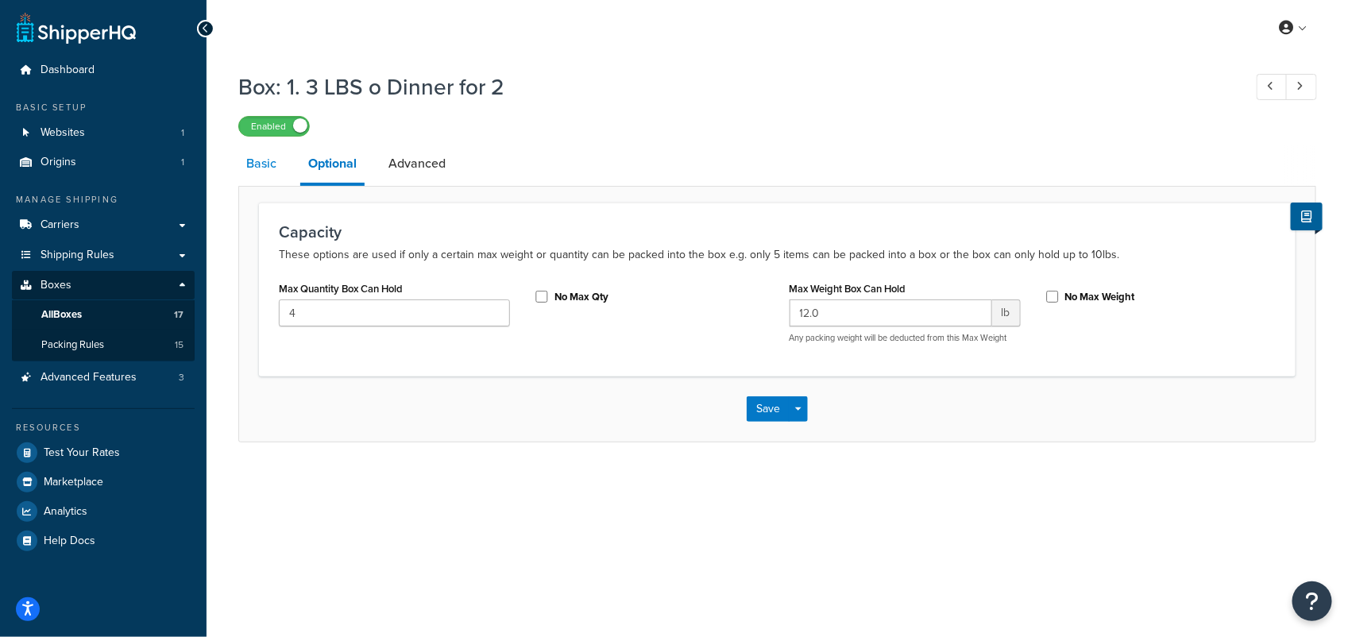
click at [261, 153] on link "Basic" at bounding box center [261, 164] width 46 height 38
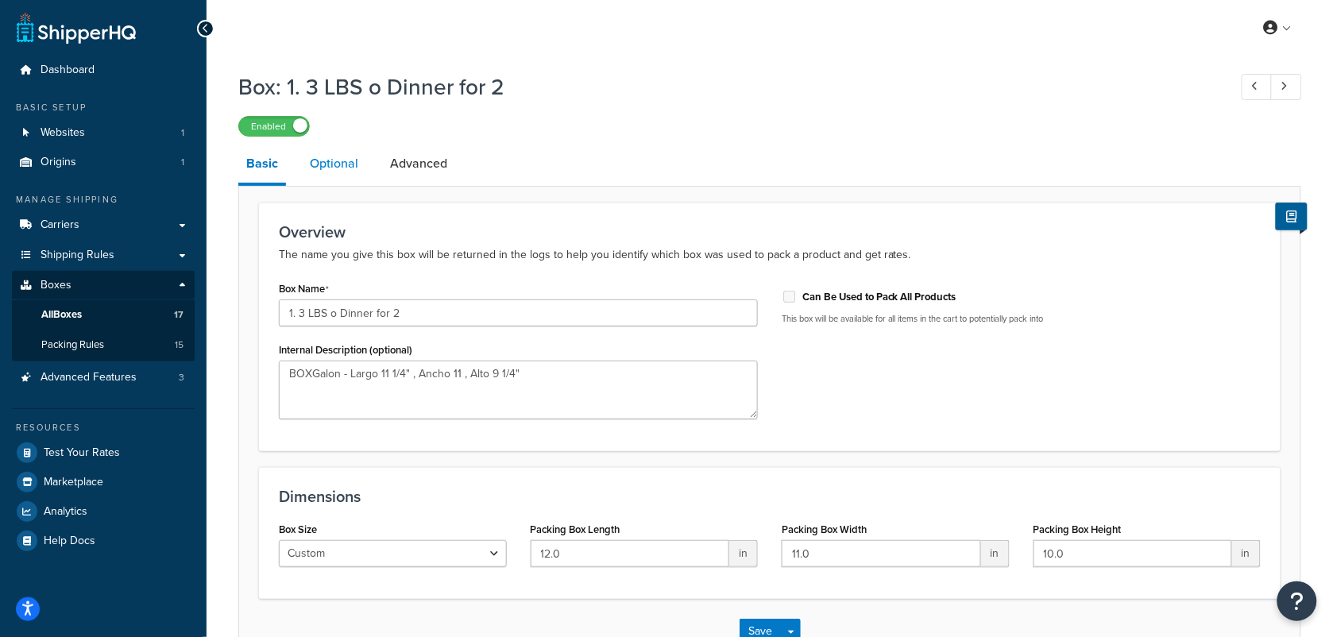
click at [315, 160] on link "Optional" at bounding box center [334, 164] width 64 height 38
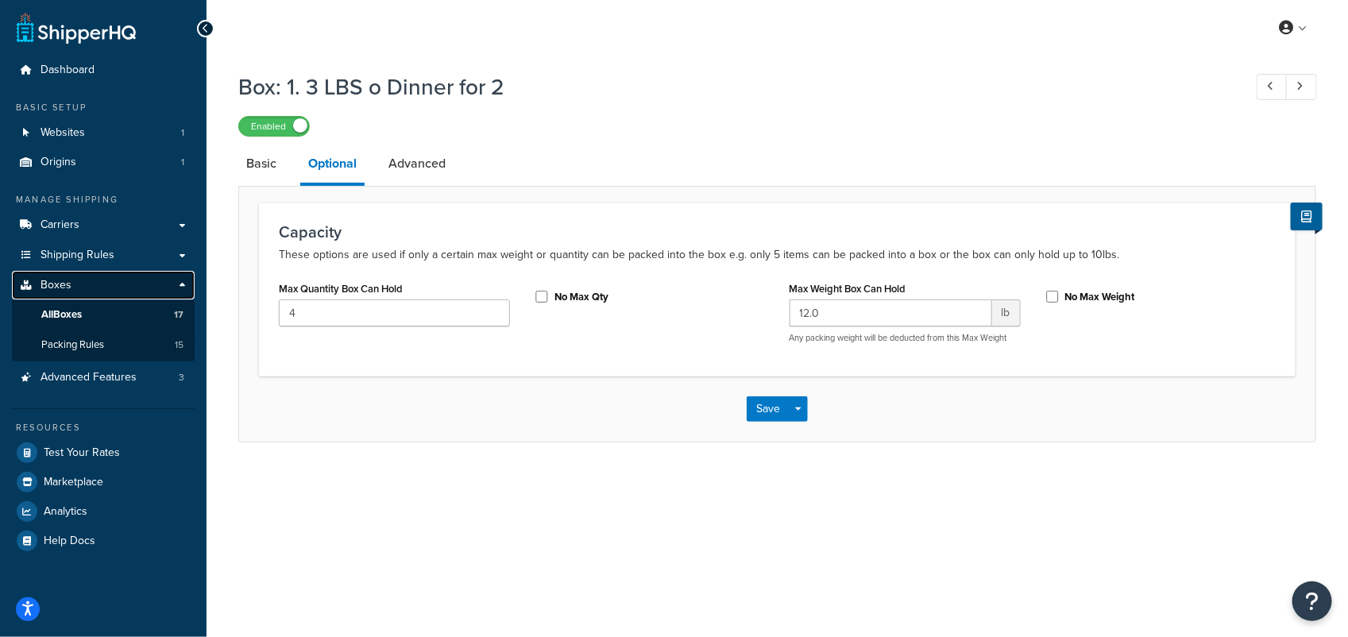
click at [52, 280] on span "Boxes" at bounding box center [56, 286] width 31 height 14
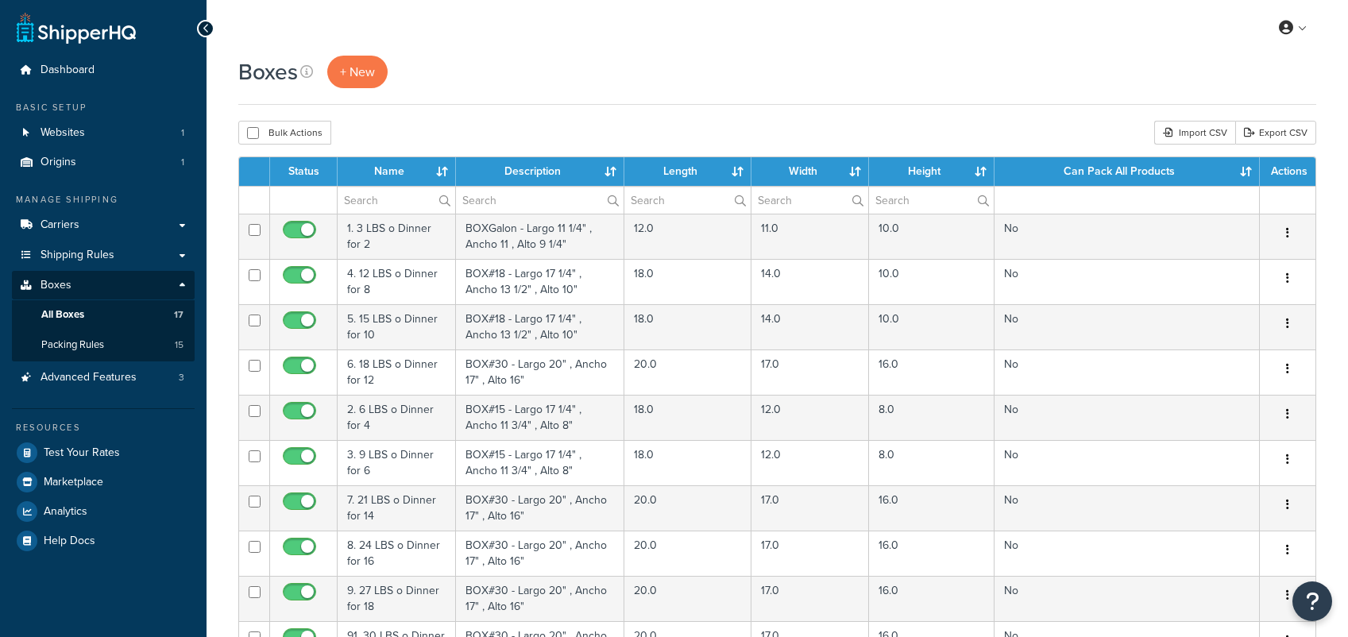
select select "100"
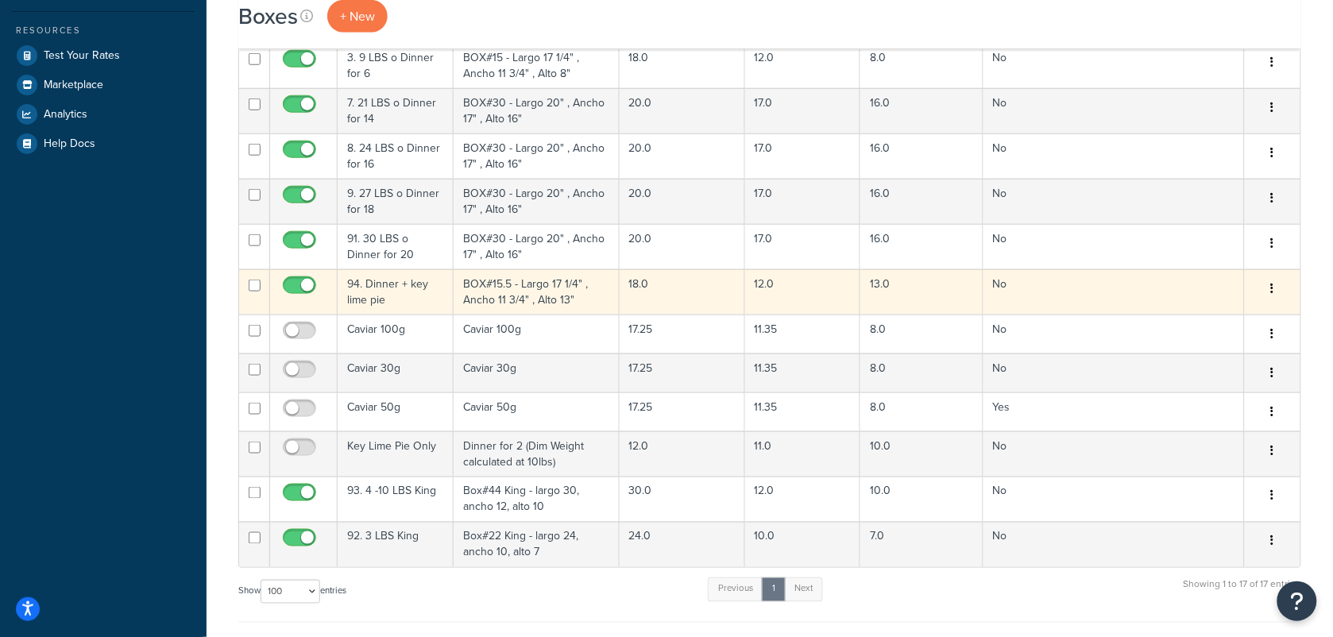
scroll to position [695, 0]
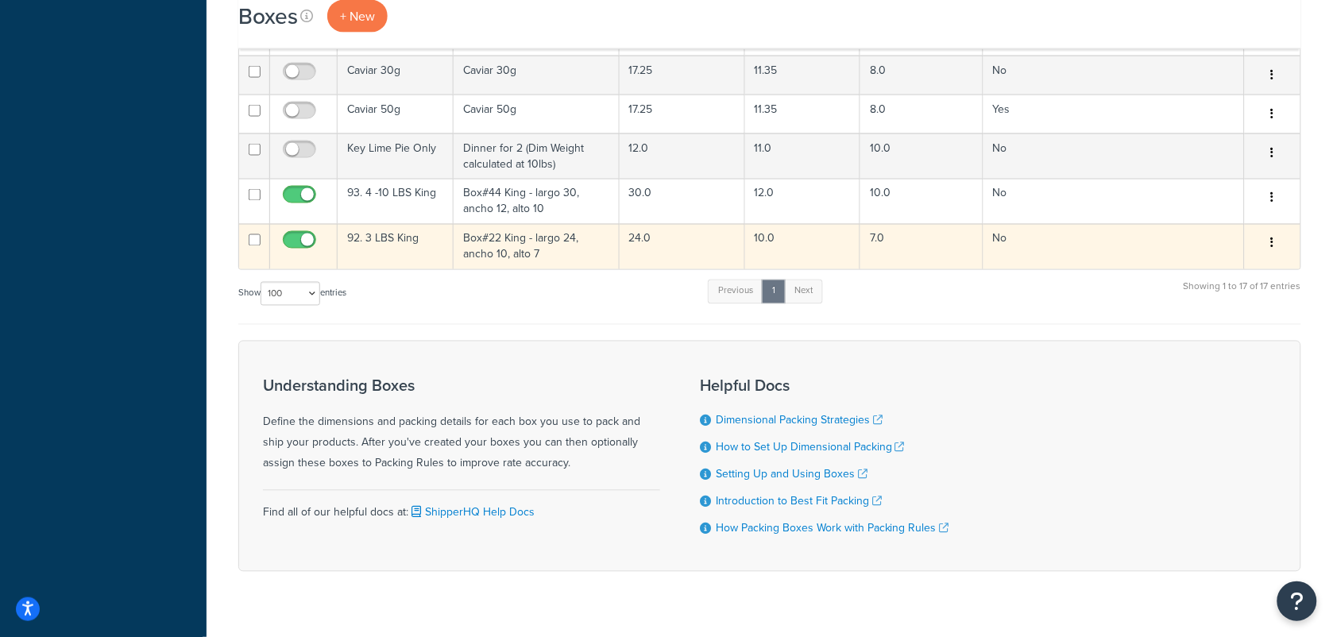
click at [394, 243] on td "92. 3 LBS King" at bounding box center [396, 246] width 116 height 45
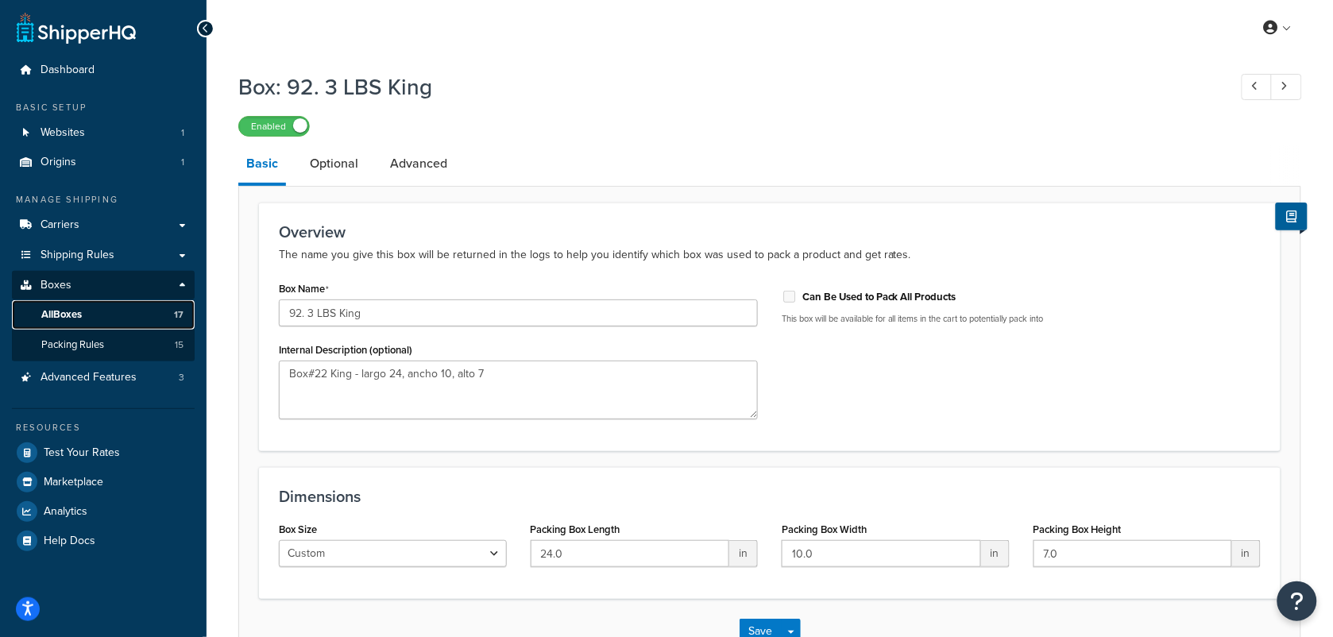
click at [56, 311] on span "All Boxes" at bounding box center [61, 315] width 41 height 14
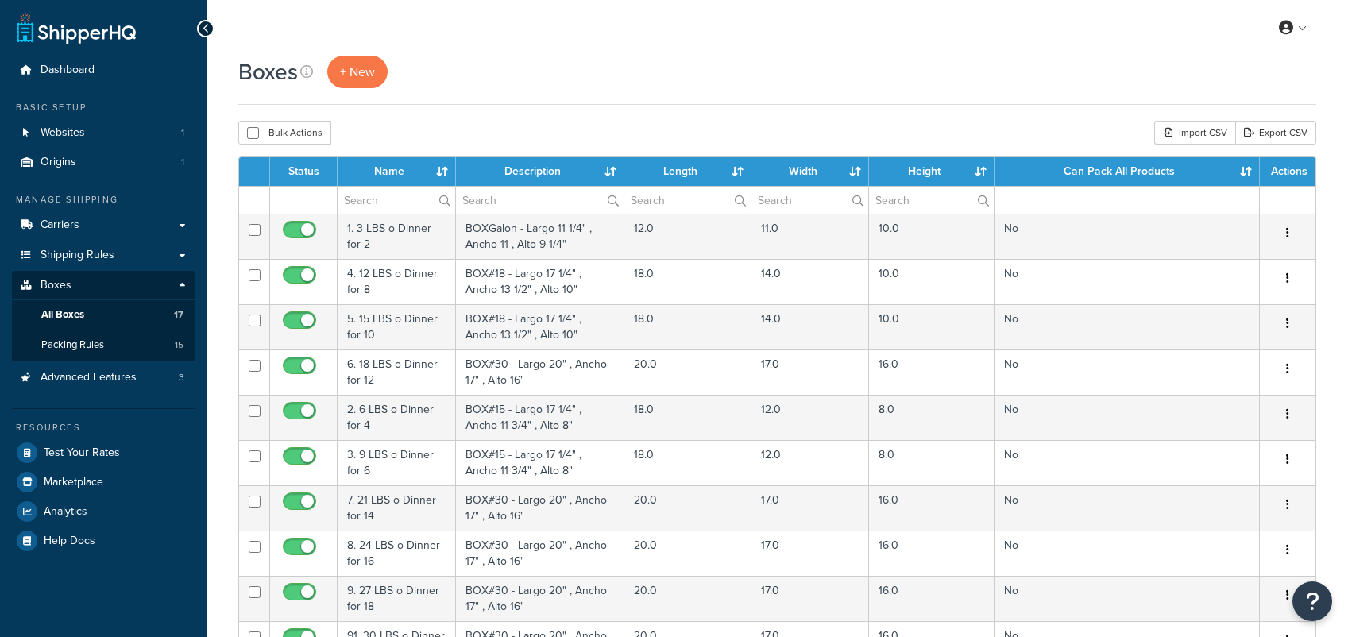
select select "100"
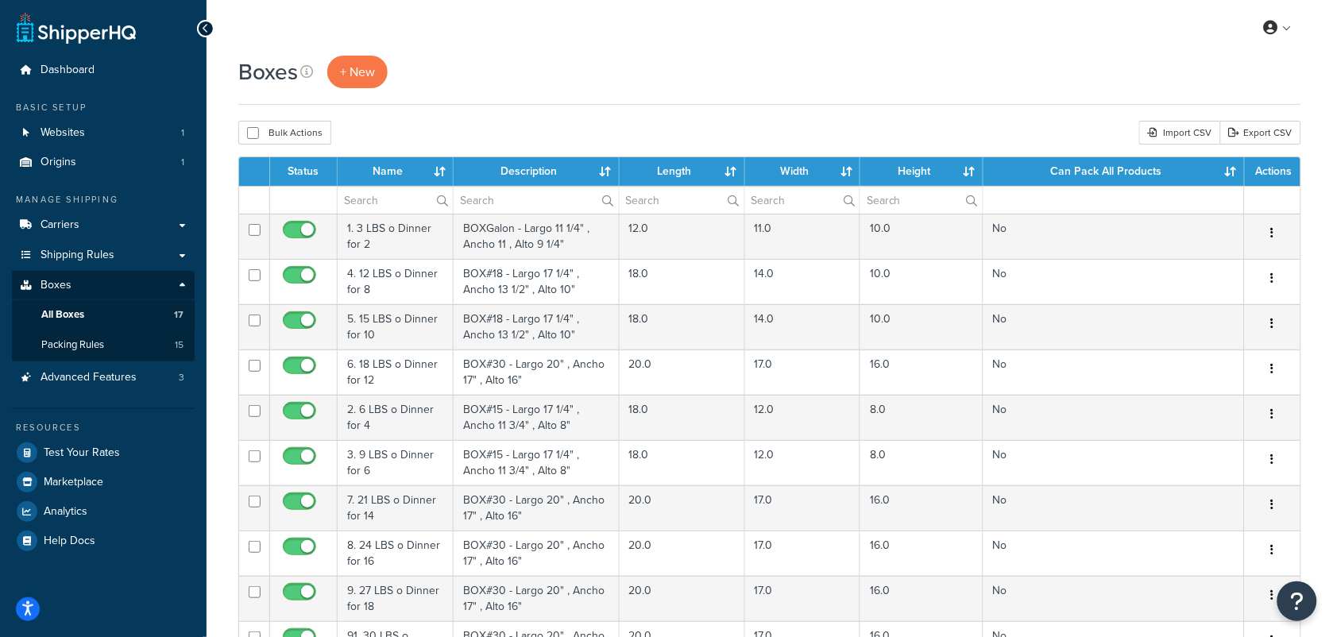
scroll to position [496, 0]
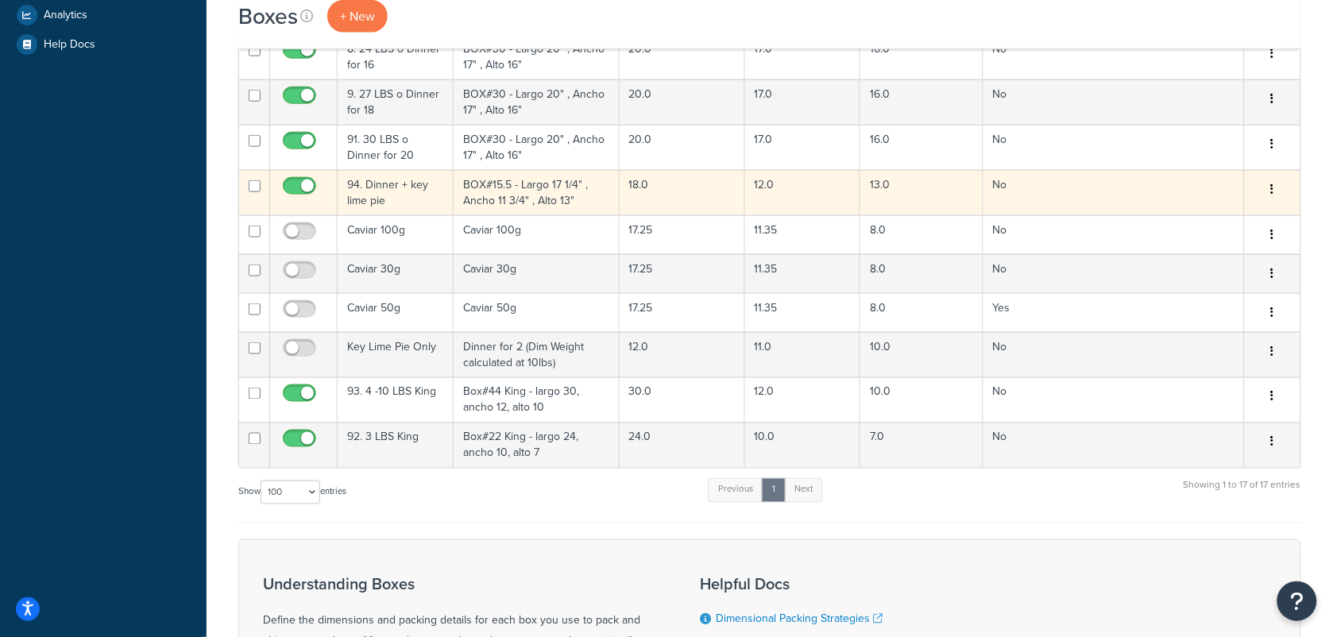
click at [388, 195] on td "94. Dinner + key lime pie" at bounding box center [396, 192] width 116 height 45
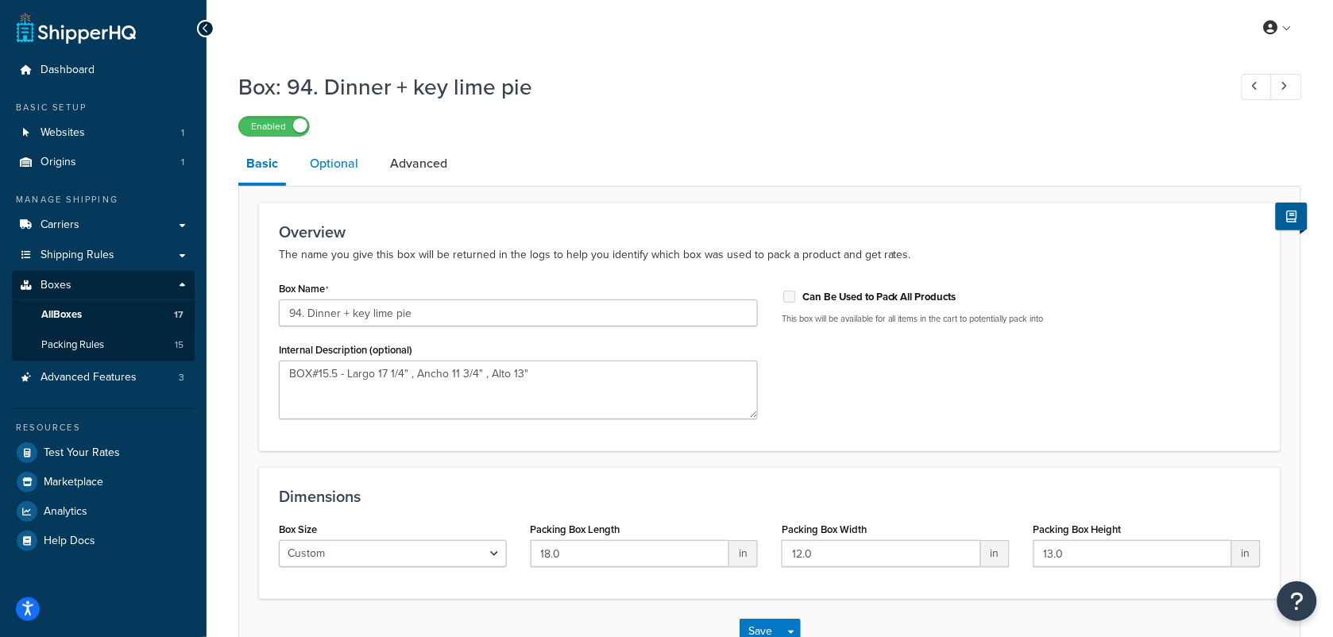
click at [312, 161] on link "Optional" at bounding box center [334, 164] width 64 height 38
